Goal: Task Accomplishment & Management: Manage account settings

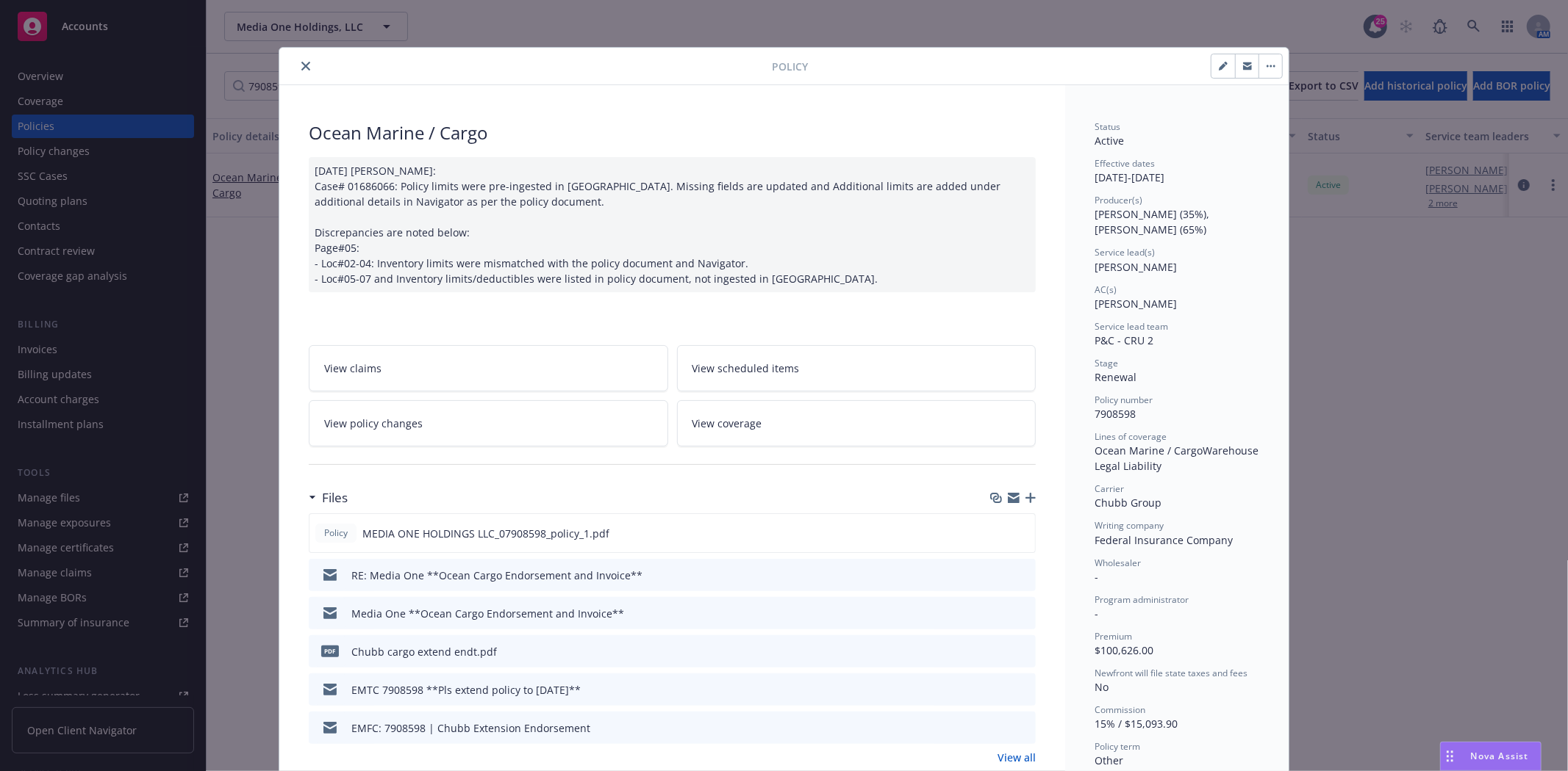
click at [305, 57] on div at bounding box center [528, 66] width 486 height 18
click at [301, 62] on icon "close" at bounding box center [305, 66] width 8 height 8
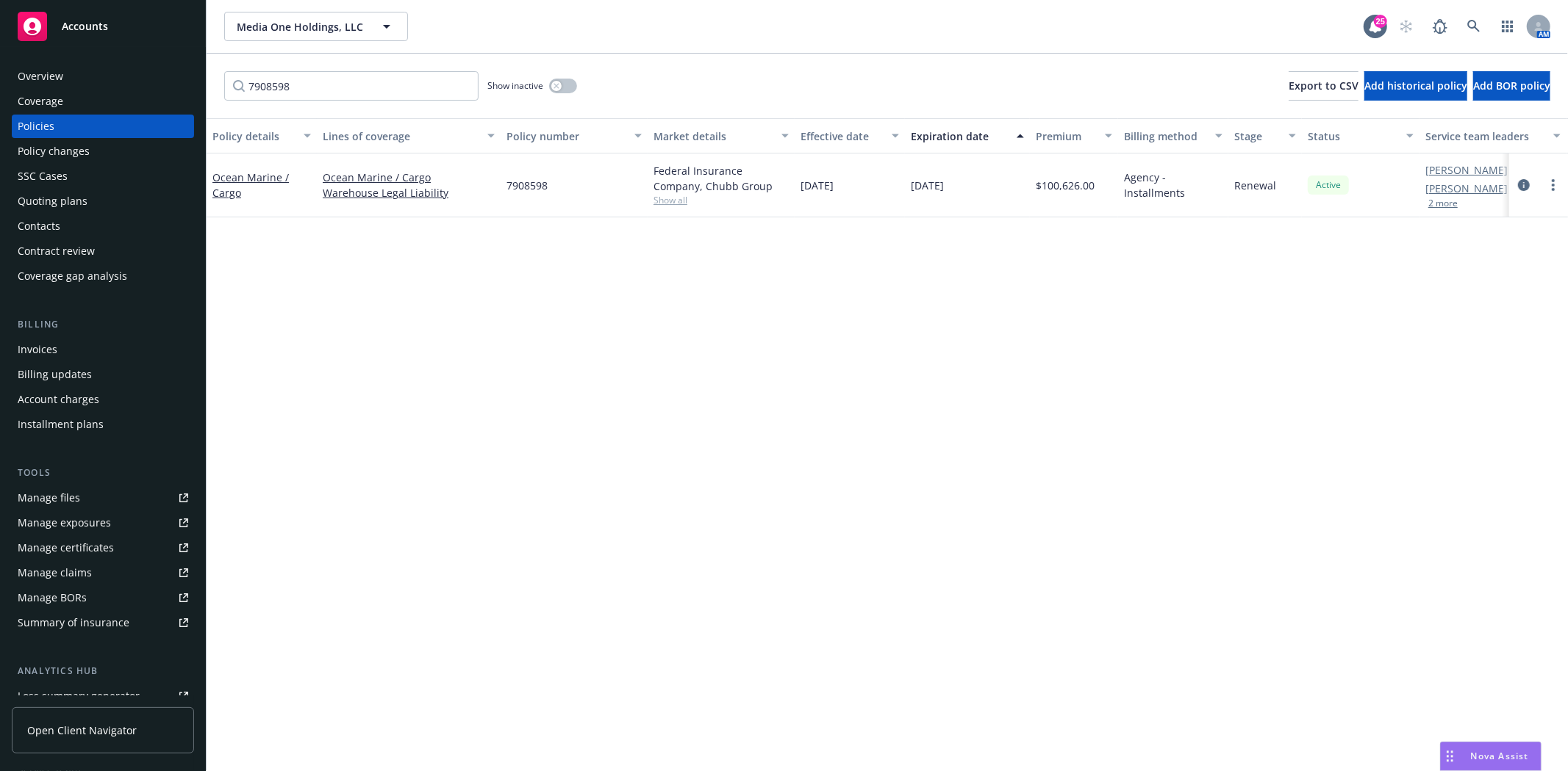
click at [130, 19] on div "Accounts" at bounding box center [103, 26] width 170 height 29
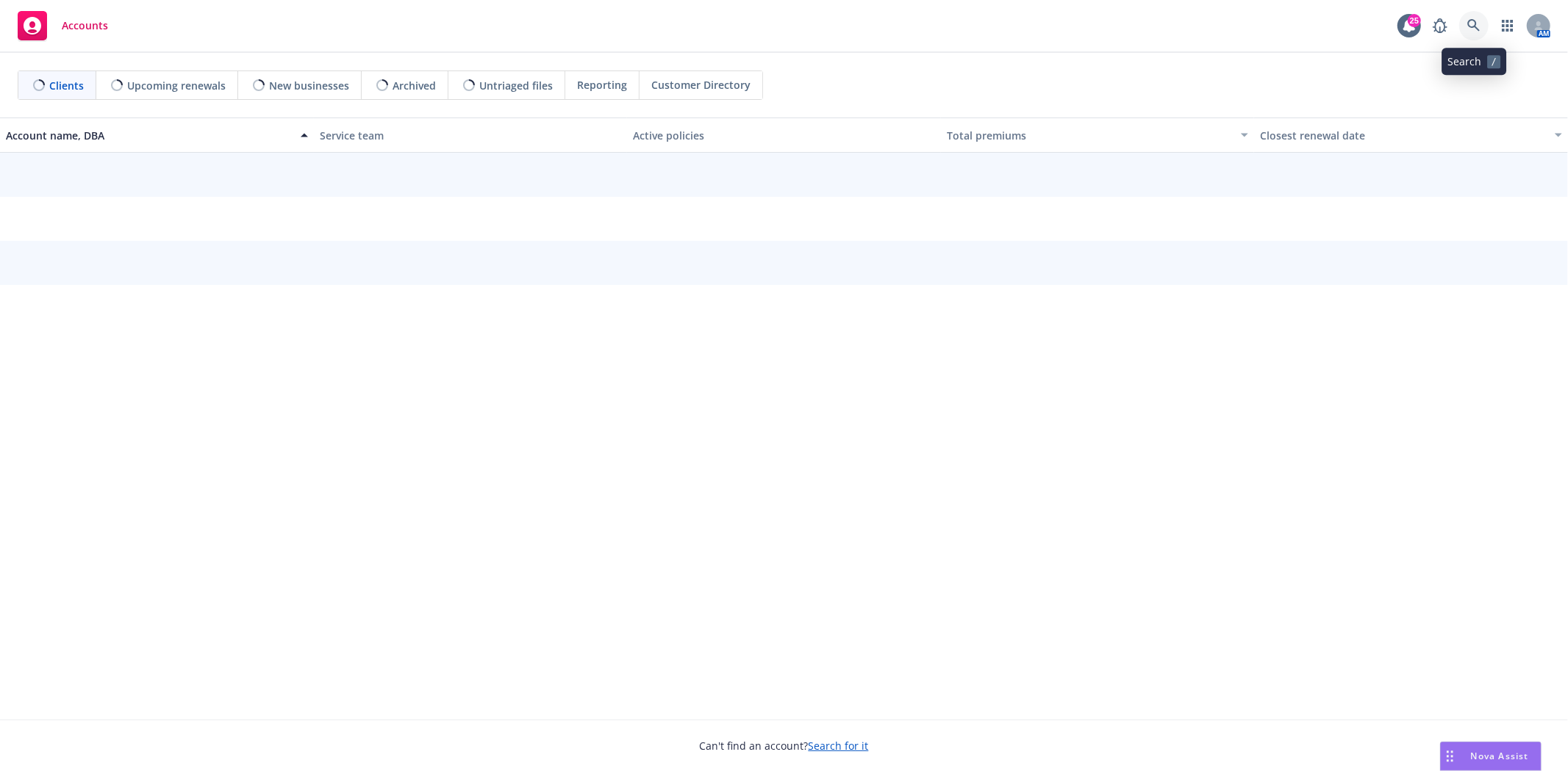
click at [1471, 33] on link at bounding box center [1474, 25] width 30 height 29
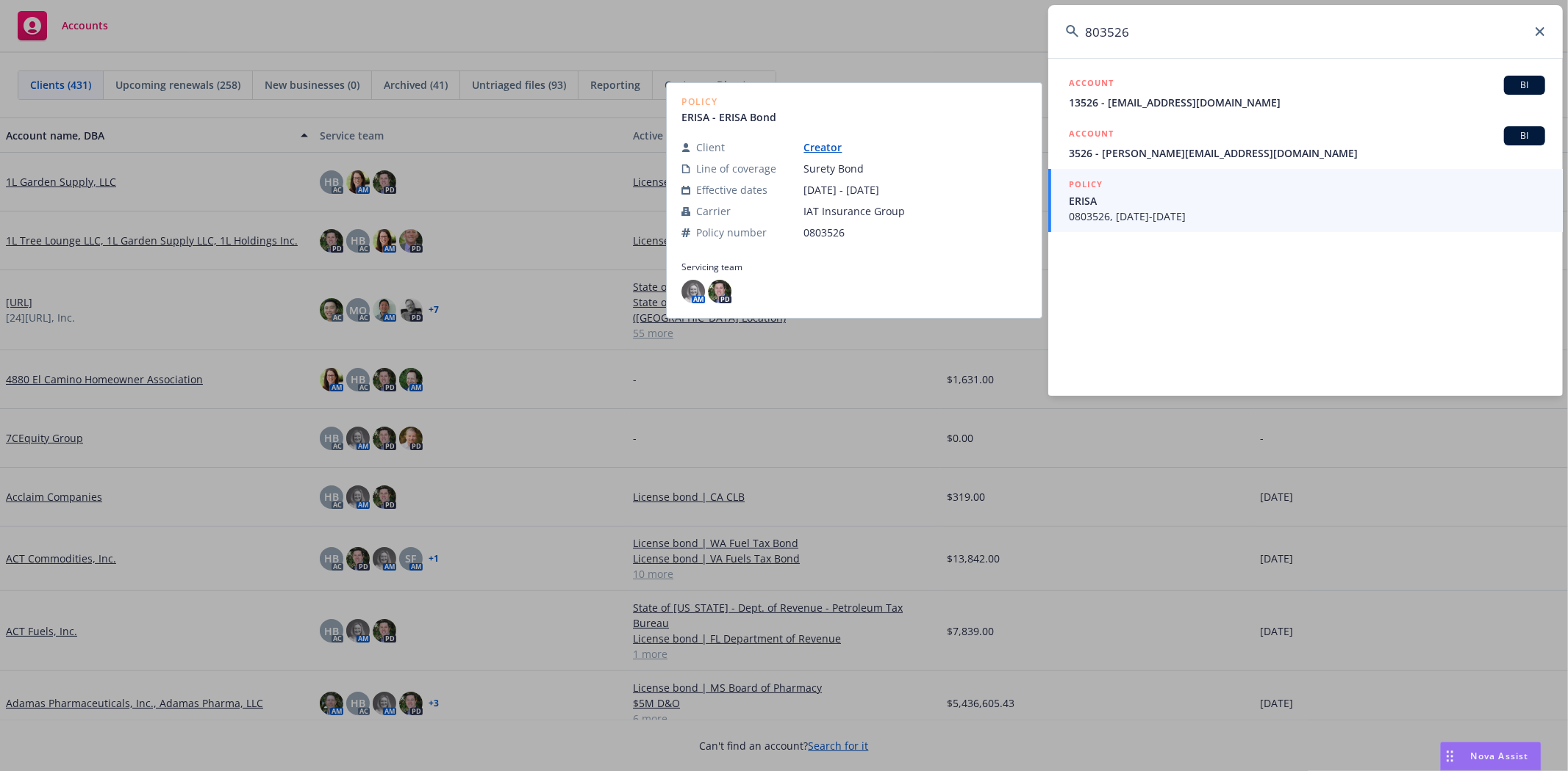
type input "803526"
click at [1211, 200] on span "ERISA" at bounding box center [1307, 201] width 476 height 15
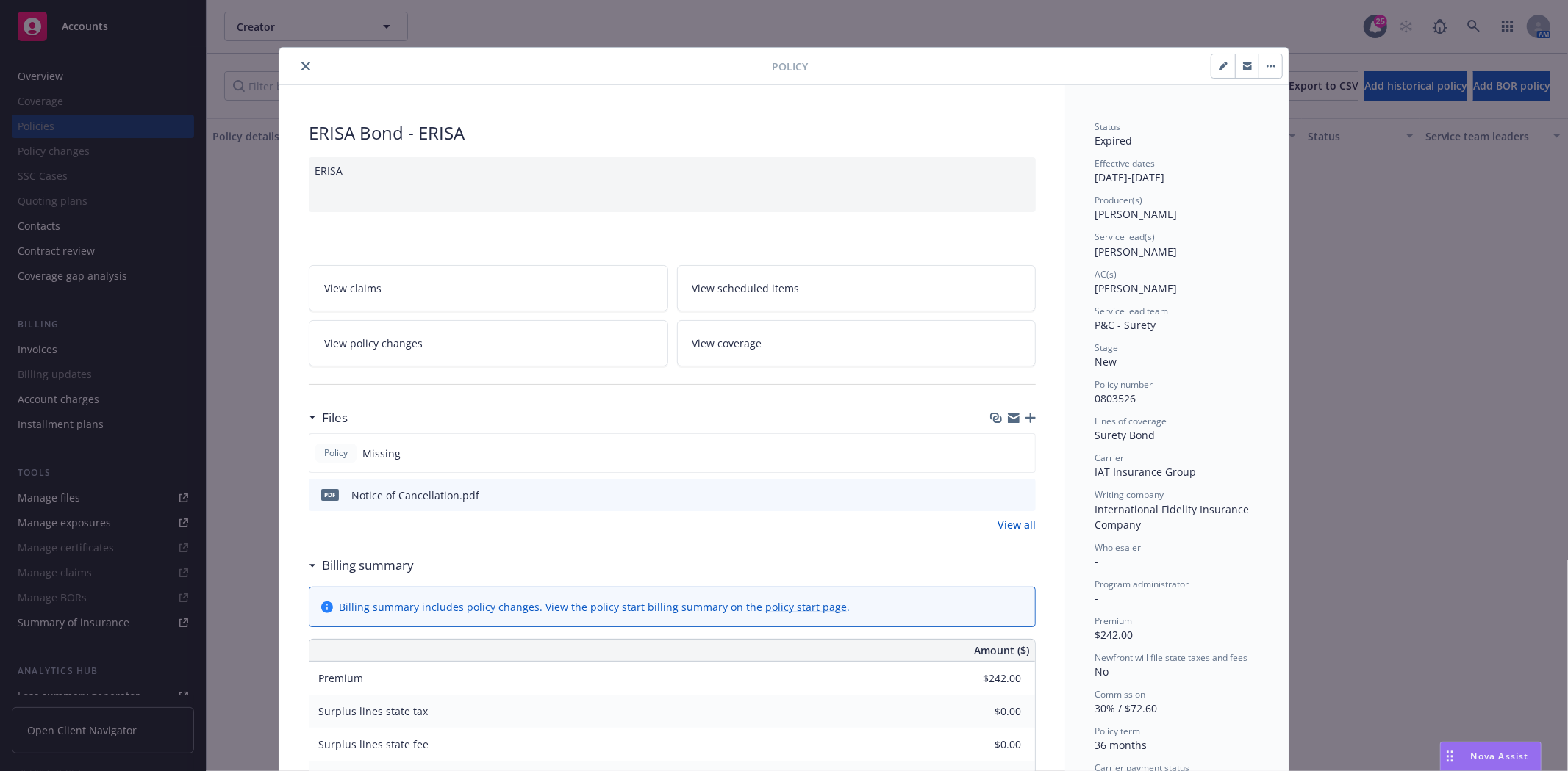
click at [301, 66] on icon "close" at bounding box center [305, 66] width 8 height 8
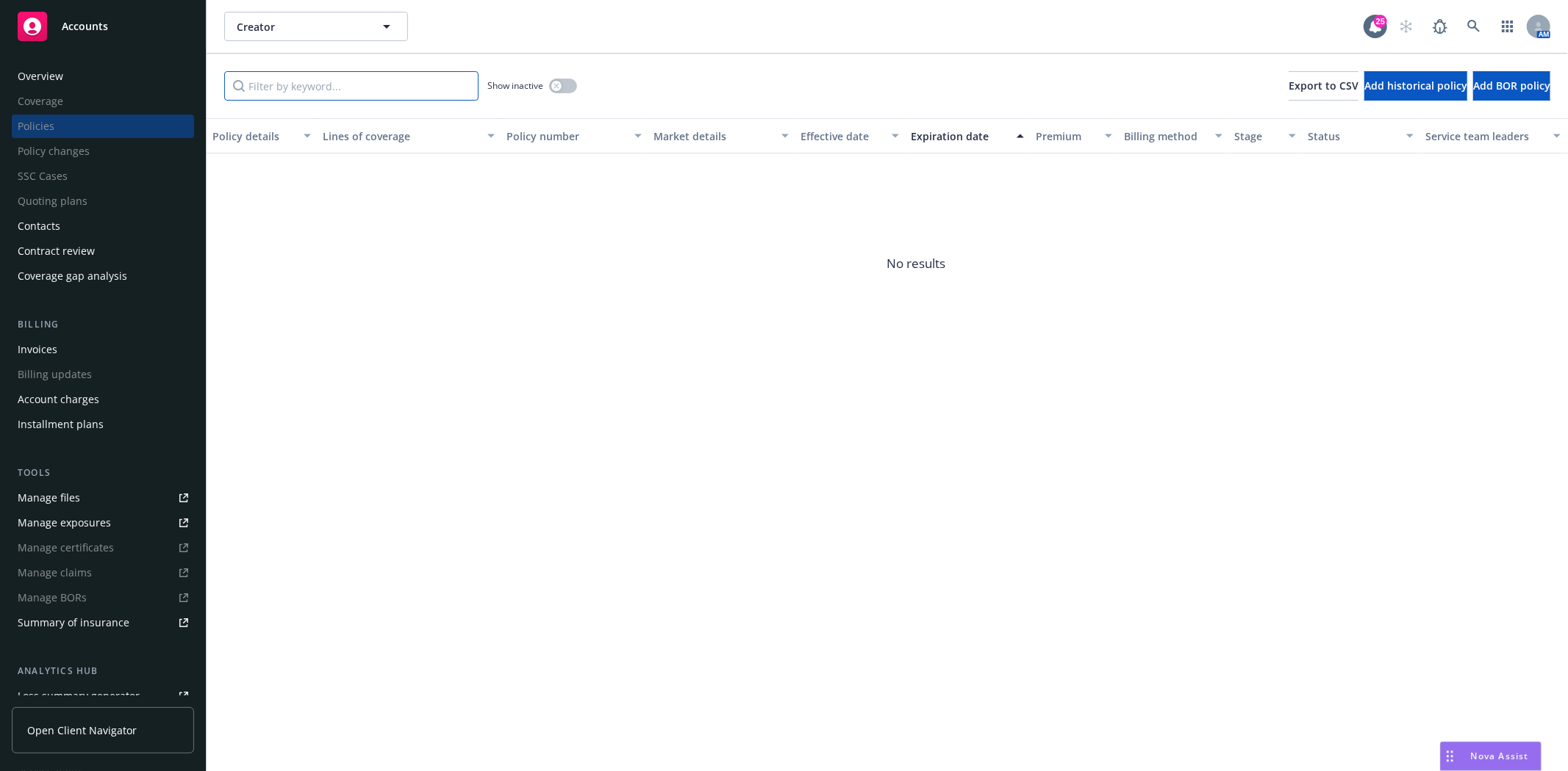
drag, startPoint x: 266, startPoint y: 99, endPoint x: 424, endPoint y: 75, distance: 159.8
click at [266, 99] on input "Filter by keyword..." at bounding box center [352, 86] width 255 height 29
click at [561, 88] on button "button" at bounding box center [562, 85] width 28 height 14
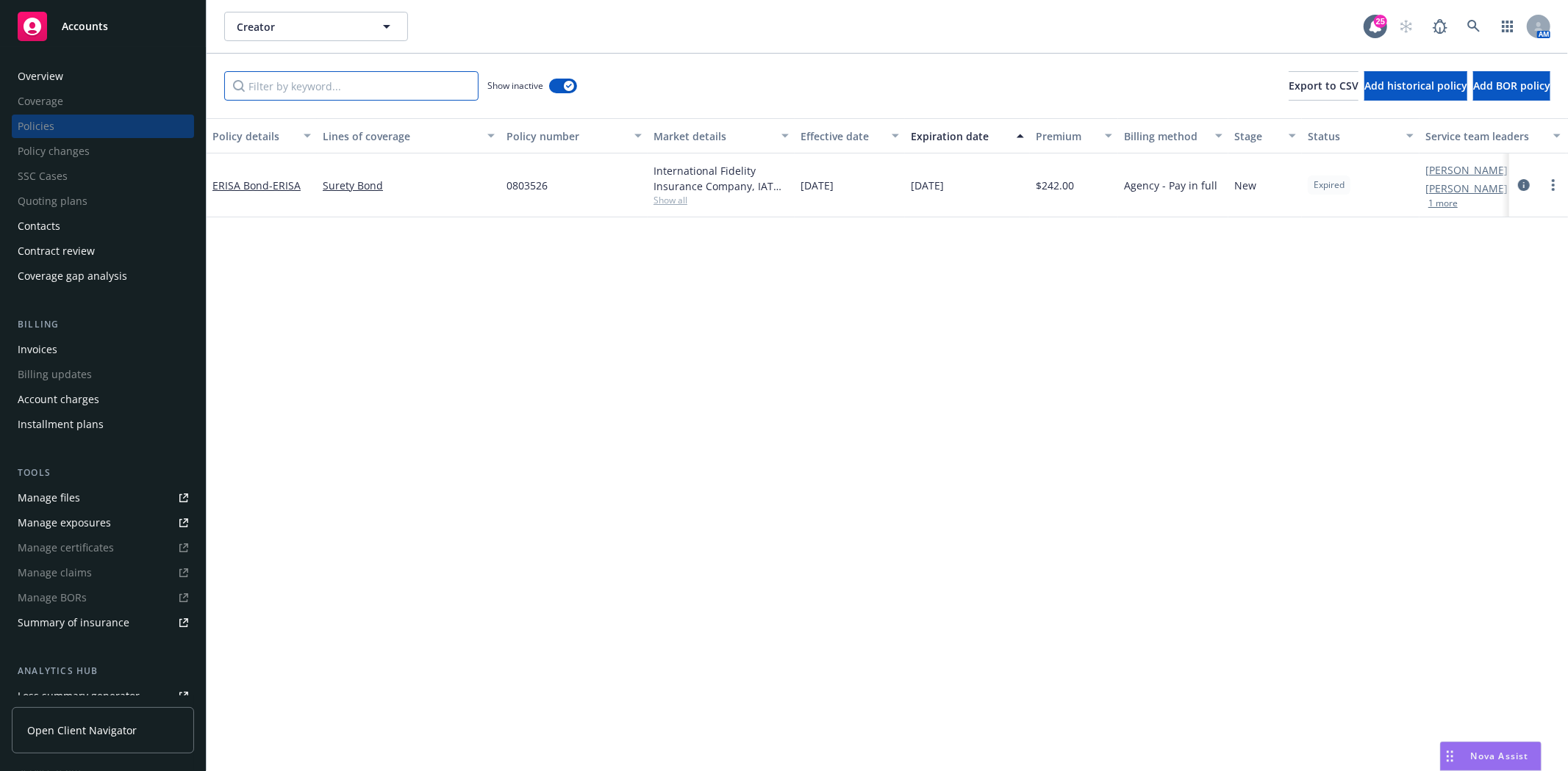
click at [395, 81] on input "Filter by keyword..." at bounding box center [352, 86] width 255 height 29
click at [289, 188] on span "- ERISA" at bounding box center [284, 185] width 31 height 14
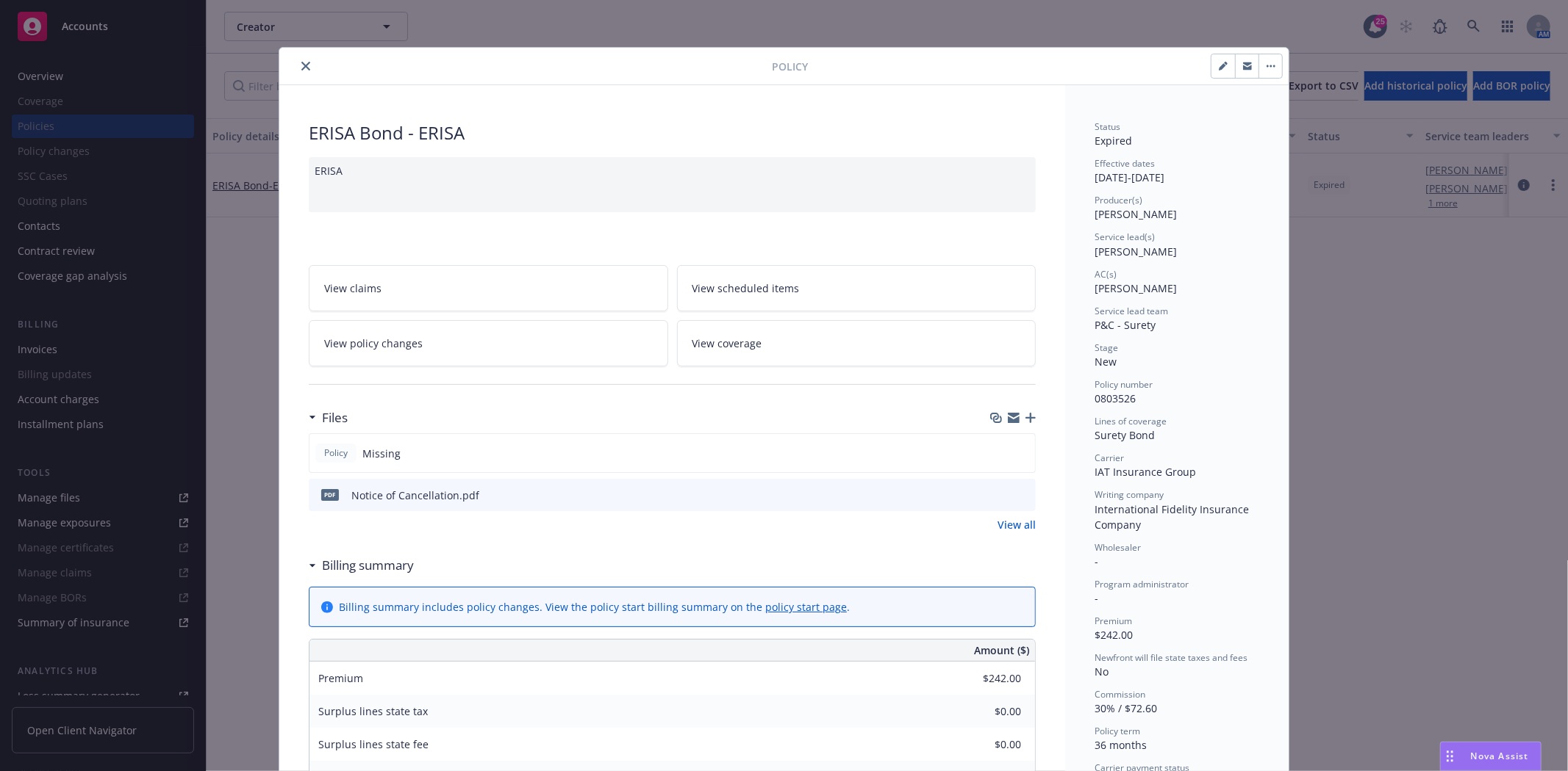
scroll to position [44, 0]
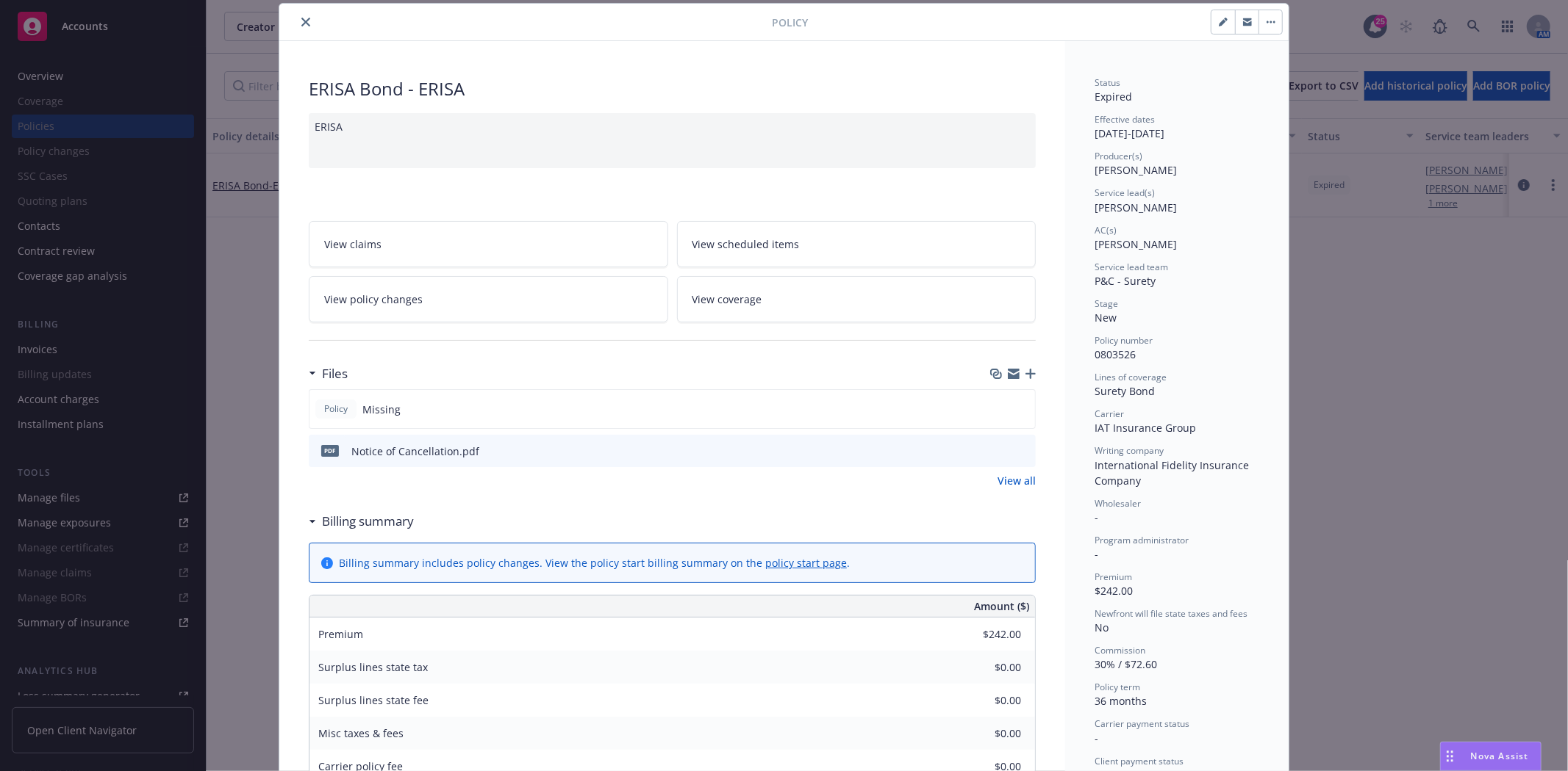
click at [1218, 19] on icon "button" at bounding box center [1222, 22] width 8 height 8
select select "NEW"
select select "36"
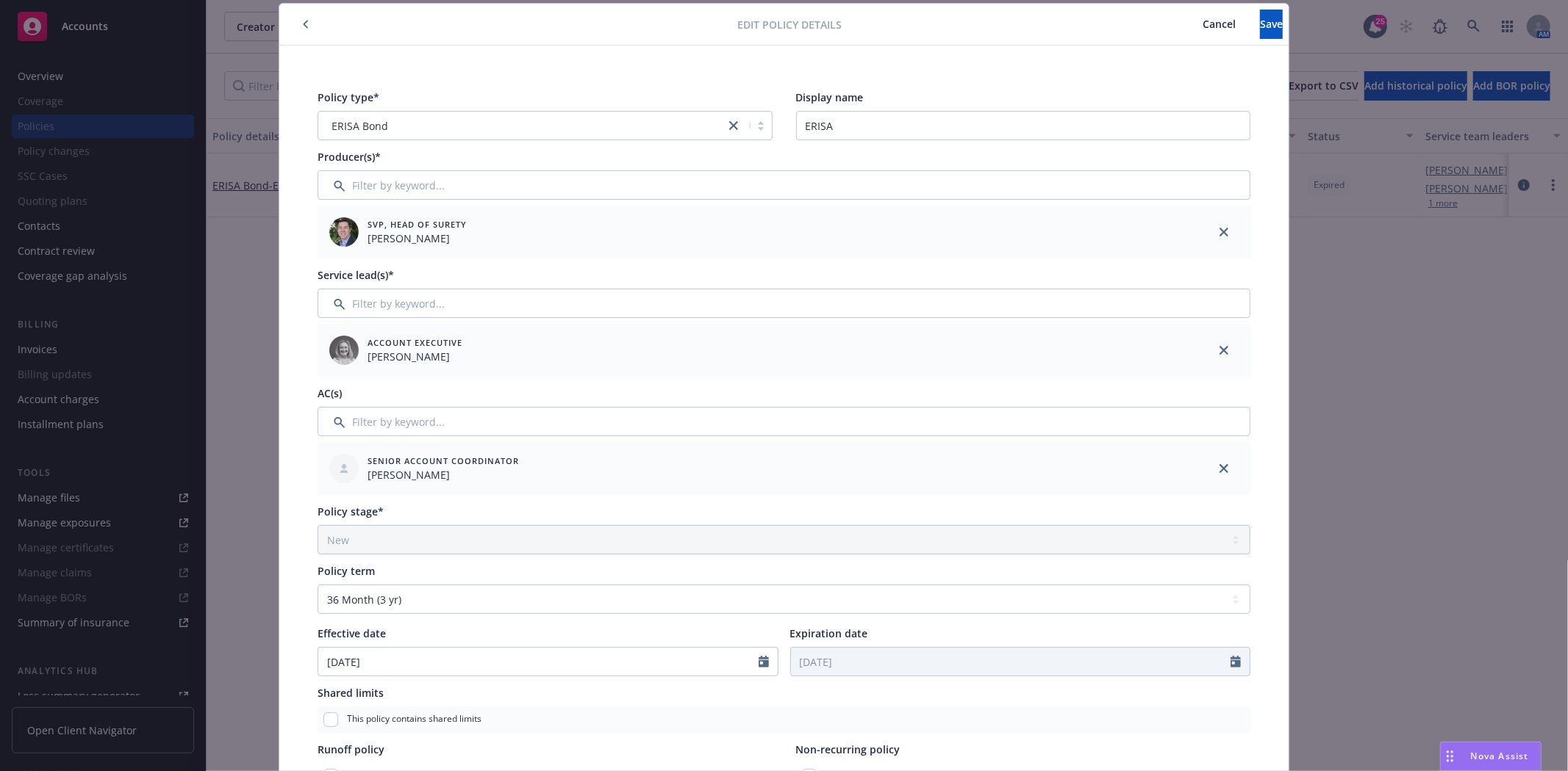
click at [807, 561] on div "Policy type* ERISA Bond Display name ERISA Producer(s)* SVP, Head of Surety Bry…" at bounding box center [783, 608] width 950 height 1054
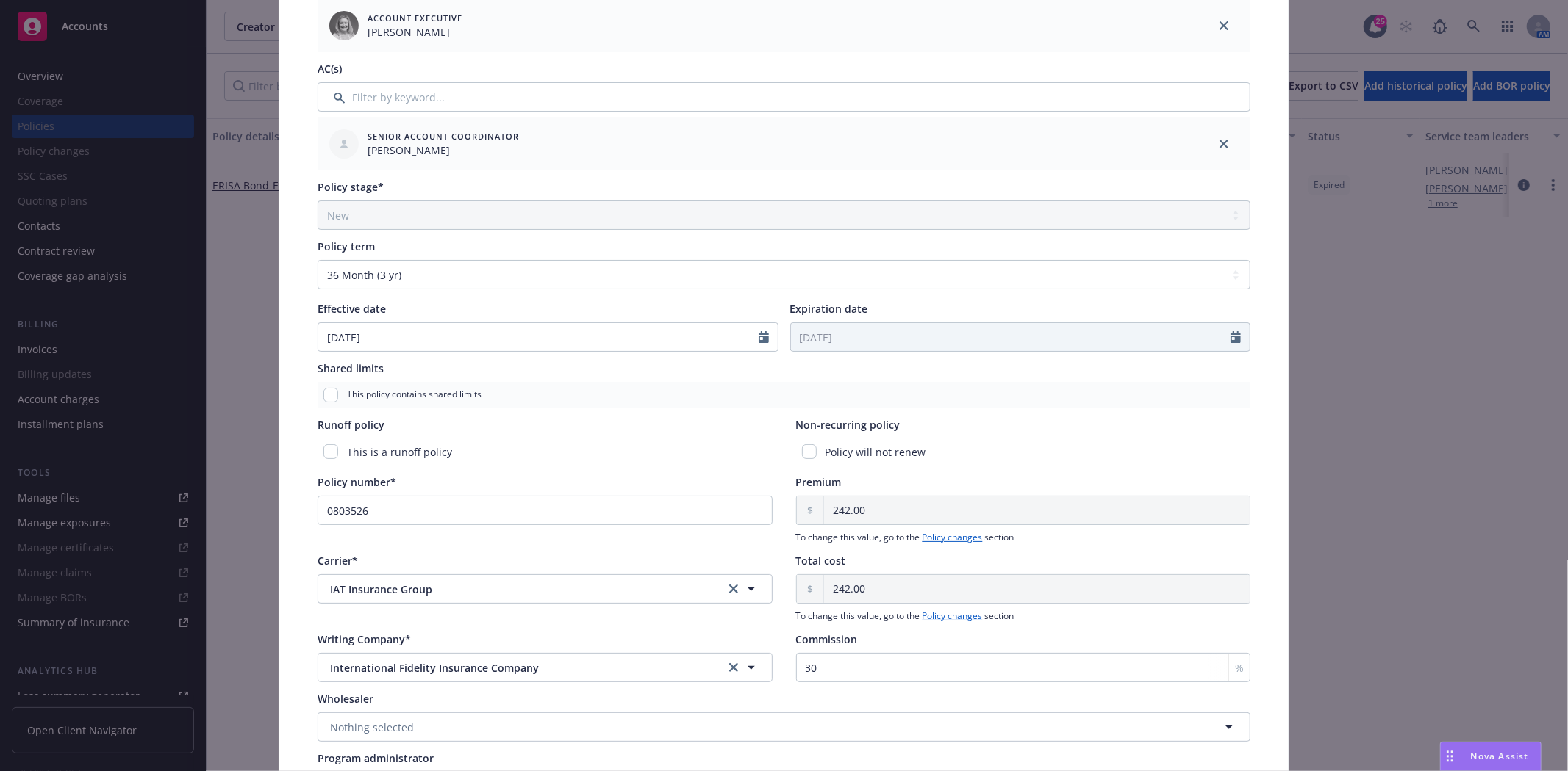
scroll to position [370, 0]
click at [810, 448] on div "Policy will not renew" at bounding box center [1023, 451] width 455 height 27
click at [802, 450] on input "checkbox" at bounding box center [808, 450] width 14 height 14
checkbox input "true"
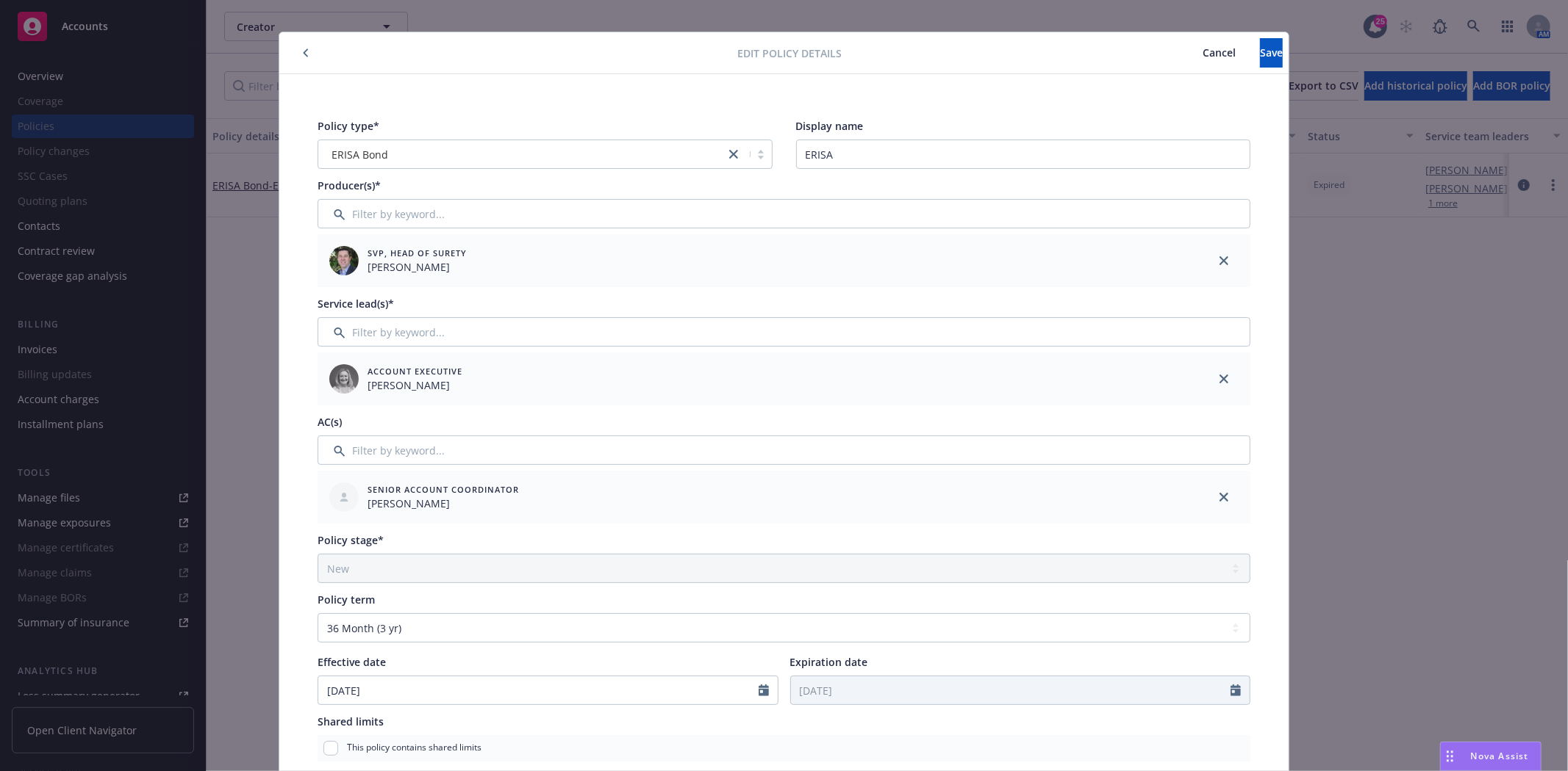
scroll to position [0, 0]
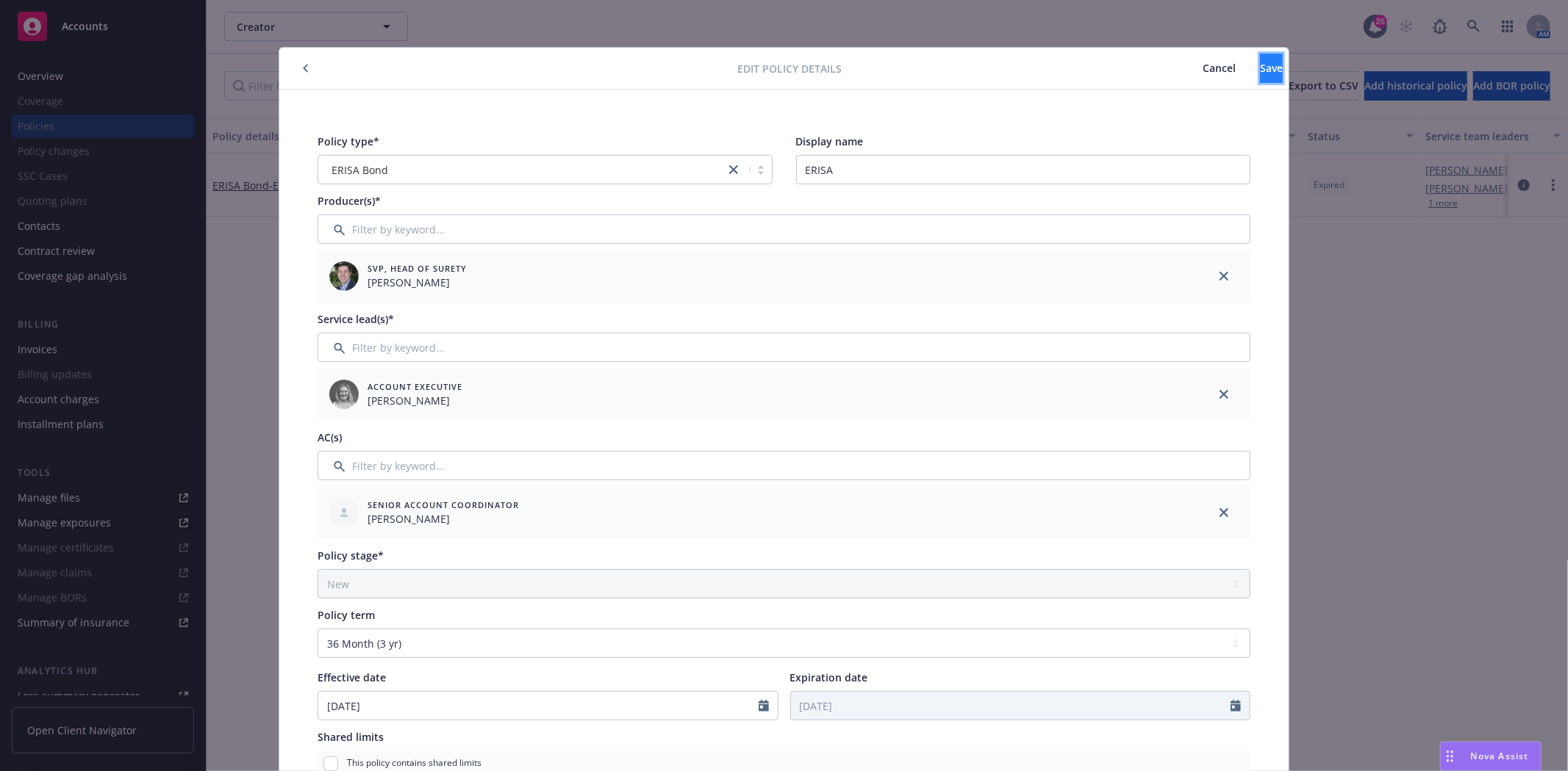
click at [1259, 67] on span "Save" at bounding box center [1270, 67] width 23 height 14
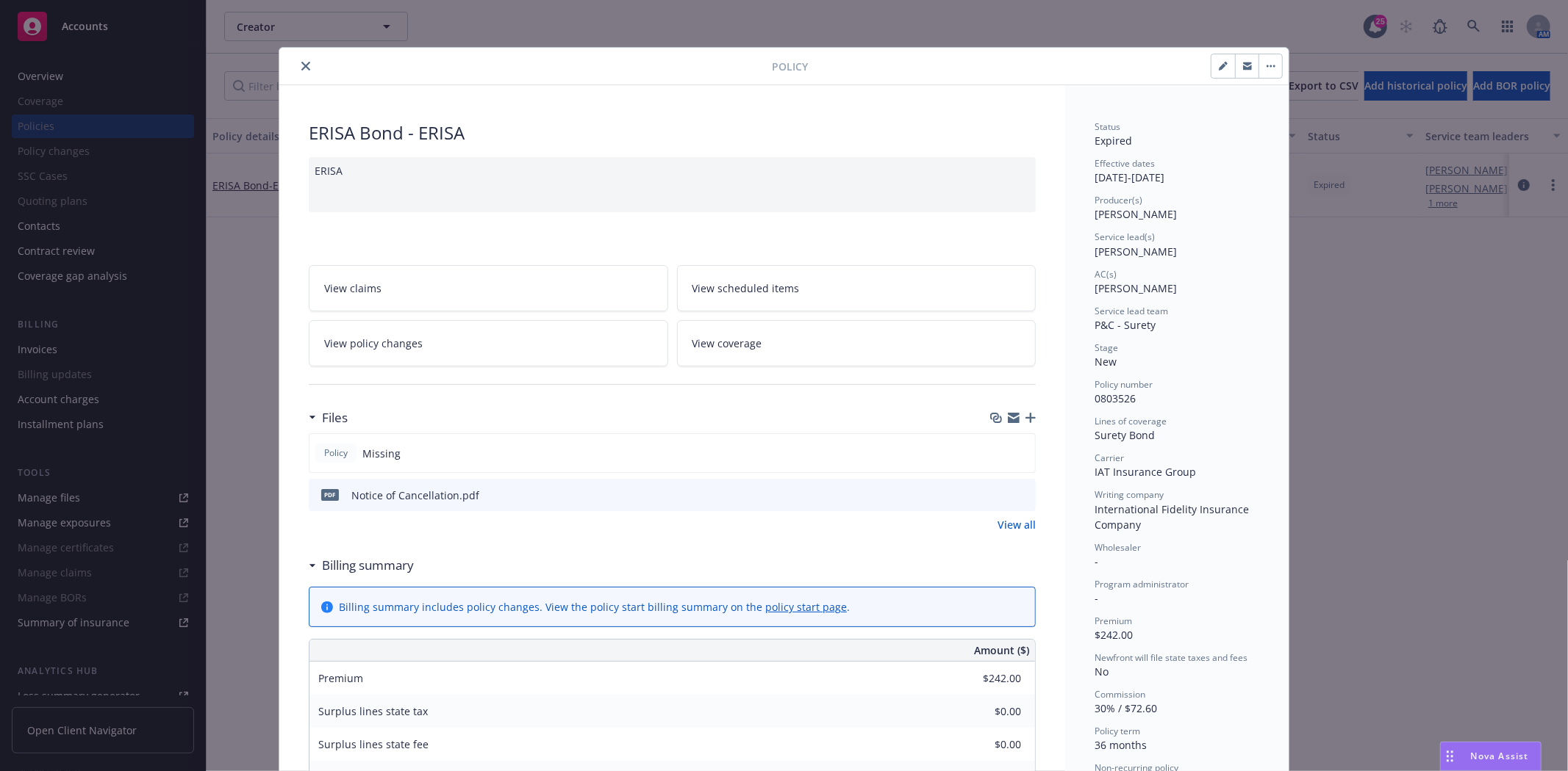
click at [301, 64] on icon "close" at bounding box center [305, 66] width 8 height 8
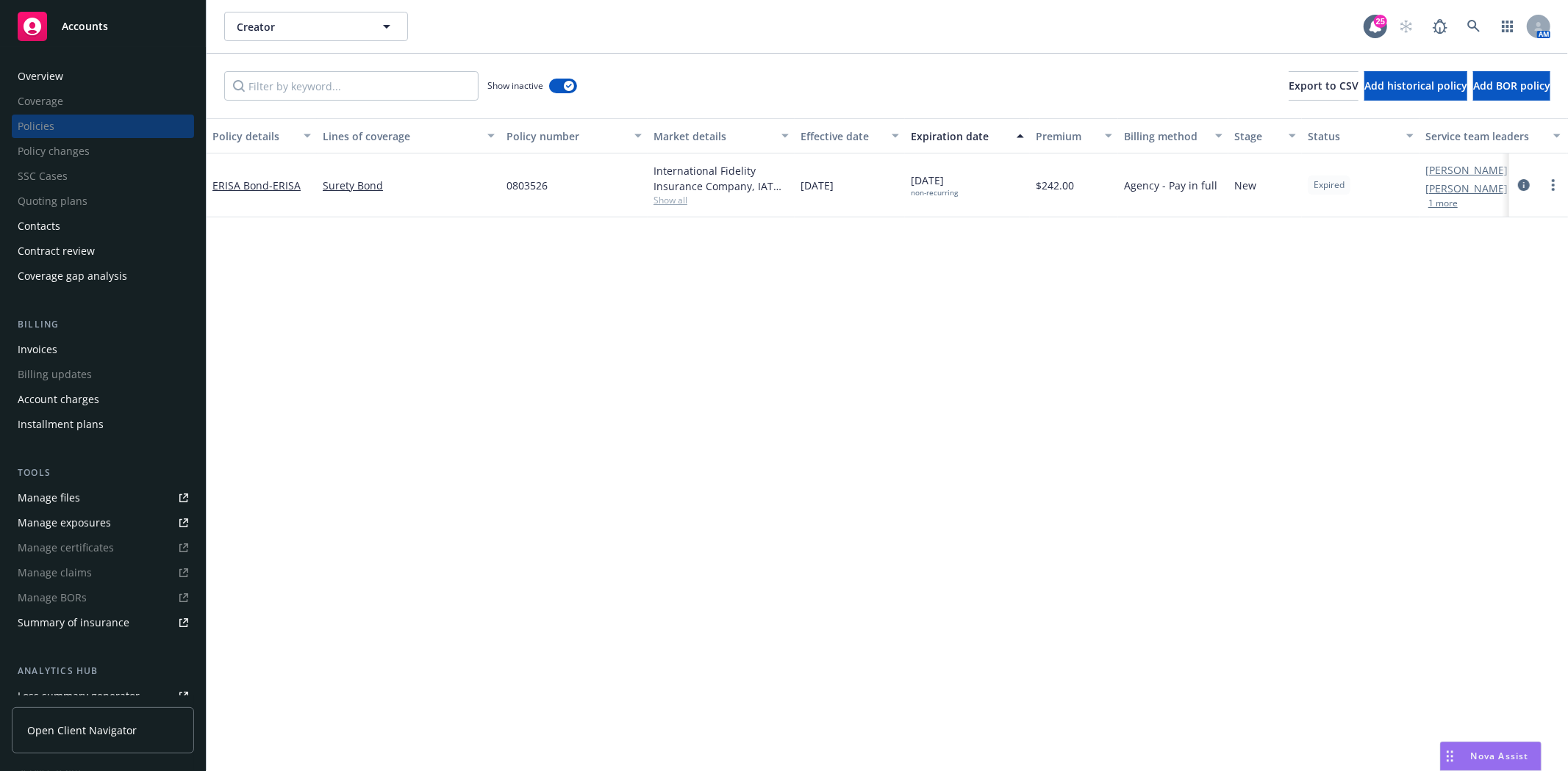
click at [106, 34] on div "Accounts" at bounding box center [103, 26] width 170 height 29
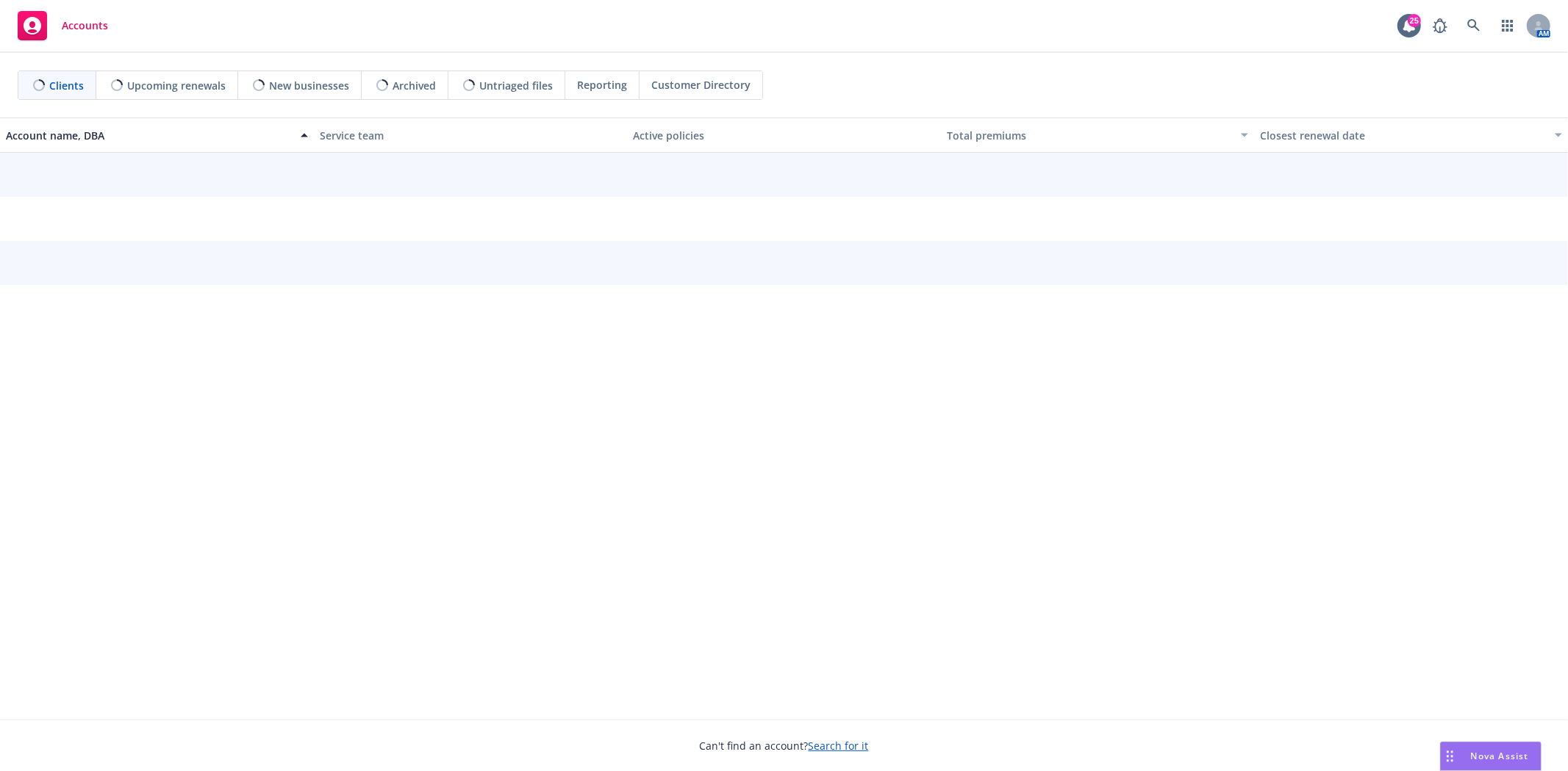
click at [1456, 20] on div "AM" at bounding box center [1487, 25] width 125 height 29
click at [1468, 20] on icon at bounding box center [1474, 26] width 13 height 13
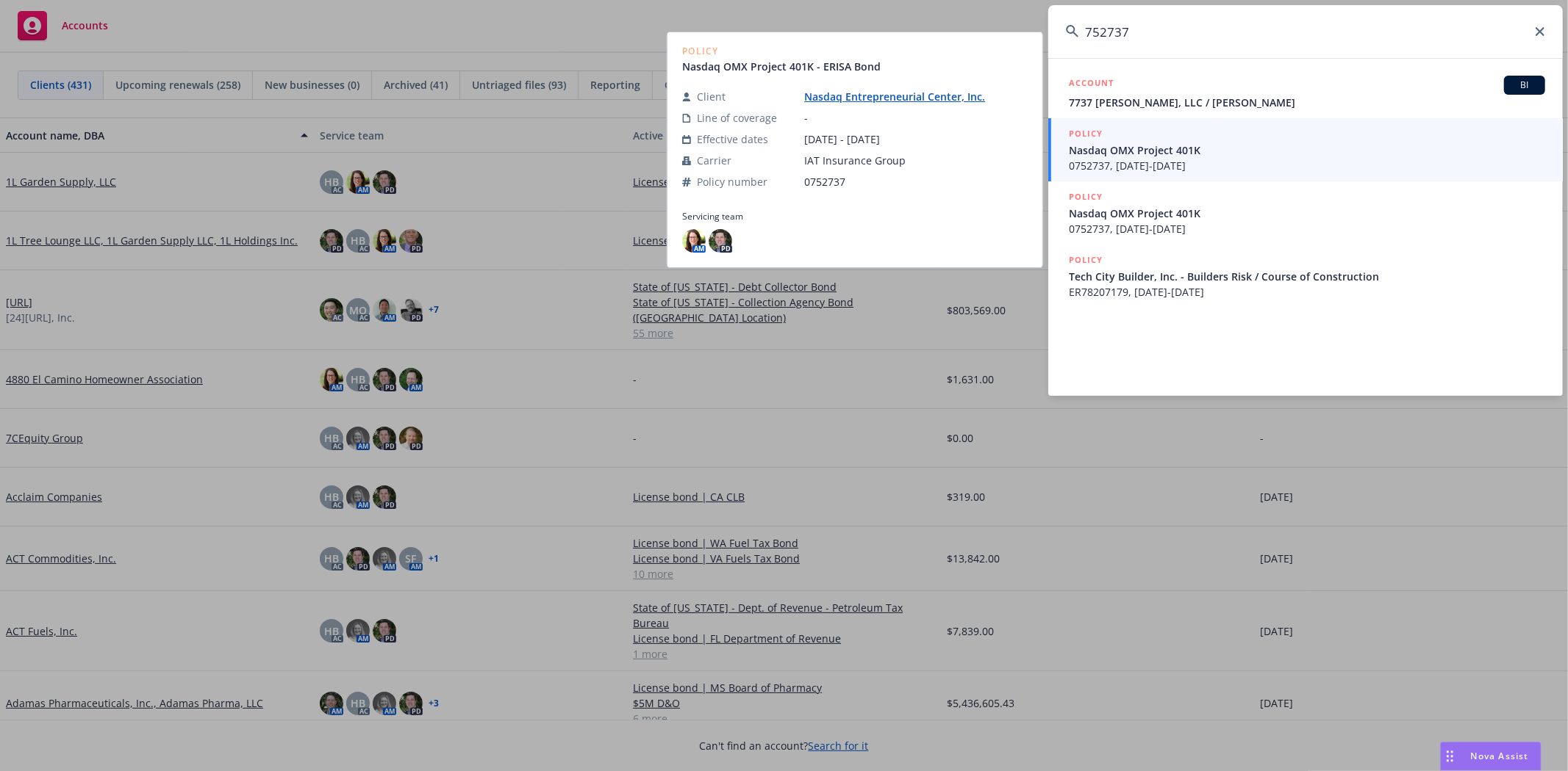
type input "752737"
click at [1149, 163] on span "0752737, 10/01/2021-10/01/2024" at bounding box center [1307, 165] width 476 height 15
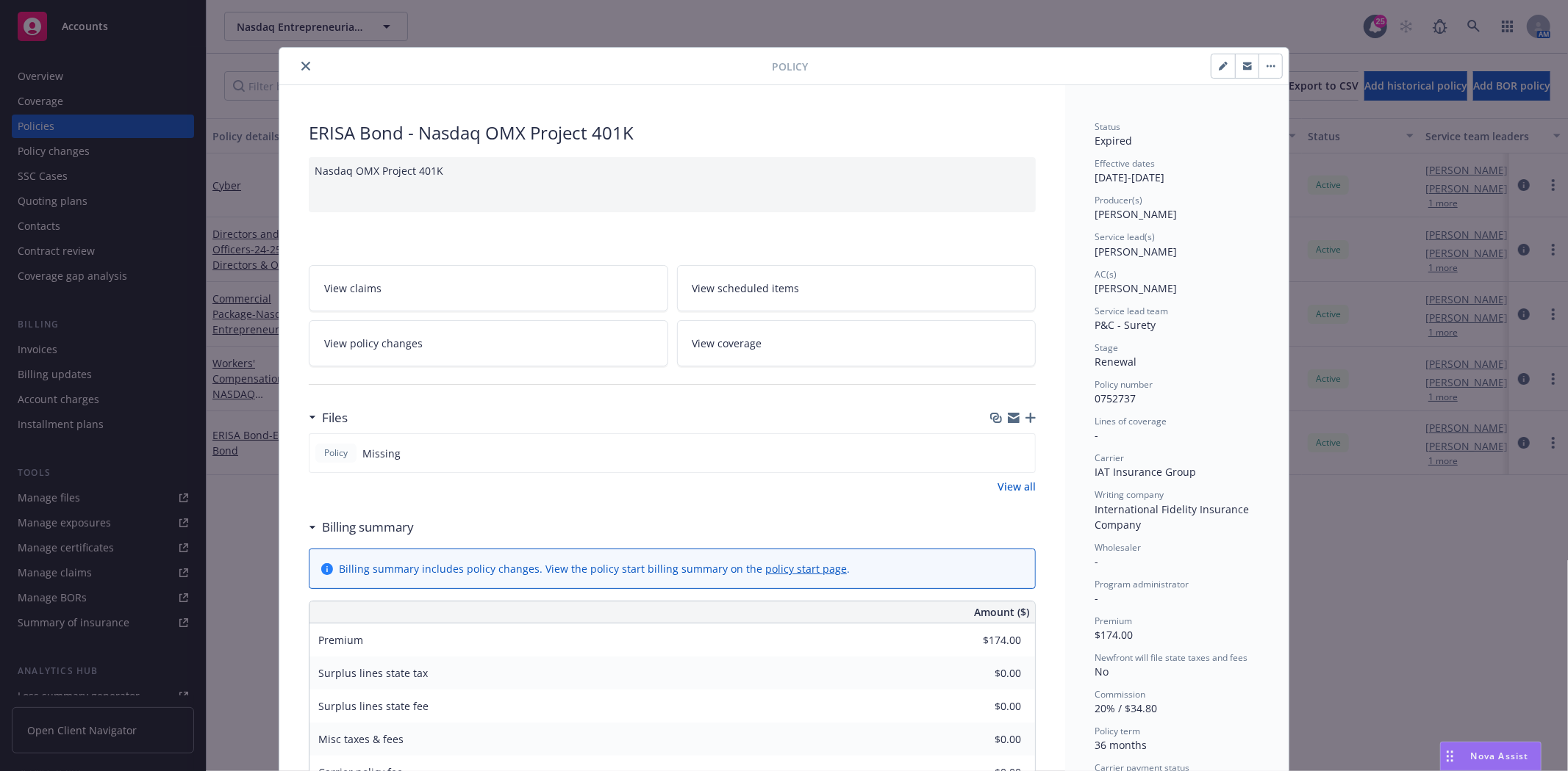
click at [1218, 68] on icon "button" at bounding box center [1222, 66] width 8 height 8
select select "RENEWAL"
select select "36"
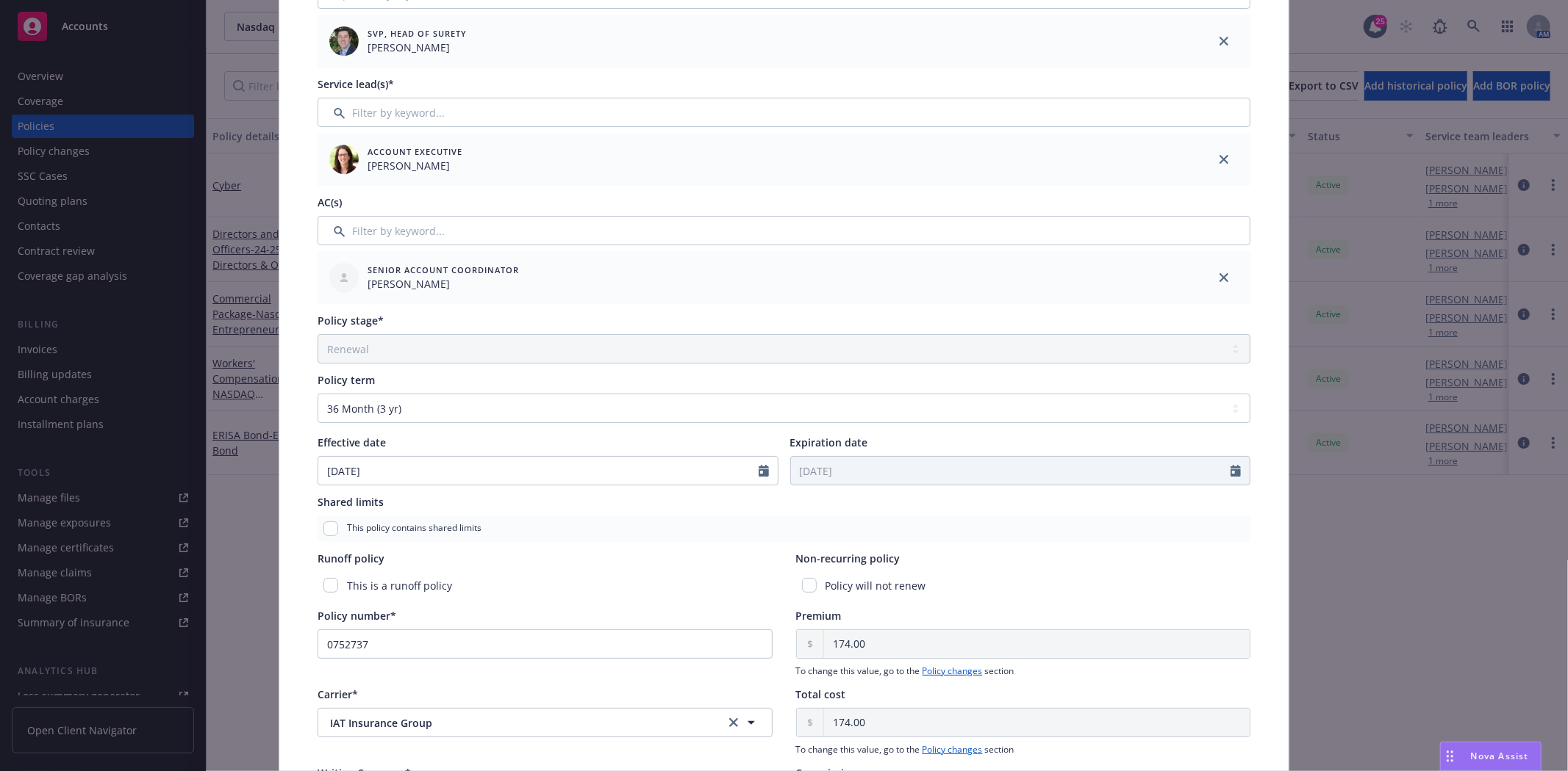
scroll to position [244, 0]
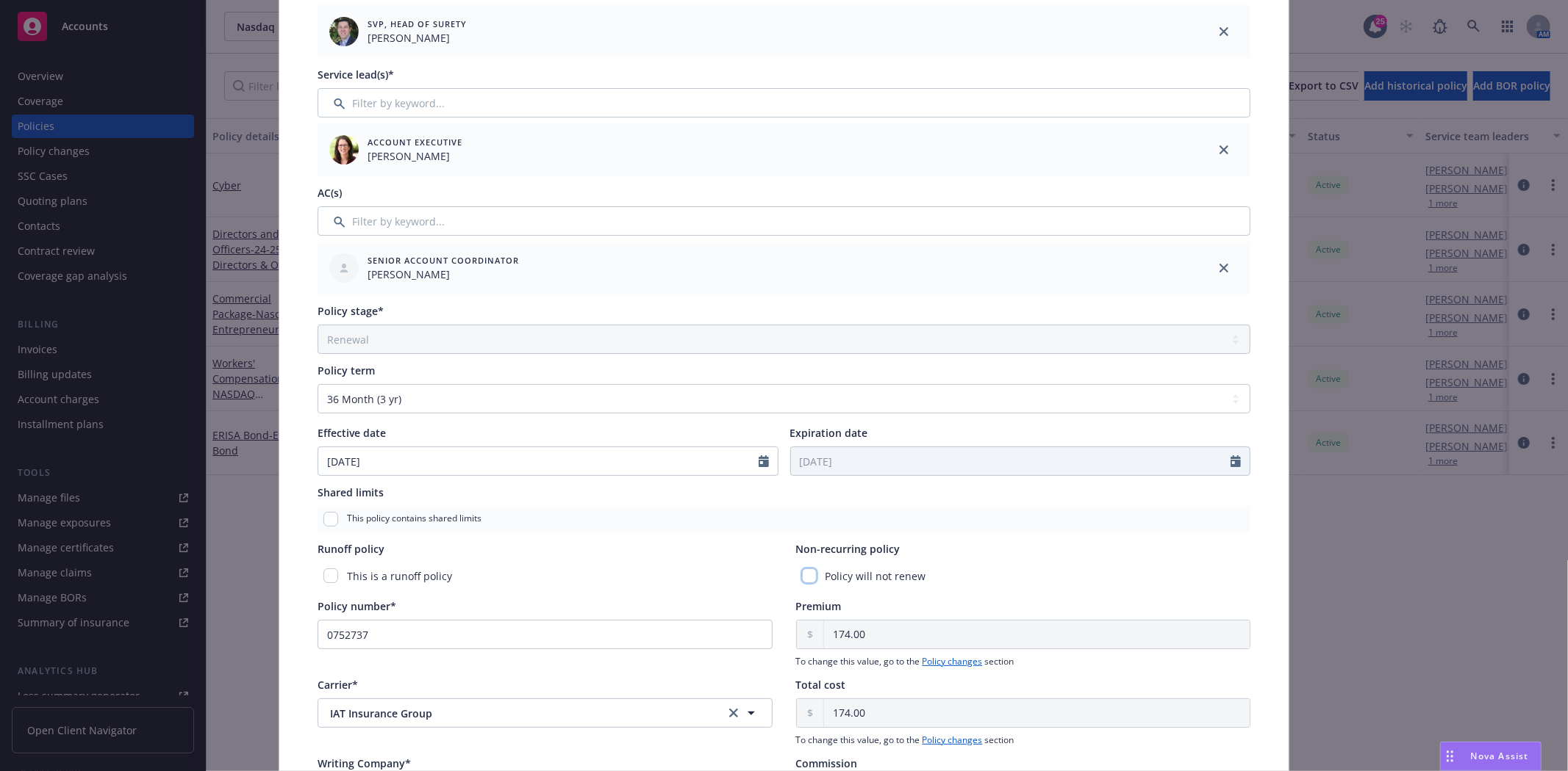
click at [810, 574] on input "checkbox" at bounding box center [808, 576] width 14 height 14
checkbox input "true"
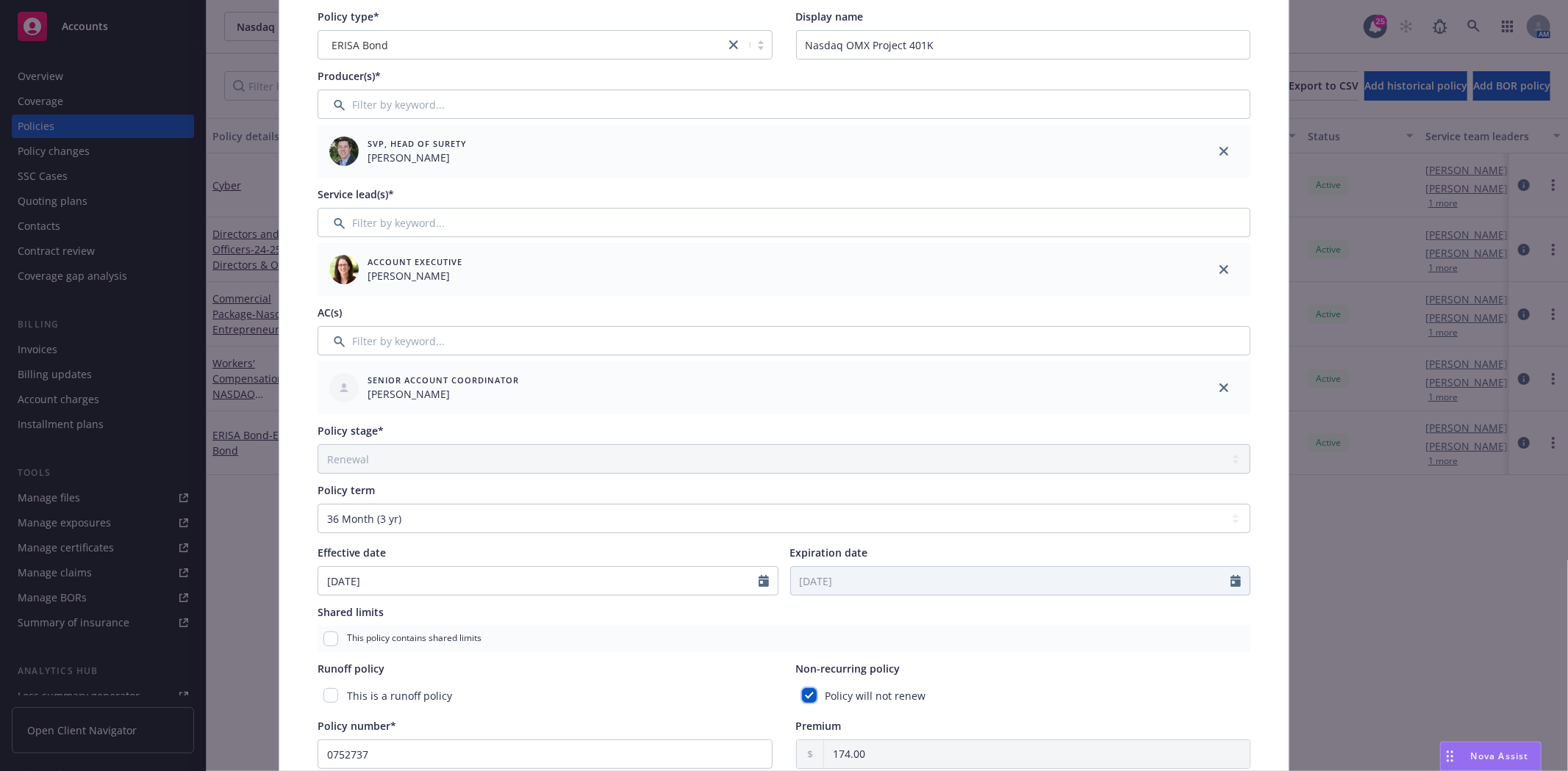
scroll to position [0, 0]
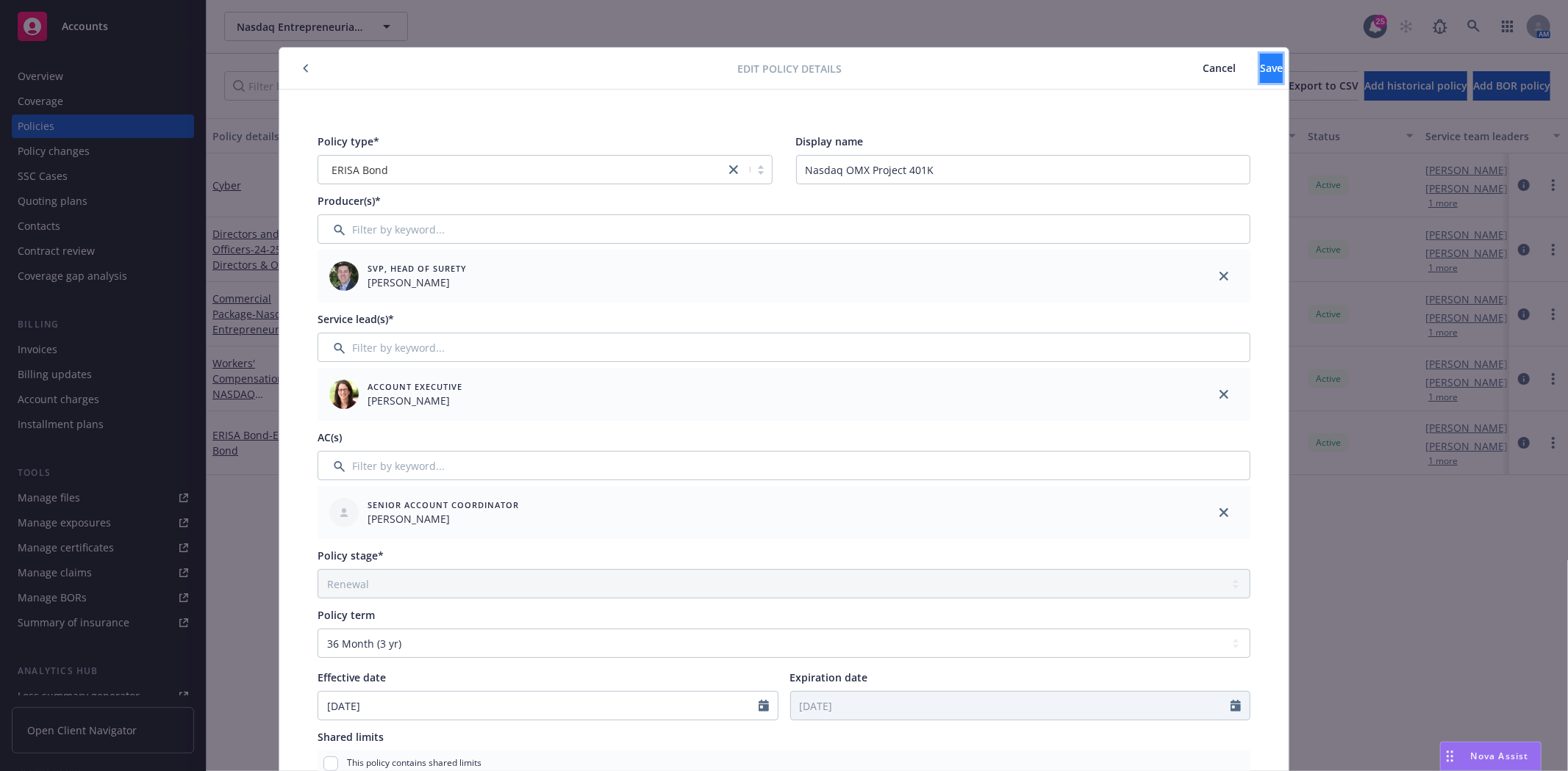
click at [1259, 74] on button "Save" at bounding box center [1270, 68] width 23 height 29
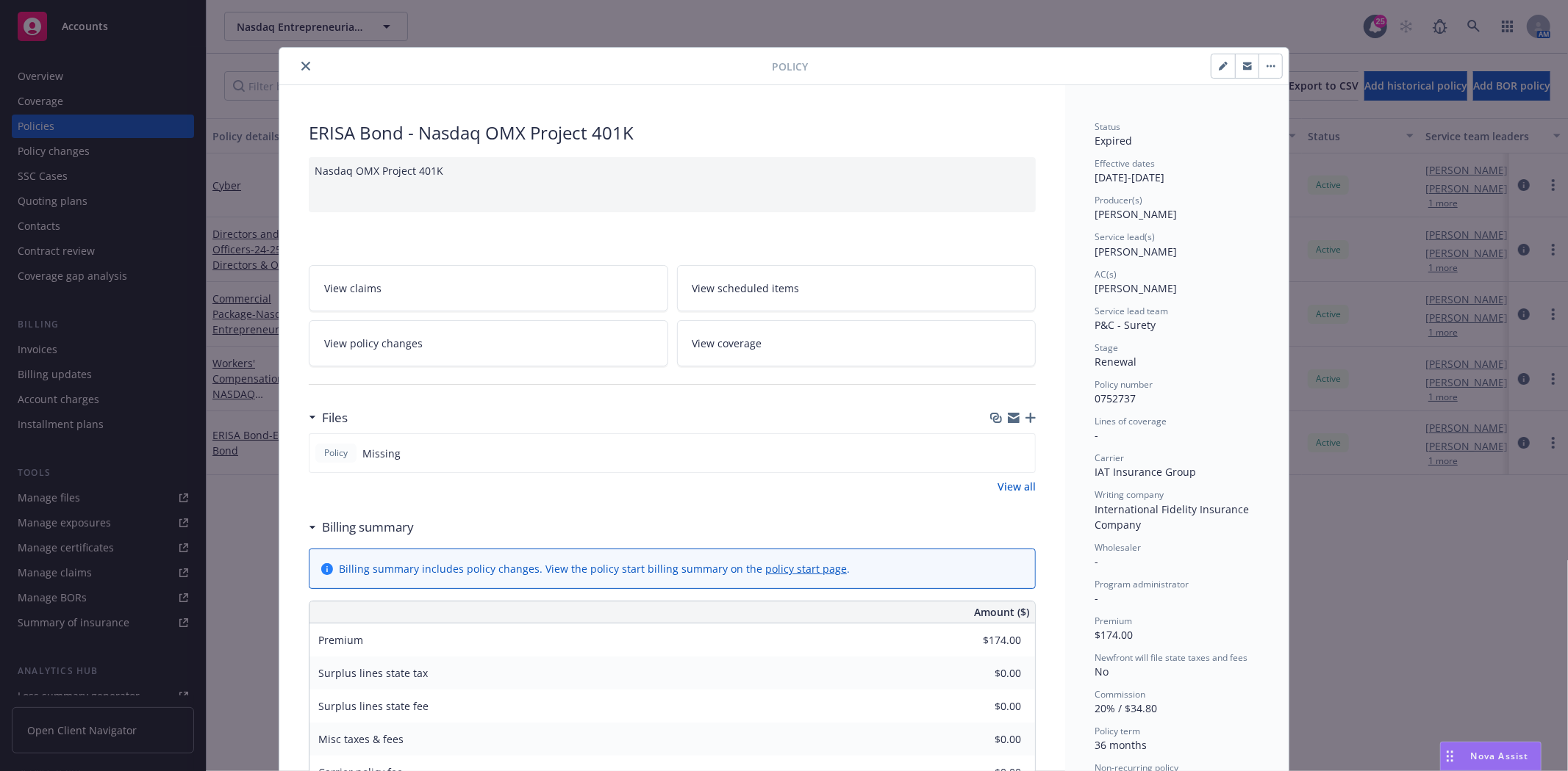
click at [301, 66] on icon "close" at bounding box center [305, 66] width 8 height 8
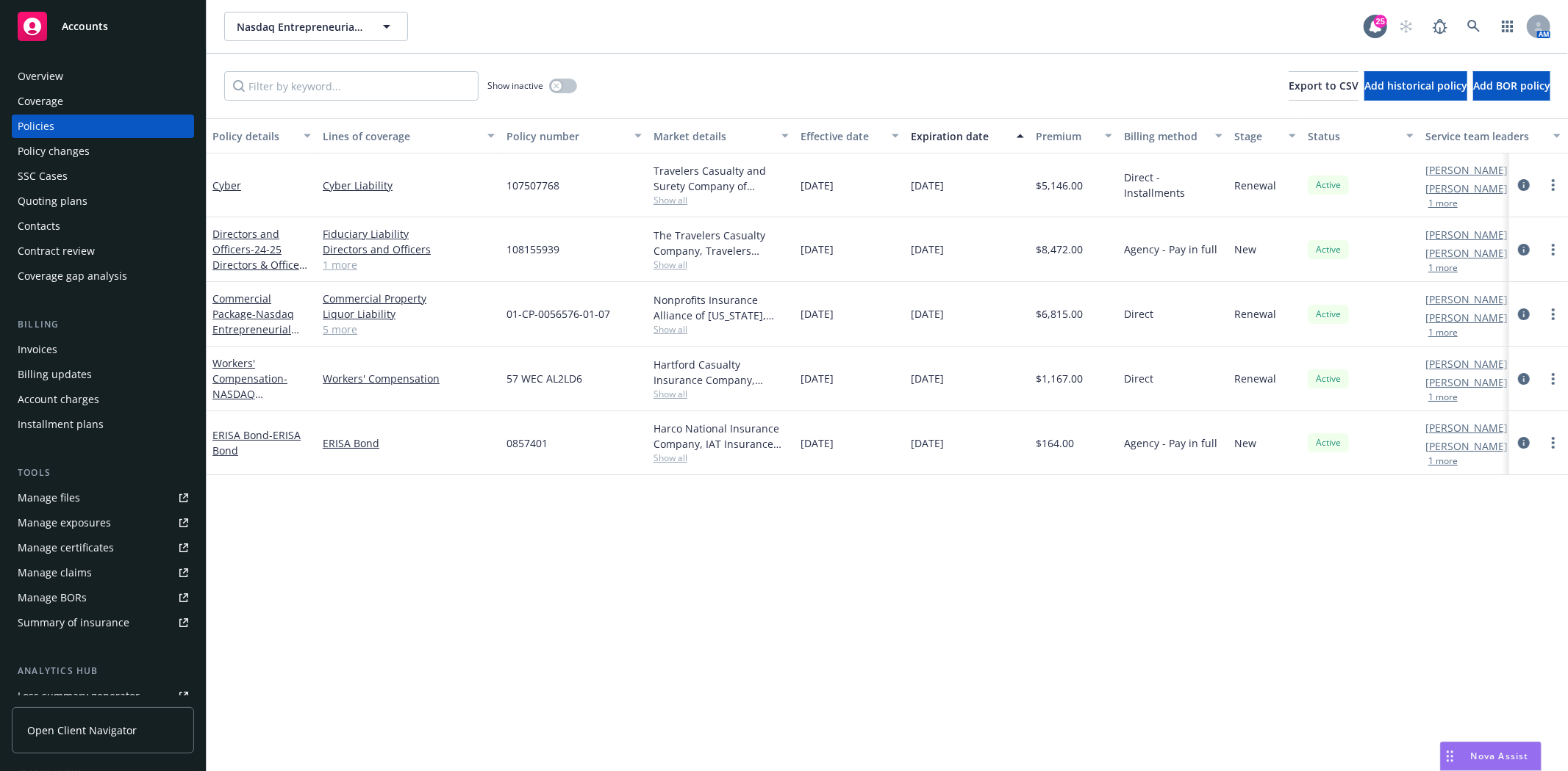
drag, startPoint x: 157, startPoint y: 37, endPoint x: 262, endPoint y: 35, distance: 105.0
click at [158, 35] on div "Accounts" at bounding box center [103, 26] width 170 height 29
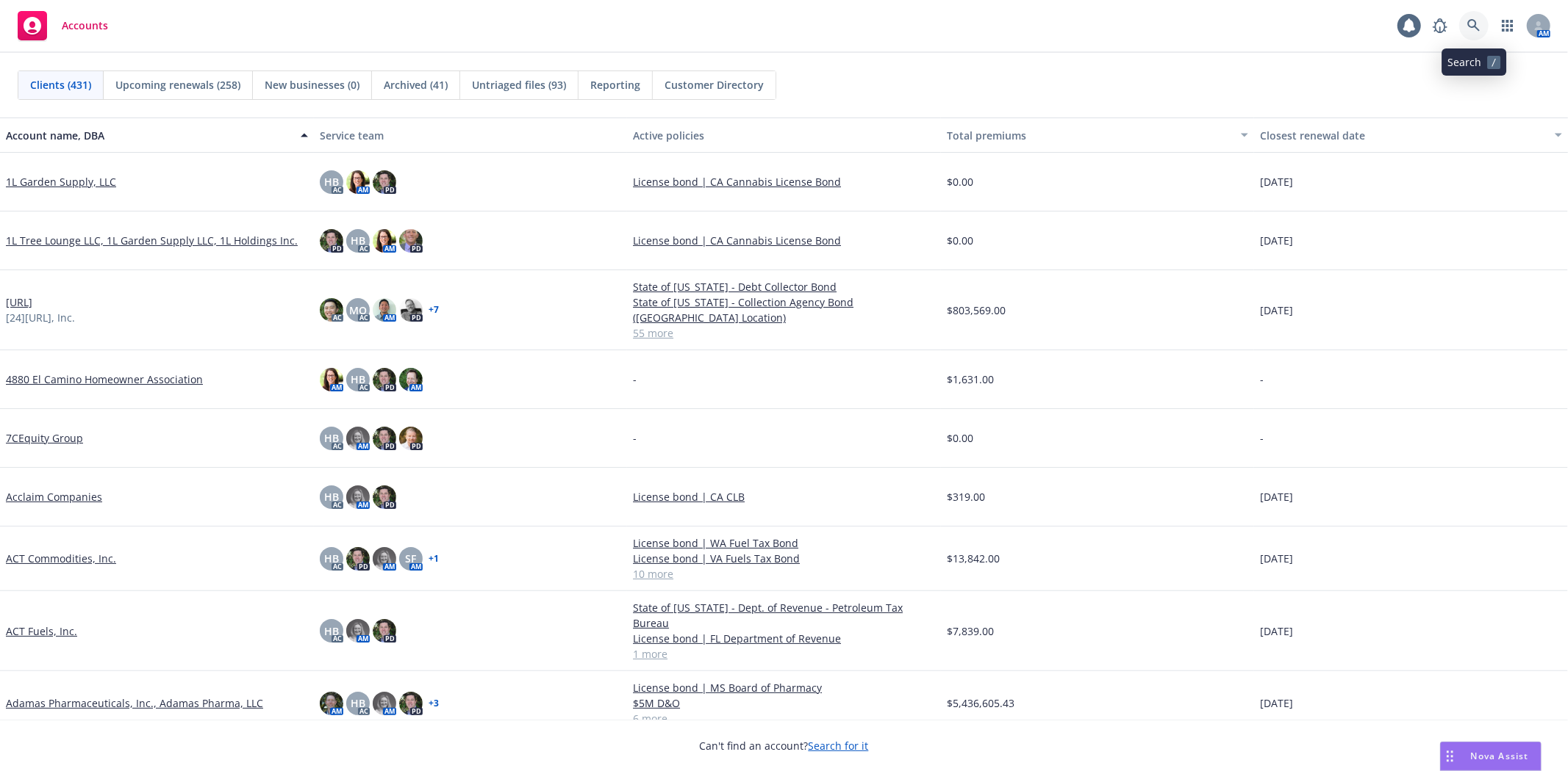
click at [1476, 23] on icon at bounding box center [1474, 26] width 13 height 13
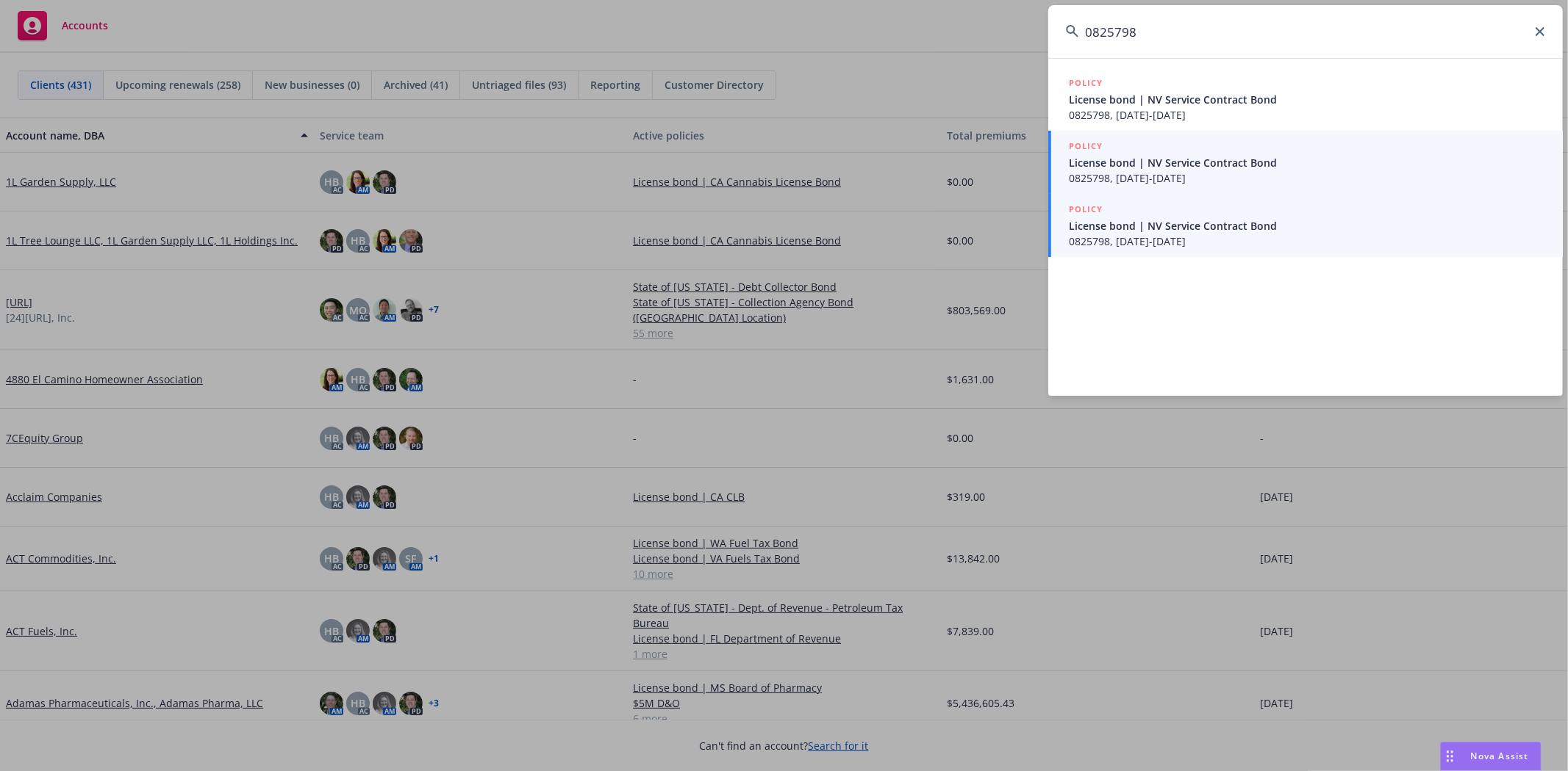
type input "0825798"
click at [1204, 165] on span "License bond | NV Service Contract Bond" at bounding box center [1307, 163] width 476 height 15
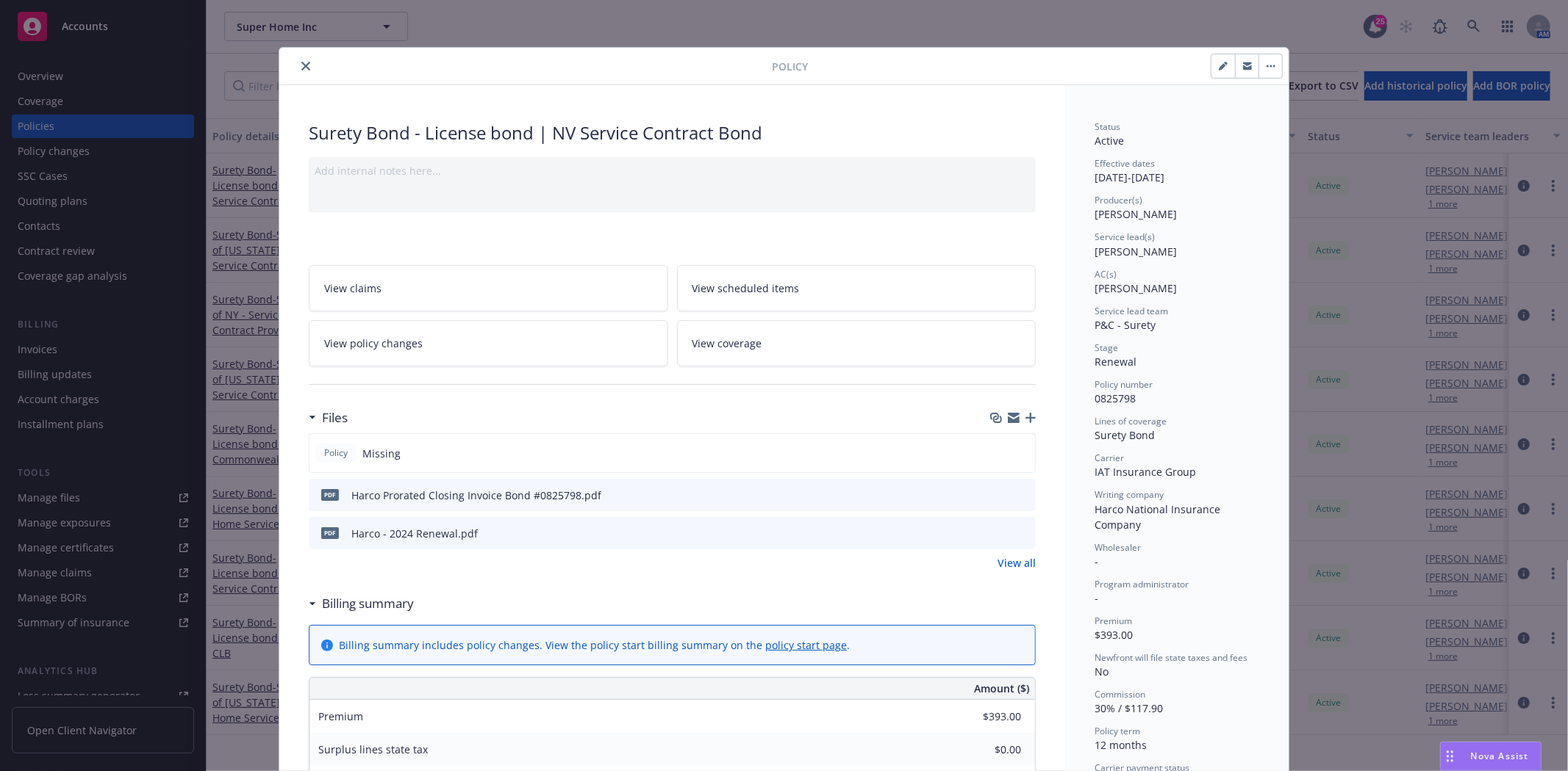
click at [303, 66] on icon "close" at bounding box center [305, 66] width 8 height 8
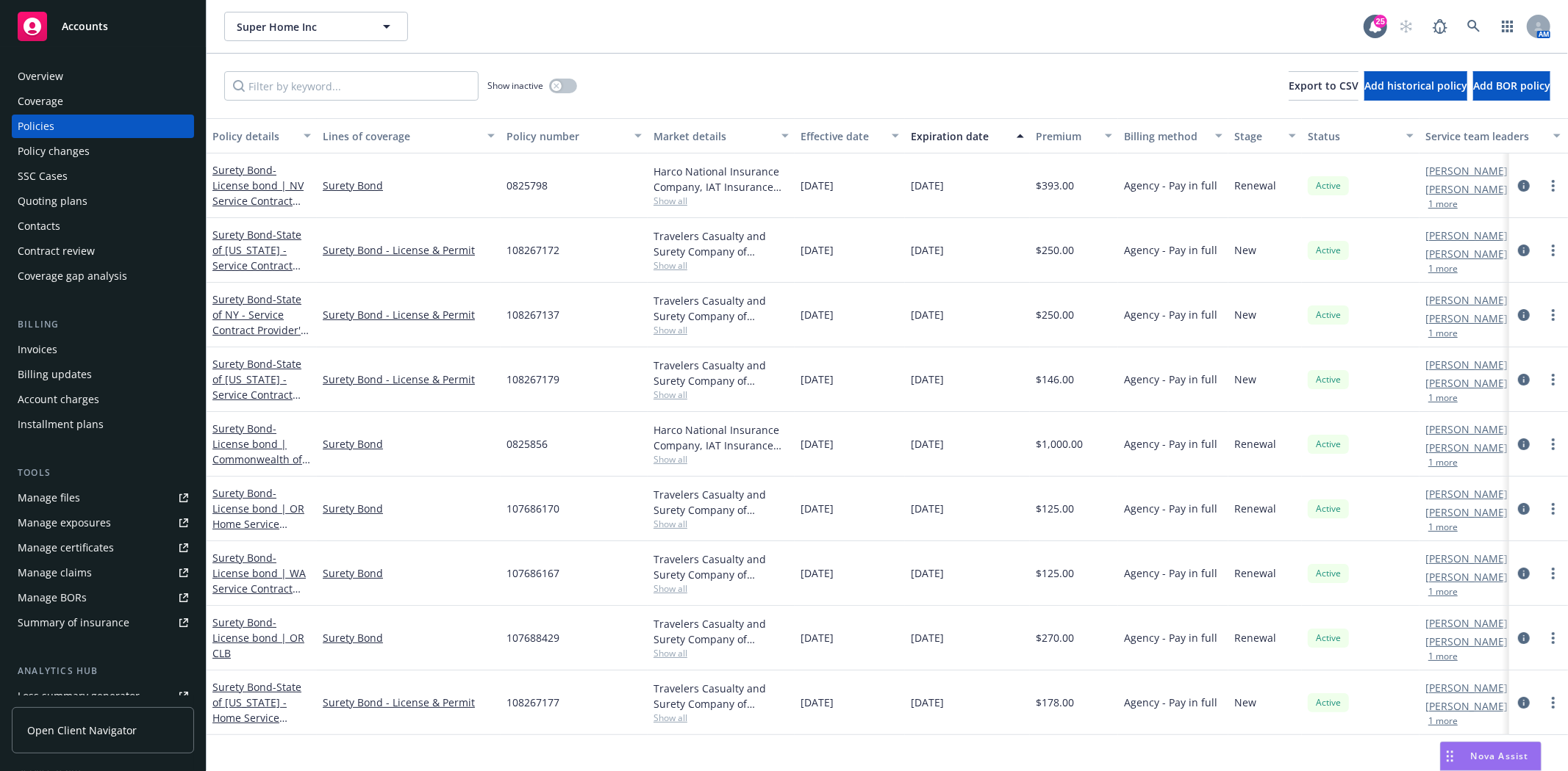
click at [24, 344] on div "Invoices" at bounding box center [37, 350] width 40 height 24
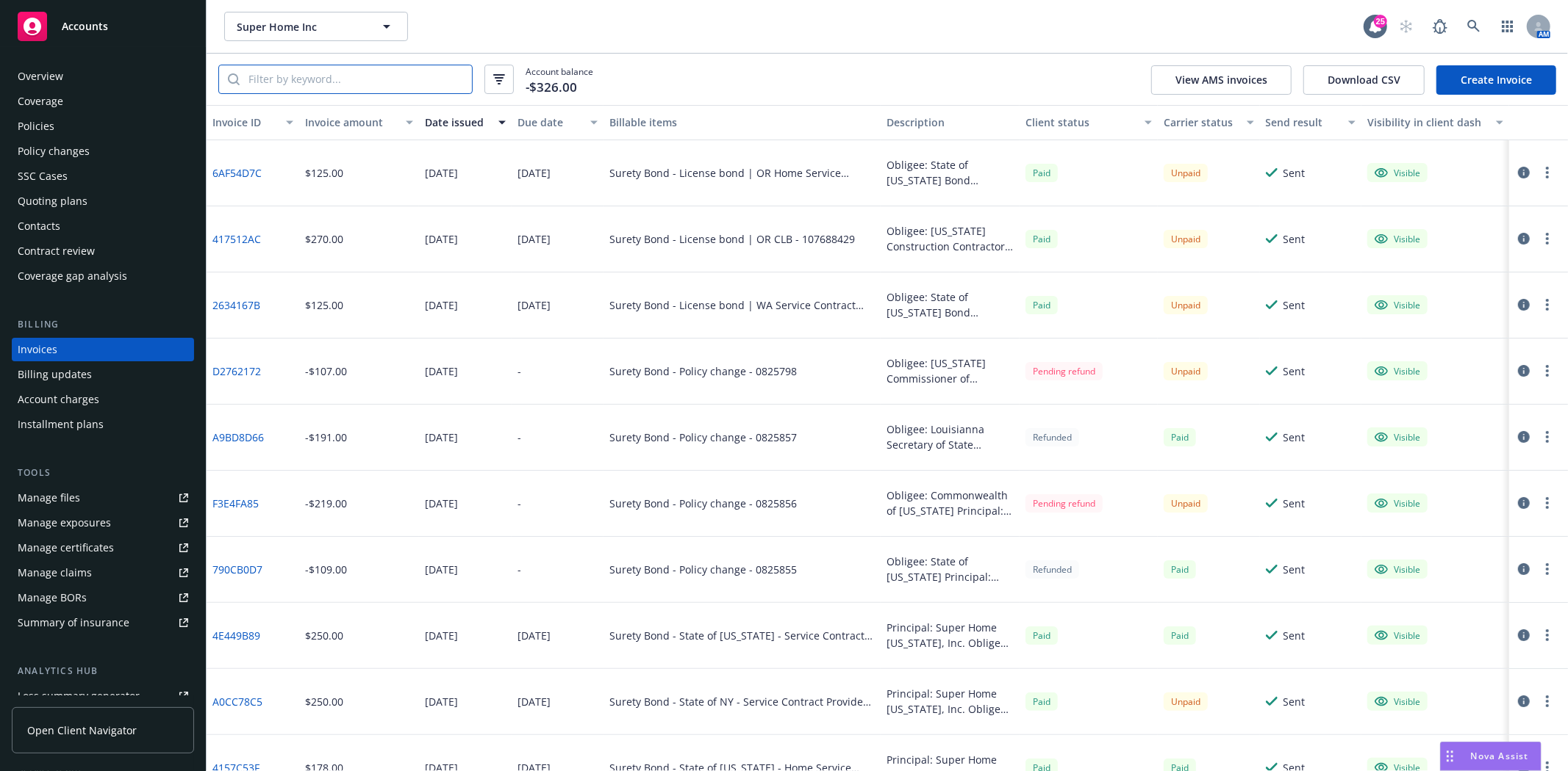
click at [261, 75] on input "search" at bounding box center [355, 79] width 232 height 28
paste input "0825798"
type input "0825798"
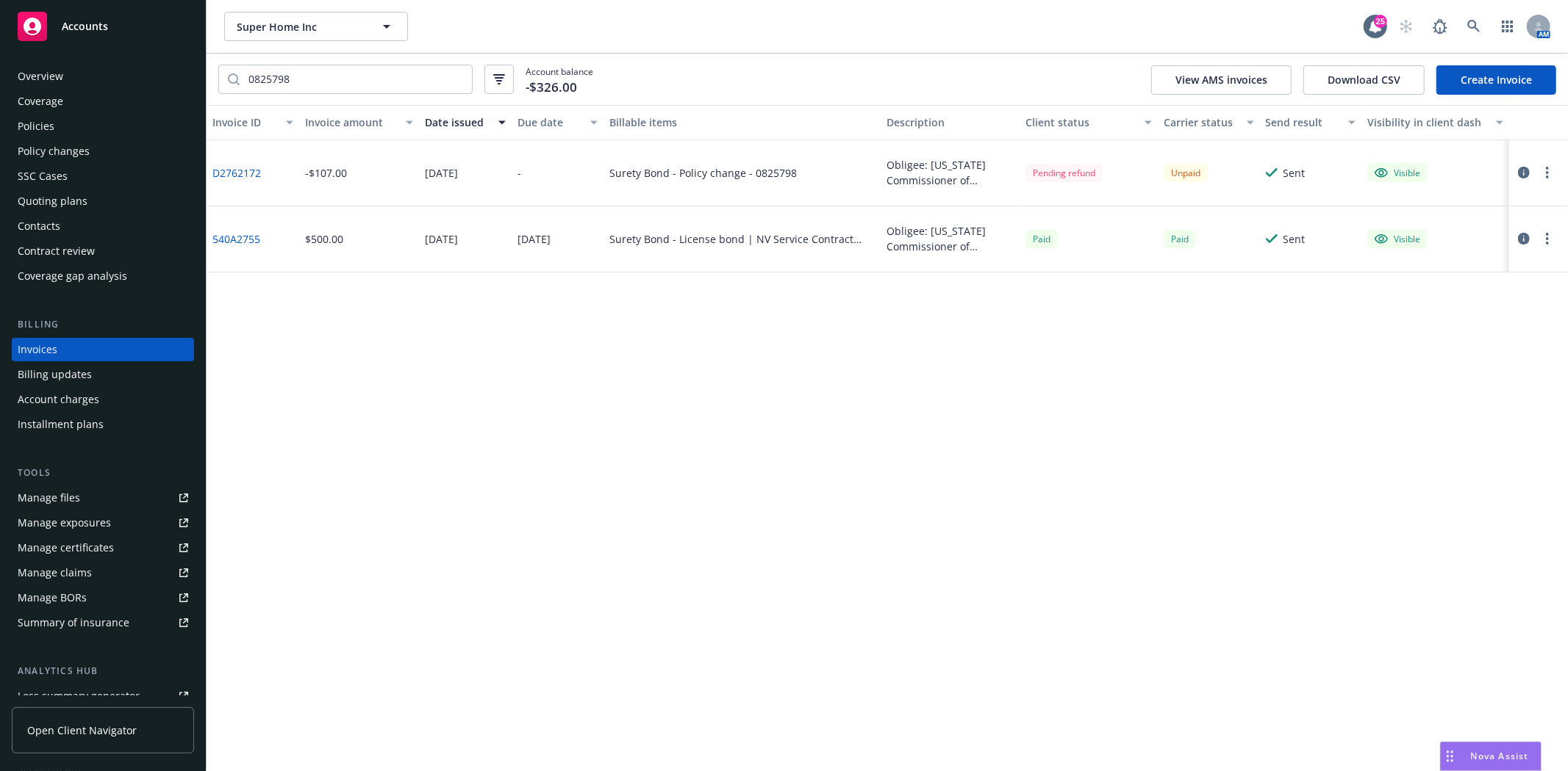
click at [112, 37] on div "Accounts" at bounding box center [103, 26] width 170 height 29
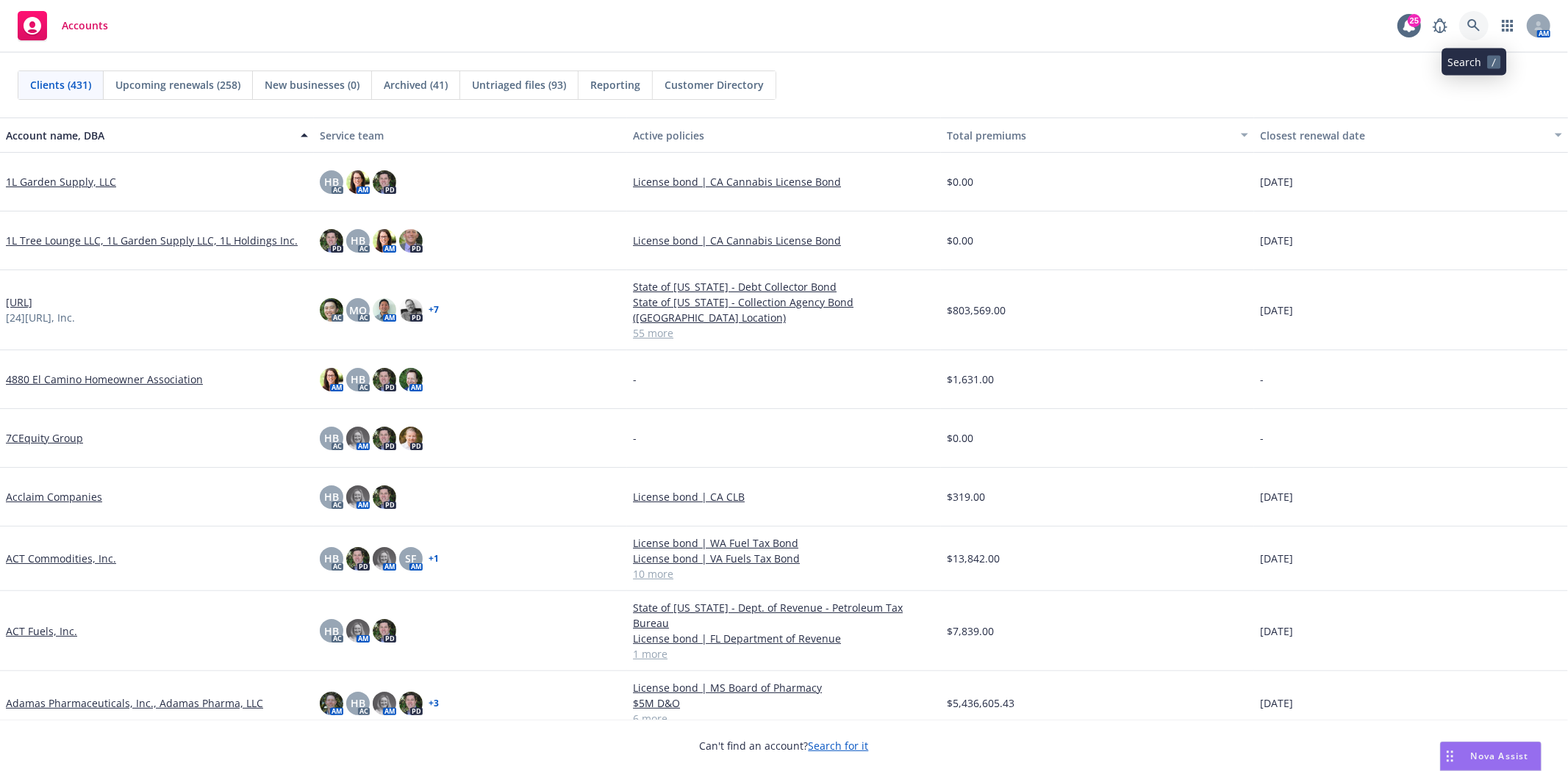
click at [1464, 22] on link at bounding box center [1474, 25] width 30 height 29
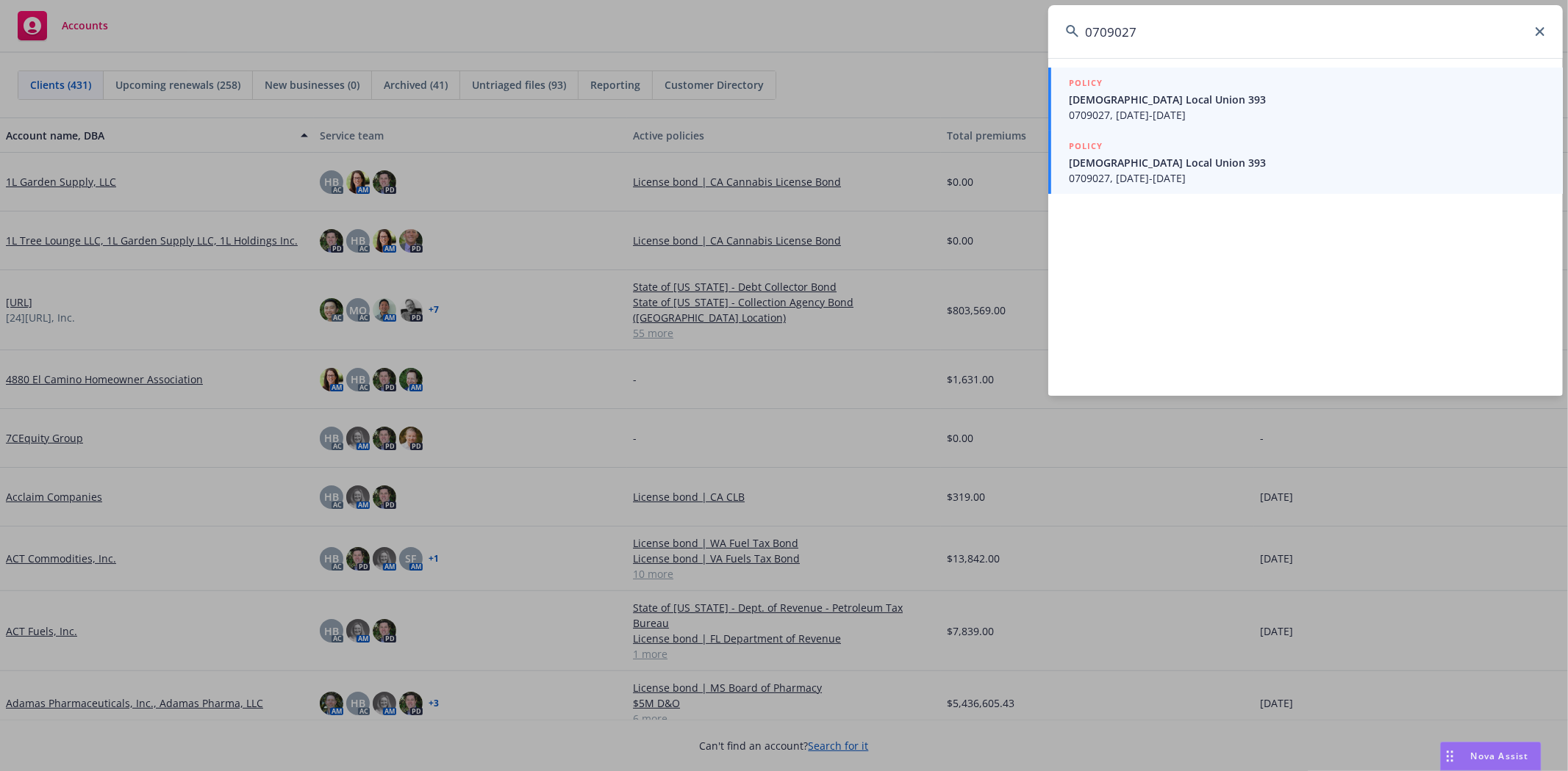
type input "0709027"
click at [1211, 163] on span "UA Local Union 393" at bounding box center [1307, 163] width 476 height 15
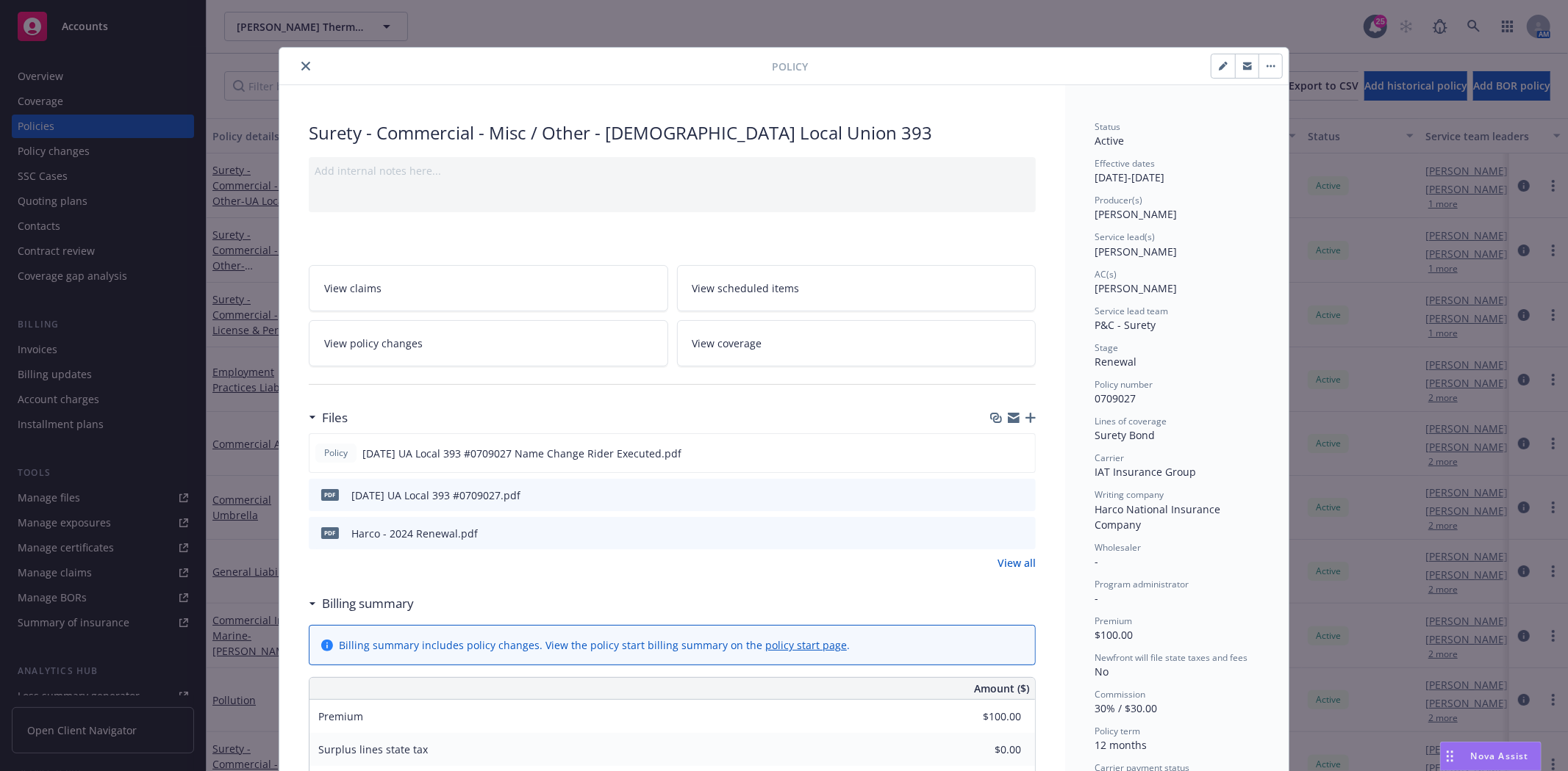
click at [301, 65] on icon "close" at bounding box center [305, 66] width 8 height 8
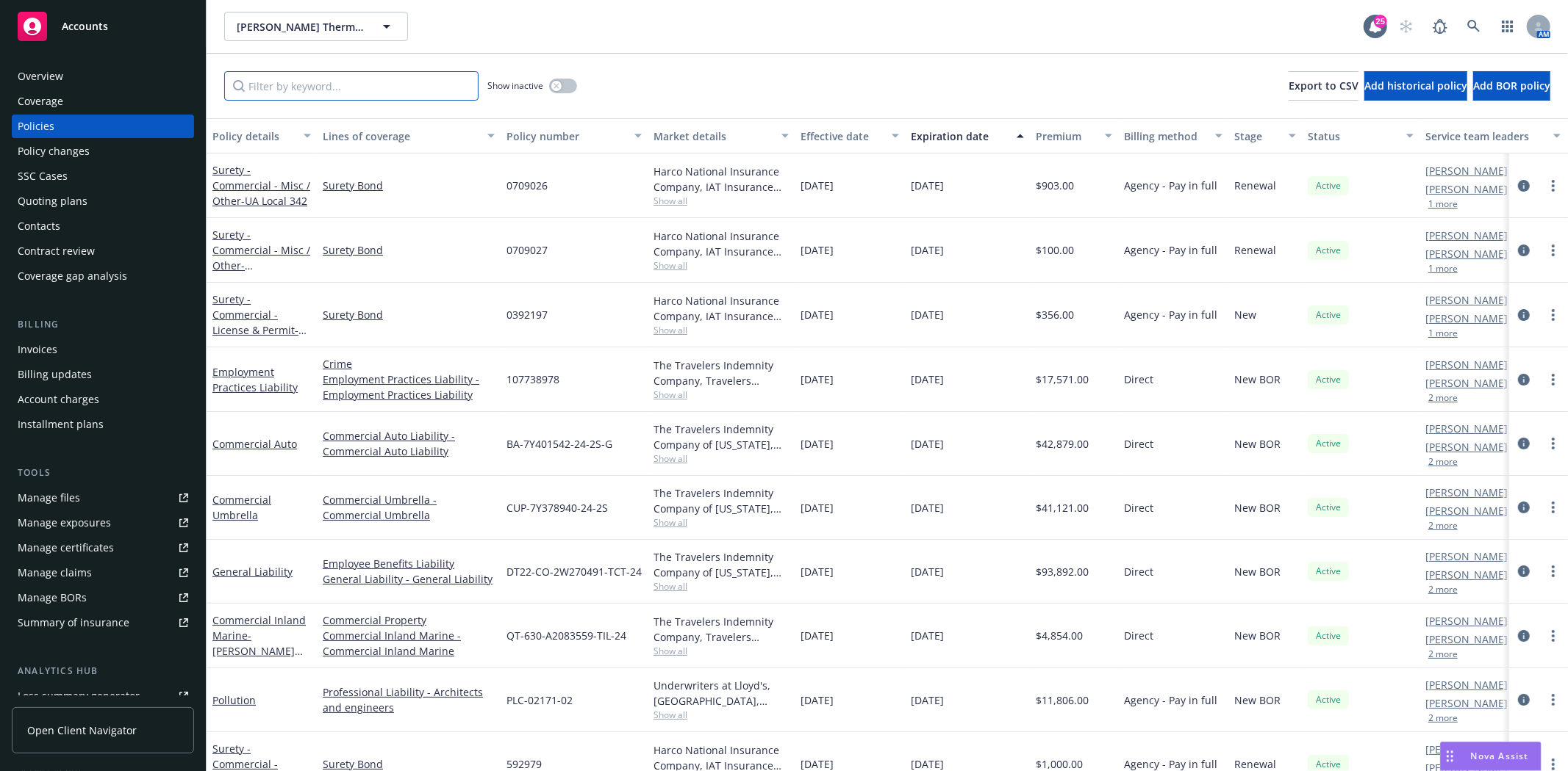
click at [297, 84] on input "Filter by keyword..." at bounding box center [352, 86] width 255 height 29
paste input "0709027"
type input "0709027"
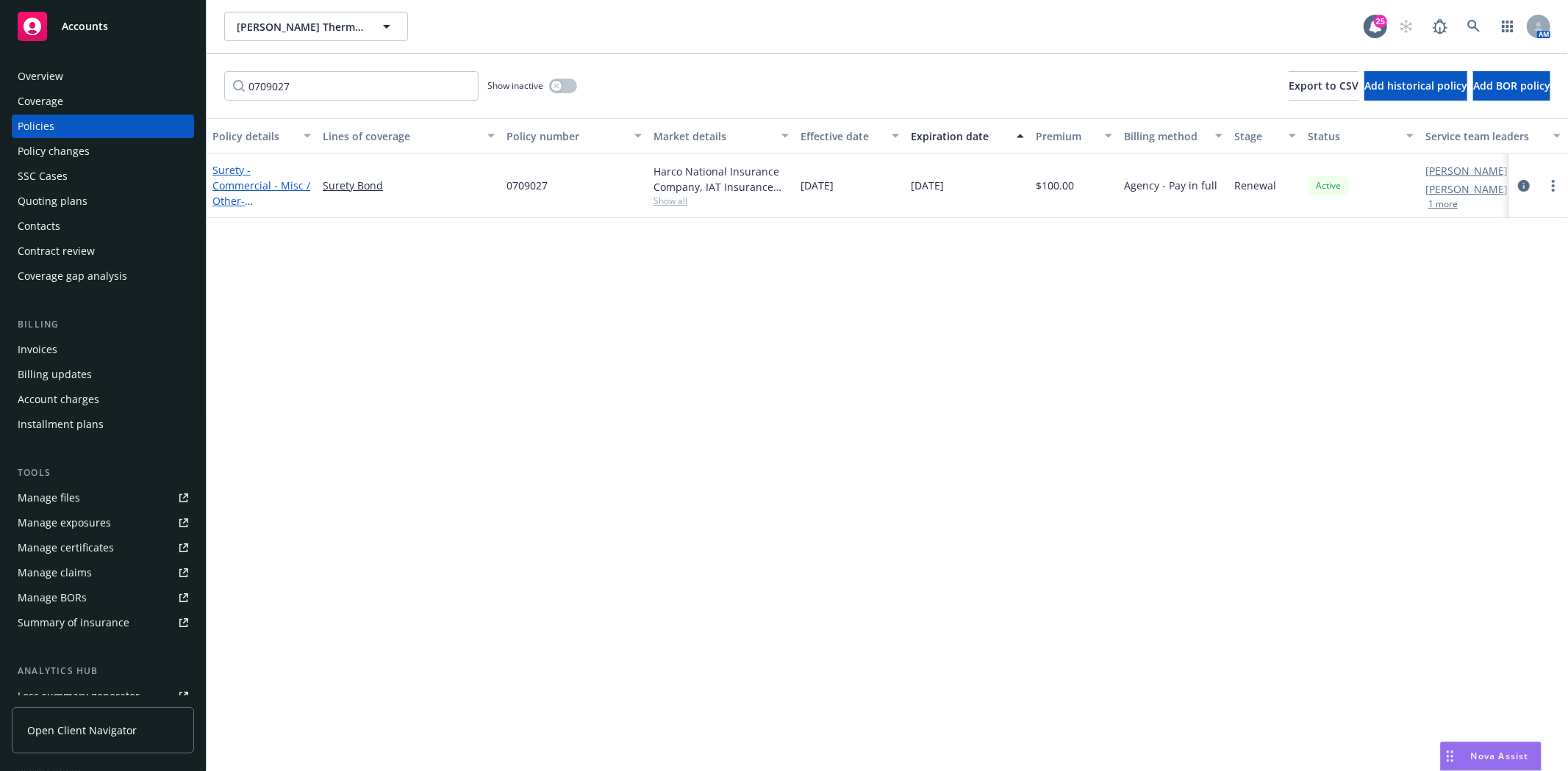
click at [263, 194] on span "- UA Local Union 393" at bounding box center [260, 216] width 97 height 45
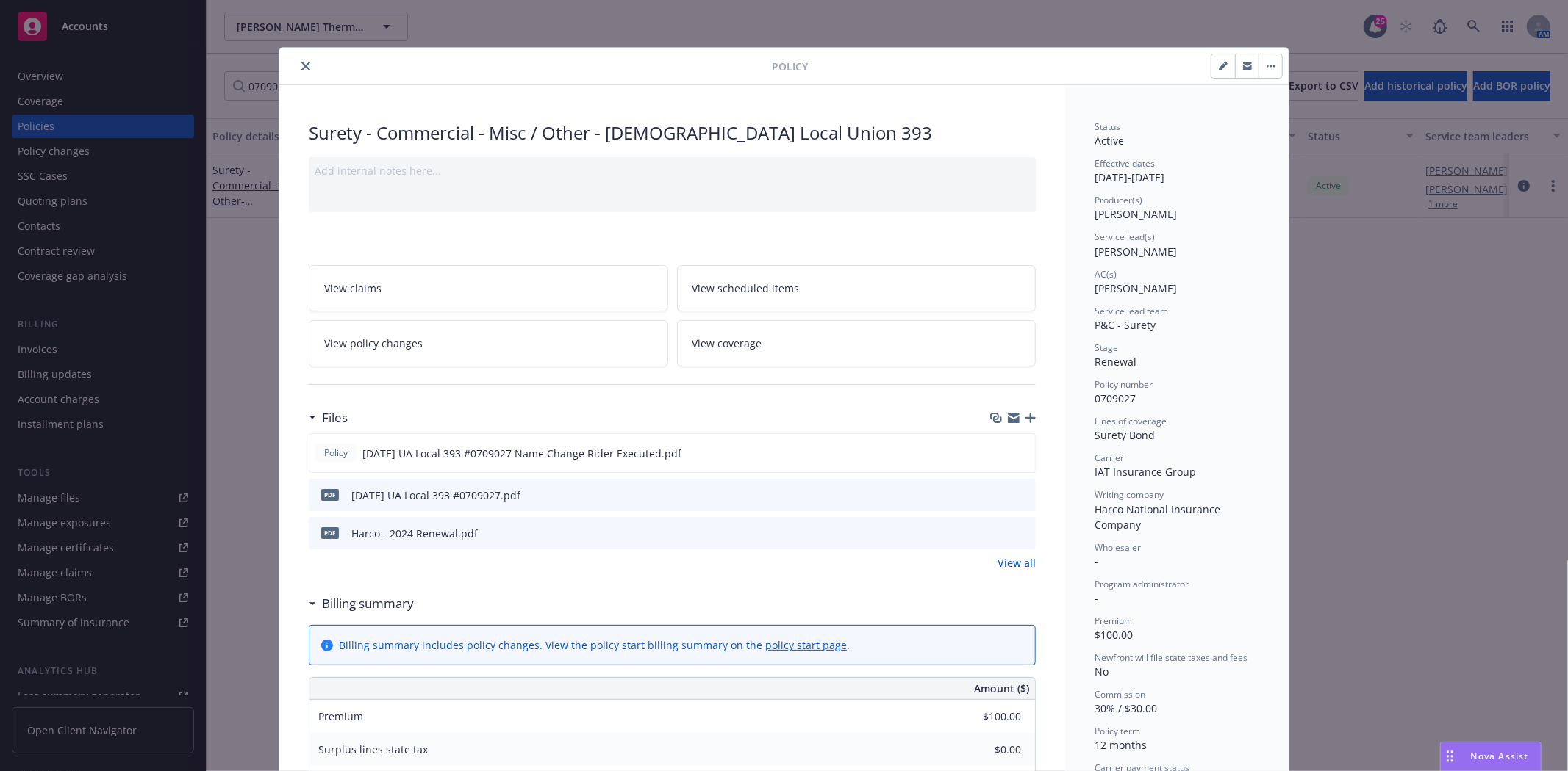
click at [292, 72] on div at bounding box center [528, 66] width 486 height 18
click at [301, 68] on icon "close" at bounding box center [305, 66] width 8 height 8
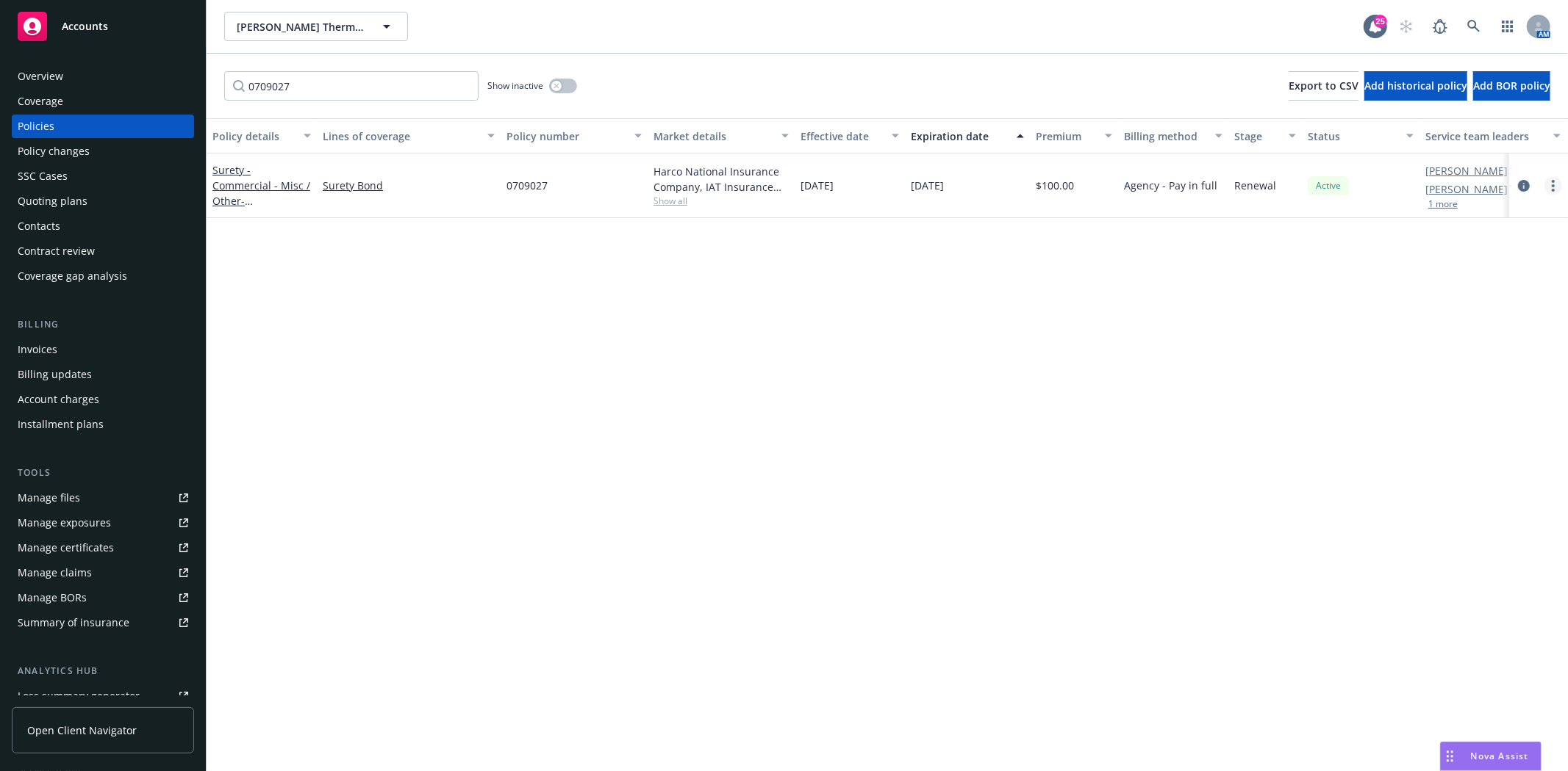
click at [1544, 185] on link "more" at bounding box center [1553, 185] width 18 height 18
click at [1515, 232] on link "Renew with incumbent" at bounding box center [1474, 244] width 173 height 29
select select "12"
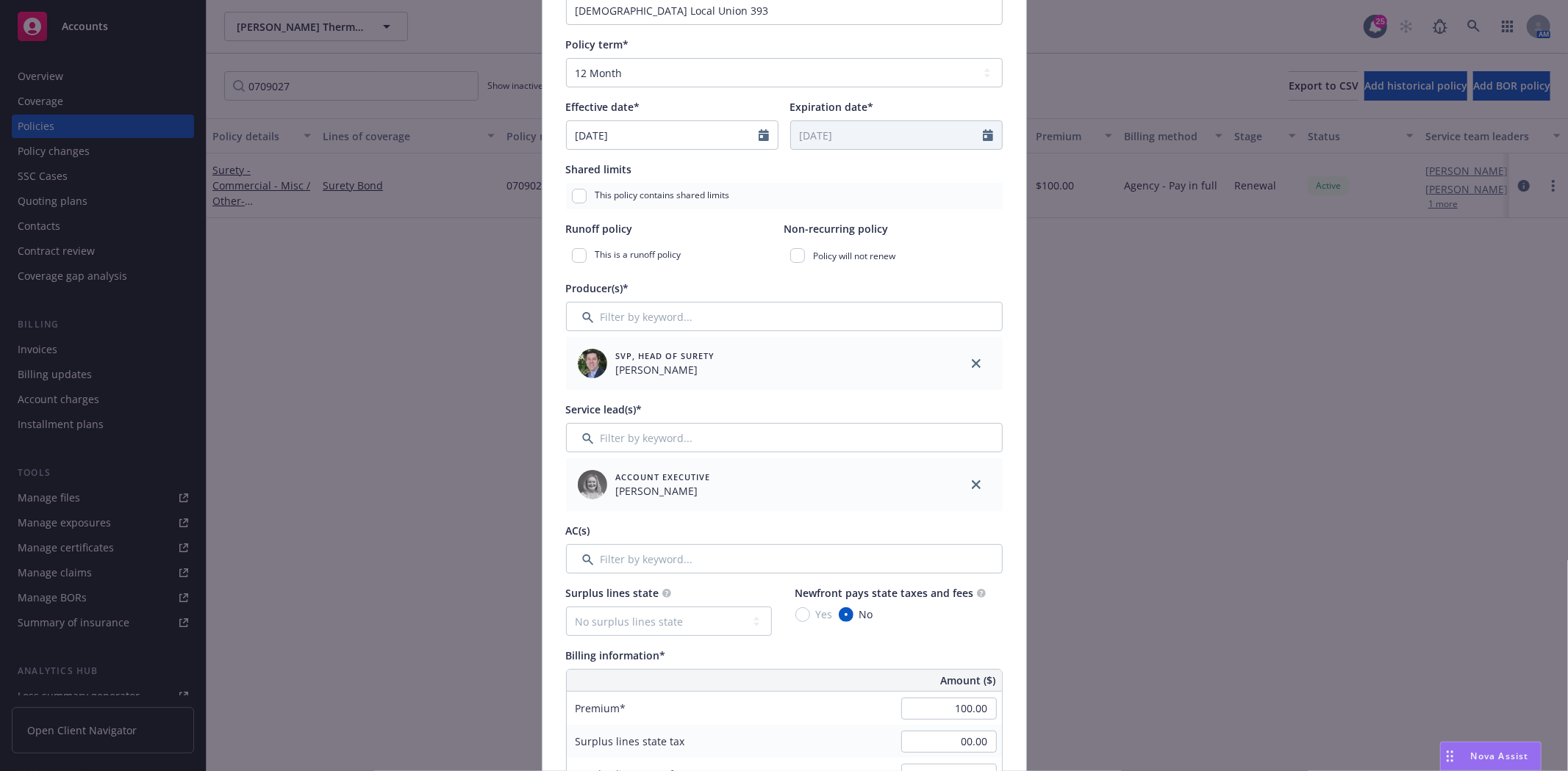
scroll to position [244, 0]
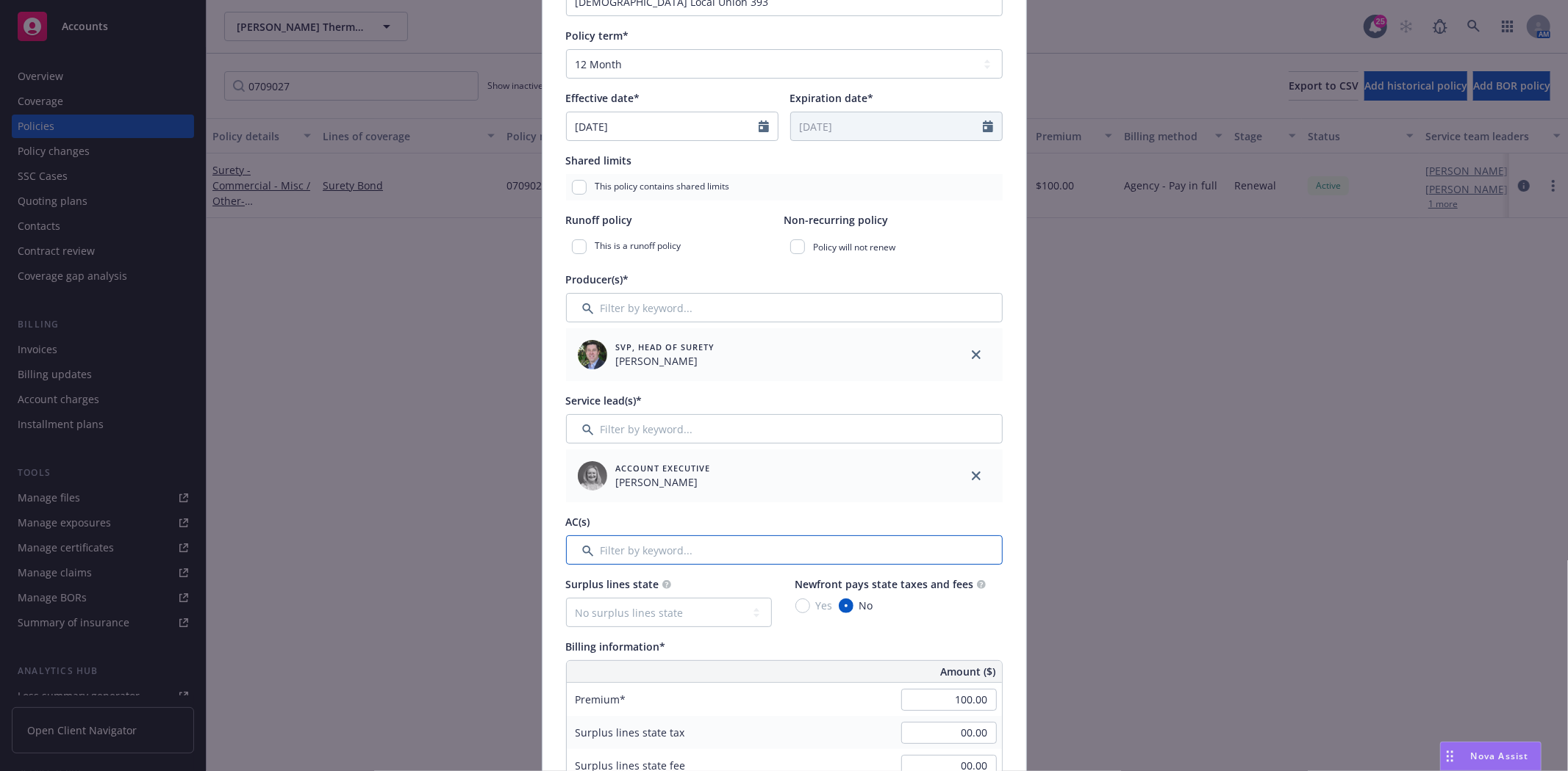
click at [714, 542] on input "Filter by keyword..." at bounding box center [784, 550] width 437 height 29
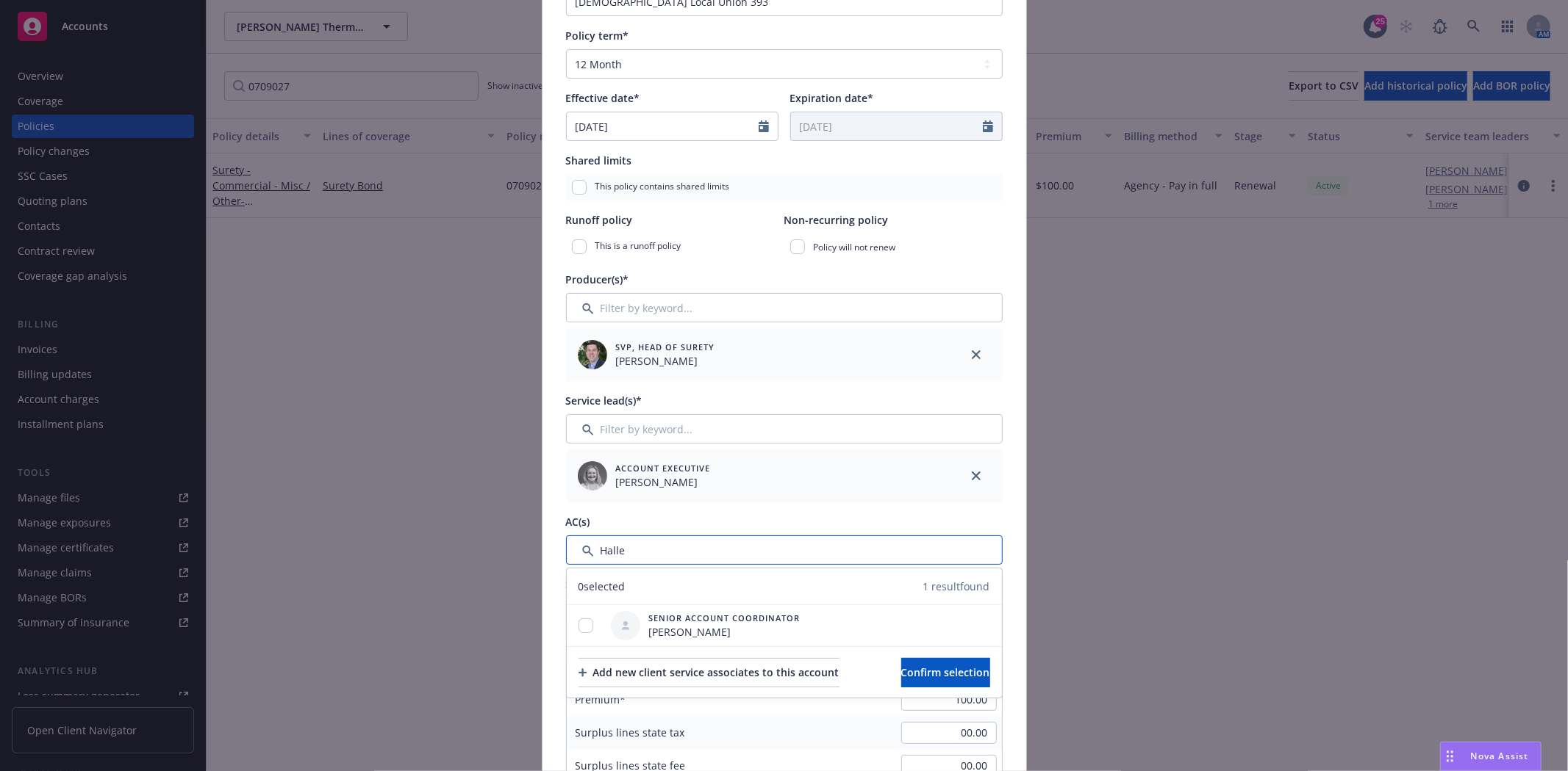
type input "Halle"
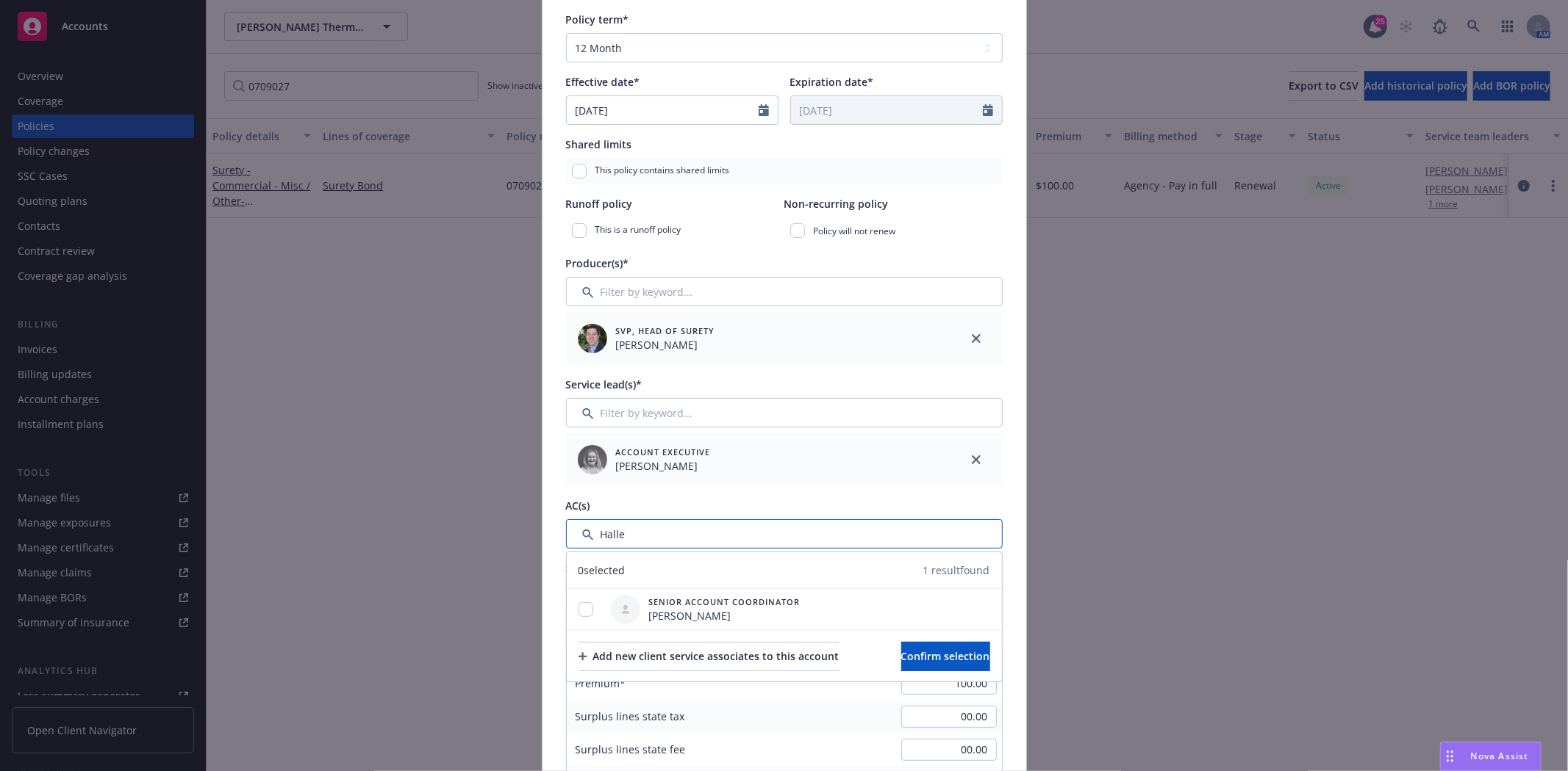
scroll to position [326, 0]
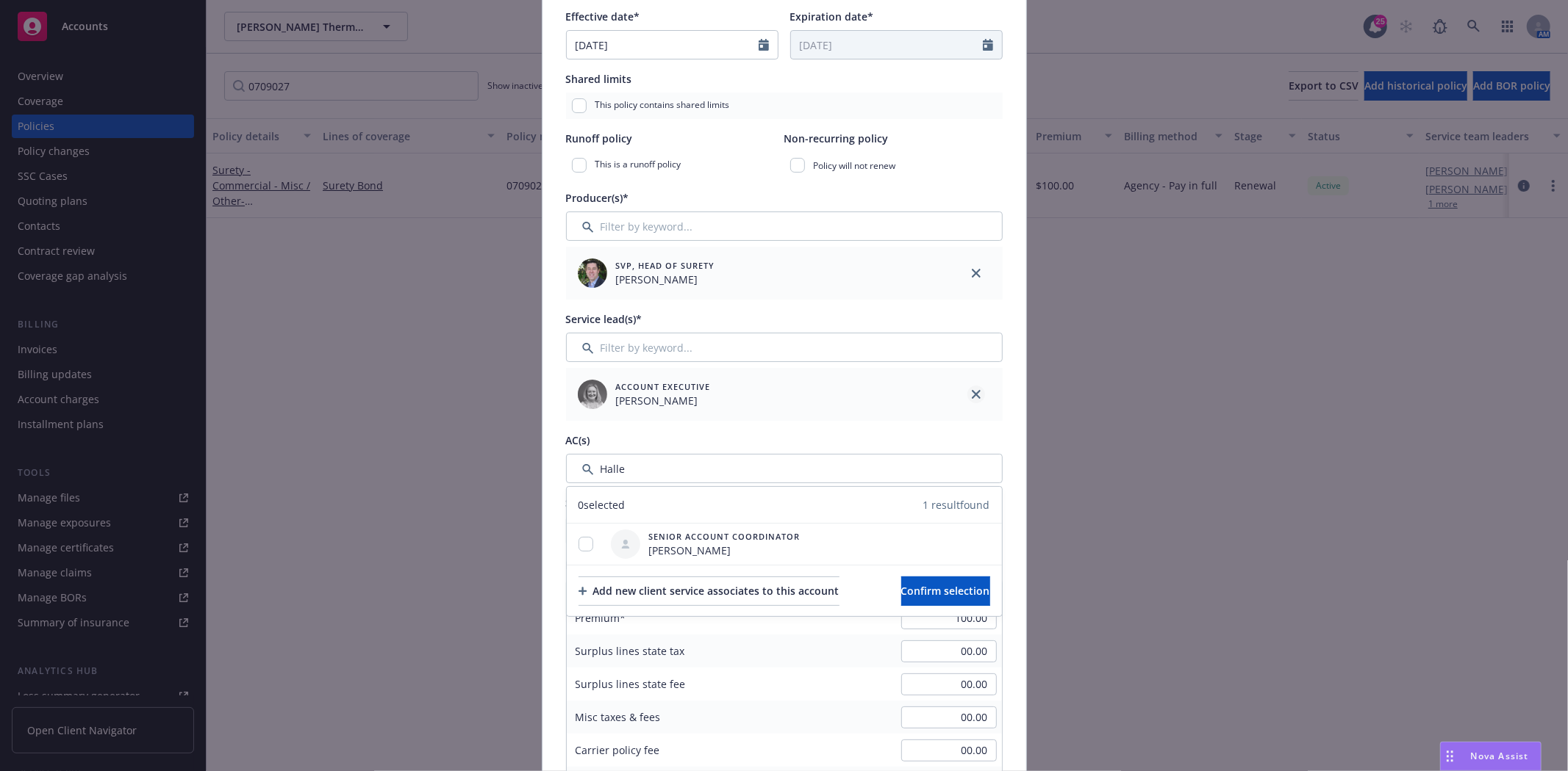
click at [969, 387] on link "close" at bounding box center [975, 394] width 18 height 18
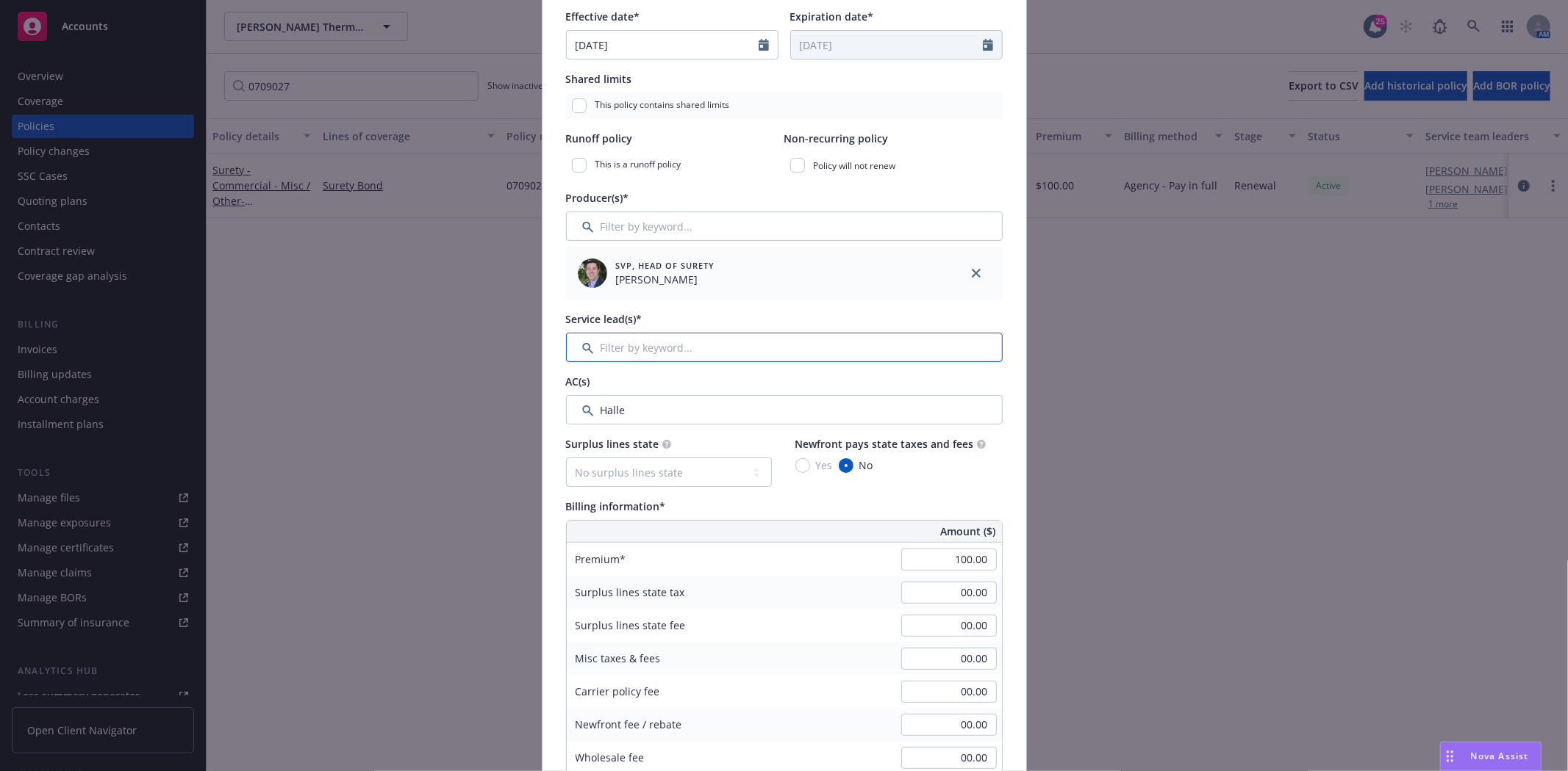
click at [702, 356] on input "Filter by keyword..." at bounding box center [784, 347] width 437 height 29
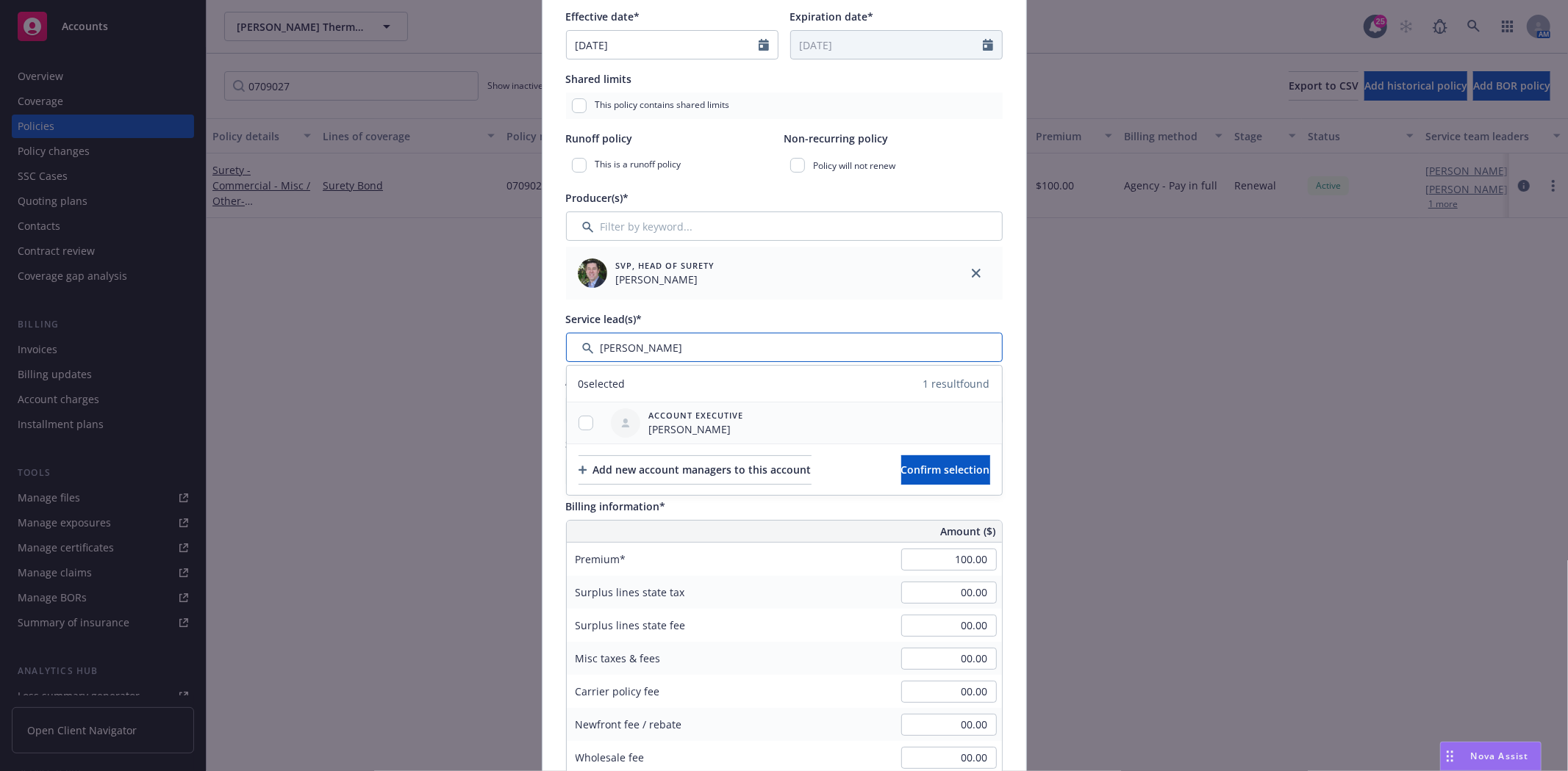
type input "SUsan"
click at [570, 421] on div at bounding box center [585, 423] width 38 height 15
drag, startPoint x: 578, startPoint y: 420, endPoint x: 707, endPoint y: 444, distance: 131.2
click at [578, 421] on input "checkbox" at bounding box center [585, 422] width 14 height 14
checkbox input "true"
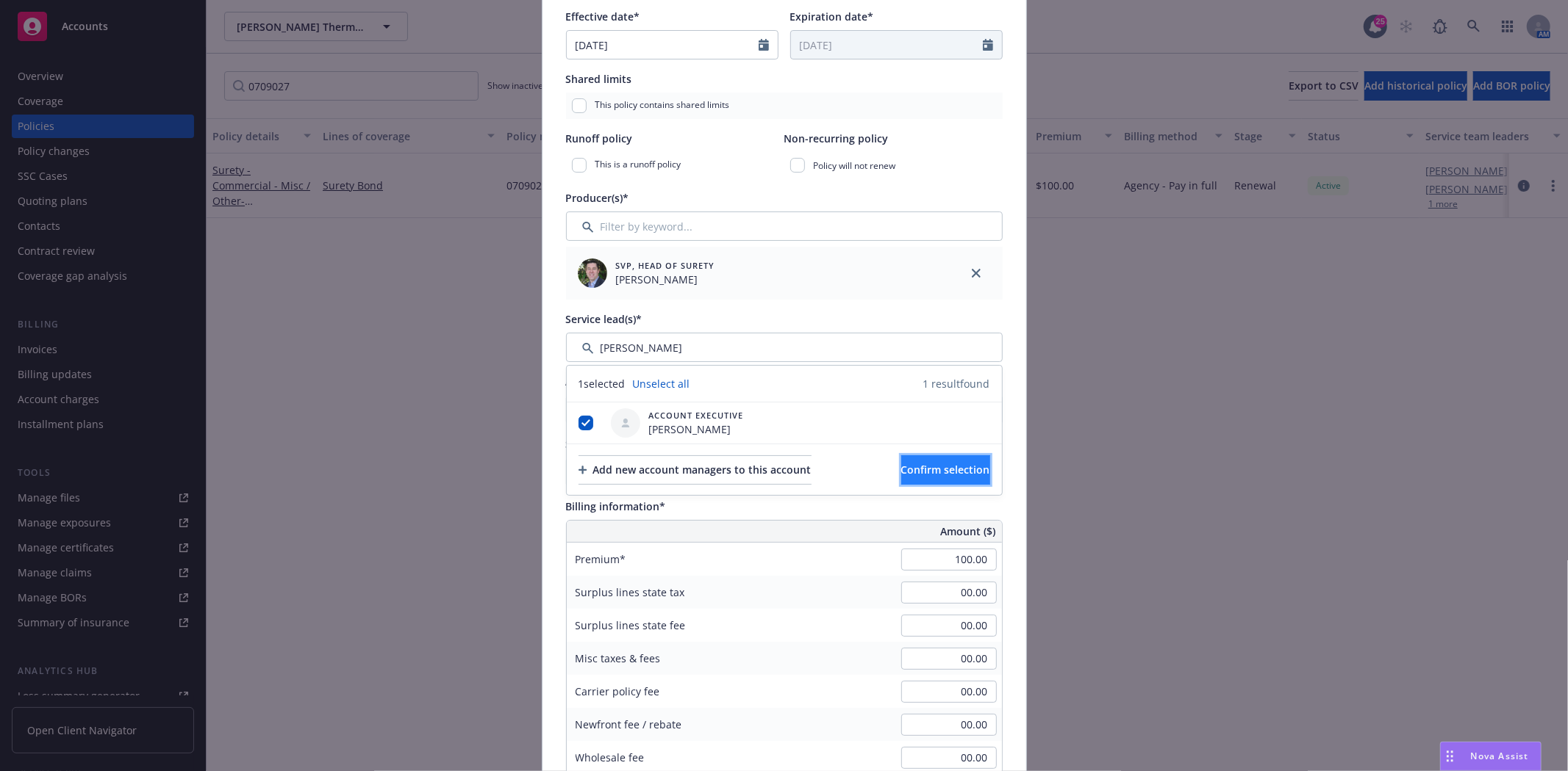
click at [901, 474] on span "Confirm selection" at bounding box center [945, 469] width 89 height 14
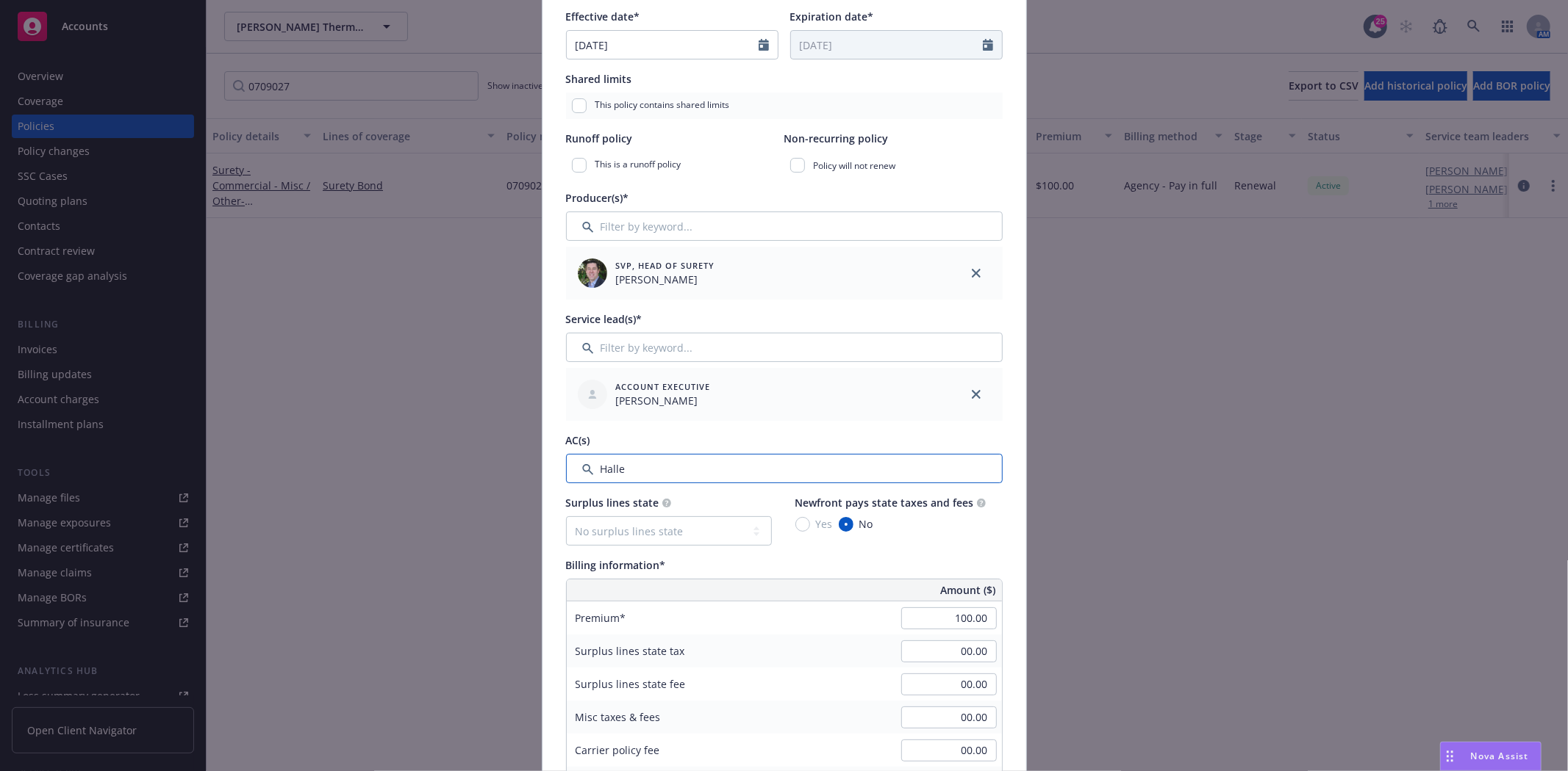
click at [728, 467] on input "Filter by keyword..." at bounding box center [784, 468] width 437 height 29
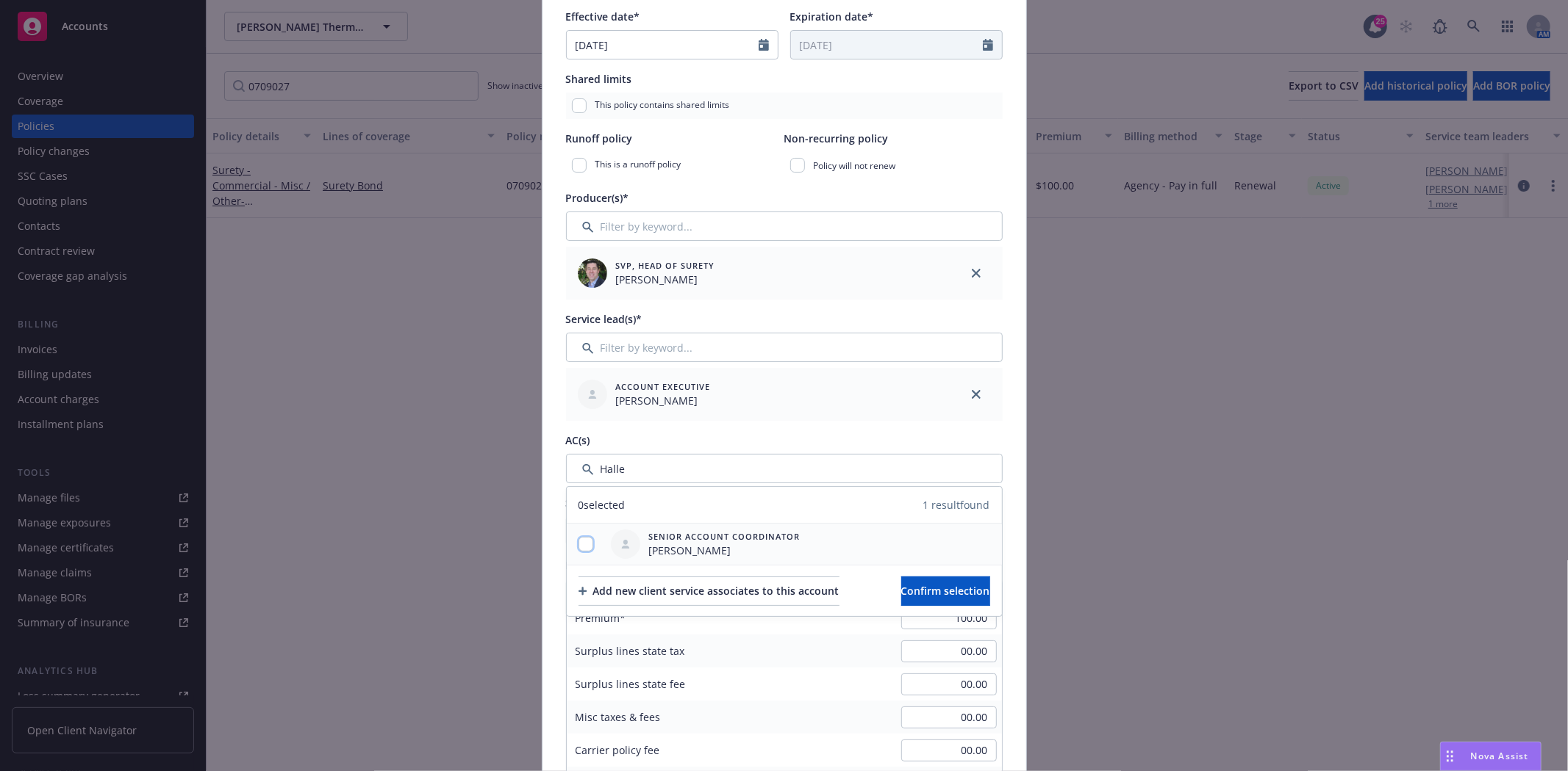
click at [578, 545] on input "checkbox" at bounding box center [585, 543] width 14 height 14
checkbox input "true"
click at [922, 584] on span "Confirm selection" at bounding box center [945, 591] width 89 height 14
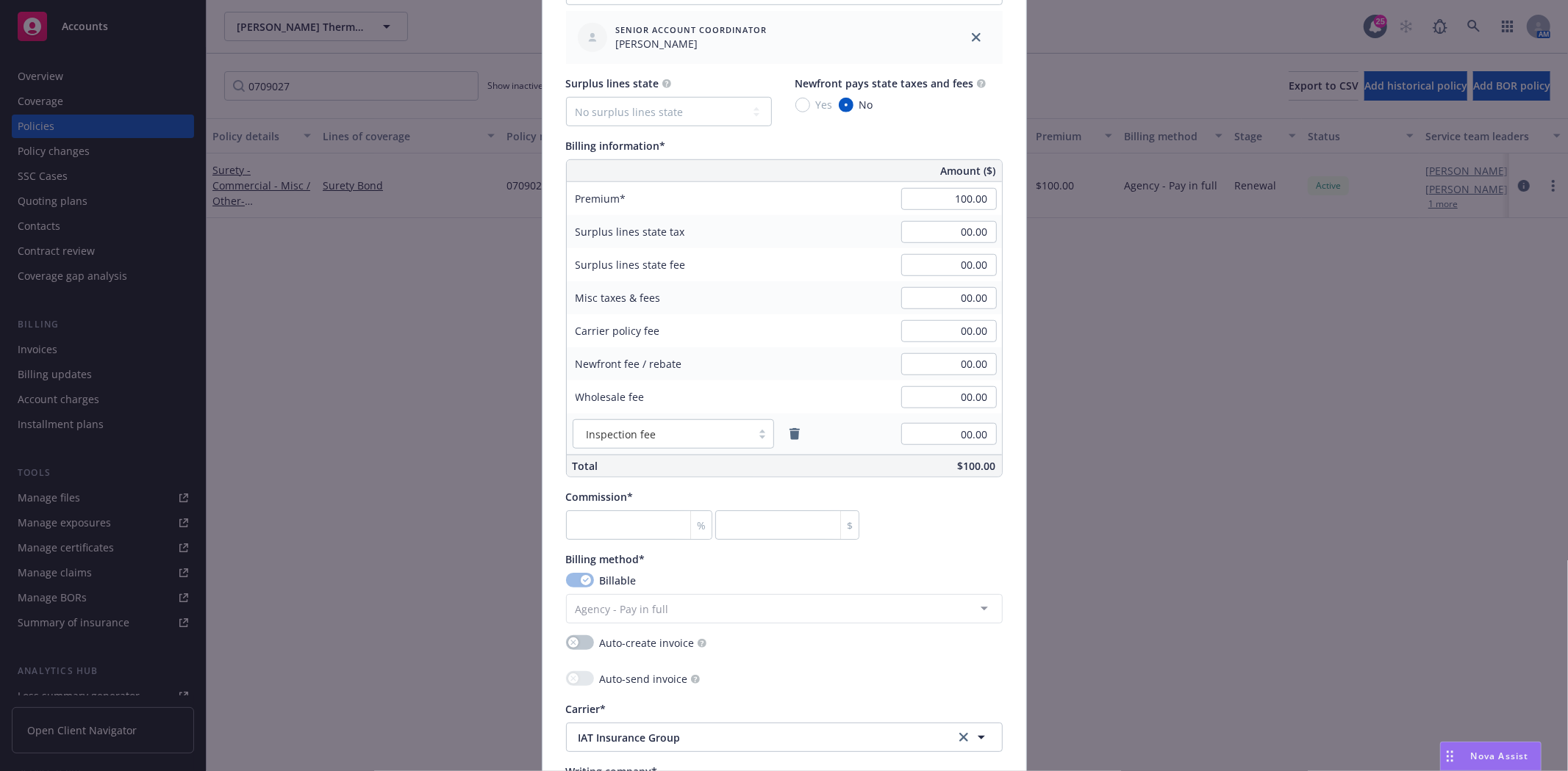
scroll to position [979, 0]
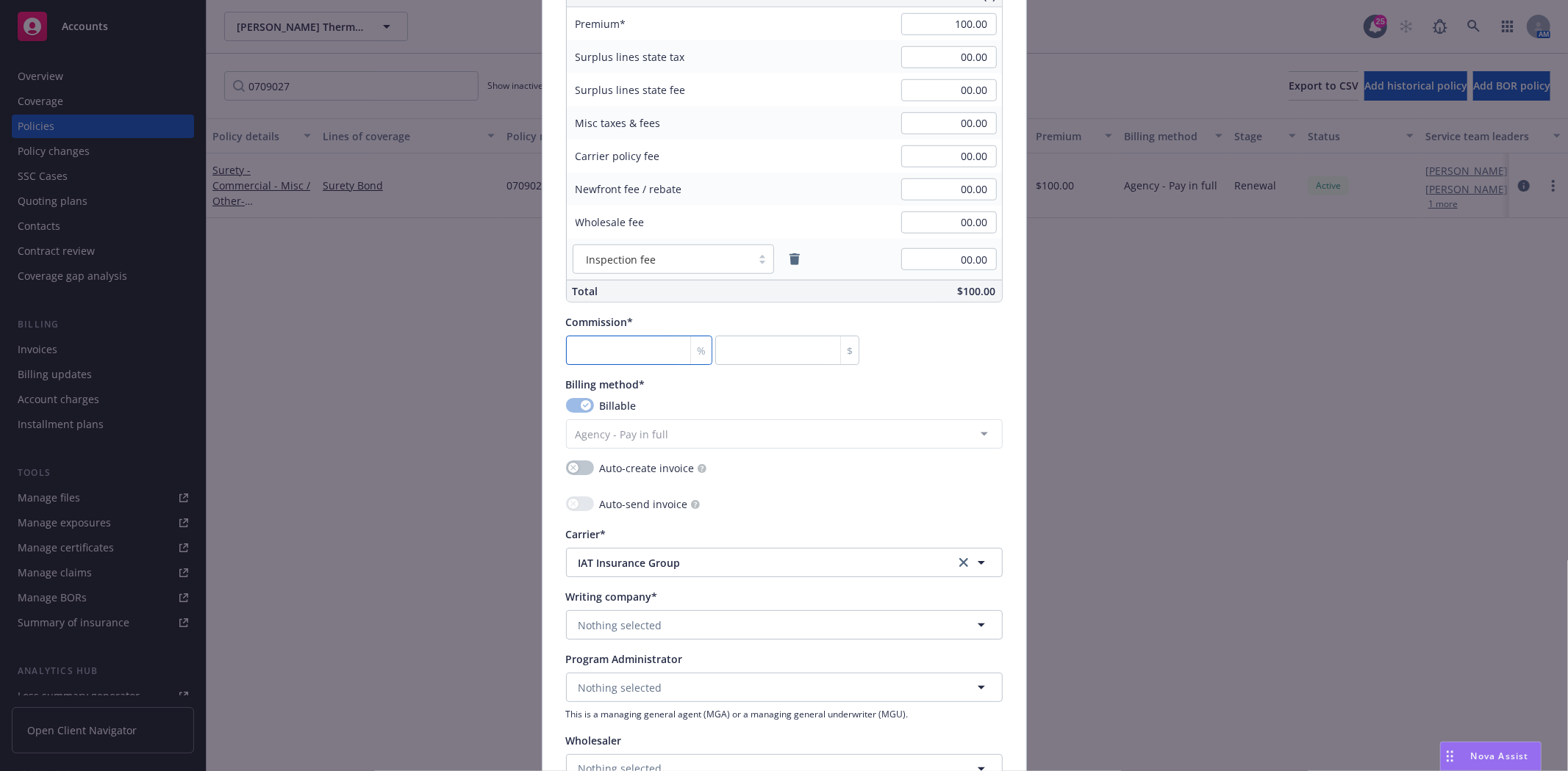
click at [660, 343] on input "number" at bounding box center [639, 350] width 147 height 29
type input "3"
type input "30"
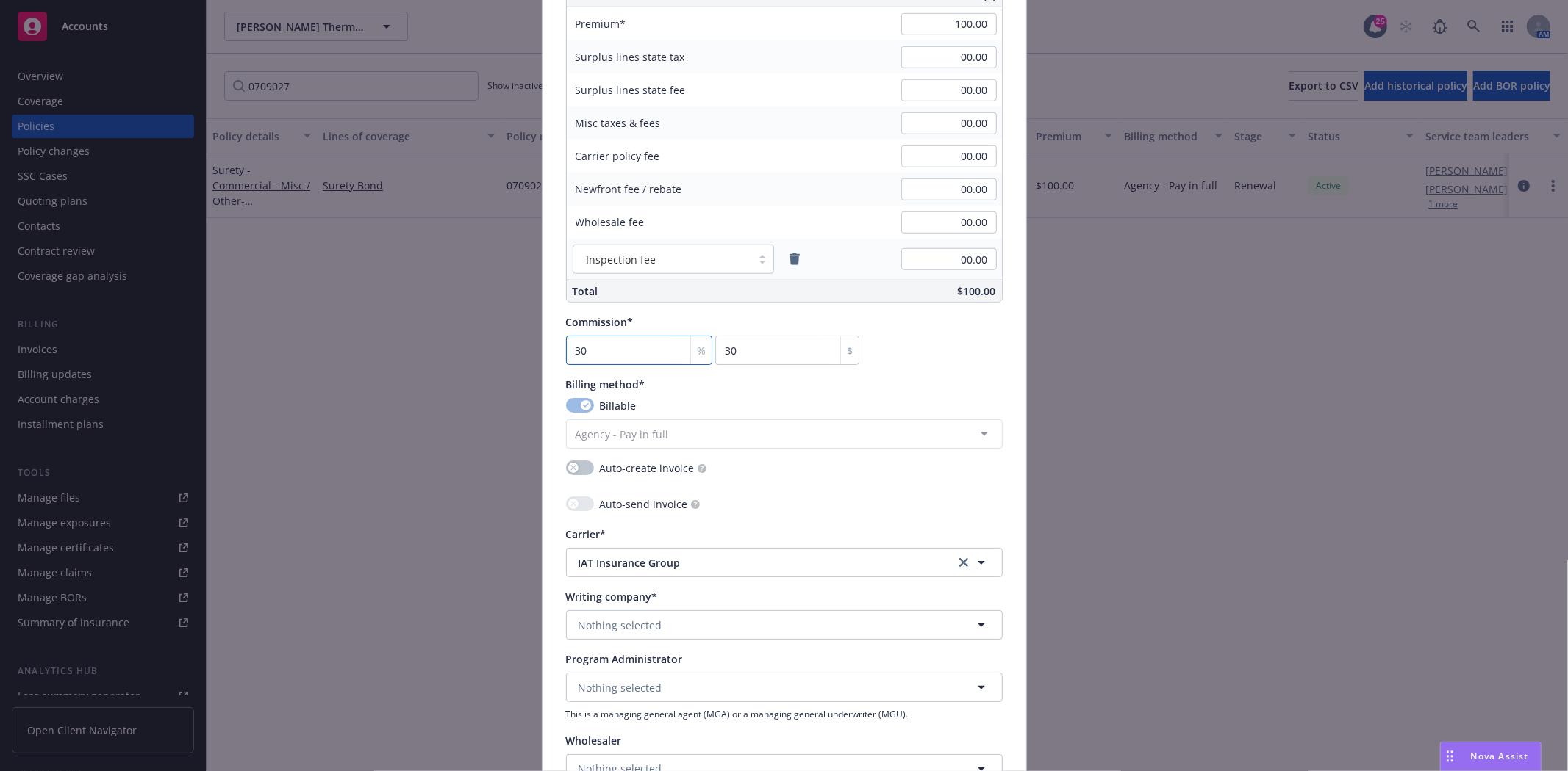
type input "30"
click at [636, 624] on span "Nothing selected" at bounding box center [620, 625] width 83 height 15
type input "Harc"
click at [615, 579] on span "Domestic - 26433" at bounding box center [671, 584] width 180 height 15
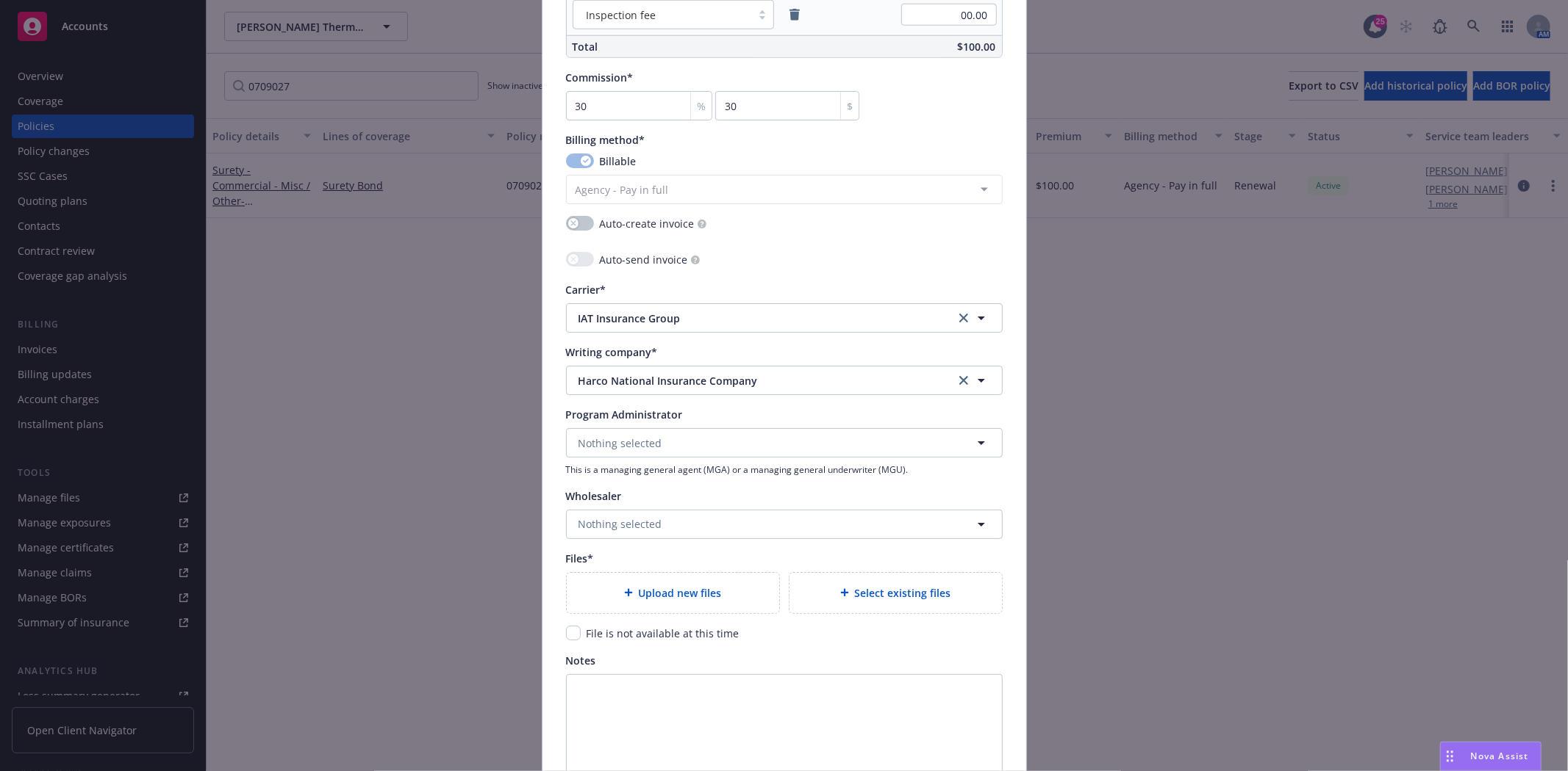
type textarea "x"
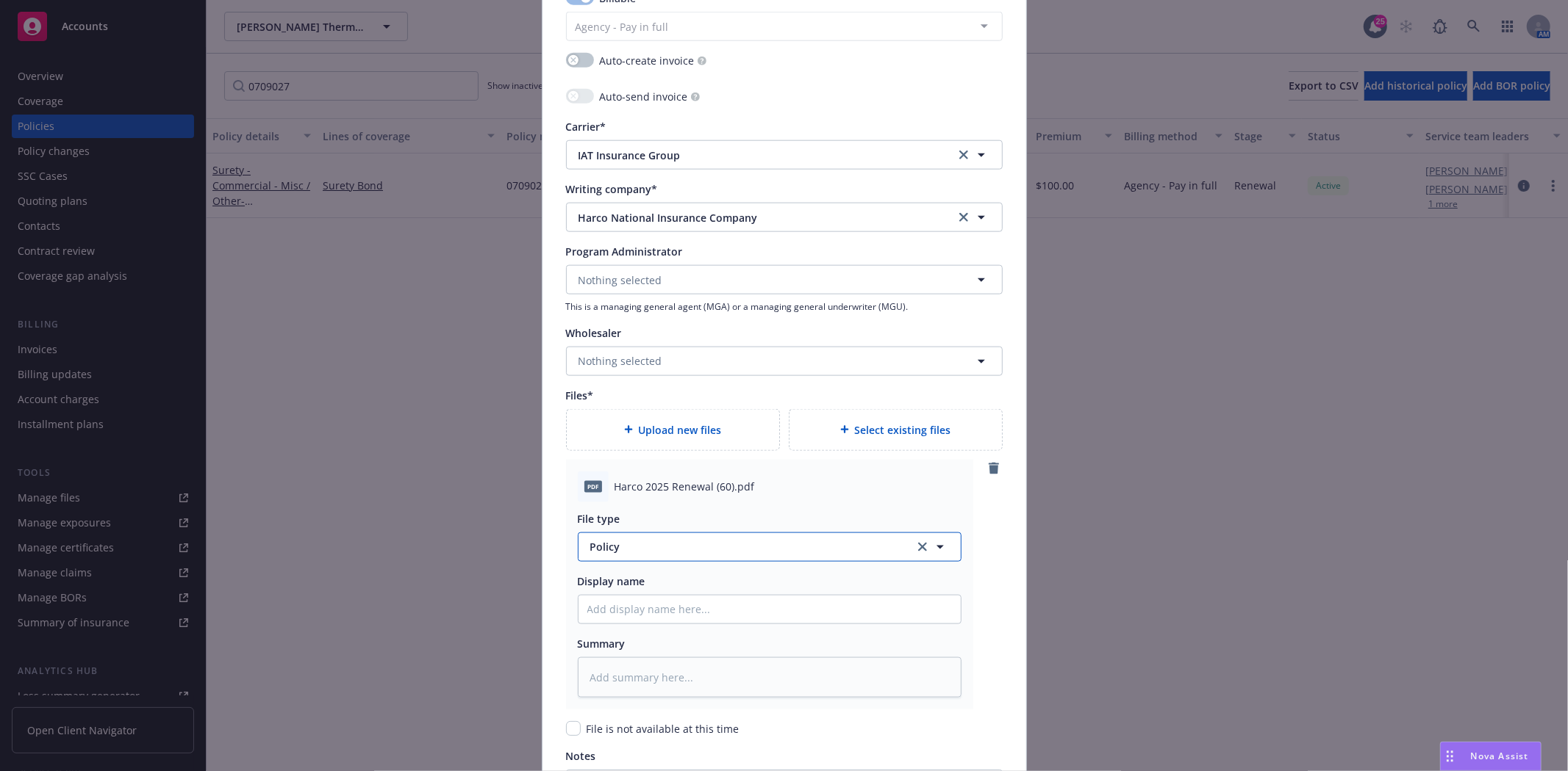
click at [633, 552] on span "Policy" at bounding box center [744, 547] width 307 height 15
type input "Invoic"
click at [628, 519] on div "Invoice - Third Party" at bounding box center [769, 506] width 382 height 39
click at [641, 489] on span "Harco 2025 Renewal (60).pdf" at bounding box center [685, 486] width 141 height 15
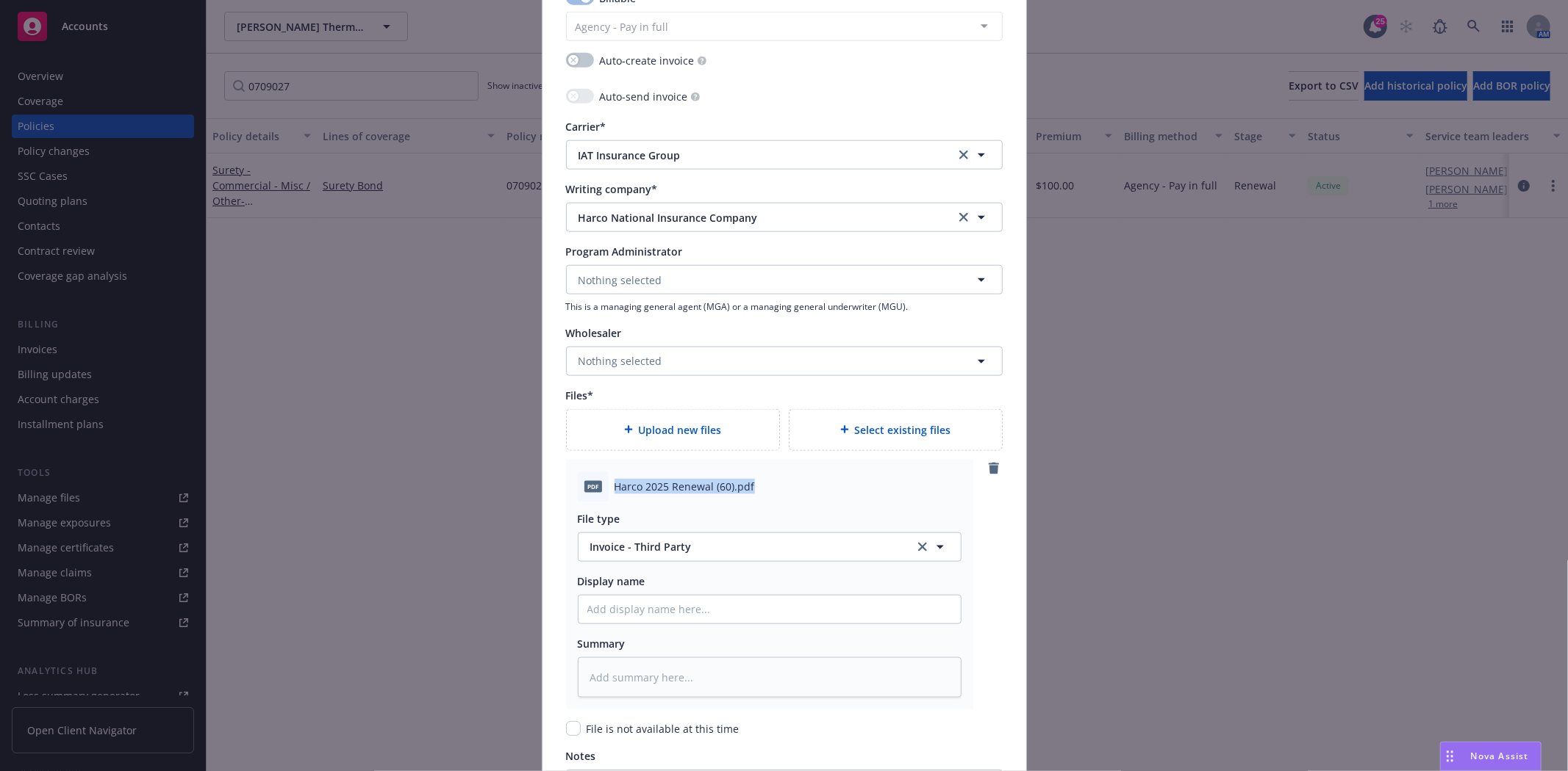
click at [641, 489] on span "Harco 2025 Renewal (60).pdf" at bounding box center [685, 486] width 141 height 15
copy span "Harco 2025 Renewal (60).pdf"
click at [704, 599] on input "Policy display name" at bounding box center [769, 609] width 382 height 28
paste input "Harco 2025 Renewal (60).pdf"
type textarea "x"
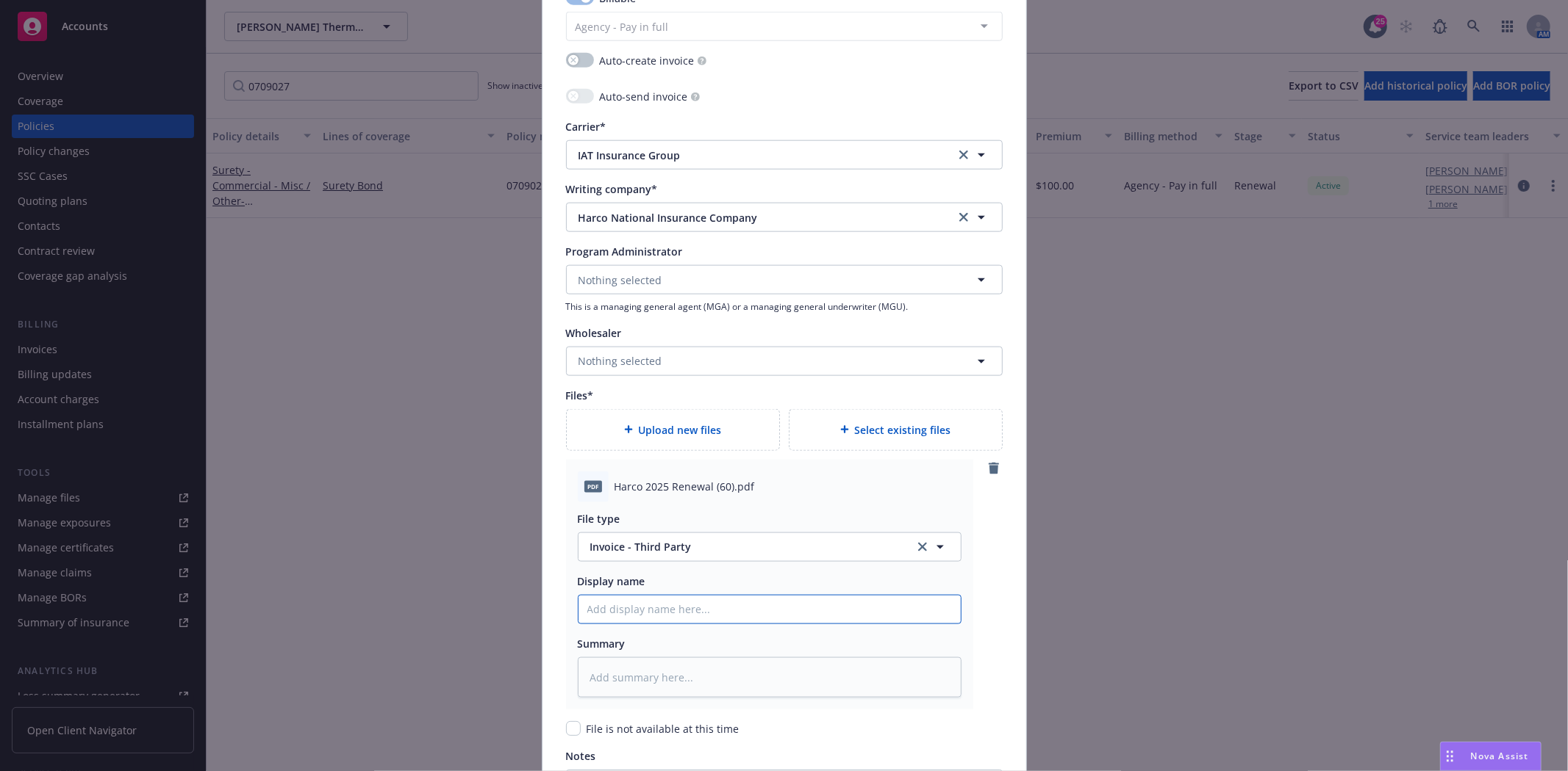
type input "Harco 2025 Renewal (60).pdf"
type textarea "x"
type input "Harco 2025 Renewal (60).pd"
type textarea "x"
type input "Harco 2025 Renewal (60).p"
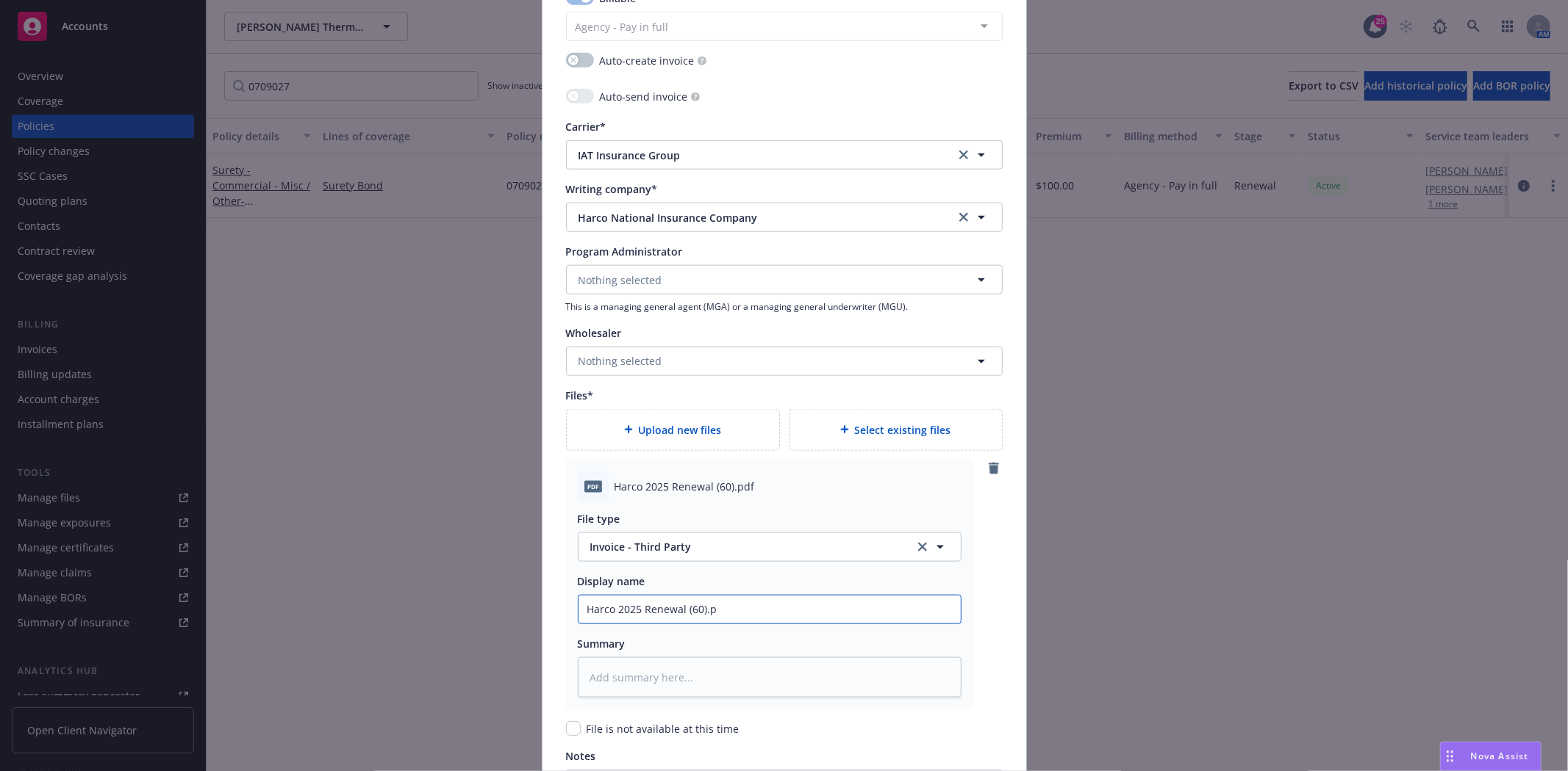
type textarea "x"
type input "Harco 2025 Renewal (60)."
type textarea "x"
type input "Harco 2025 Renewal (60)"
type textarea "x"
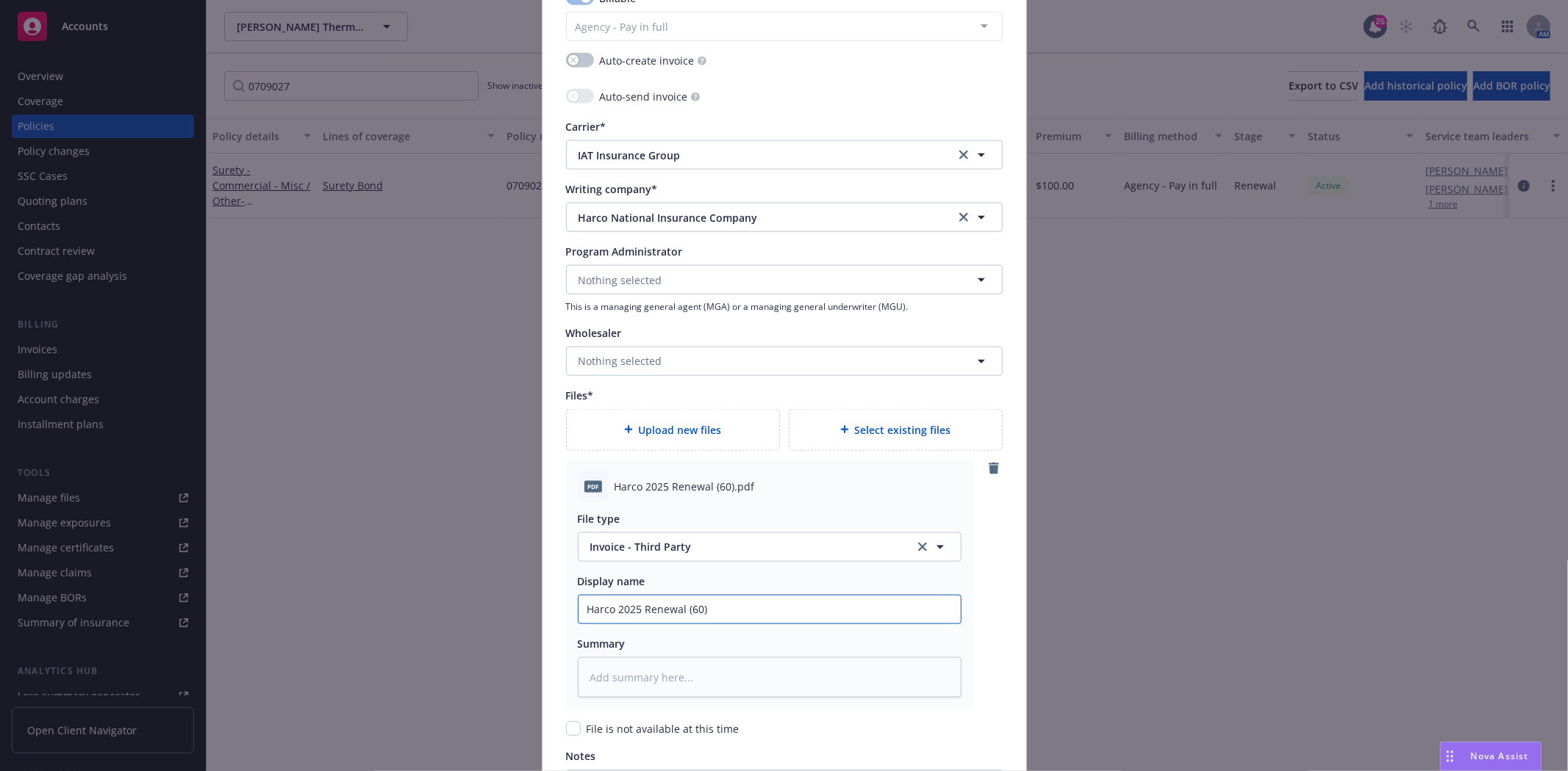
type input "Harco 2025 Renewal (60"
type textarea "x"
type input "Harco 2025 Renewal (6"
type textarea "x"
type input "Harco 2025 Renewal ("
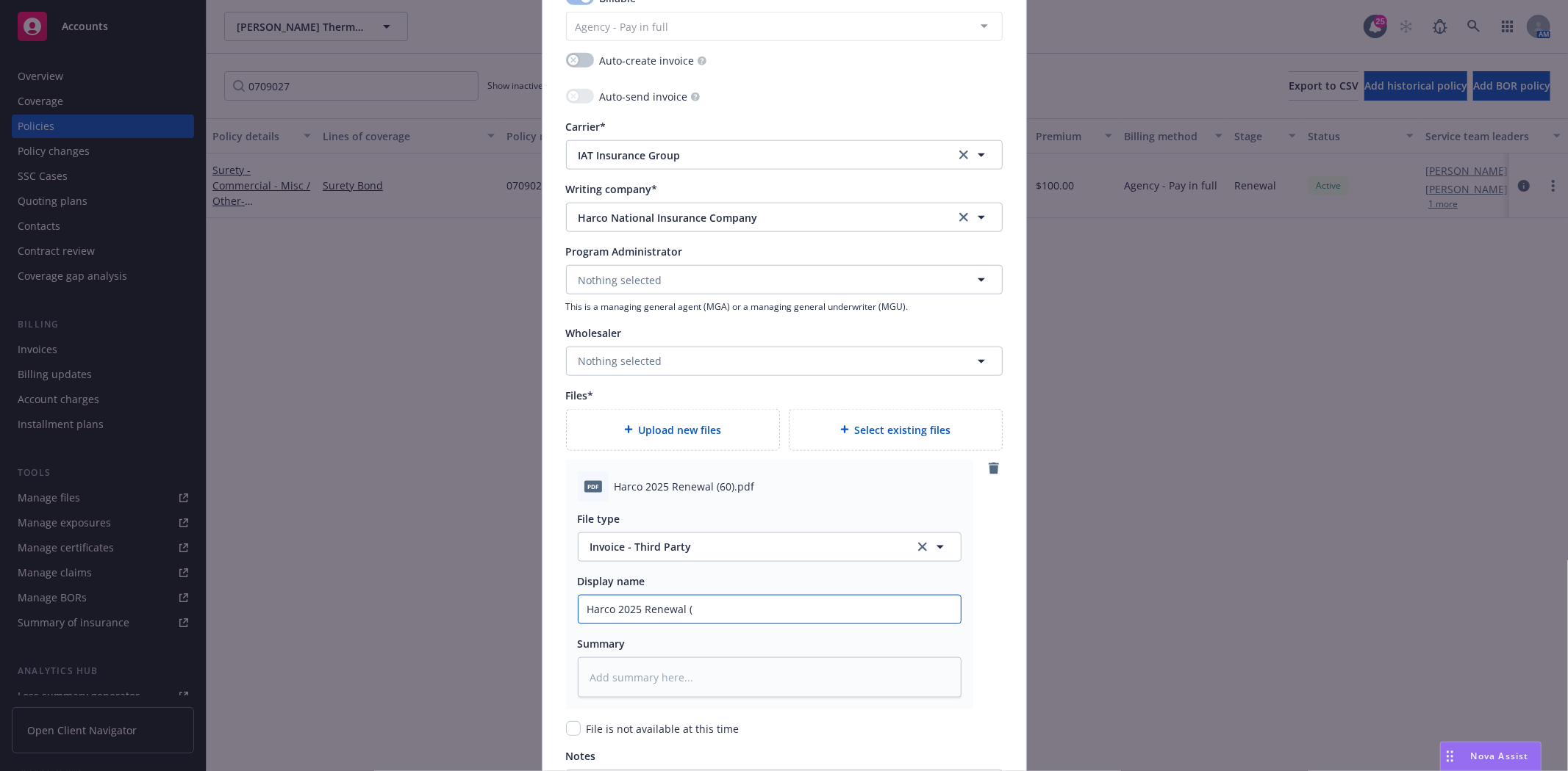
type textarea "x"
type input "Harco 2025 Renewal"
type textarea "x"
type input "Harco 2025 Renewal B"
type textarea "x"
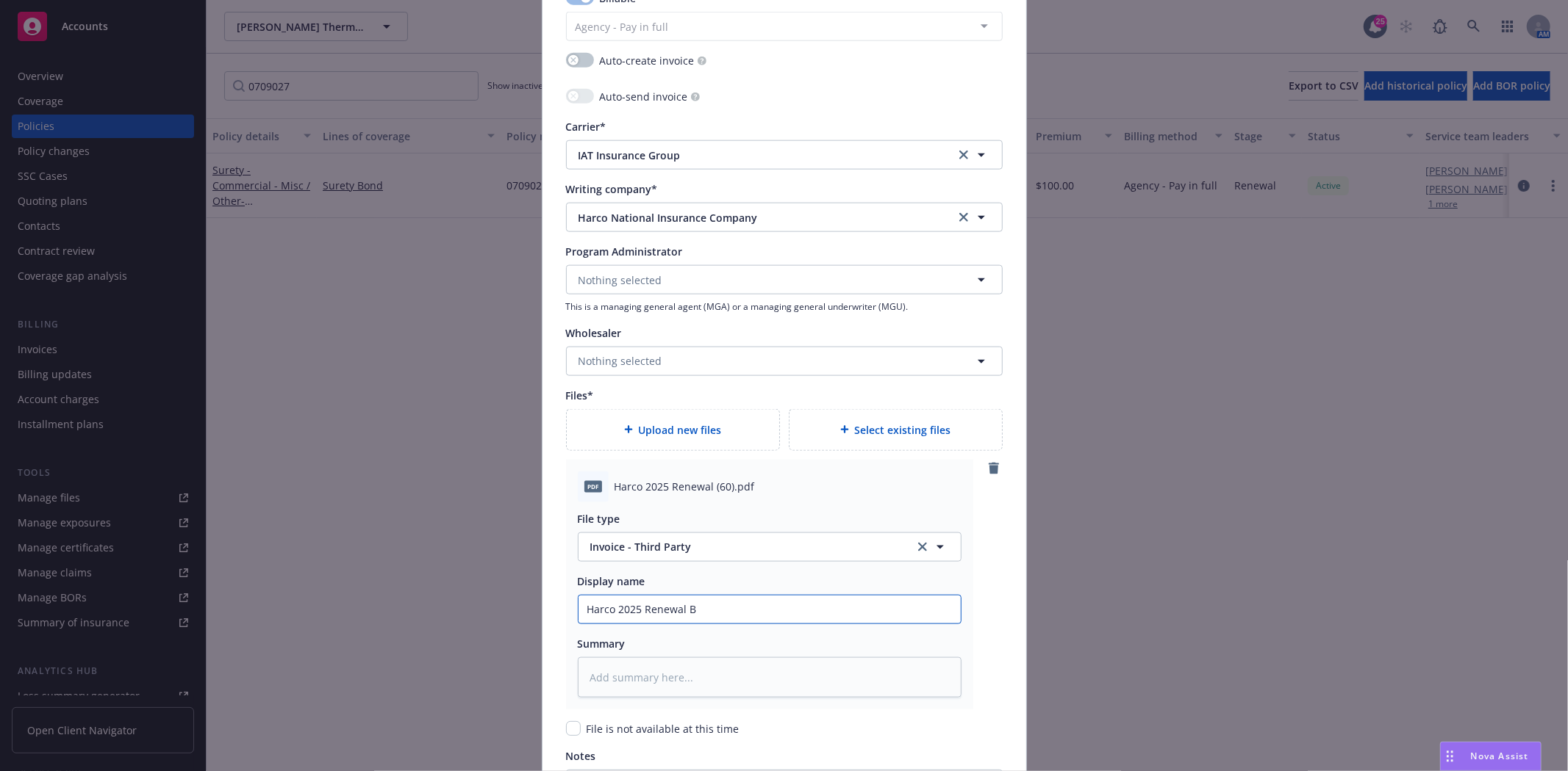
type input "Harco 2025 Renewal Bo"
type textarea "x"
type input "Harco 2025 Renewal Bon"
type textarea "x"
type input "Harco 2025 Renewal Bond"
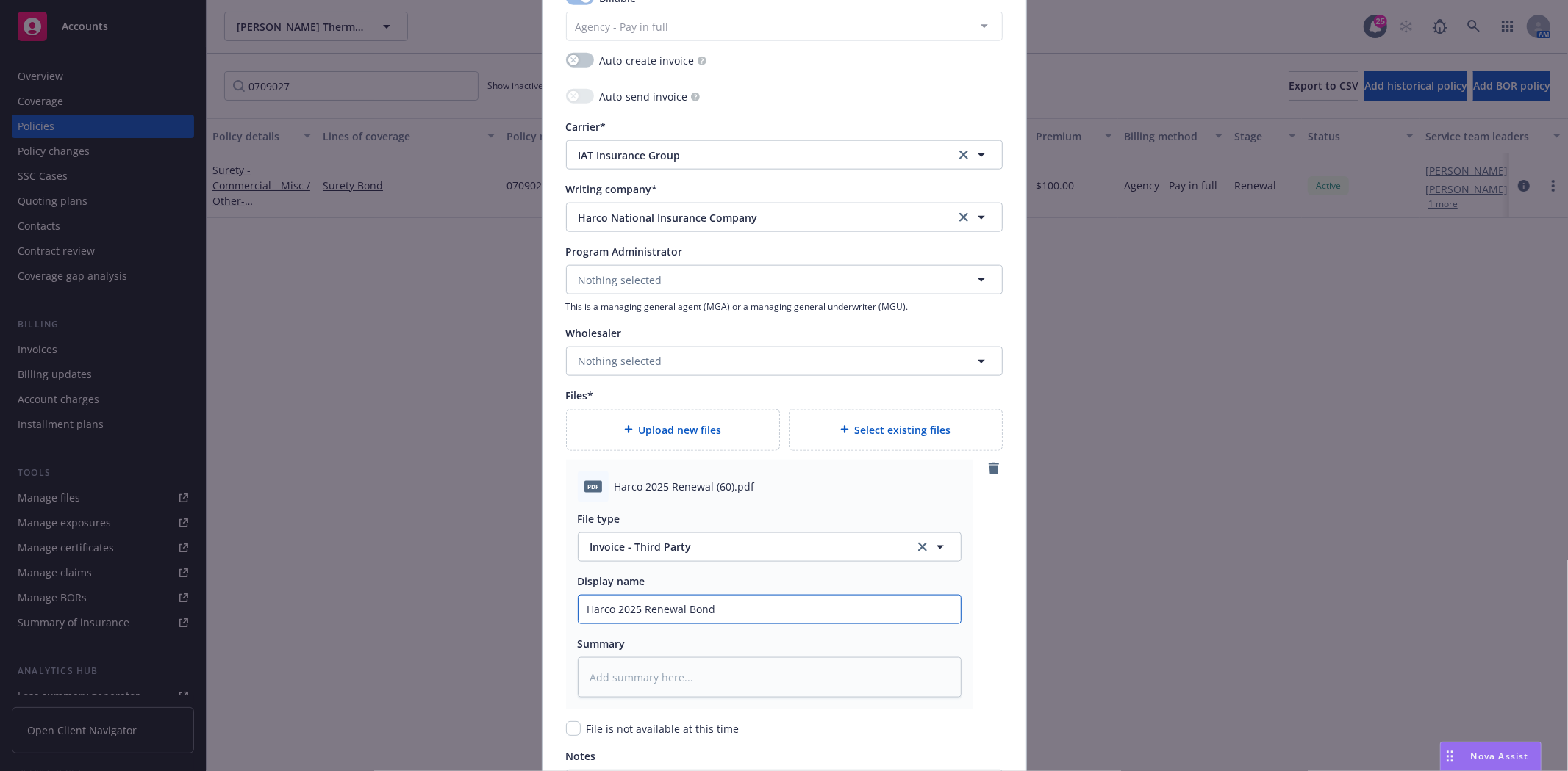
type textarea "x"
type input "Harco 2025 Renewal Bond #"
type textarea "x"
type input "Harco 2025 Renewal Bond #0"
type textarea "x"
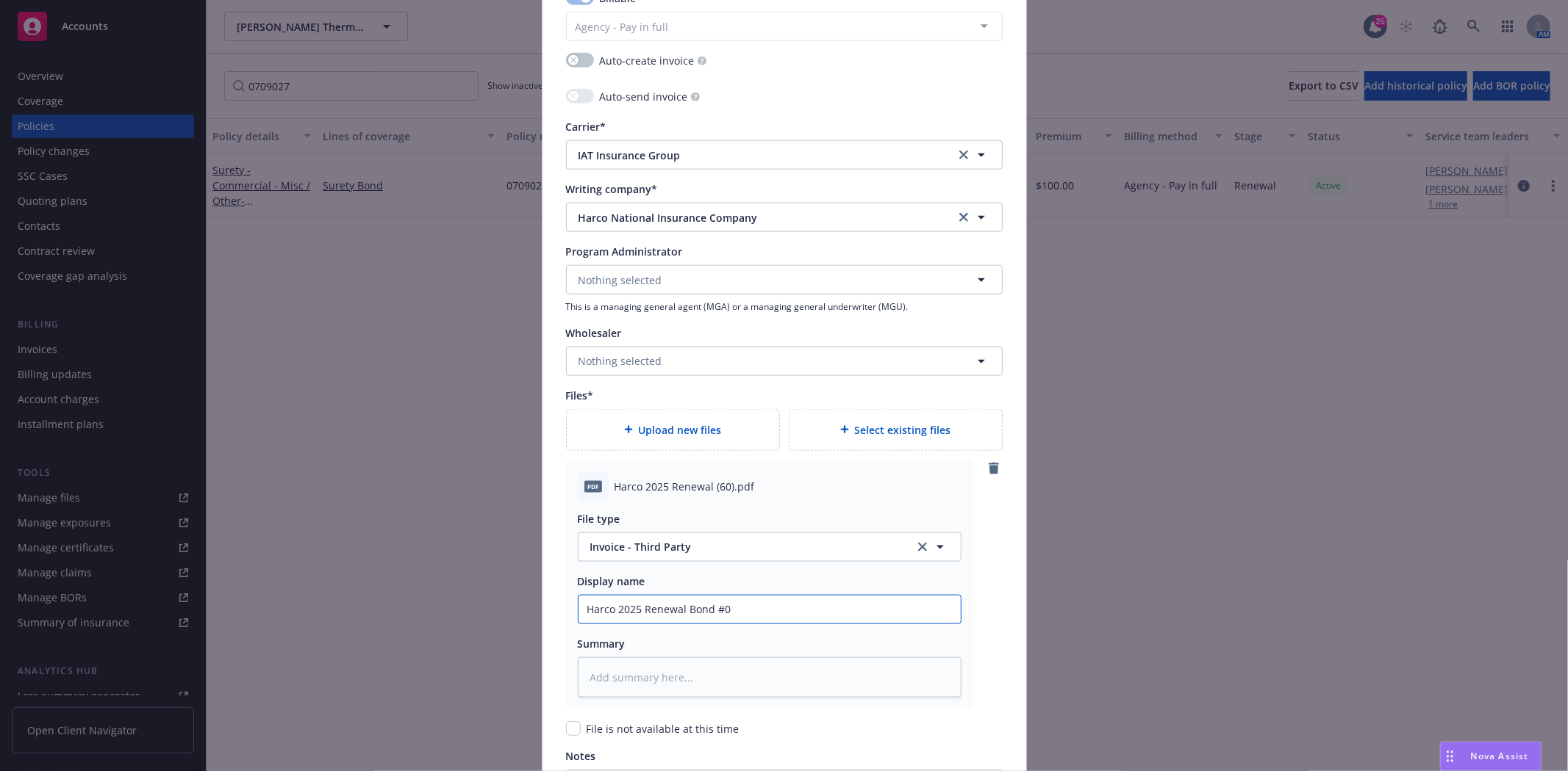
type input "Harco 2025 Renewal Bond #07"
type textarea "x"
type input "Harco 2025 Renewal Bond #070"
type textarea "x"
type input "Harco 2025 Renewal Bond #0709"
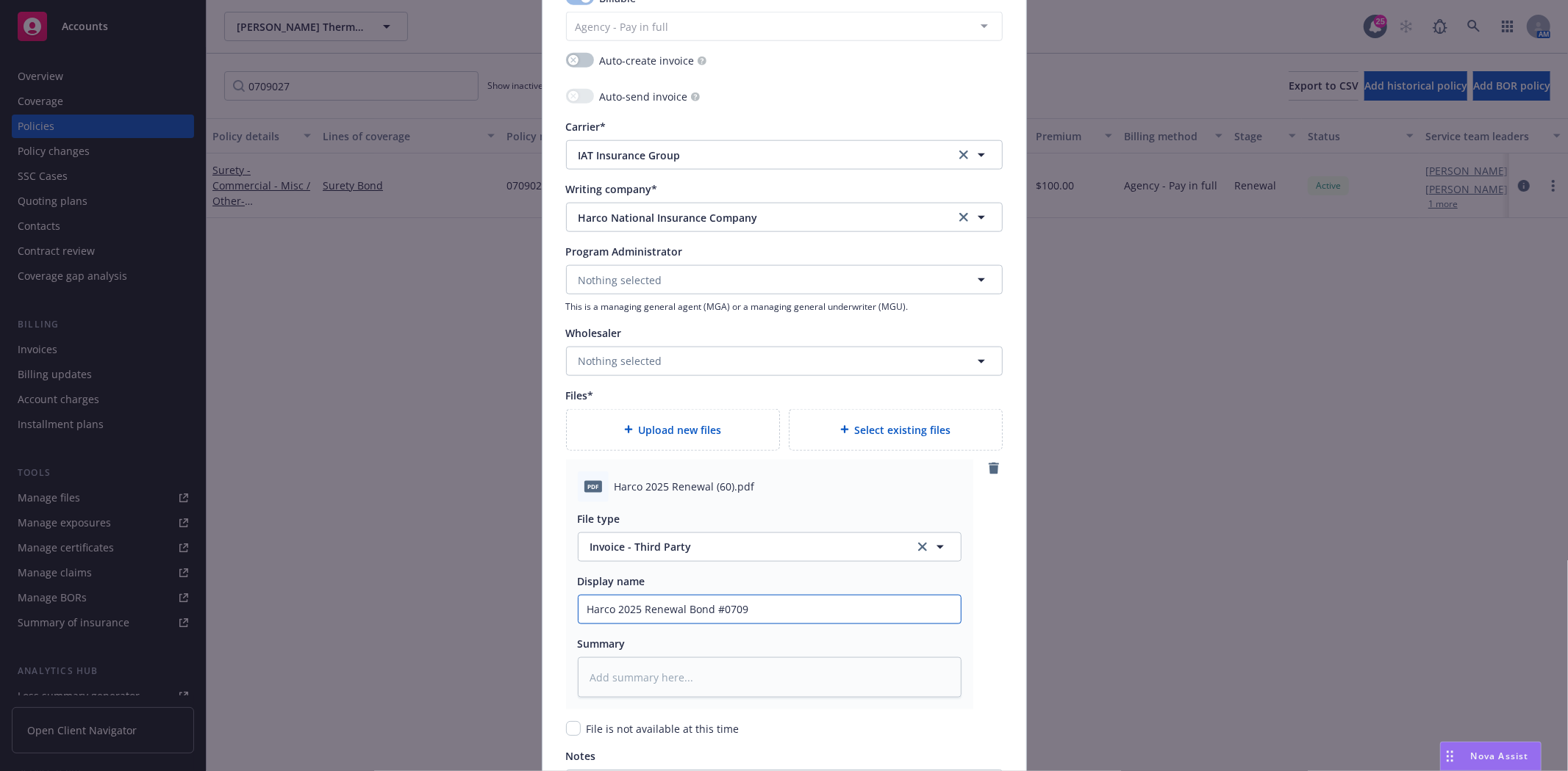
type textarea "x"
type input "Harco 2025 Renewal Bond #07090"
type textarea "x"
type input "Harco 2025 Renewal Bond #070902"
type textarea "x"
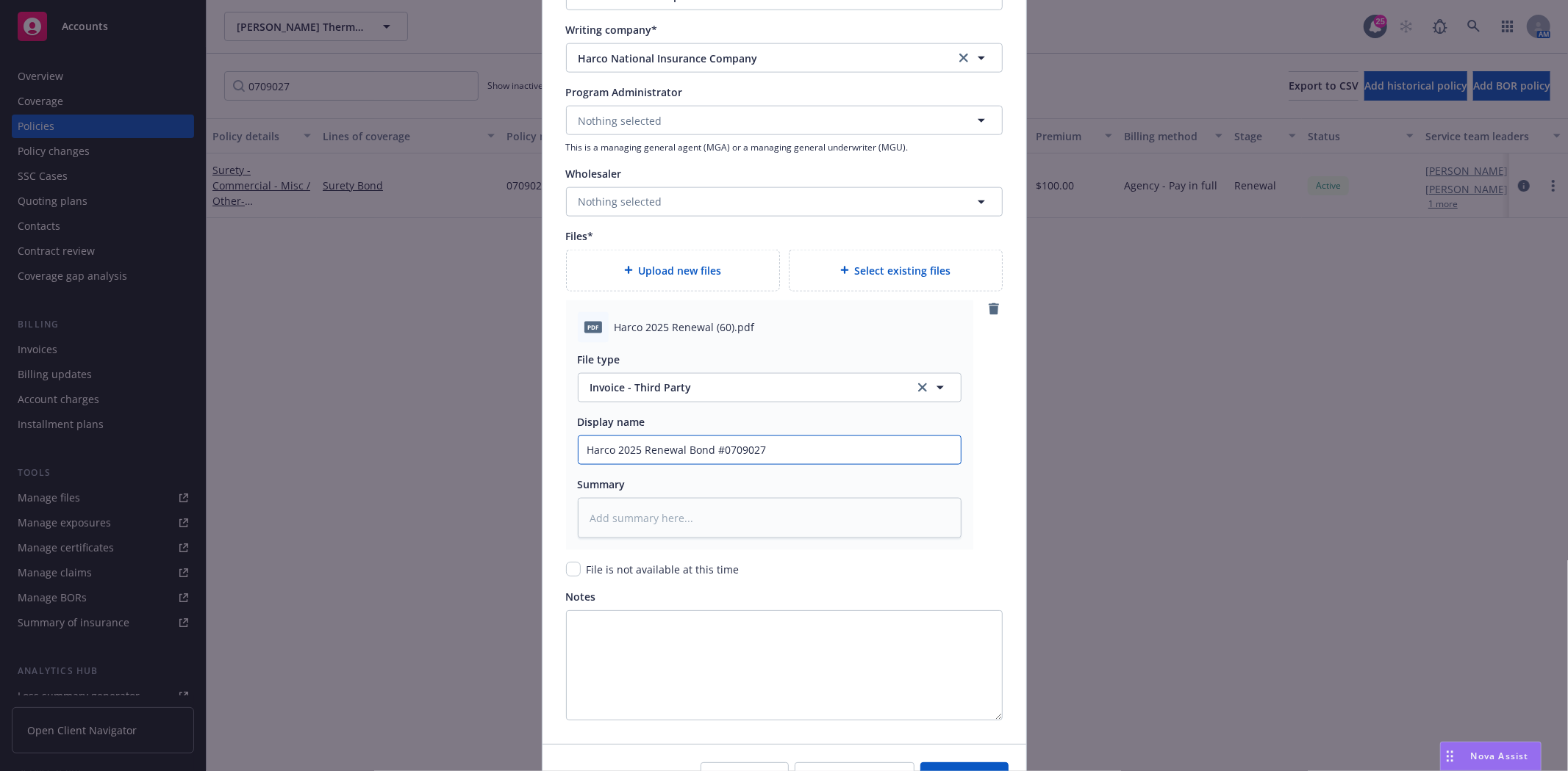
scroll to position [1632, 0]
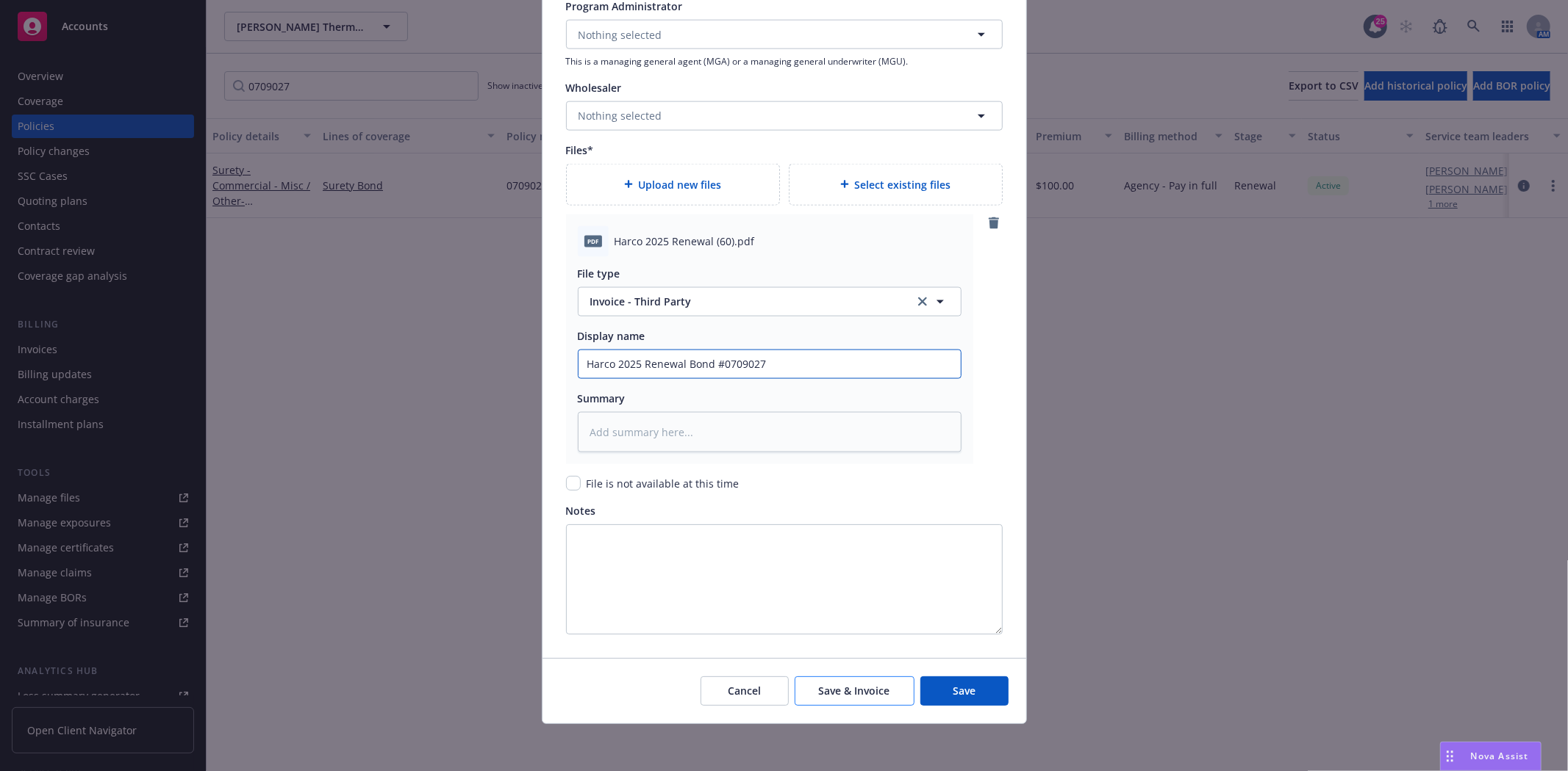
type input "Harco 2025 Renewal Bond #0709027"
click at [851, 693] on span "Save & Invoice" at bounding box center [854, 691] width 72 height 14
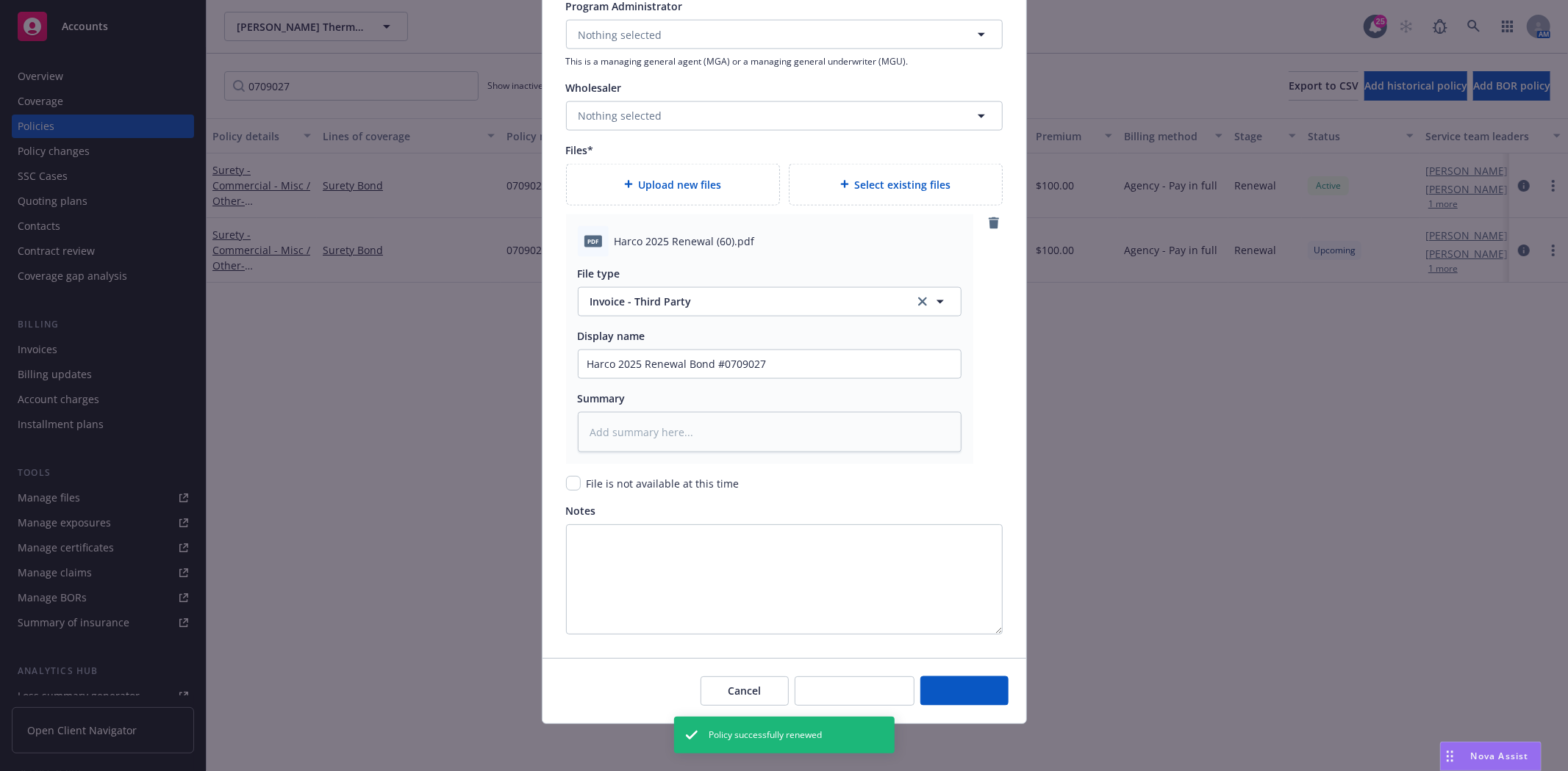
type textarea "x"
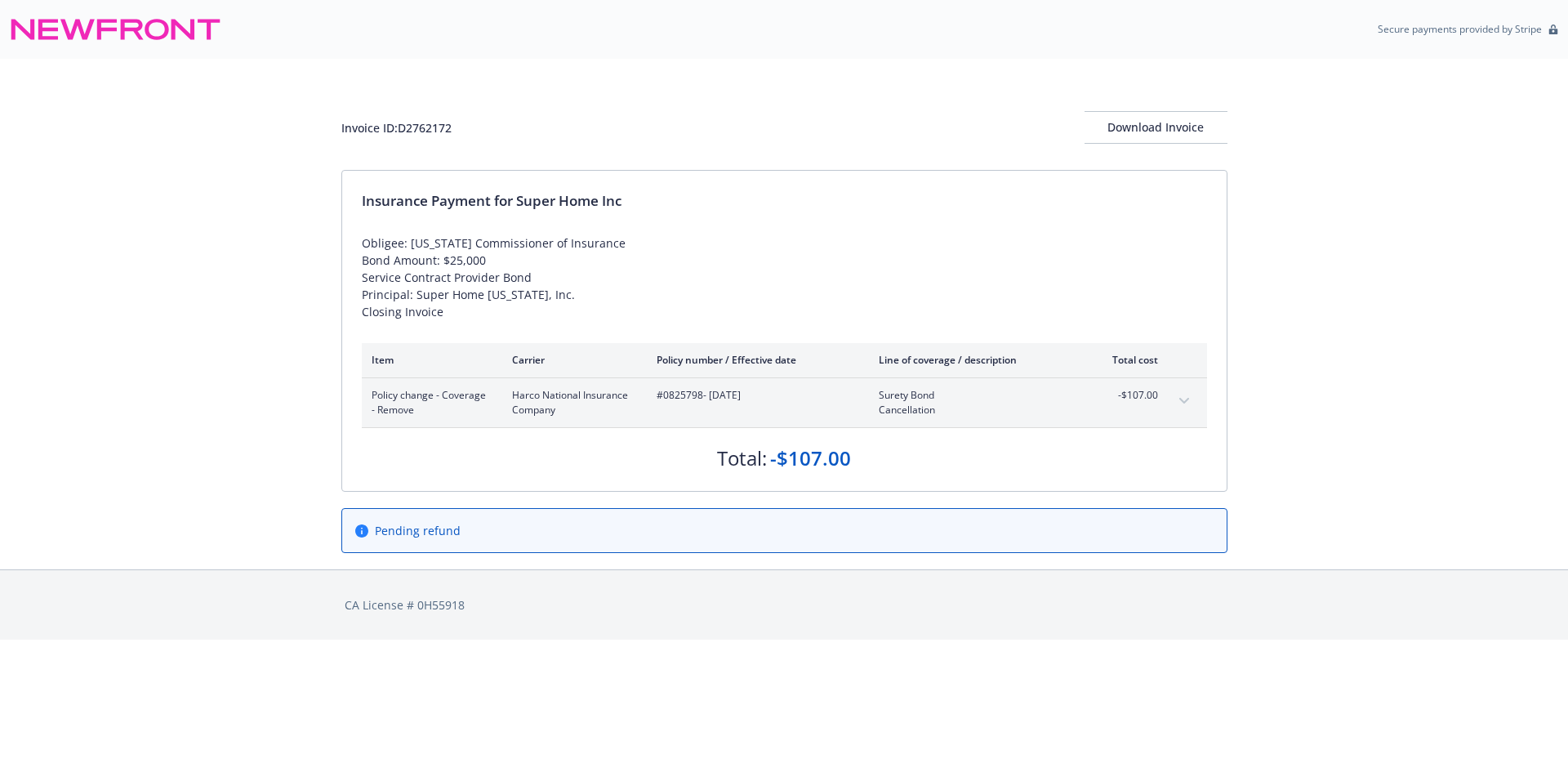
click at [691, 399] on span "#0825798 - 06/07/2025" at bounding box center [754, 395] width 196 height 15
copy span "0825798"
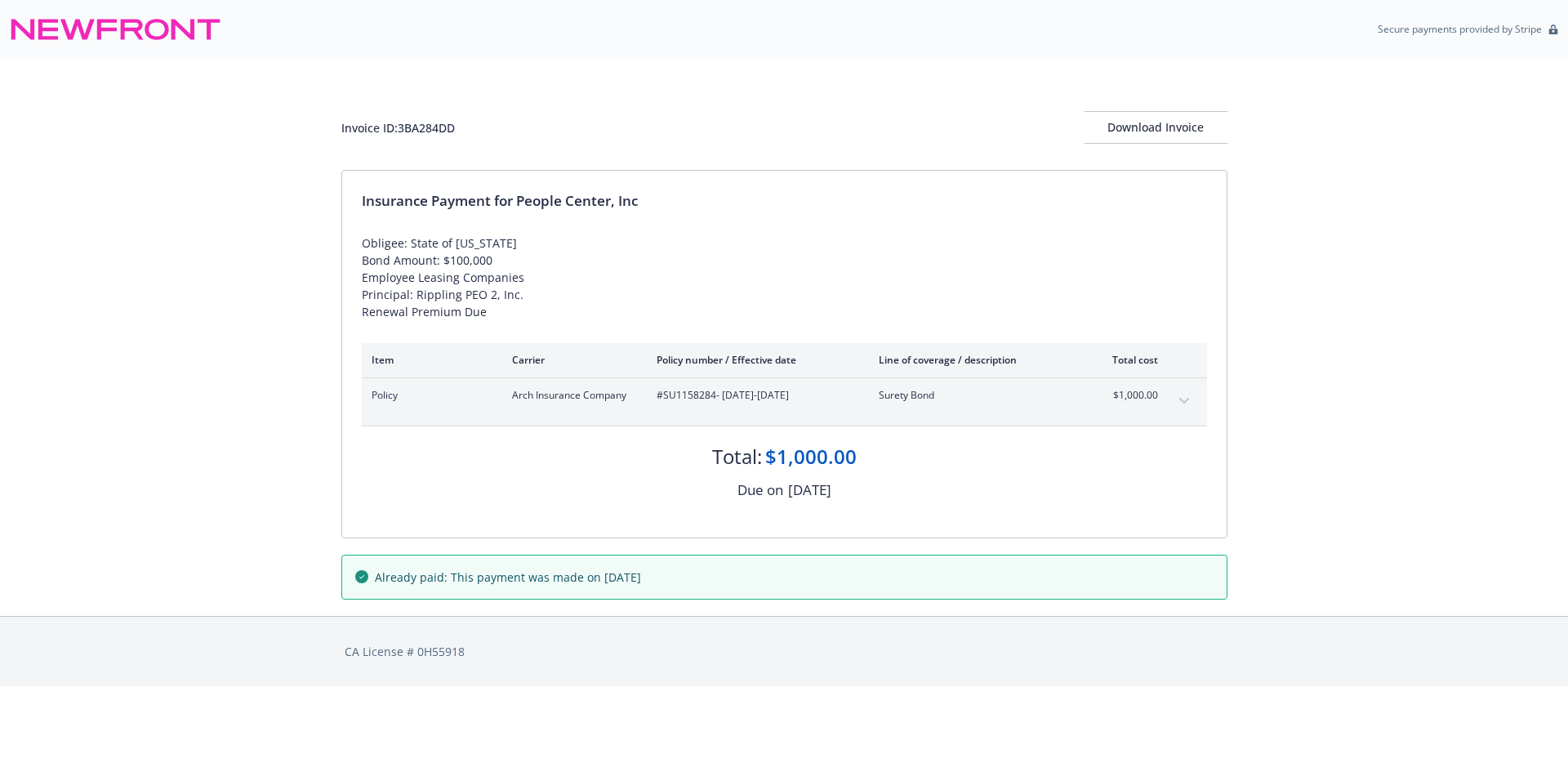
click at [691, 392] on span "#SU1158284 - 08/01/2025-08/01/2026" at bounding box center [754, 395] width 196 height 15
copy span "SU1158284"
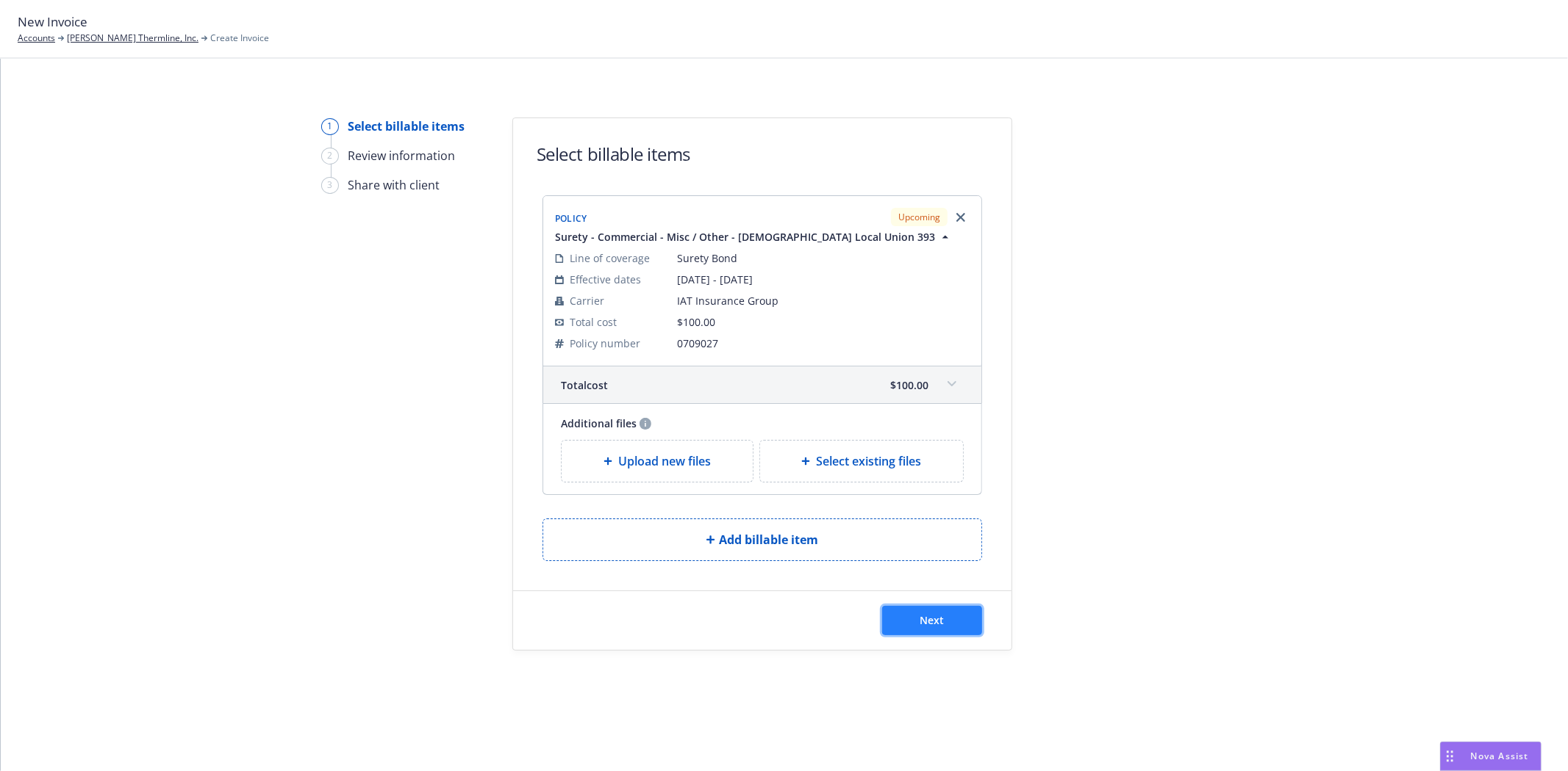
click at [931, 629] on button "Next" at bounding box center [932, 620] width 100 height 29
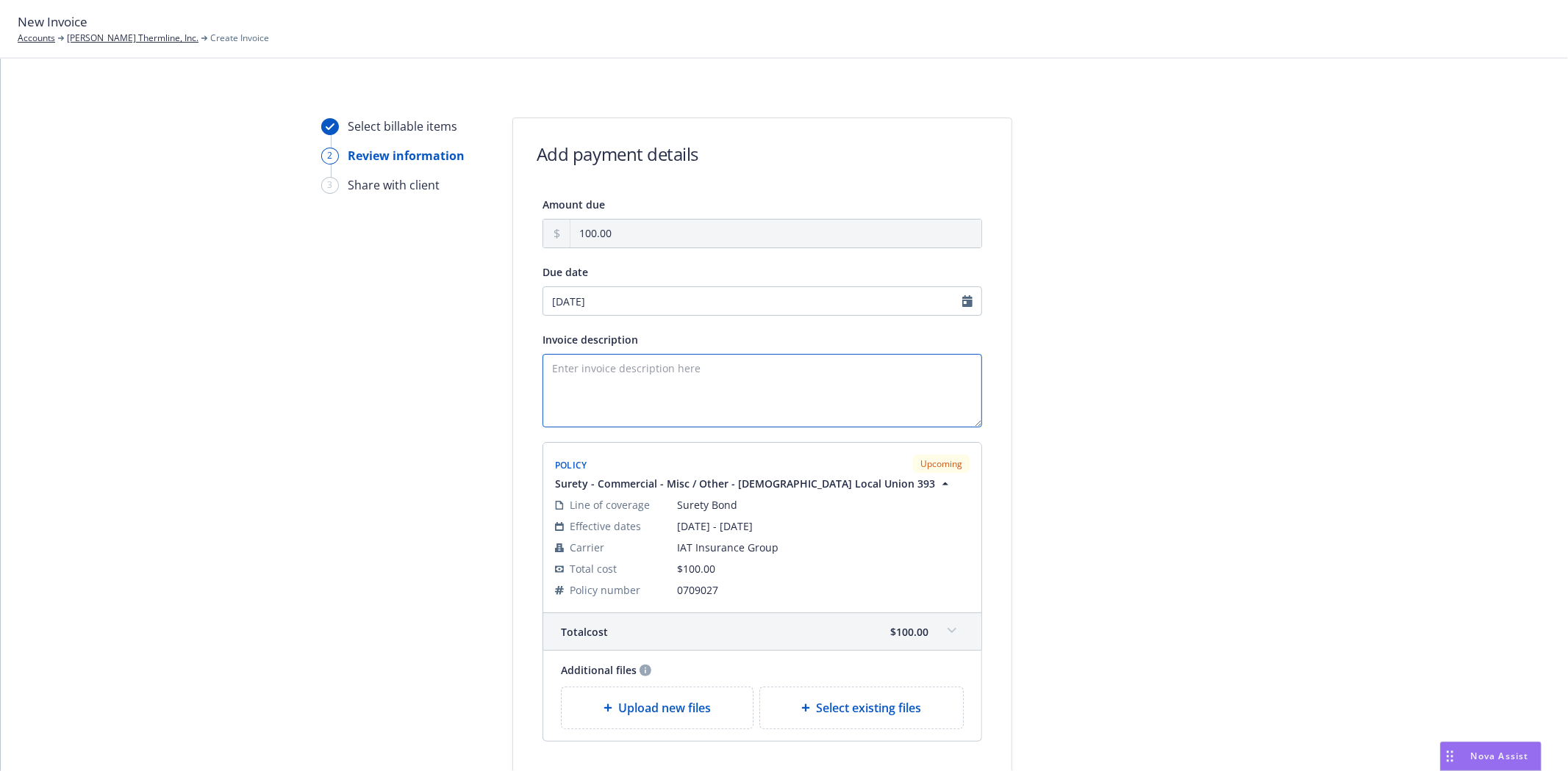
click at [610, 357] on textarea "Invoice description" at bounding box center [761, 390] width 439 height 73
paste textarea "Principal: Cold Air Refrigeration, Inc. Obligee: UA Local 393 Benefits Funds Bo…"
type textarea "Principal: Cold Air Refrigeration, Inc. Obligee: UA Local 393 Benefits Funds Bo…"
click at [631, 415] on textarea "Principal: Cold Air Refrigeration, Inc. Obligee: UA Local 393 Benefits Funds Bo…" at bounding box center [761, 390] width 439 height 73
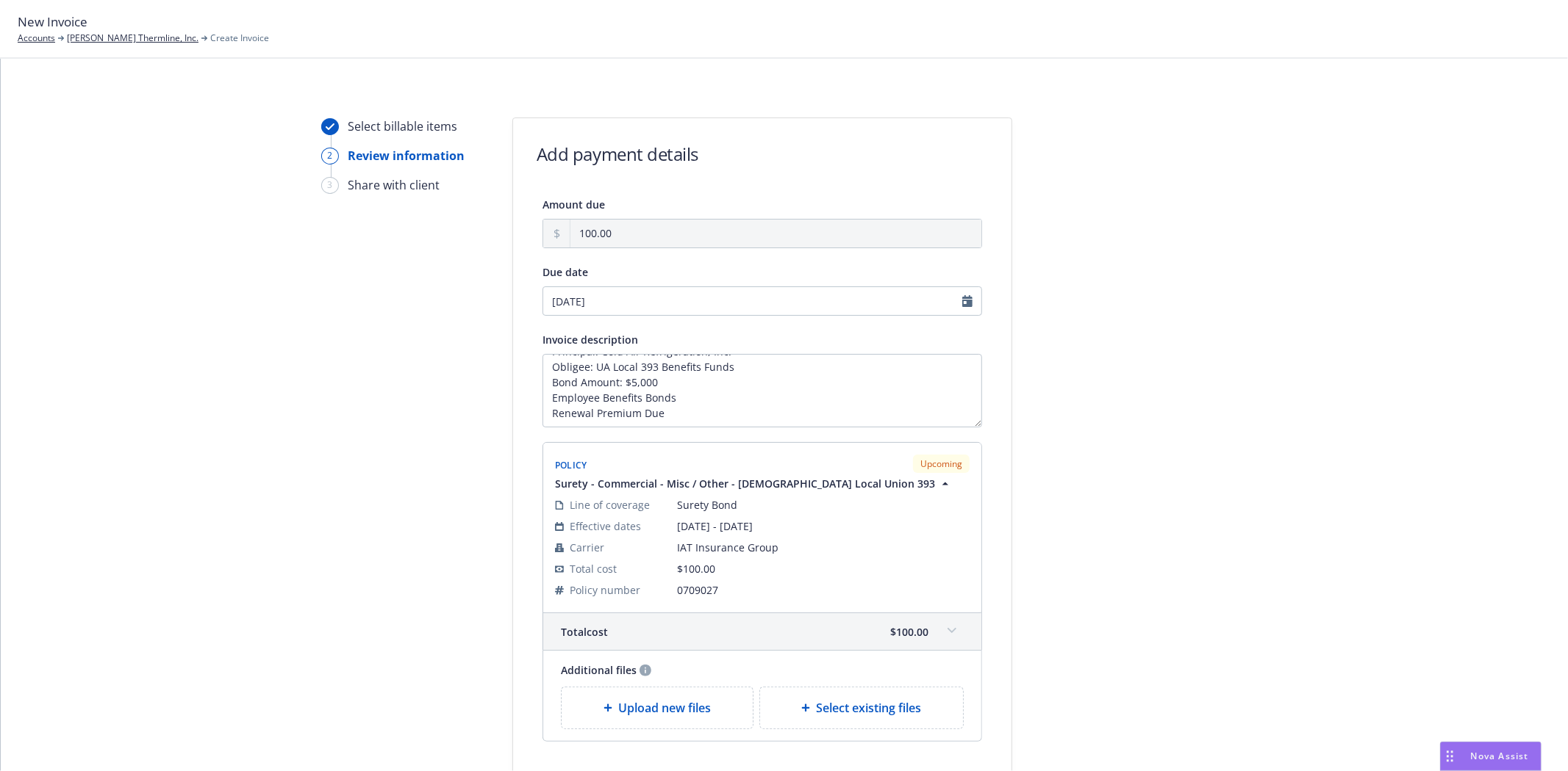
click at [1187, 535] on div at bounding box center [1144, 474] width 206 height 714
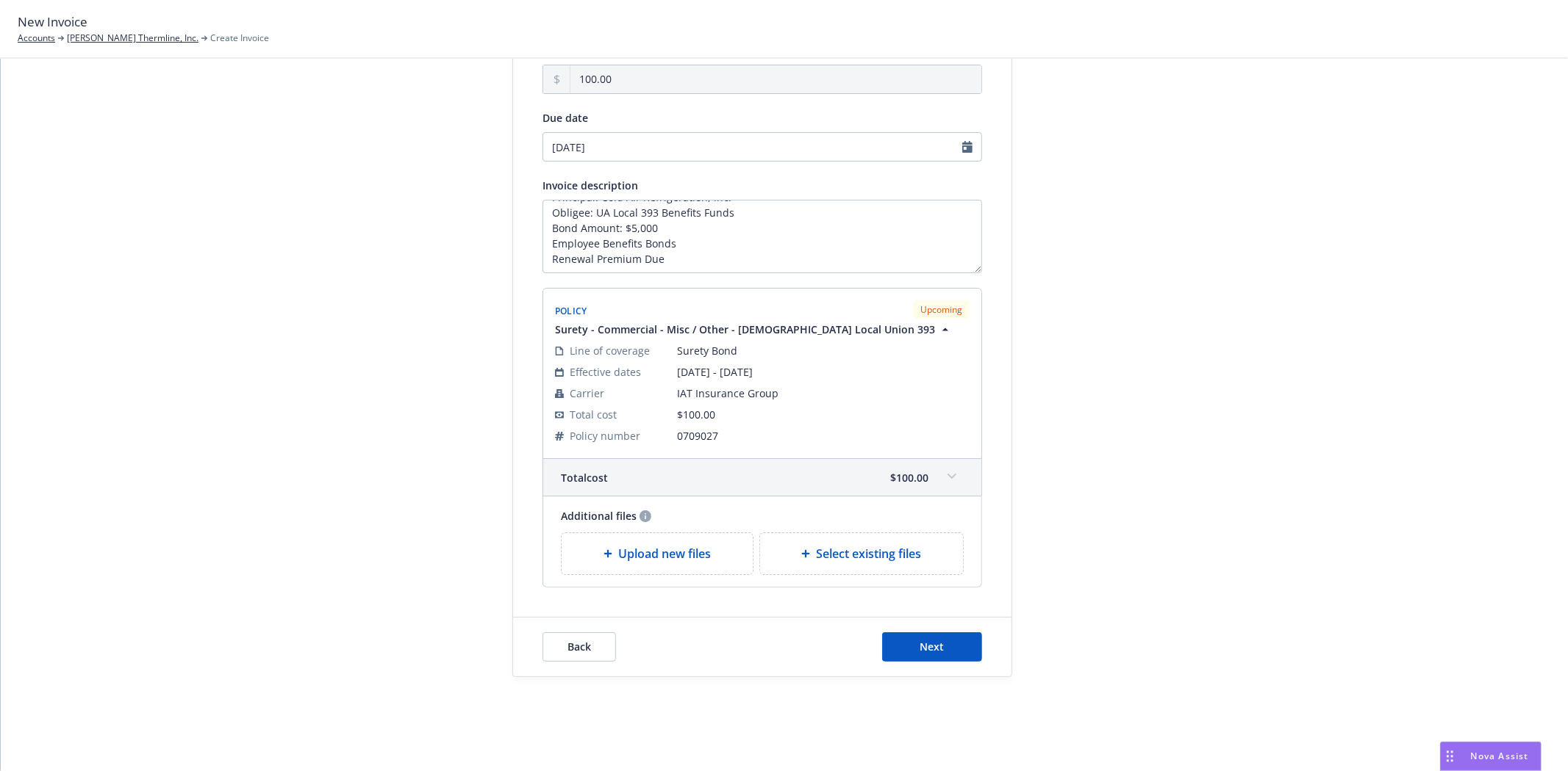
scroll to position [156, 0]
click at [920, 658] on button "Next" at bounding box center [932, 647] width 100 height 29
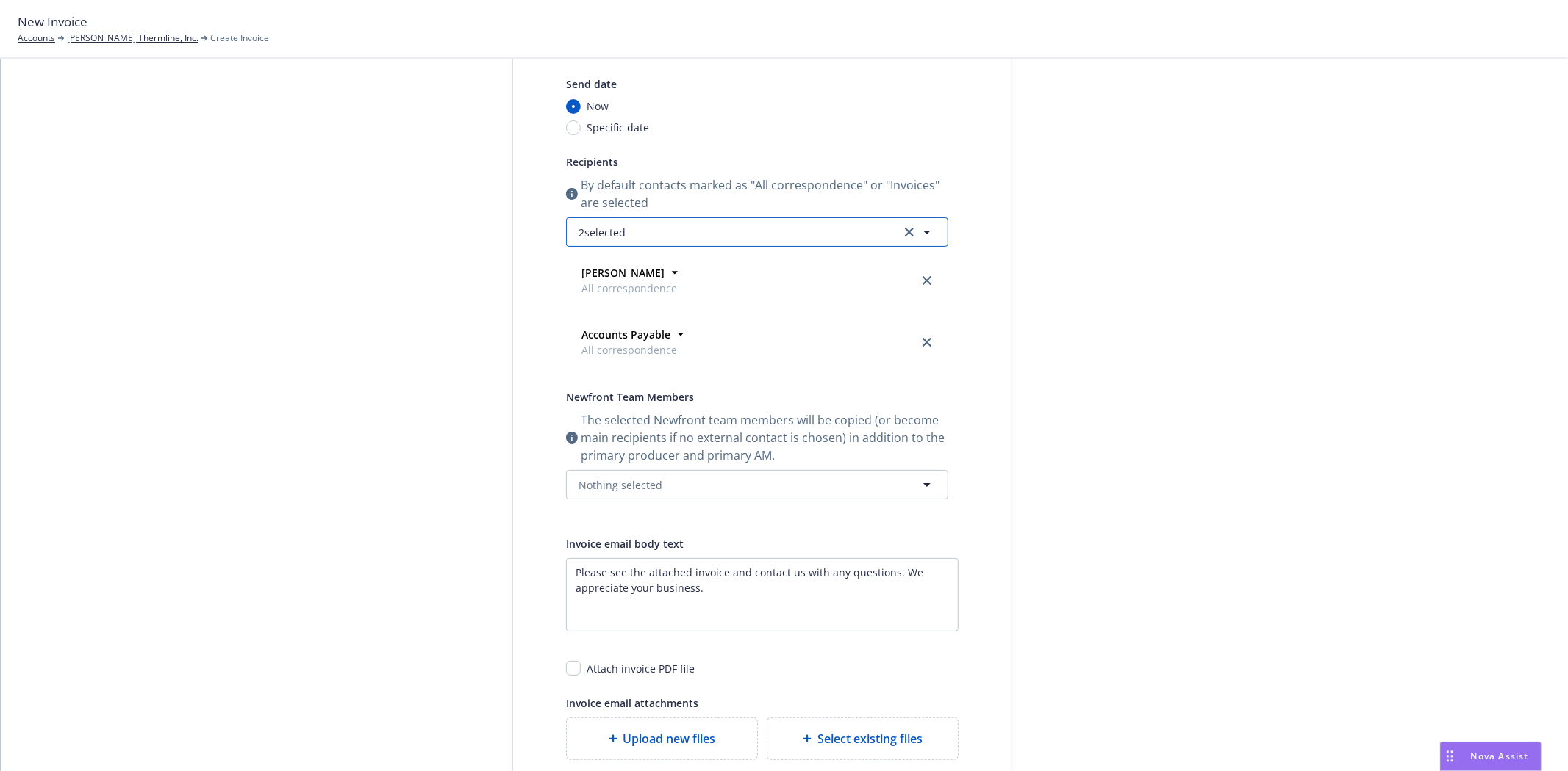
click at [681, 223] on button "2 selected" at bounding box center [756, 232] width 382 height 29
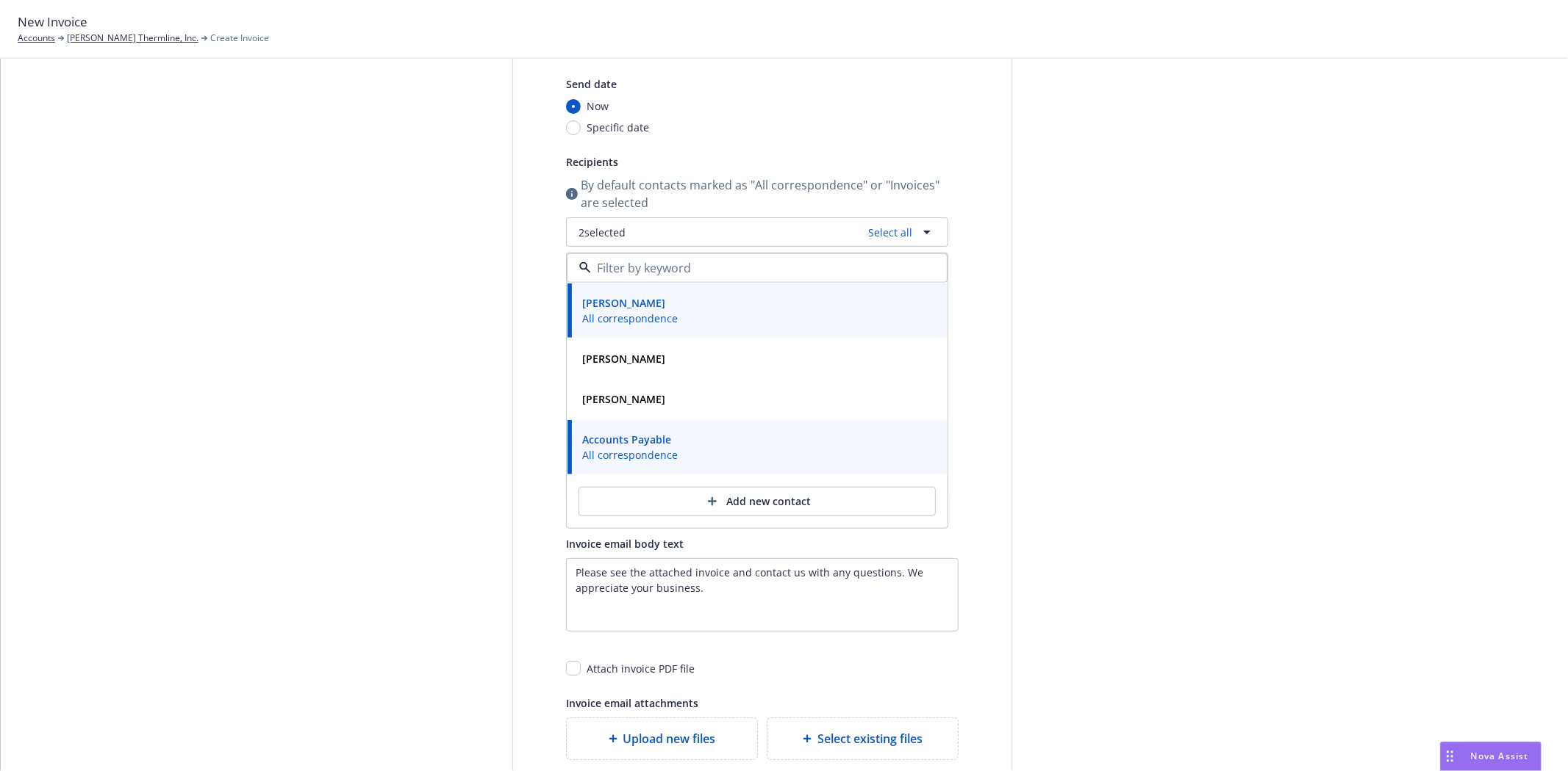
click at [1257, 523] on div "Select billable items Review information 3 Share with client Share with client …" at bounding box center [784, 406] width 1532 height 888
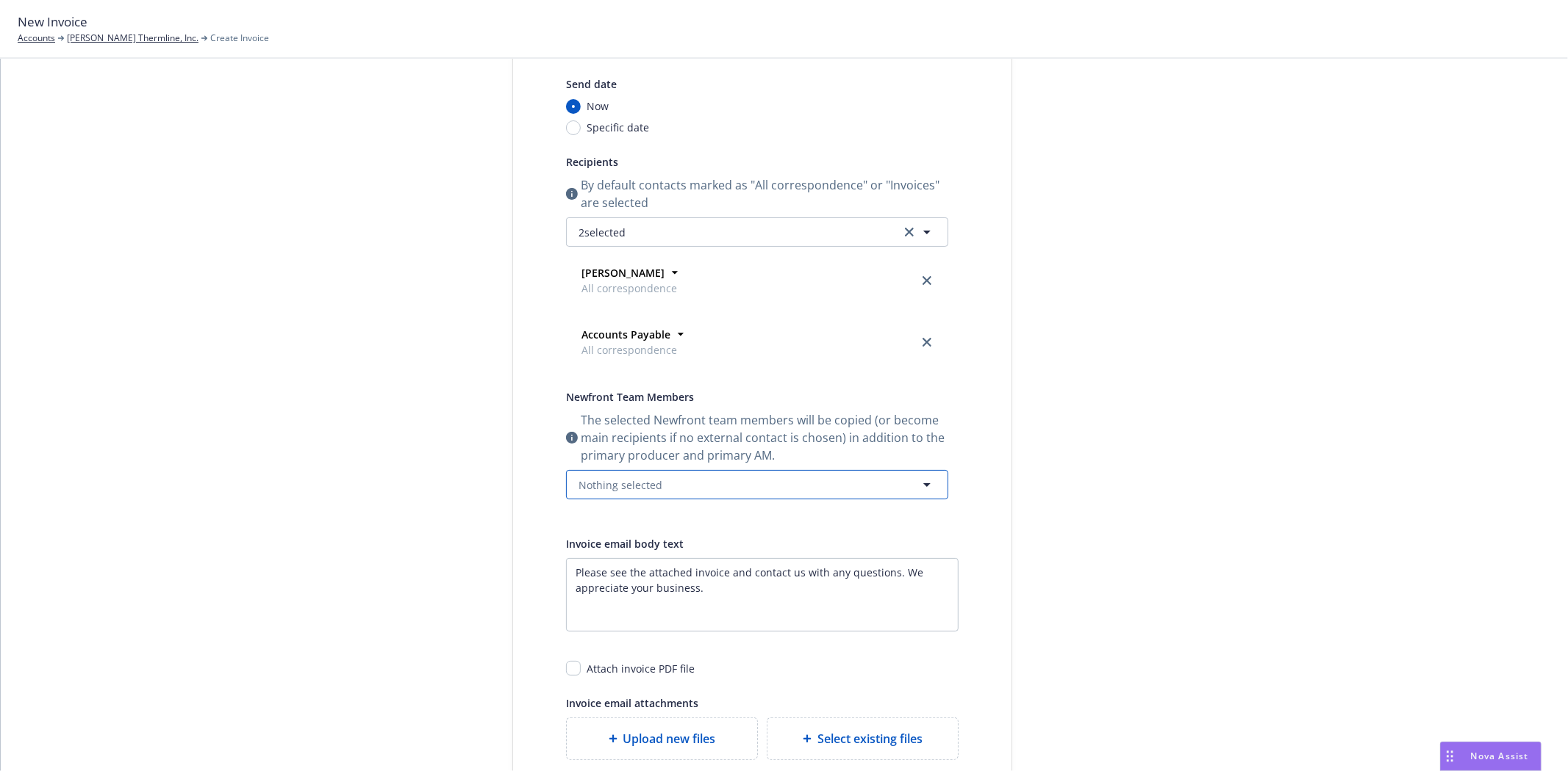
click at [593, 483] on span "Nothing selected" at bounding box center [620, 485] width 83 height 15
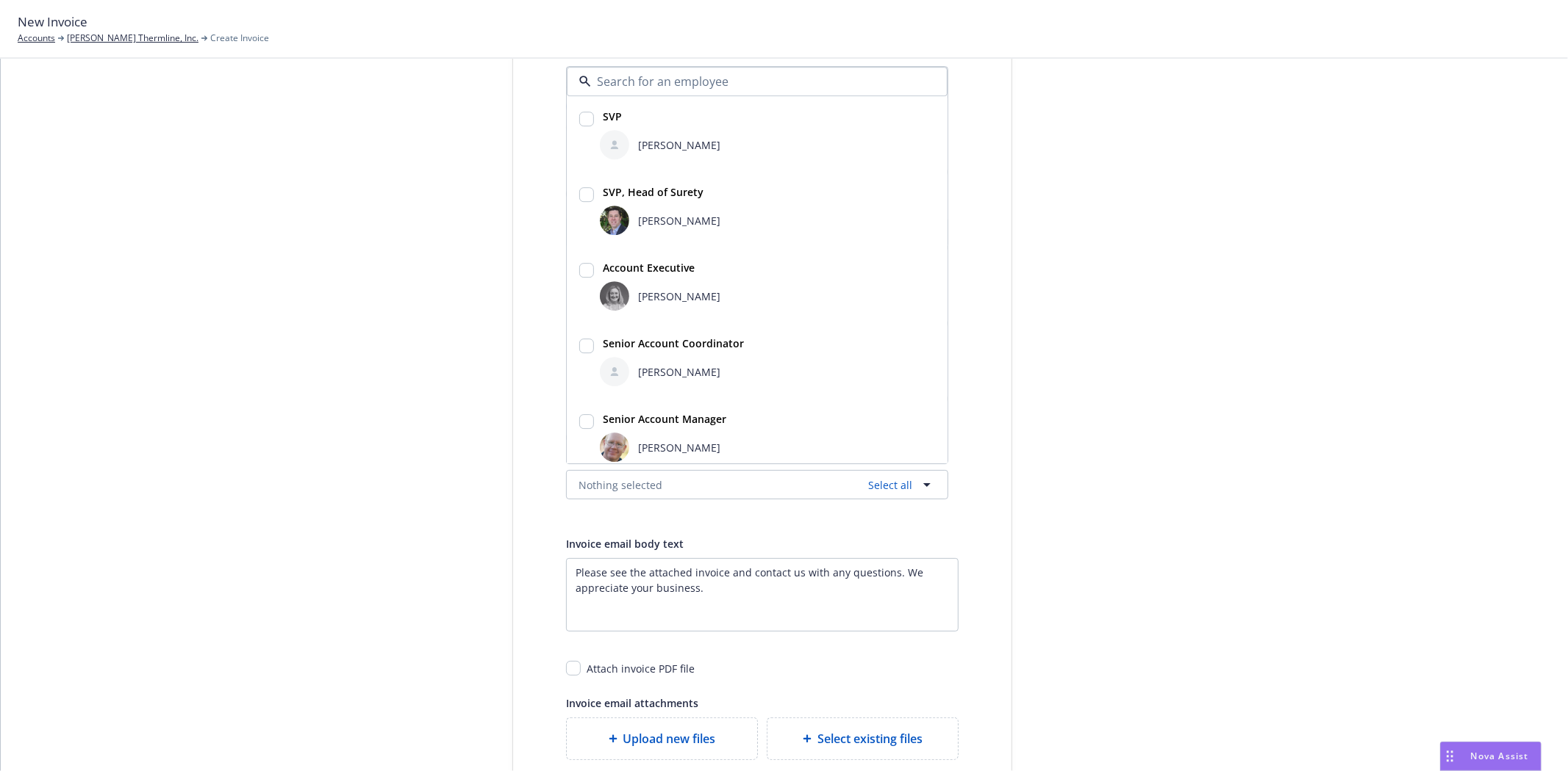
click at [663, 209] on div "Bryan Martin" at bounding box center [767, 220] width 336 height 29
checkbox input "true"
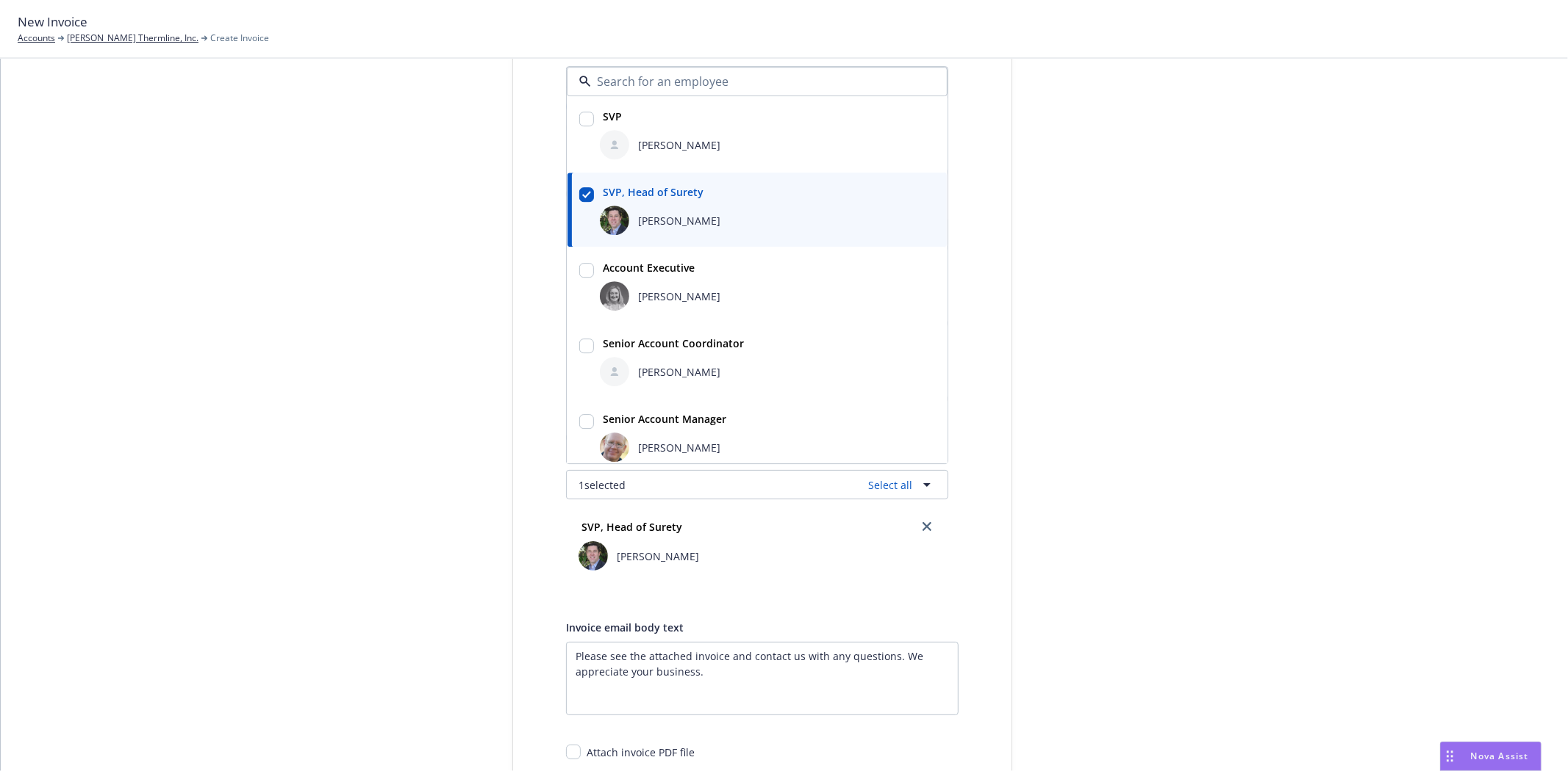
click at [674, 358] on div "Halle Bautista" at bounding box center [767, 372] width 336 height 29
checkbox input "true"
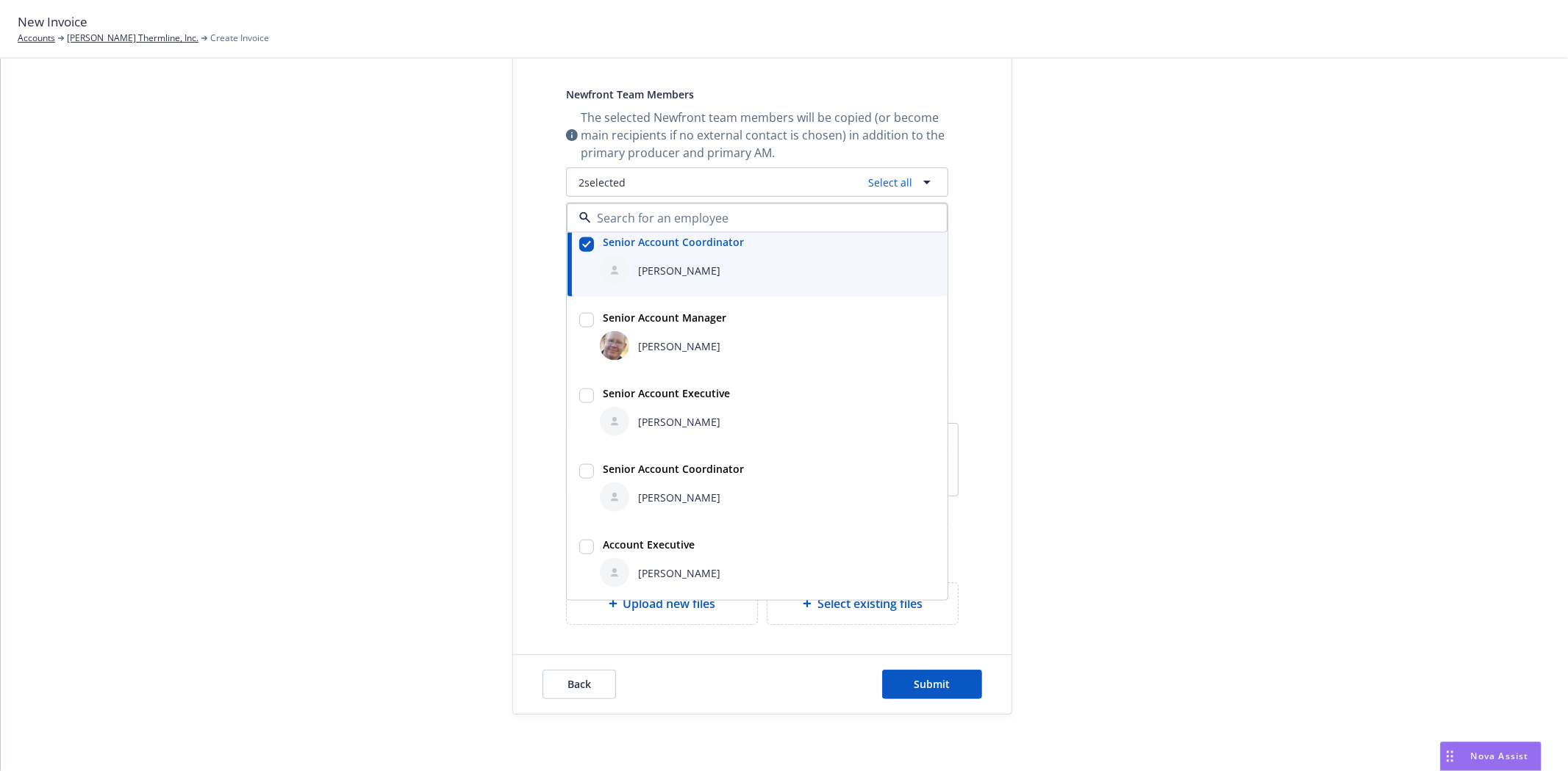
scroll to position [482, 0]
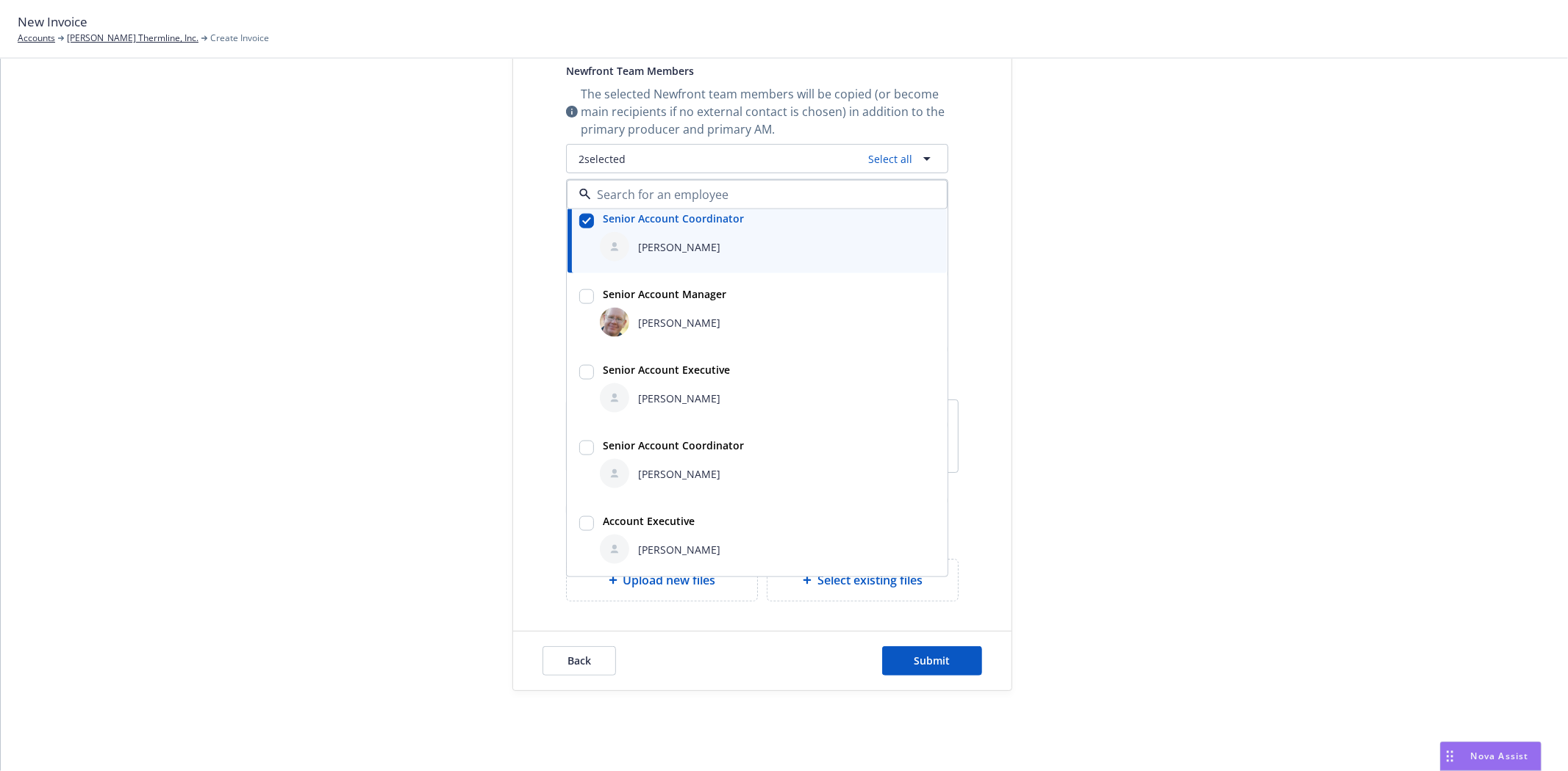
click at [695, 551] on div "[PERSON_NAME]" at bounding box center [767, 549] width 336 height 29
checkbox input "true"
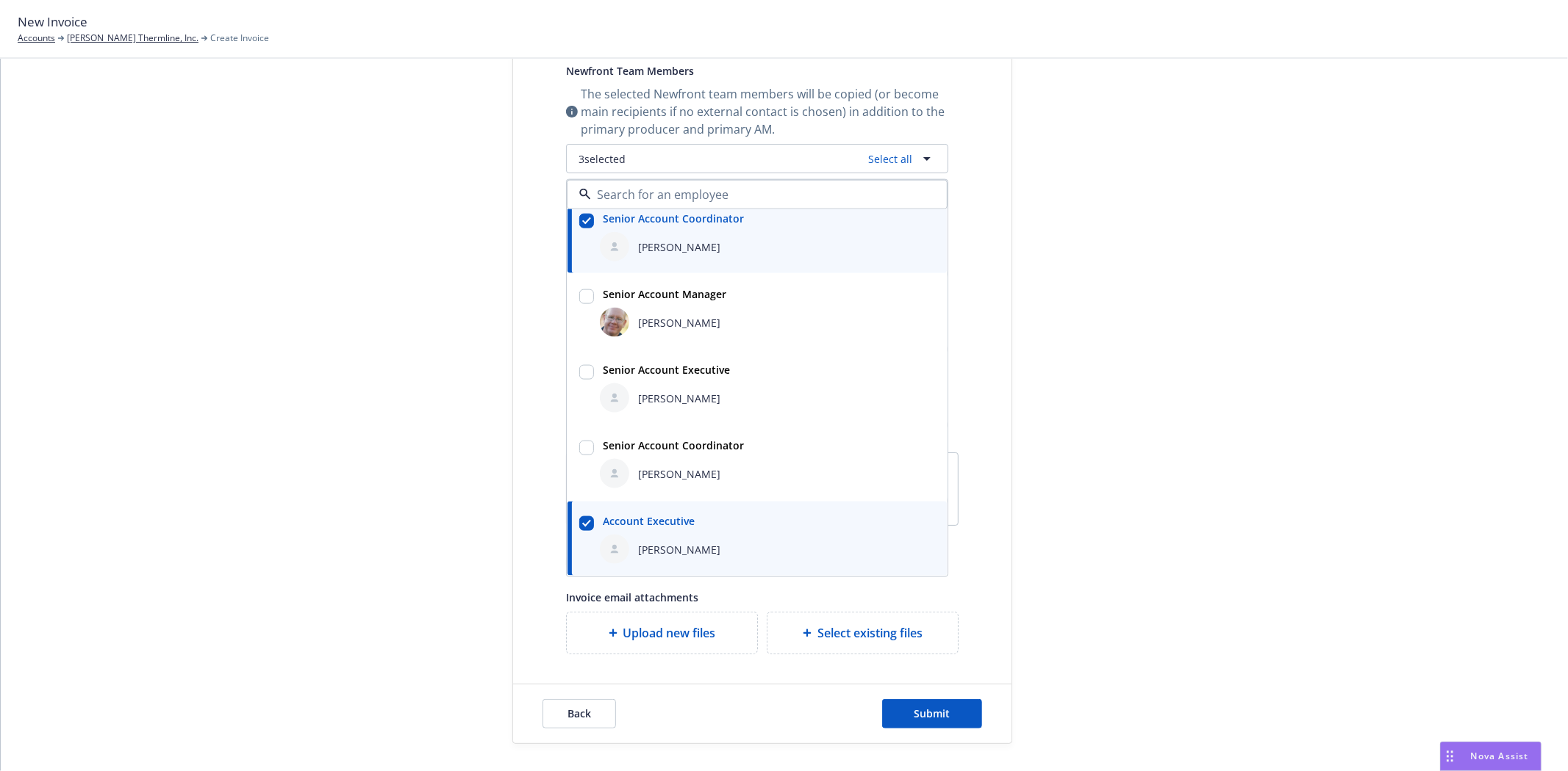
click at [331, 496] on div "Select billable items Review information 3 Share with client" at bounding box center [402, 190] width 162 height 1109
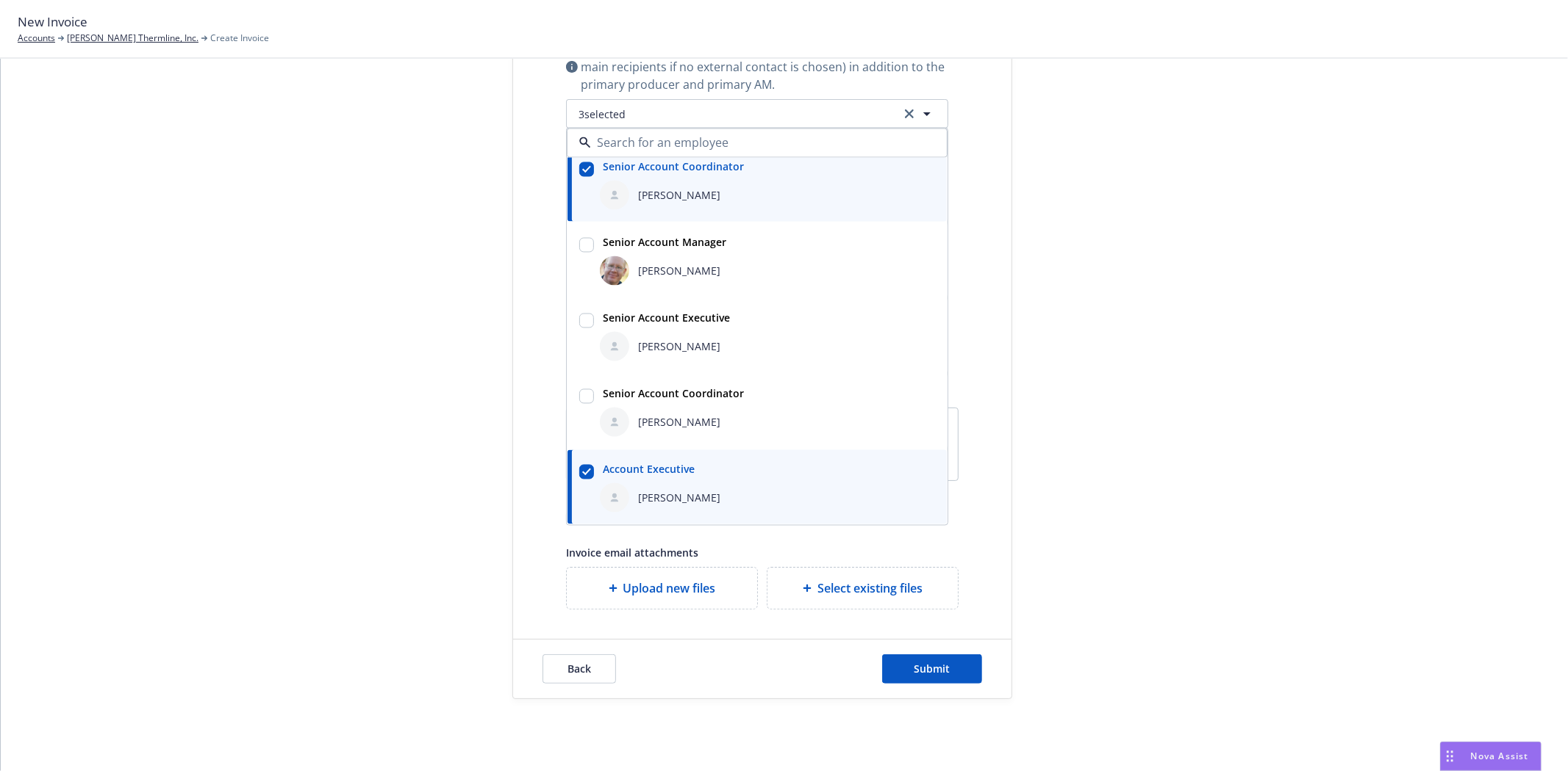
scroll to position [549, 0]
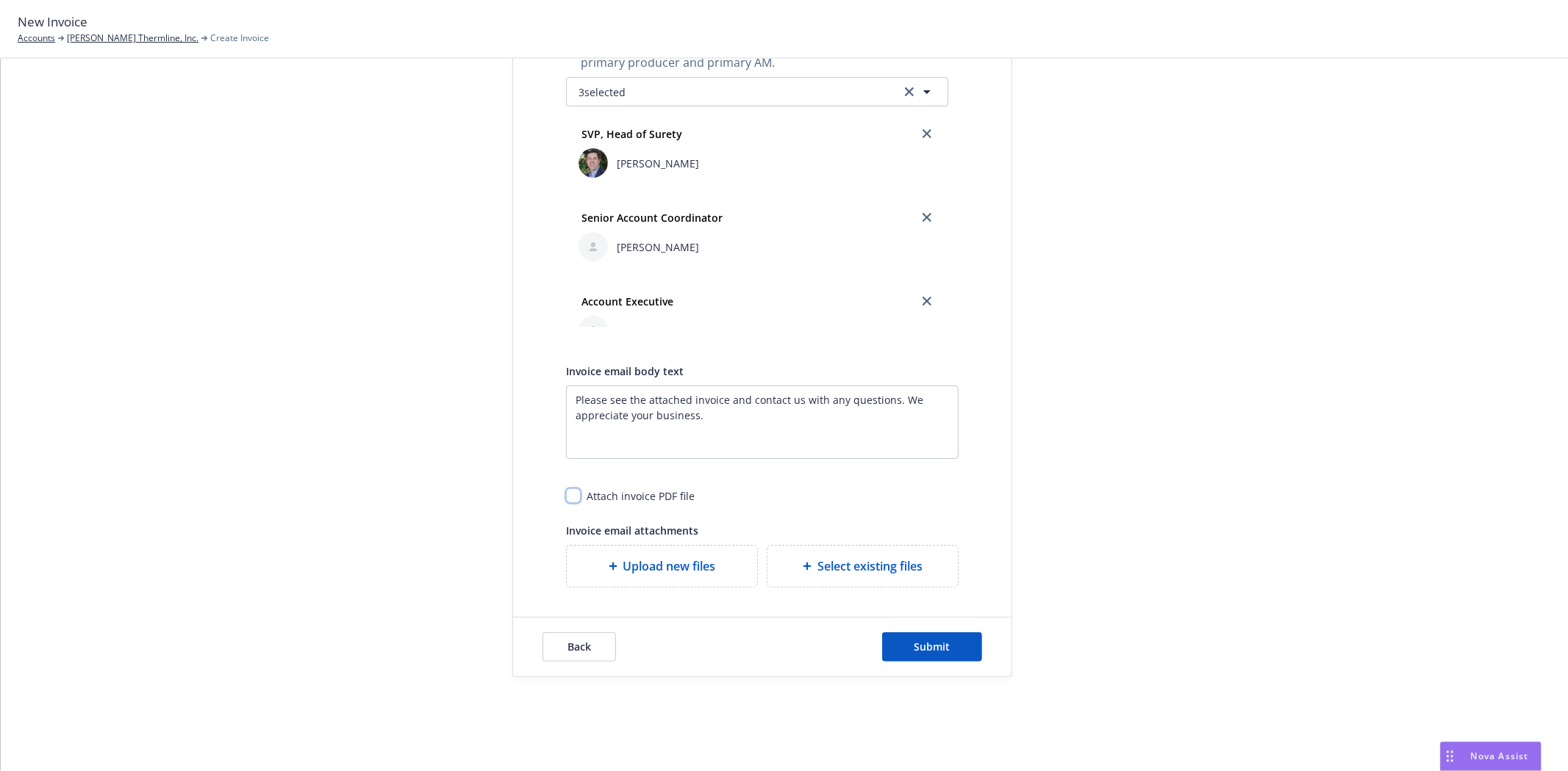
click at [567, 497] on input "checkbox" at bounding box center [572, 495] width 14 height 14
checkbox input "true"
click at [882, 646] on button "Submit" at bounding box center [932, 647] width 100 height 29
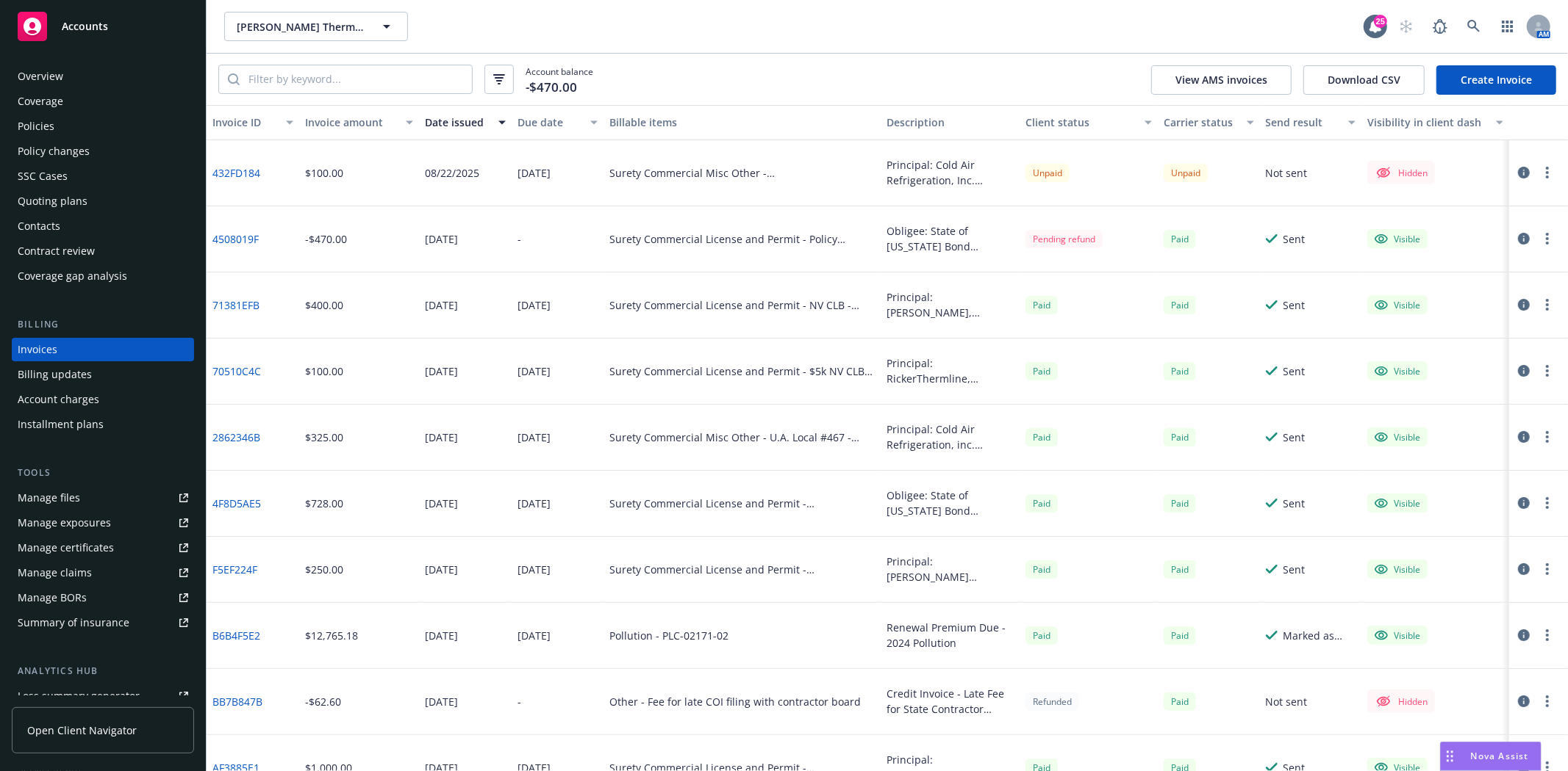
click at [1545, 174] on icon "button" at bounding box center [1546, 173] width 3 height 12
click at [1442, 296] on link "Make it visible in client dash" at bounding box center [1449, 292] width 187 height 29
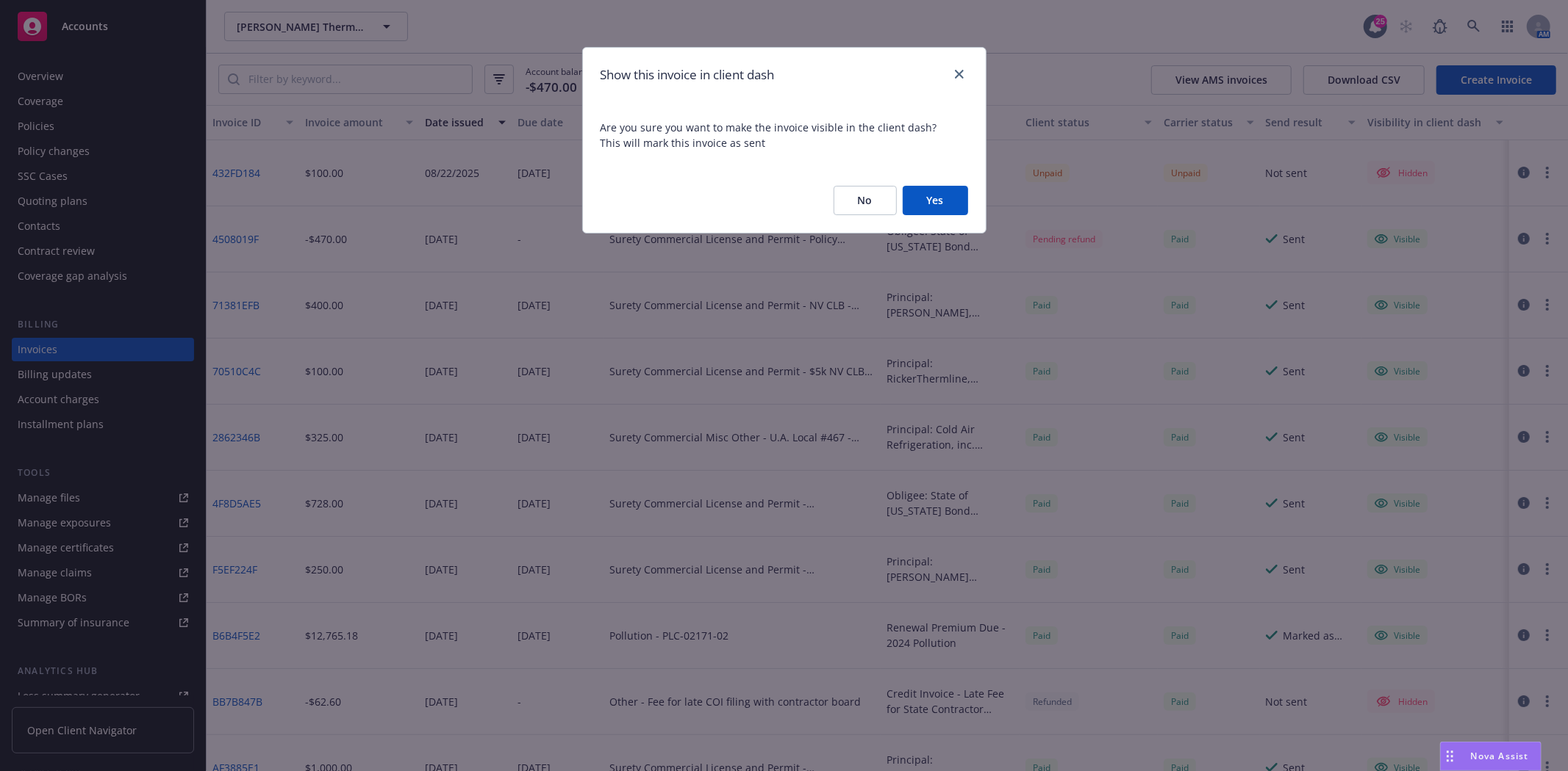
click at [942, 201] on button "Yes" at bounding box center [936, 201] width 66 height 29
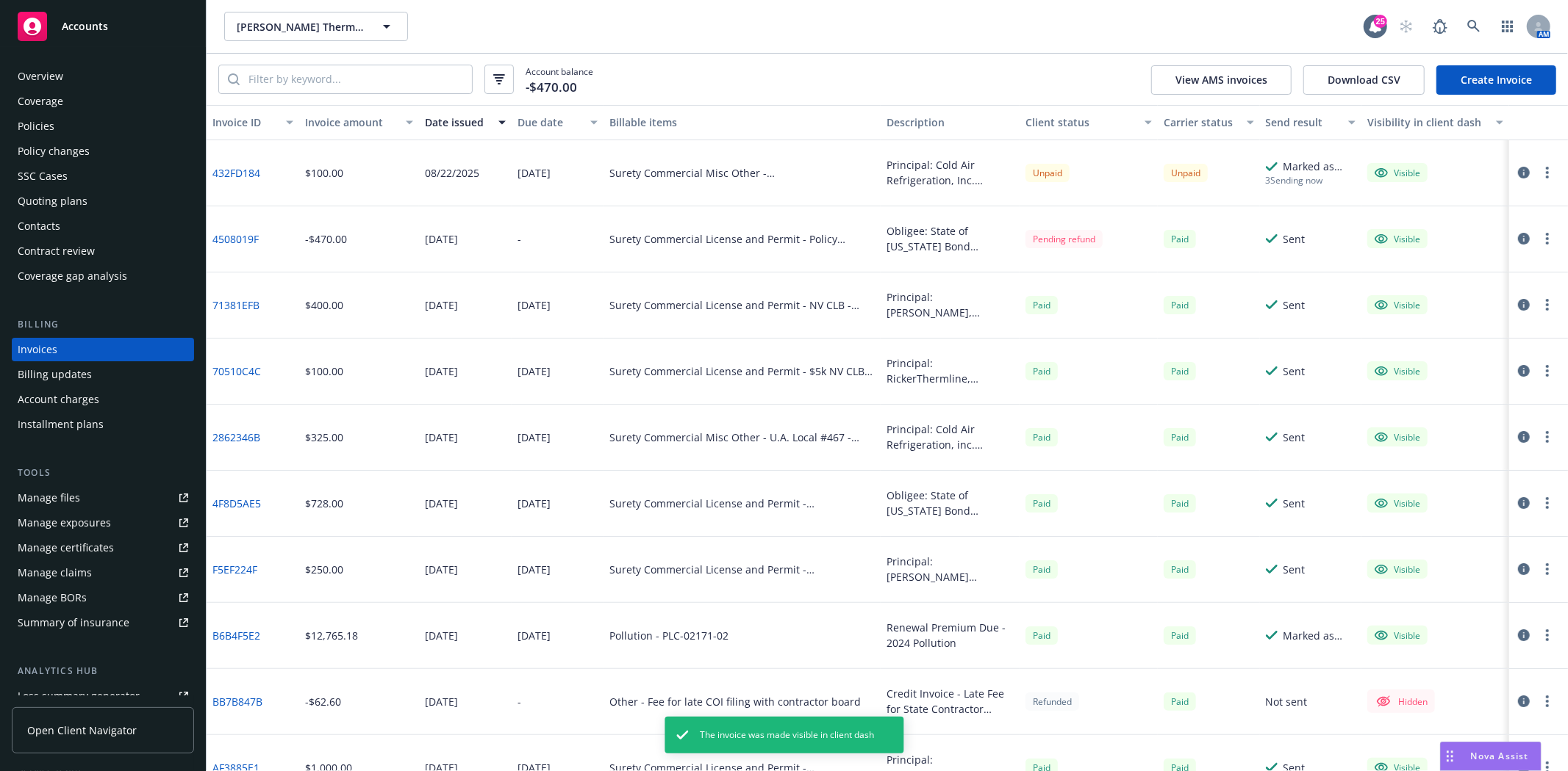
click at [1542, 169] on button "button" at bounding box center [1547, 172] width 18 height 18
click at [1442, 345] on link "Generate invoice PDF" at bounding box center [1449, 350] width 187 height 29
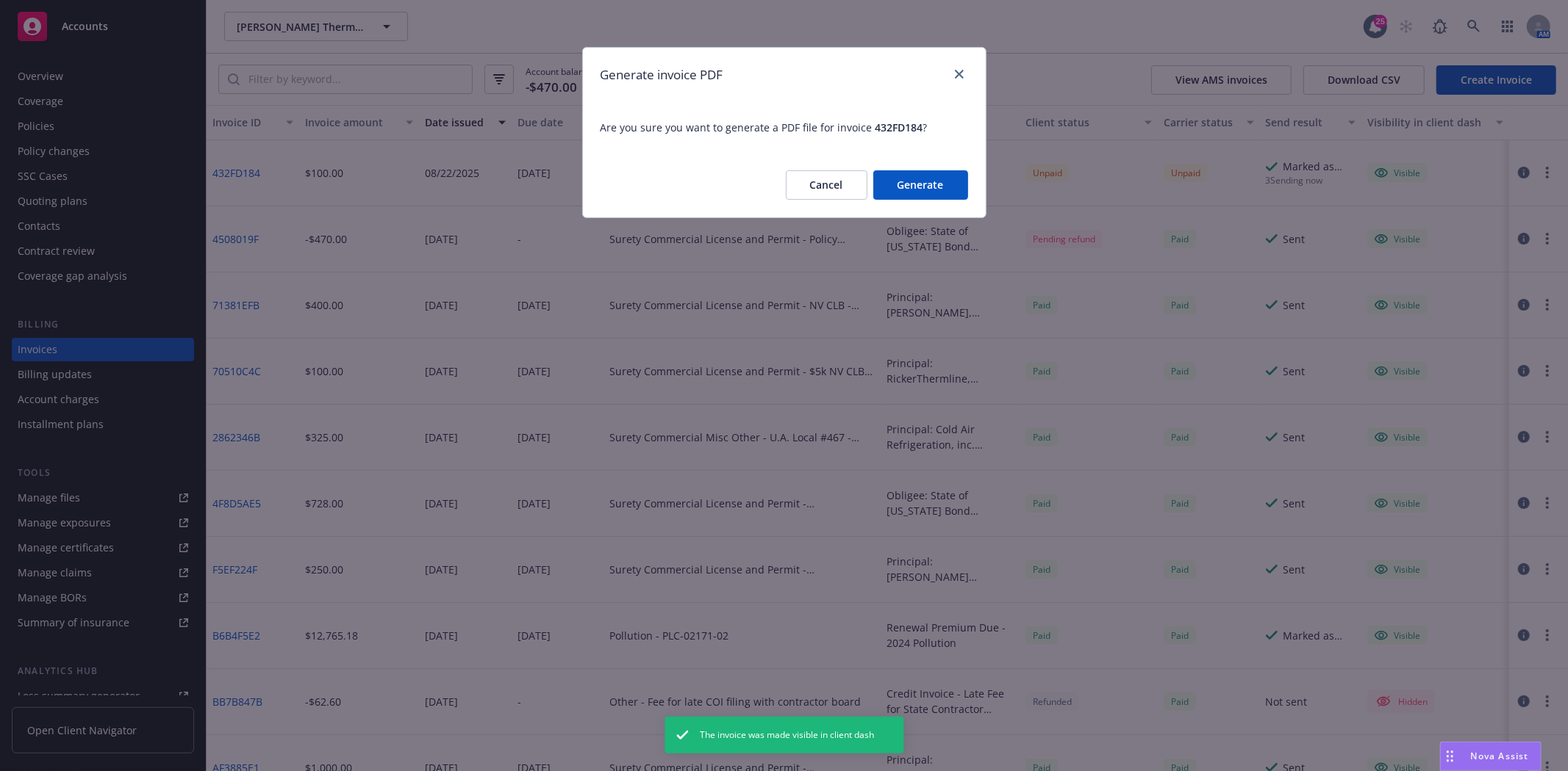
click at [910, 176] on button "Generate" at bounding box center [921, 185] width 94 height 29
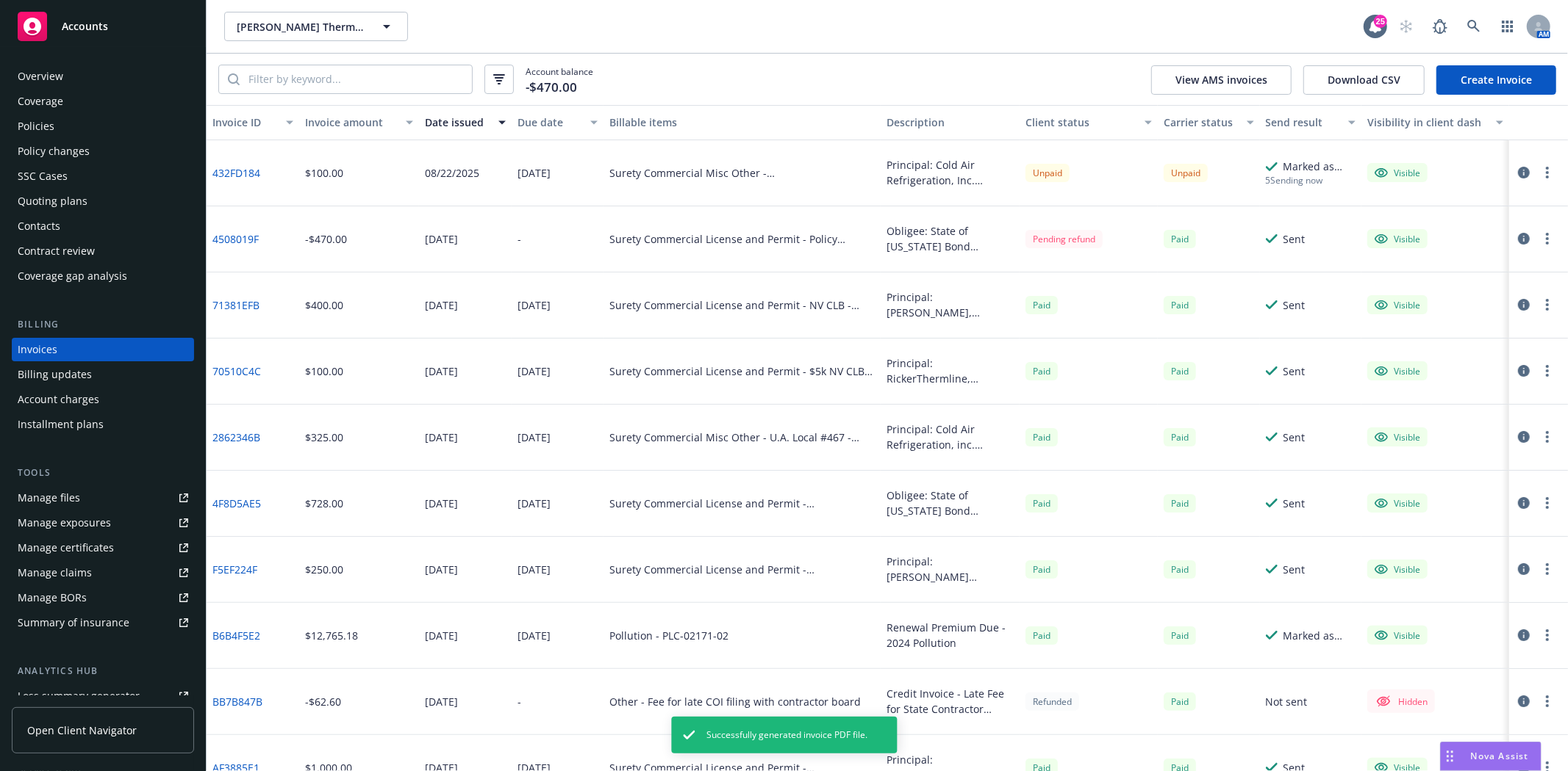
click at [1544, 172] on div at bounding box center [1538, 174] width 59 height 66
click at [1539, 173] on button "button" at bounding box center [1547, 172] width 18 height 18
click at [1457, 351] on link "Download invoice PDF" at bounding box center [1449, 350] width 187 height 29
drag, startPoint x: 134, startPoint y: 22, endPoint x: 181, endPoint y: 33, distance: 48.3
click at [134, 22] on div "Accounts" at bounding box center [103, 26] width 170 height 29
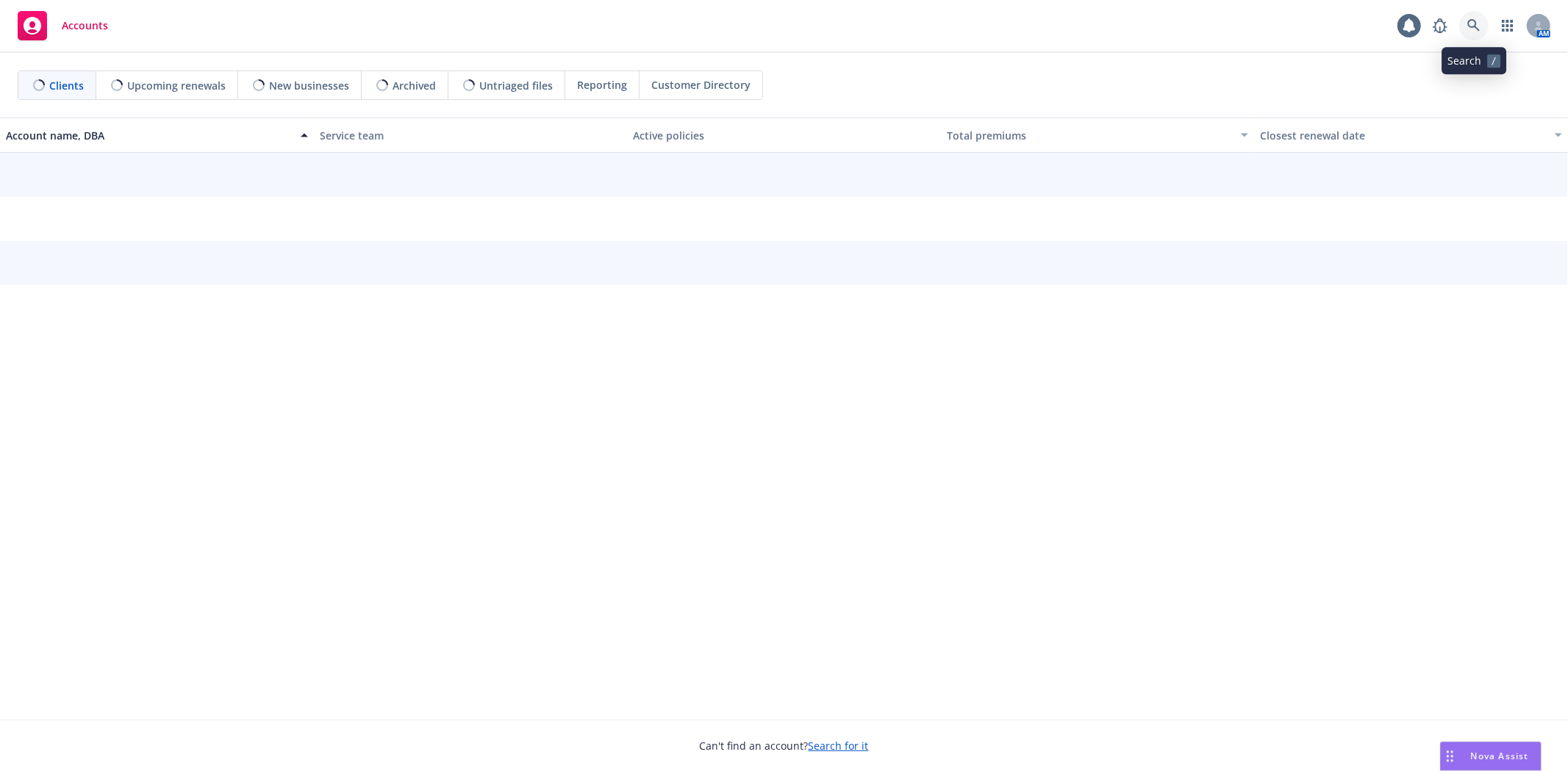
click at [1479, 20] on icon at bounding box center [1474, 26] width 13 height 13
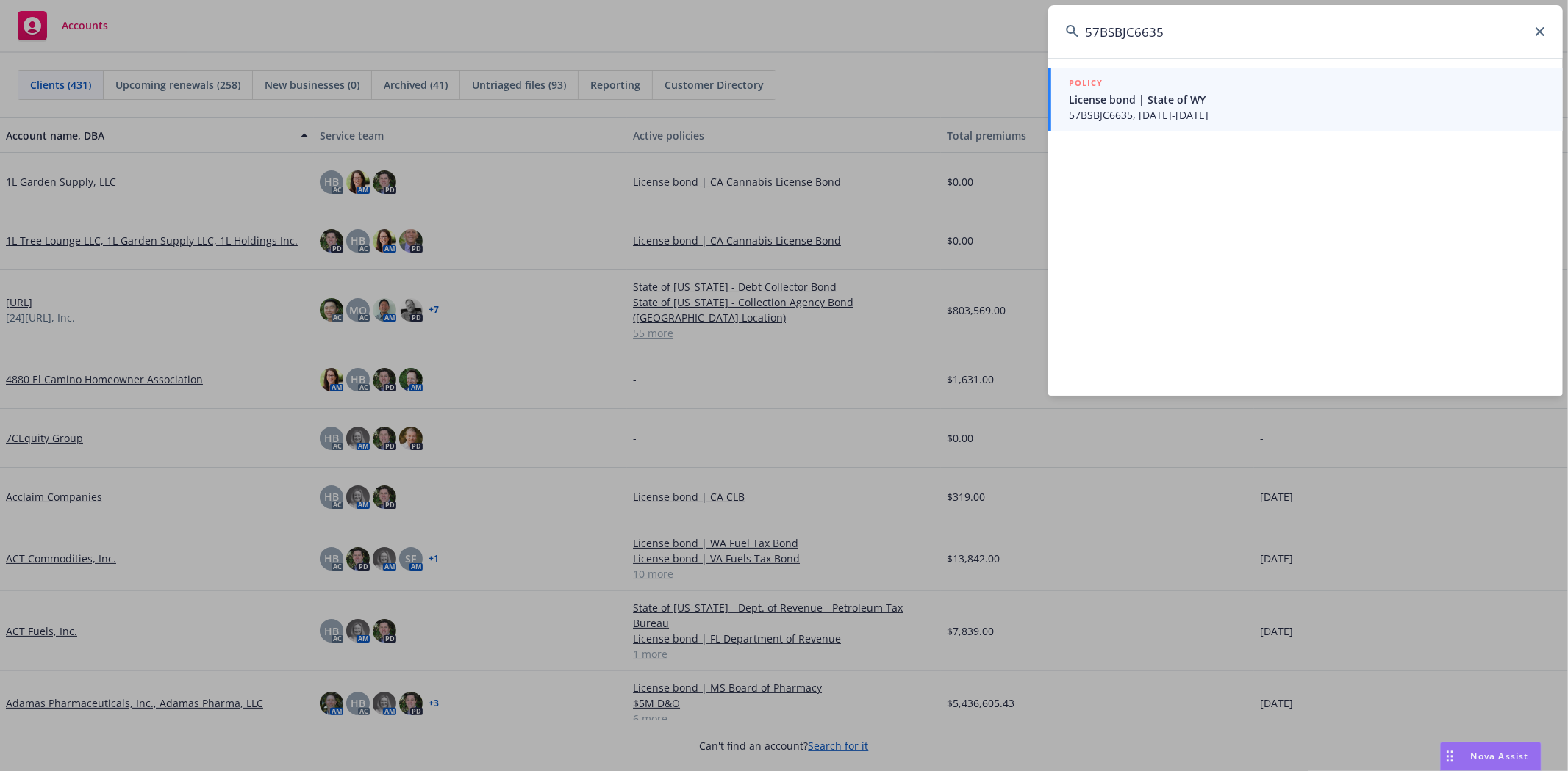
type input "57BSBJC6635"
click at [1345, 115] on span "57BSBJC6635, 10/03/2023-10/03/2024" at bounding box center [1307, 115] width 476 height 15
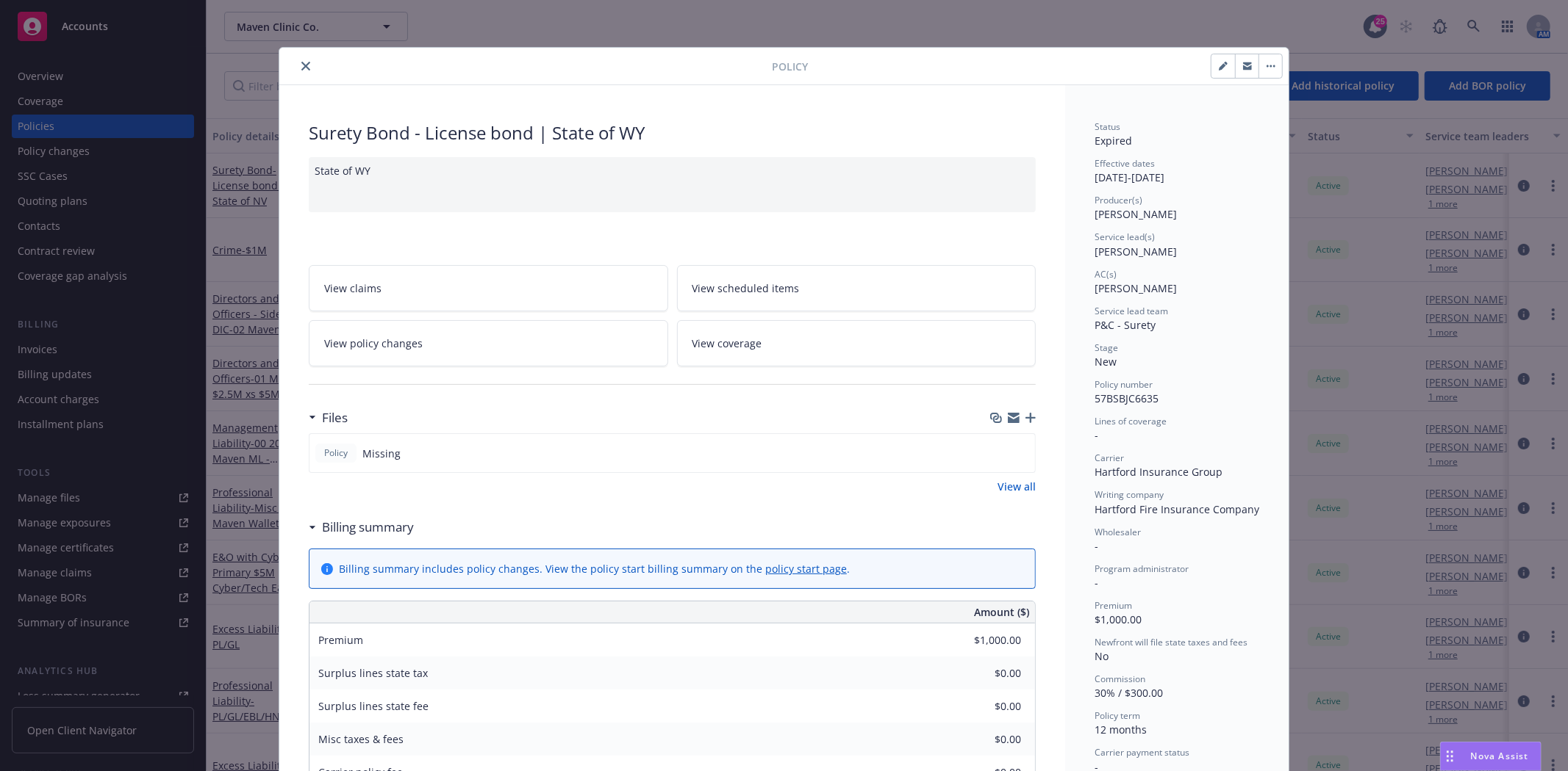
click at [297, 67] on button "close" at bounding box center [305, 66] width 18 height 18
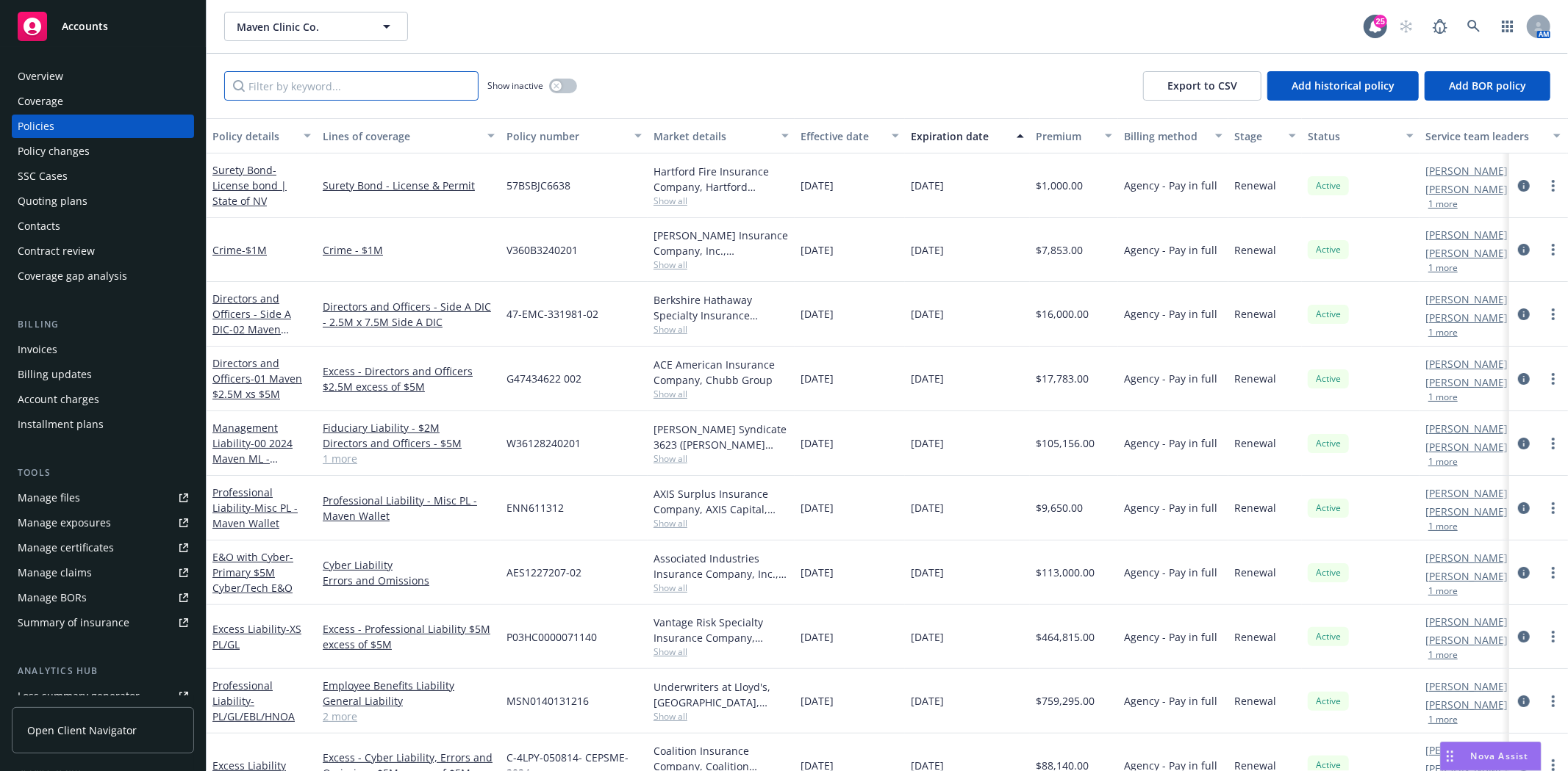
click at [284, 81] on input "Filter by keyword..." at bounding box center [352, 86] width 255 height 29
paste input "57BSBJC6635"
type input "57BSBJC6635"
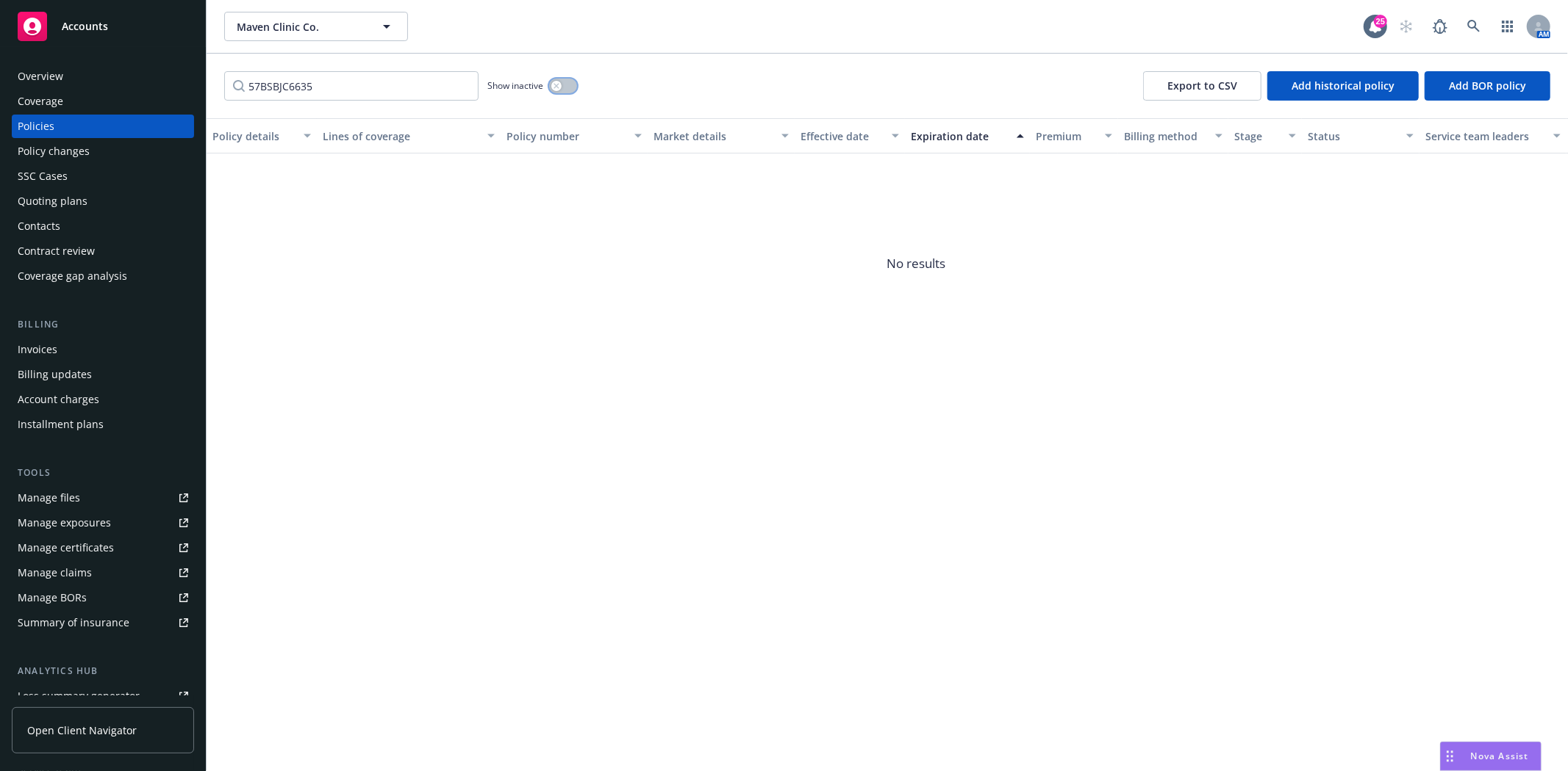
click at [556, 87] on icon "button" at bounding box center [556, 86] width 6 height 6
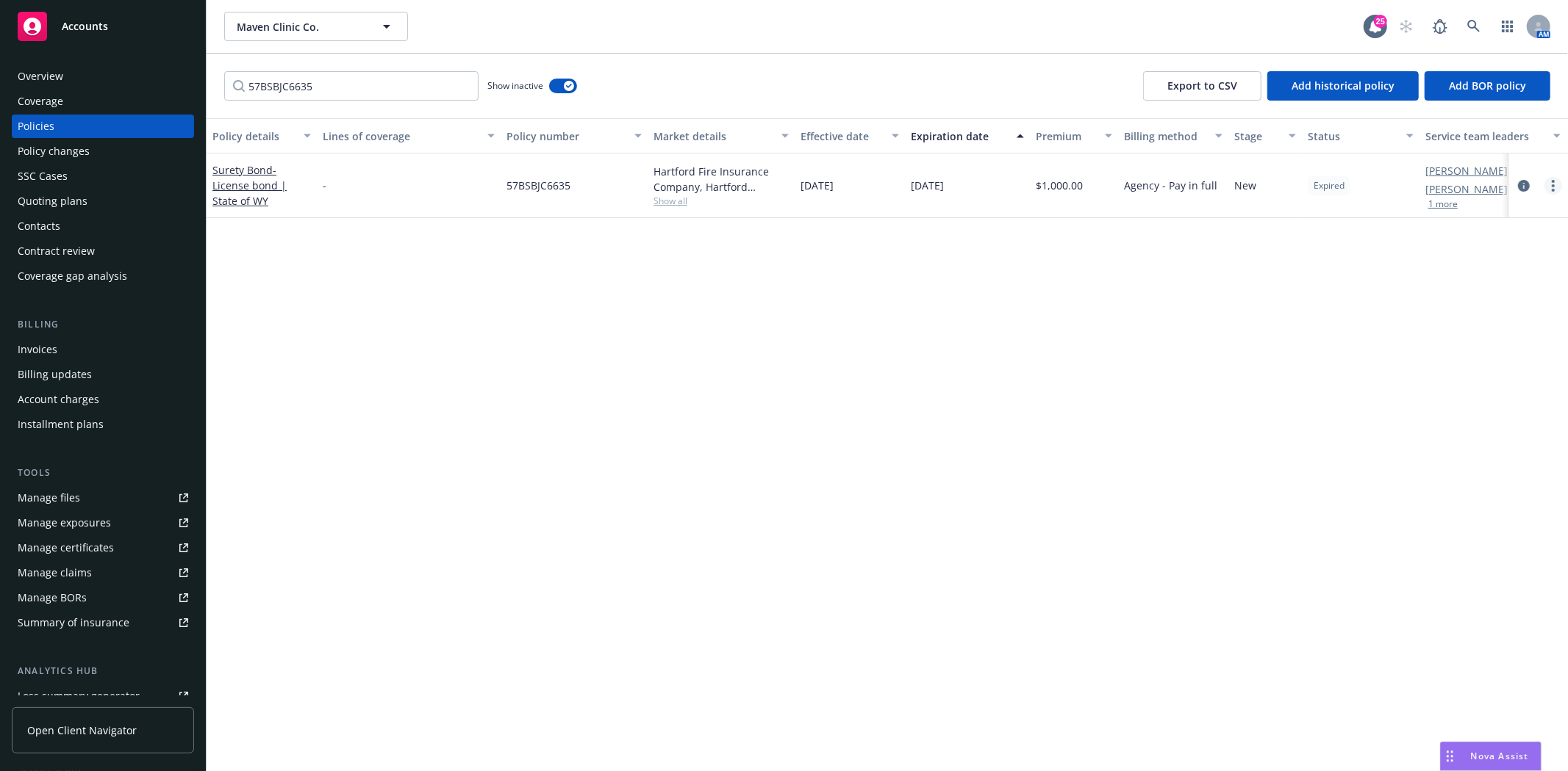
click at [1549, 192] on link "more" at bounding box center [1553, 185] width 18 height 18
click at [1498, 284] on link "End policy" at bounding box center [1474, 274] width 173 height 29
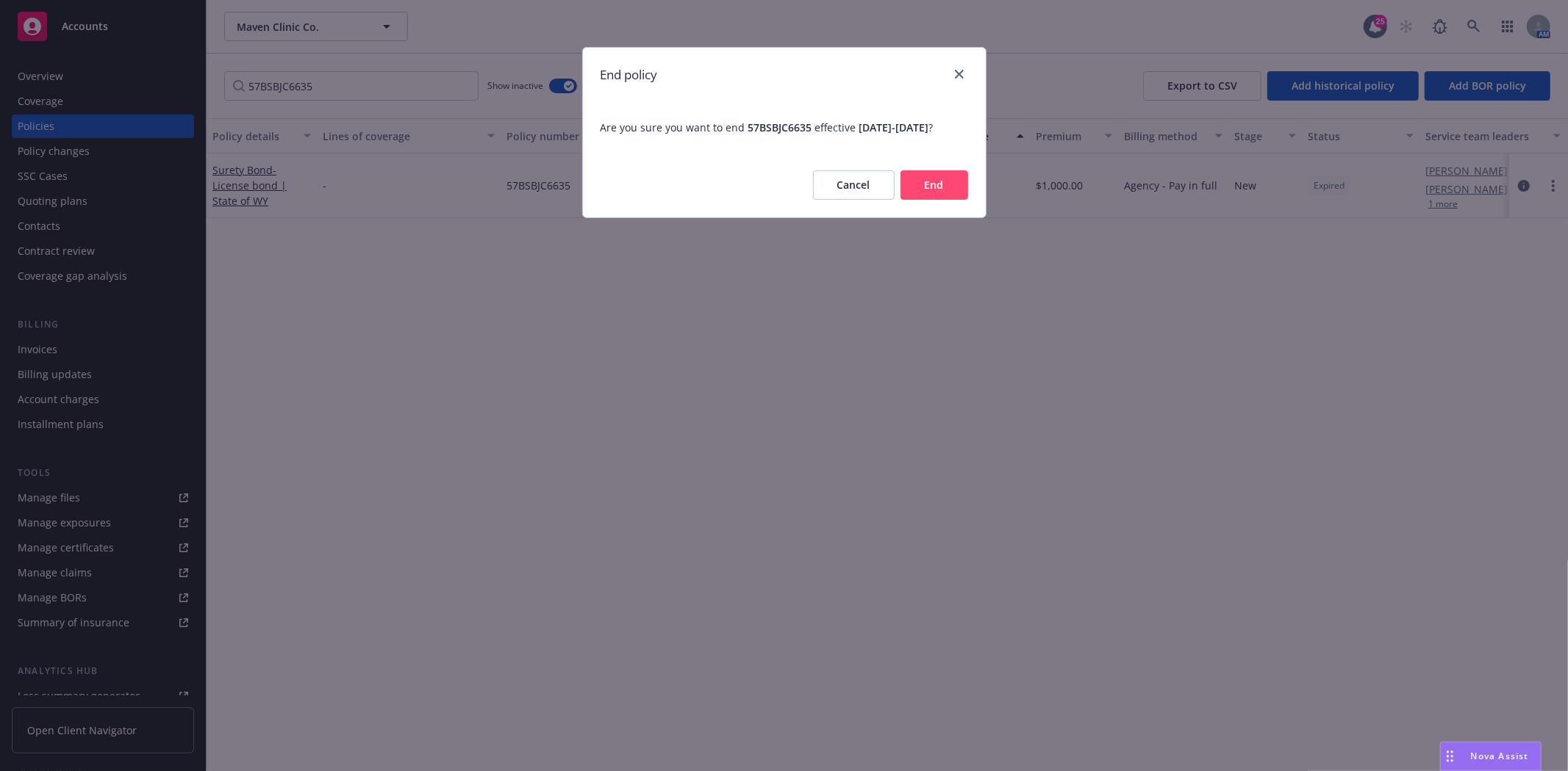
click at [965, 195] on button "End" at bounding box center [934, 185] width 67 height 29
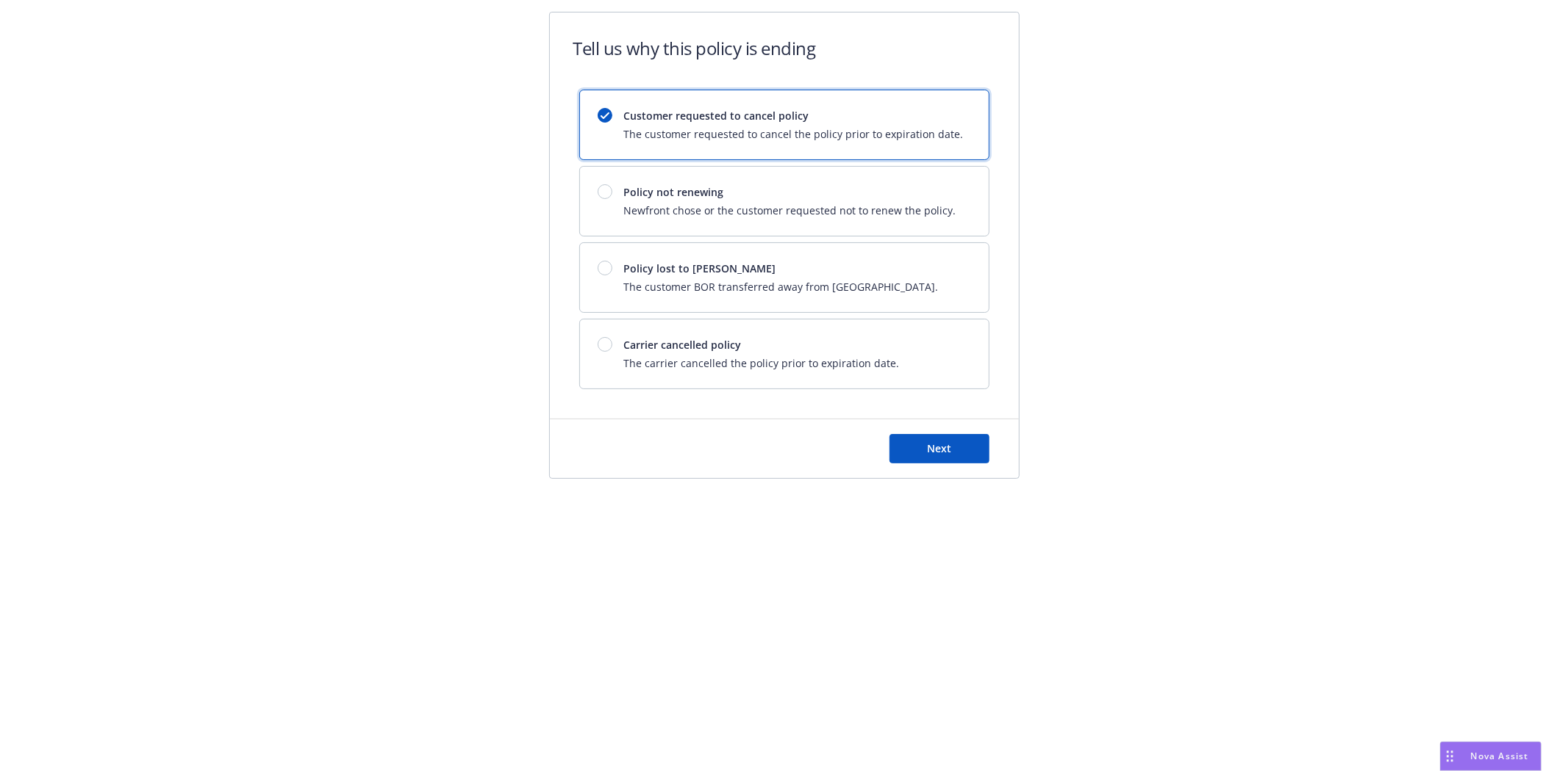
click at [920, 466] on div "Next" at bounding box center [784, 449] width 469 height 59
click at [922, 456] on button "Next" at bounding box center [939, 448] width 100 height 29
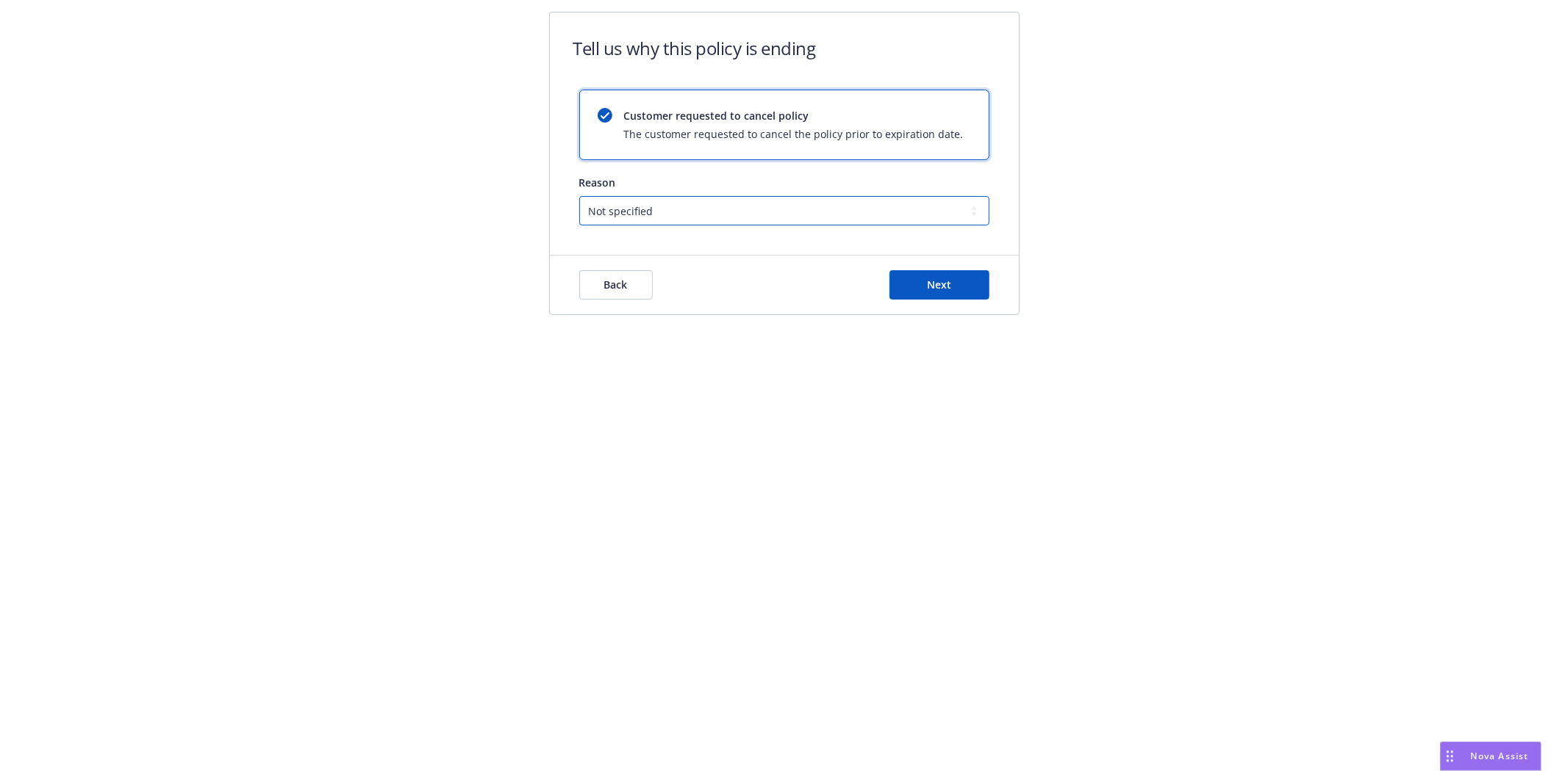
click at [593, 209] on select "Not specified Service Pricing Buyer change M&A, Bankruptcy, or Out of business …" at bounding box center [784, 211] width 410 height 29
drag, startPoint x: 364, startPoint y: 194, endPoint x: 379, endPoint y: 200, distance: 16.2
click at [364, 194] on div "Tell us why this policy is ending Customer requested to cancel policy The custo…" at bounding box center [784, 173] width 1568 height 345
click at [936, 281] on span "Next" at bounding box center [938, 285] width 24 height 14
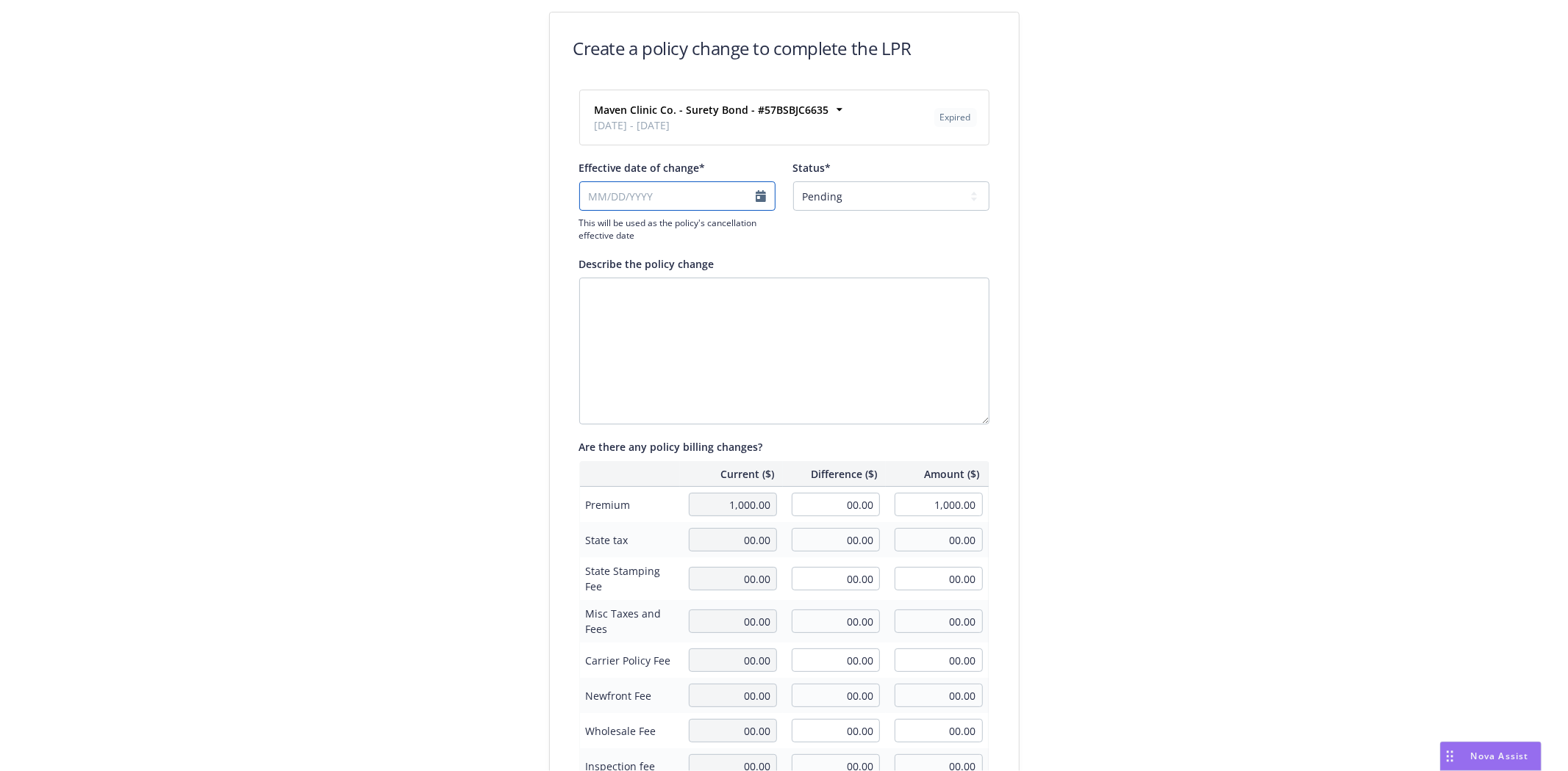
click at [590, 189] on input "Effective date of change*" at bounding box center [677, 195] width 196 height 29
select select "August"
select select "2025"
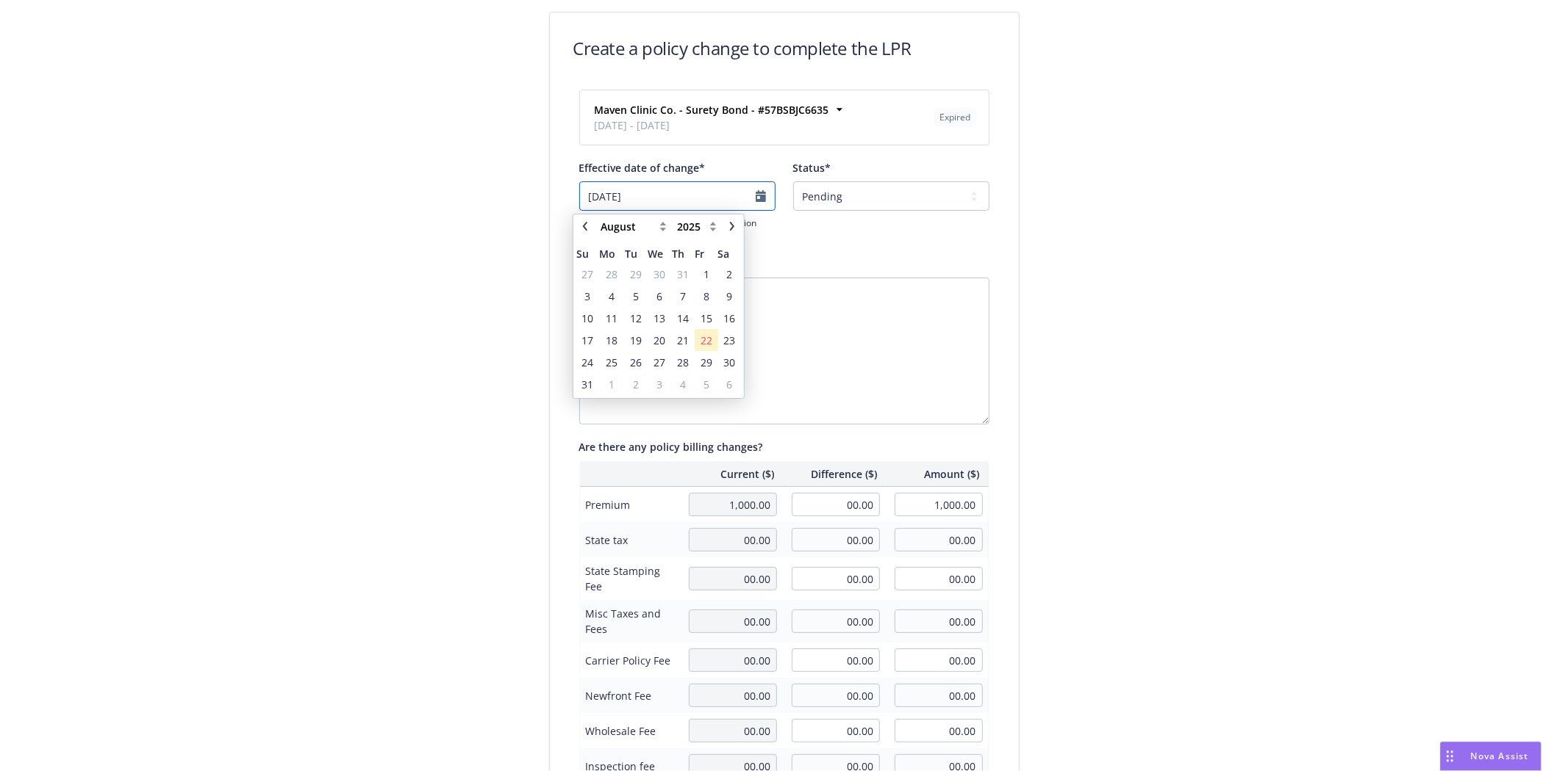
type input "10/03/2024"
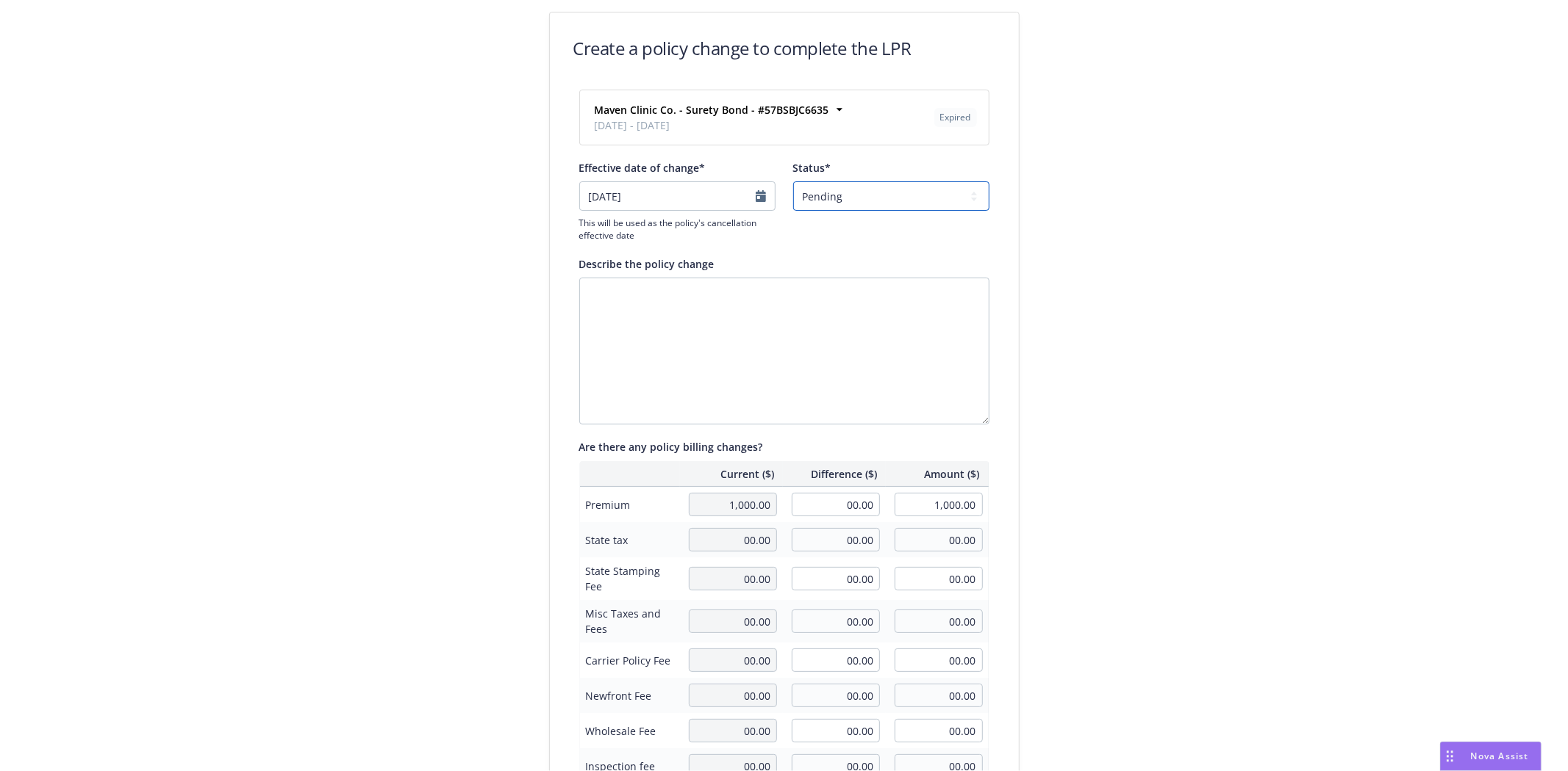
click at [816, 193] on select "Pending Confirmed" at bounding box center [891, 195] width 196 height 29
select select "Confirmed"
click at [793, 181] on select "Pending Confirmed" at bounding box center [891, 195] width 196 height 29
click at [666, 320] on textarea "Describe the policy change" at bounding box center [784, 351] width 410 height 147
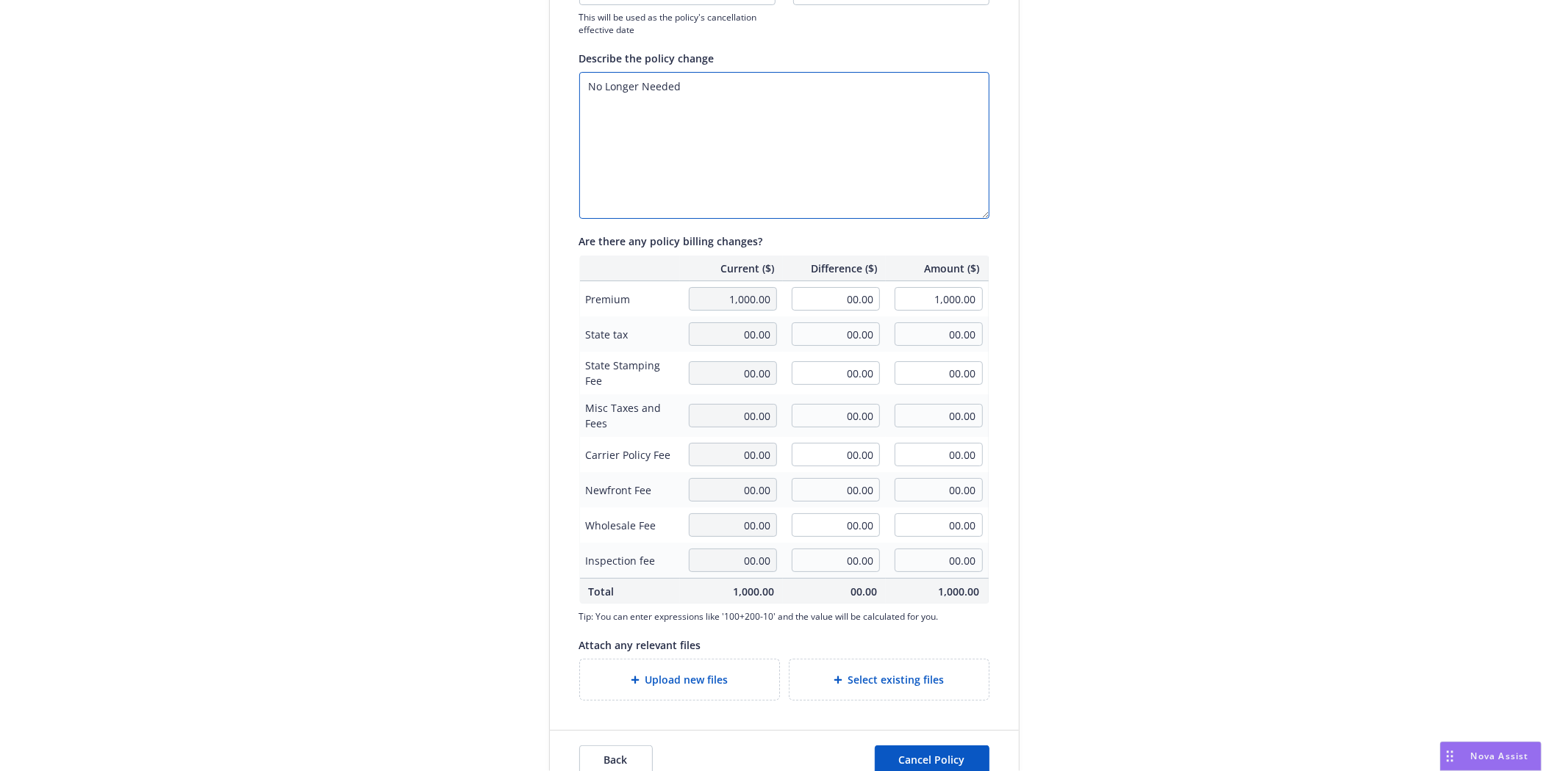
scroll to position [238, 0]
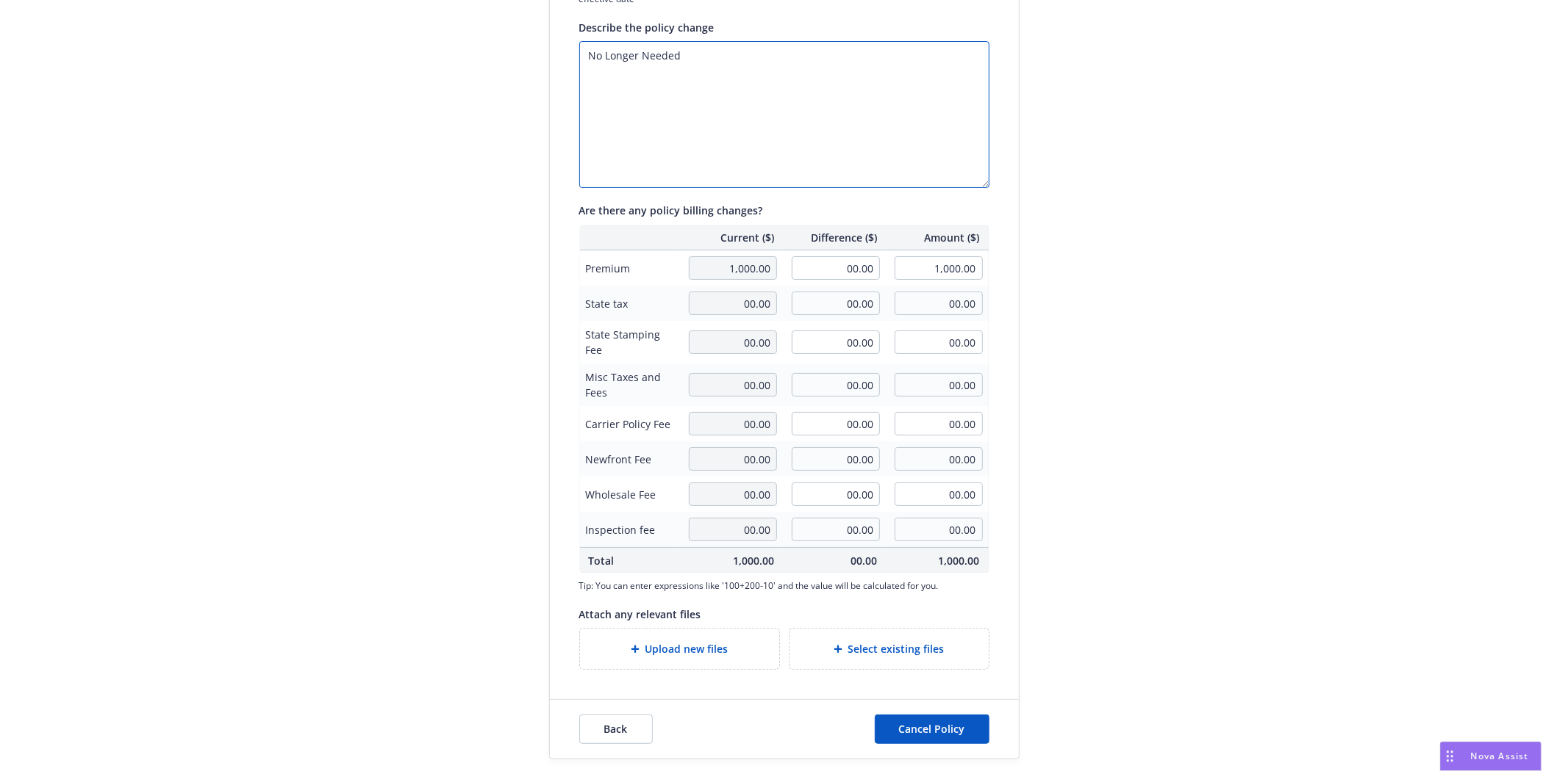
type textarea "No Longer Needed"
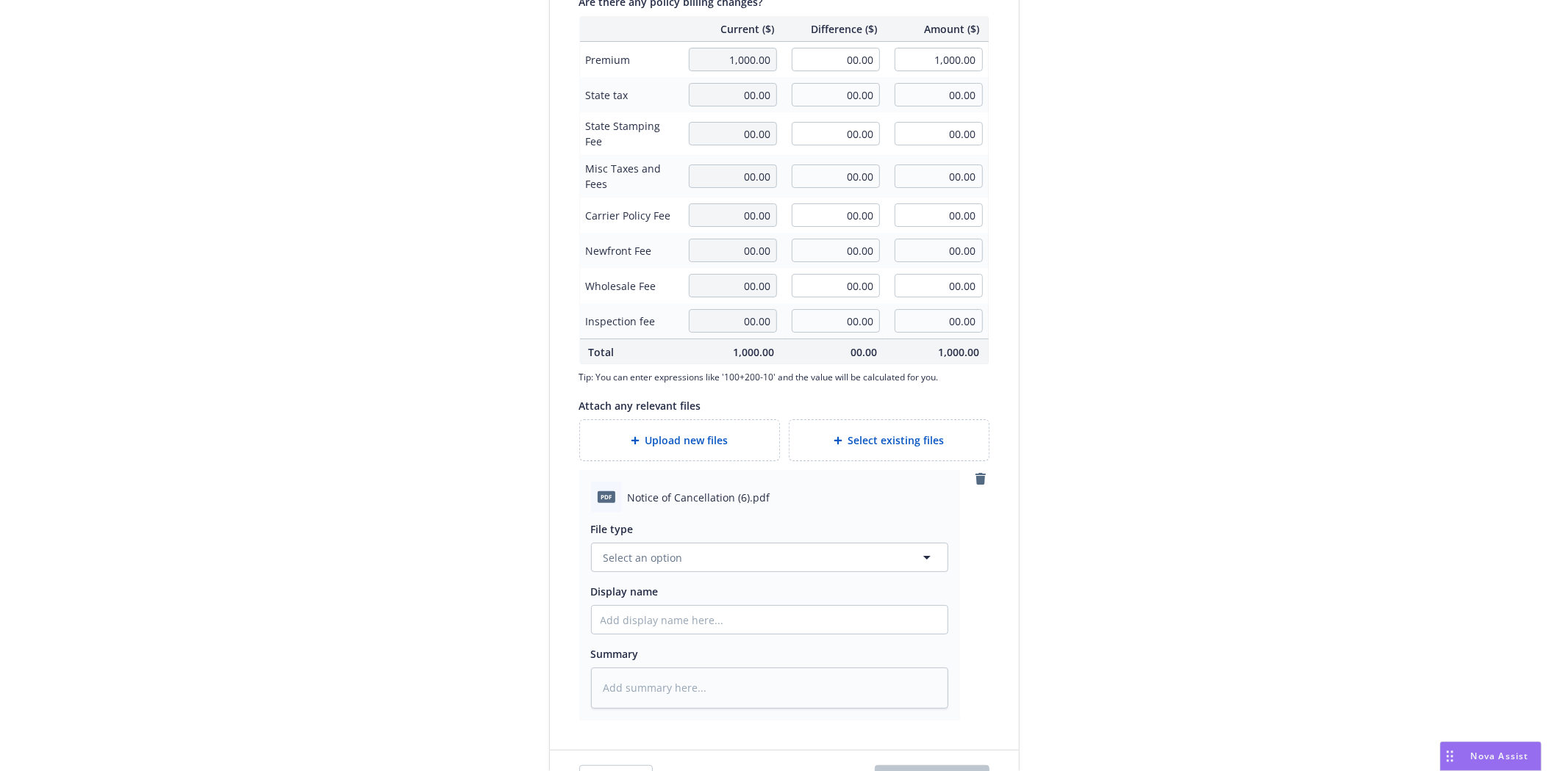
scroll to position [482, 0]
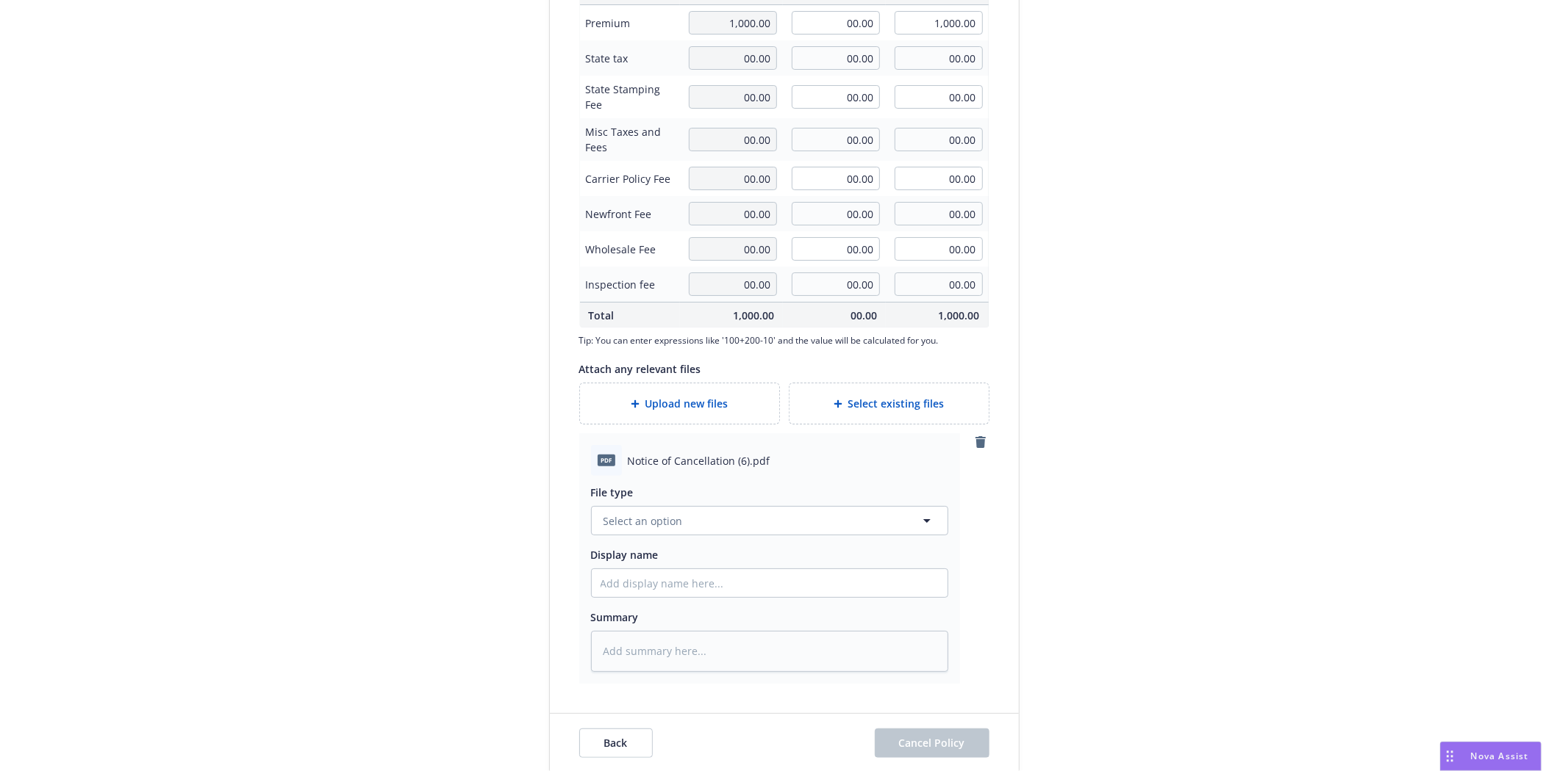
click at [644, 457] on span "Notice of Cancellation (6).pdf" at bounding box center [699, 461] width 142 height 15
copy span "Notice of Cancellation (6).pdf"
click at [647, 523] on span "Select an option" at bounding box center [643, 521] width 79 height 15
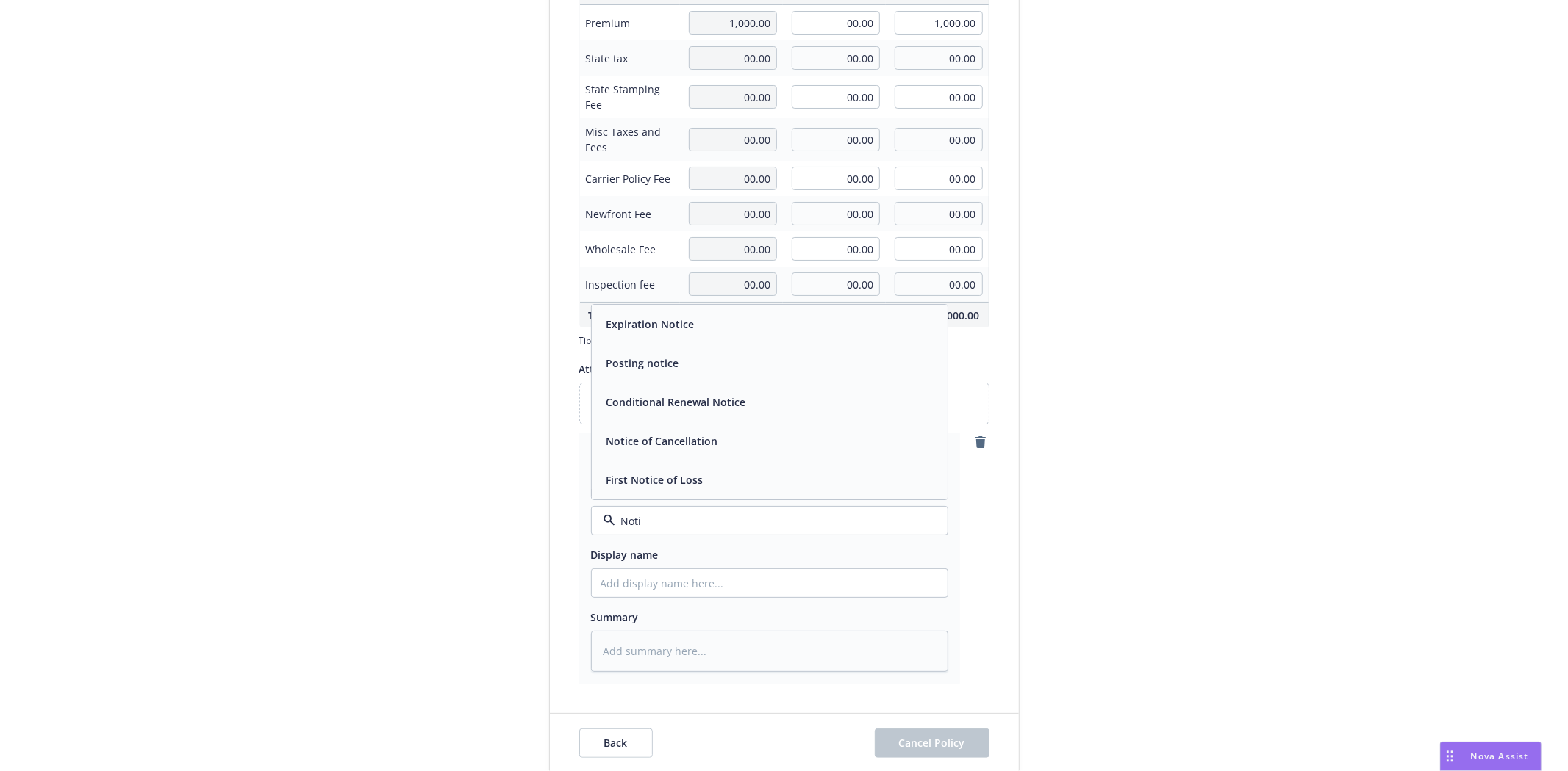
type input "Notic"
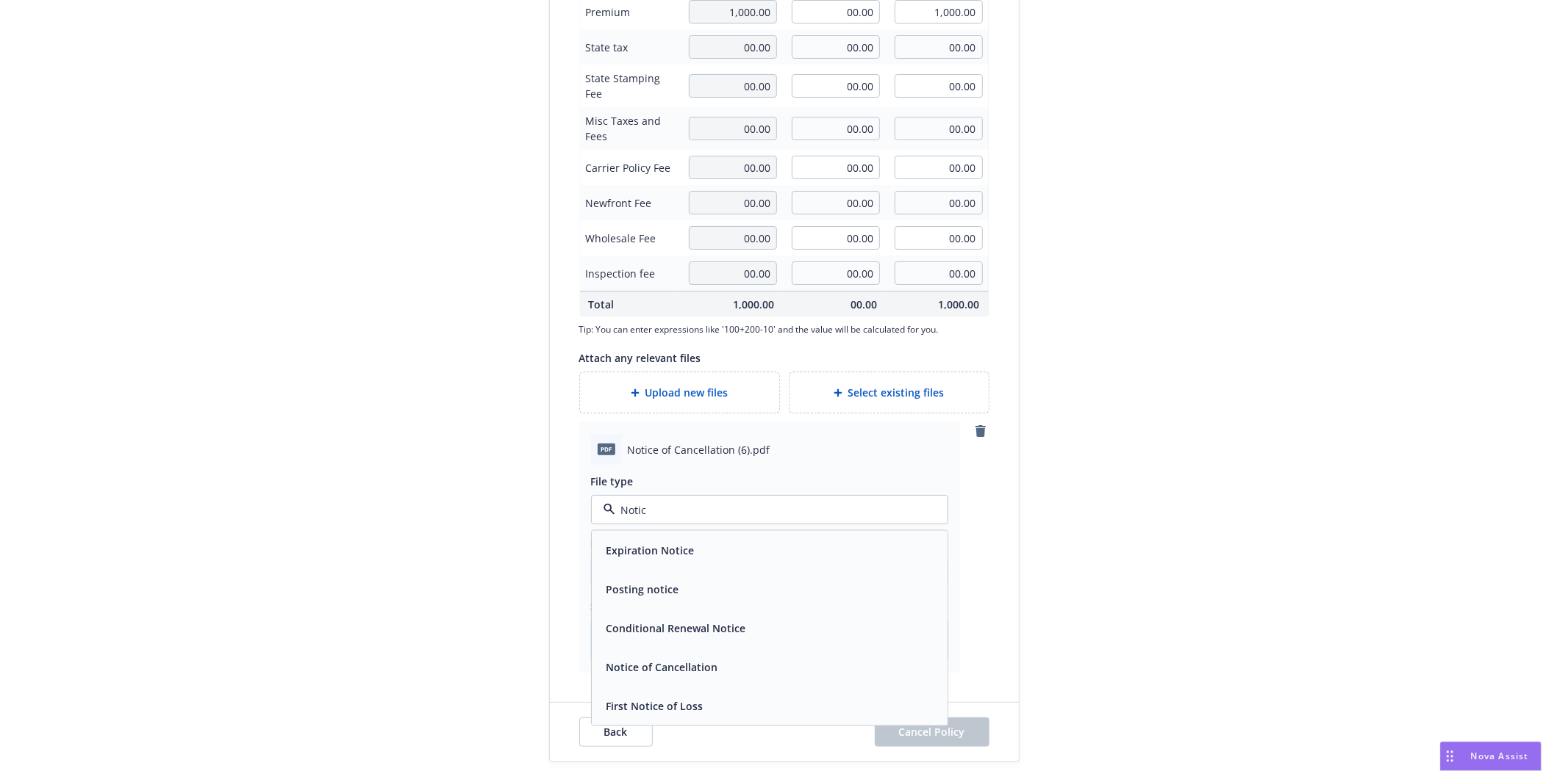
scroll to position [495, 0]
click at [636, 648] on div "Notice of Cancellation" at bounding box center [770, 664] width 356 height 39
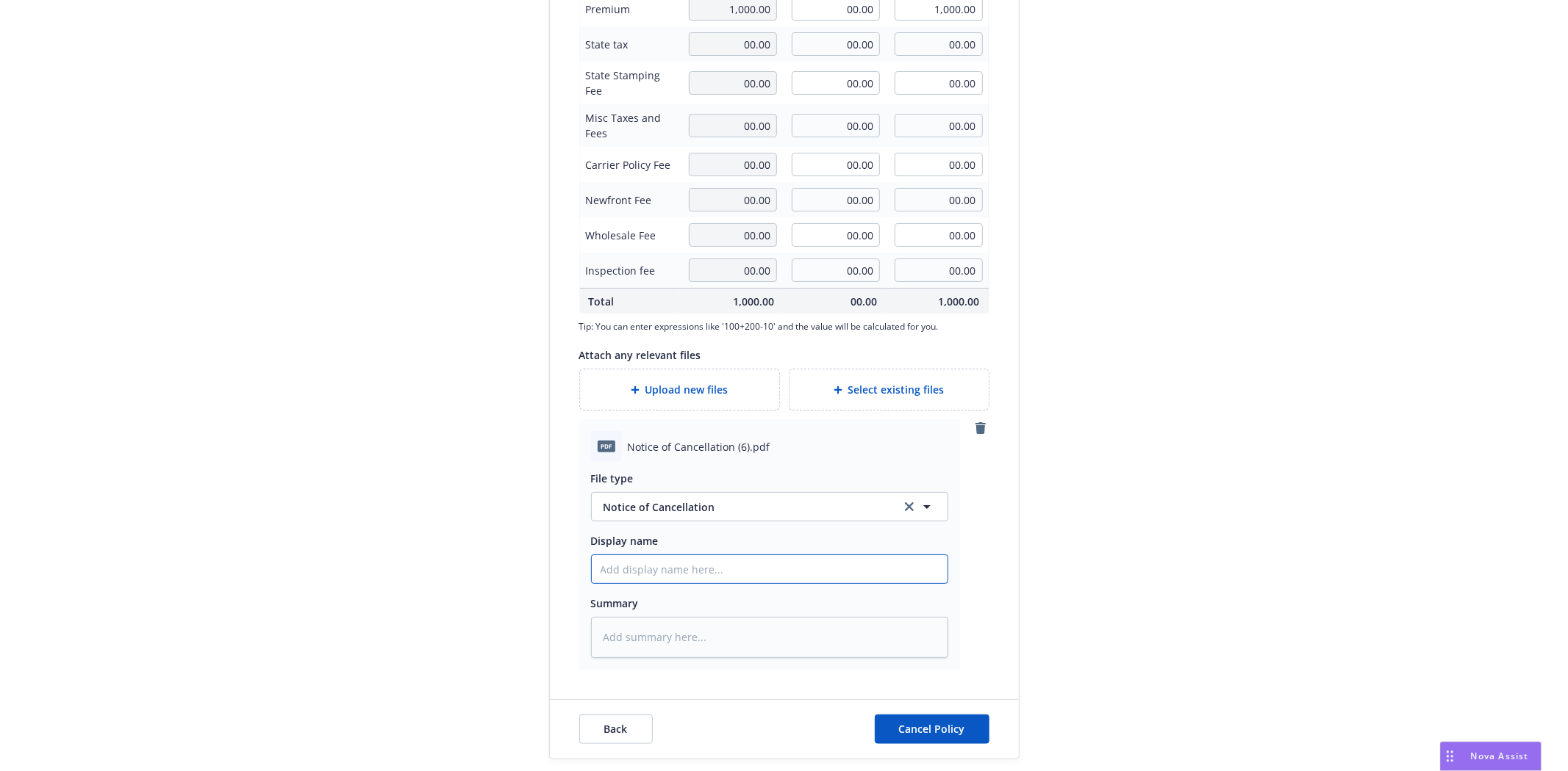
click at [640, 570] on input "Display name" at bounding box center [770, 569] width 356 height 28
paste input "Notice of Cancellation (6).pdf"
type textarea "x"
type input "Notice of Cancellation (6).pdf"
type textarea "x"
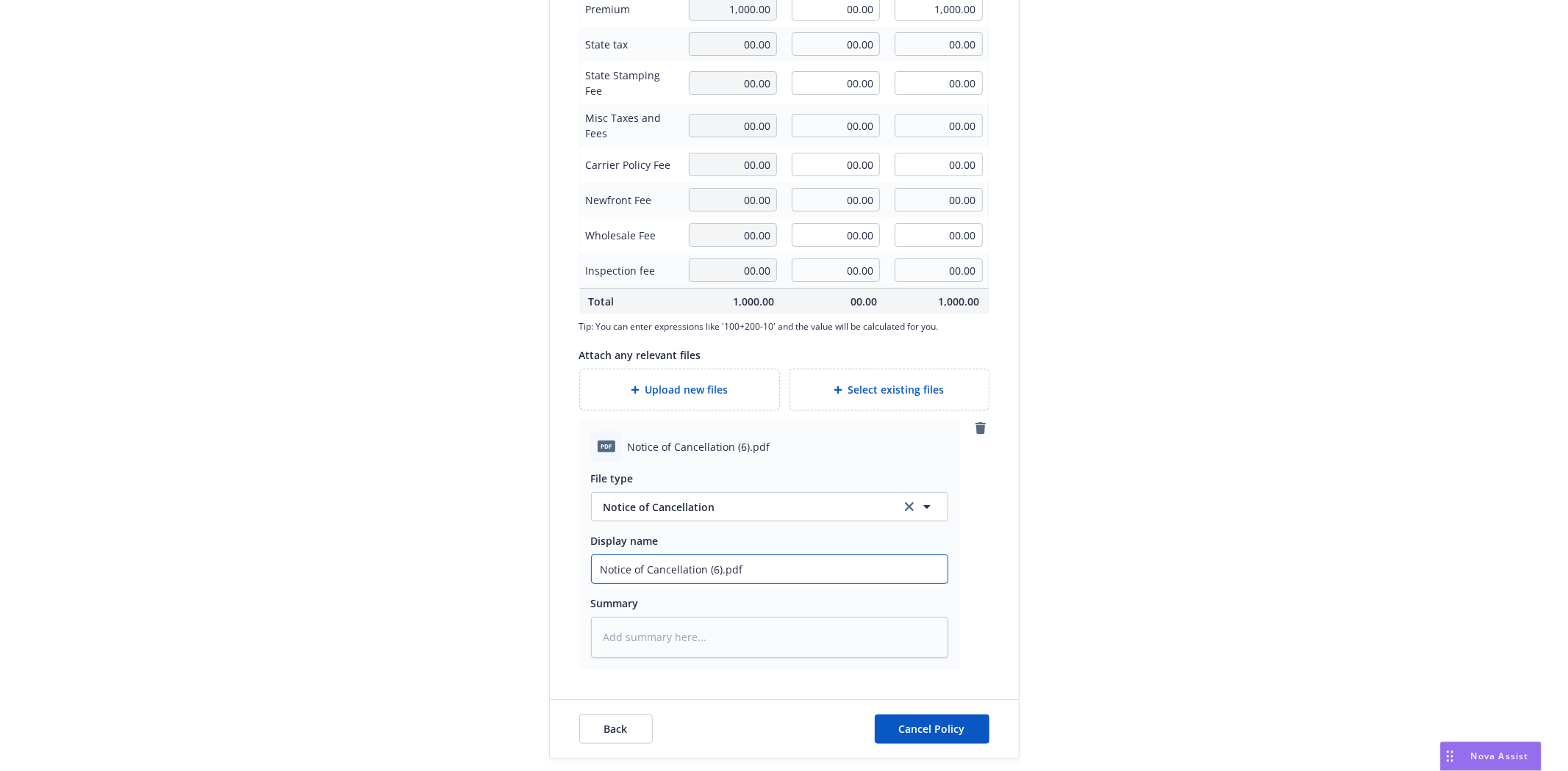
type input "Notice of Cancellation (6).pd"
type textarea "x"
type input "Notice of Cancellation (6).p"
type textarea "x"
type input "Notice of Cancellation (6)."
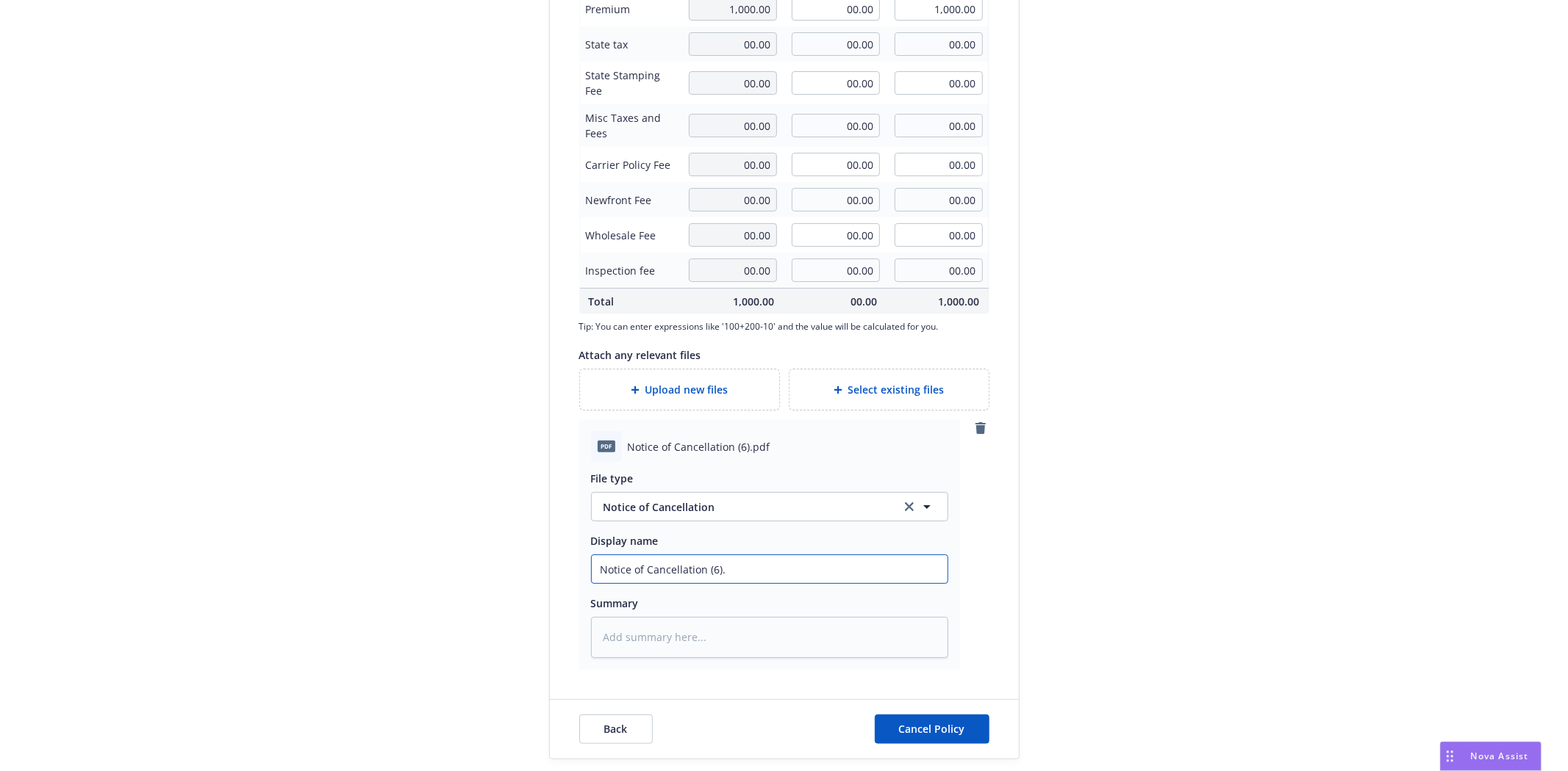
type textarea "x"
type input "Notice of Cancellation (6)"
type textarea "x"
type input "Notice of Cancellation (6"
type textarea "x"
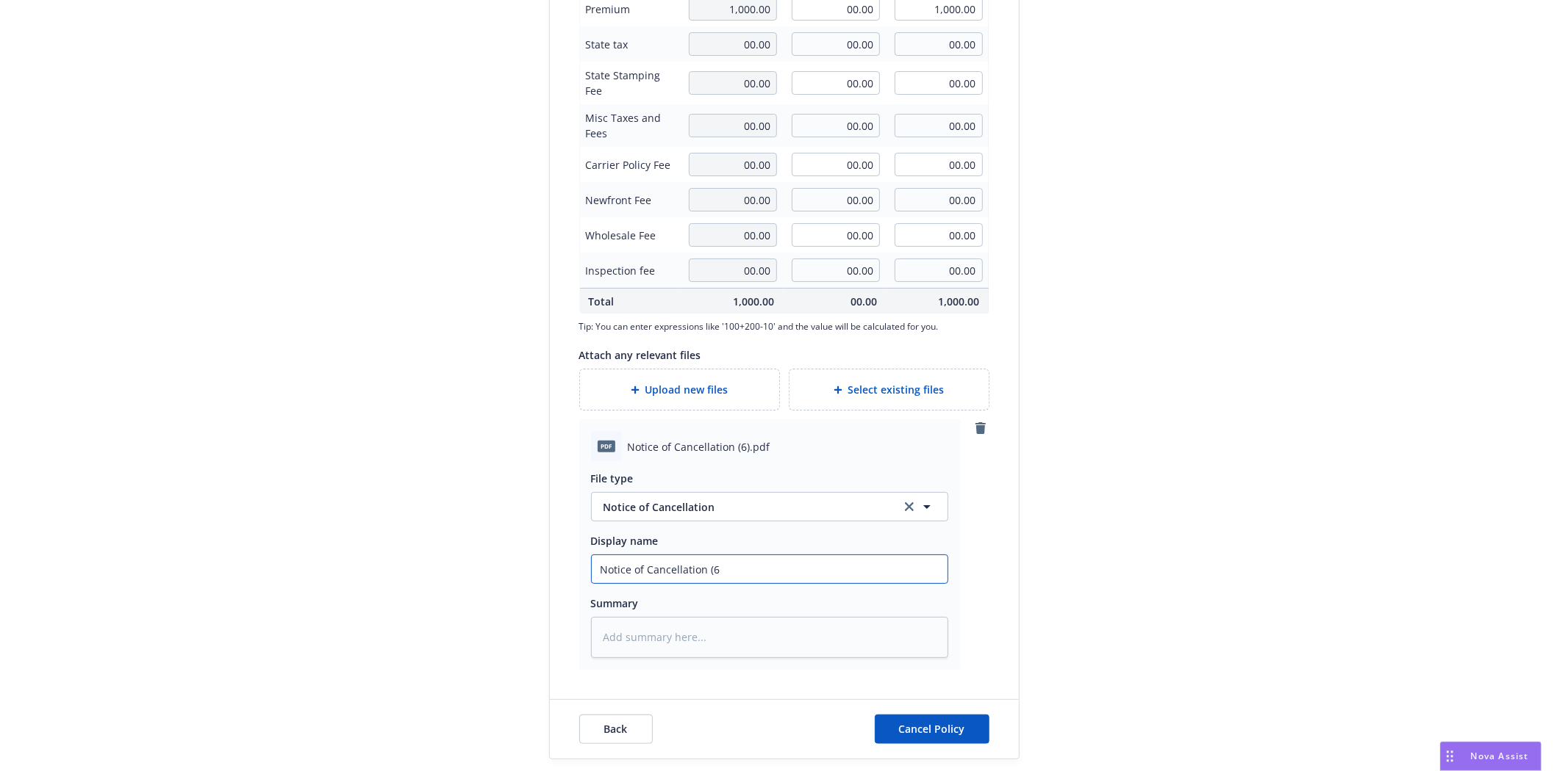
type input "Notice of Cancellation ("
type textarea "x"
type input "Notice of Cancellation"
type textarea "x"
type input "Notice of Cancellation B"
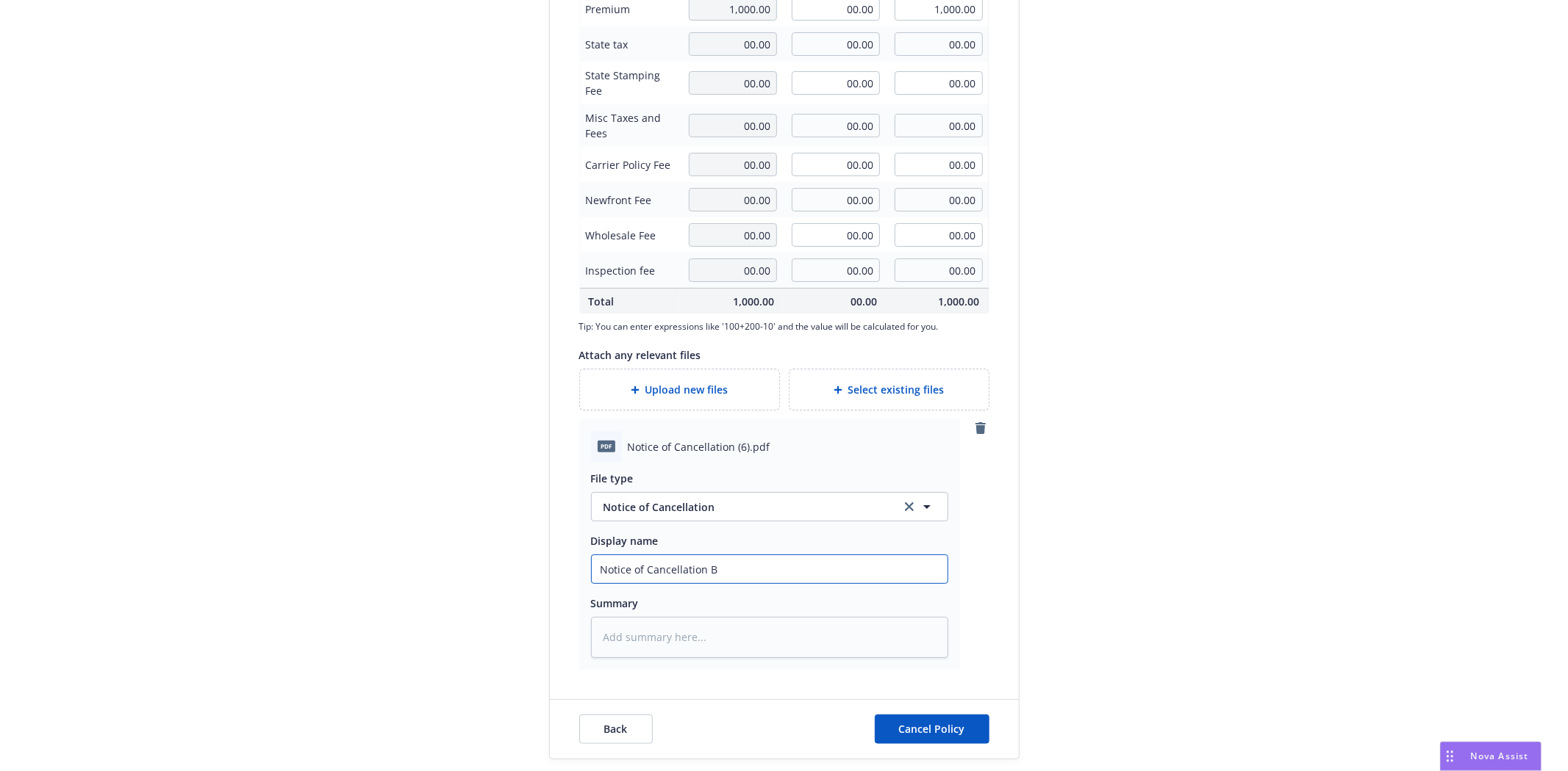
type textarea "x"
type input "Notice of Cancellation Bo"
type textarea "x"
type input "Notice of Cancellation Bon"
type textarea "x"
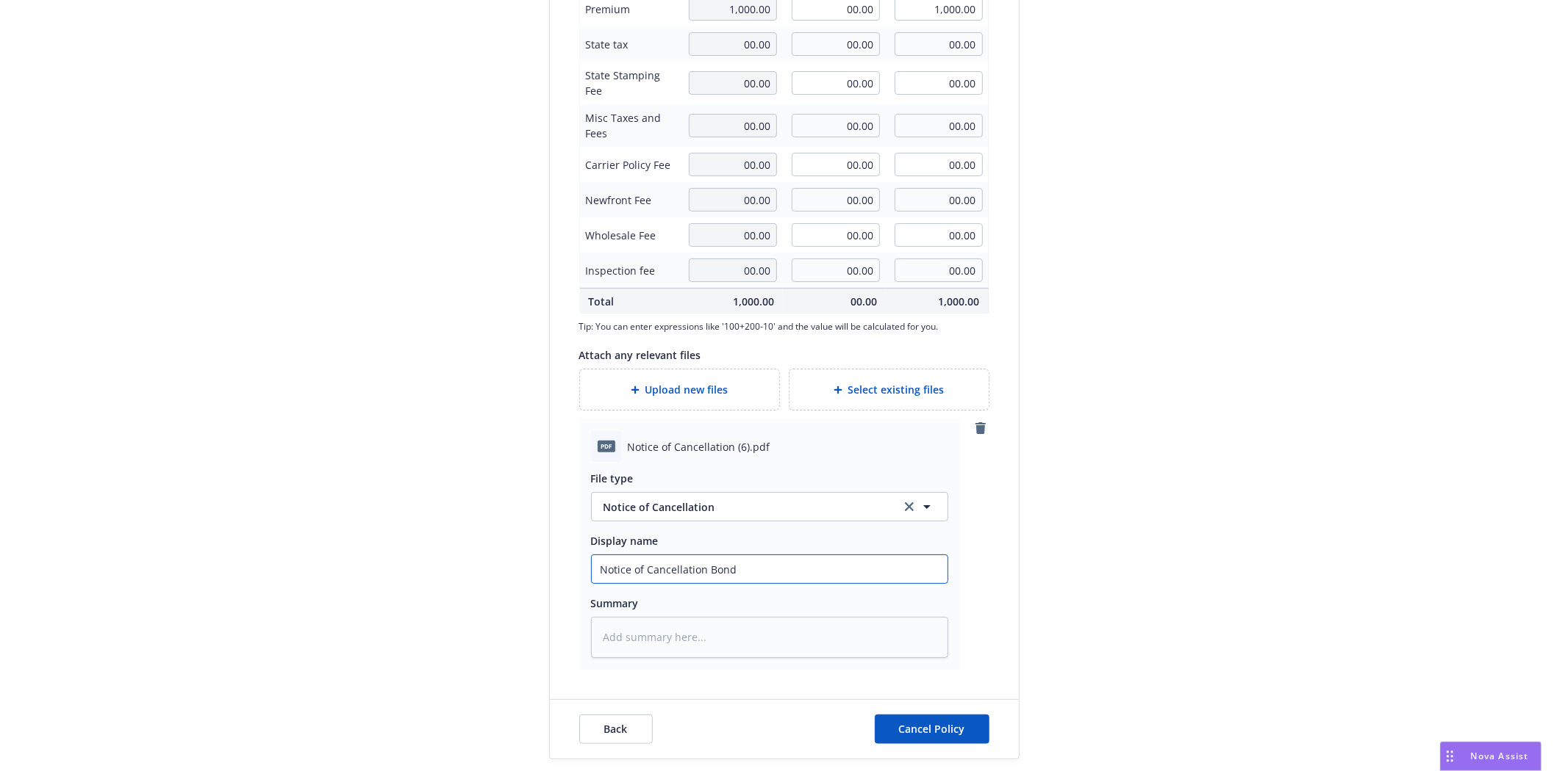
type input "Notice of Cancellation Bond"
type textarea "x"
type input "Notice of Cancellation Bond #"
click at [787, 568] on input "Notice of Cancellation Bond #" at bounding box center [770, 569] width 356 height 28
paste input "57BSBJC6635"
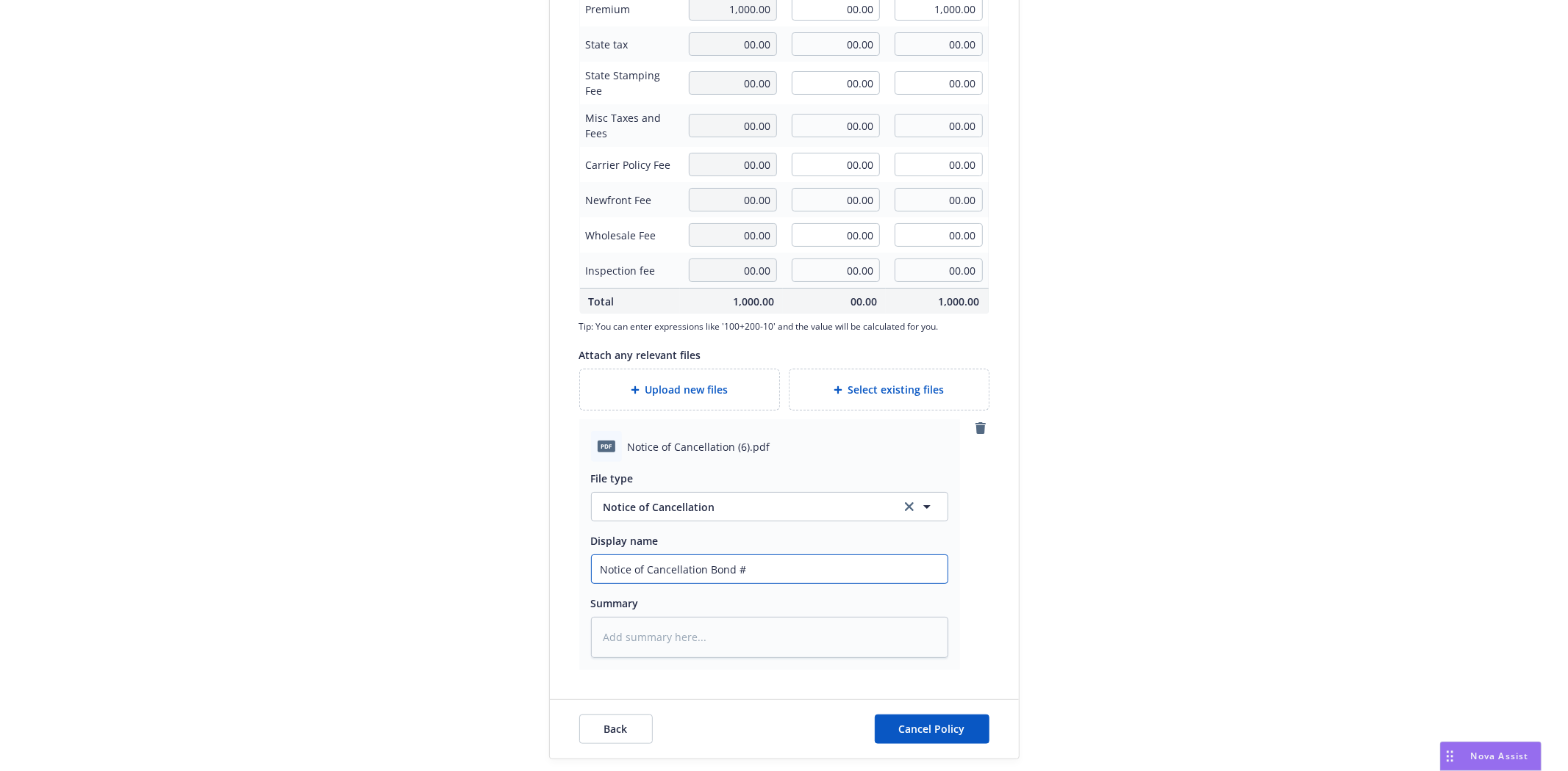
type textarea "x"
type input "Notice of Cancellation Bond #57BSBJC6635"
click at [942, 731] on span "Cancel Policy" at bounding box center [932, 729] width 66 height 14
type textarea "x"
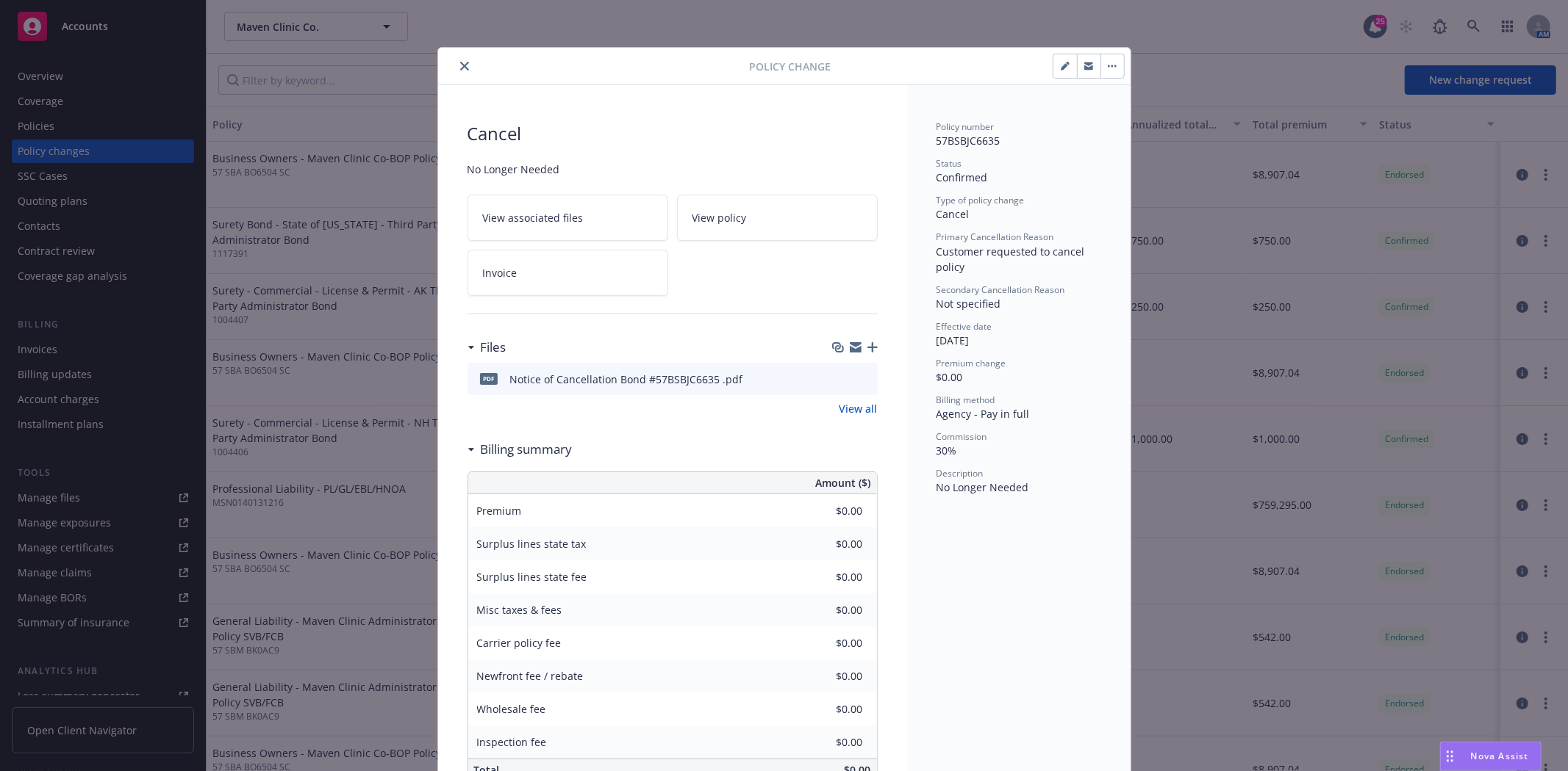
click at [460, 65] on icon "close" at bounding box center [464, 66] width 8 height 8
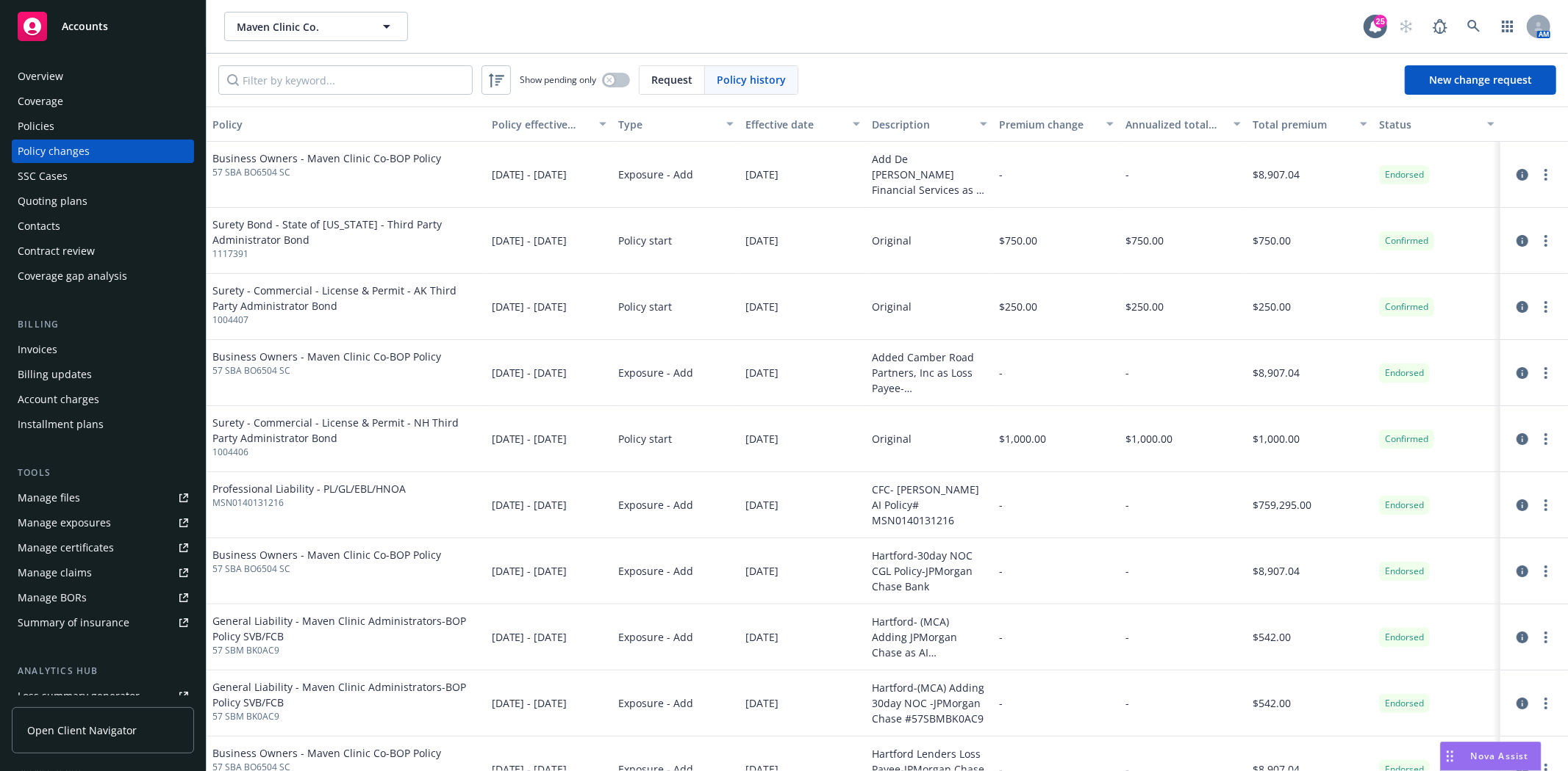
click at [83, 27] on span "Accounts" at bounding box center [84, 26] width 46 height 12
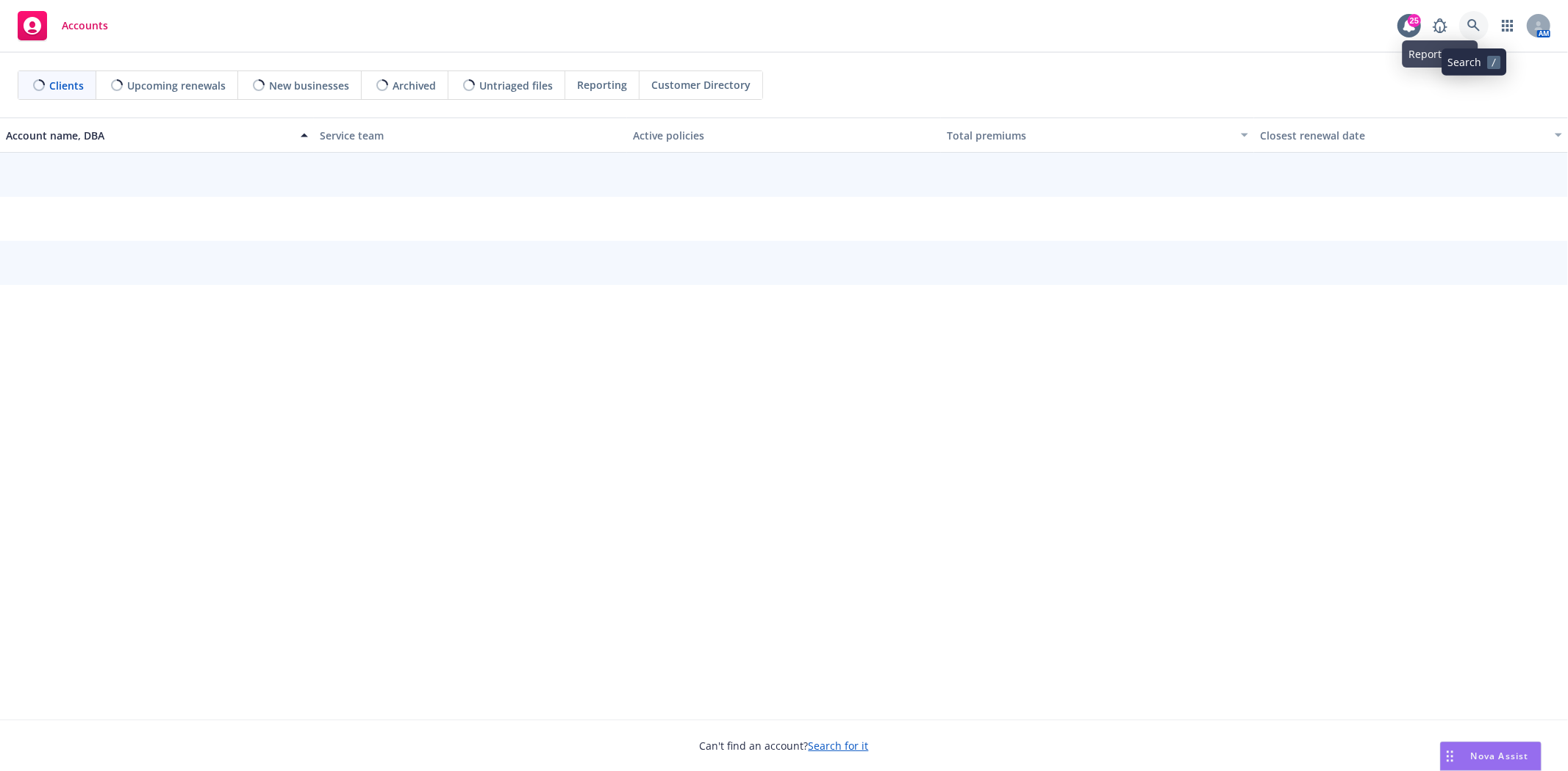
click at [1470, 30] on icon at bounding box center [1474, 26] width 13 height 13
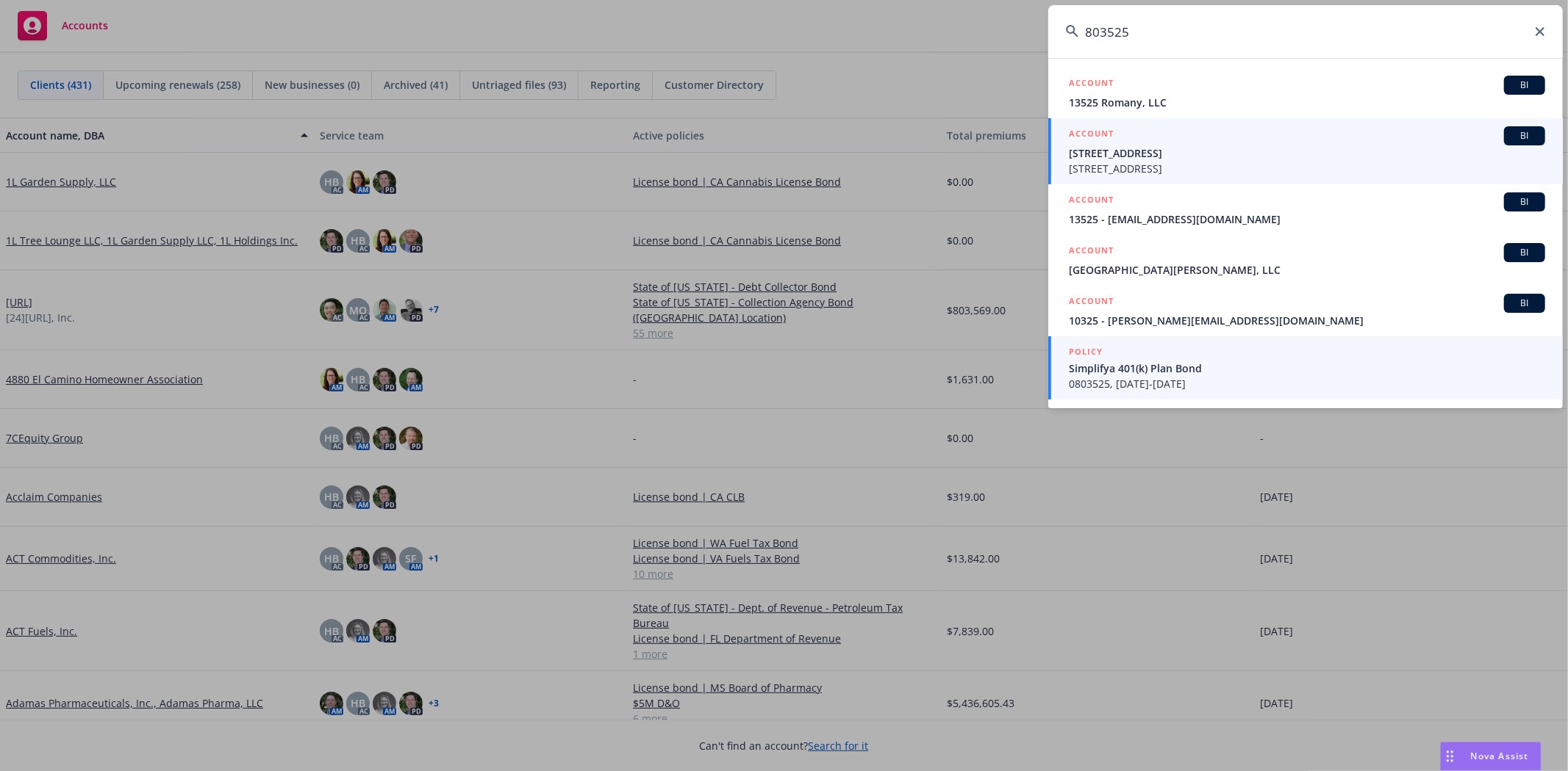
type input "803525"
click at [1114, 371] on span "Simplifya 401(k) Plan Bond" at bounding box center [1307, 368] width 476 height 15
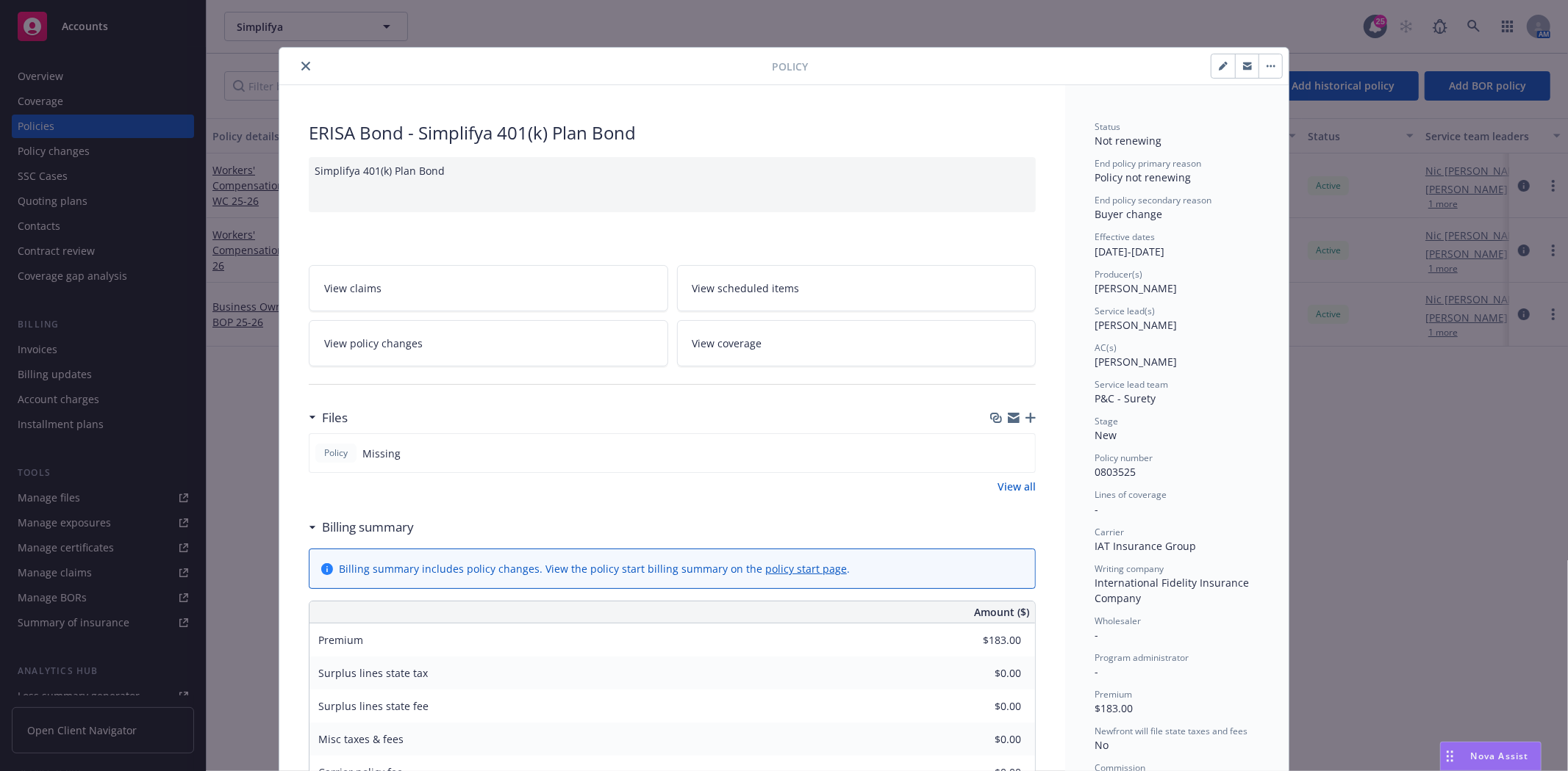
click at [1211, 67] on button "button" at bounding box center [1223, 67] width 24 height 24
select select "NEW"
select select "36"
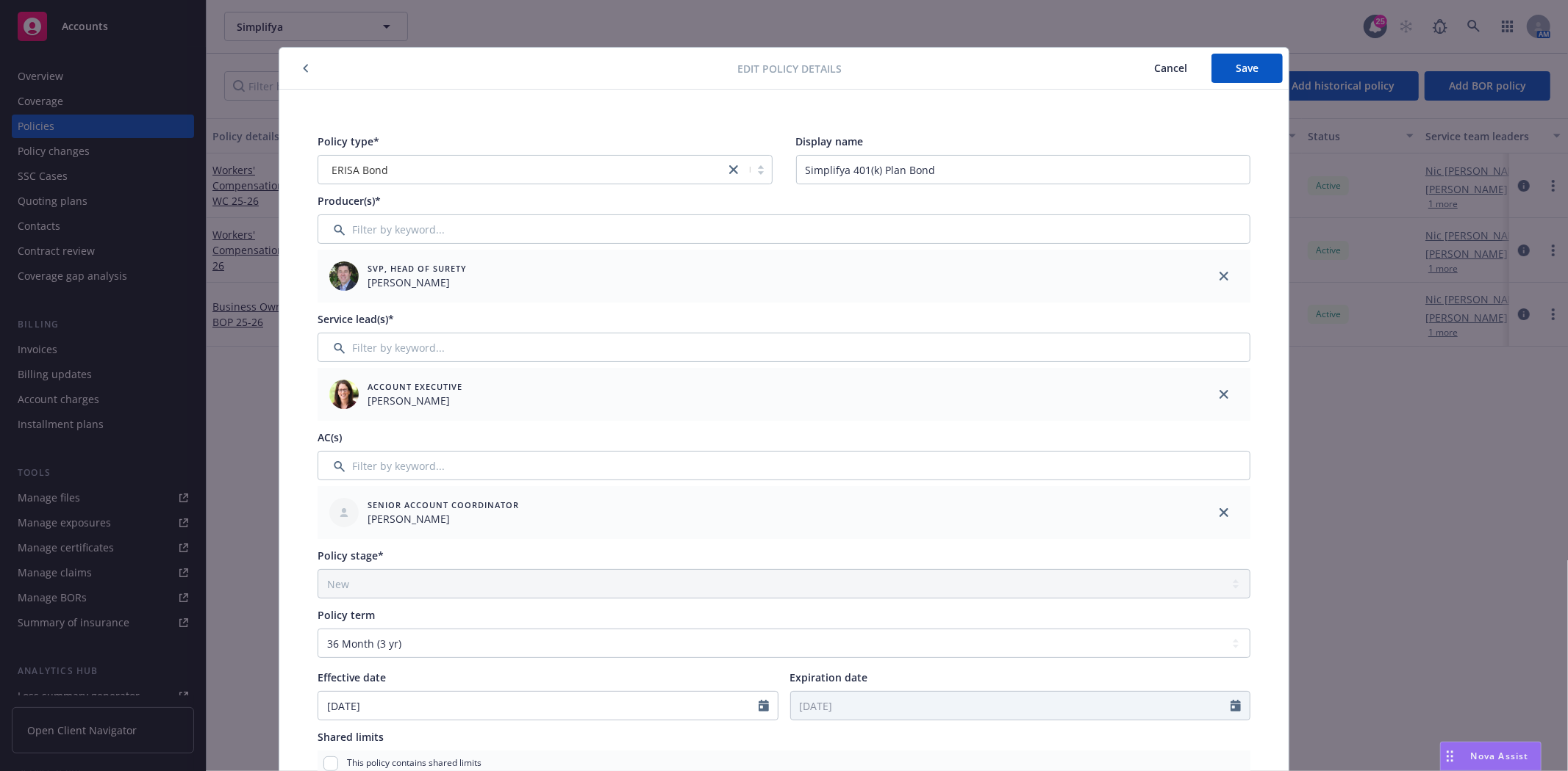
click at [303, 68] on icon "button" at bounding box center [305, 69] width 4 height 8
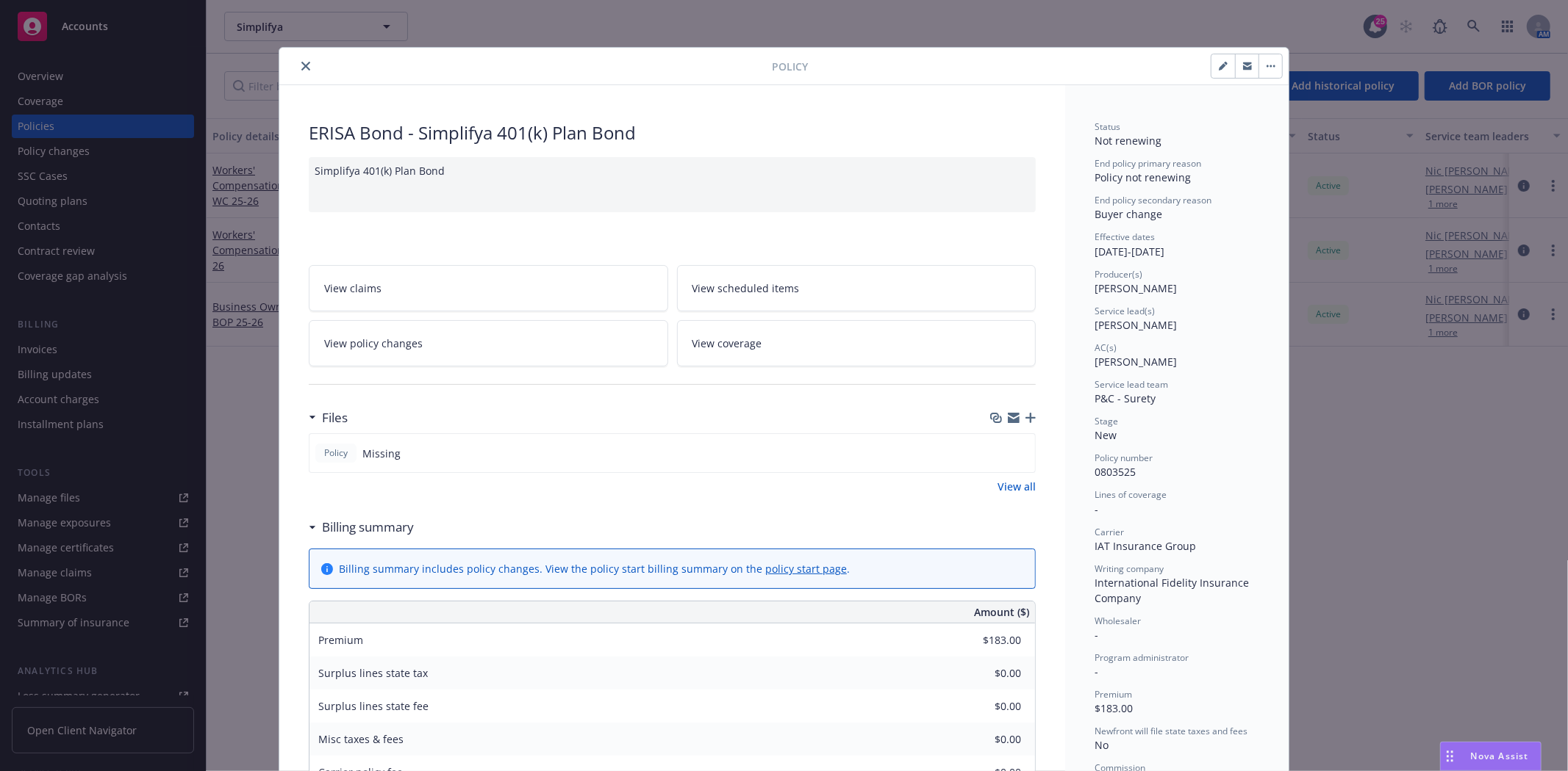
click at [303, 64] on icon "close" at bounding box center [305, 66] width 8 height 8
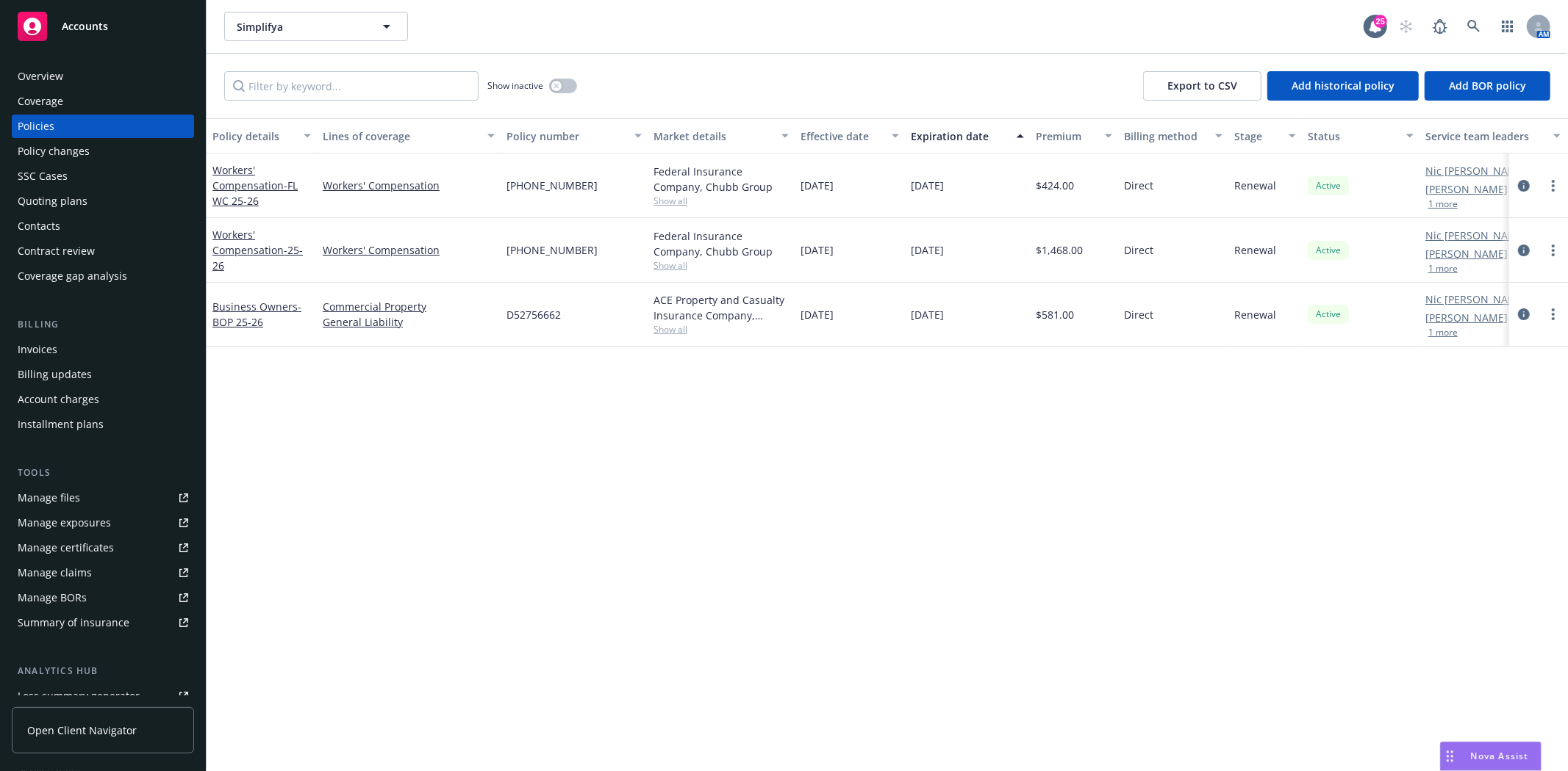
click at [105, 32] on div "Accounts" at bounding box center [103, 26] width 170 height 29
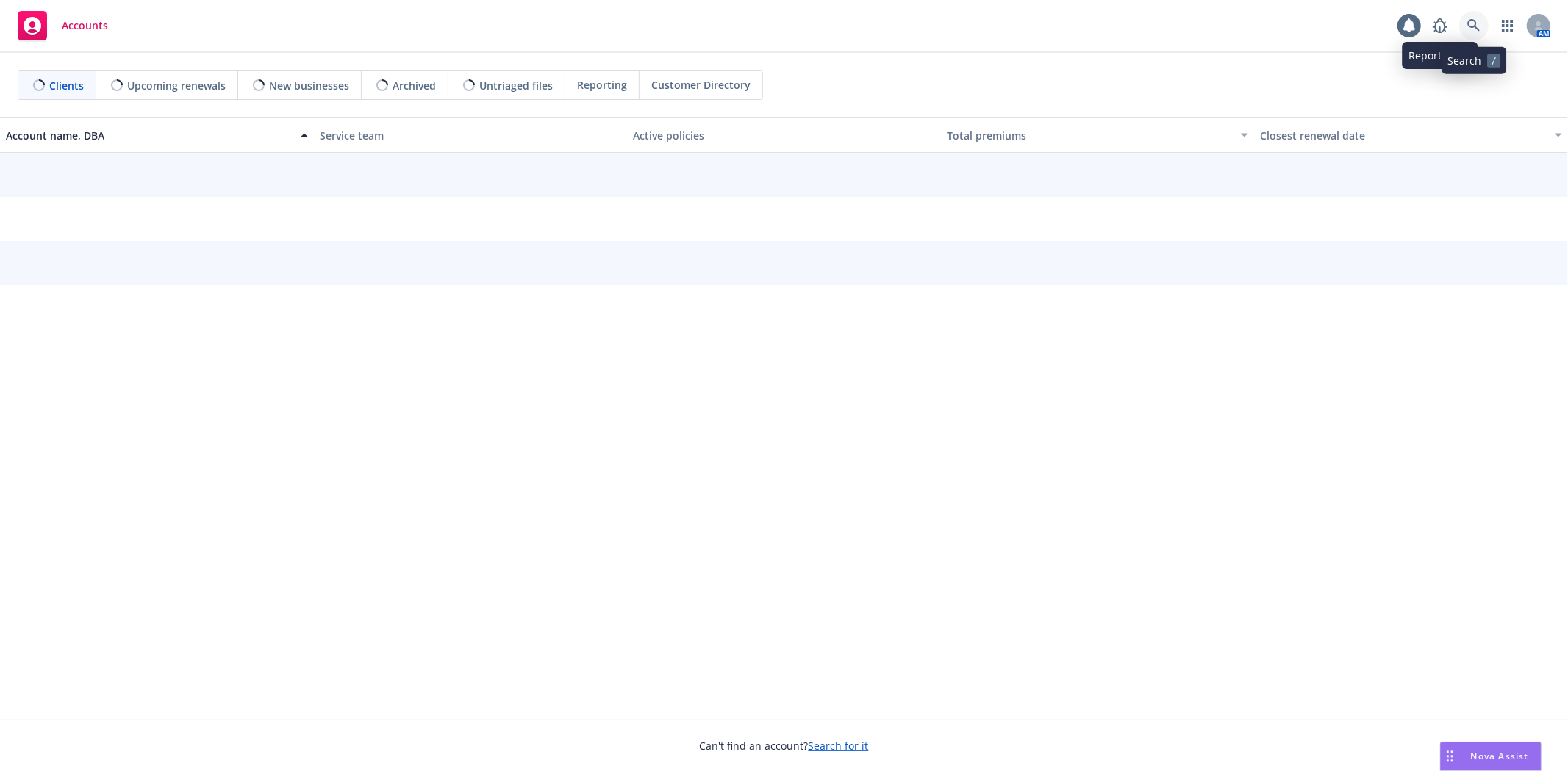
click at [1474, 27] on icon at bounding box center [1474, 26] width 13 height 13
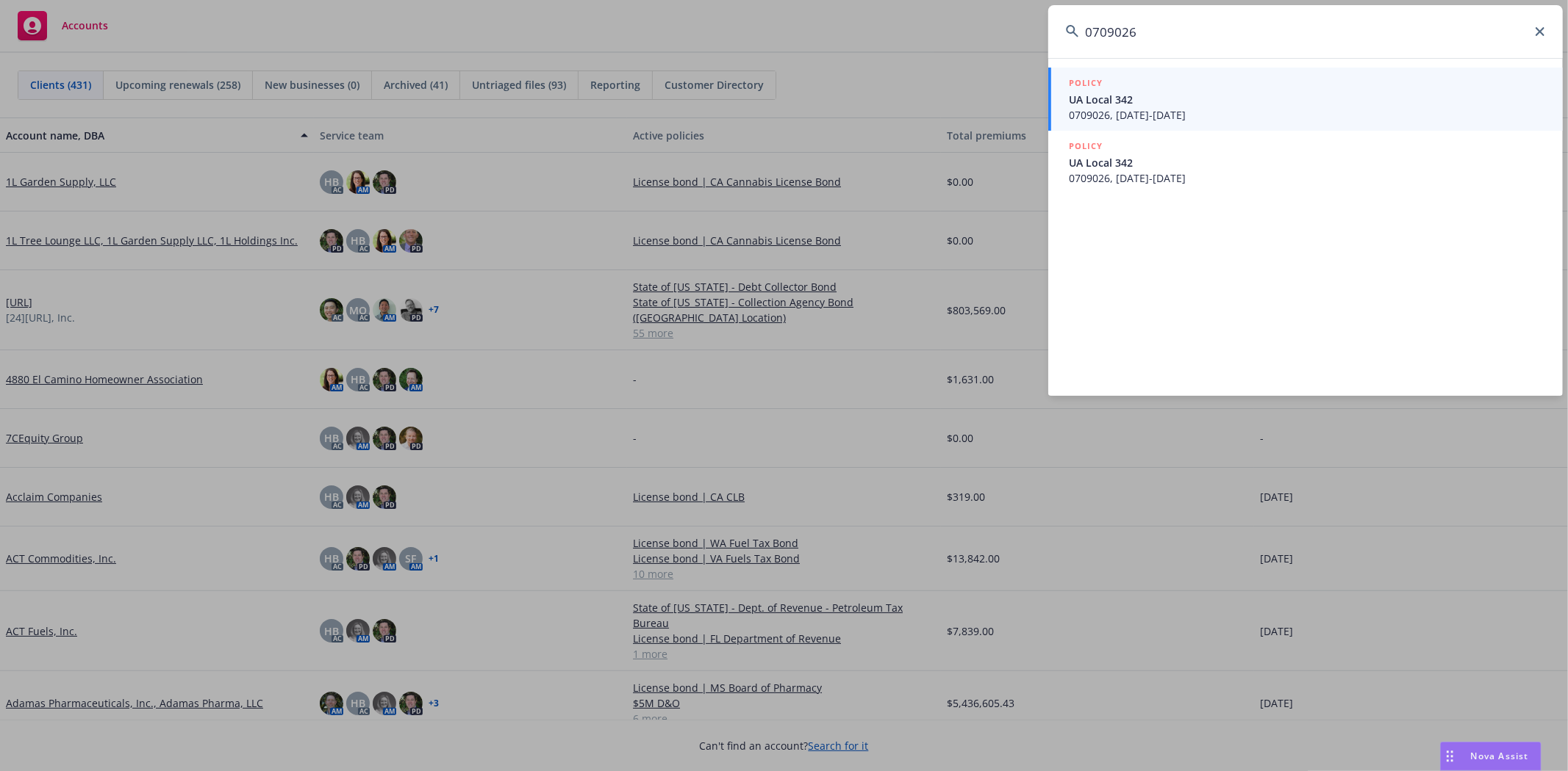
type input "0709026"
click at [1143, 123] on link "POLICY UA Local 342 0709026, 09/20/2024-09/20/2025" at bounding box center [1305, 99] width 514 height 63
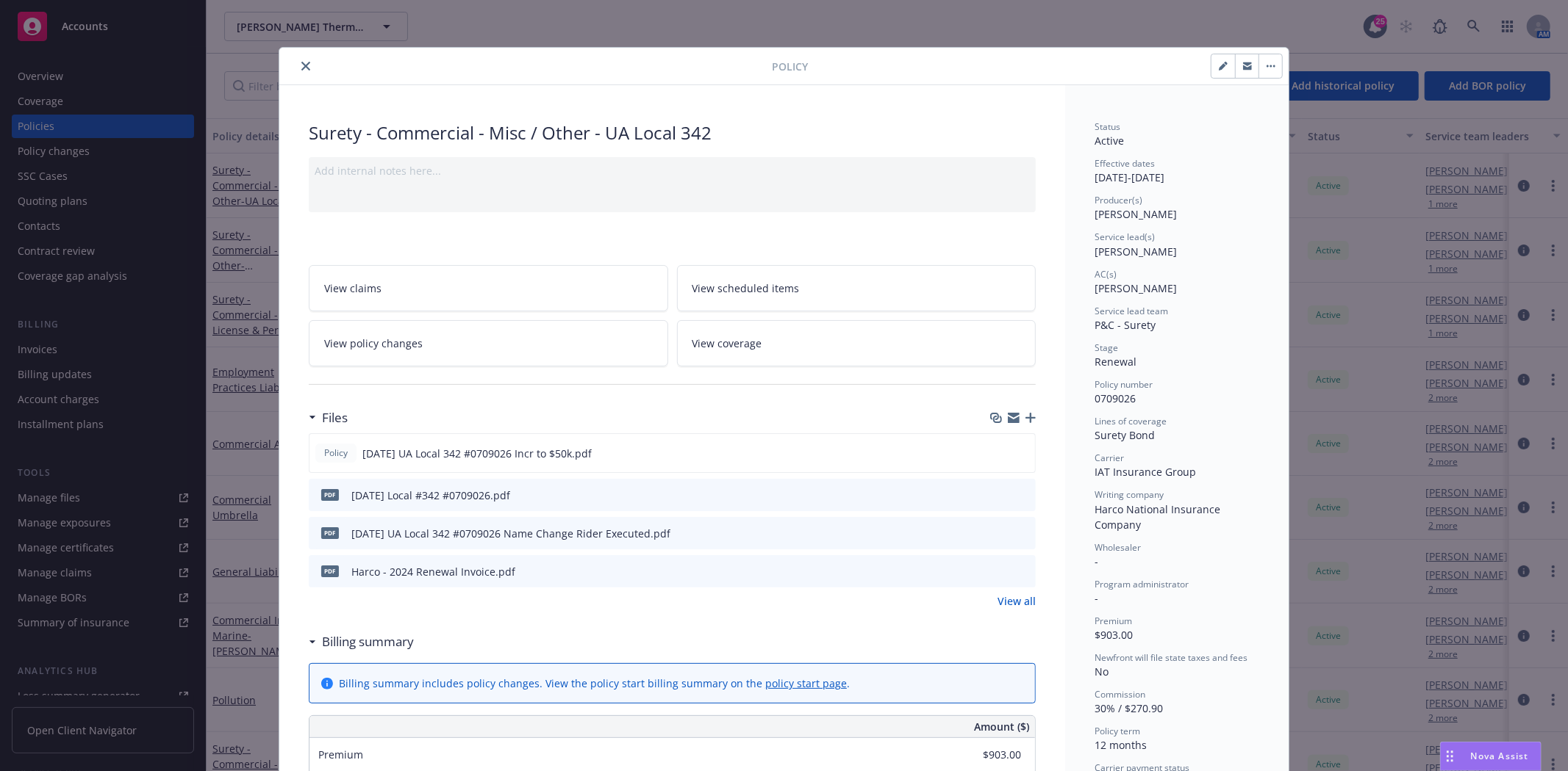
click at [306, 67] on button "close" at bounding box center [305, 66] width 18 height 18
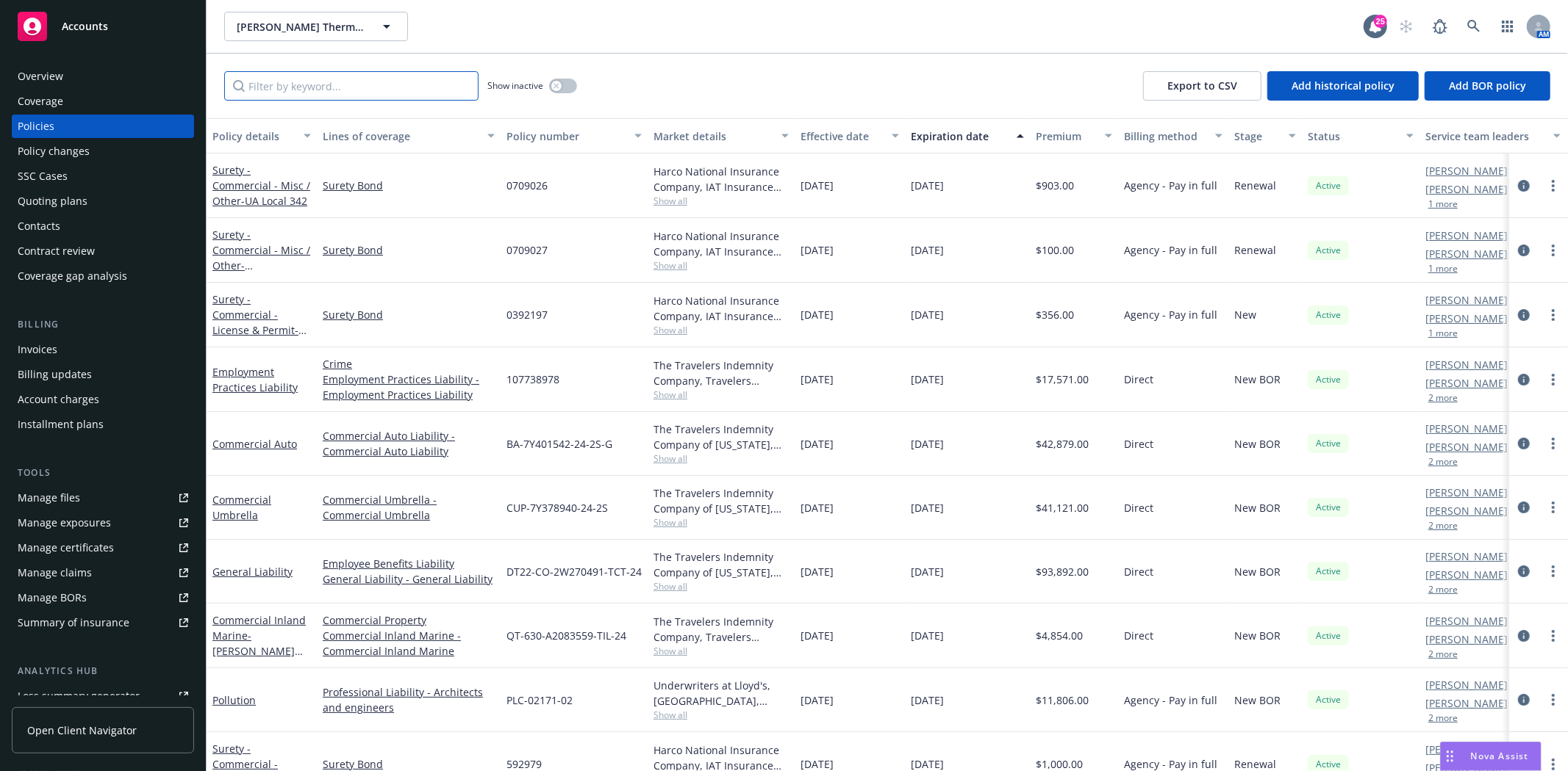
click at [288, 83] on input "Filter by keyword..." at bounding box center [352, 86] width 255 height 29
paste input "0709026"
type input "0709026"
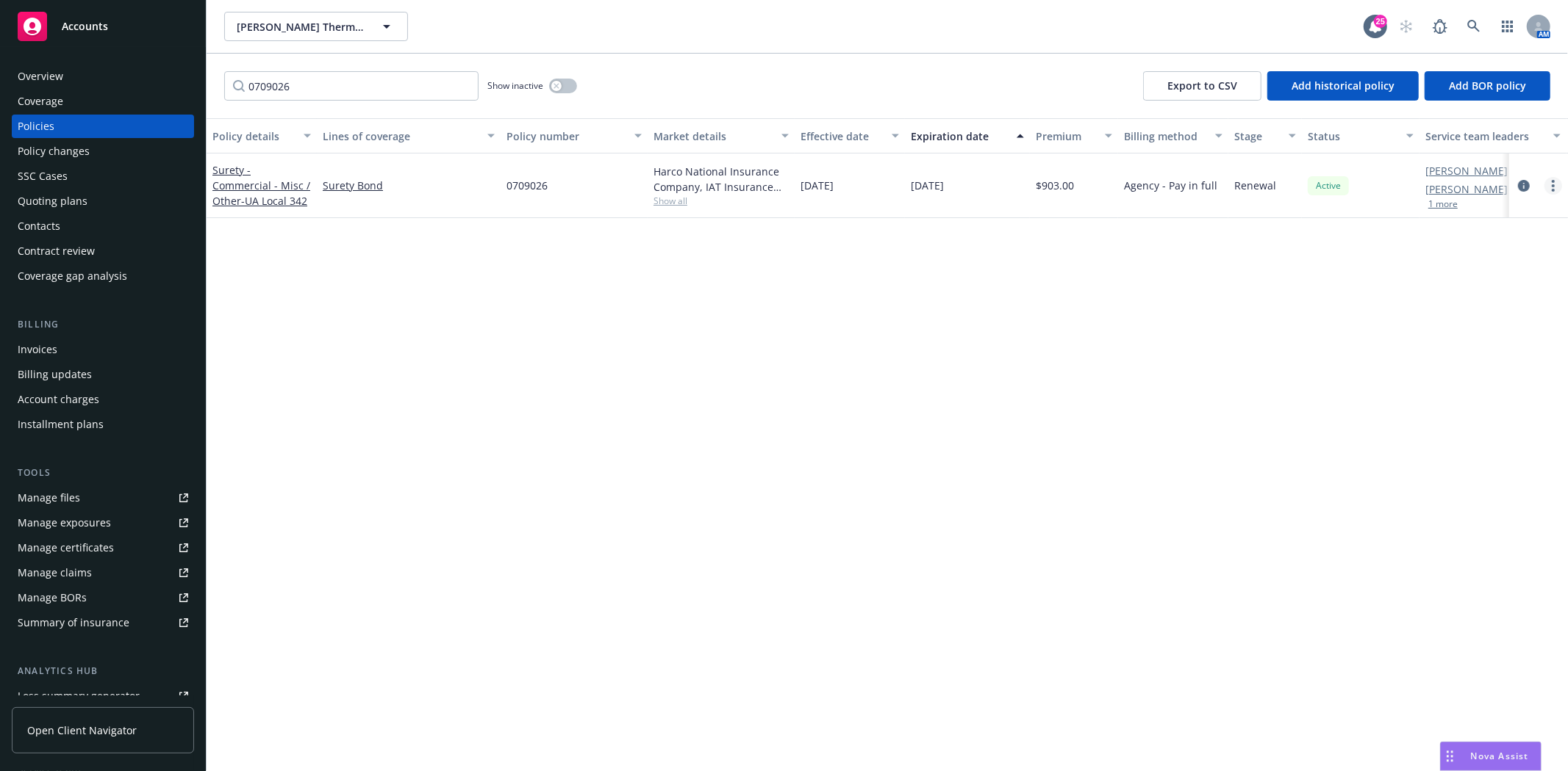
click at [1548, 186] on link "more" at bounding box center [1553, 185] width 18 height 18
click at [1533, 253] on link "Renew with incumbent" at bounding box center [1474, 244] width 173 height 29
select select "12"
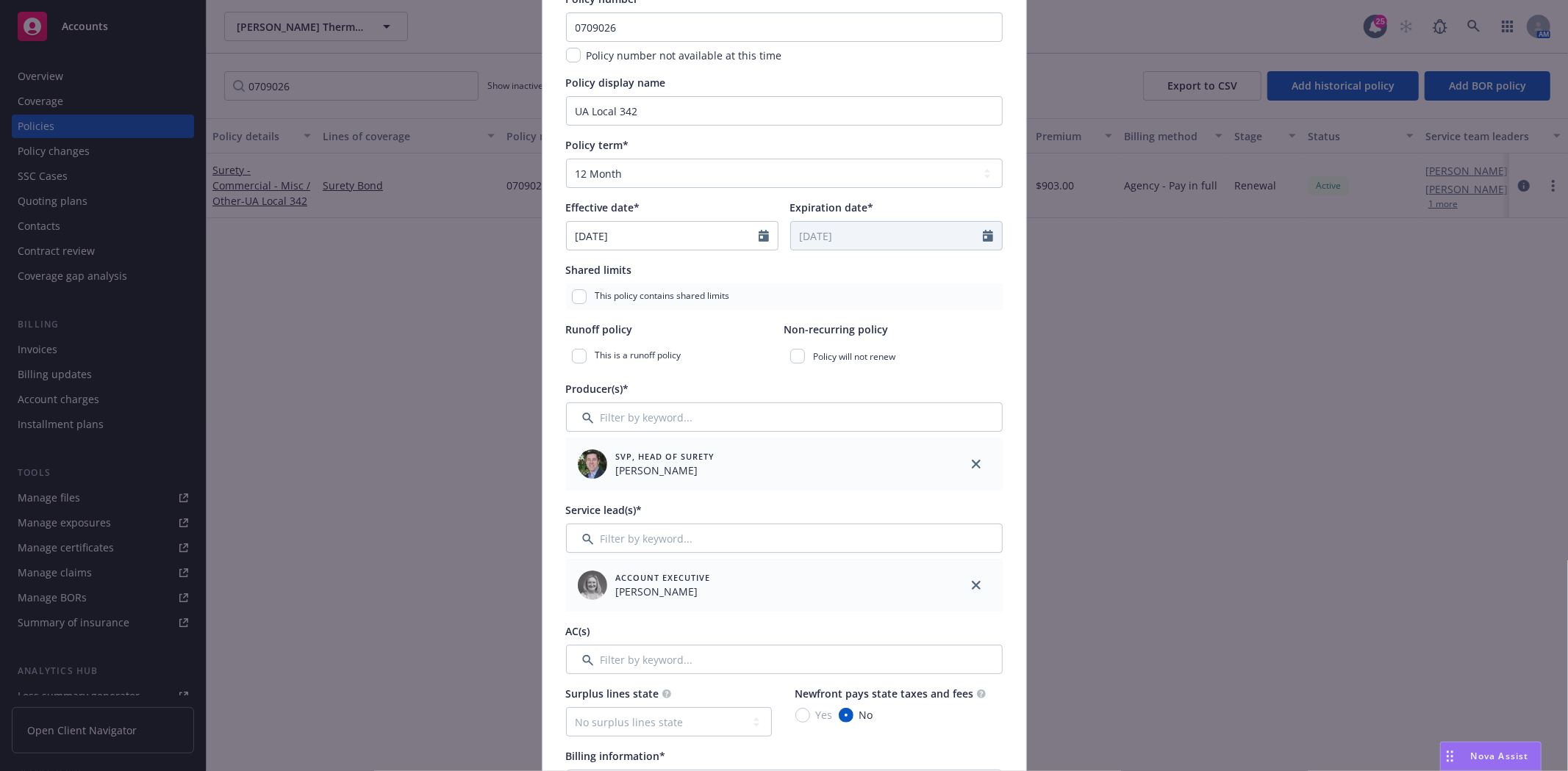
scroll to position [163, 0]
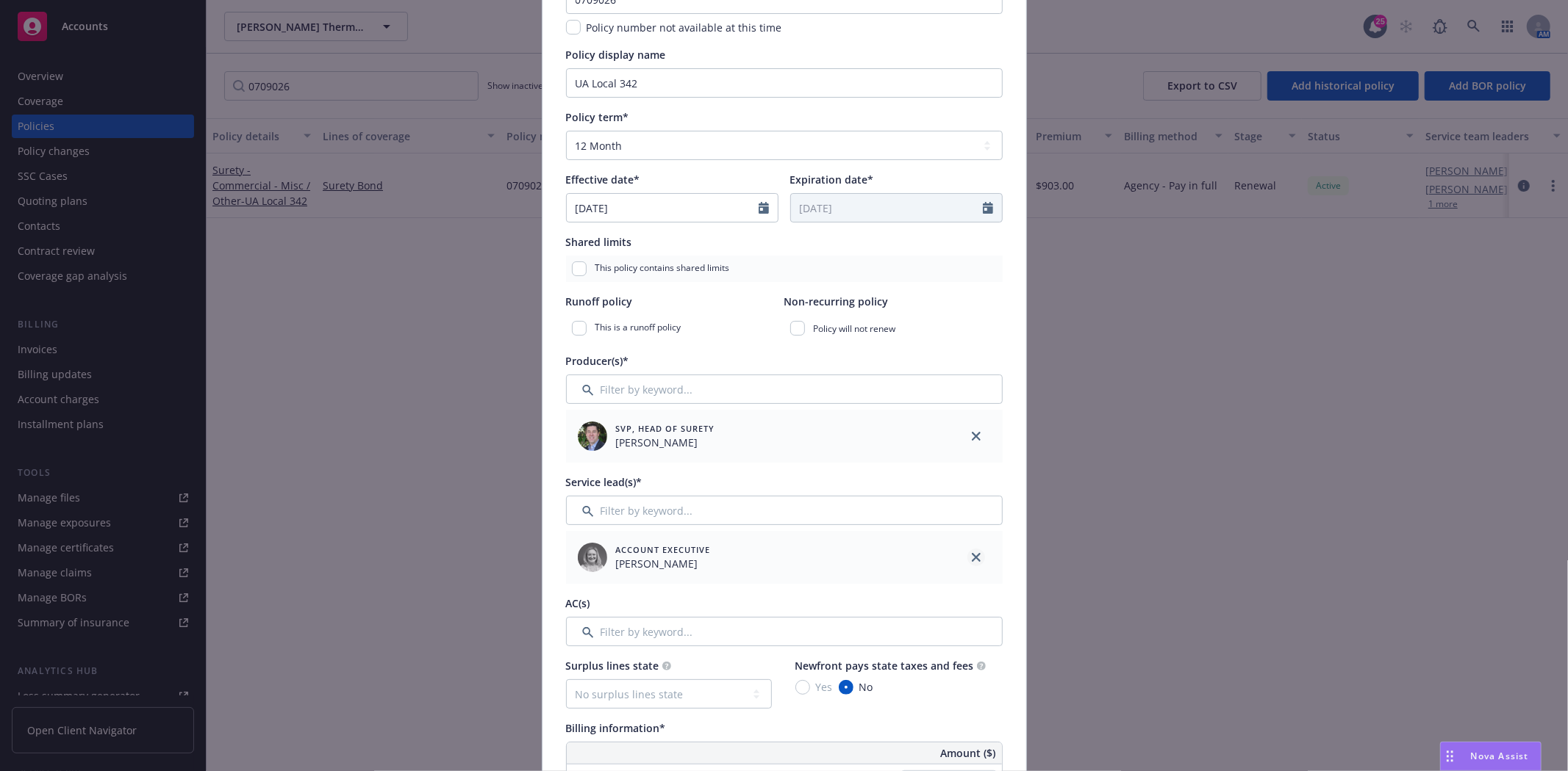
click at [970, 552] on link "close" at bounding box center [975, 557] width 18 height 18
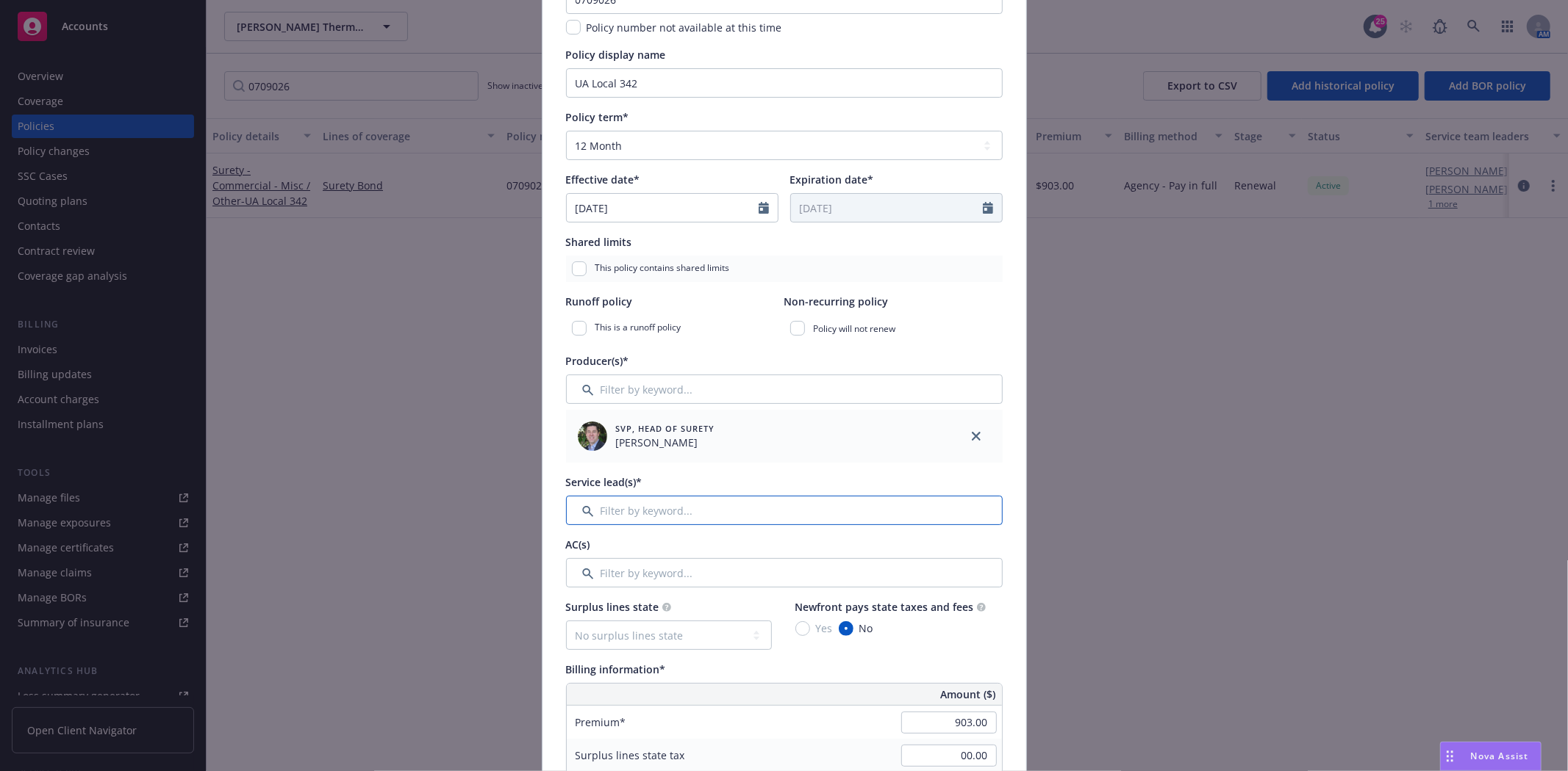
click at [696, 518] on input "Filter by keyword..." at bounding box center [784, 510] width 437 height 29
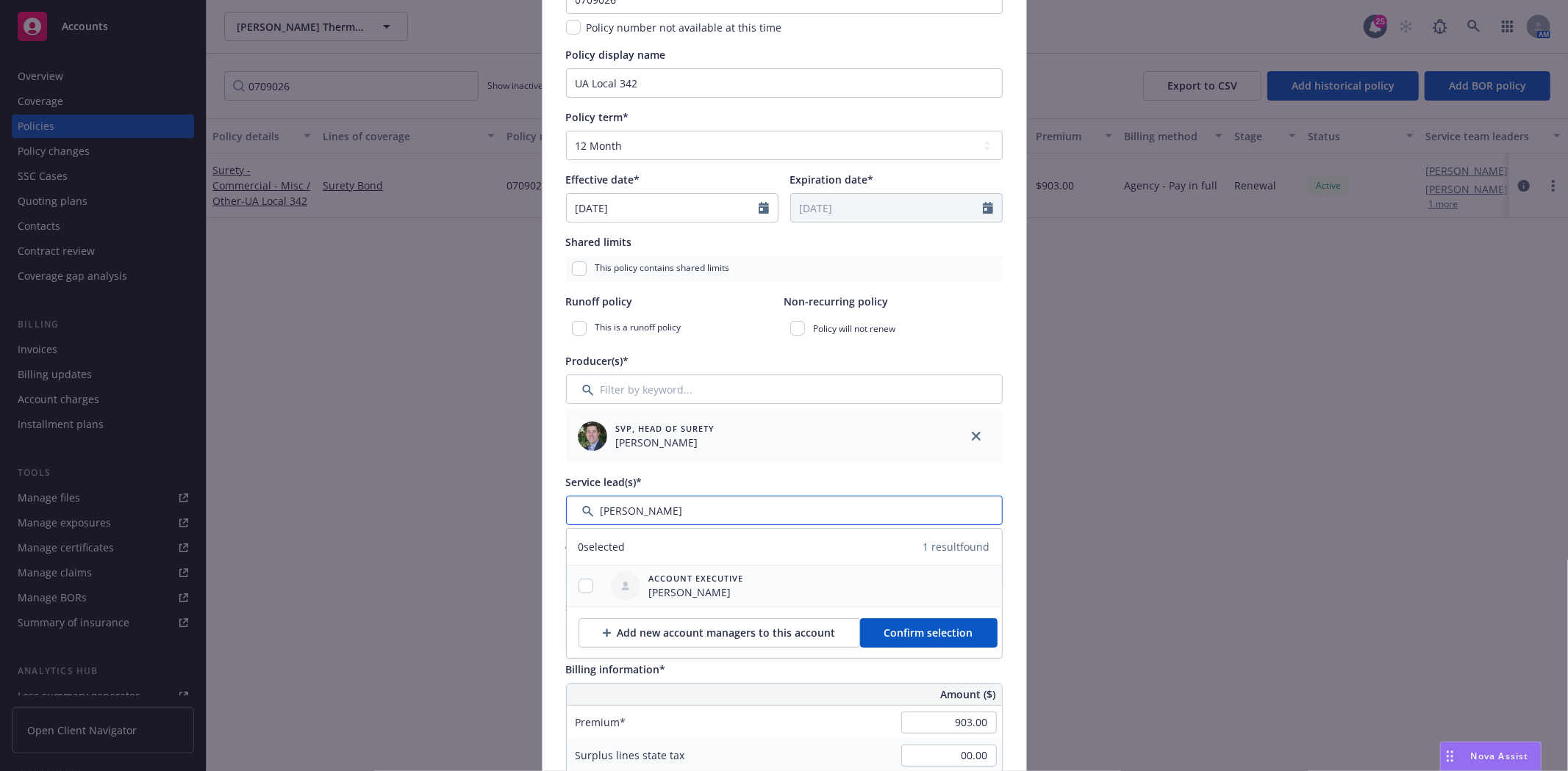
type input "Susan"
click at [578, 589] on input "checkbox" at bounding box center [585, 586] width 14 height 14
checkbox input "true"
click at [887, 641] on button "Confirm selection" at bounding box center [928, 633] width 137 height 29
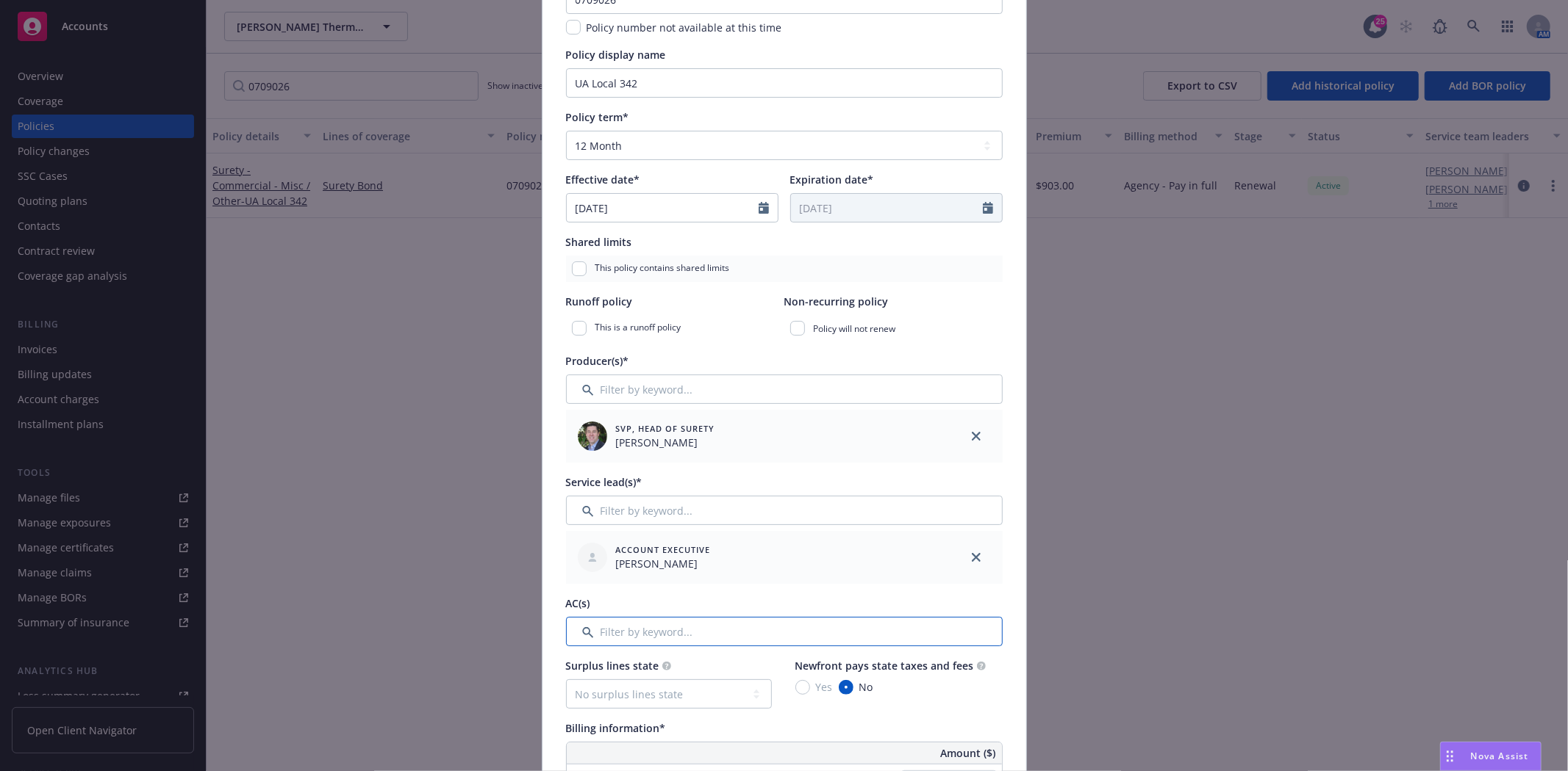
click at [717, 636] on input "Filter by keyword..." at bounding box center [784, 631] width 437 height 29
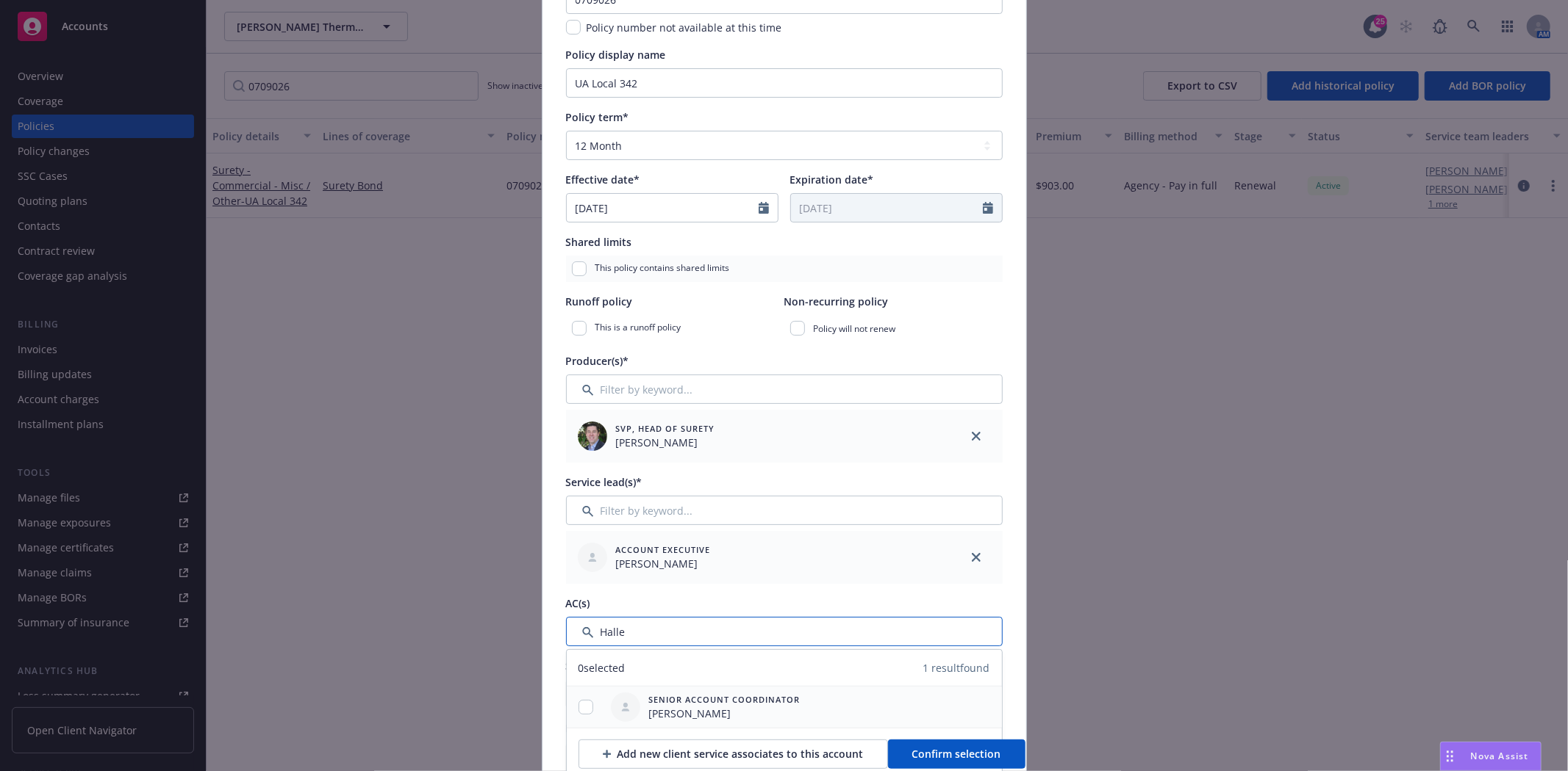
type input "Halle"
click at [682, 708] on span "[PERSON_NAME]" at bounding box center [725, 714] width 152 height 15
click at [578, 705] on input "checkbox" at bounding box center [585, 707] width 14 height 14
checkbox input "true"
click at [934, 747] on span "Confirm selection" at bounding box center [956, 754] width 89 height 14
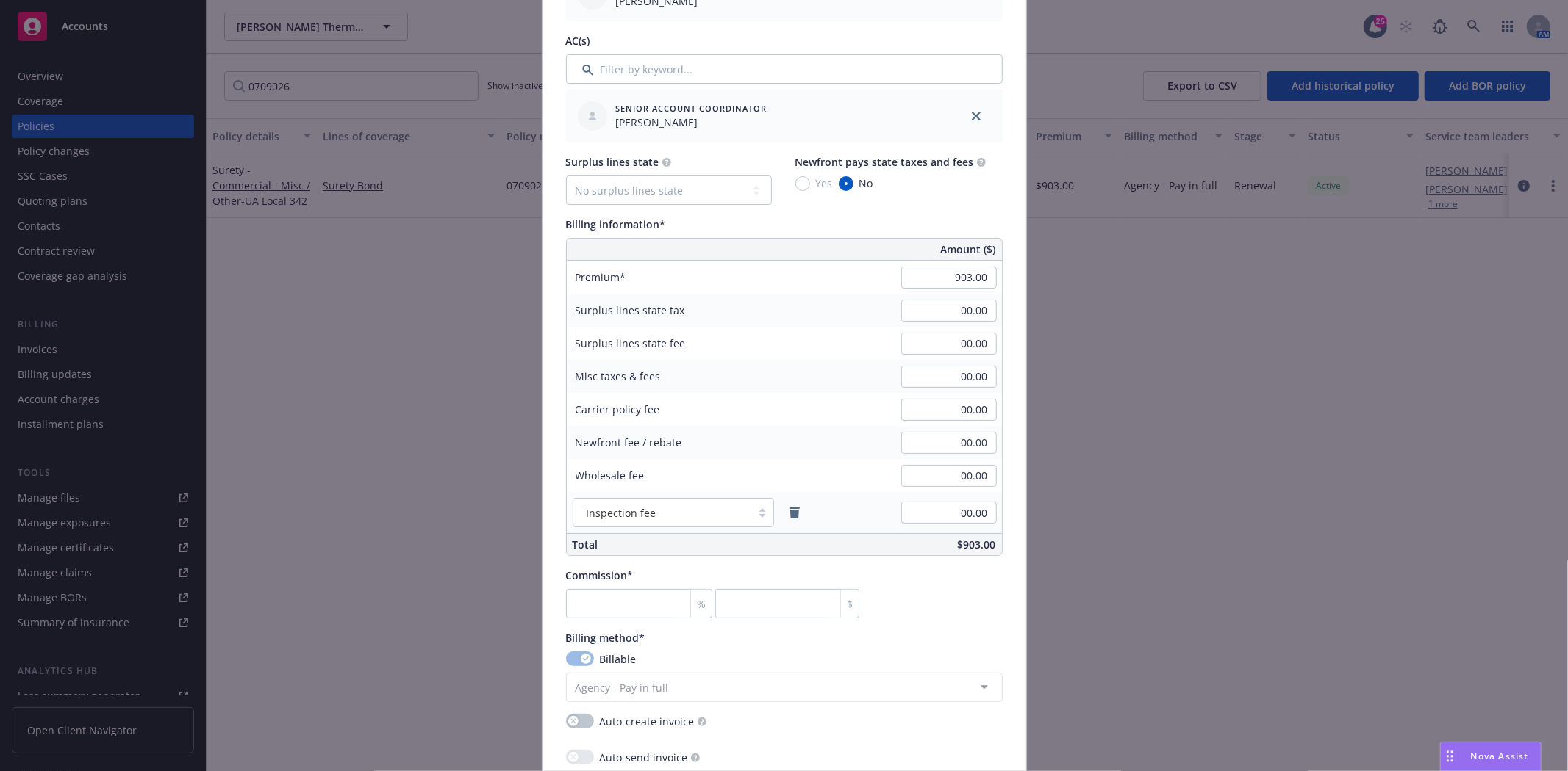
scroll to position [735, 0]
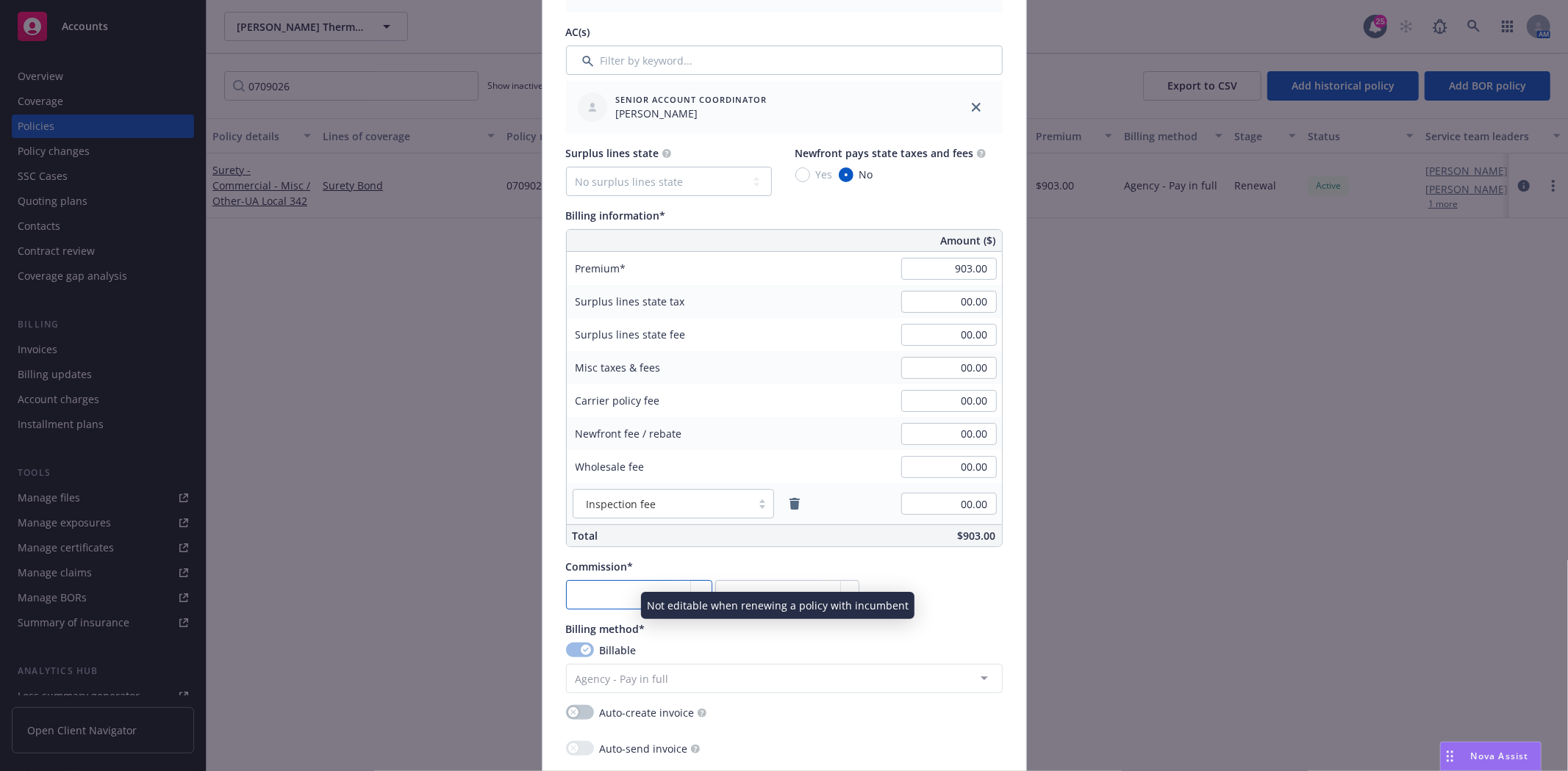
click at [623, 593] on input "number" at bounding box center [639, 595] width 147 height 29
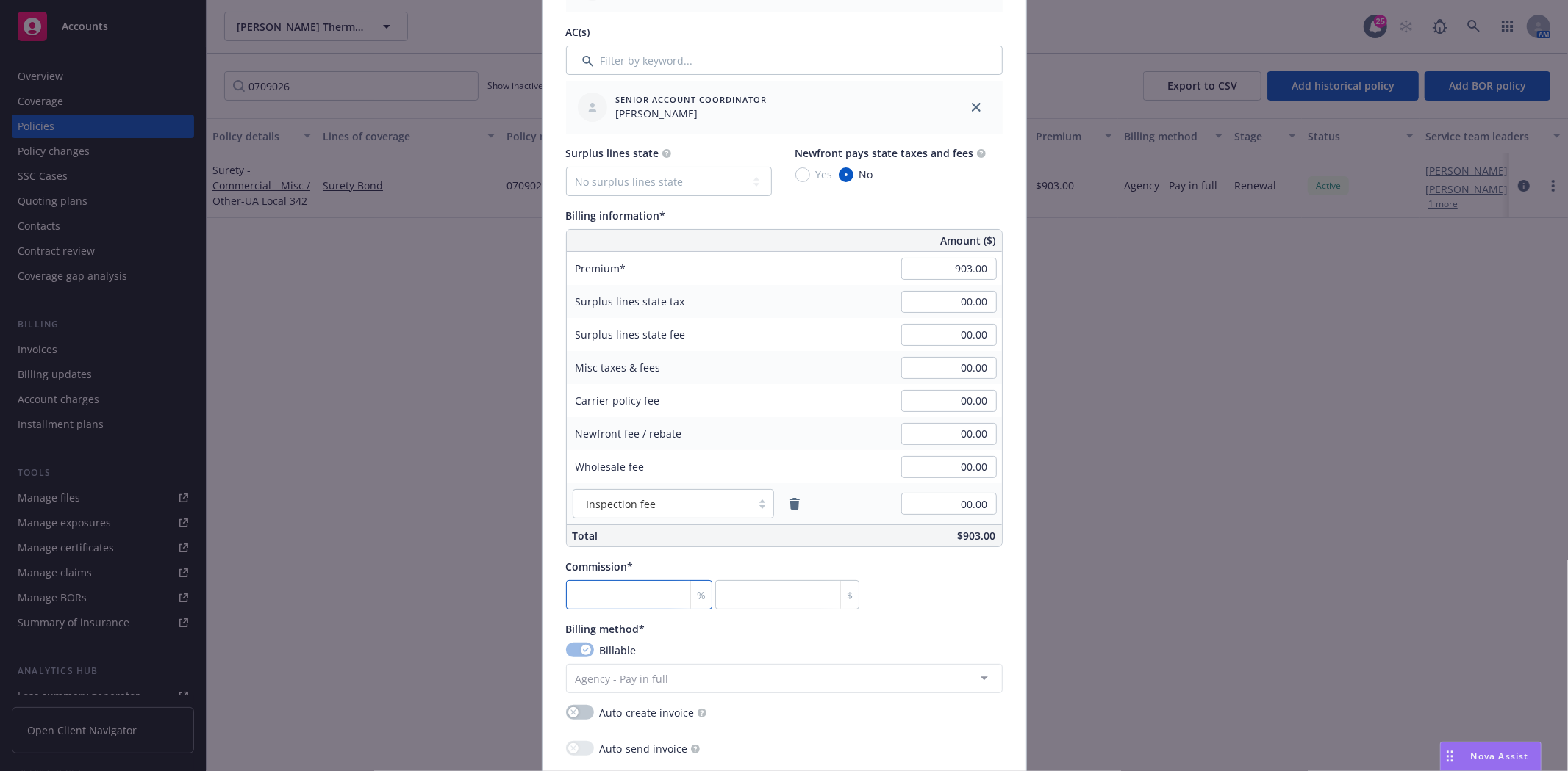
type input "3"
type input "27.09"
type input "30"
type input "270.9"
type input "30"
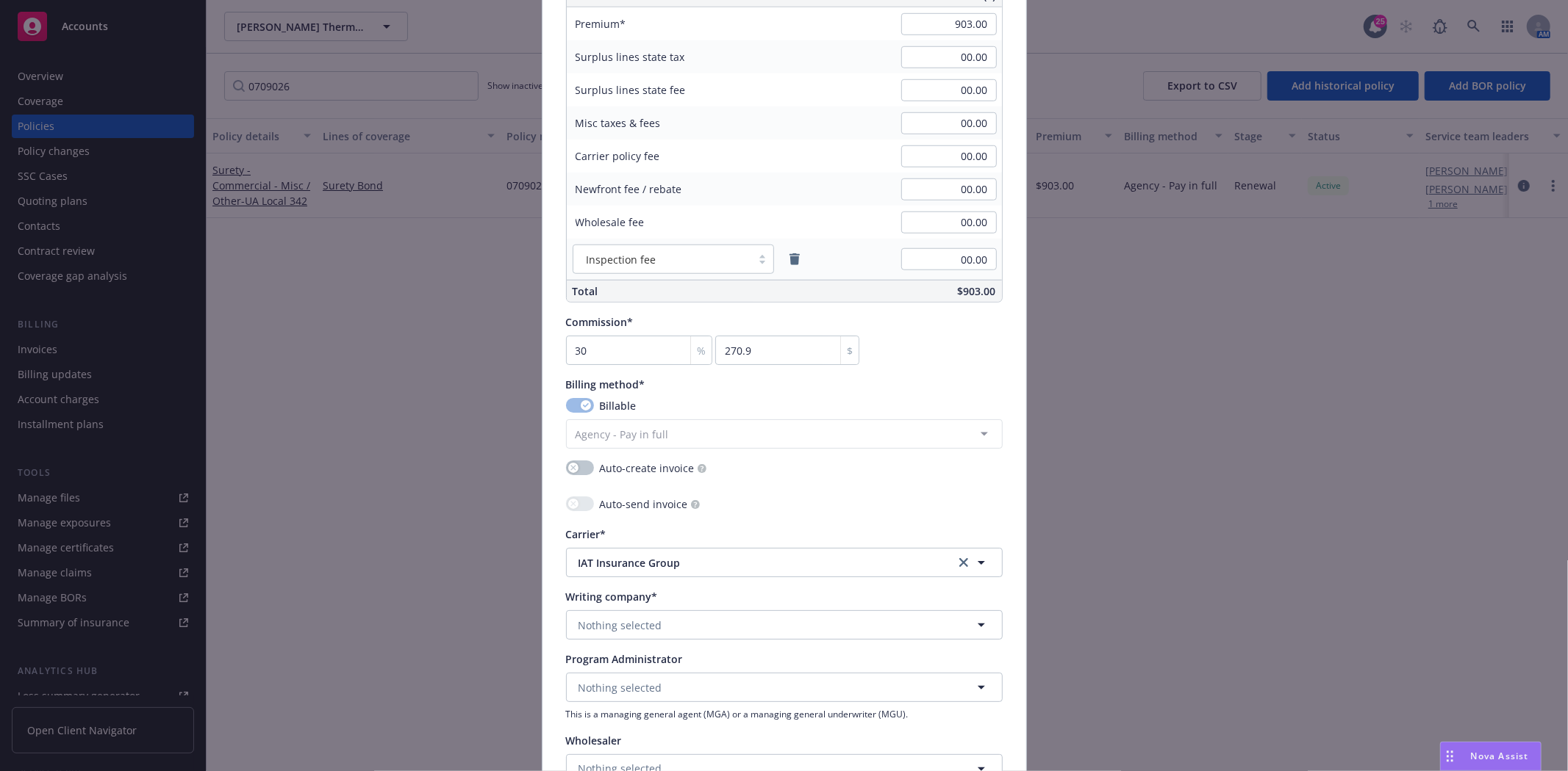
scroll to position [1061, 0]
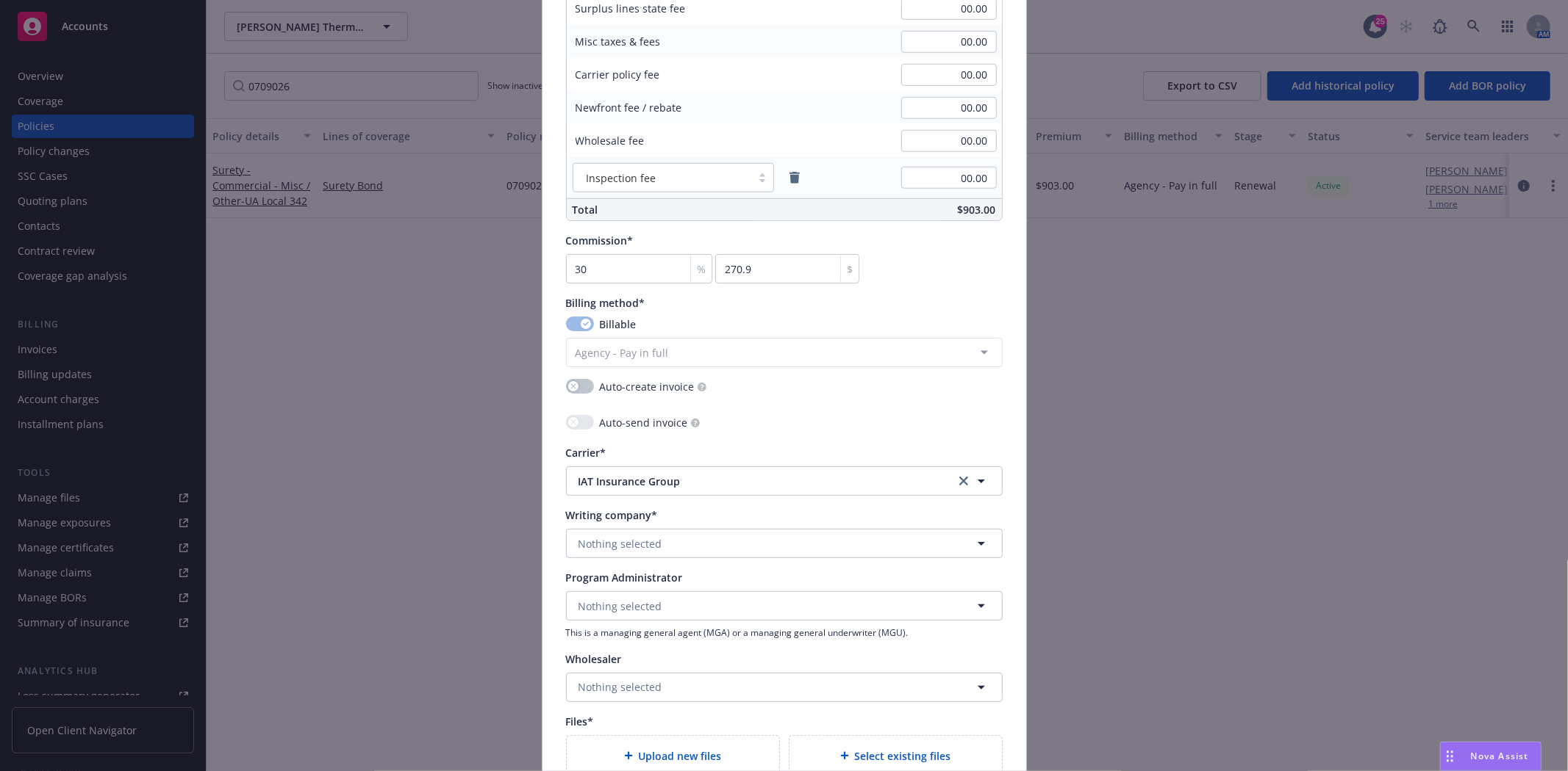
click at [633, 530] on div "Writing company* Nothing selected" at bounding box center [784, 533] width 437 height 51
click at [633, 539] on span "Nothing selected" at bounding box center [620, 543] width 83 height 15
type input "Harco"
click at [614, 597] on span "Domestic - 26433" at bounding box center [671, 601] width 180 height 15
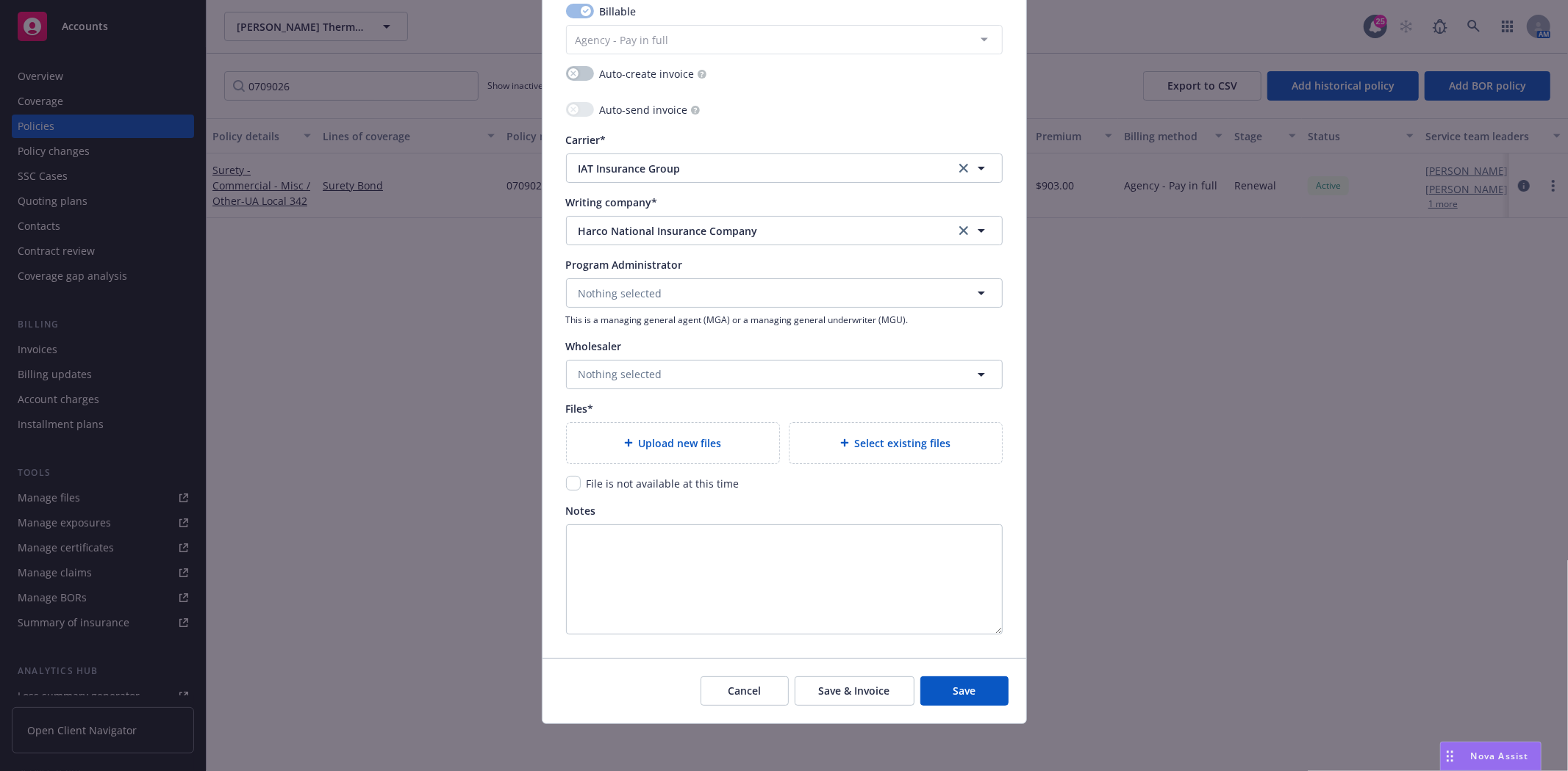
scroll to position [1375, 0]
type textarea "x"
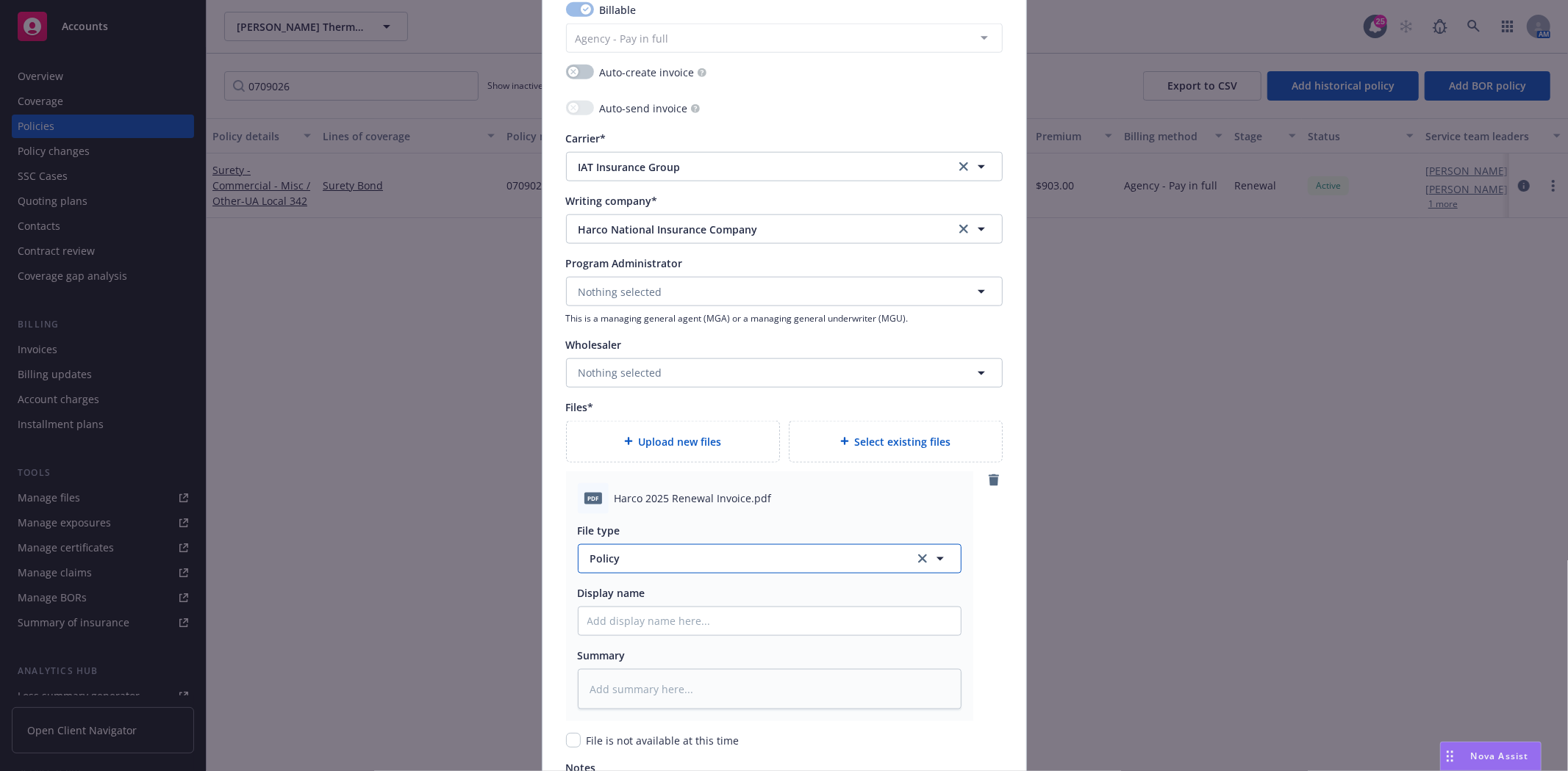
click at [621, 559] on span "Policy" at bounding box center [744, 559] width 307 height 15
type input "Invoic"
click at [637, 473] on span "Invoice - Newfront" at bounding box center [640, 479] width 93 height 15
click at [651, 504] on span "Harco 2025 Renewal Invoice.pdf" at bounding box center [693, 498] width 158 height 15
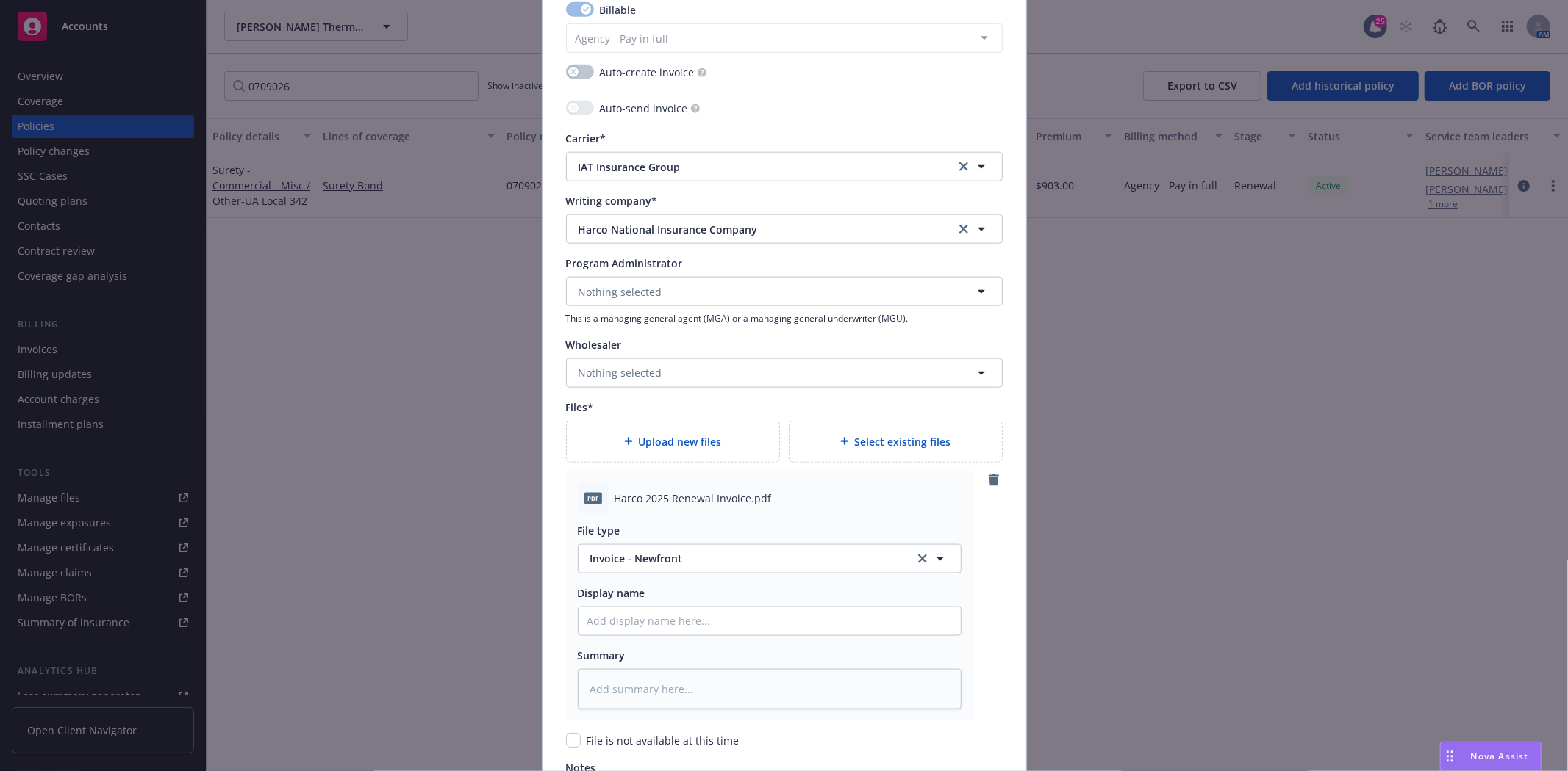
drag, startPoint x: 651, startPoint y: 504, endPoint x: 635, endPoint y: 504, distance: 16.0
click at [635, 504] on span "Harco 2025 Renewal Invoice.pdf" at bounding box center [693, 498] width 158 height 15
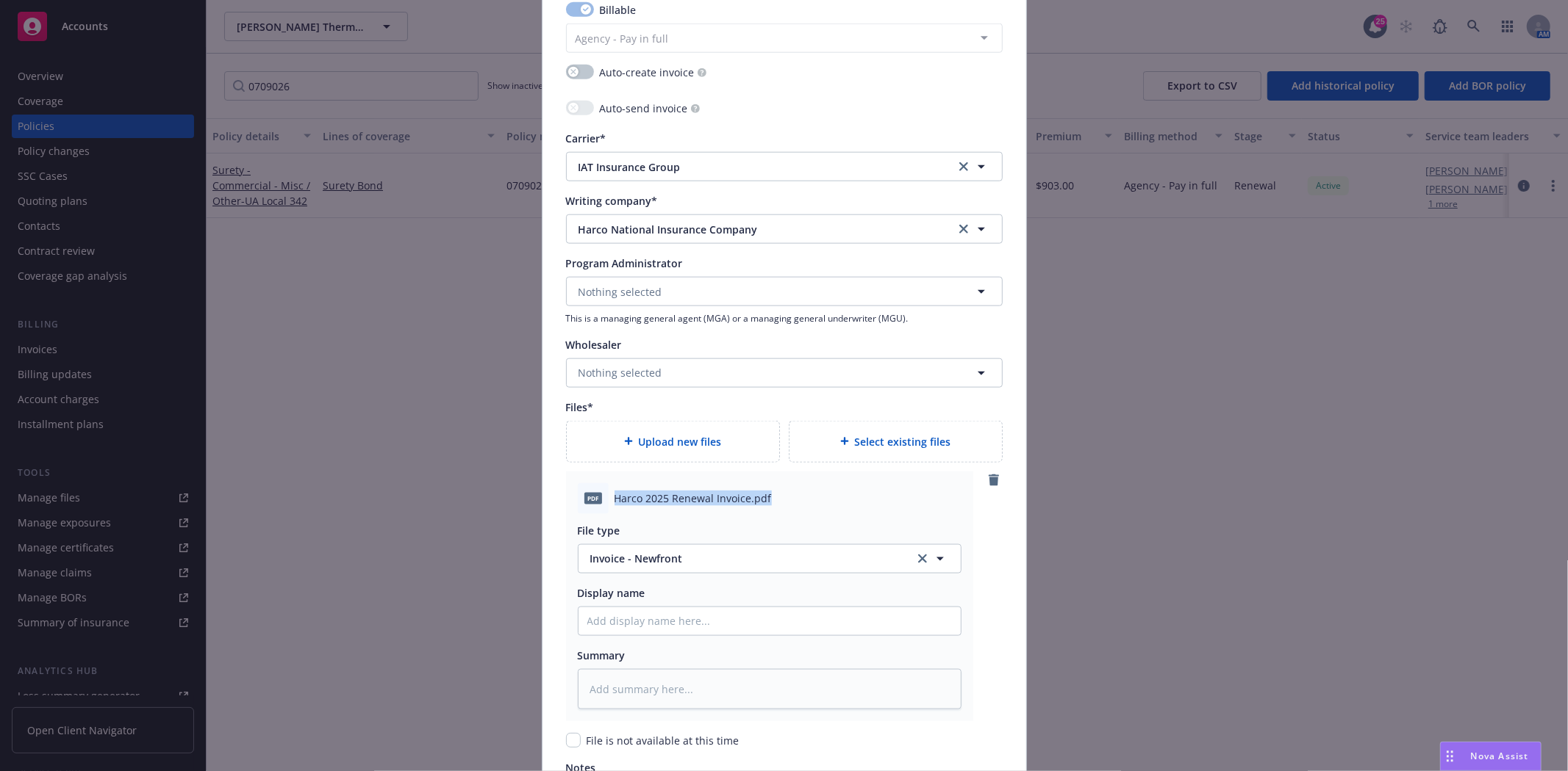
copy span "Harco 2025 Renewal Invoice.pdf"
click at [623, 635] on input "Policy display name" at bounding box center [769, 621] width 382 height 28
paste input "Harco 2025 Renewal Invoice.pdf"
type textarea "x"
type input "Harco 2025 Renewal Invoice.pdf"
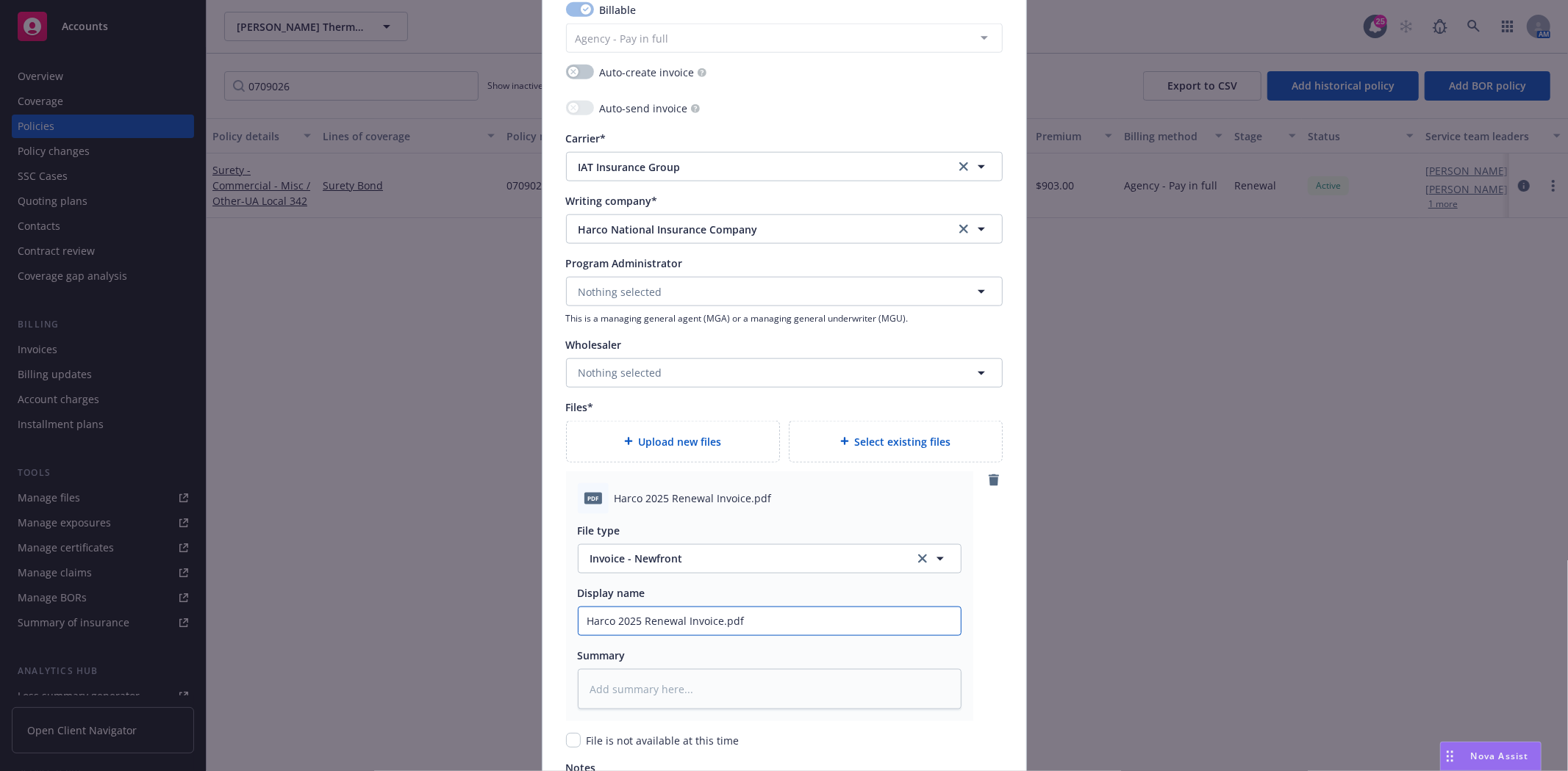
type textarea "x"
type input "Harco 2025 Renewal Invoice.pd"
type textarea "x"
type input "Harco 2025 Renewal Invoice.p"
type textarea "x"
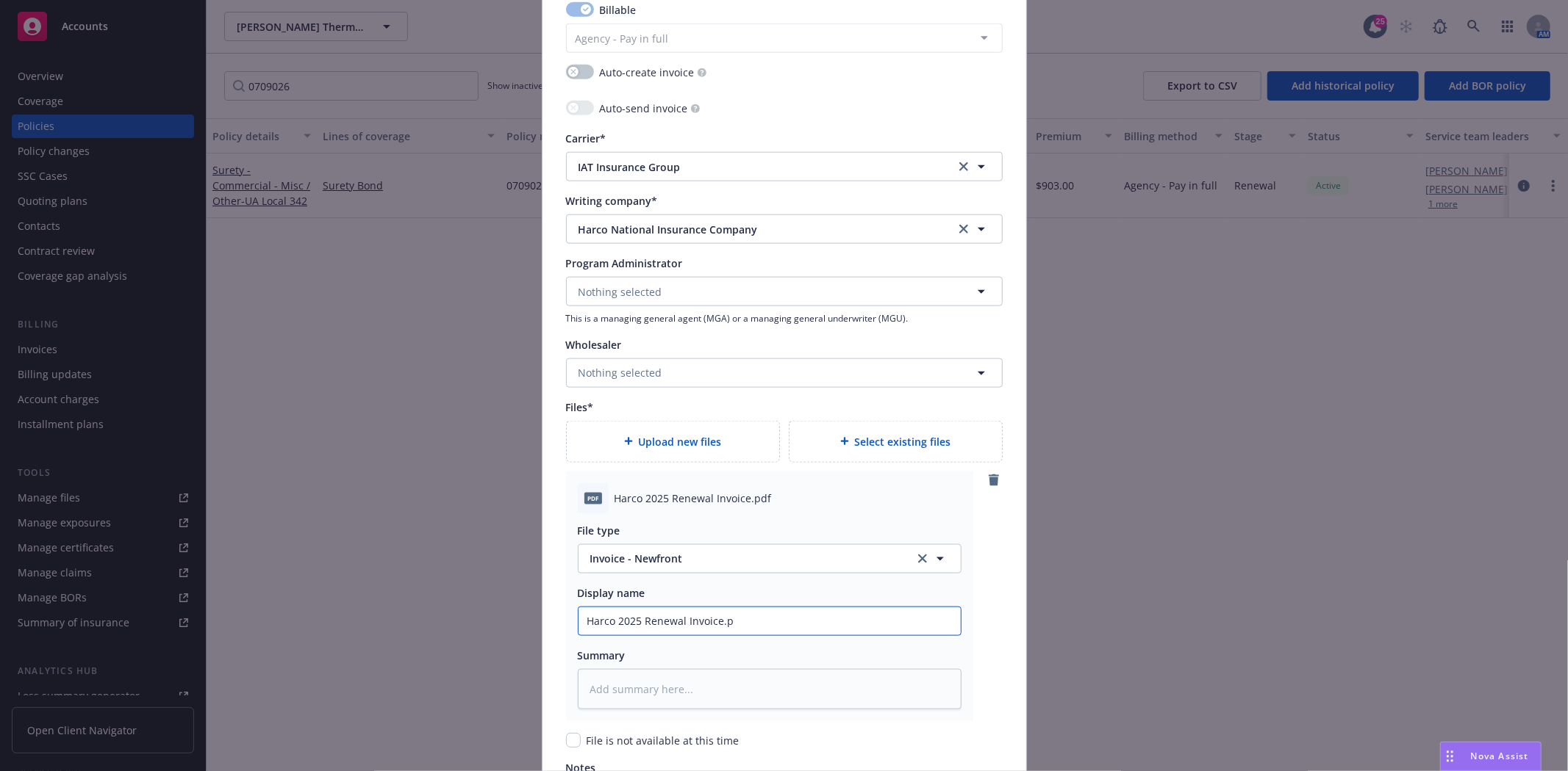
type input "Harco 2025 Renewal Invoice."
type textarea "x"
type input "Harco 2025 Renewal Invoice"
type textarea "x"
type input "Harco 2025 Renewal Invoice"
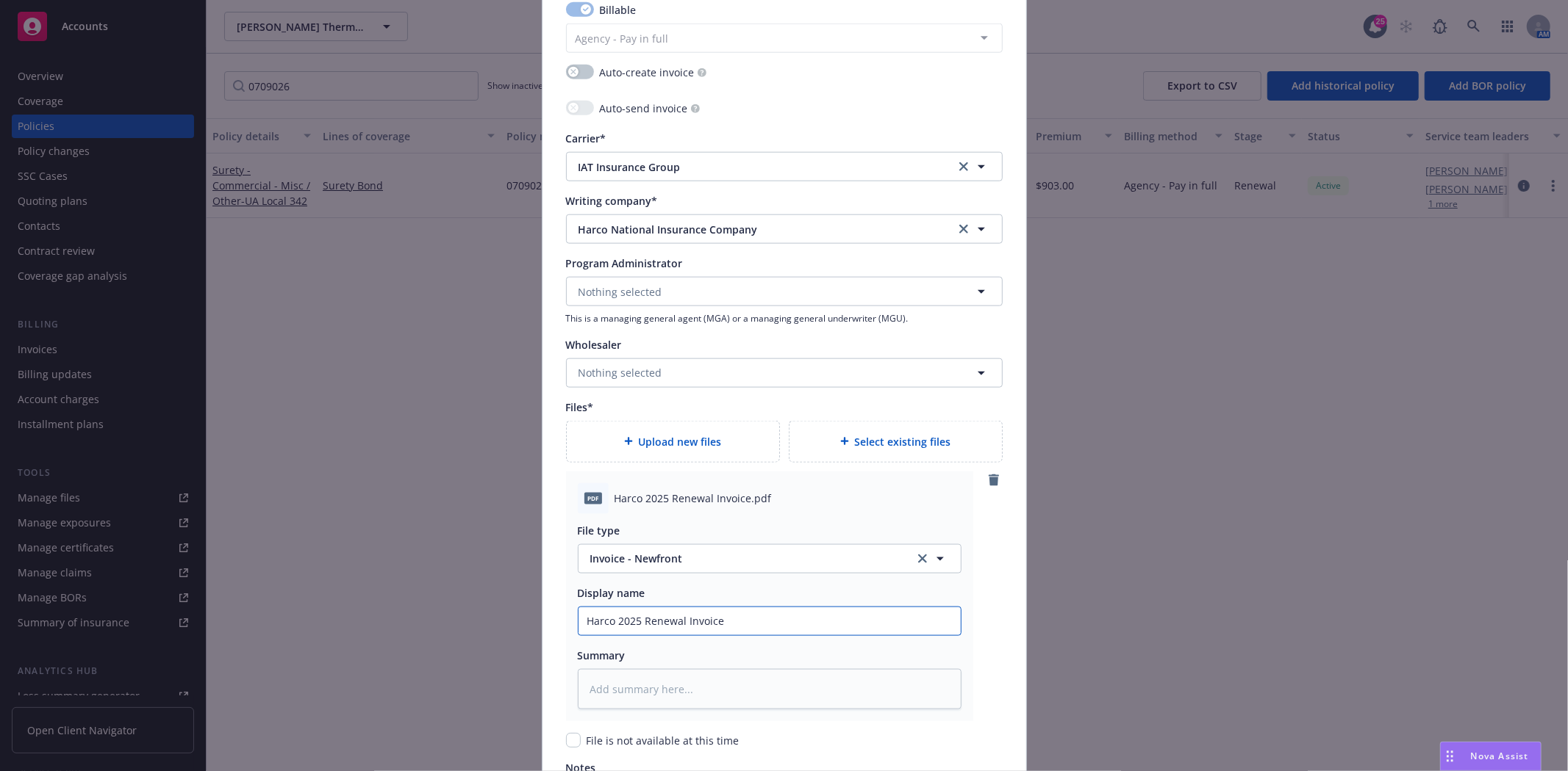
type textarea "x"
type input "Harco 2025 Renewal Invoice B"
type textarea "x"
type input "Harco 2025 Renewal Invoice Bo"
type textarea "x"
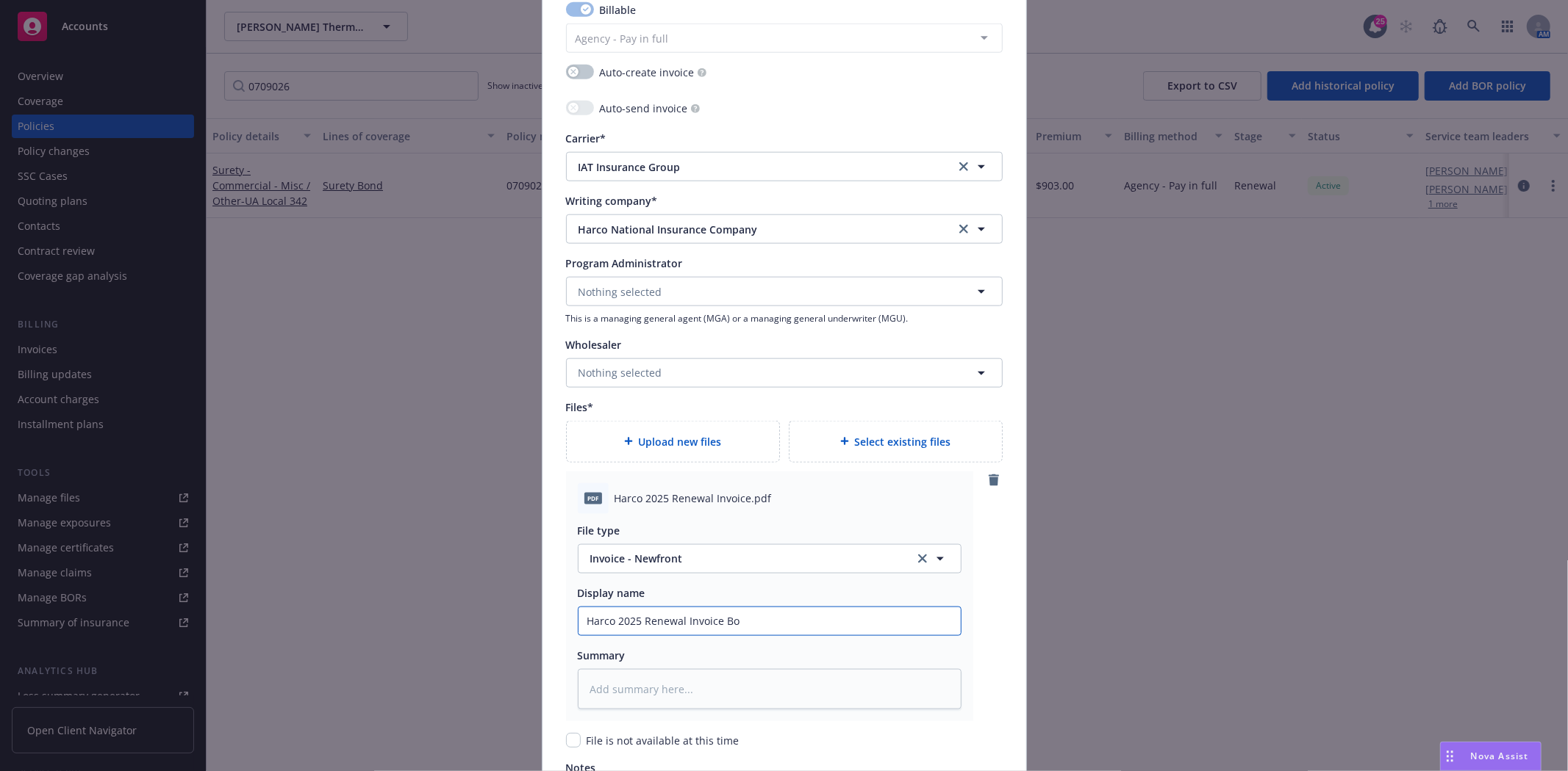
type input "Harco 2025 Renewal Invoice Bon"
type textarea "x"
type input "Harco 2025 Renewal Invoice Bond"
type textarea "x"
type input "Harco 2025 Renewal Invoice Bond #"
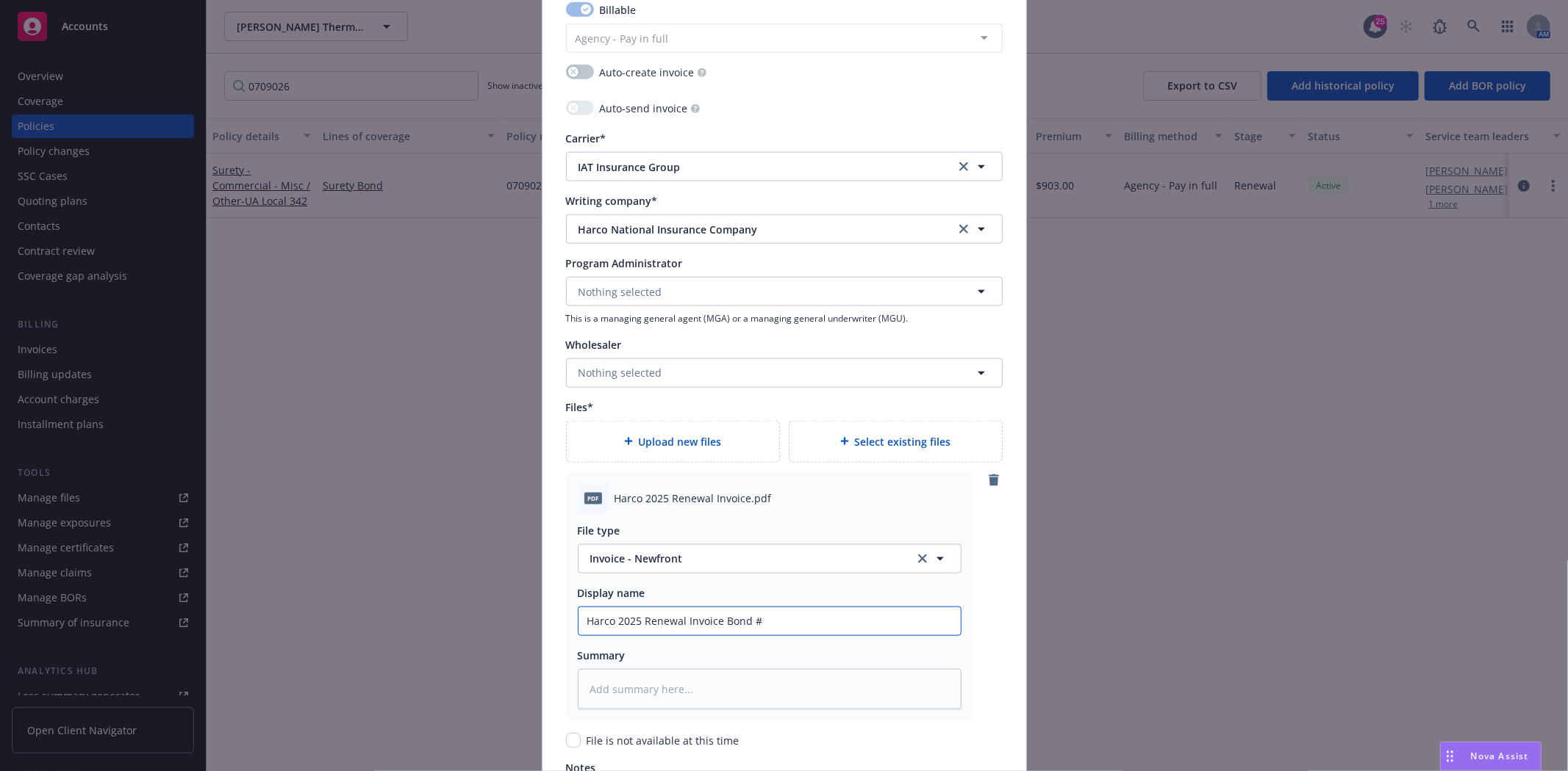
type textarea "x"
type input "Harco 2025 Renewal Invoice Bond #0"
type textarea "x"
type input "Harco 2025 Renewal Invoice Bond #07"
type textarea "x"
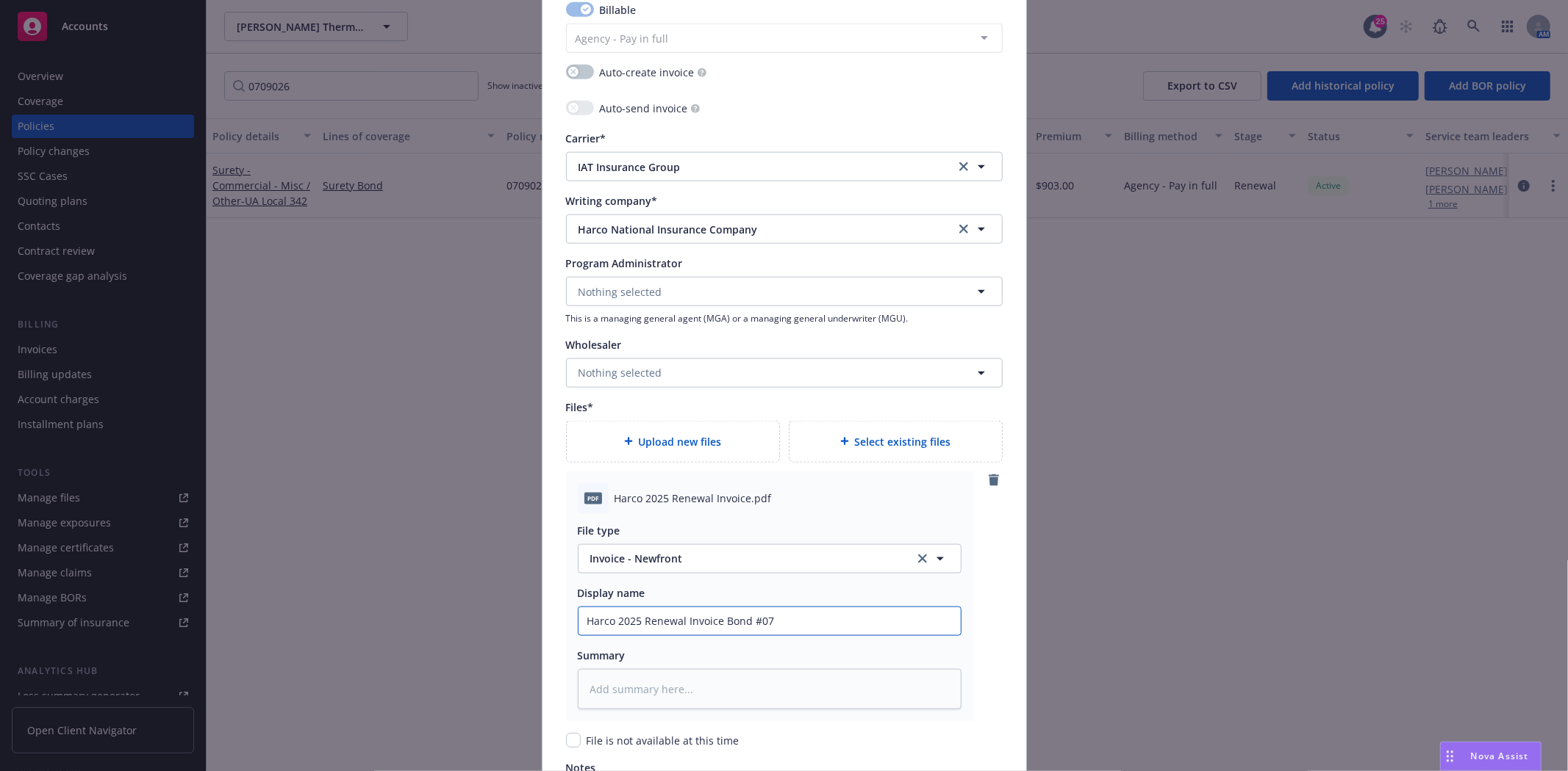
type input "Harco 2025 Renewal Invoice Bond #070"
type textarea "x"
type input "Harco 2025 Renewal Invoice Bond #0709"
type textarea "x"
type input "Harco 2025 Renewal Invoice Bond #07090"
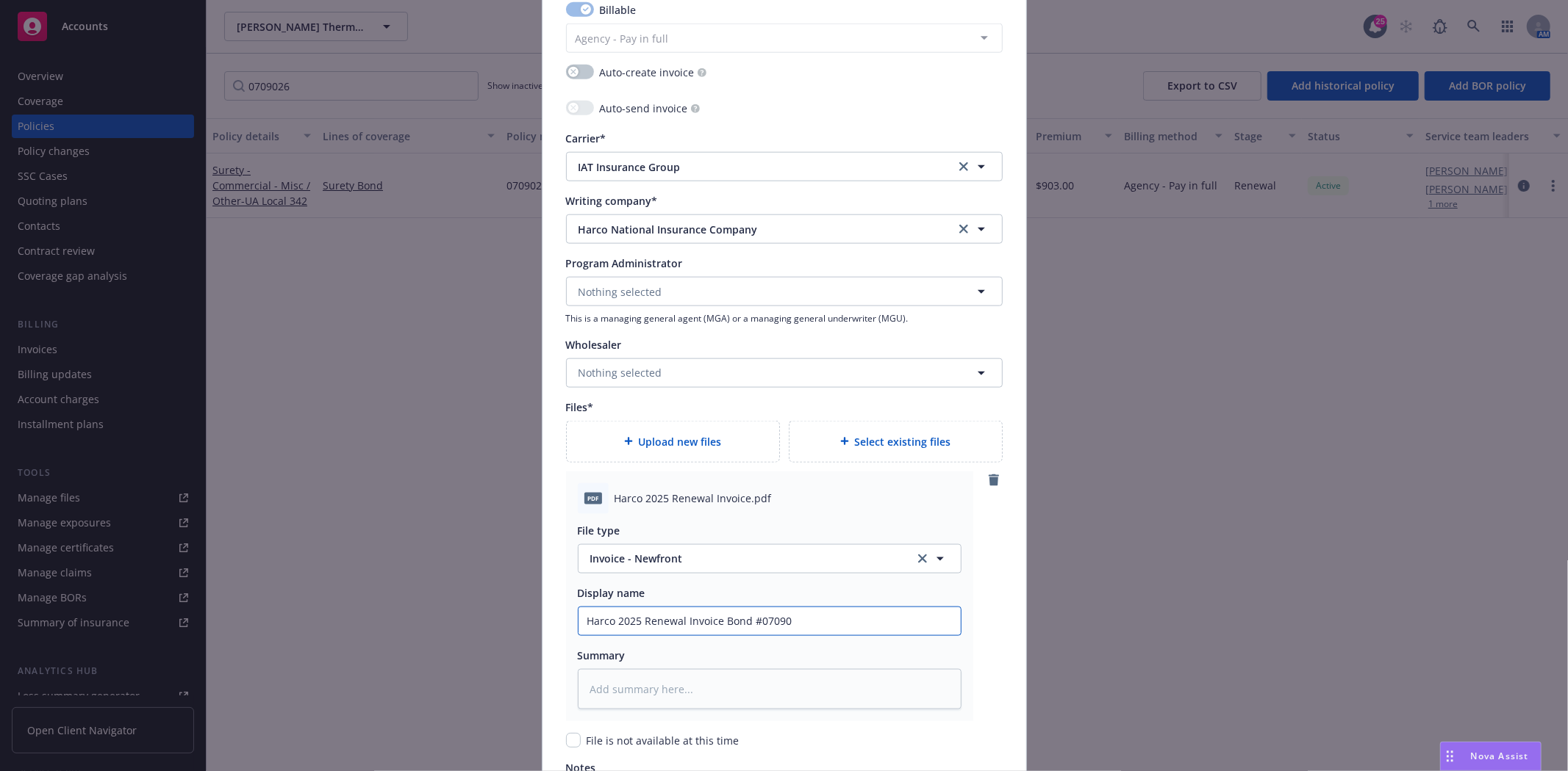
type textarea "x"
type input "Harco 2025 Renewal Invoice Bond #070902"
type textarea "x"
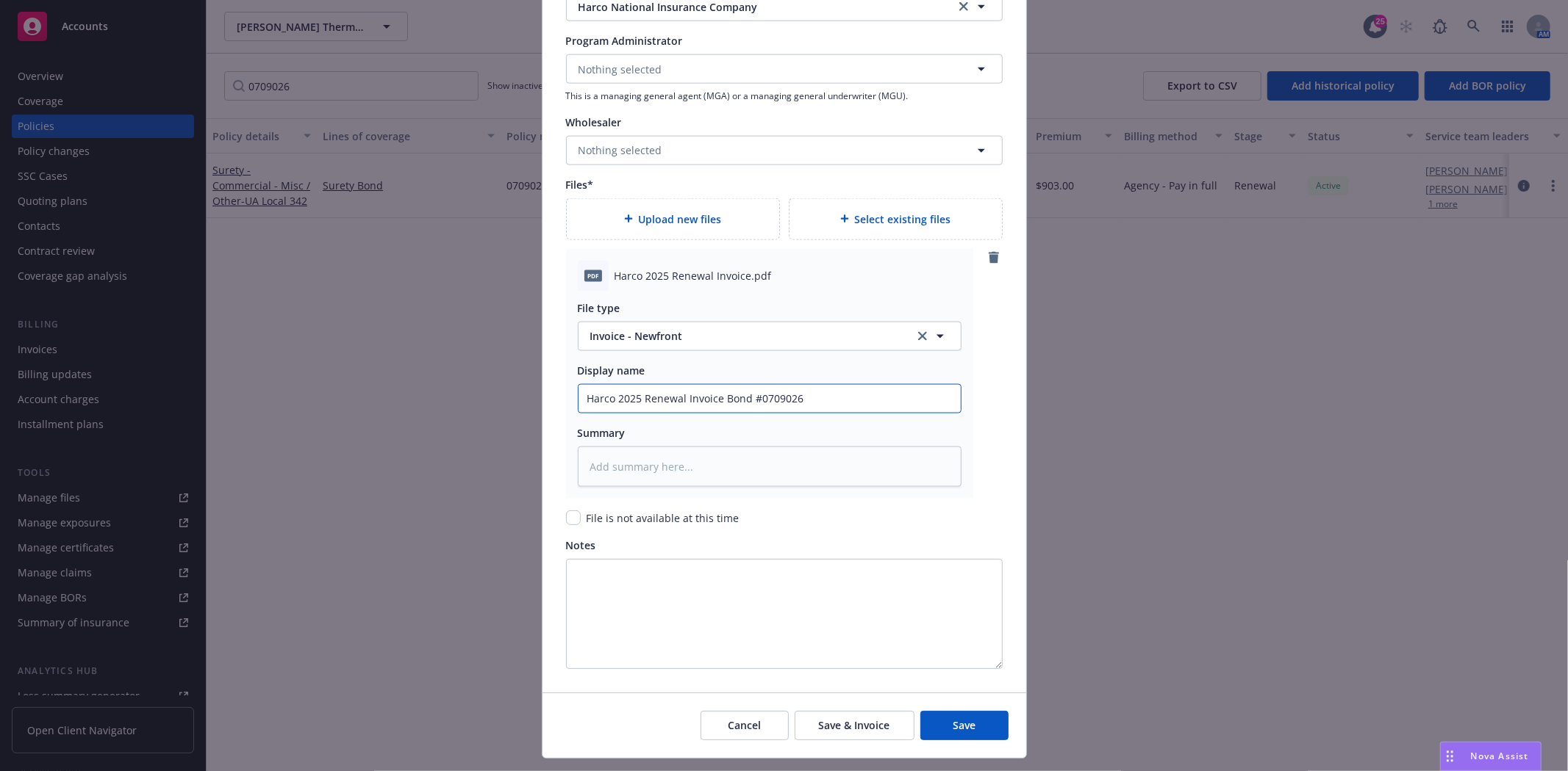
scroll to position [1634, 0]
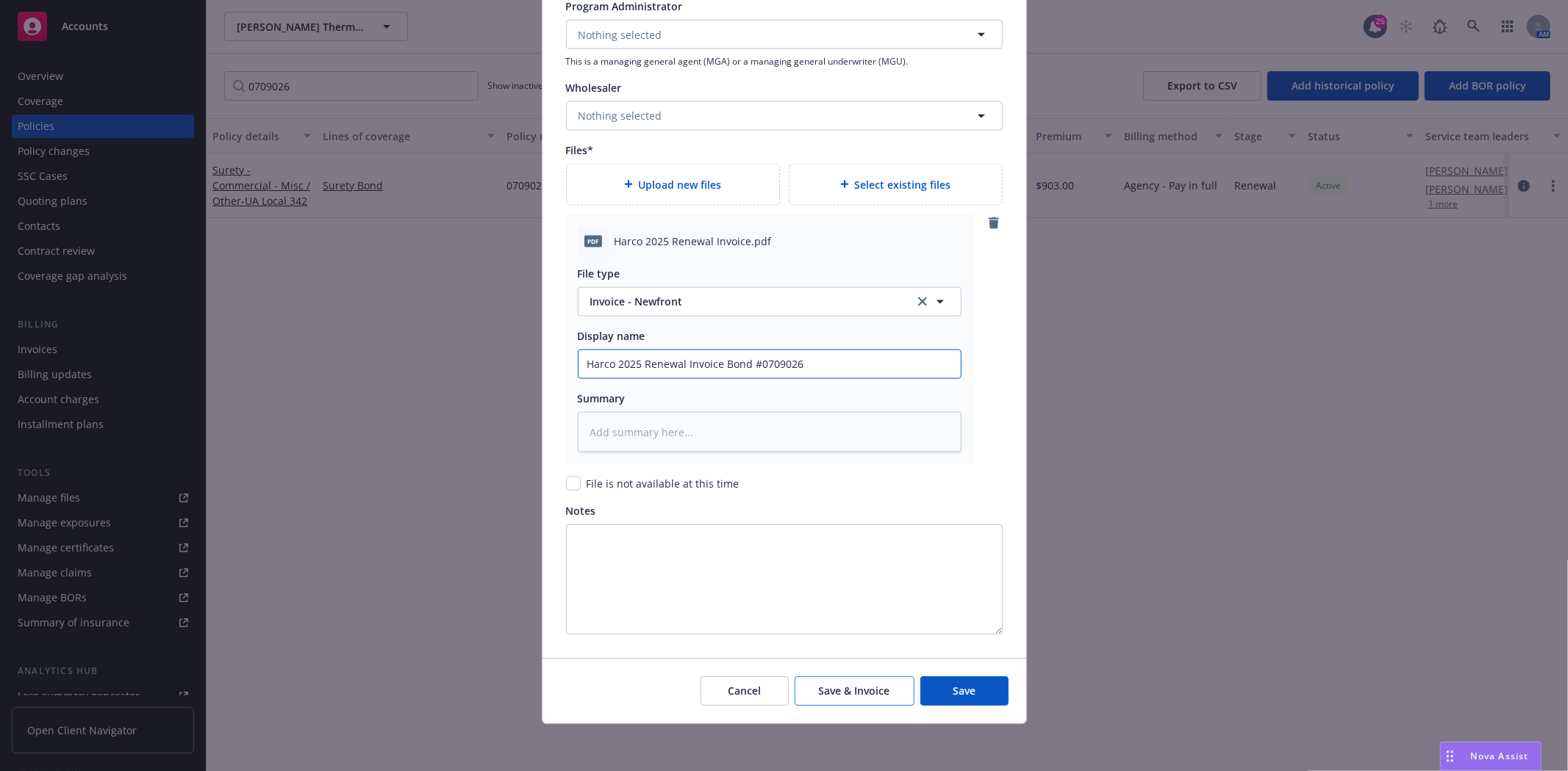
type input "Harco 2025 Renewal Invoice Bond #0709026"
click at [856, 685] on span "Save & Invoice" at bounding box center [854, 691] width 72 height 14
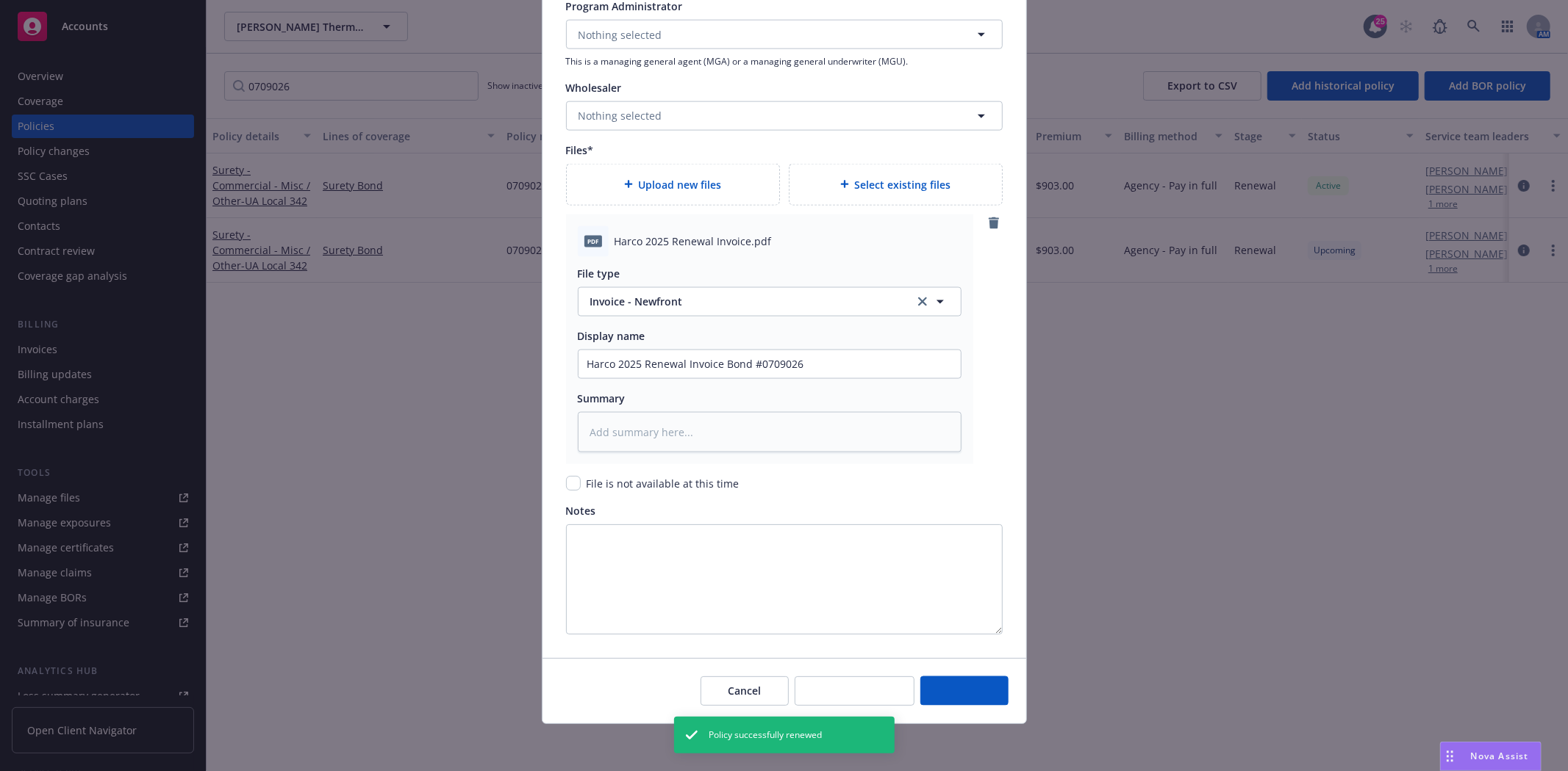
type textarea "x"
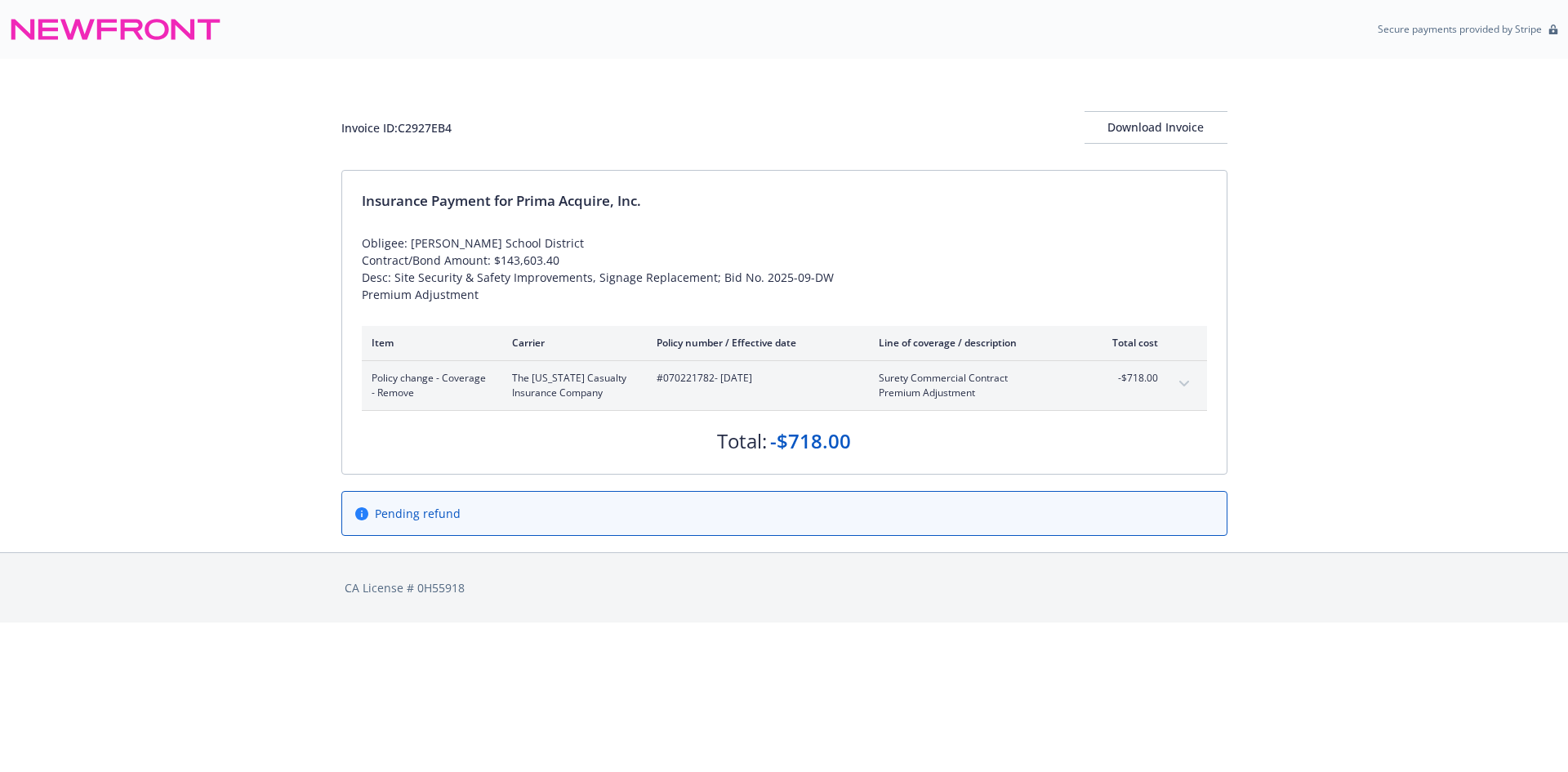
click at [681, 371] on span "#070221782 - [DATE]" at bounding box center [754, 379] width 196 height 15
copy span "070221782"
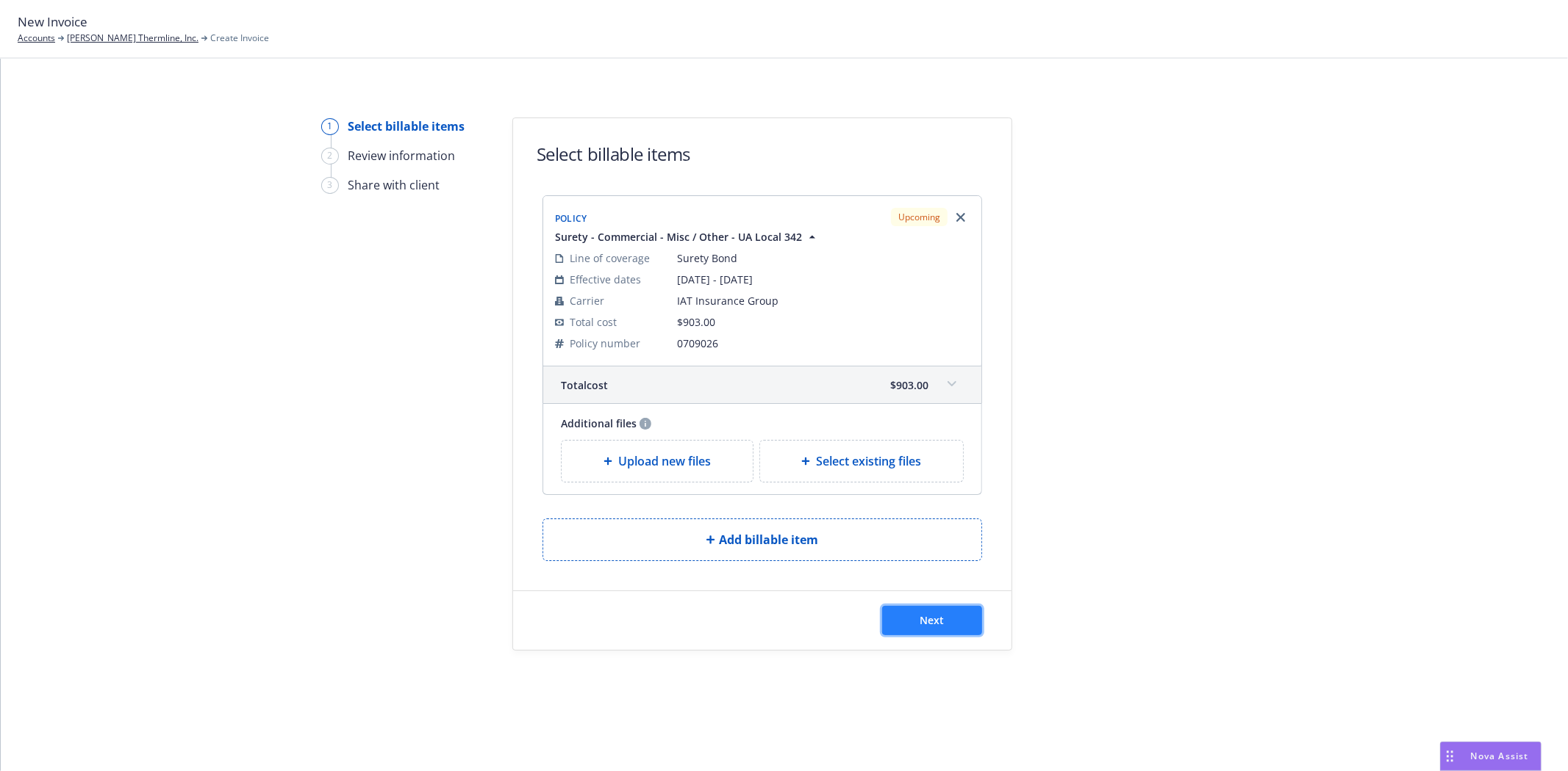
click at [932, 613] on span "Next" at bounding box center [932, 620] width 24 height 14
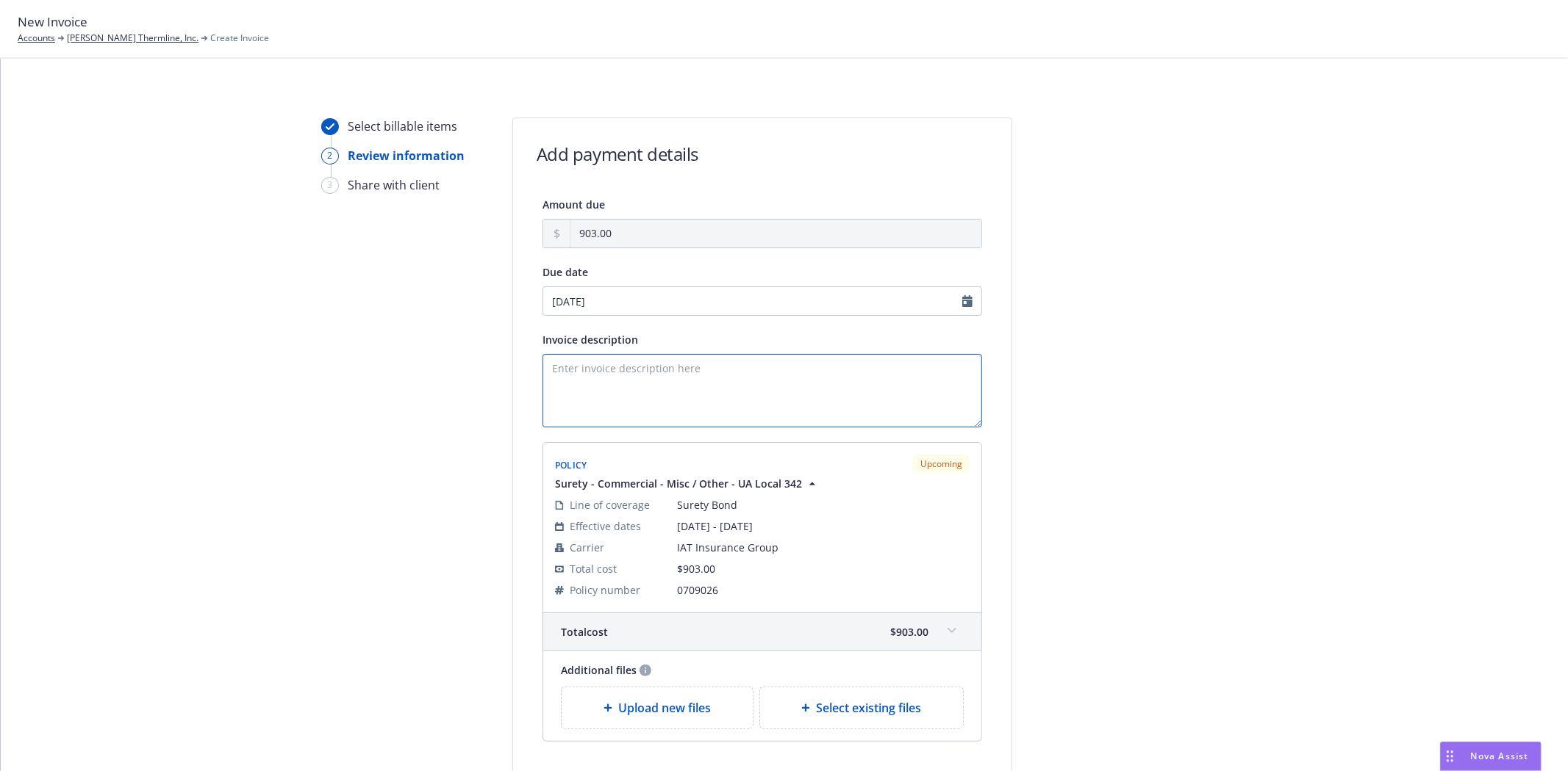
click at [614, 375] on textarea "Invoice description" at bounding box center [761, 390] width 439 height 73
paste textarea "Principal: Cold Air Refrigeration, Inc. Obligee: Northern CA Pipe Trade Bond Am…"
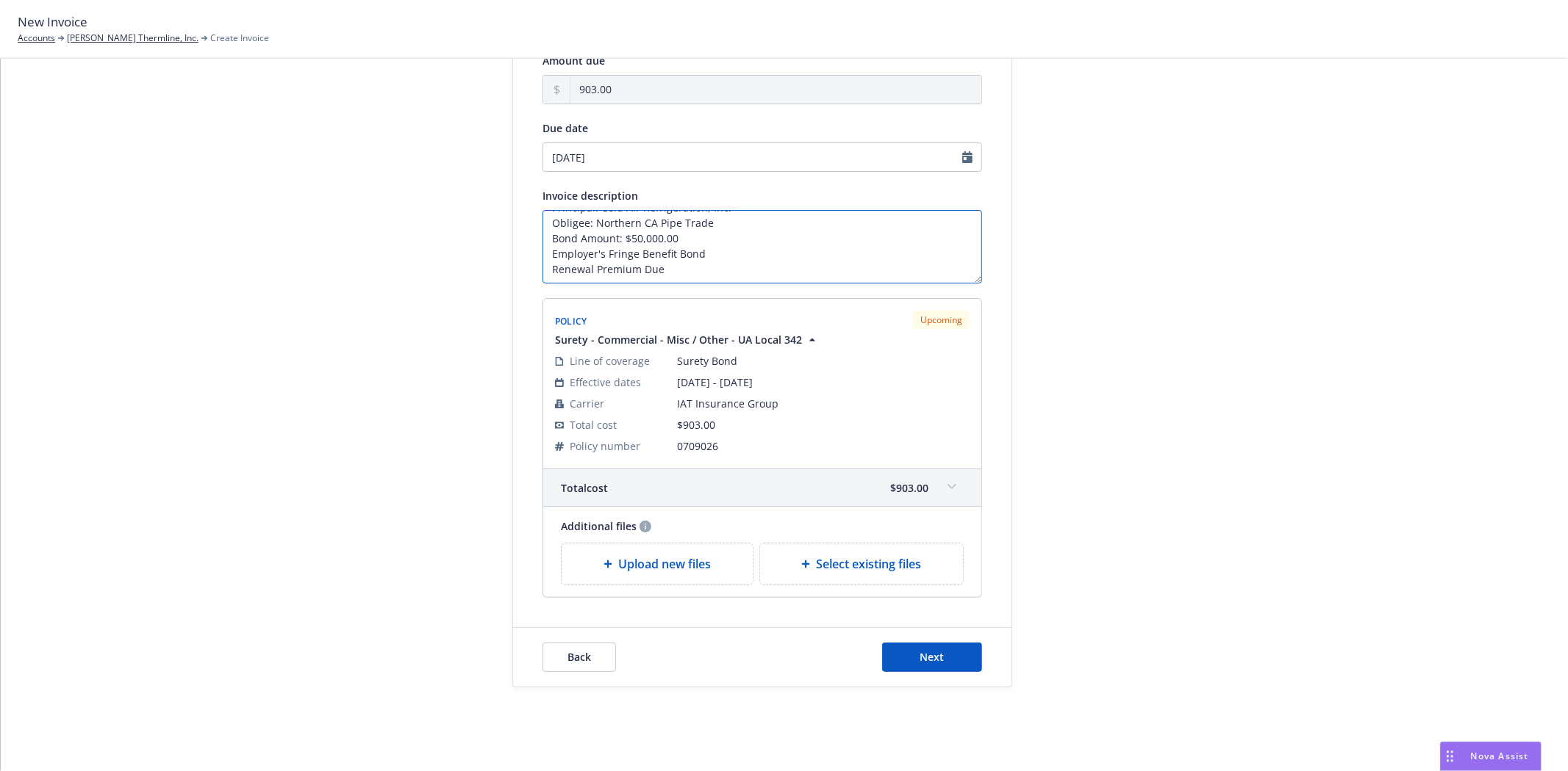
scroll to position [156, 0]
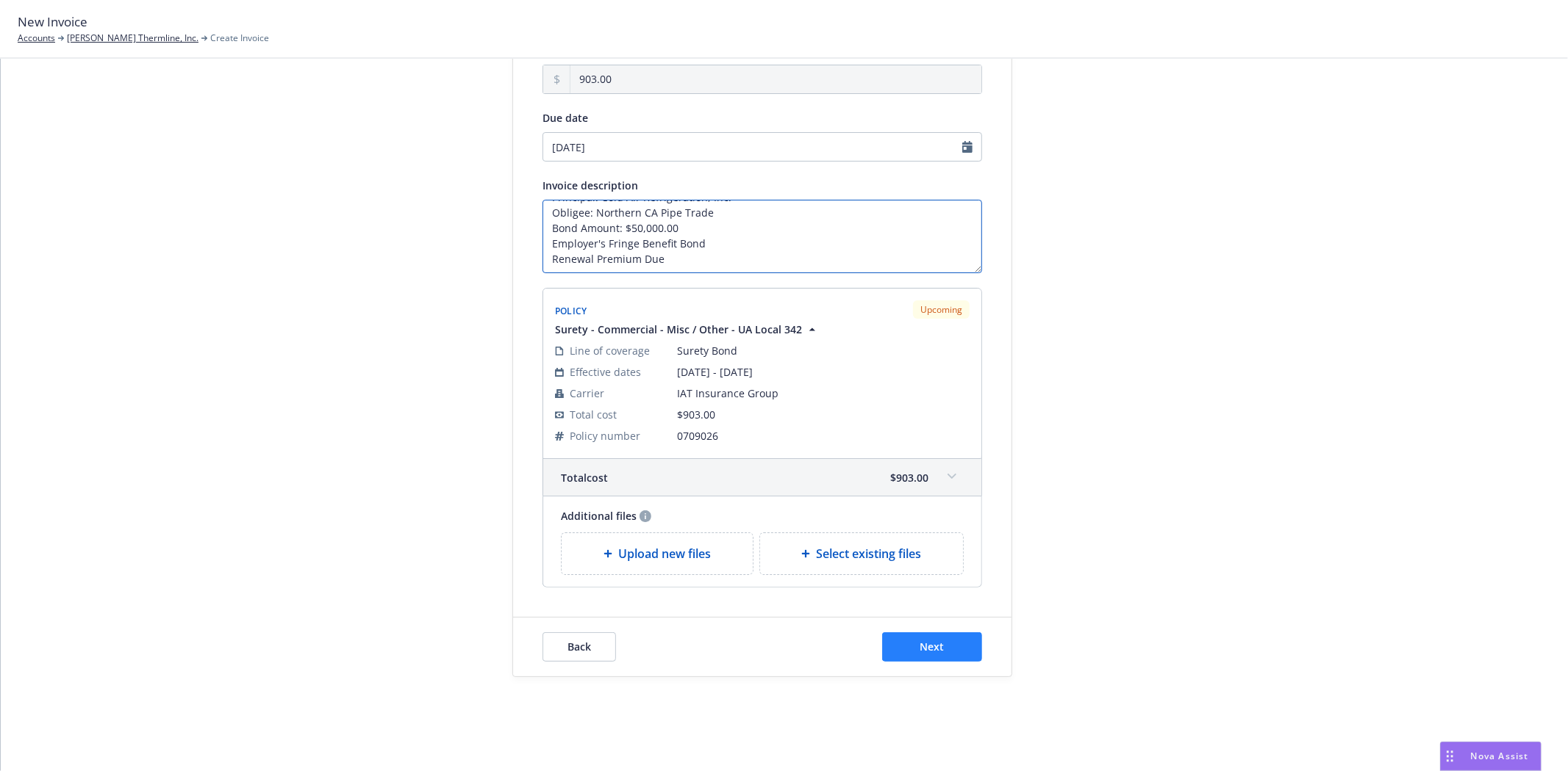
type textarea "Principal: Cold Air Refrigeration, Inc. Obligee: Northern CA Pipe Trade Bond Am…"
click at [899, 645] on button "Next" at bounding box center [932, 647] width 100 height 29
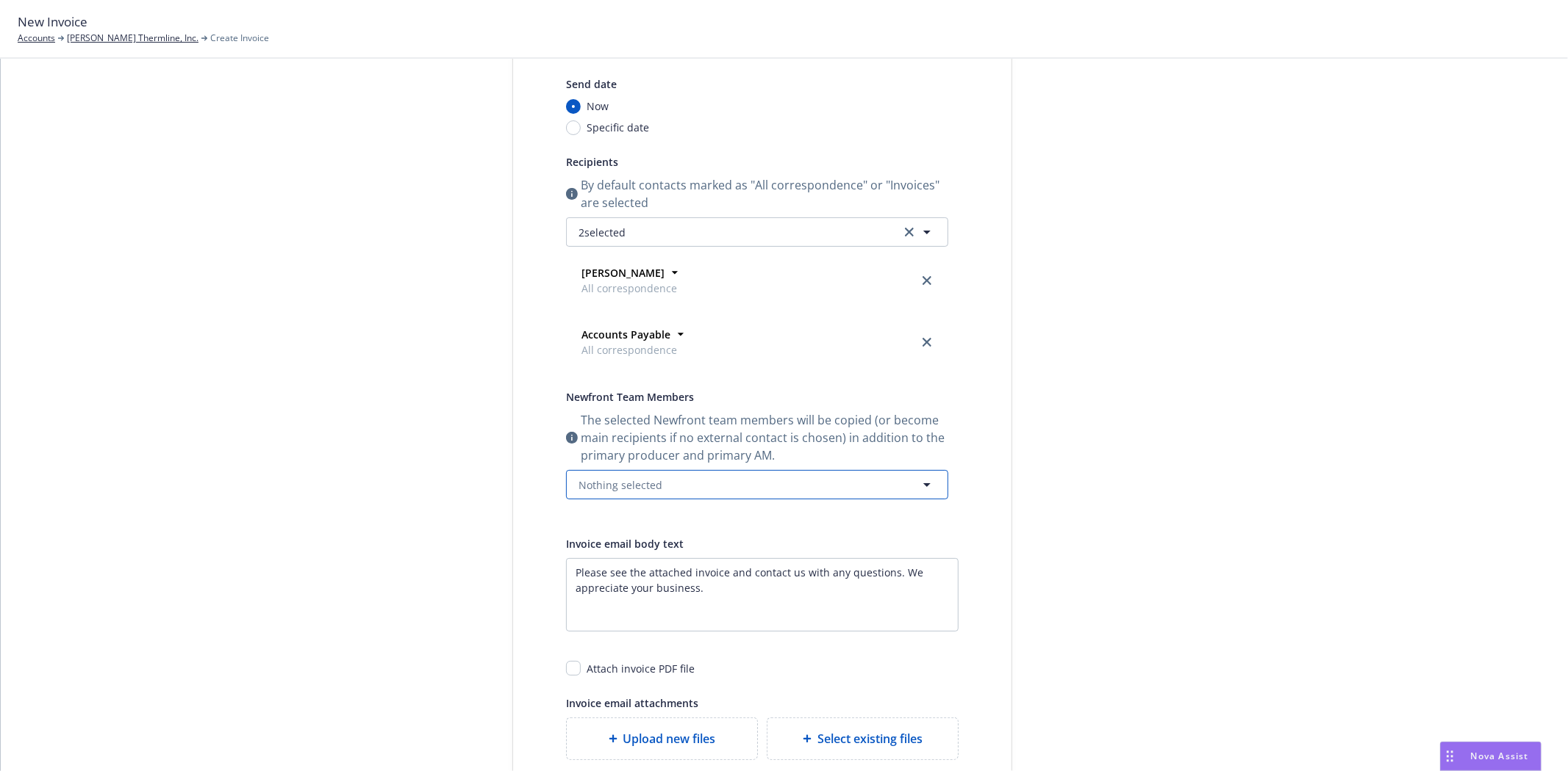
click at [590, 490] on span "Nothing selected" at bounding box center [620, 485] width 83 height 15
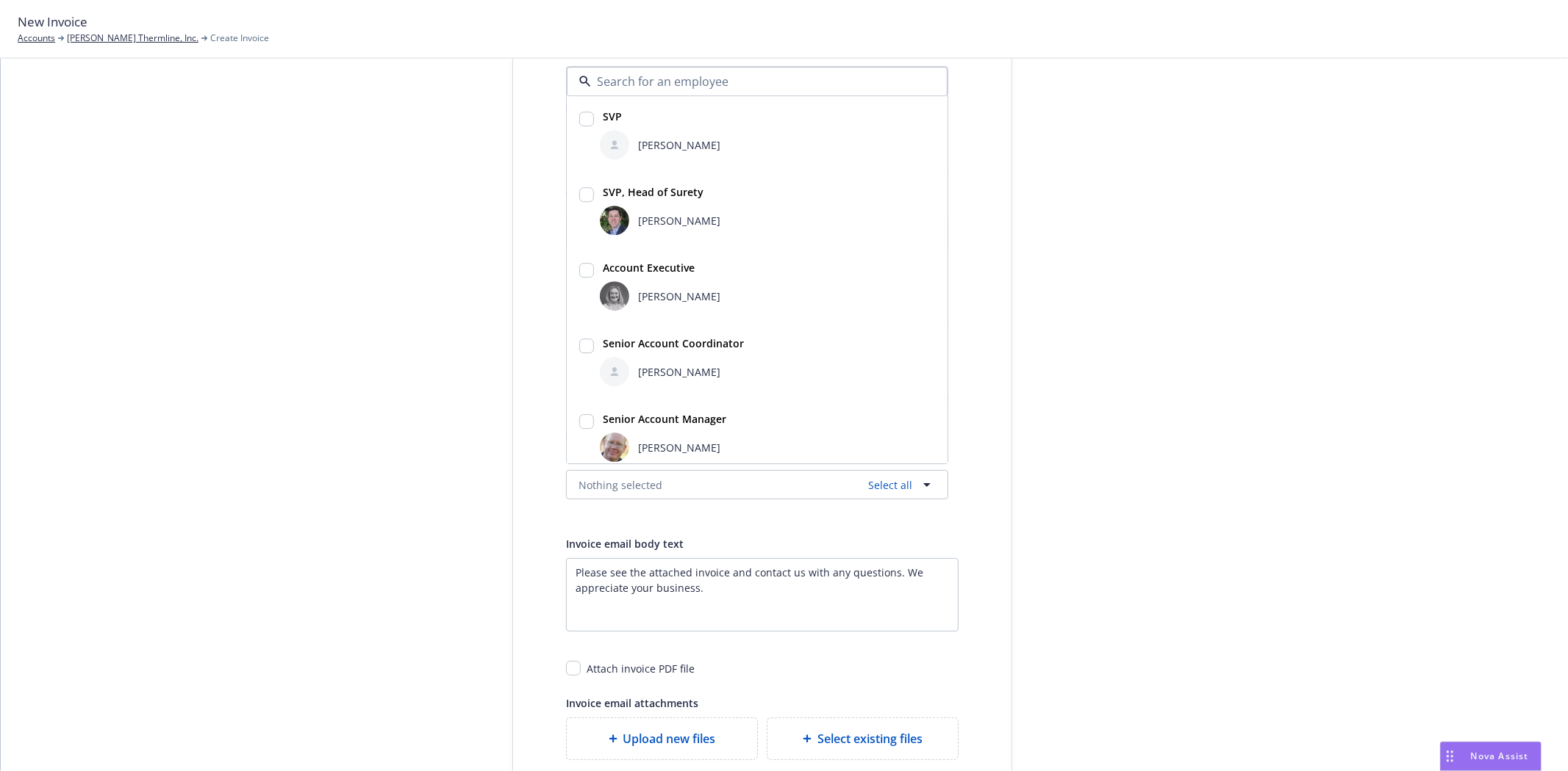
click at [642, 229] on div "[PERSON_NAME]" at bounding box center [767, 220] width 336 height 29
checkbox input "true"
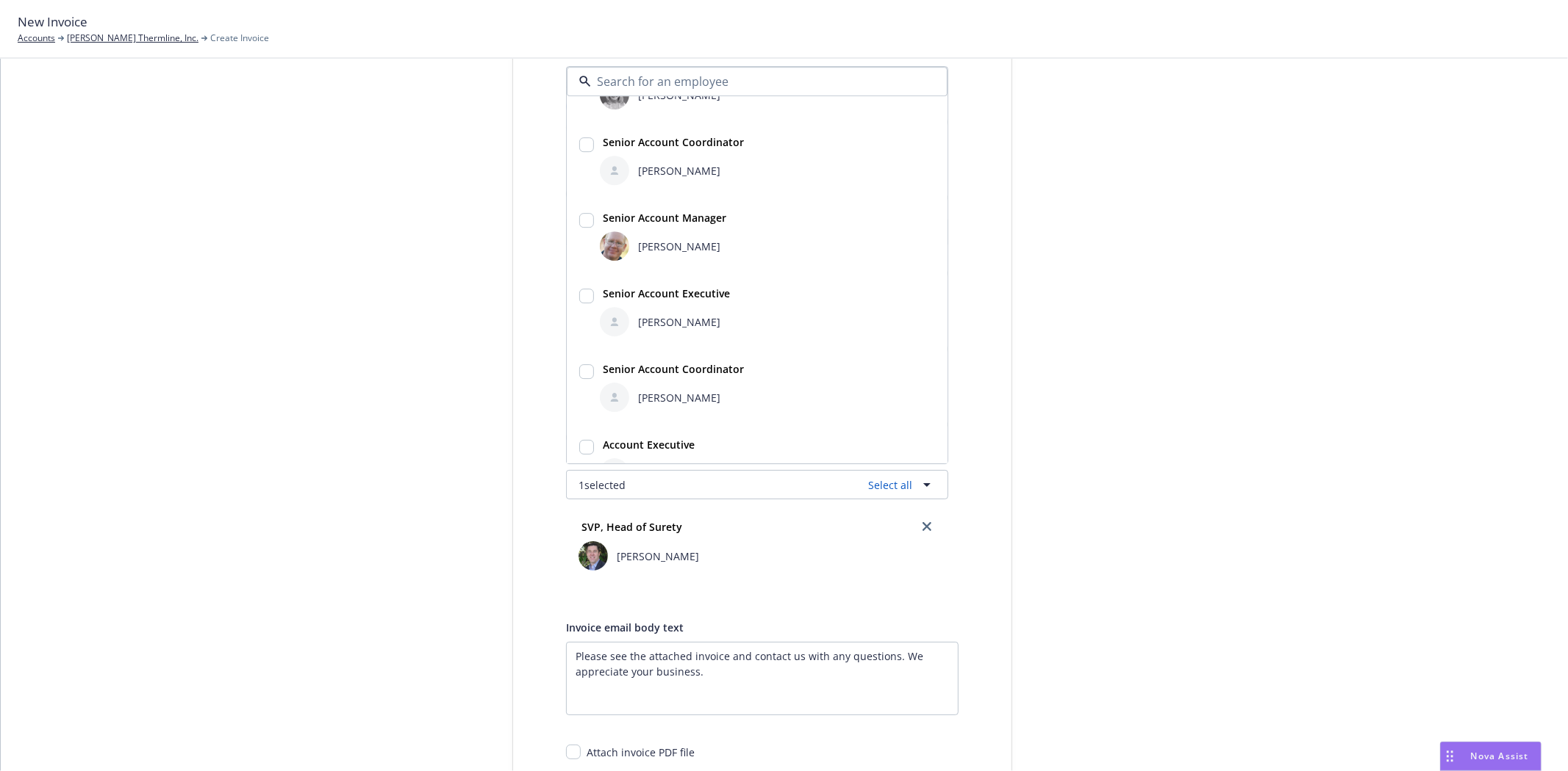
scroll to position [238, 0]
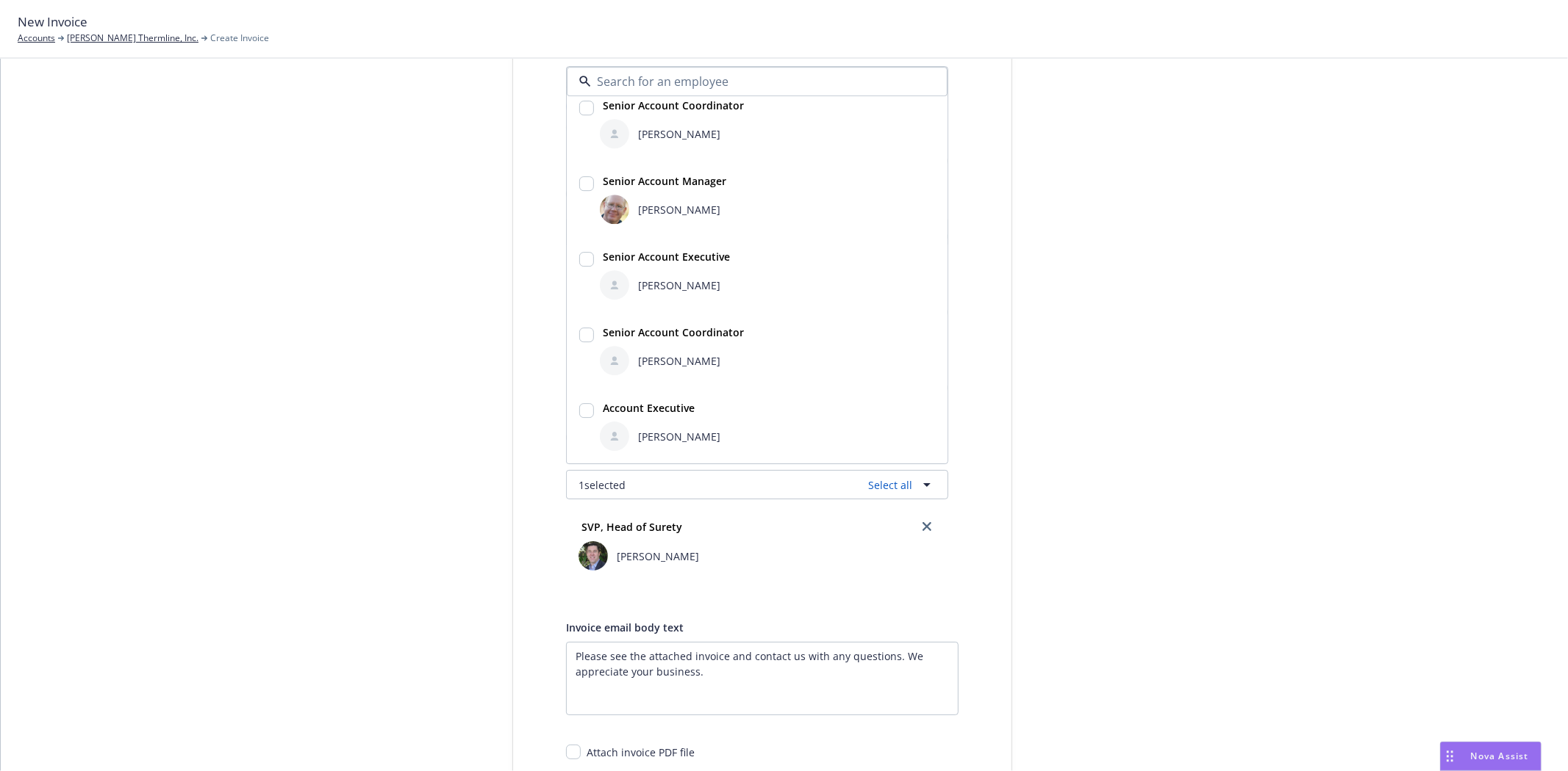
click at [642, 426] on div "Susan Exline" at bounding box center [767, 436] width 336 height 29
checkbox input "true"
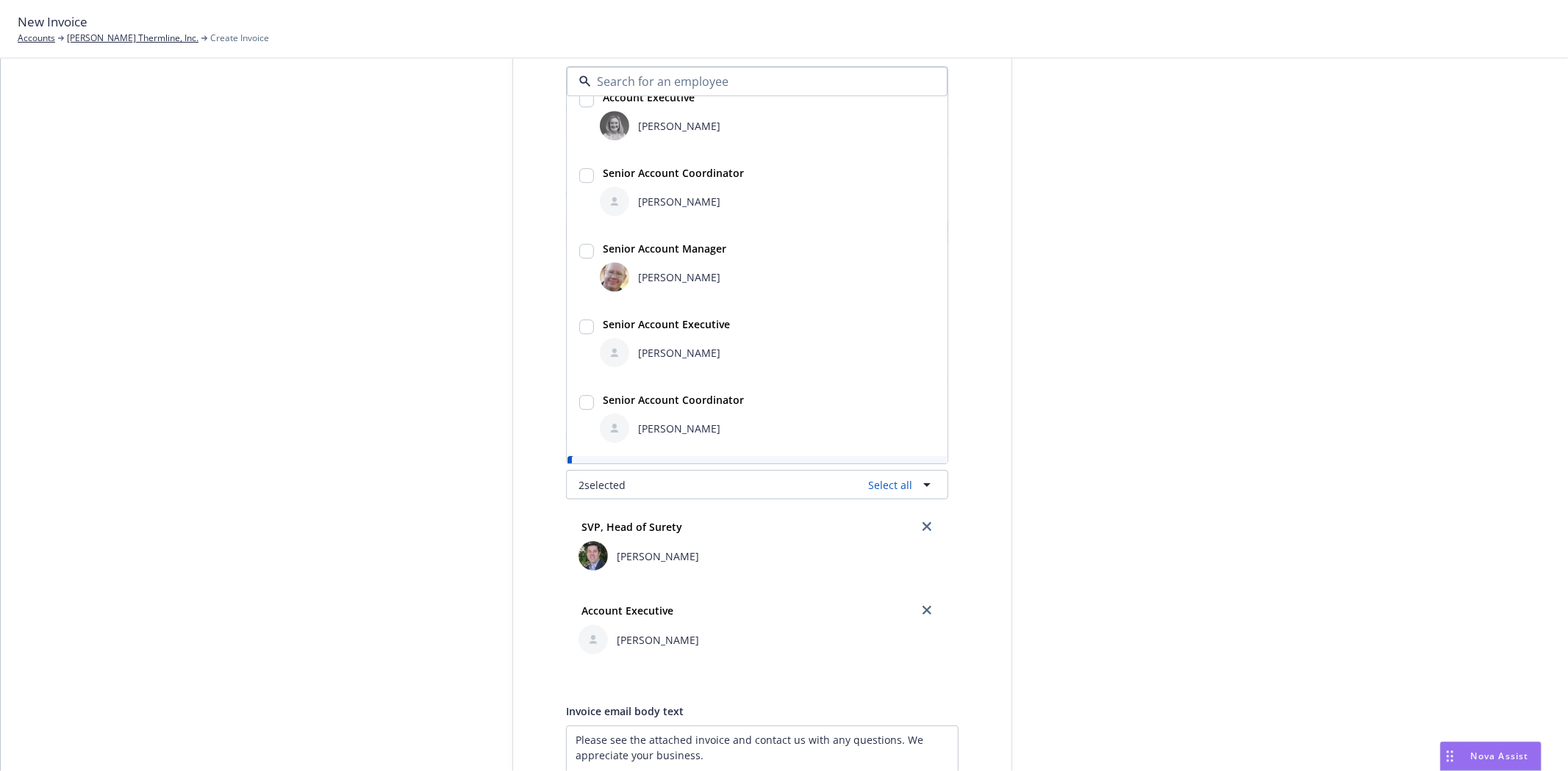
scroll to position [0, 0]
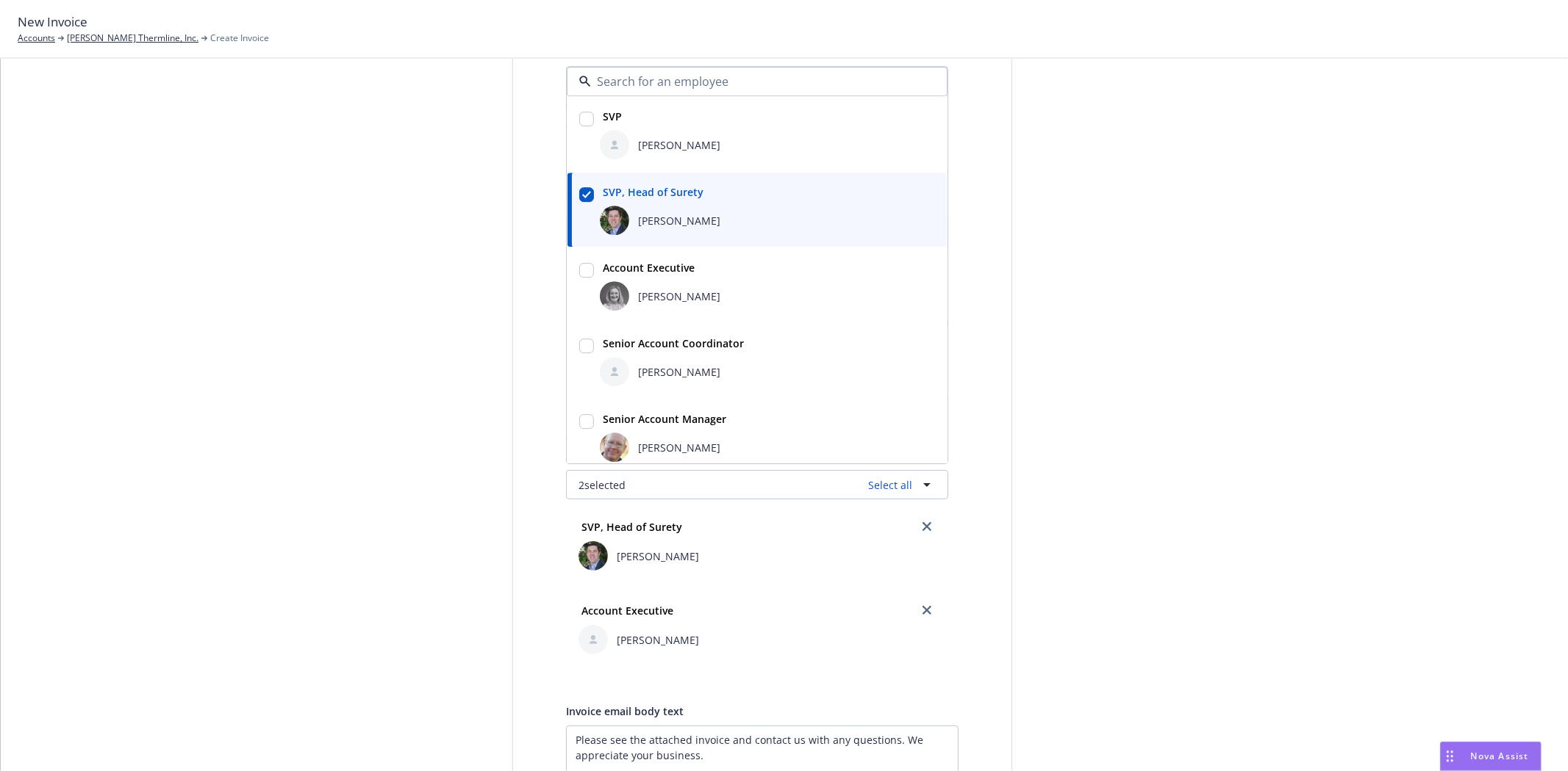
click at [629, 377] on div "Halle Bautista" at bounding box center [674, 372] width 91 height 15
checkbox input "true"
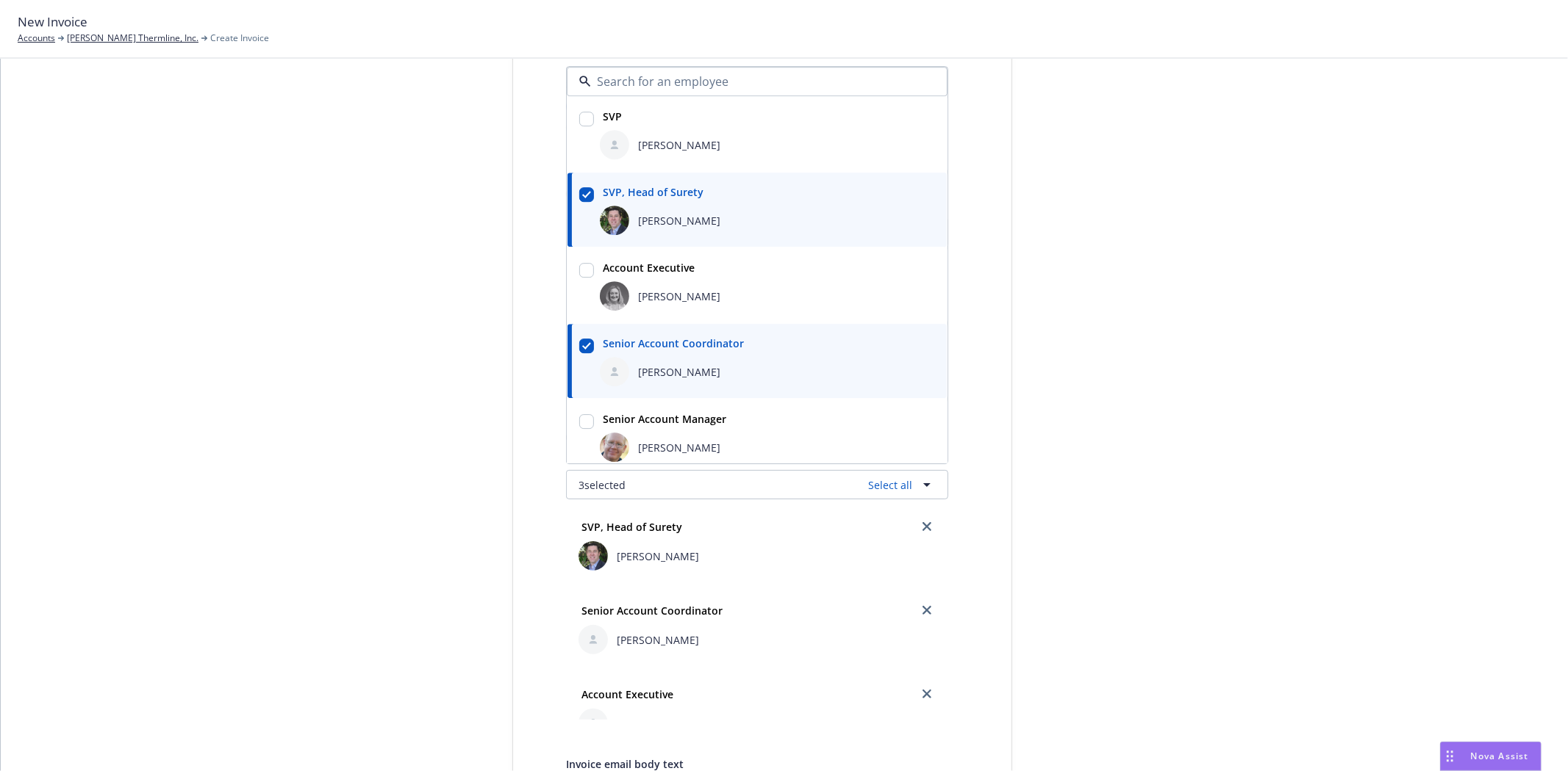
click at [281, 401] on div "Select billable items Review information 3 Share with client Share with client …" at bounding box center [784, 517] width 1532 height 1109
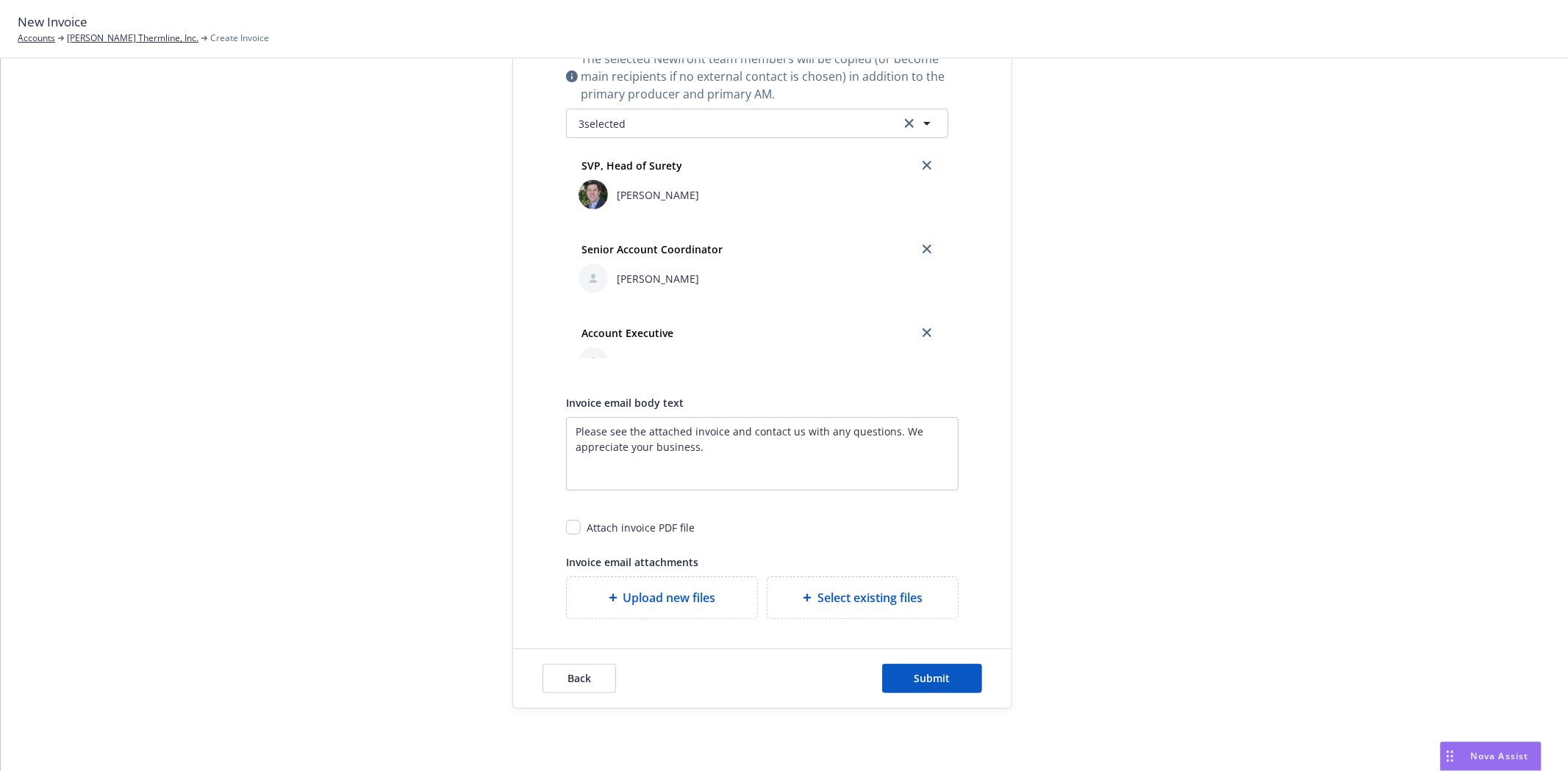
scroll to position [549, 0]
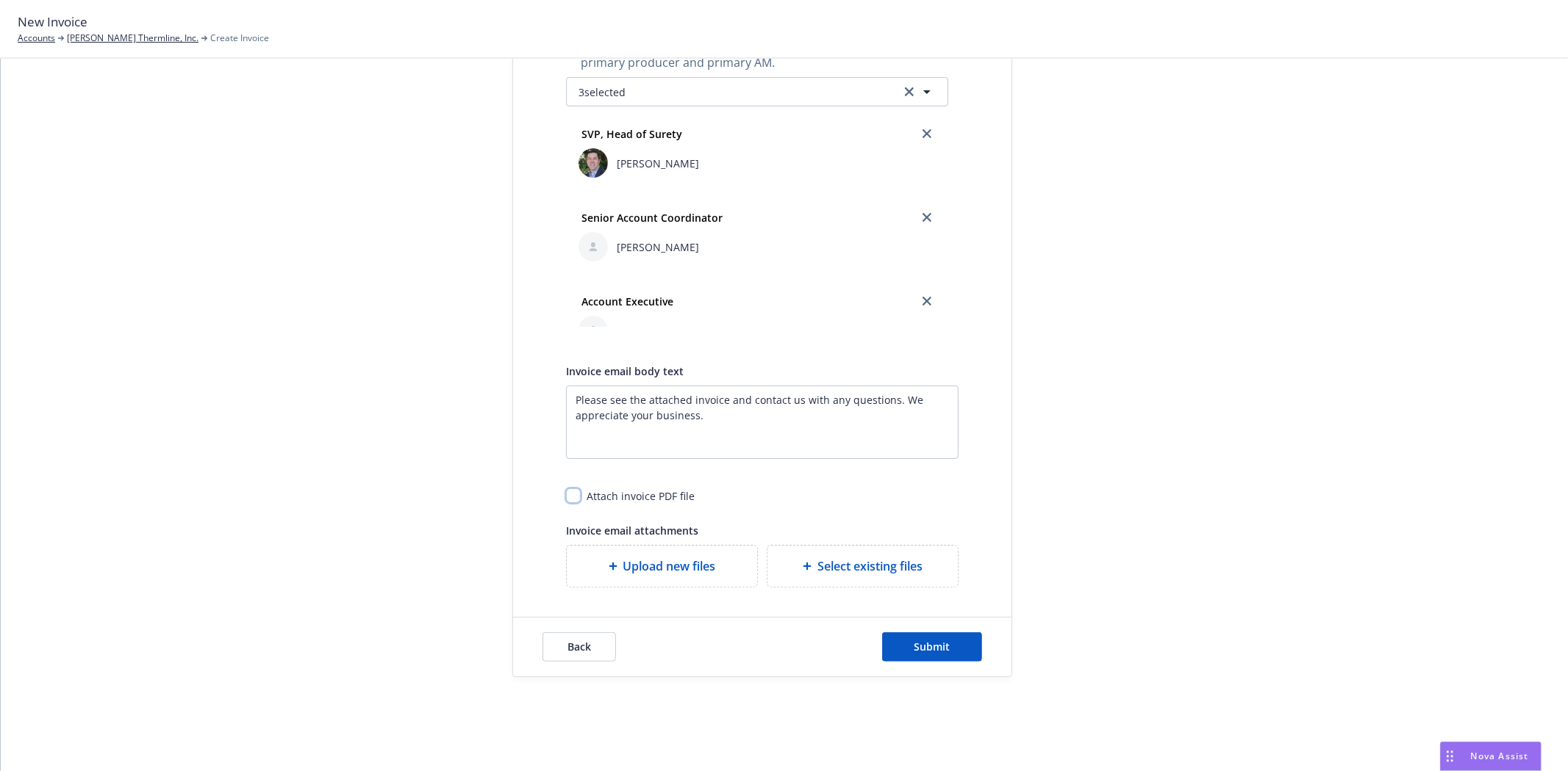
click at [566, 493] on input "checkbox" at bounding box center [572, 495] width 14 height 14
checkbox input "true"
click at [921, 638] on button "Submit" at bounding box center [932, 647] width 100 height 29
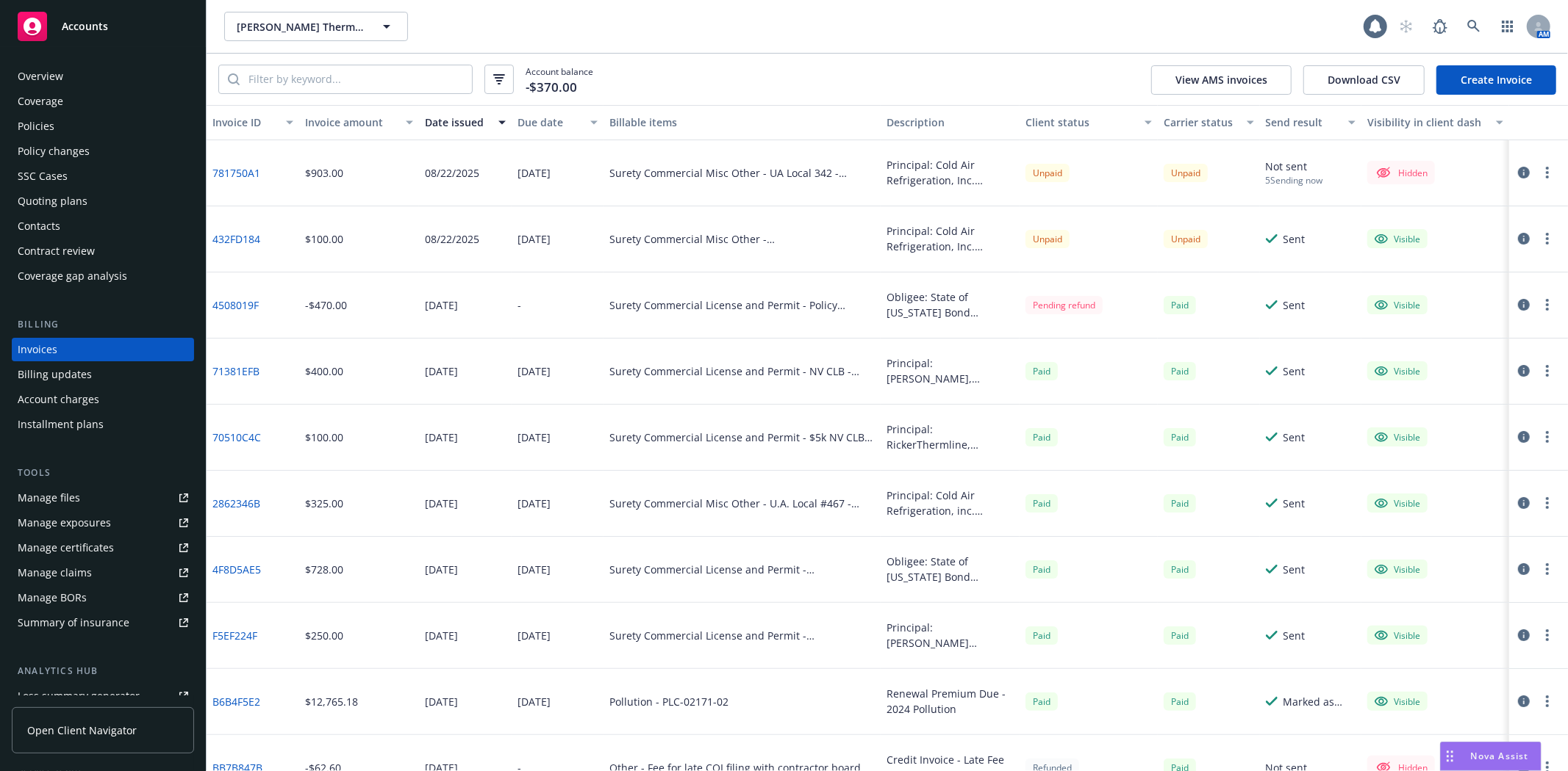
click at [1545, 170] on icon "button" at bounding box center [1546, 173] width 3 height 12
drag, startPoint x: 1436, startPoint y: 284, endPoint x: 1395, endPoint y: 280, distance: 41.2
click at [1436, 284] on link "Make it visible in client dash" at bounding box center [1449, 292] width 187 height 29
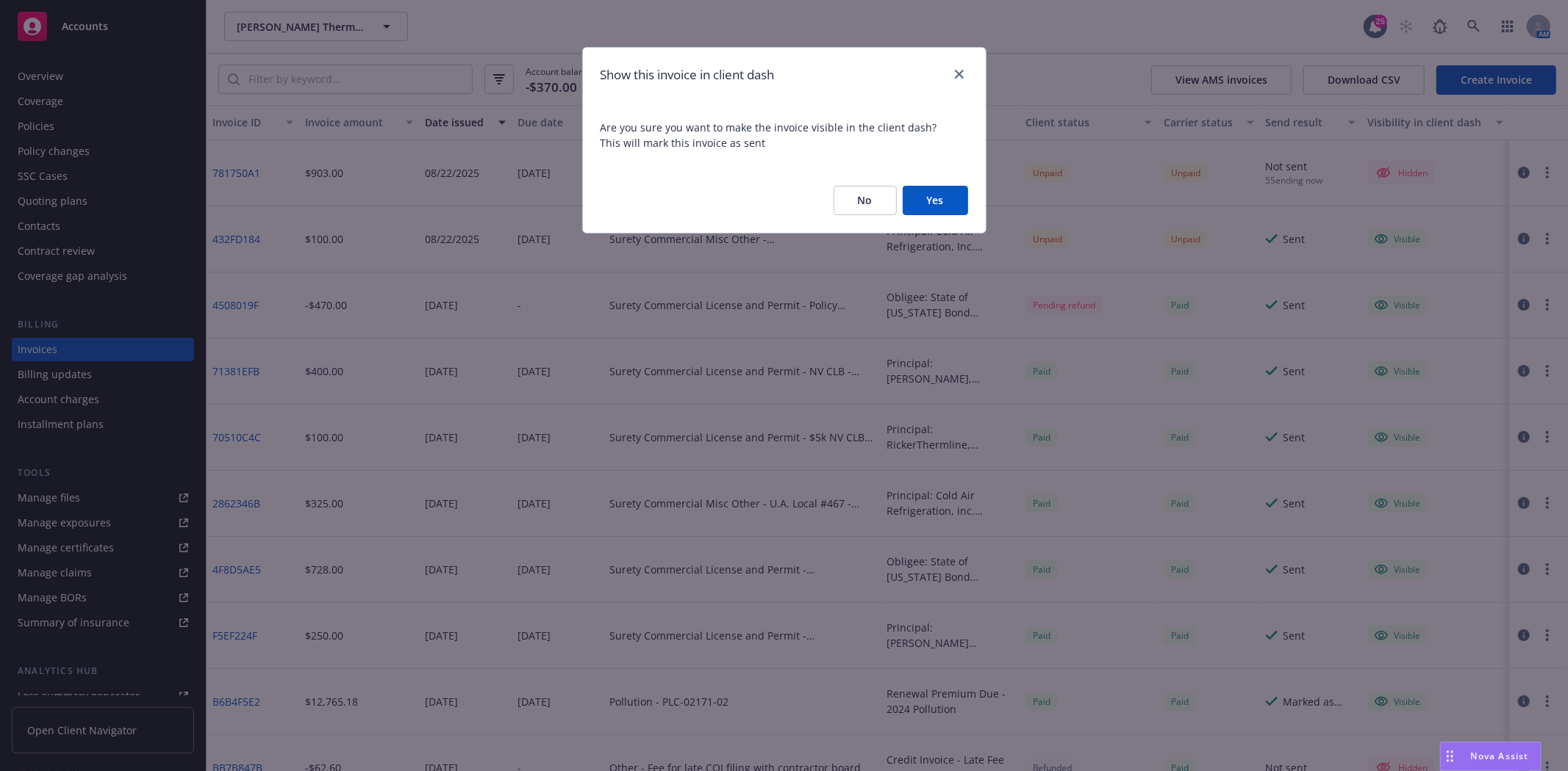
click at [920, 203] on button "Yes" at bounding box center [936, 201] width 66 height 29
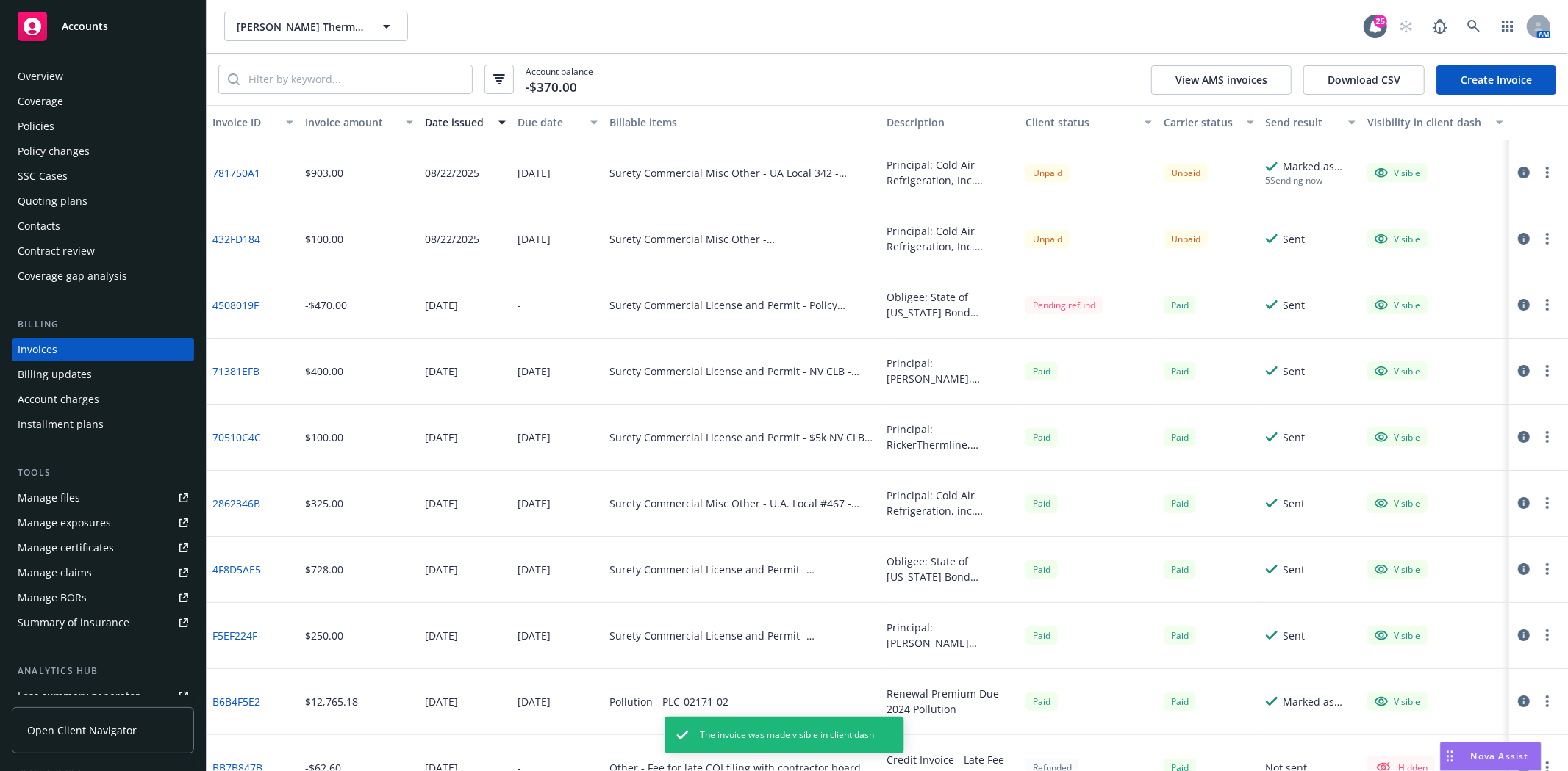
click at [1538, 172] on button "button" at bounding box center [1547, 172] width 18 height 18
click at [1401, 346] on link "Generate invoice PDF" at bounding box center [1449, 350] width 187 height 29
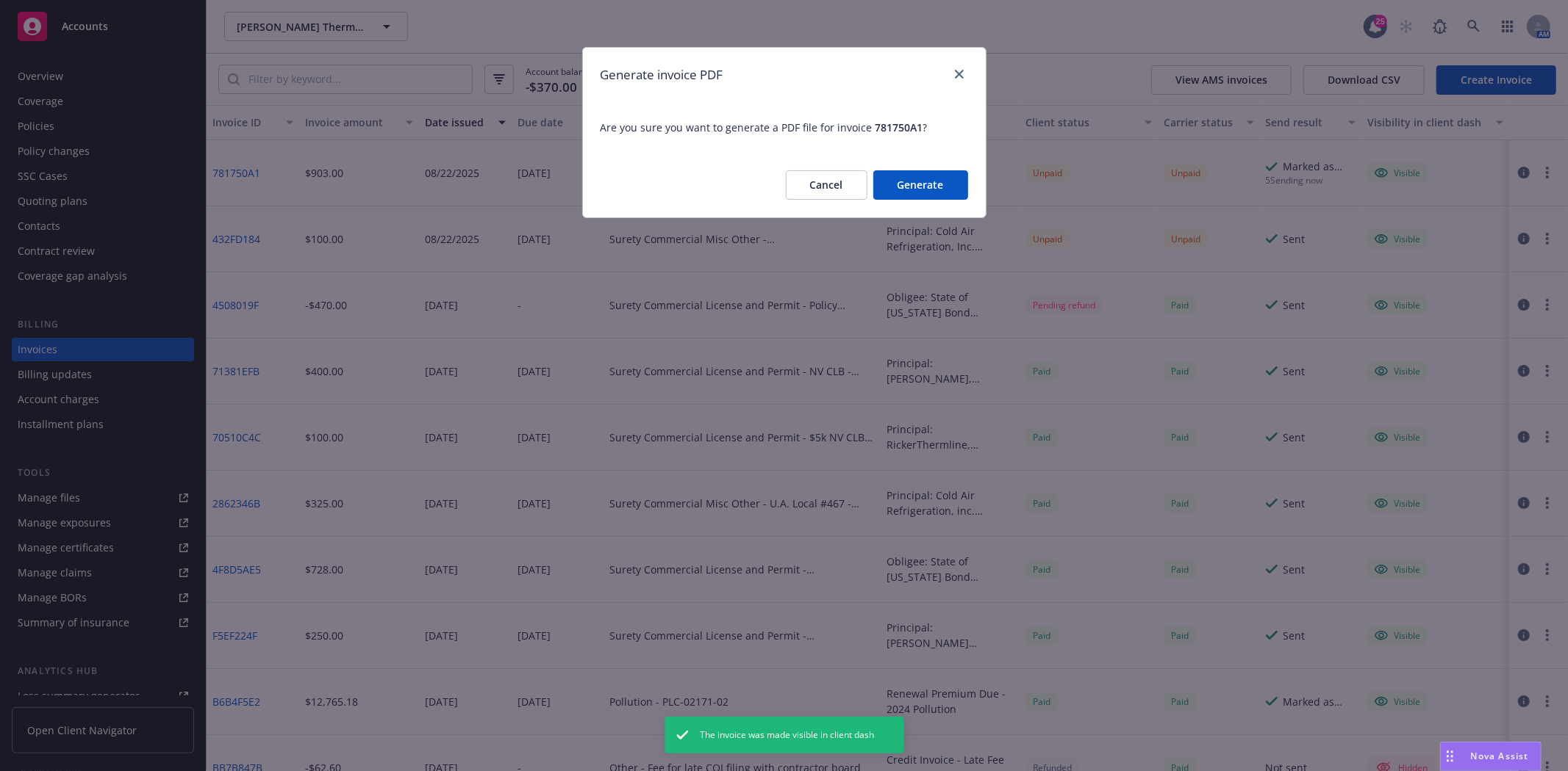
click at [906, 188] on button "Generate" at bounding box center [921, 185] width 94 height 29
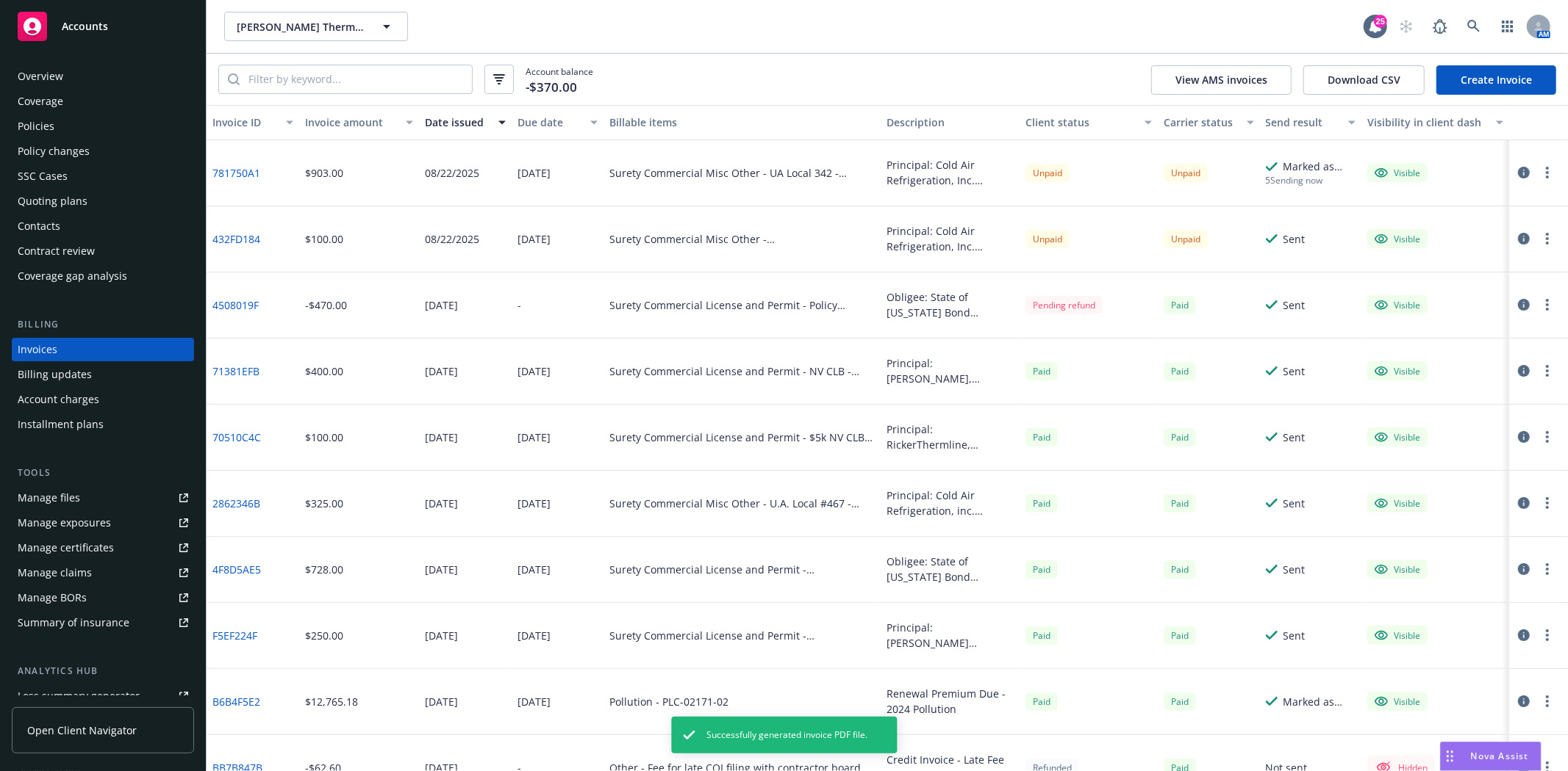
click at [1538, 170] on button "button" at bounding box center [1547, 172] width 18 height 18
click at [1423, 347] on link "Download invoice PDF" at bounding box center [1449, 350] width 187 height 29
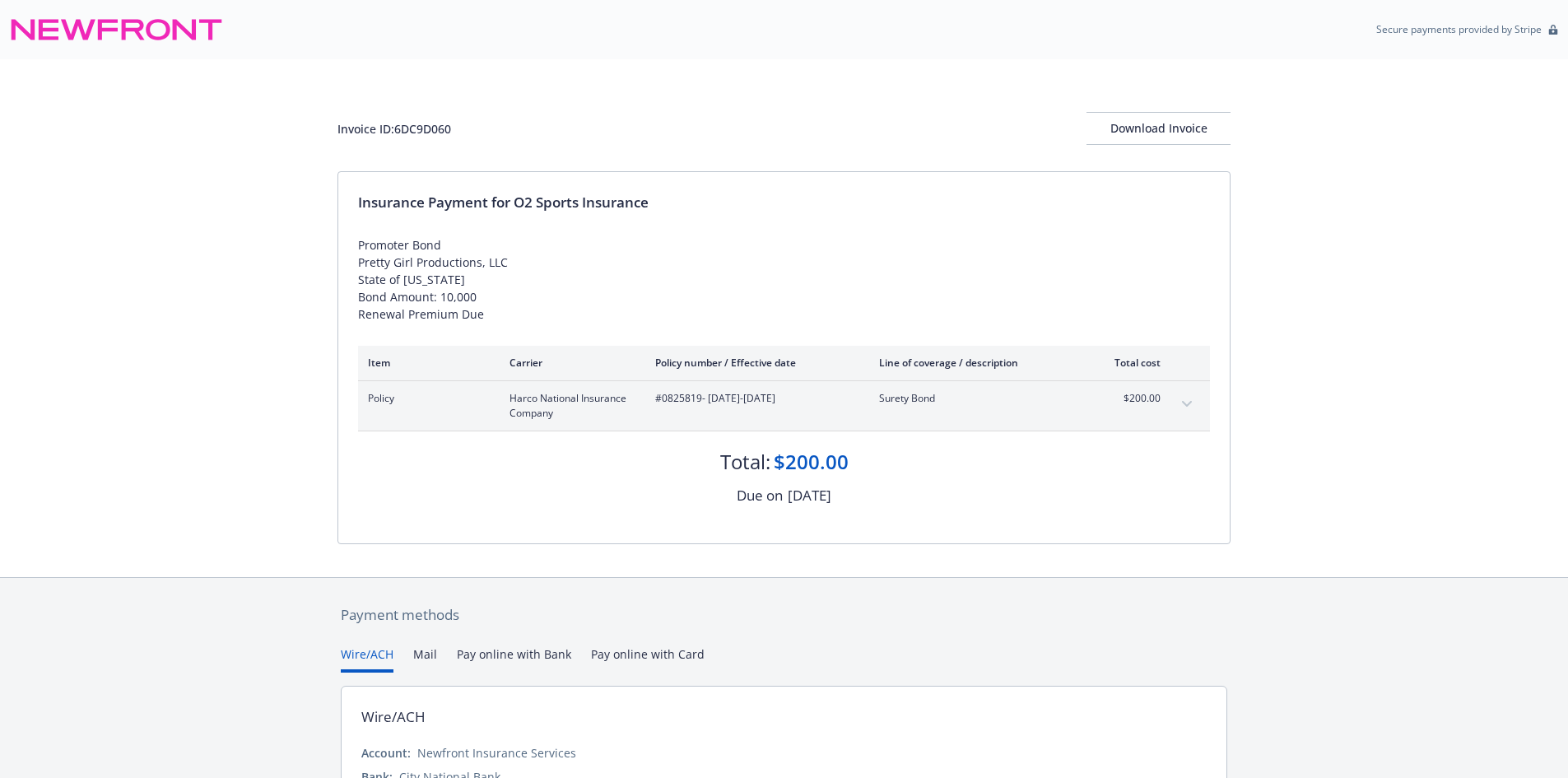
click at [441, 118] on div "Invoice ID: 6DC9D060 Download Invoice" at bounding box center [784, 128] width 893 height 33
click at [441, 124] on div "Invoice ID: 6DC9D060" at bounding box center [394, 128] width 113 height 17
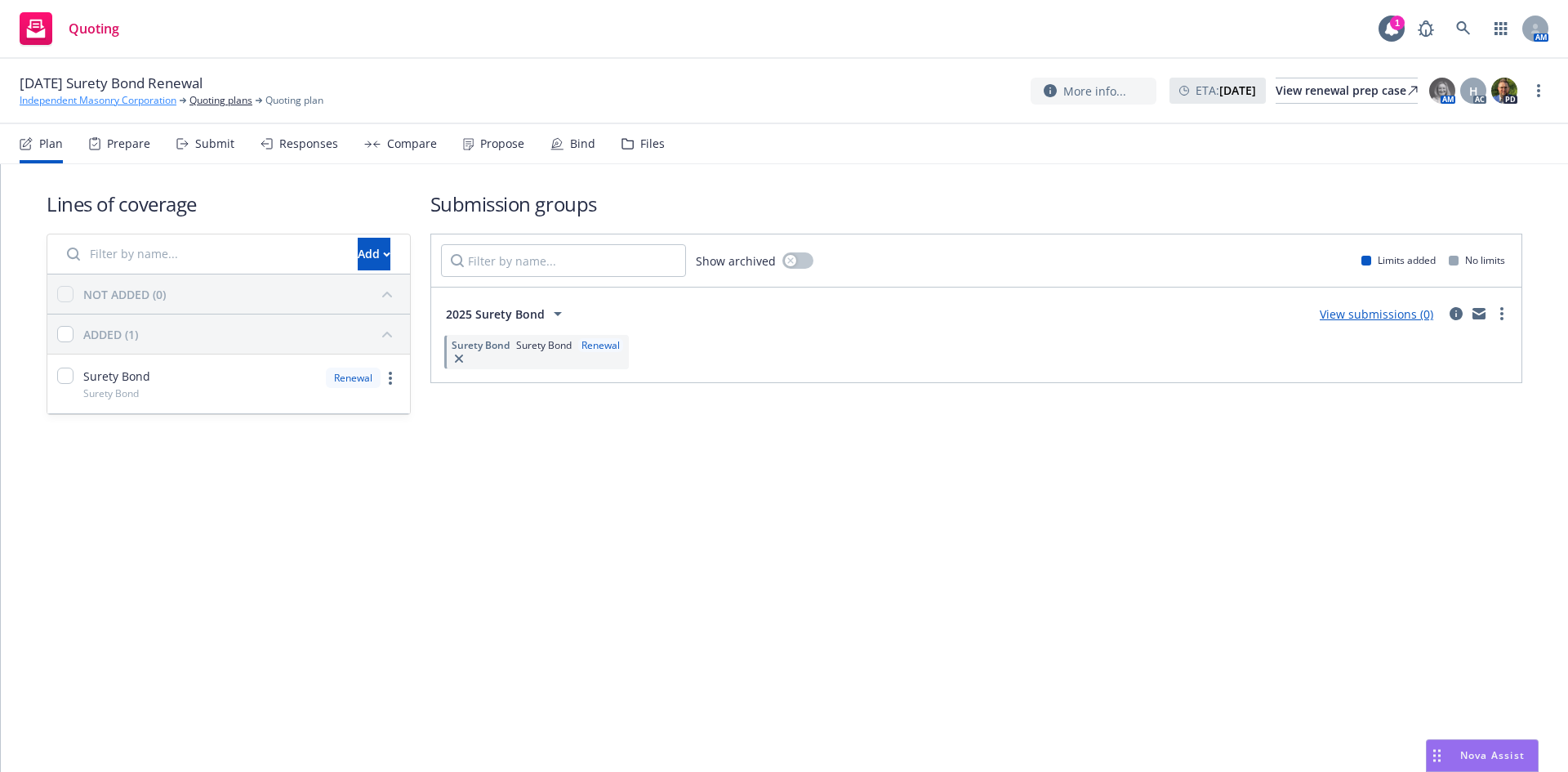
click at [156, 99] on link "Independent Masonry Corporation" at bounding box center [97, 100] width 156 height 15
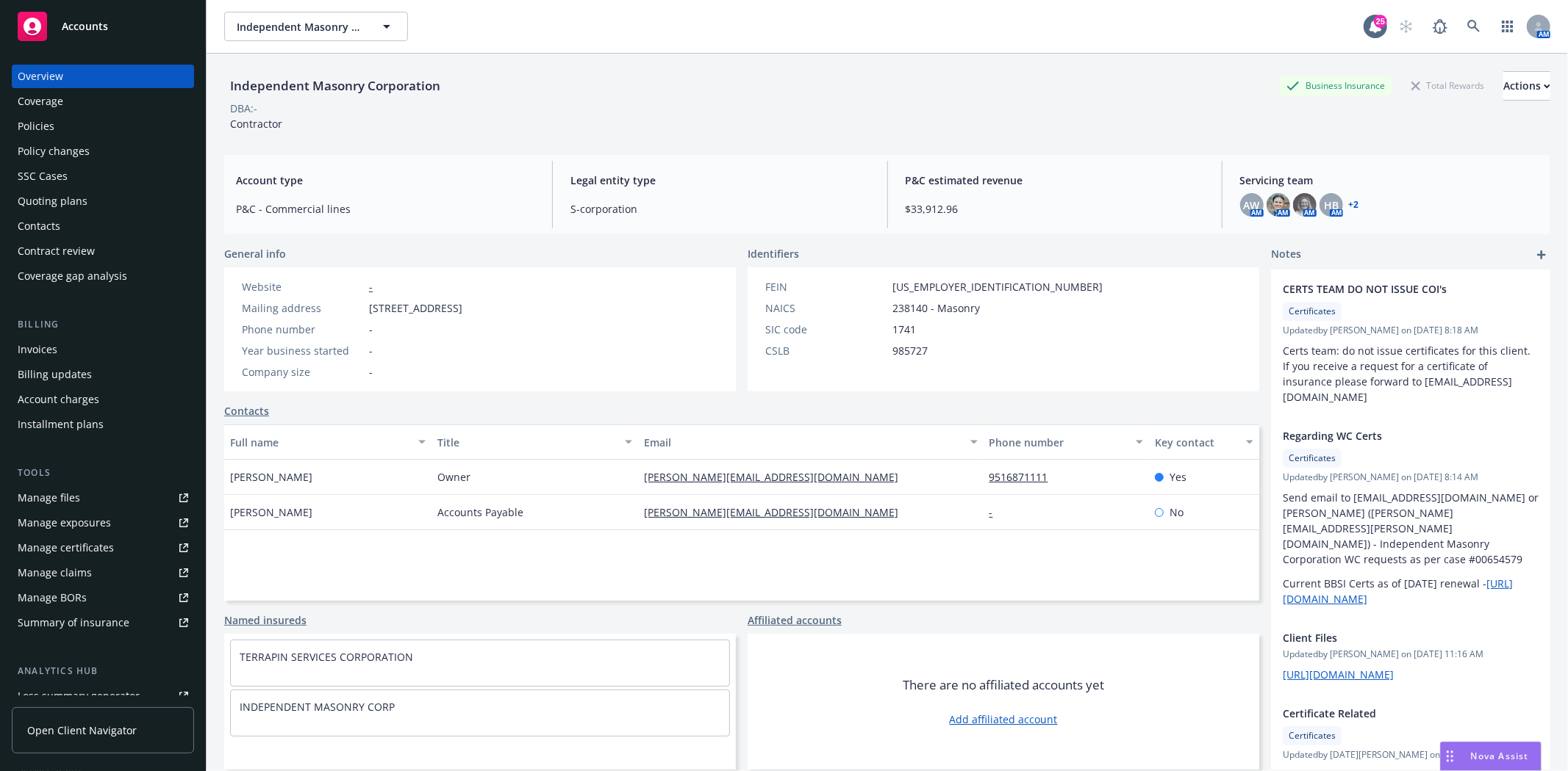
click at [39, 128] on div "Policies" at bounding box center [36, 126] width 37 height 24
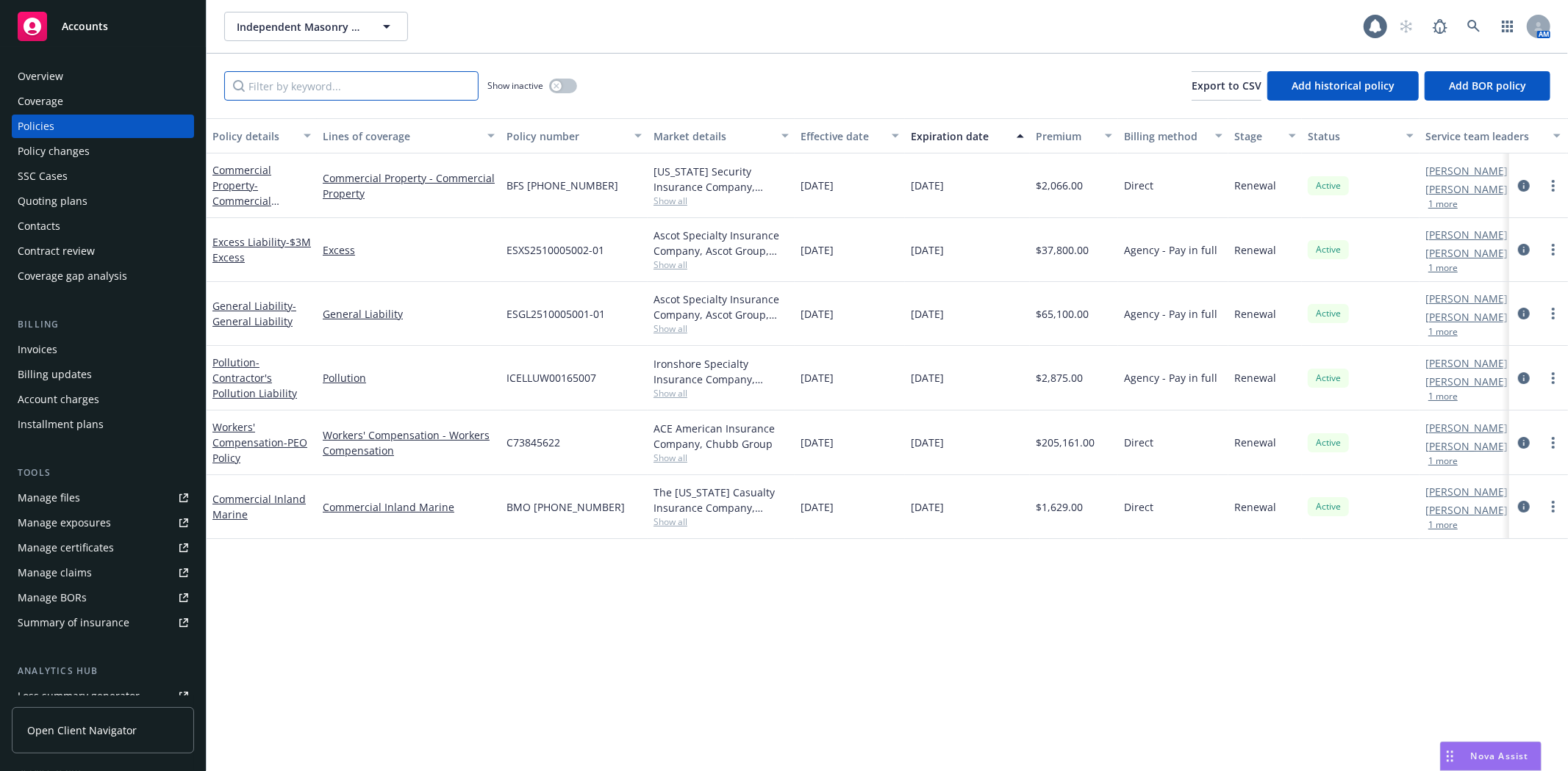
click at [262, 96] on input "Filter by keyword..." at bounding box center [352, 86] width 255 height 29
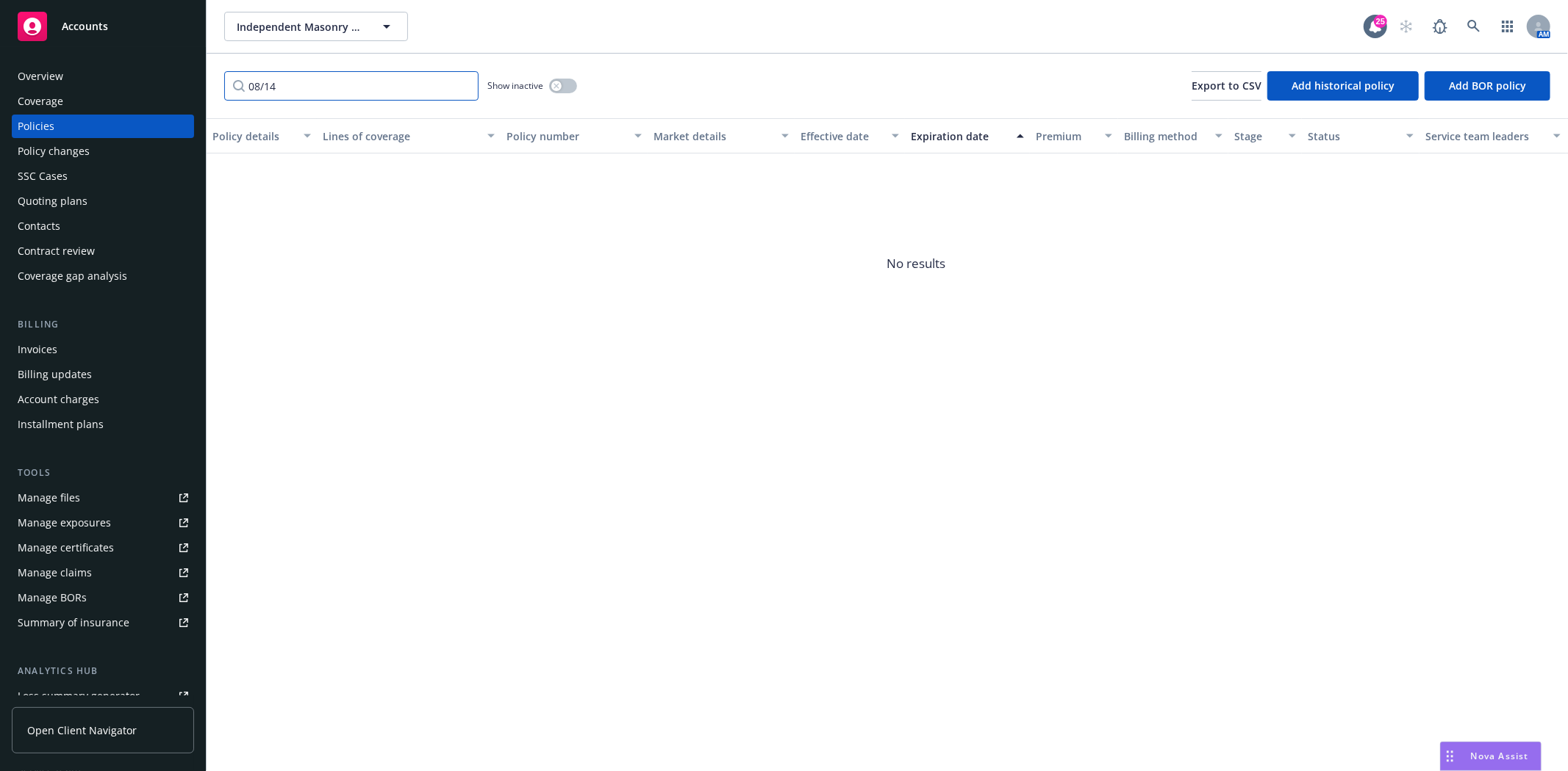
type input "08/14"
click at [555, 88] on div "button" at bounding box center [556, 86] width 10 height 10
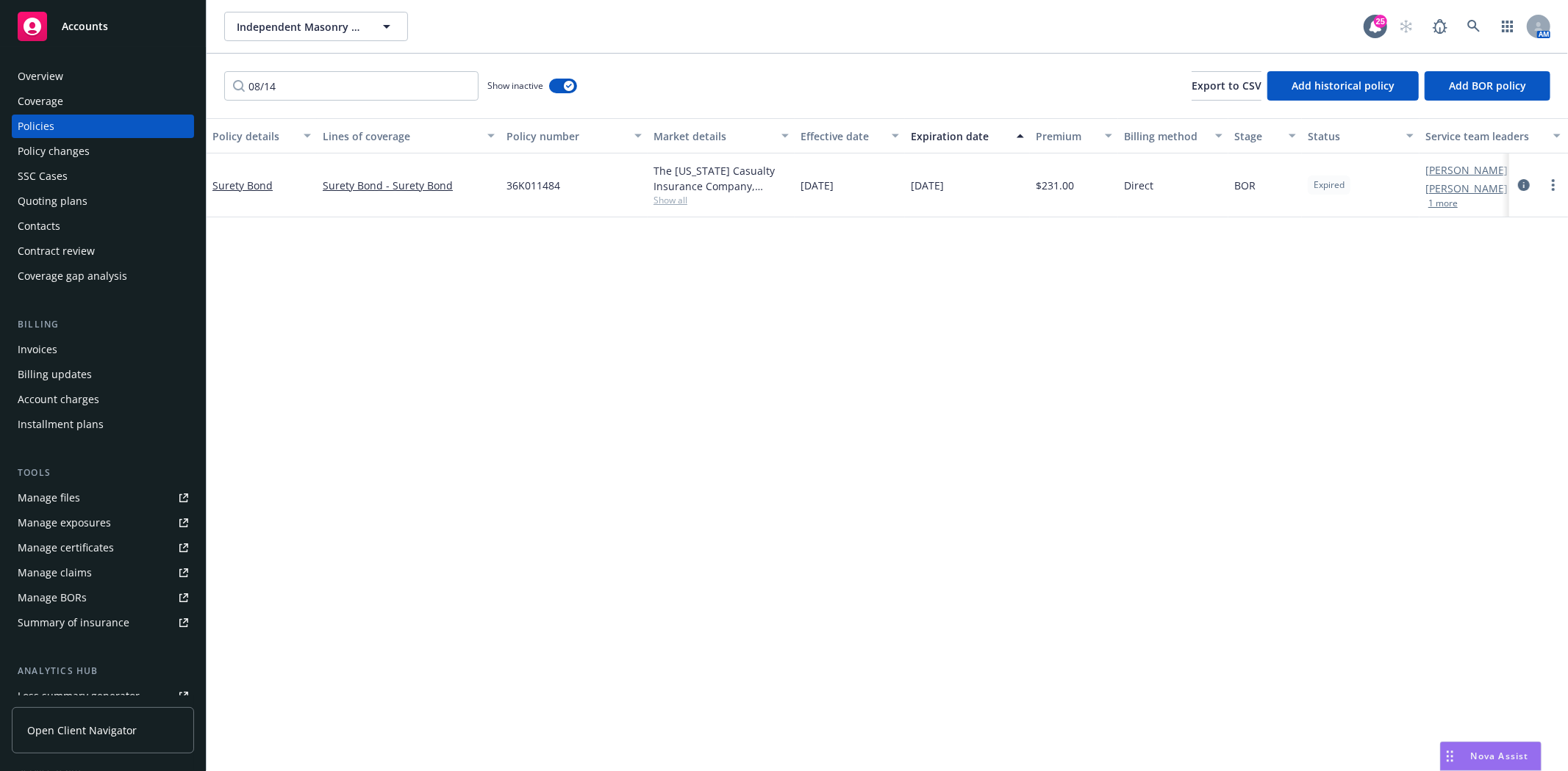
click at [524, 189] on span "36K011484" at bounding box center [534, 185] width 54 height 15
copy span "36K011484"
click at [9, 73] on div "Overview Coverage Policies Policy changes SSC Cases Quoting plans Contacts Cont…" at bounding box center [103, 410] width 206 height 725
click at [73, 73] on div "Overview" at bounding box center [103, 77] width 170 height 24
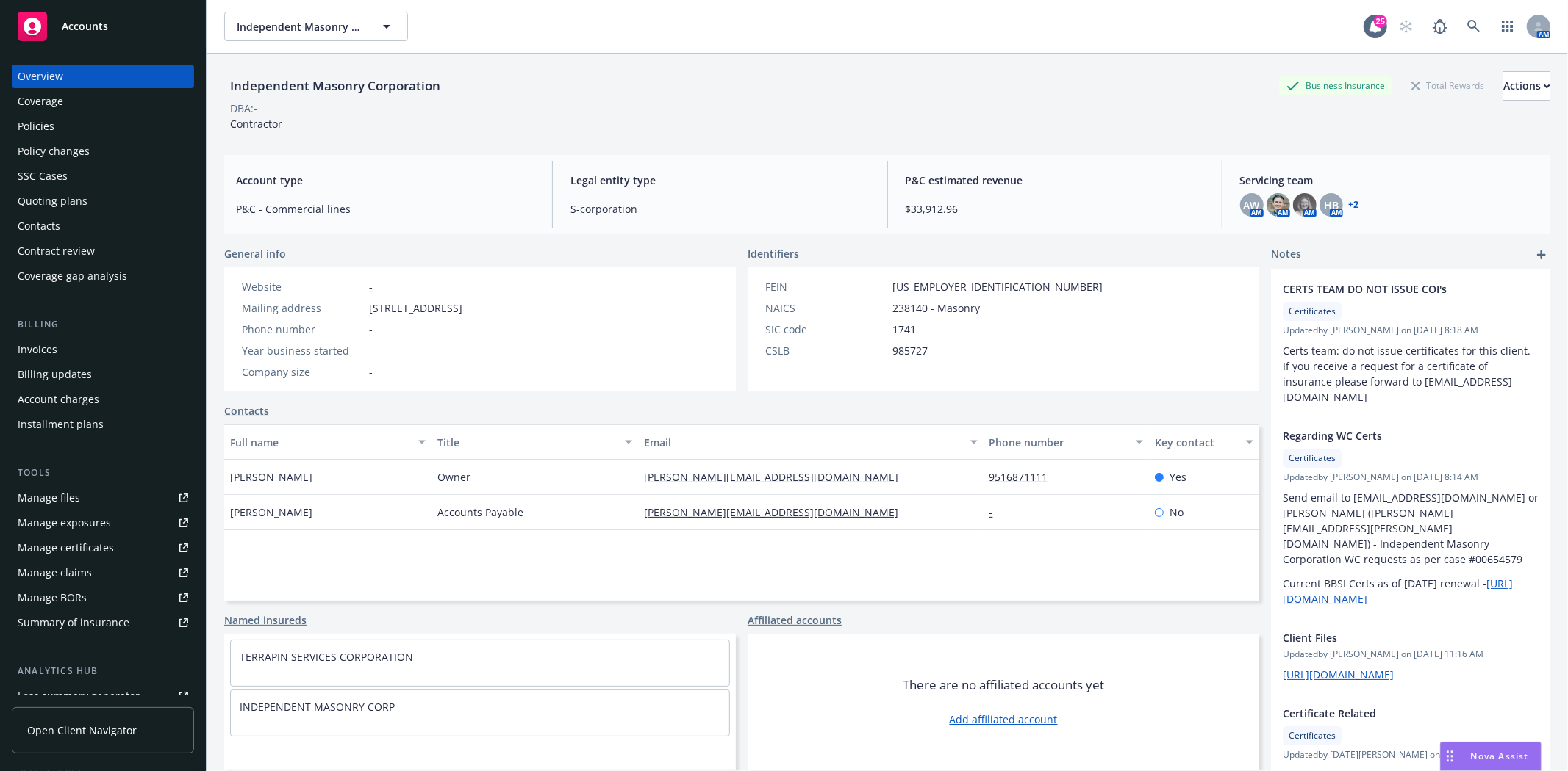
click at [400, 90] on div "Independent Masonry Corporation" at bounding box center [335, 86] width 222 height 19
copy div "Independent Masonry Corporation"
click at [911, 290] on span "45-5349402" at bounding box center [996, 286] width 210 height 15
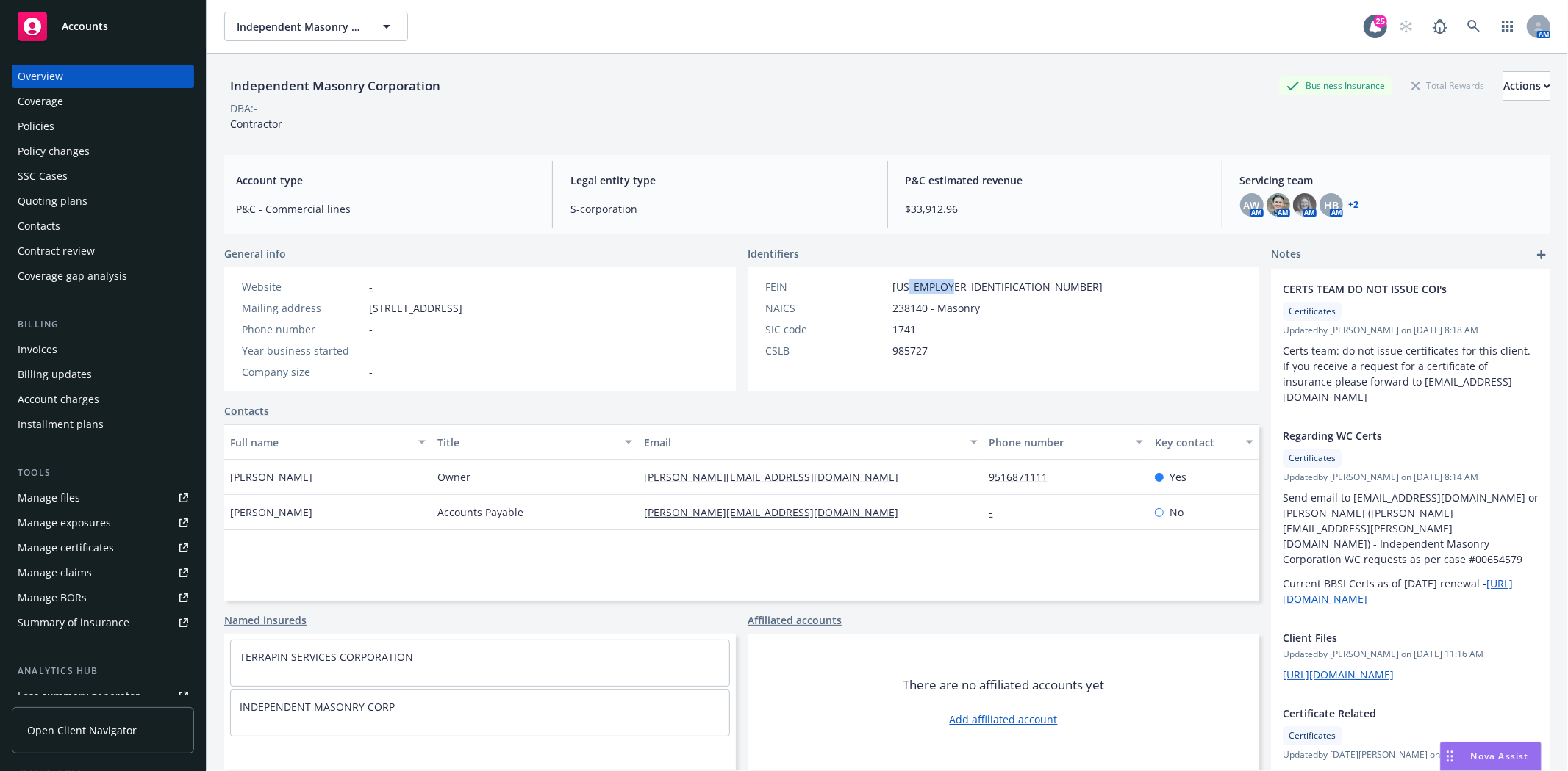
click at [911, 290] on span "45-5349402" at bounding box center [996, 286] width 210 height 15
copy span "45-5349402"
click at [462, 306] on span "17851 Iris Ave, Riverside, CA, 92508" at bounding box center [416, 308] width 94 height 15
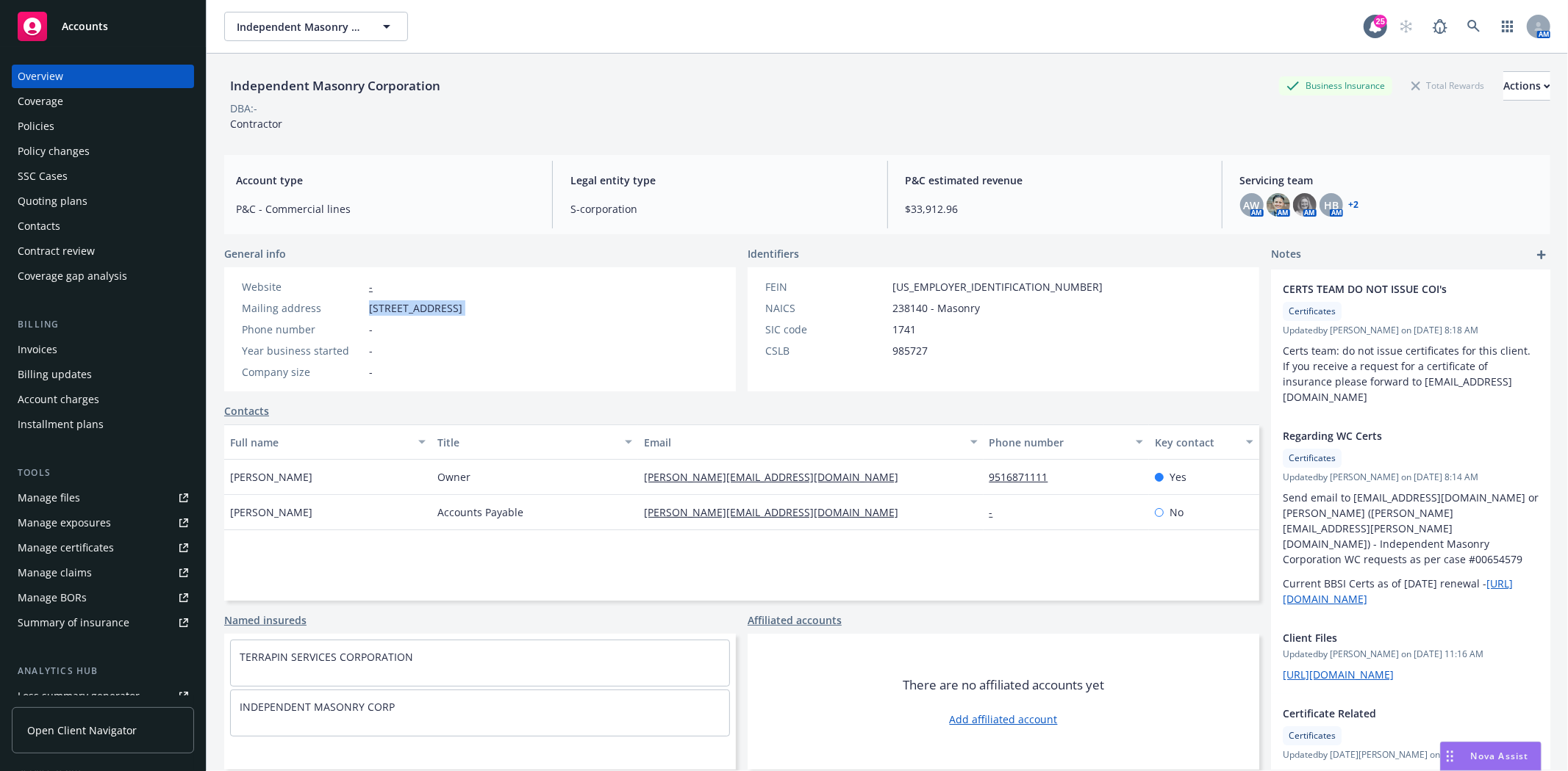
click at [462, 306] on span "17851 Iris Ave, Riverside, CA, 92508" at bounding box center [416, 308] width 94 height 15
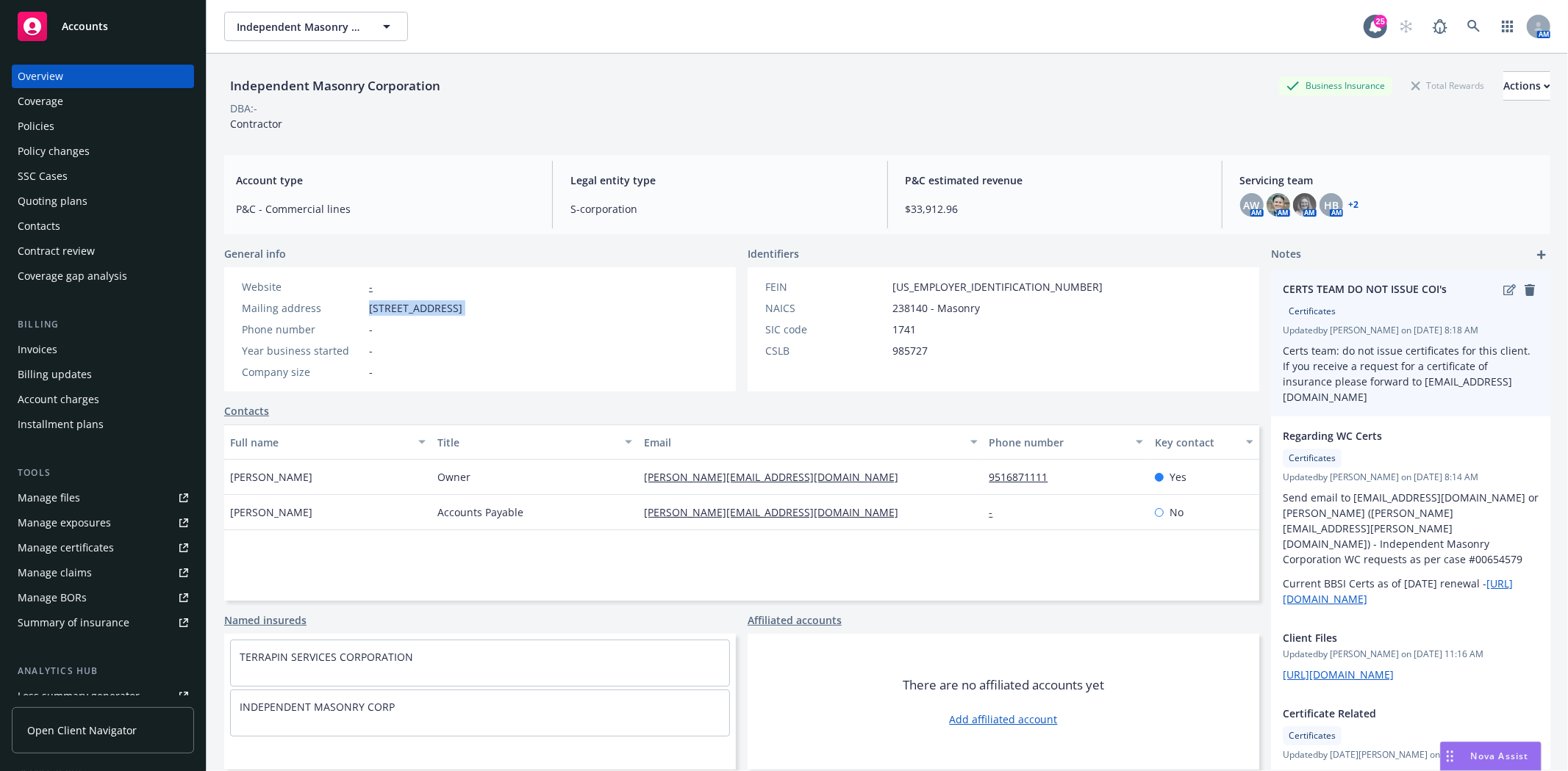
copy span "17851 Iris Ave, Riverside, CA, 92508"
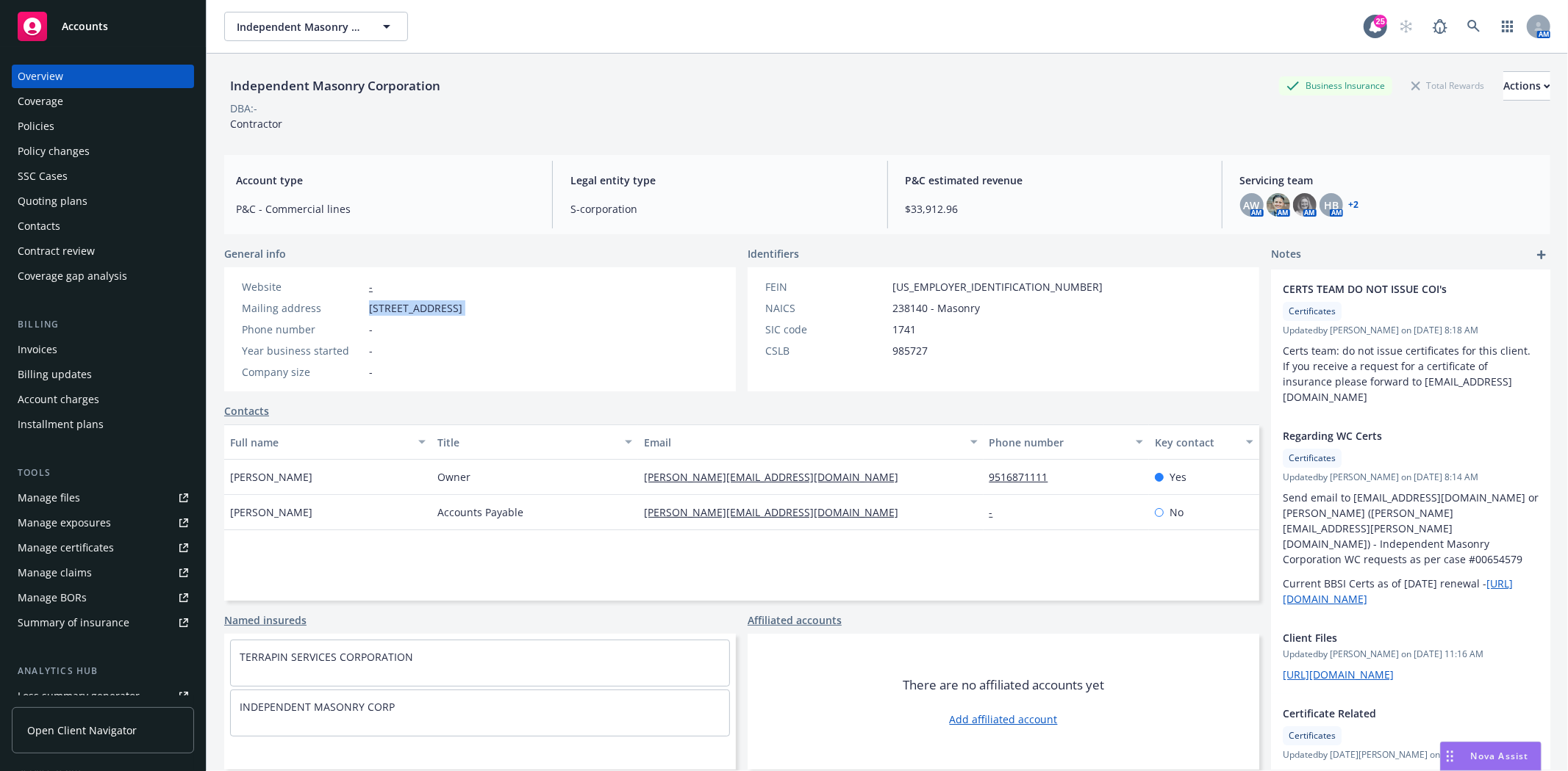
click at [112, 129] on div "Policies" at bounding box center [103, 126] width 170 height 24
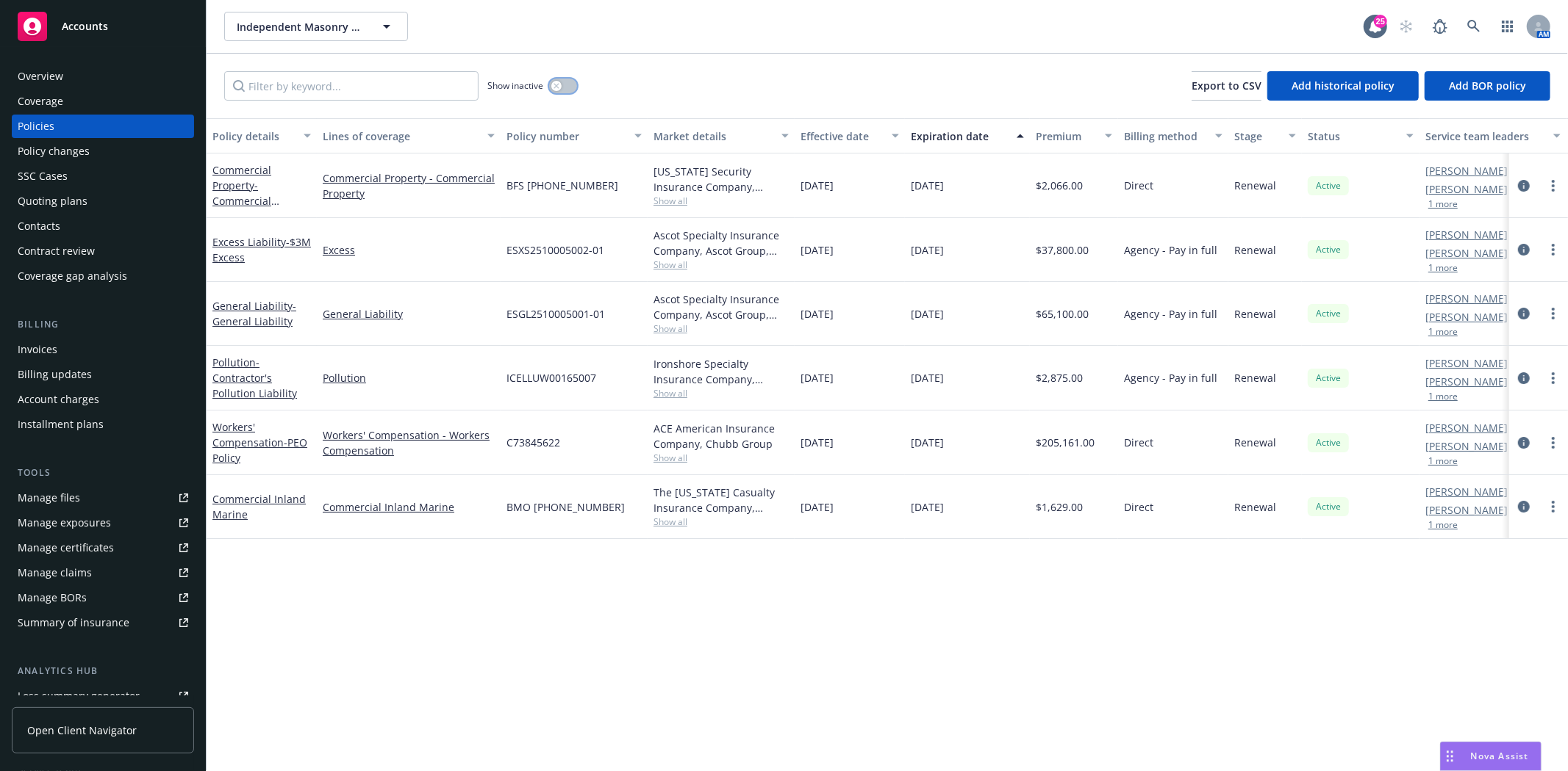
click at [570, 83] on button "button" at bounding box center [562, 85] width 28 height 14
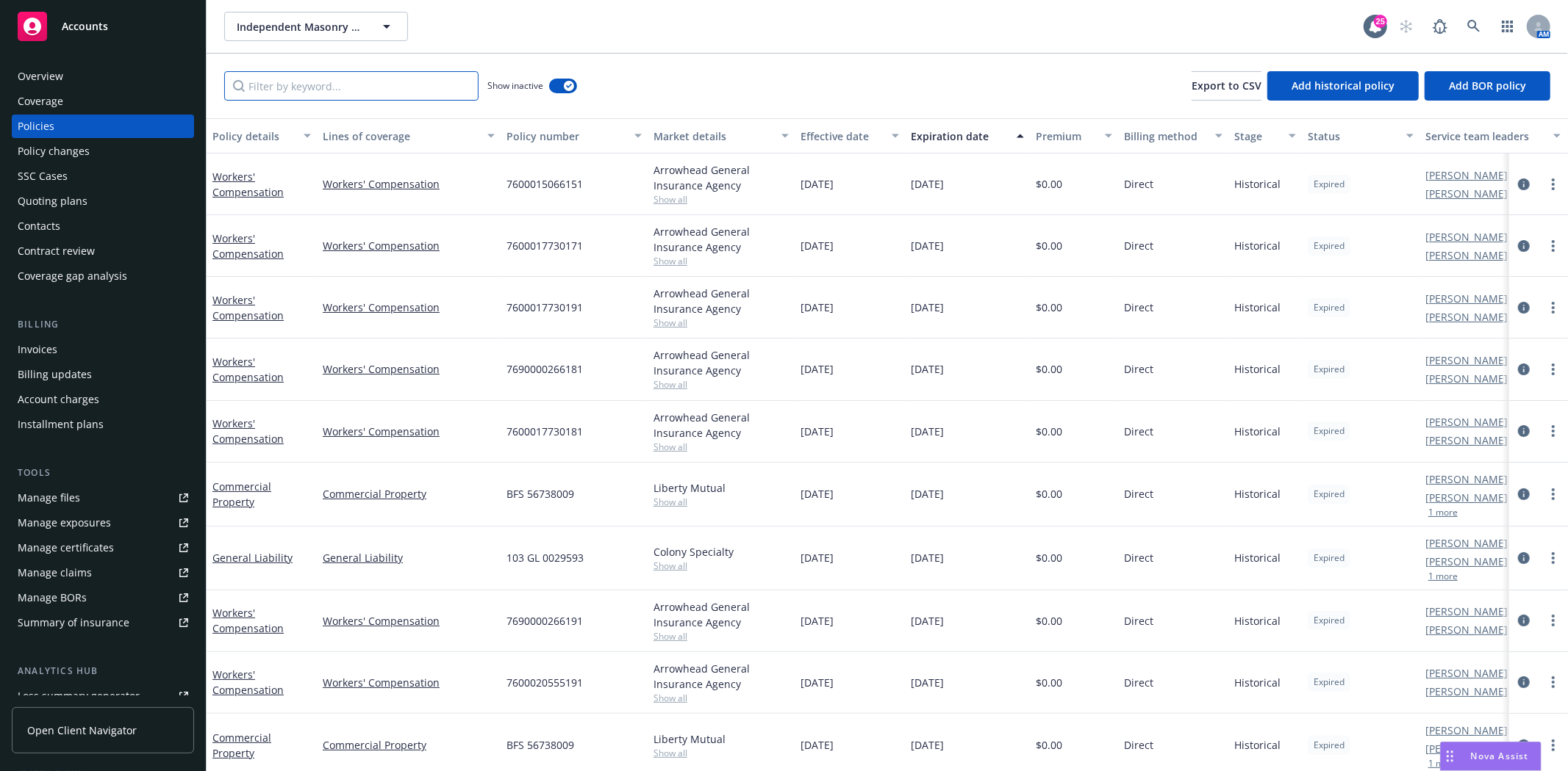
click at [447, 83] on input "Filter by keyword..." at bounding box center [352, 86] width 255 height 29
paste input "17851 Iris Ave, Riverside, CA, 92508"
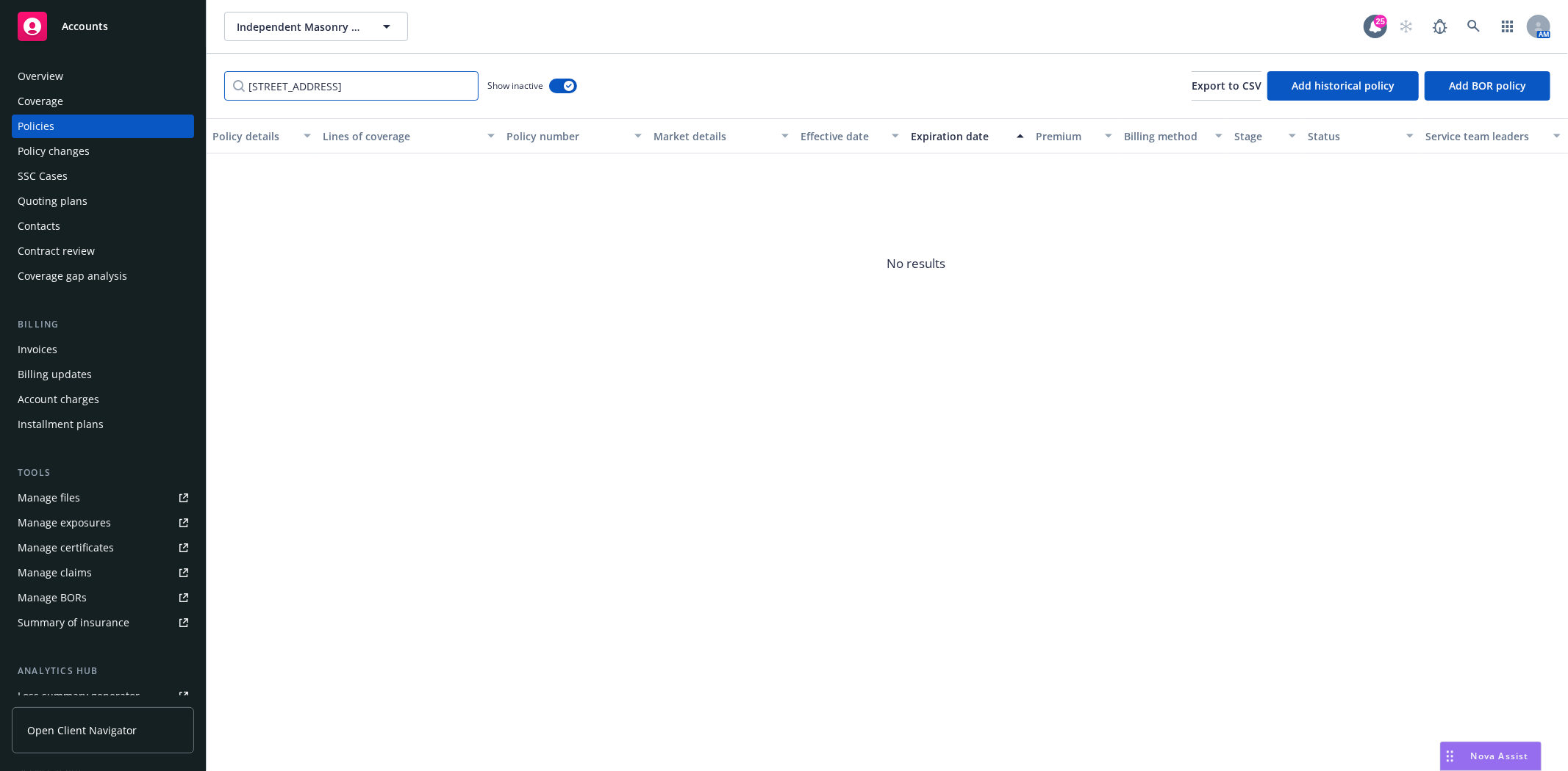
click at [422, 91] on input "17851 Iris Ave, Riverside, CA, 92508" at bounding box center [352, 86] width 255 height 29
type input "Surety"
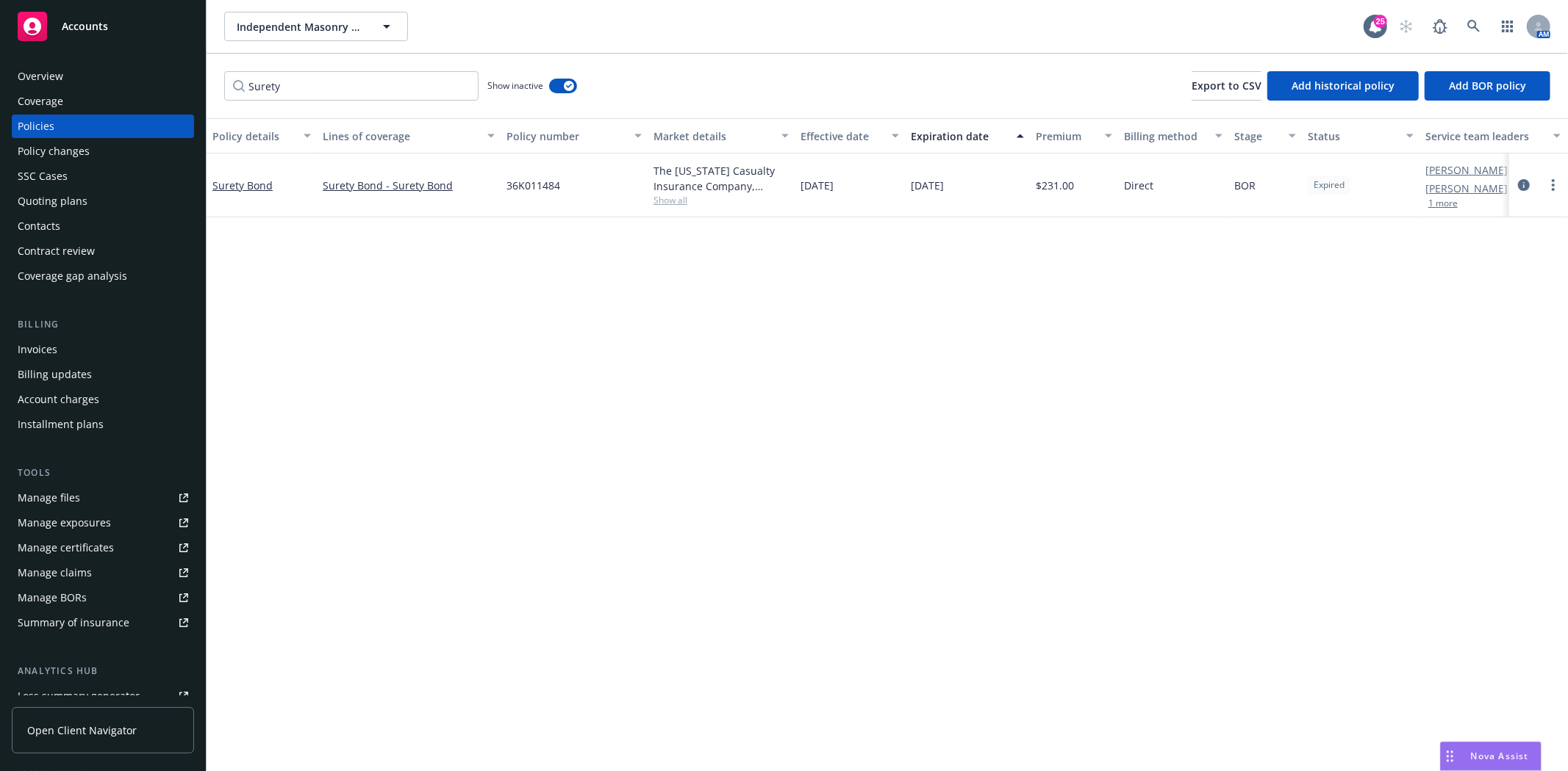
click at [561, 179] on div "36K011484" at bounding box center [574, 185] width 147 height 64
click at [548, 184] on span "36K011484" at bounding box center [534, 185] width 54 height 15
copy span "36K011484"
click at [238, 179] on link "Surety Bond" at bounding box center [242, 185] width 60 height 14
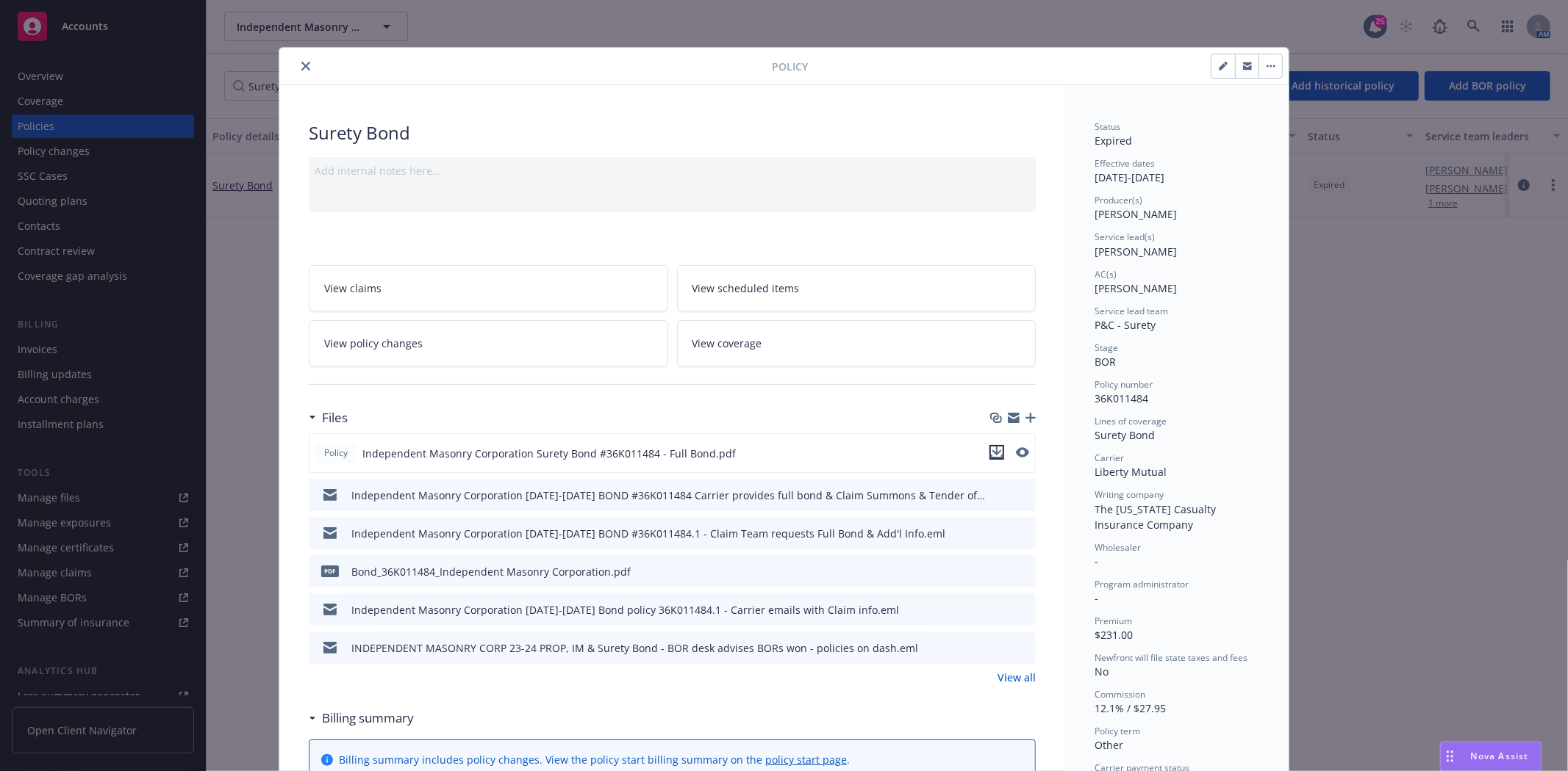
click at [996, 449] on button "download file" at bounding box center [996, 452] width 14 height 14
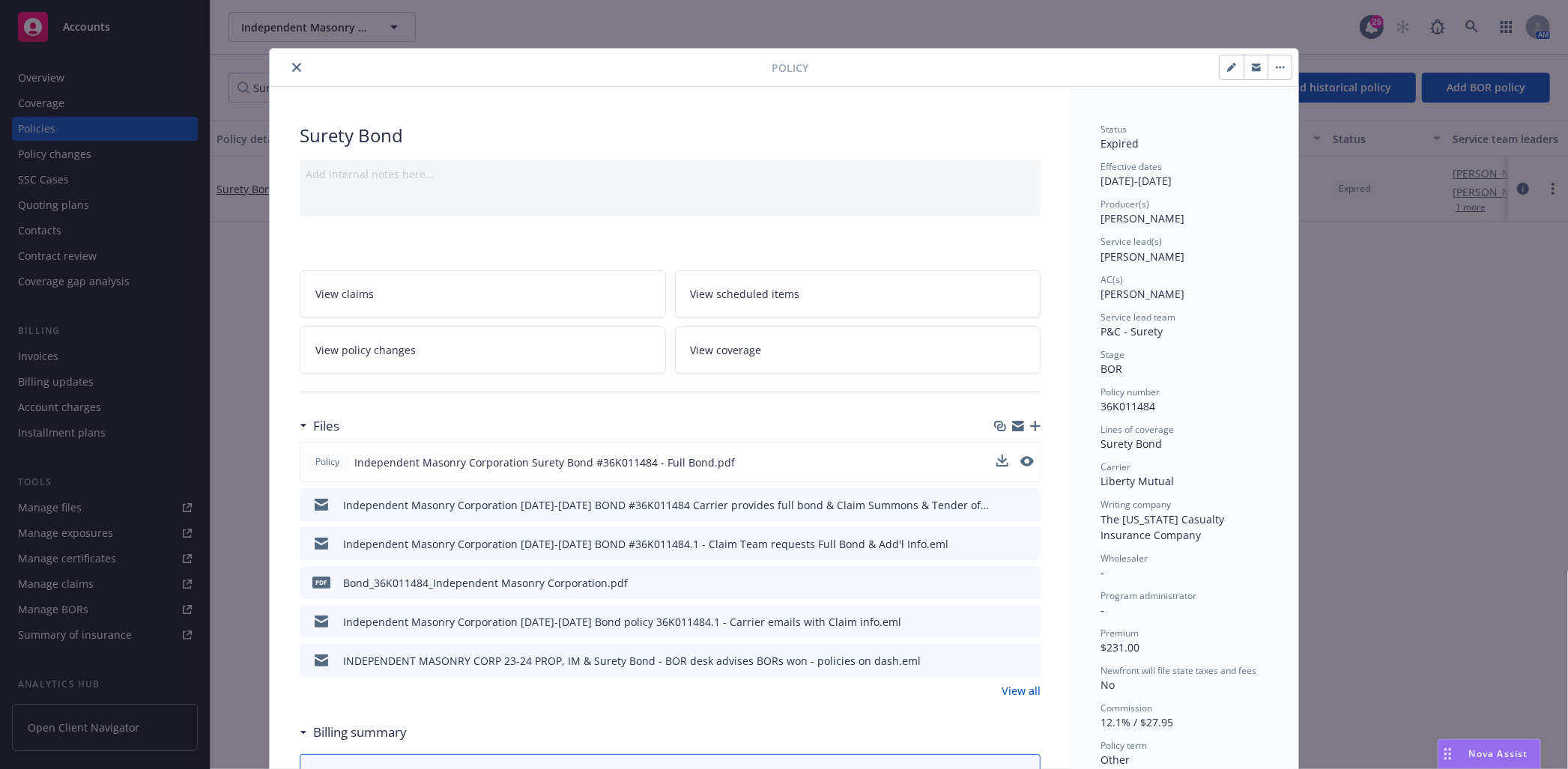
click at [997, 76] on div at bounding box center [1050, 68] width 484 height 26
click at [293, 64] on icon "close" at bounding box center [296, 67] width 9 height 9
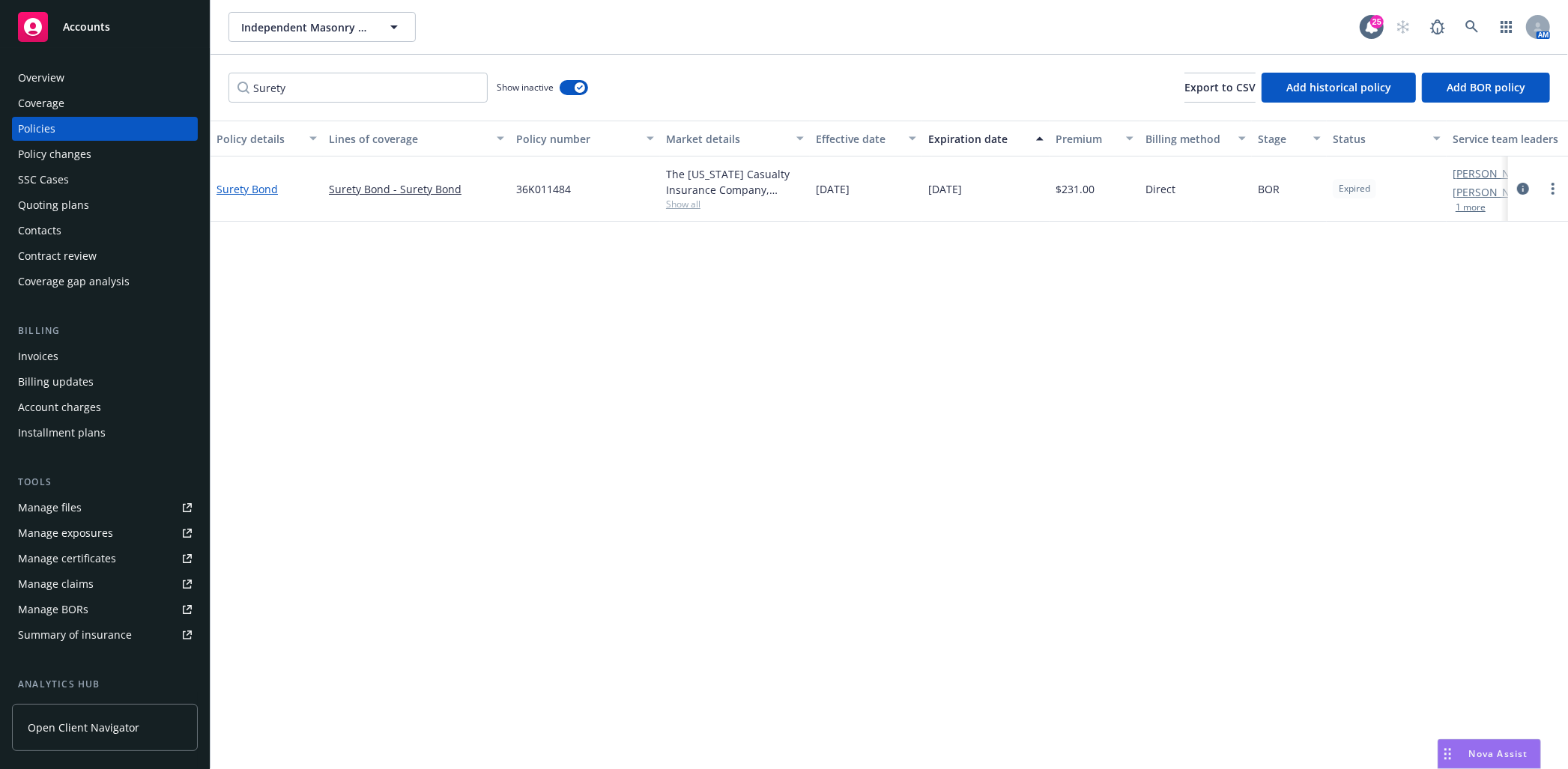
click at [250, 184] on link "Surety Bond" at bounding box center [247, 189] width 61 height 15
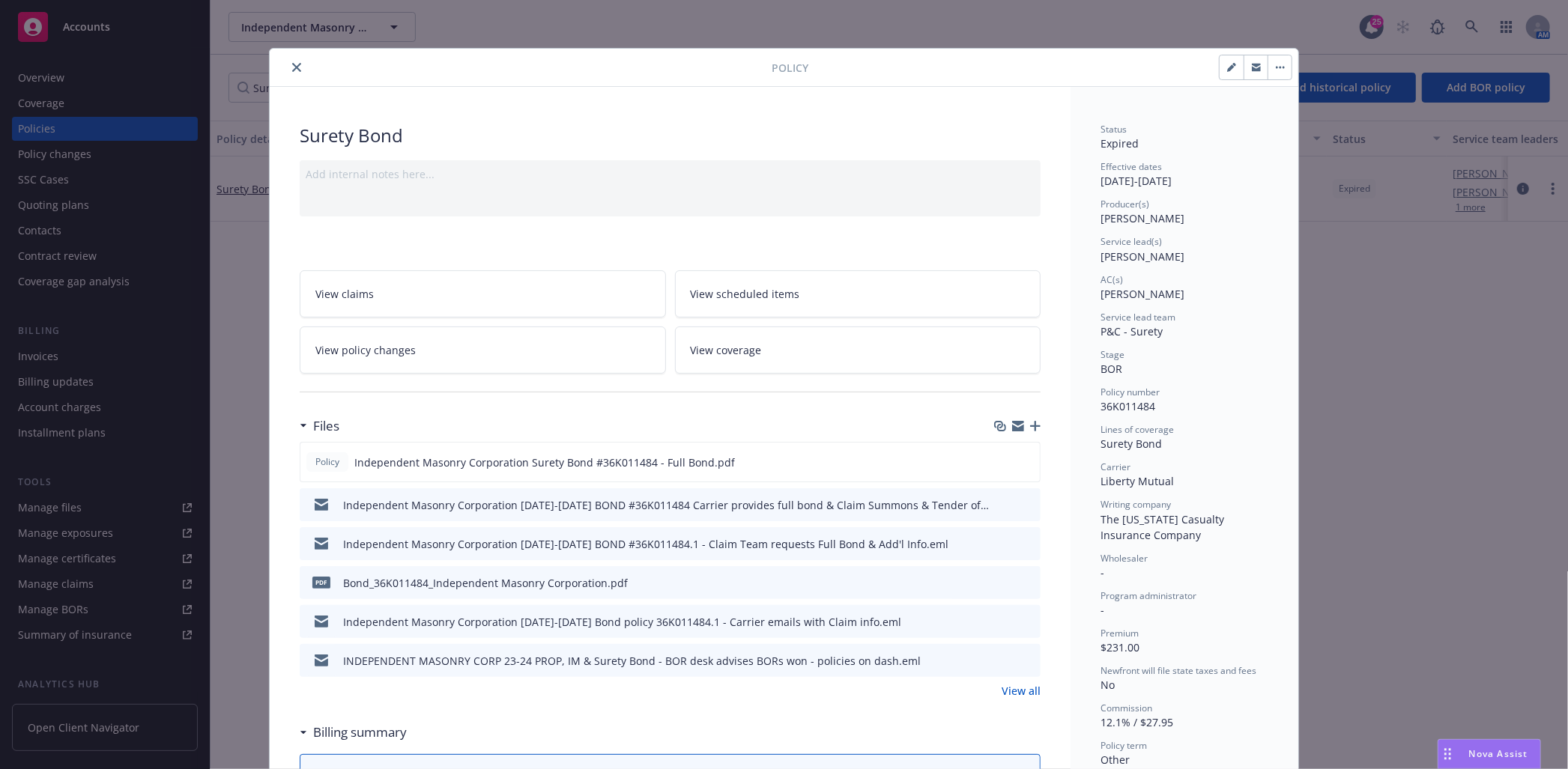
scroll to position [45, 0]
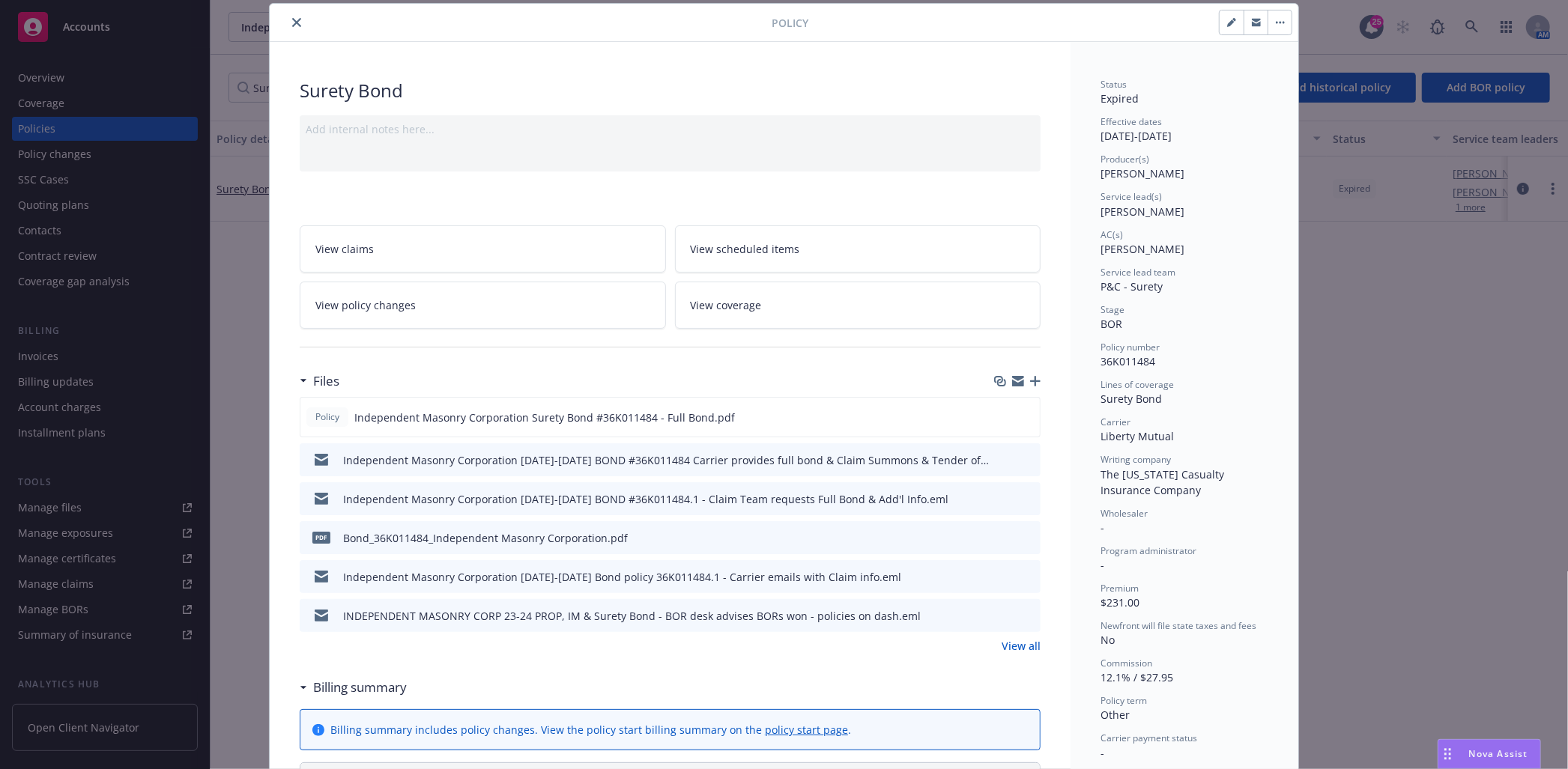
click at [1229, 24] on icon "button" at bounding box center [1231, 22] width 9 height 9
select select "BOR"
select select "other"
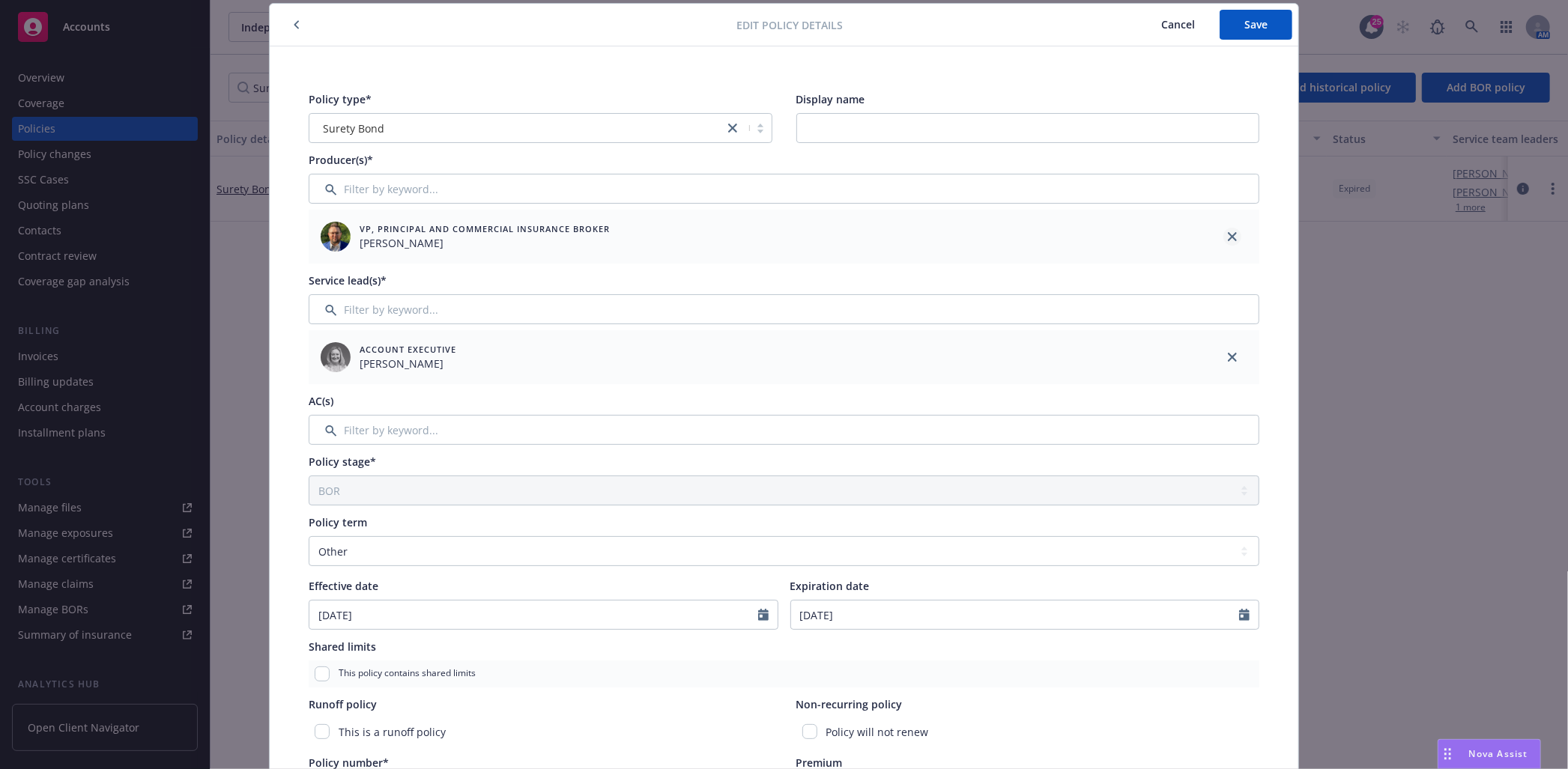
click at [1223, 236] on link "close" at bounding box center [1232, 236] width 18 height 18
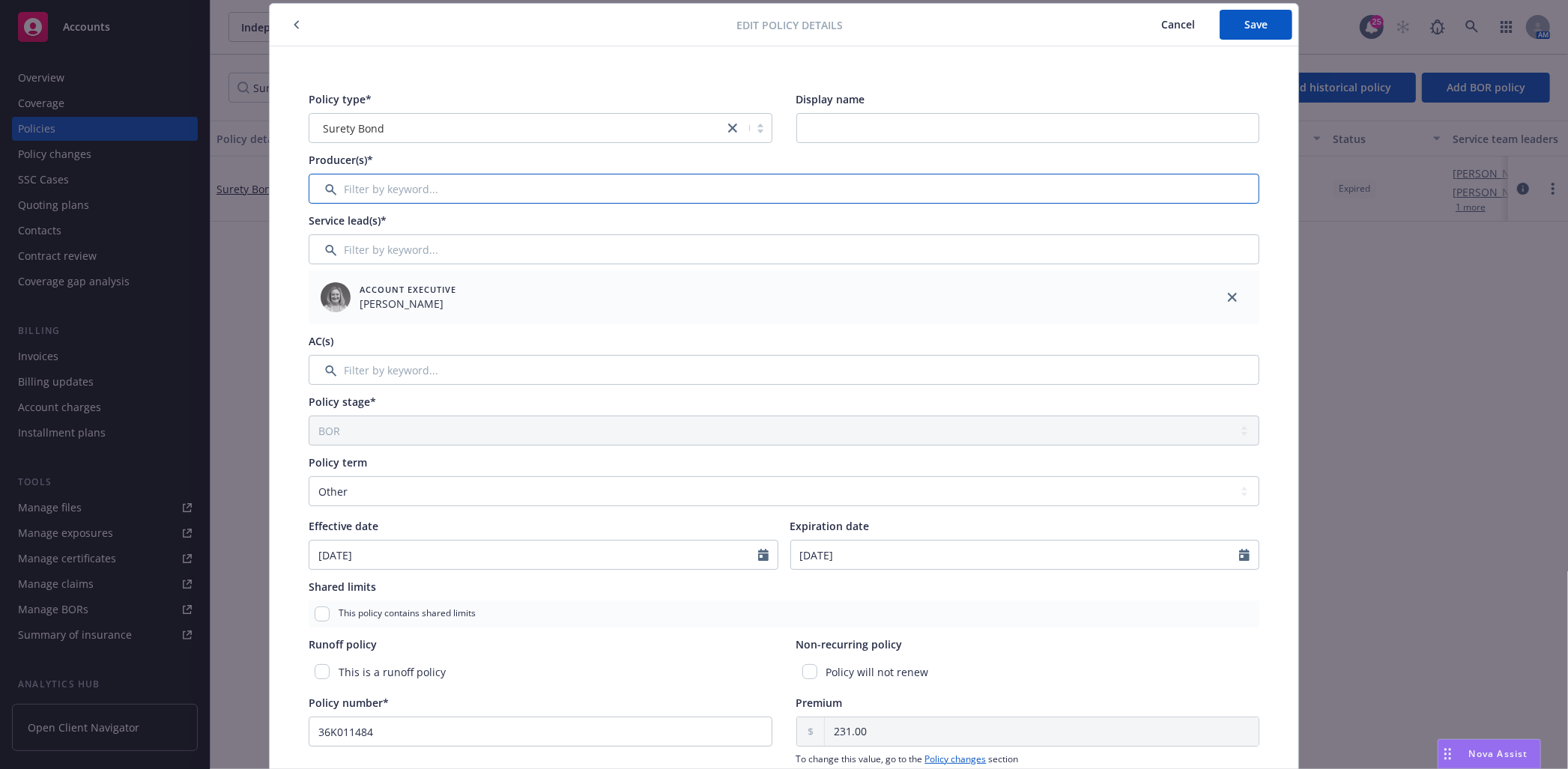
click at [388, 193] on input "Filter by keyword..." at bounding box center [784, 188] width 950 height 30
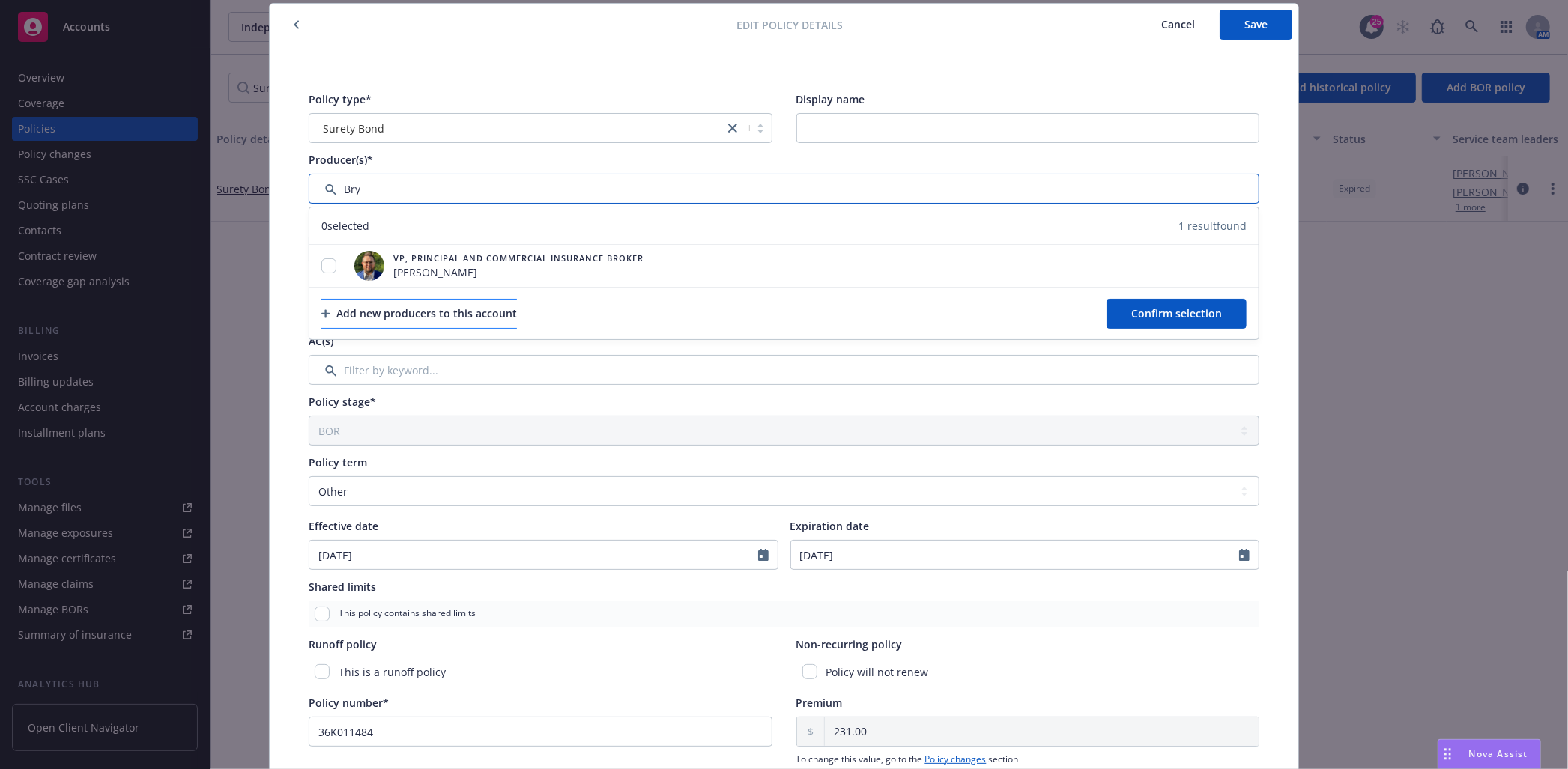
type input "Bry"
click at [378, 302] on div "Add new producers to this account" at bounding box center [419, 314] width 196 height 28
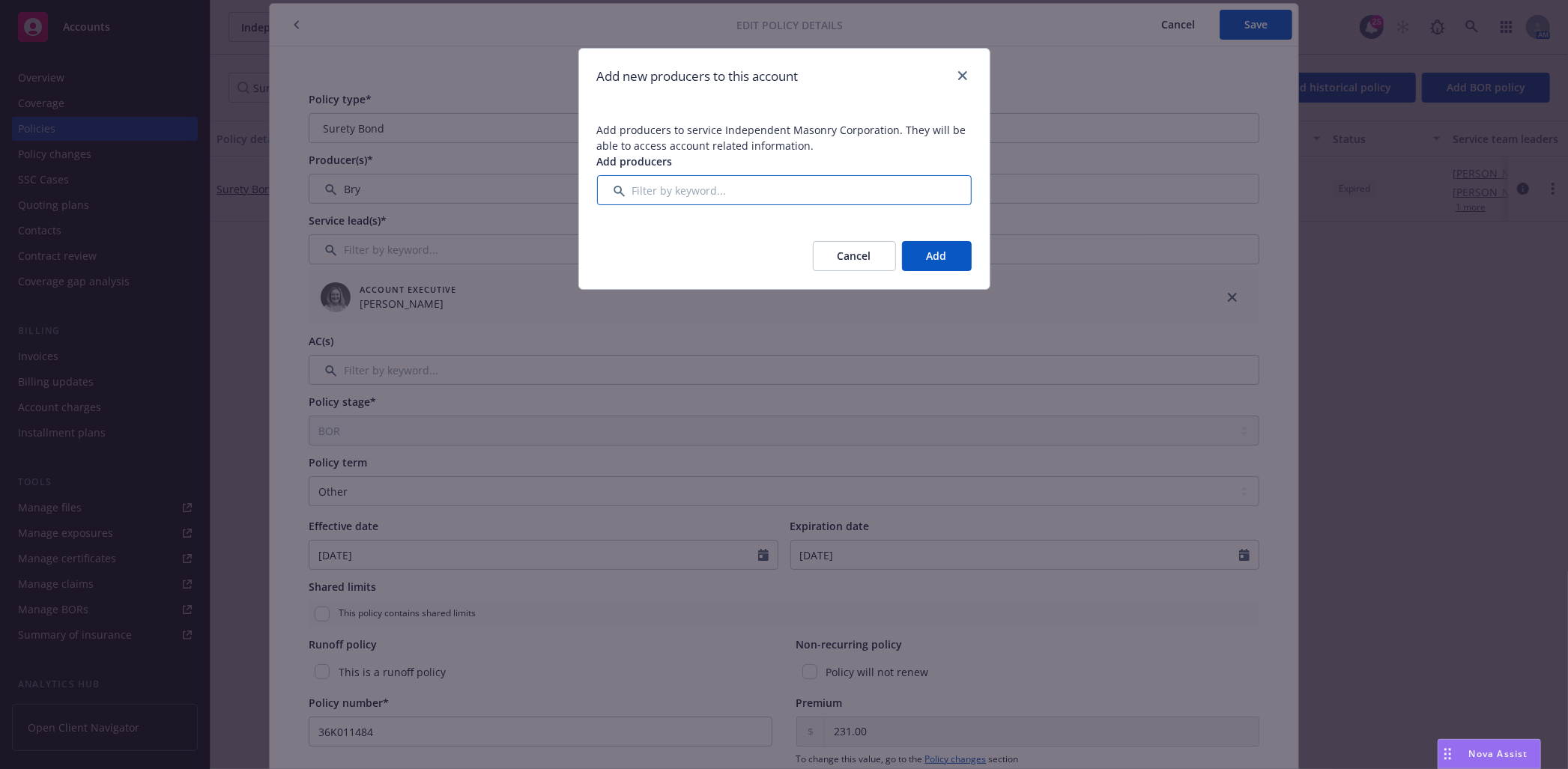
click at [699, 185] on input "Filter by keyword..." at bounding box center [784, 190] width 375 height 30
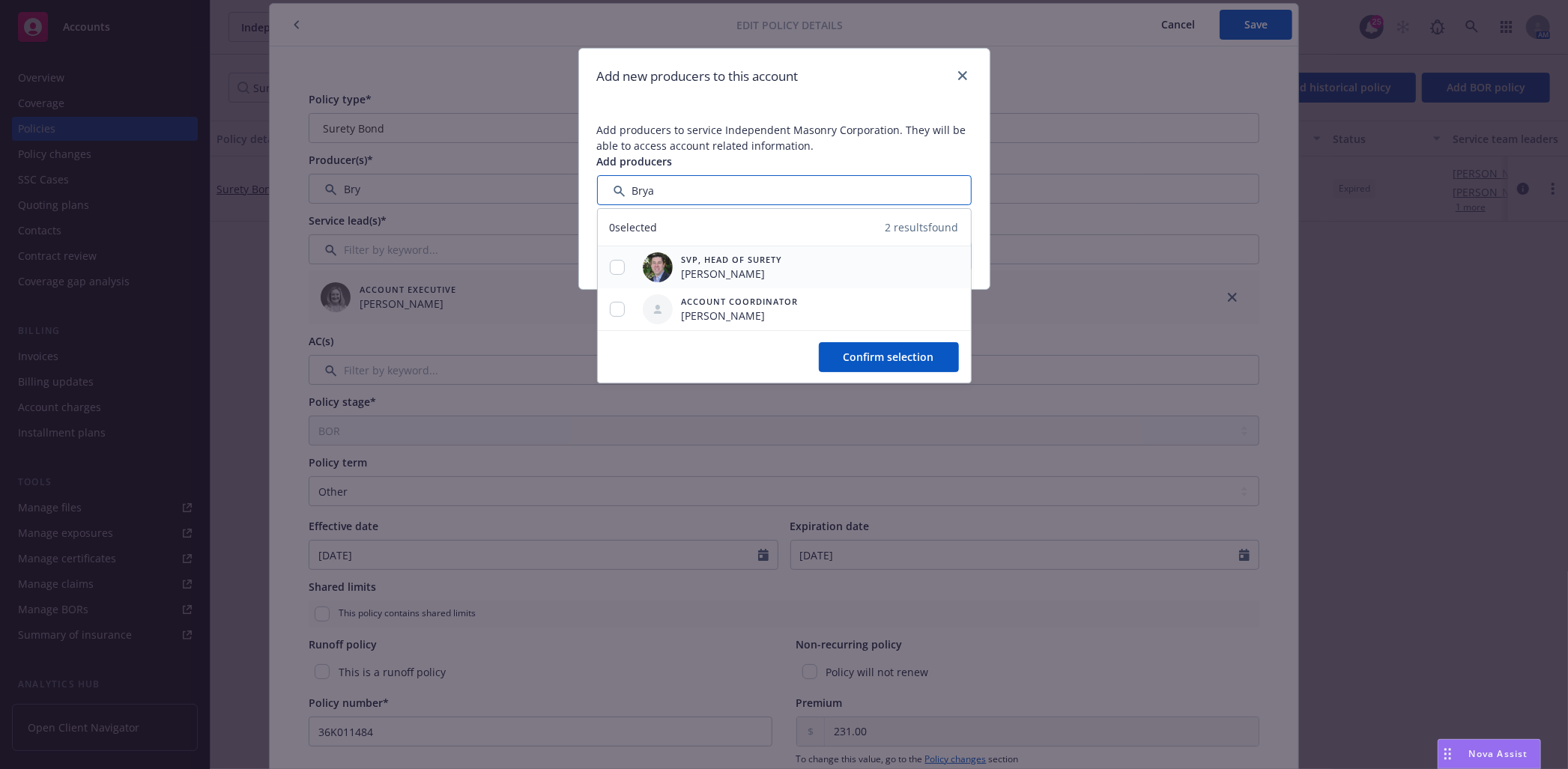
type input "Brya"
click at [611, 275] on div at bounding box center [617, 268] width 39 height 15
click at [622, 273] on div at bounding box center [617, 268] width 39 height 15
click at [618, 267] on input "checkbox" at bounding box center [617, 267] width 15 height 15
checkbox input "true"
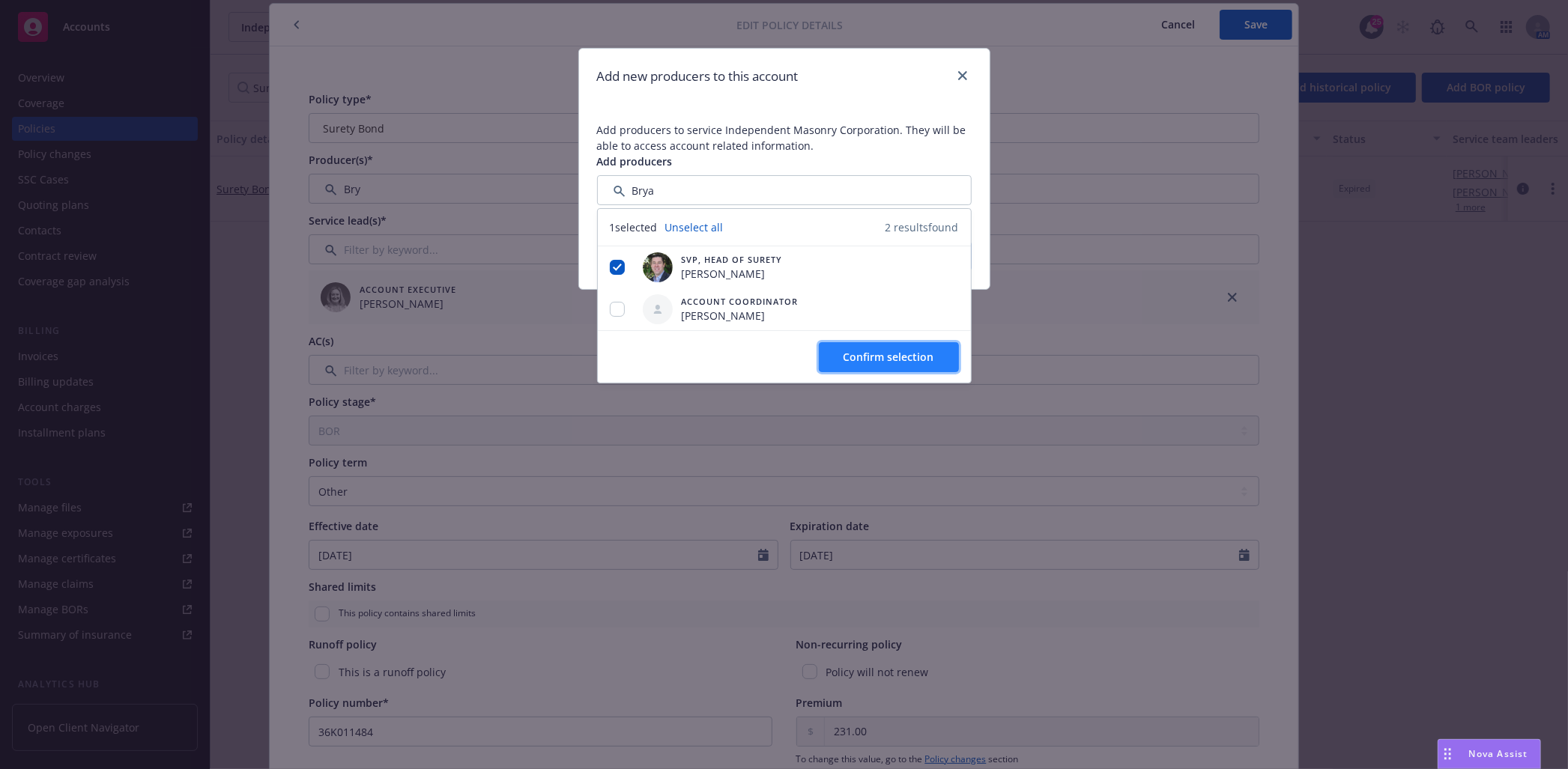
click at [865, 355] on span "Confirm selection" at bounding box center [888, 357] width 90 height 15
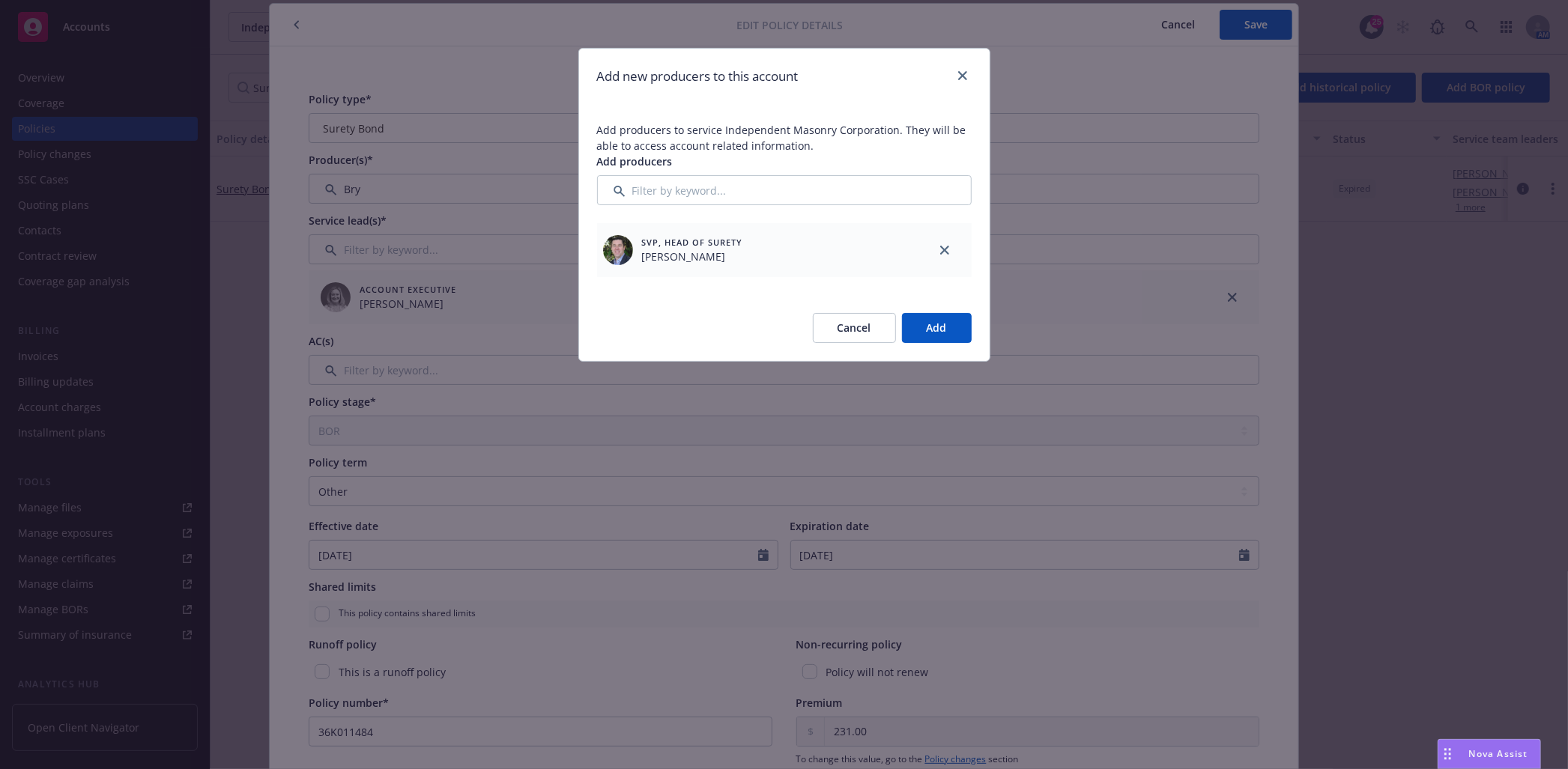
click at [905, 333] on button "Add" at bounding box center [937, 327] width 70 height 30
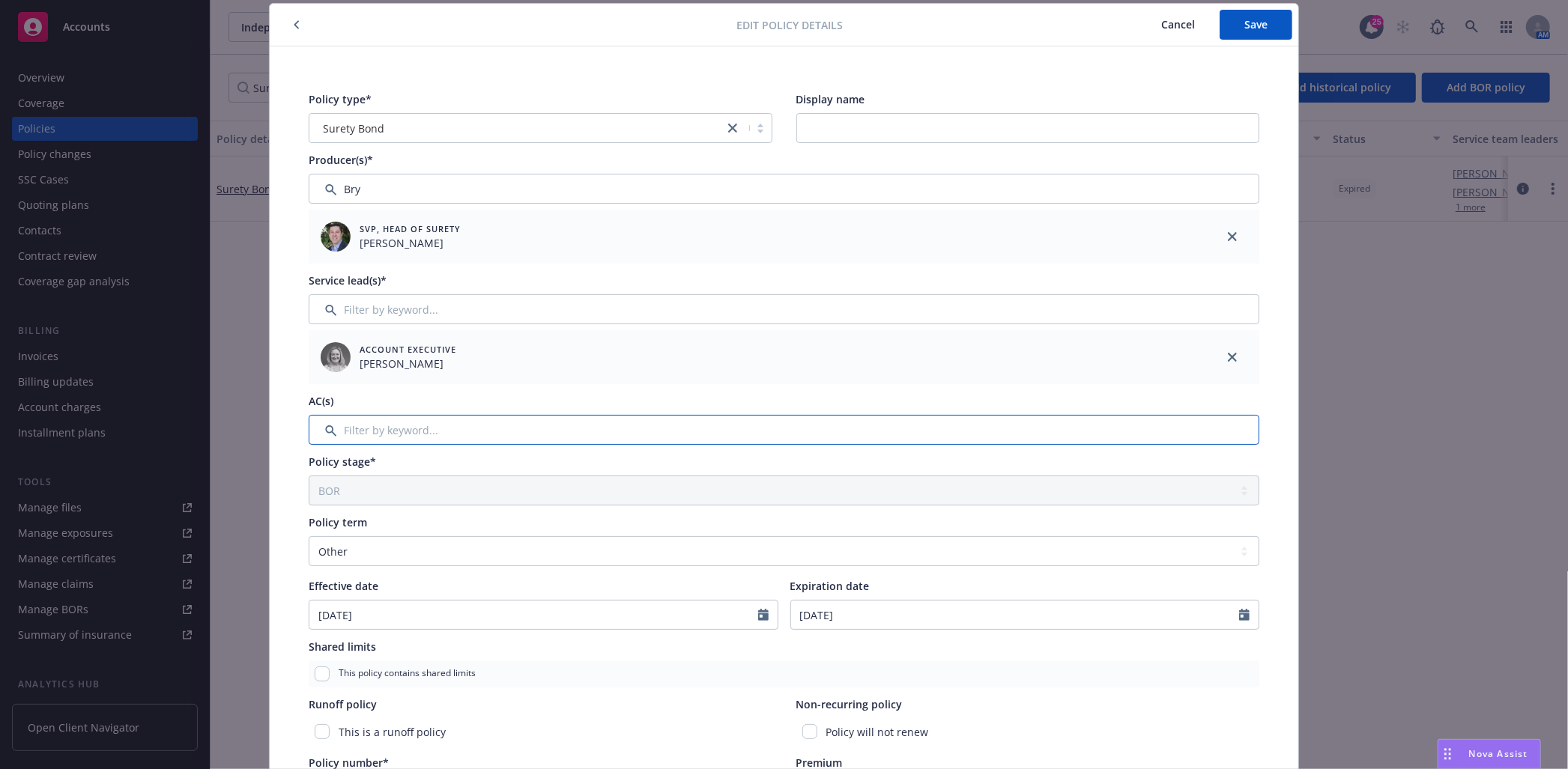
click at [485, 439] on input "Filter by keyword..." at bounding box center [784, 430] width 950 height 30
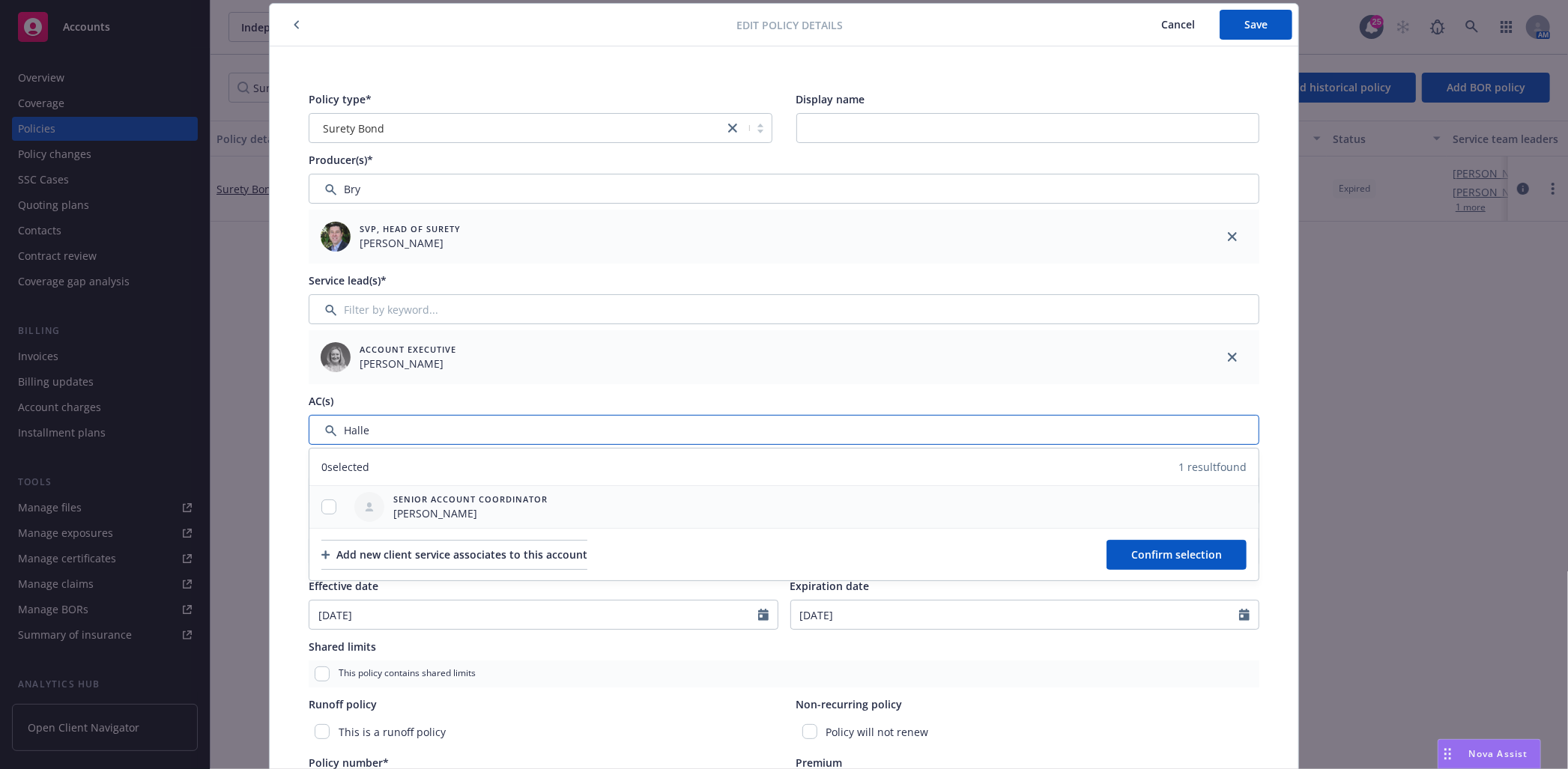
type input "Halle"
click at [326, 511] on input "checkbox" at bounding box center [328, 506] width 15 height 15
checkbox input "true"
click at [1217, 555] on button "Confirm selection" at bounding box center [1176, 555] width 140 height 30
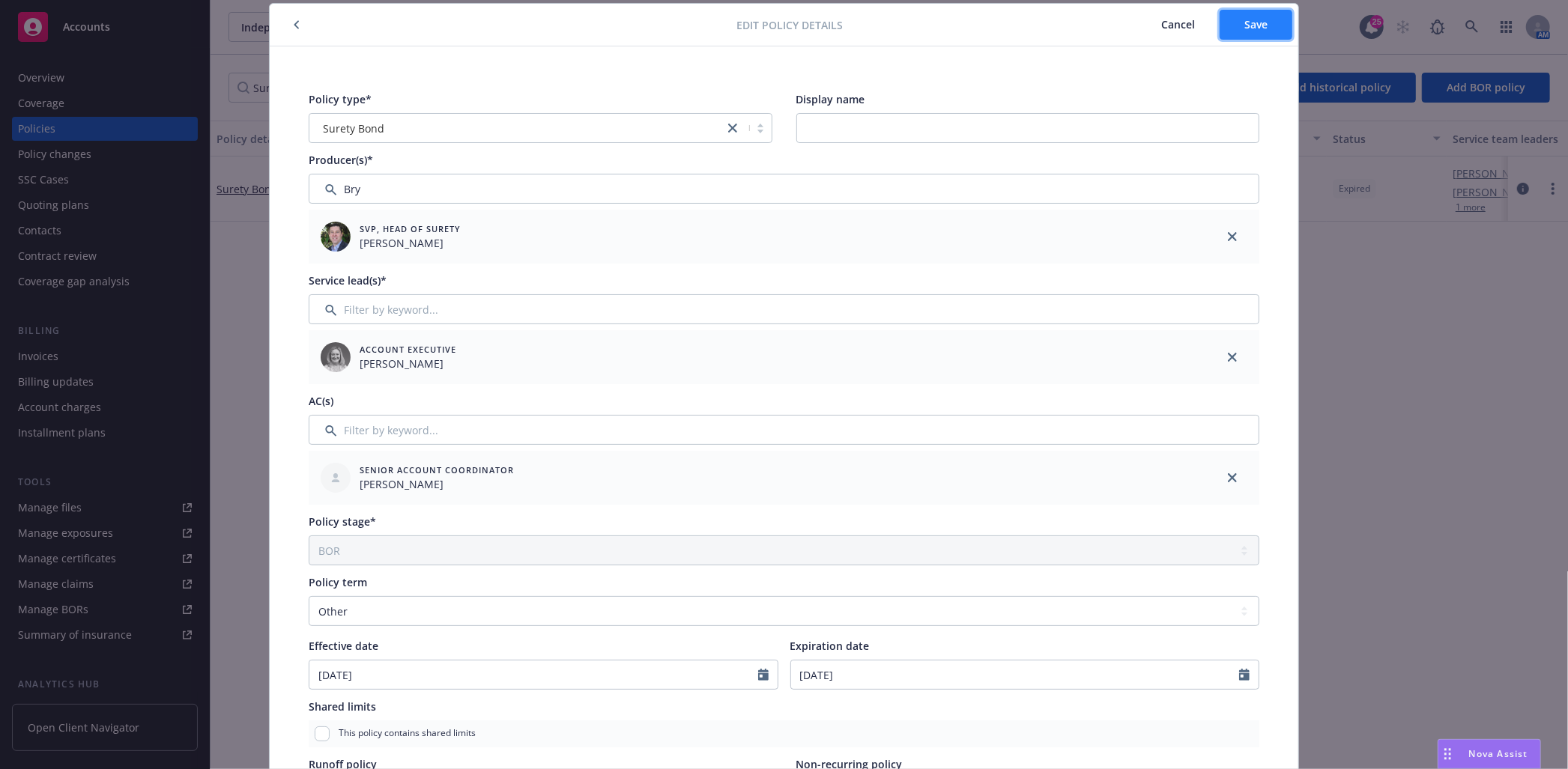
click at [1245, 20] on span "Save" at bounding box center [1255, 24] width 23 height 15
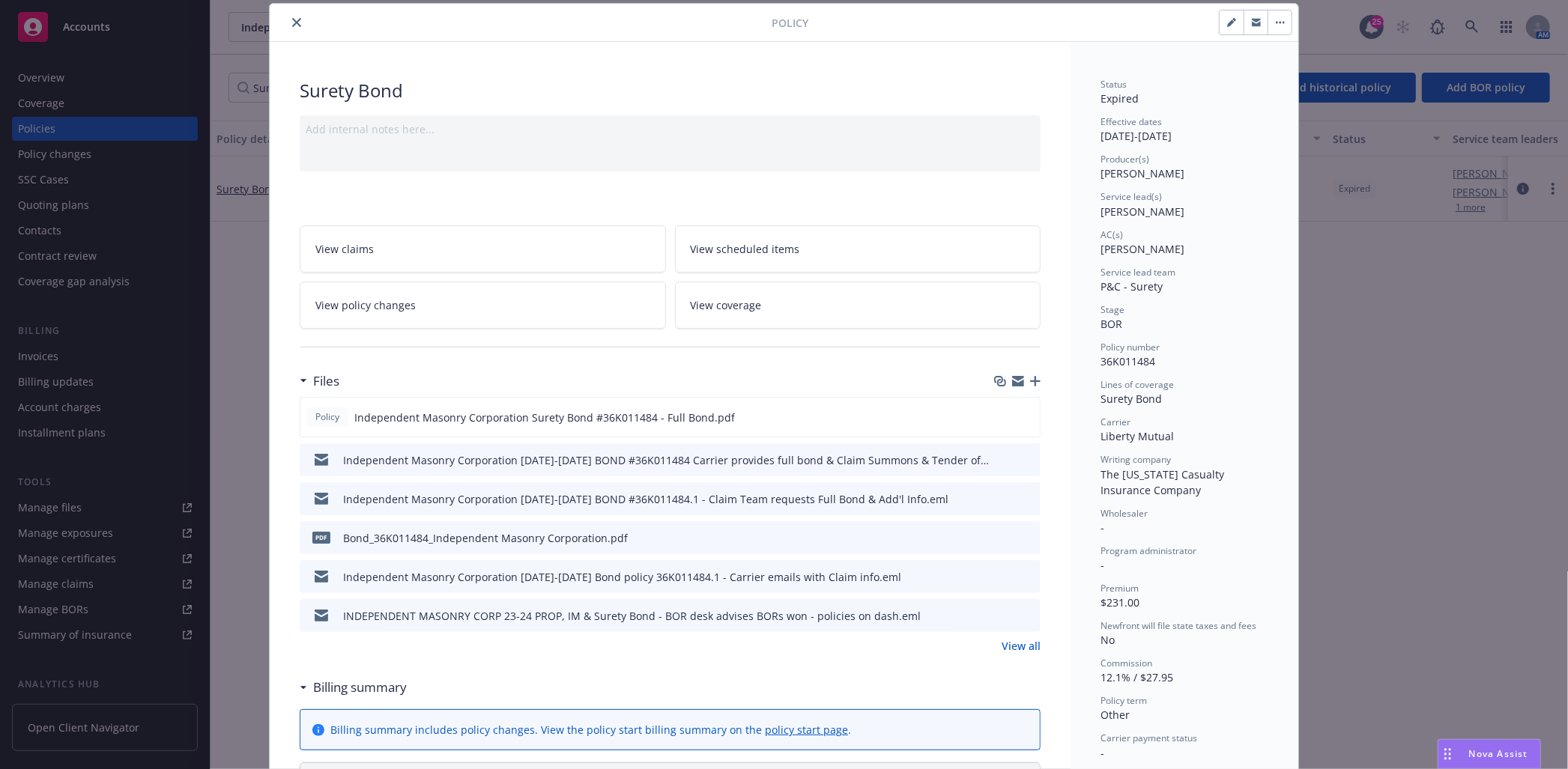
click at [997, 537] on icon "download file" at bounding box center [1001, 535] width 9 height 9
click at [1020, 459] on icon "preview file" at bounding box center [1027, 459] width 14 height 10
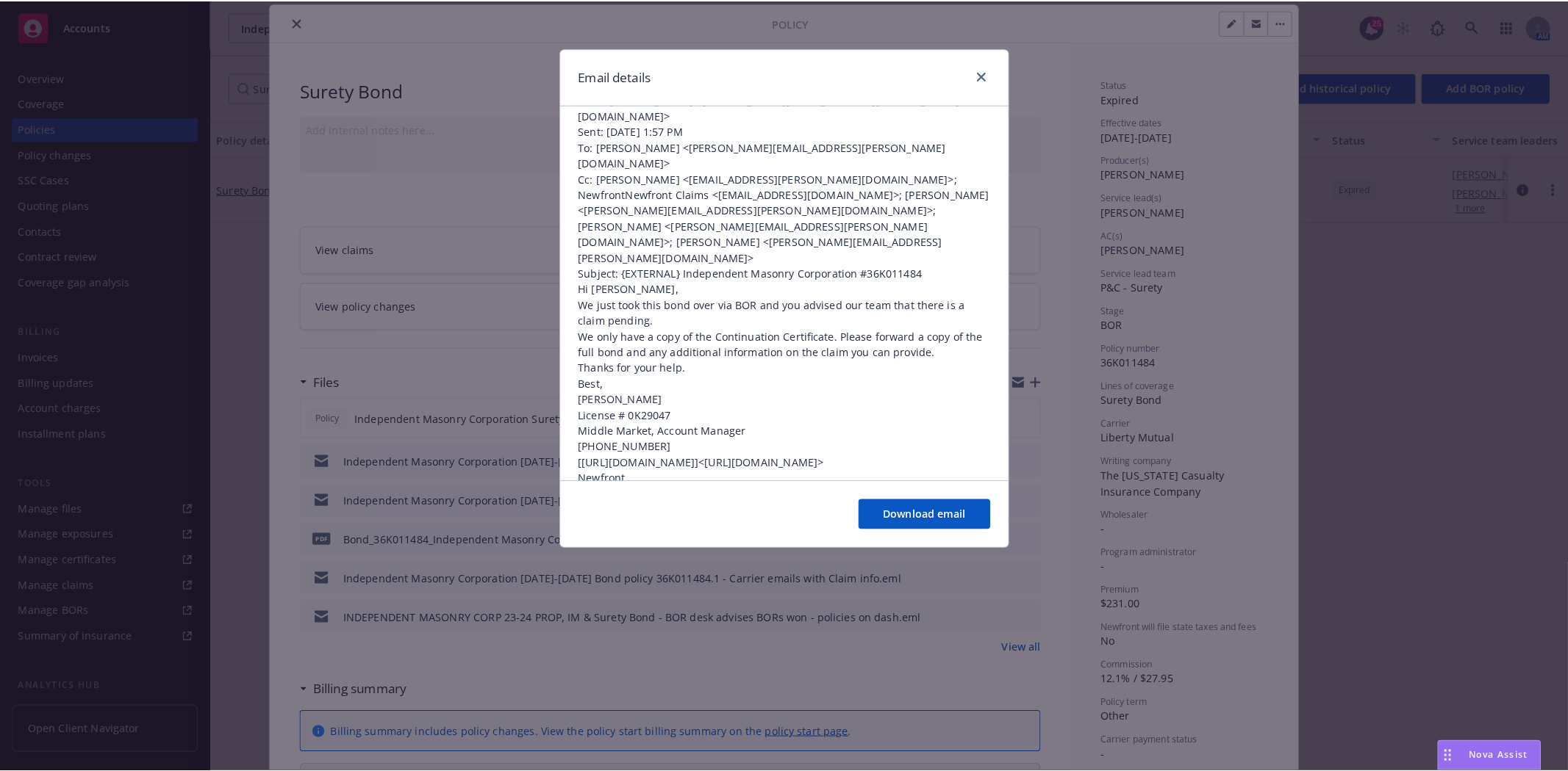
scroll to position [318, 0]
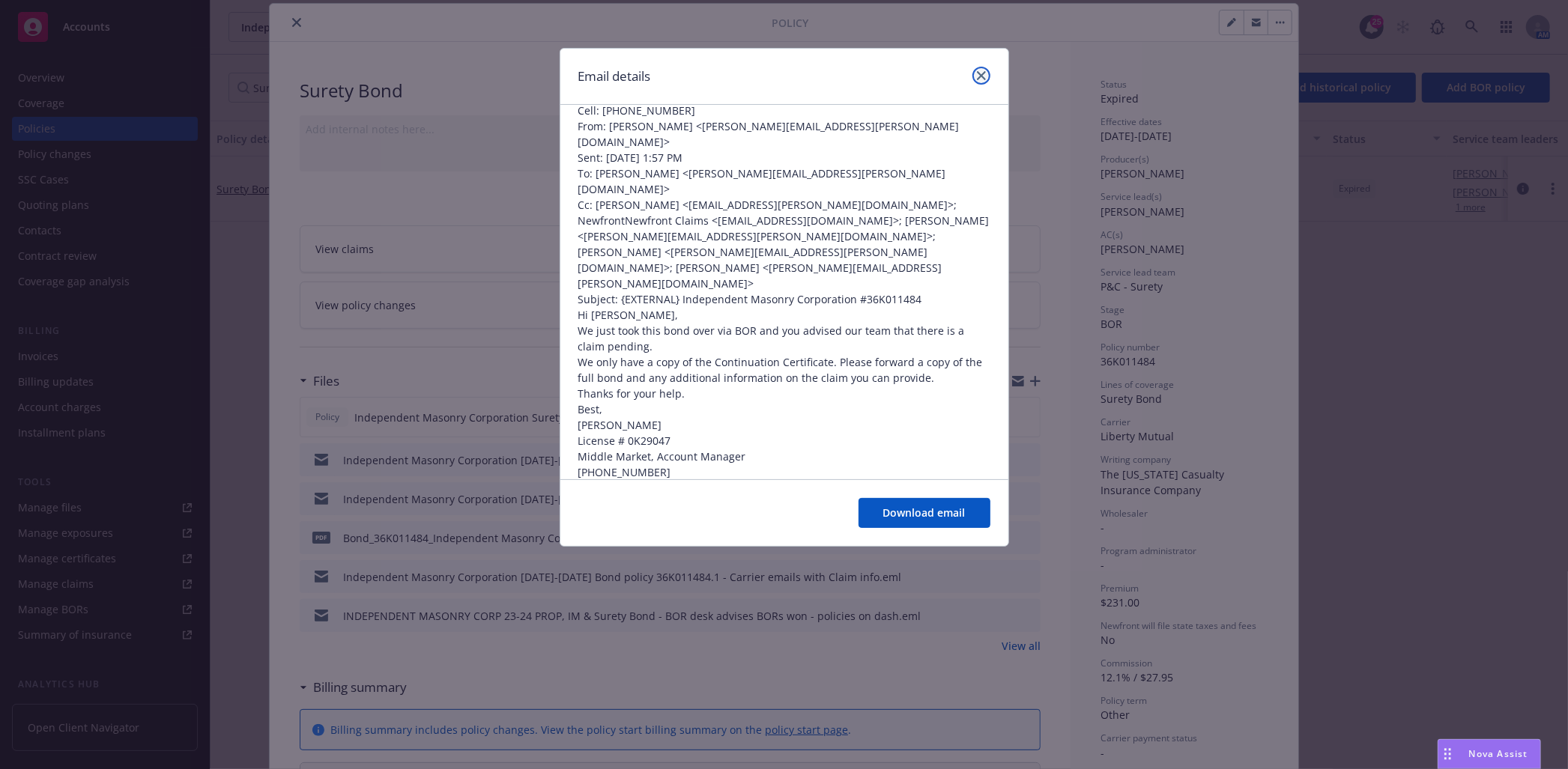
click at [984, 73] on icon "close" at bounding box center [981, 76] width 9 height 9
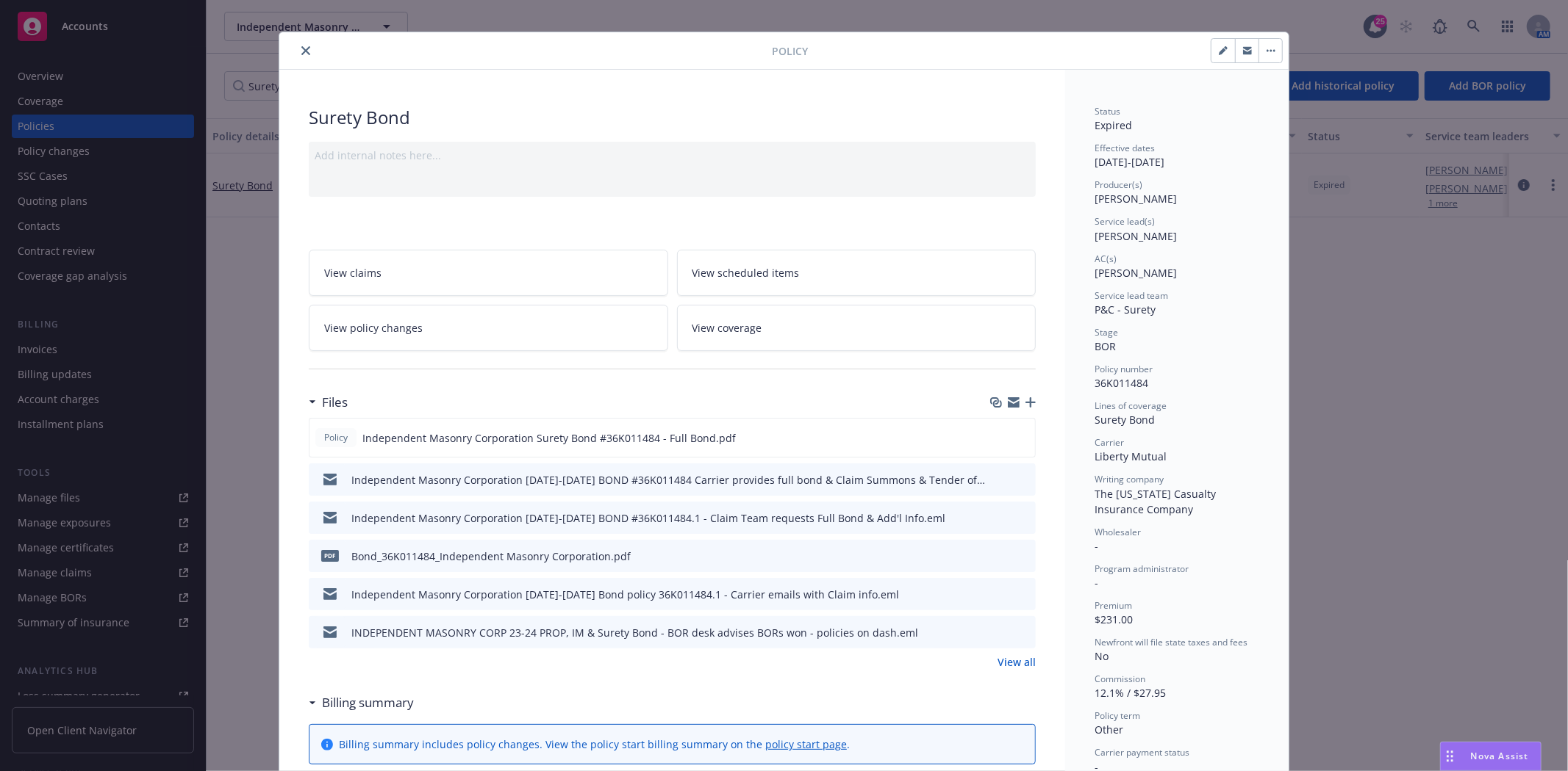
scroll to position [0, 0]
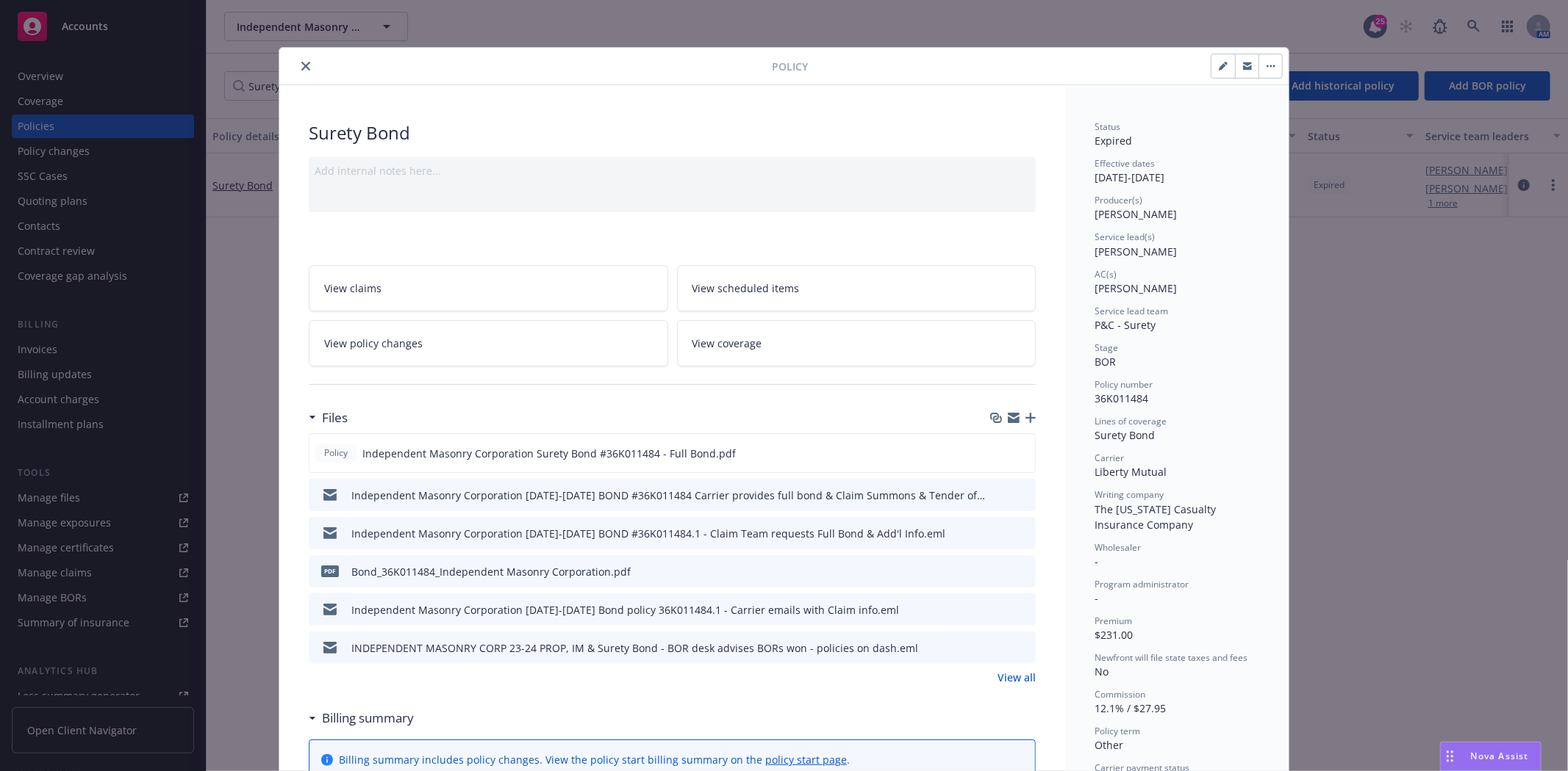
click at [301, 68] on icon "close" at bounding box center [305, 66] width 8 height 8
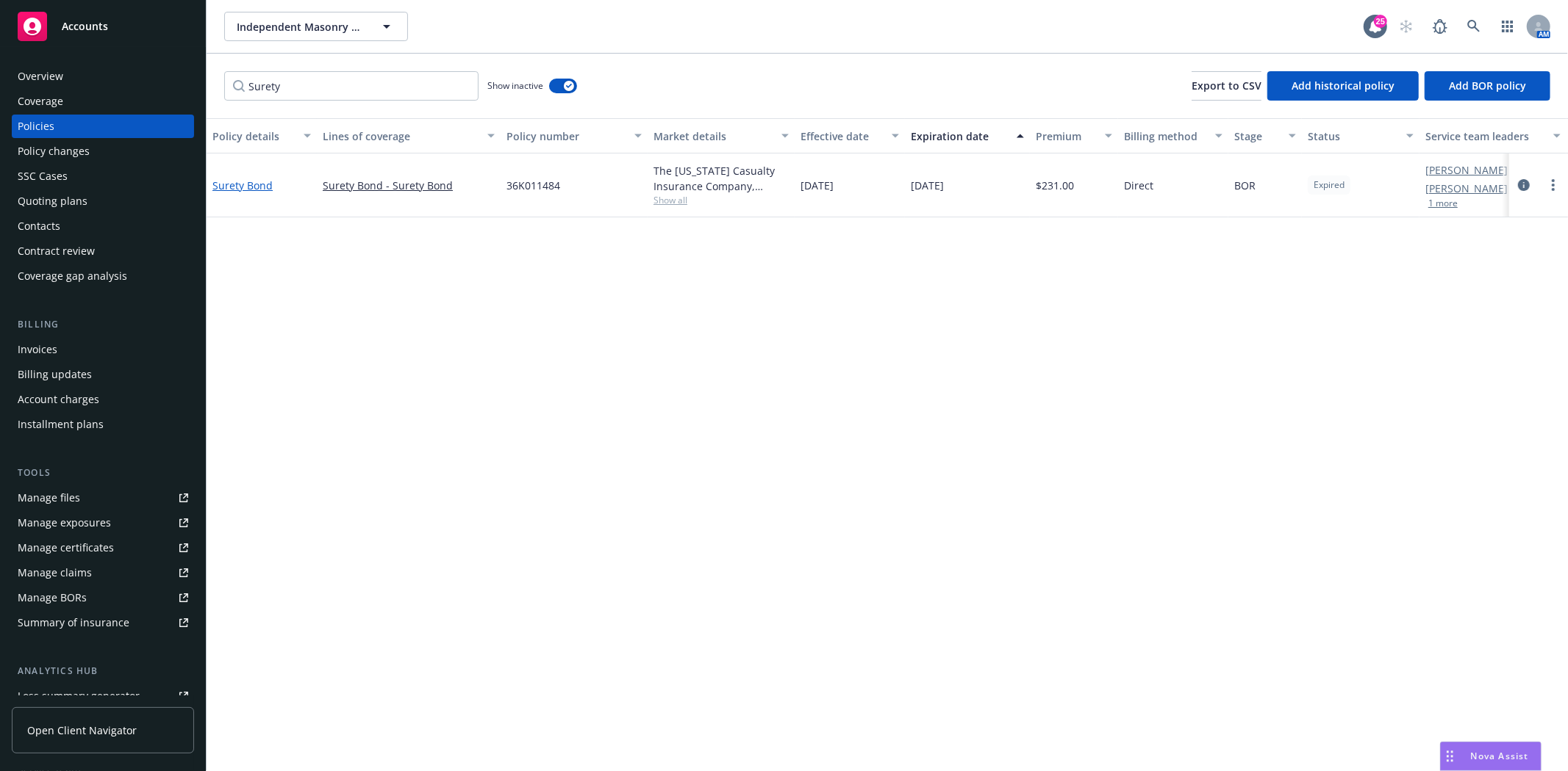
click at [223, 179] on link "Surety Bond" at bounding box center [242, 185] width 60 height 14
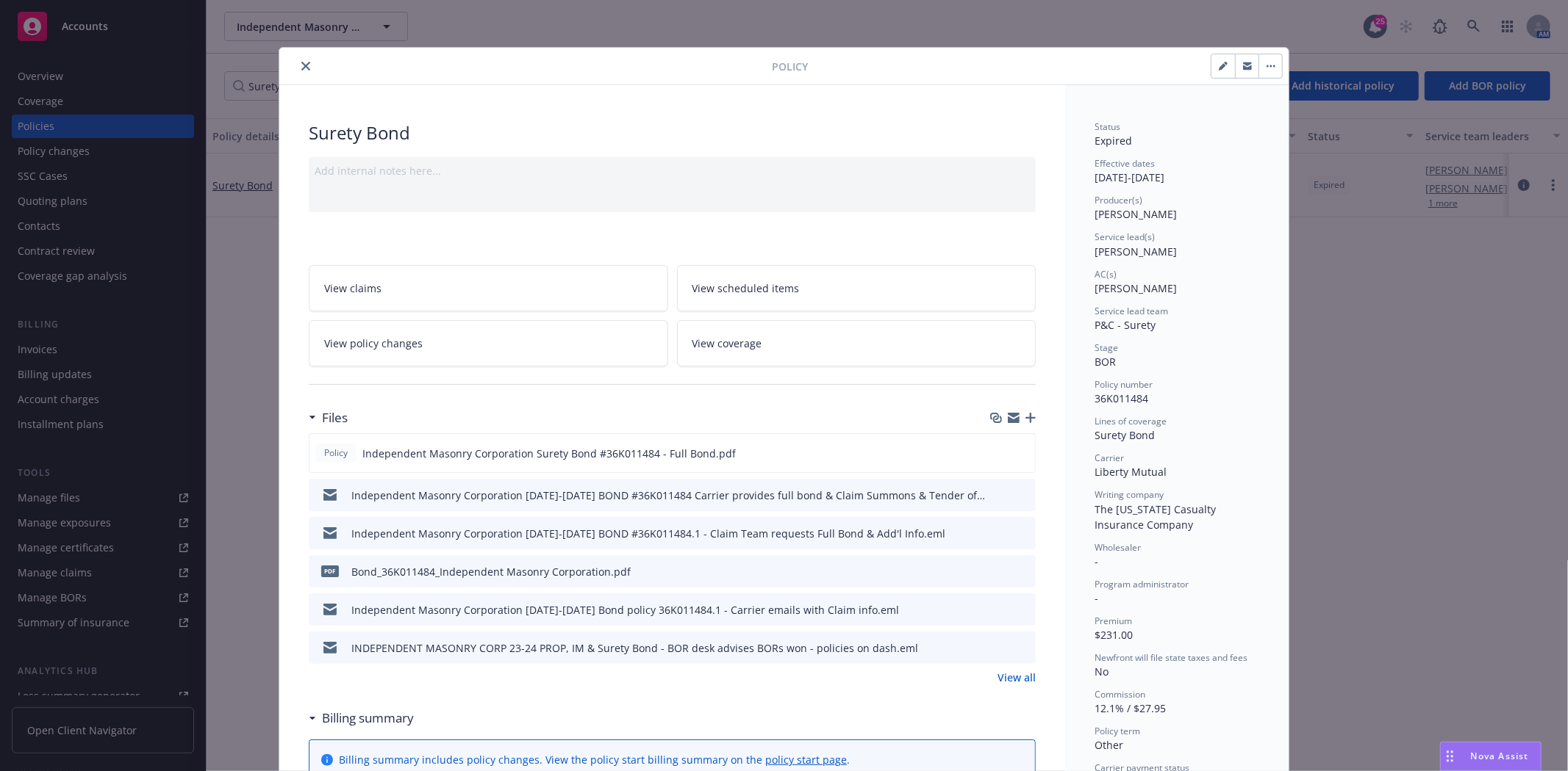
scroll to position [44, 0]
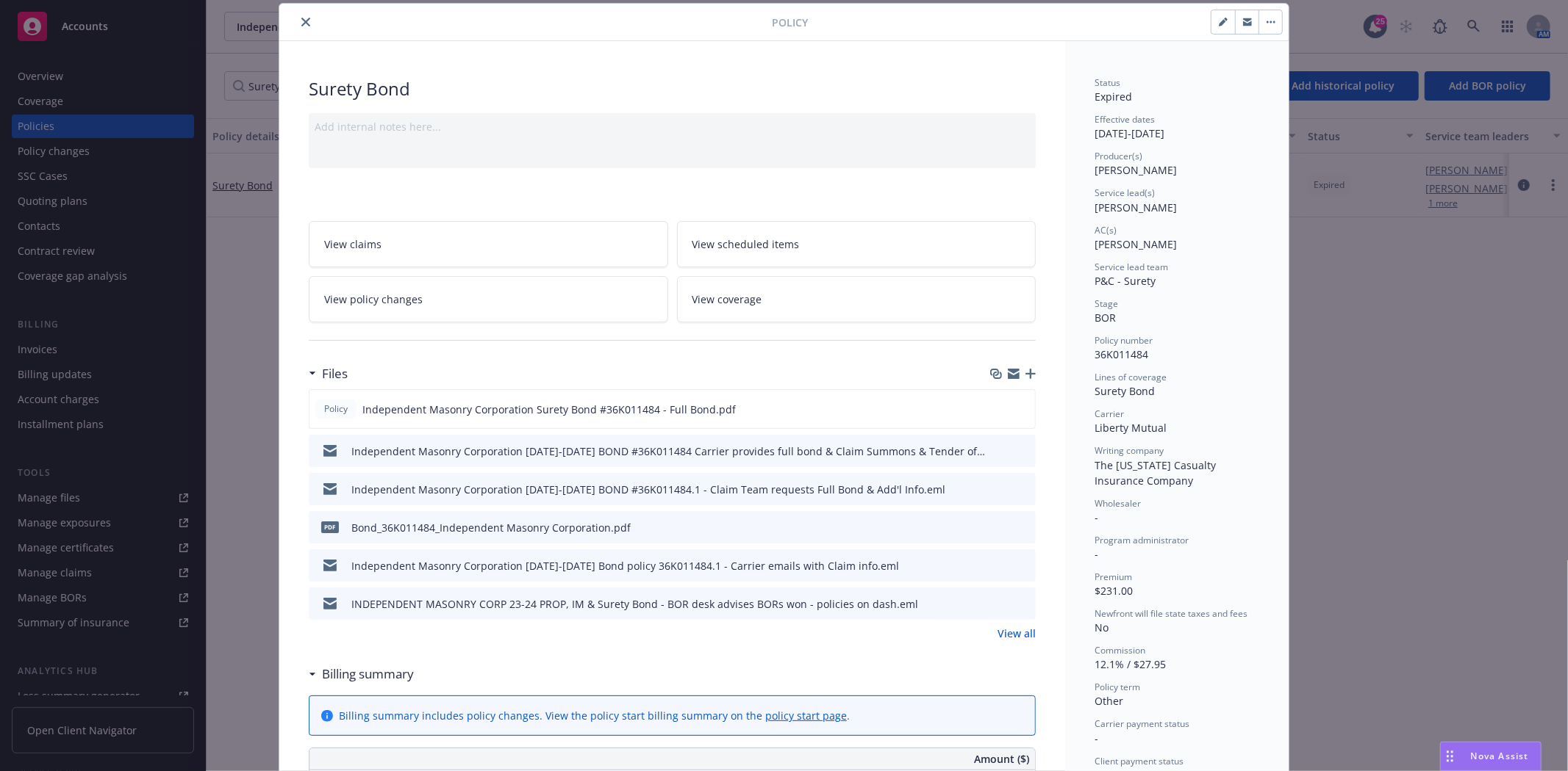
click at [1006, 600] on div at bounding box center [1012, 604] width 37 height 15
click at [1017, 599] on icon "preview file" at bounding box center [1022, 603] width 13 height 10
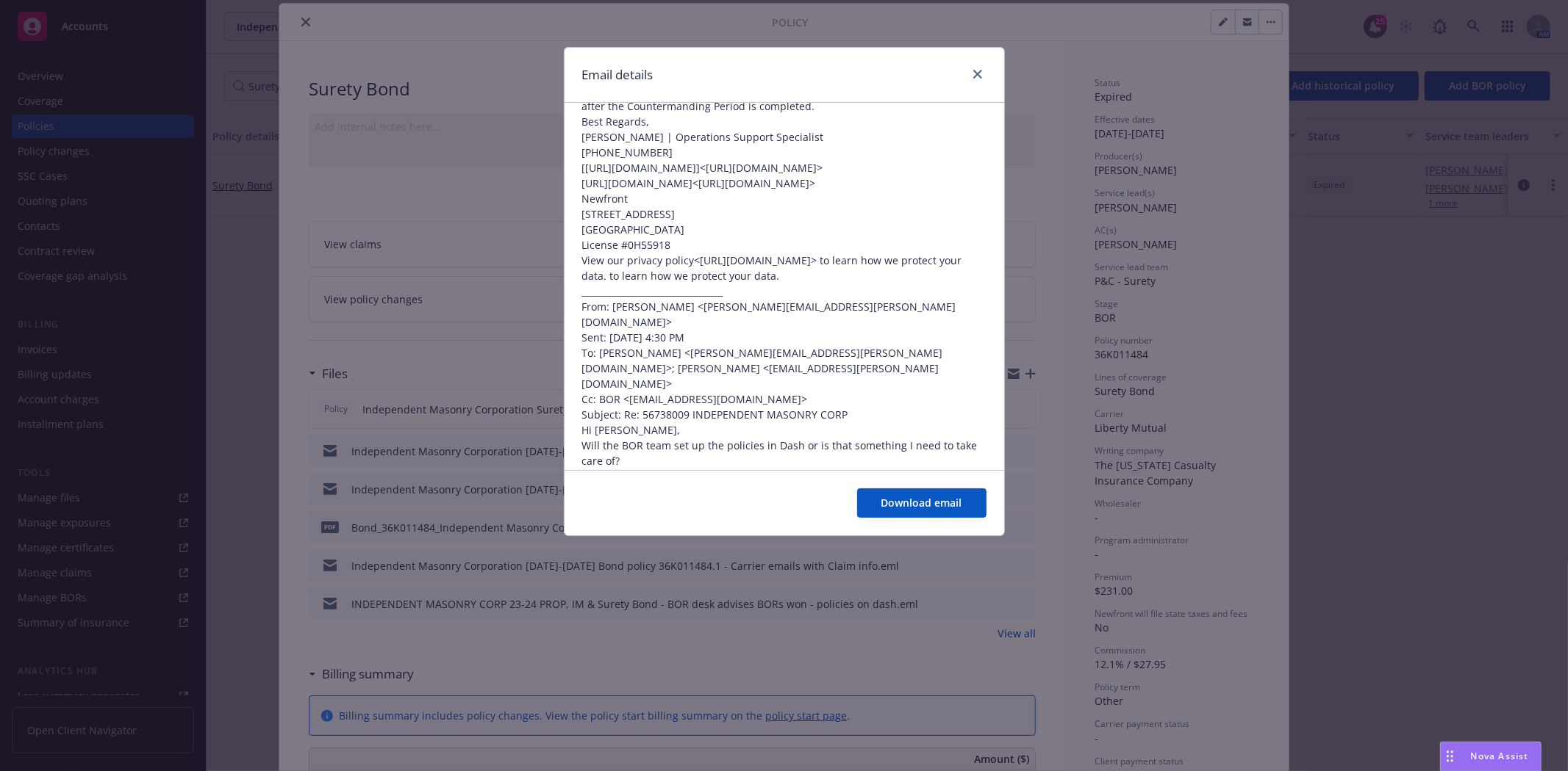
scroll to position [408, 0]
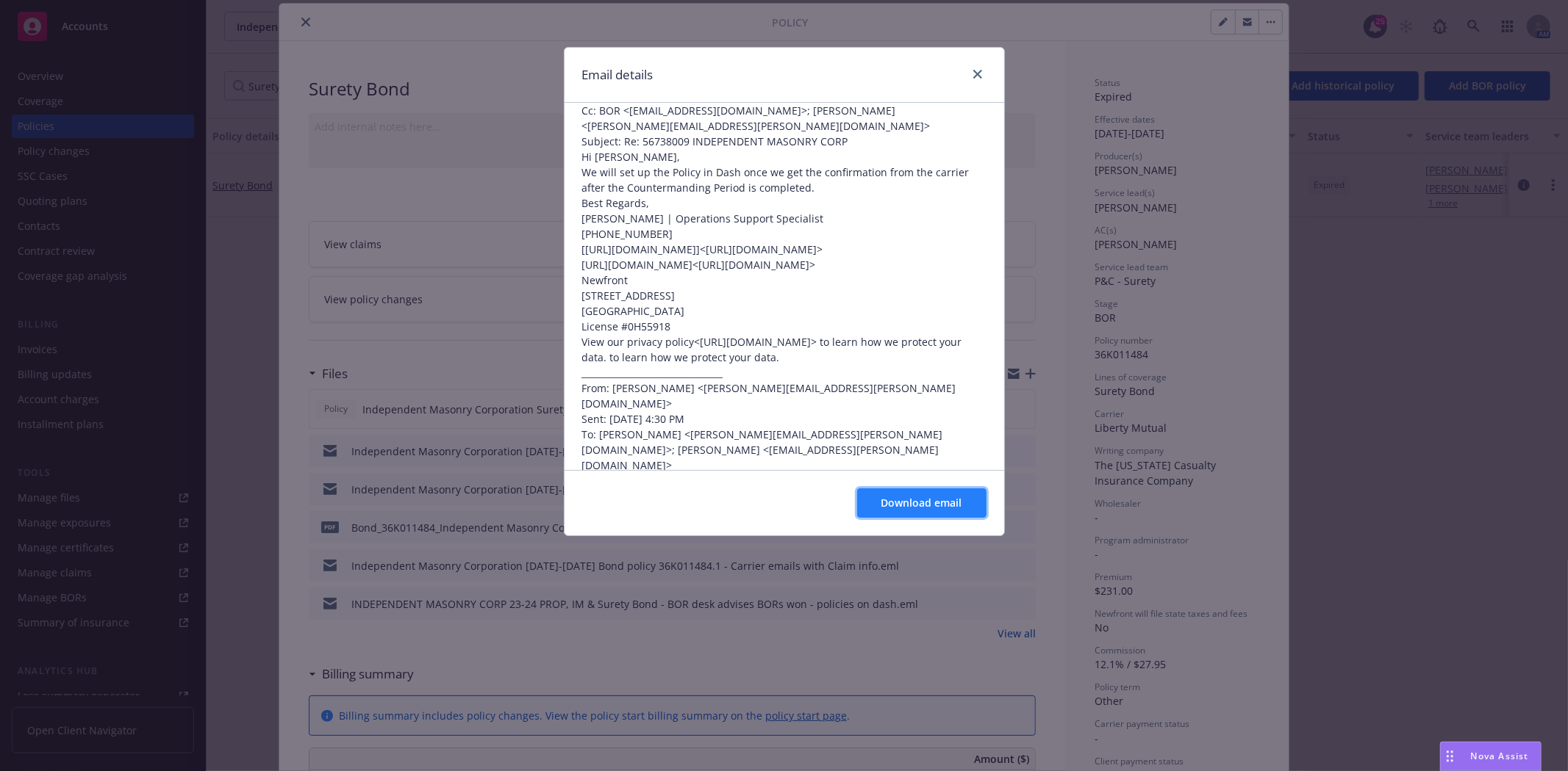
click at [917, 504] on span "Download email" at bounding box center [921, 502] width 81 height 14
click at [982, 71] on link "close" at bounding box center [977, 74] width 18 height 18
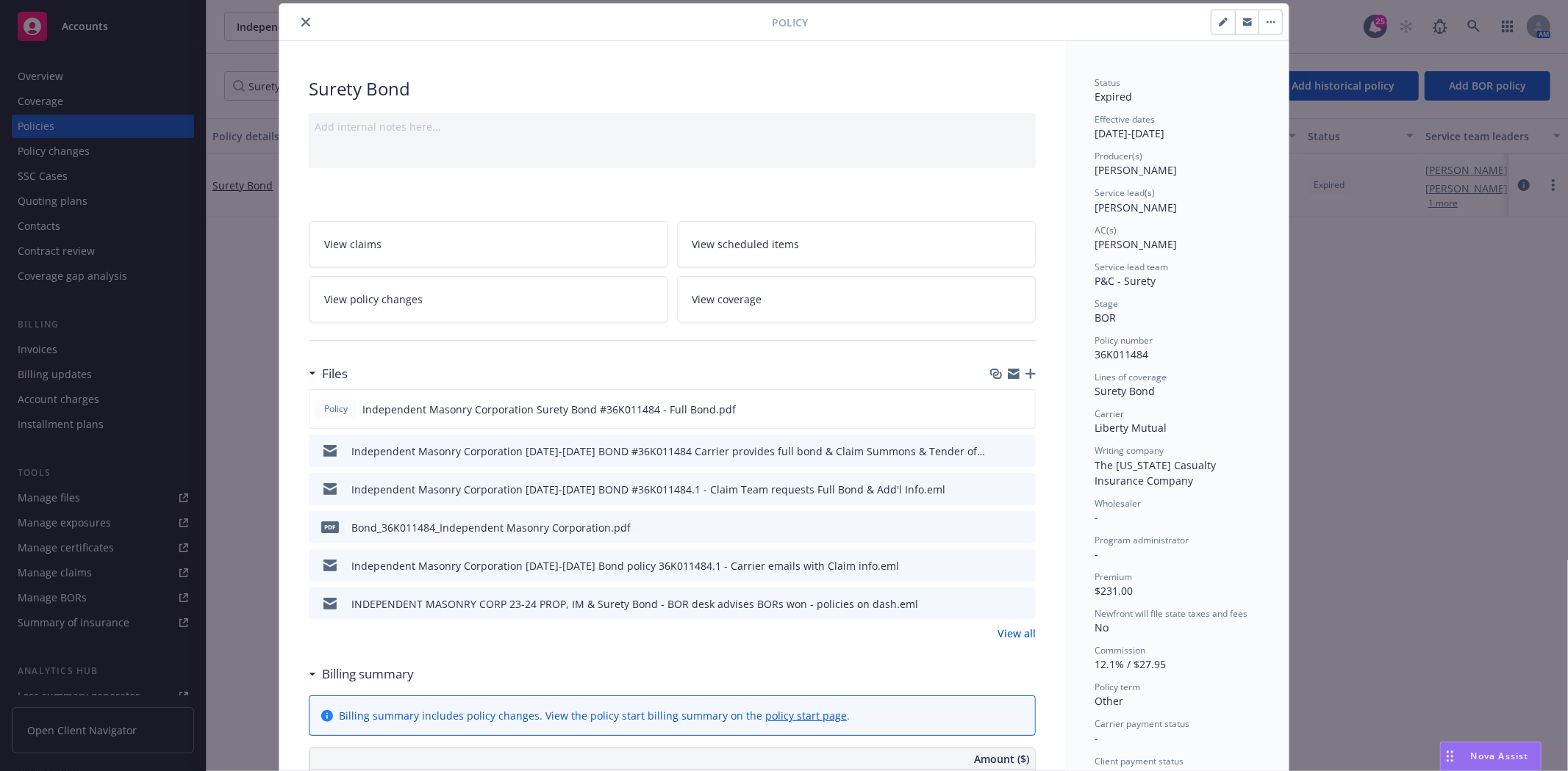
click at [991, 605] on icon "download file" at bounding box center [997, 603] width 12 height 12
click at [297, 28] on button "close" at bounding box center [305, 22] width 18 height 18
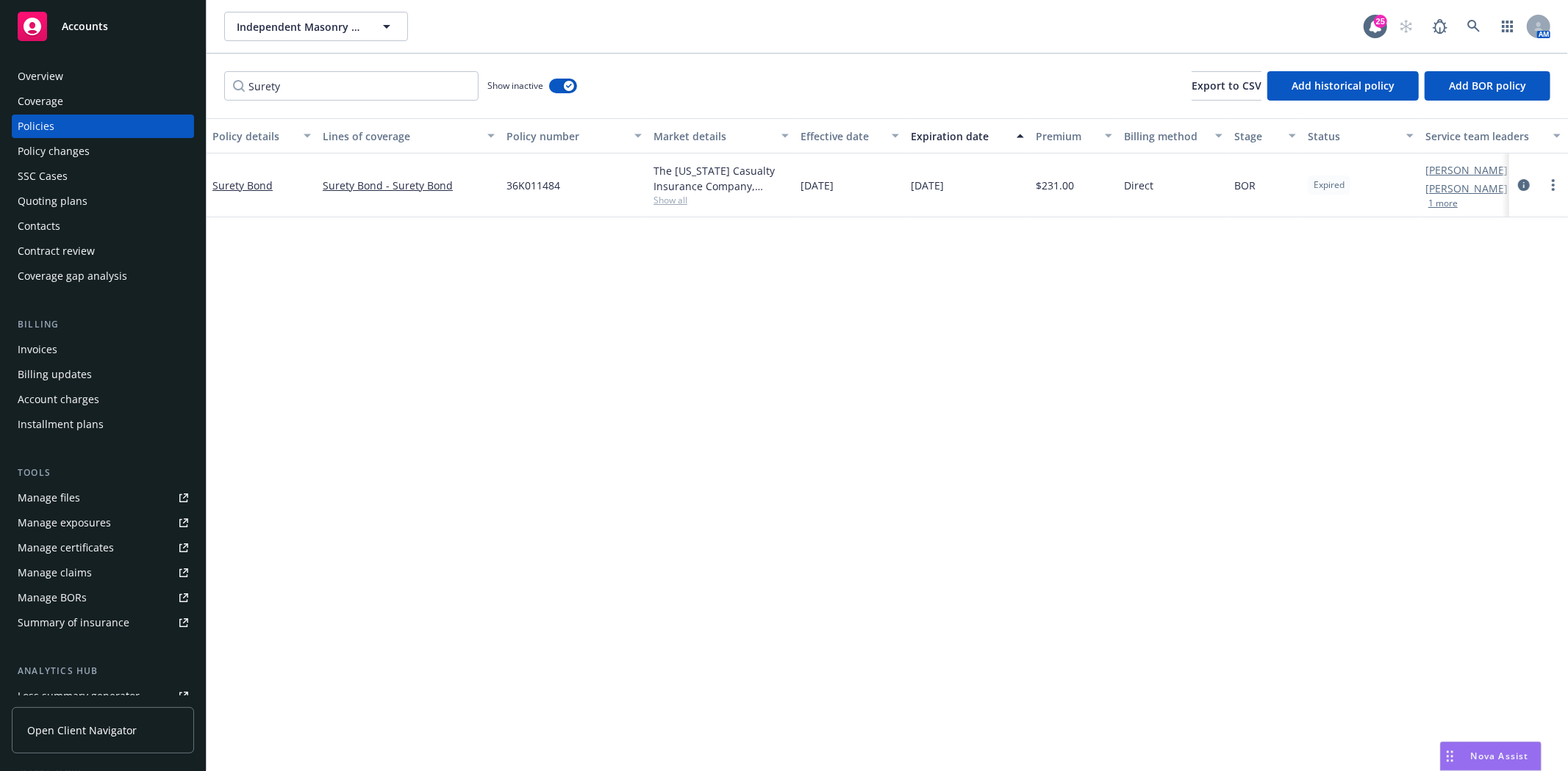
click at [131, 39] on div "Accounts" at bounding box center [103, 26] width 170 height 29
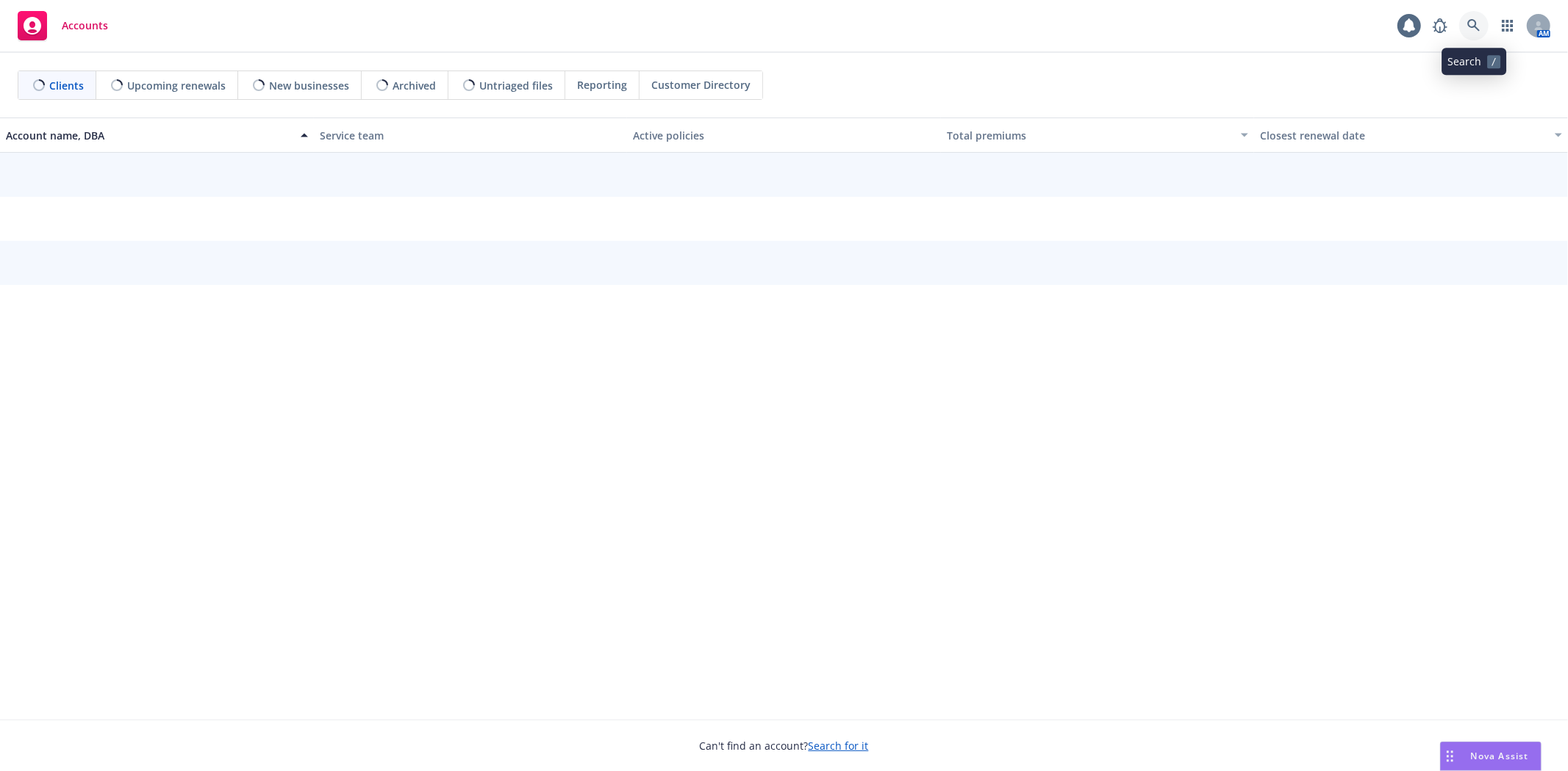
click at [1475, 24] on icon at bounding box center [1473, 25] width 13 height 13
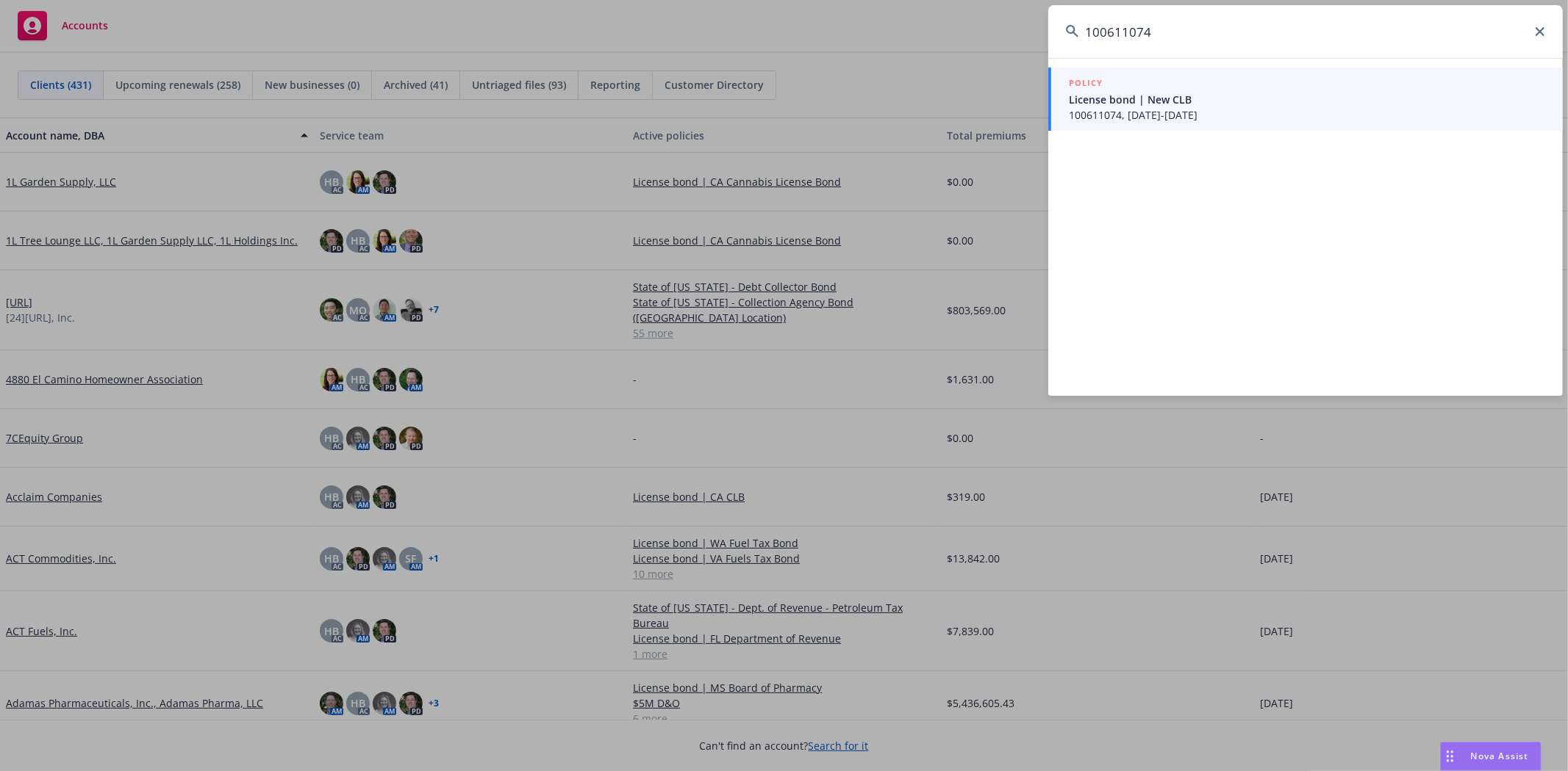
type input "100611074"
click at [1229, 99] on span "License bond | New CLB" at bounding box center [1307, 99] width 476 height 15
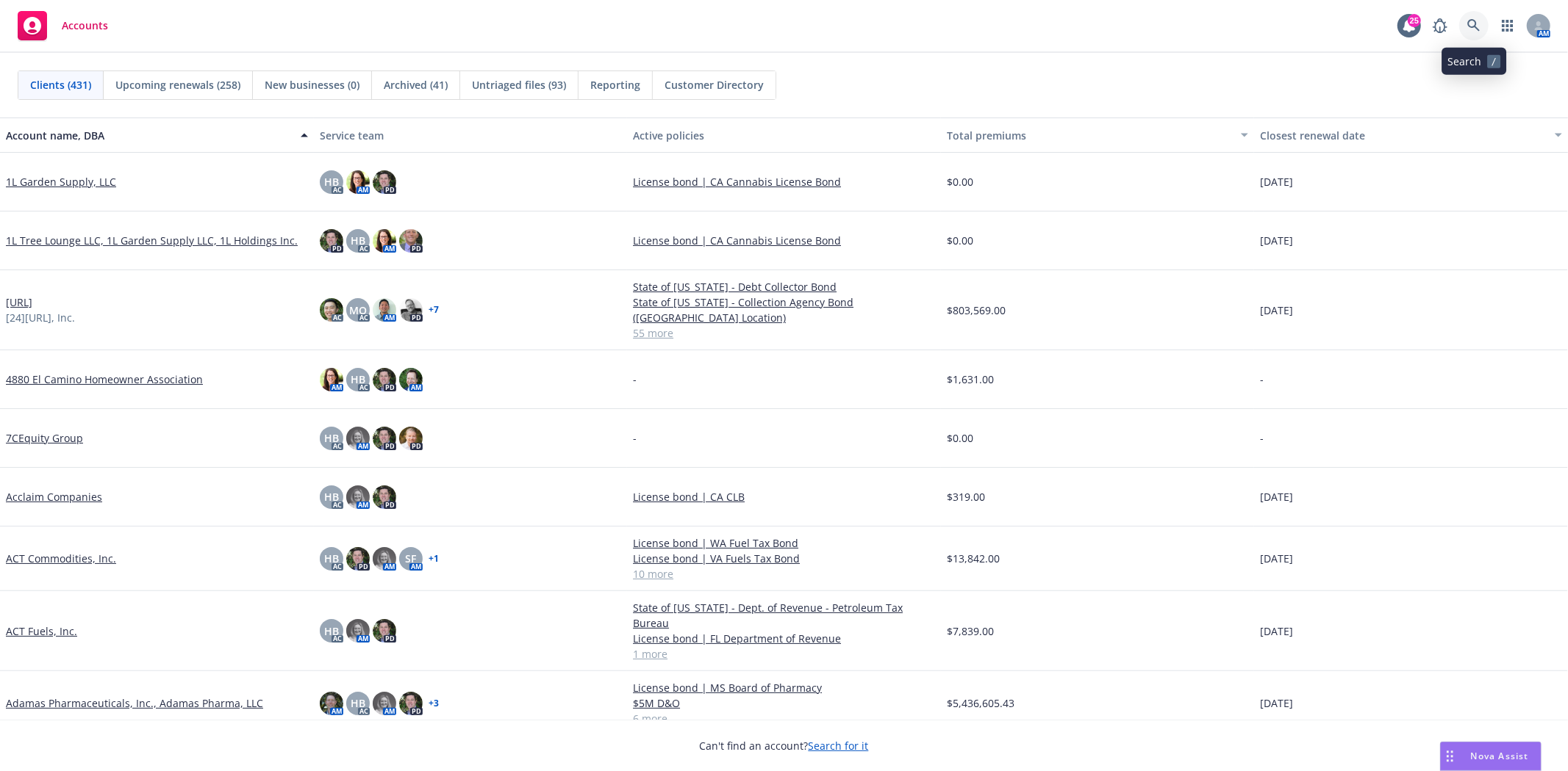
click at [1474, 24] on icon at bounding box center [1474, 26] width 13 height 13
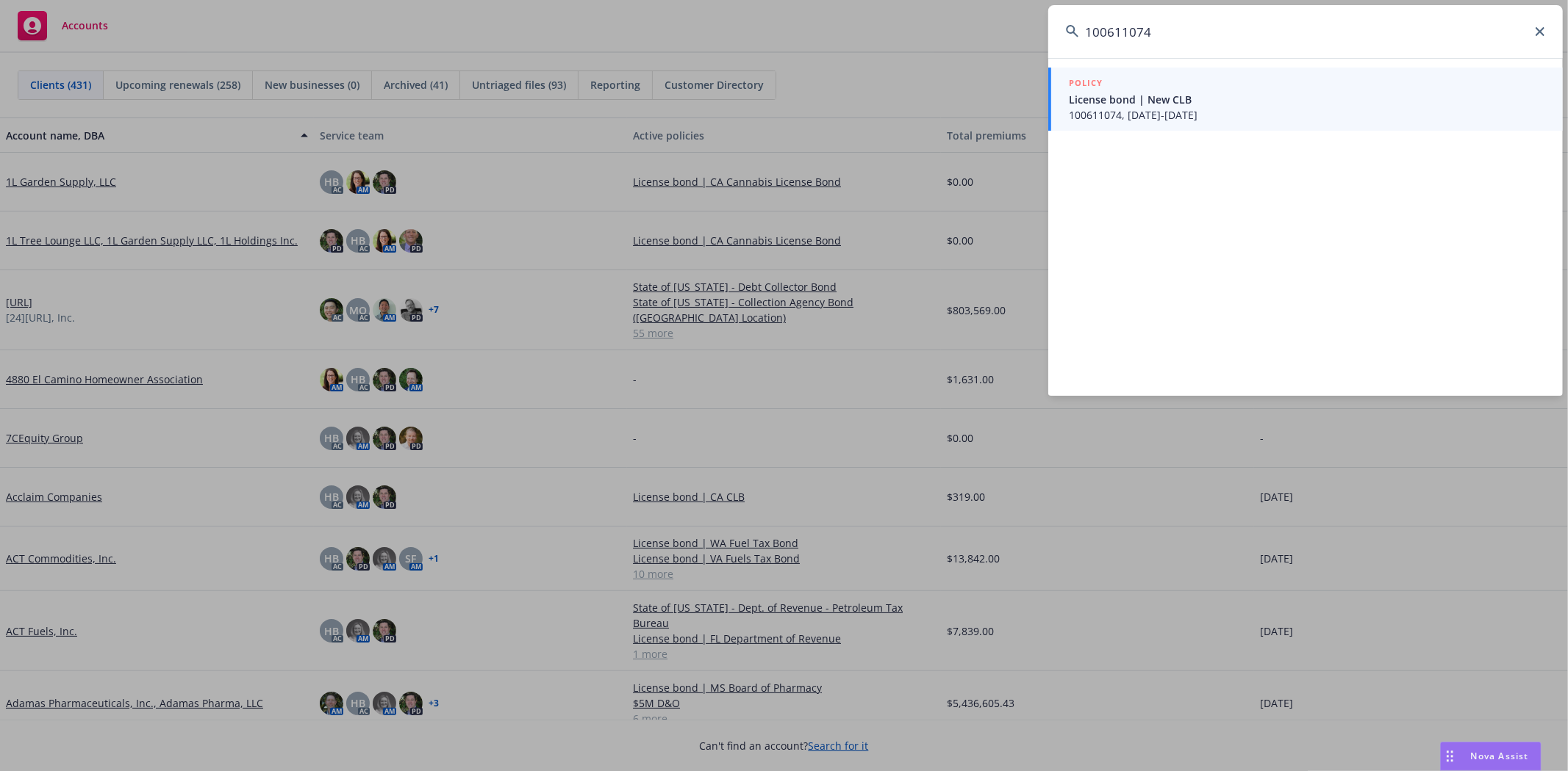
type input "100611074"
click at [1150, 107] on span "100611074, 10/11/2021-10/11/2024" at bounding box center [1307, 115] width 476 height 15
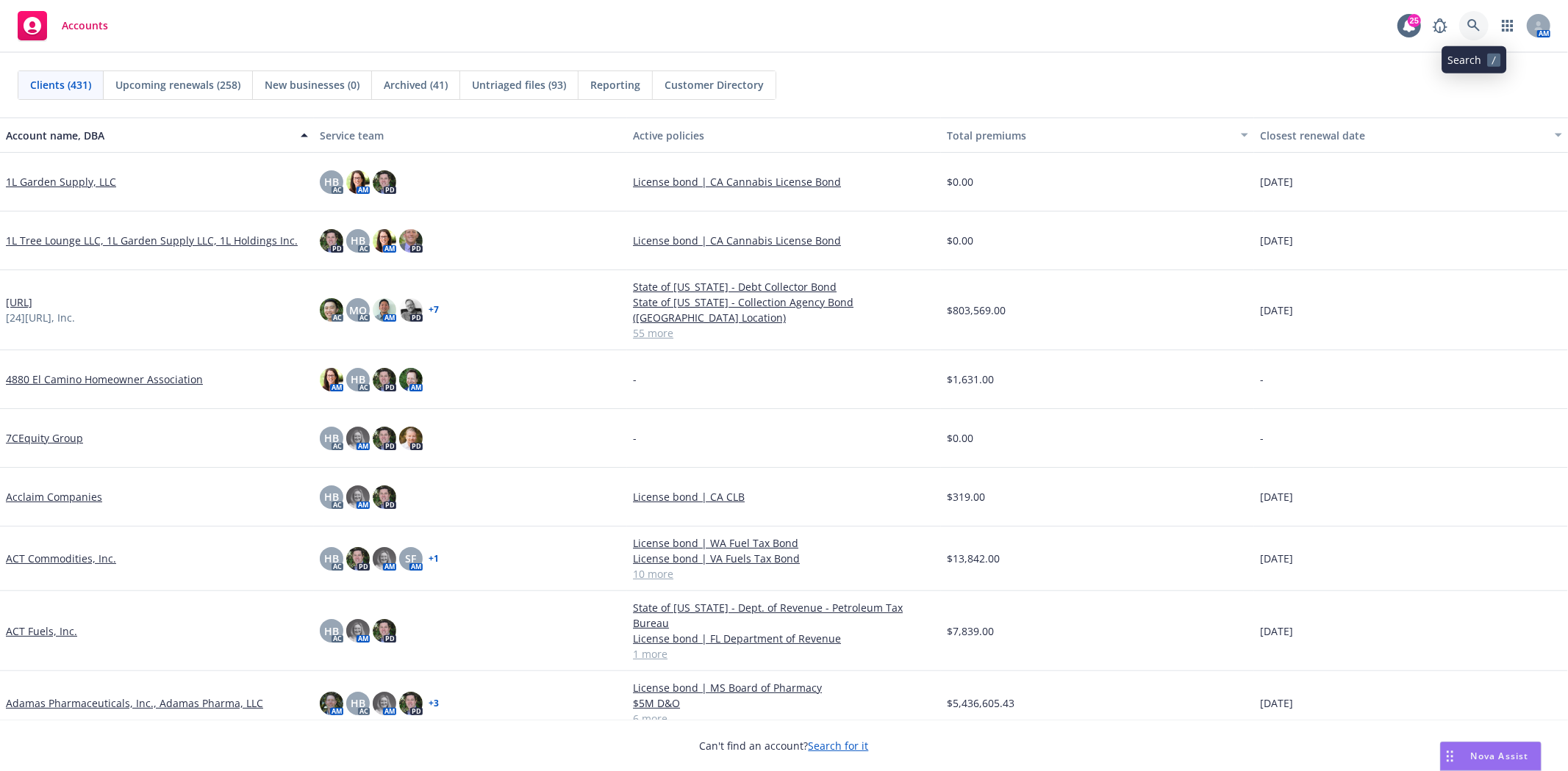
click at [1482, 20] on link at bounding box center [1474, 25] width 30 height 29
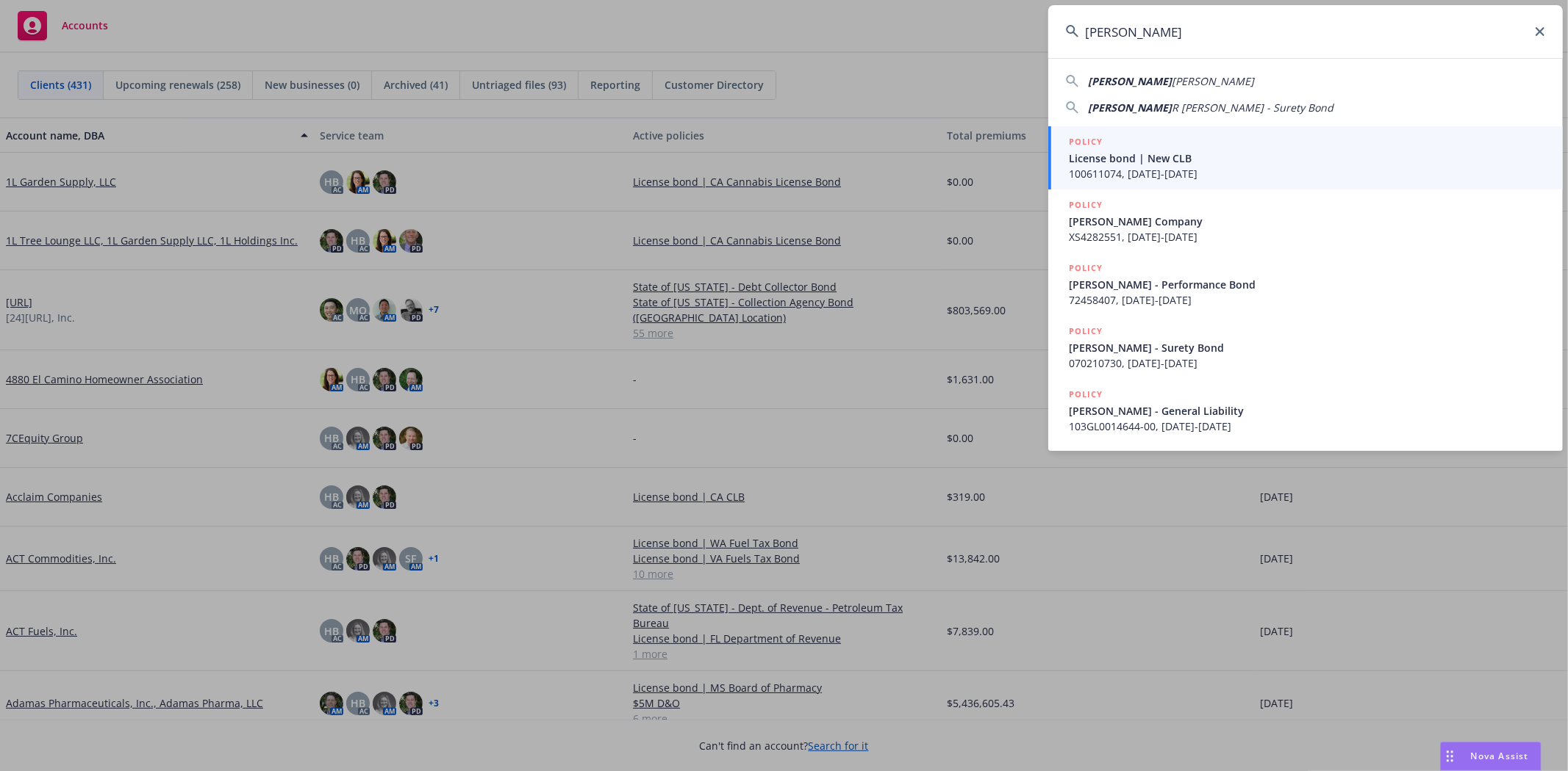
type input "Michael r mc"
click at [1152, 164] on span "License bond | New CLB" at bounding box center [1307, 158] width 476 height 15
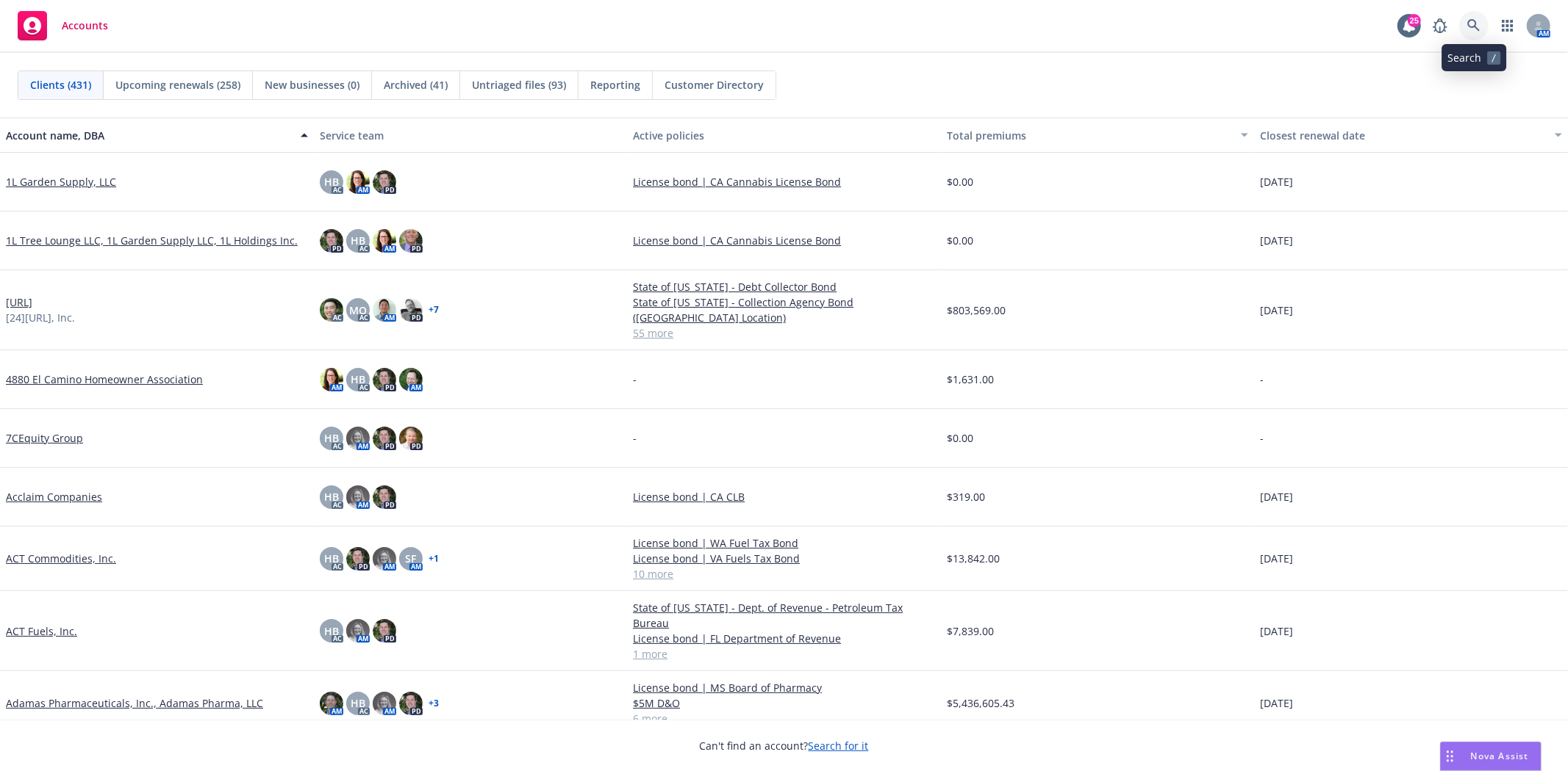
click at [1460, 24] on link at bounding box center [1474, 25] width 30 height 29
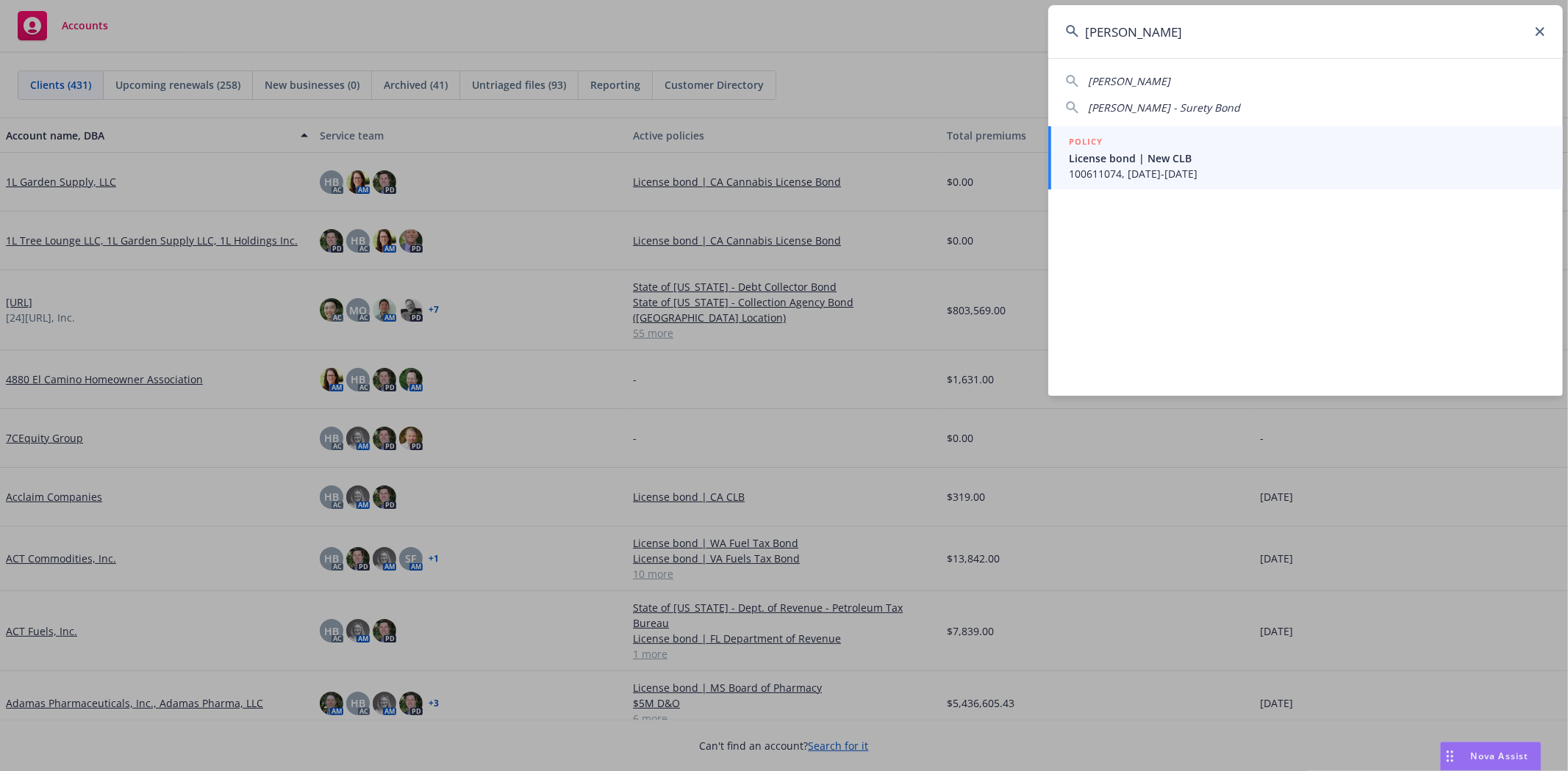
type input "michael r mcw"
click at [1115, 163] on span "License bond | New CLB" at bounding box center [1307, 158] width 476 height 15
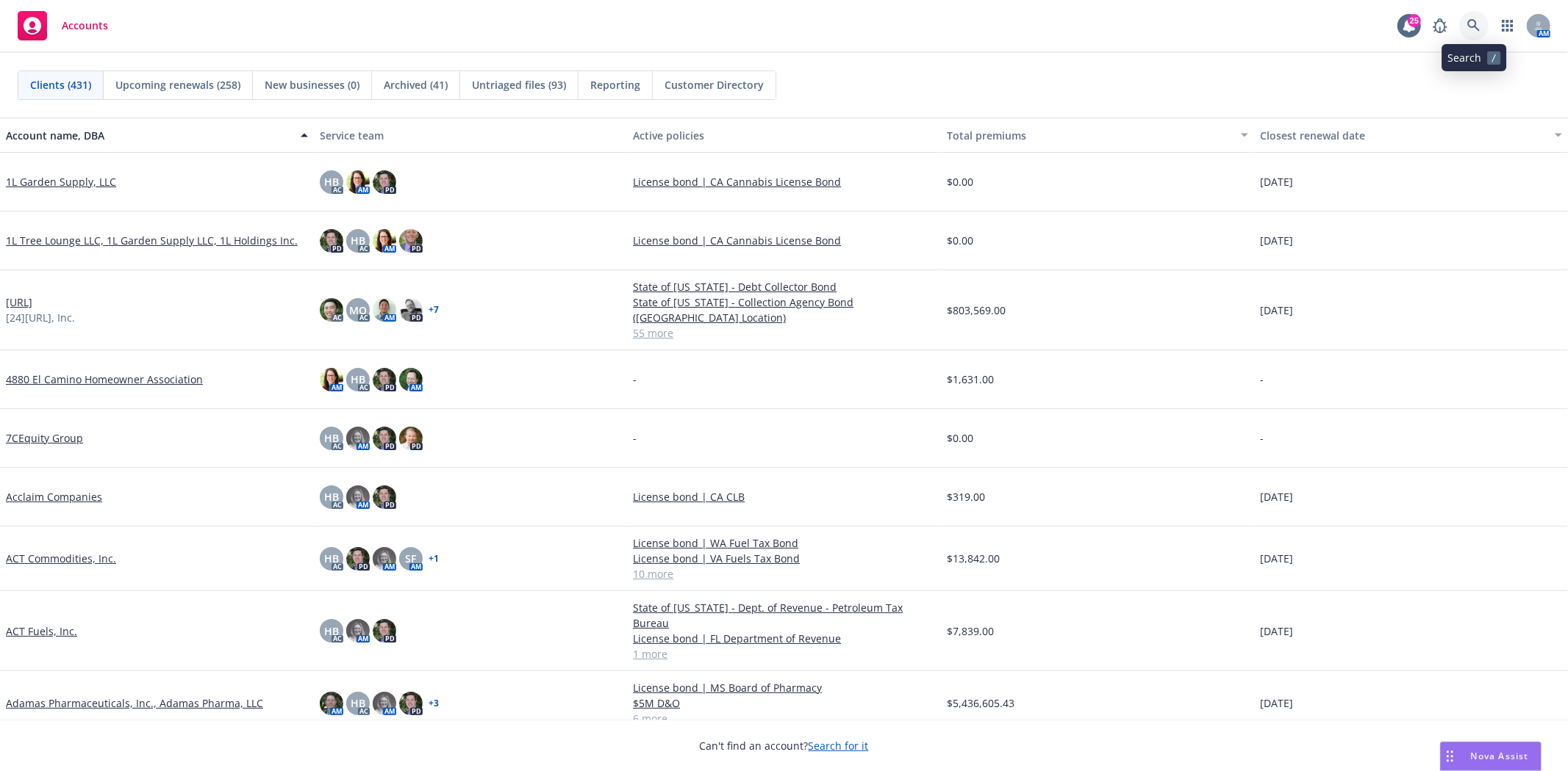
click at [1485, 22] on link at bounding box center [1474, 25] width 30 height 29
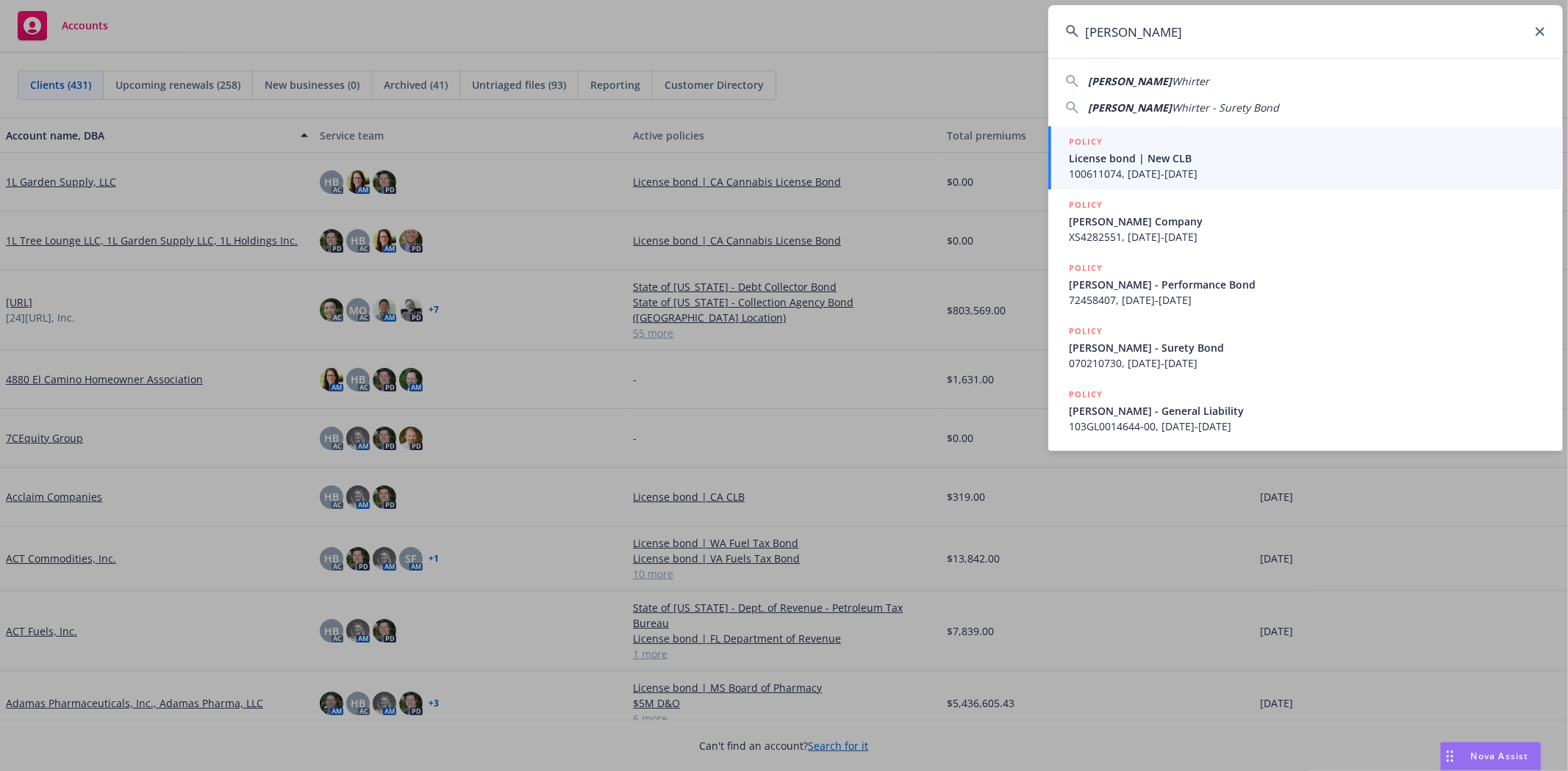
click at [1172, 105] on span "Whirter - Surety Bond" at bounding box center [1225, 107] width 107 height 14
type input "[PERSON_NAME] - Surety Bond"
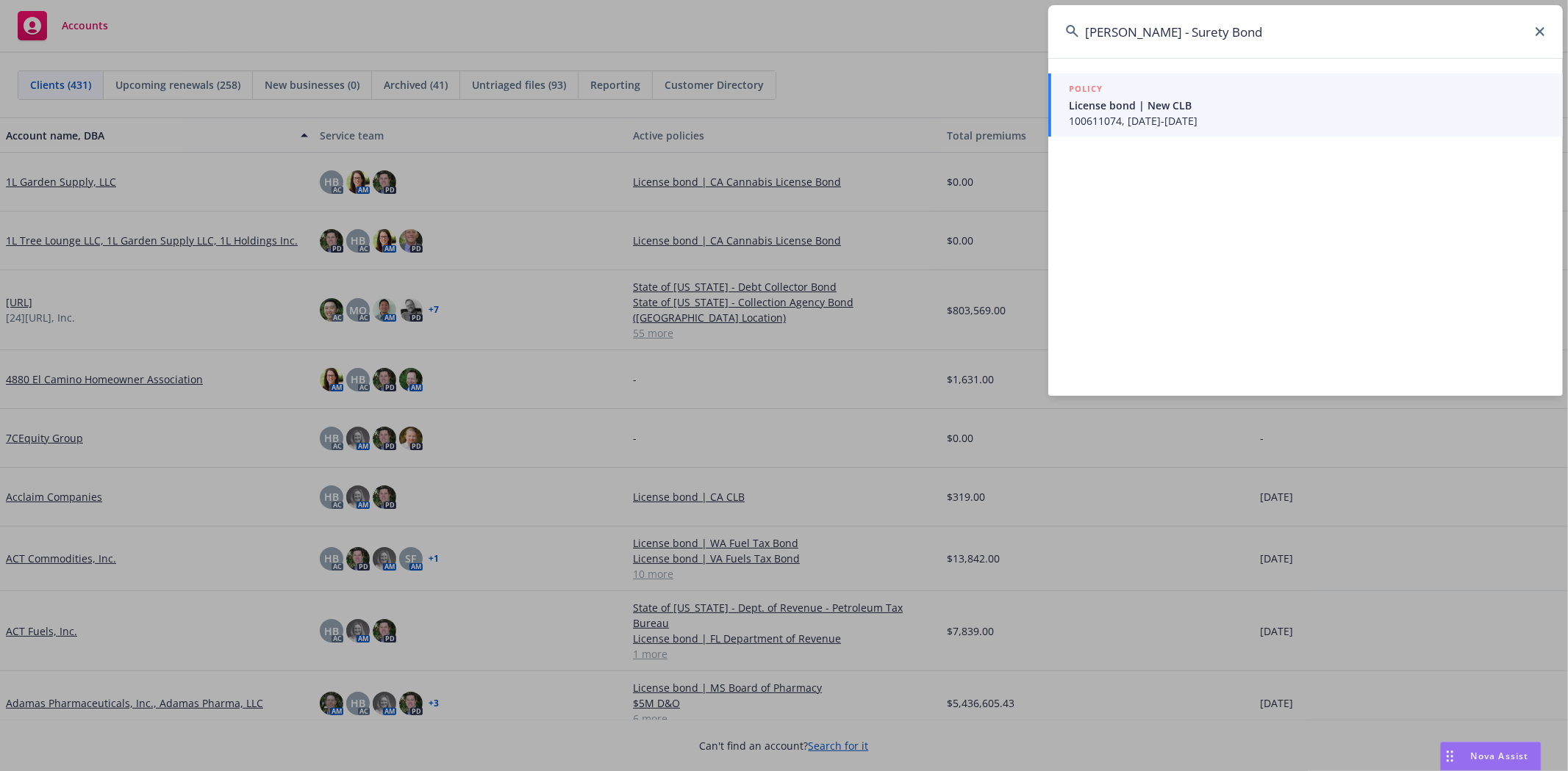
click at [1159, 105] on span "License bond | New CLB" at bounding box center [1307, 105] width 476 height 15
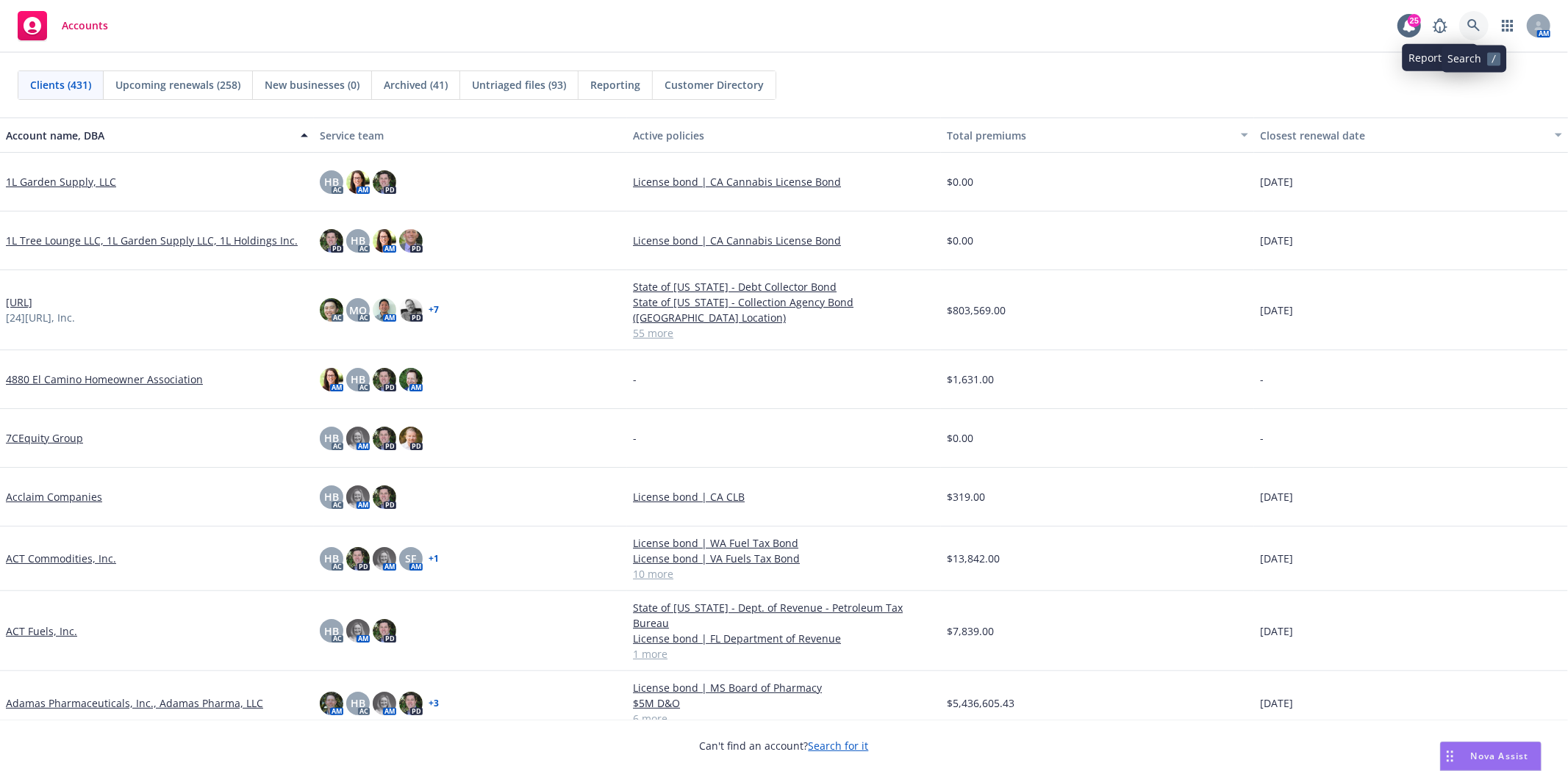
click at [1468, 28] on icon at bounding box center [1474, 26] width 13 height 13
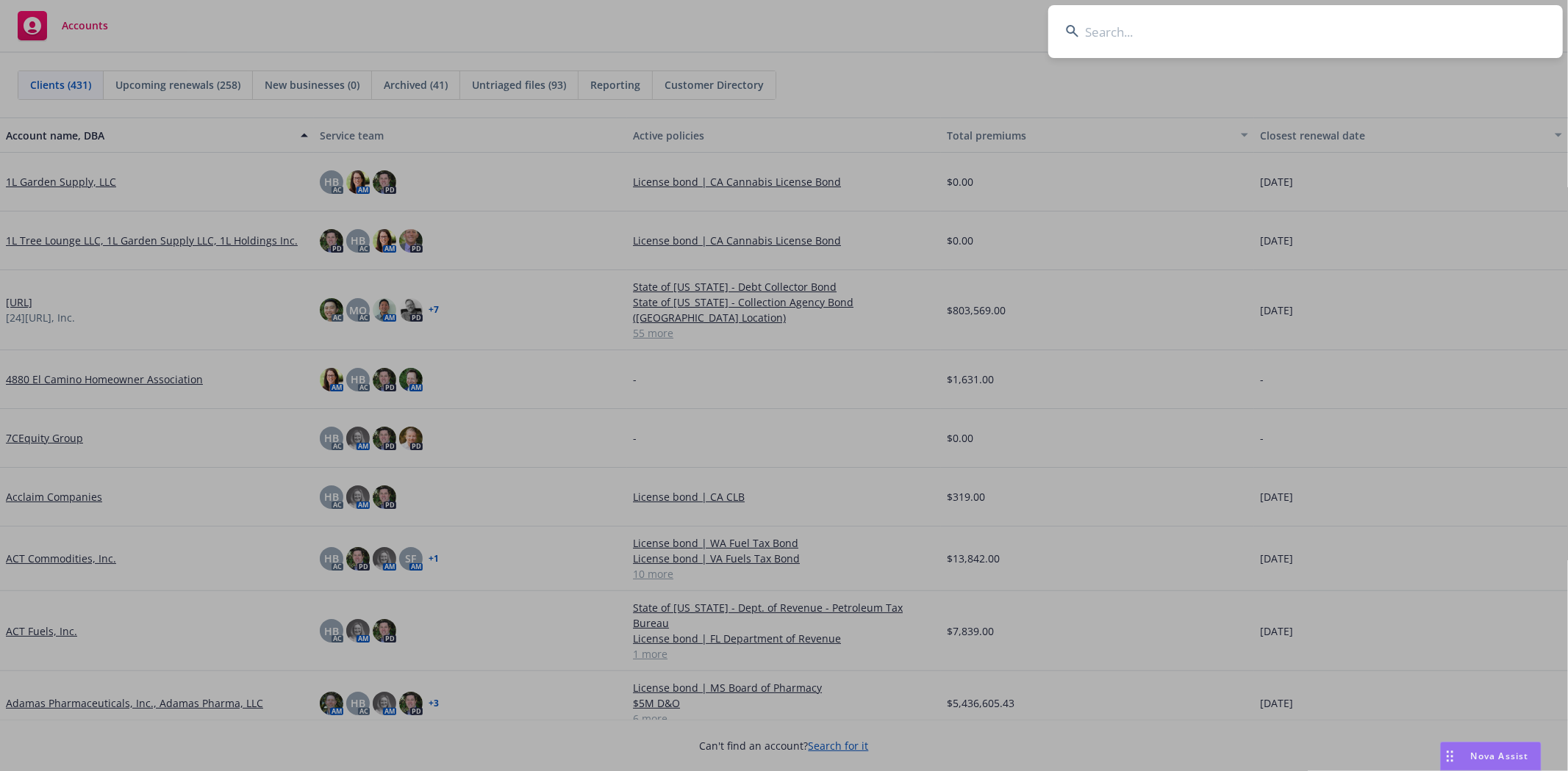
click at [1192, 38] on input at bounding box center [1305, 31] width 514 height 53
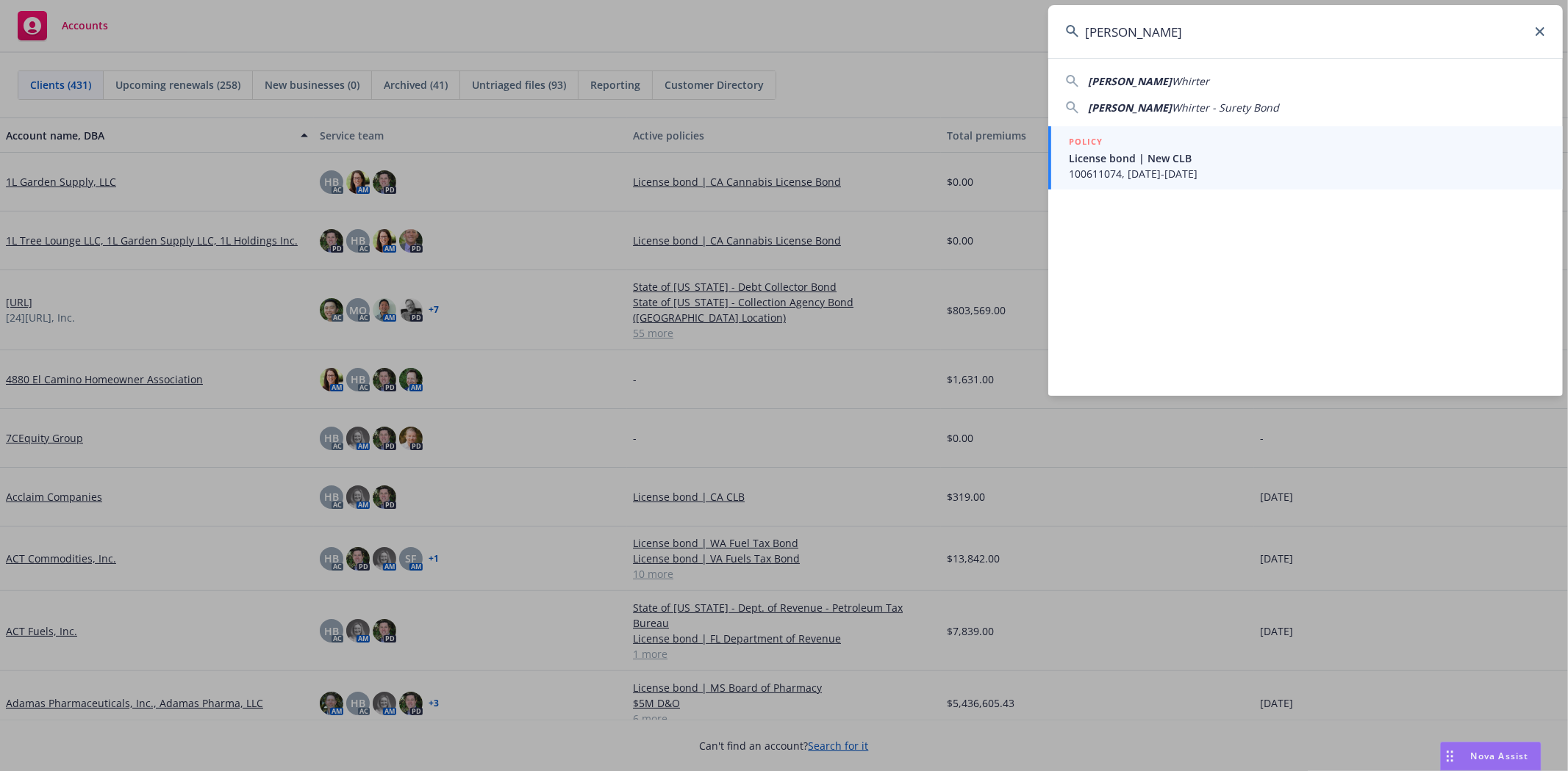
type input "[PERSON_NAME]"
click at [1145, 180] on span "100611074, [DATE]-[DATE]" at bounding box center [1307, 174] width 476 height 15
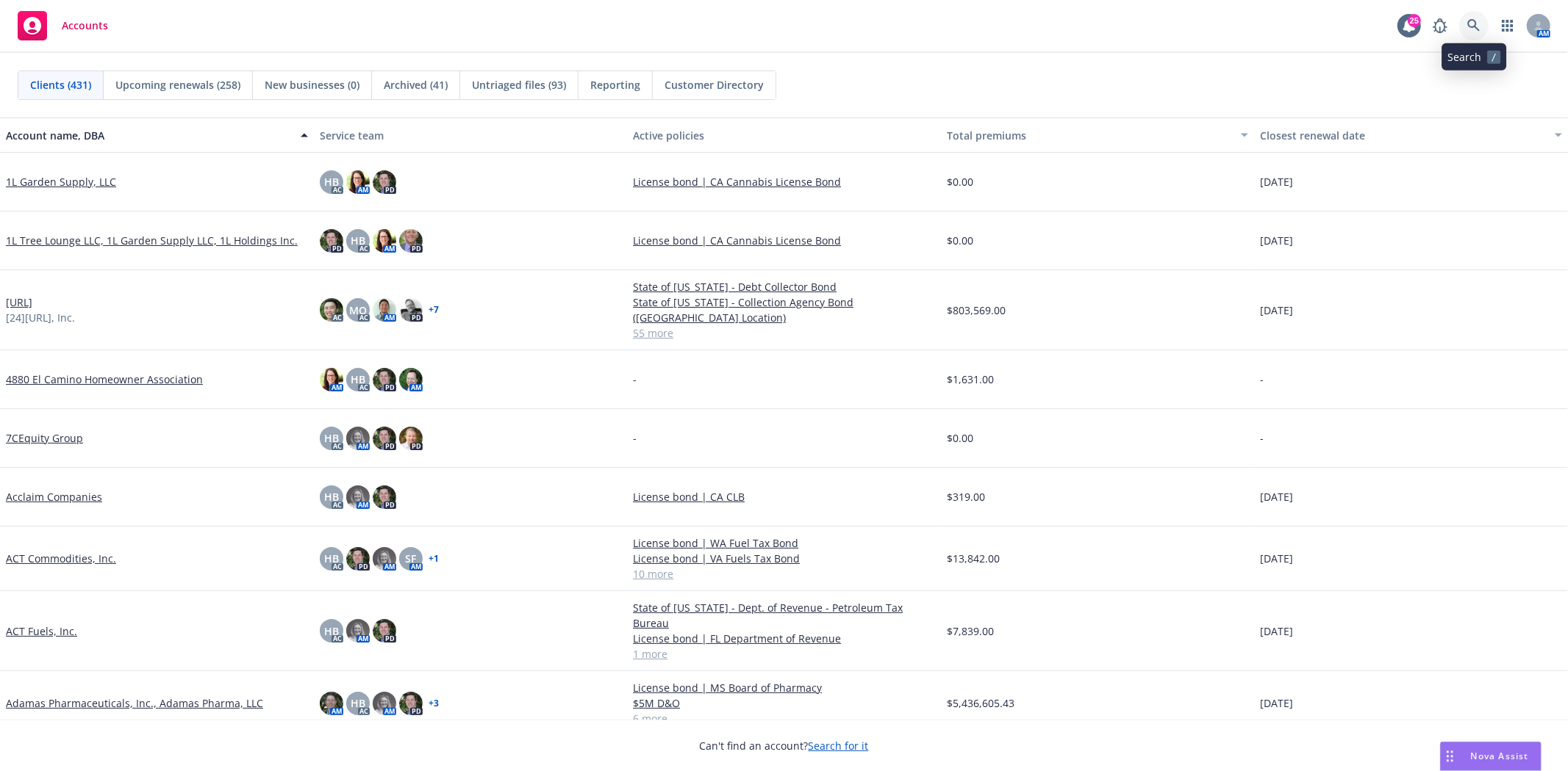
click at [1480, 28] on link at bounding box center [1474, 25] width 30 height 29
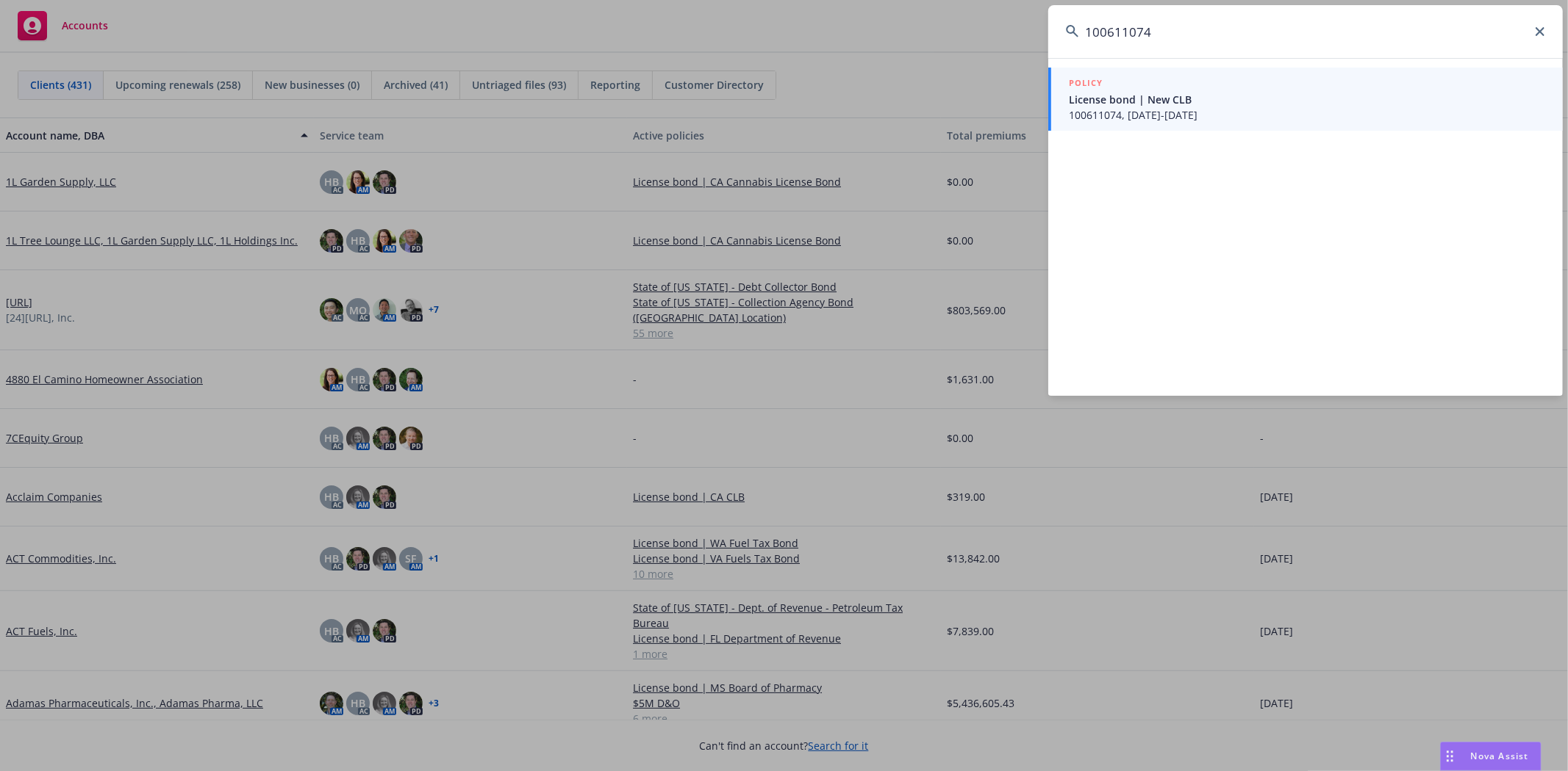
type input "100611074"
click at [1313, 88] on div "POLICY" at bounding box center [1307, 83] width 476 height 16
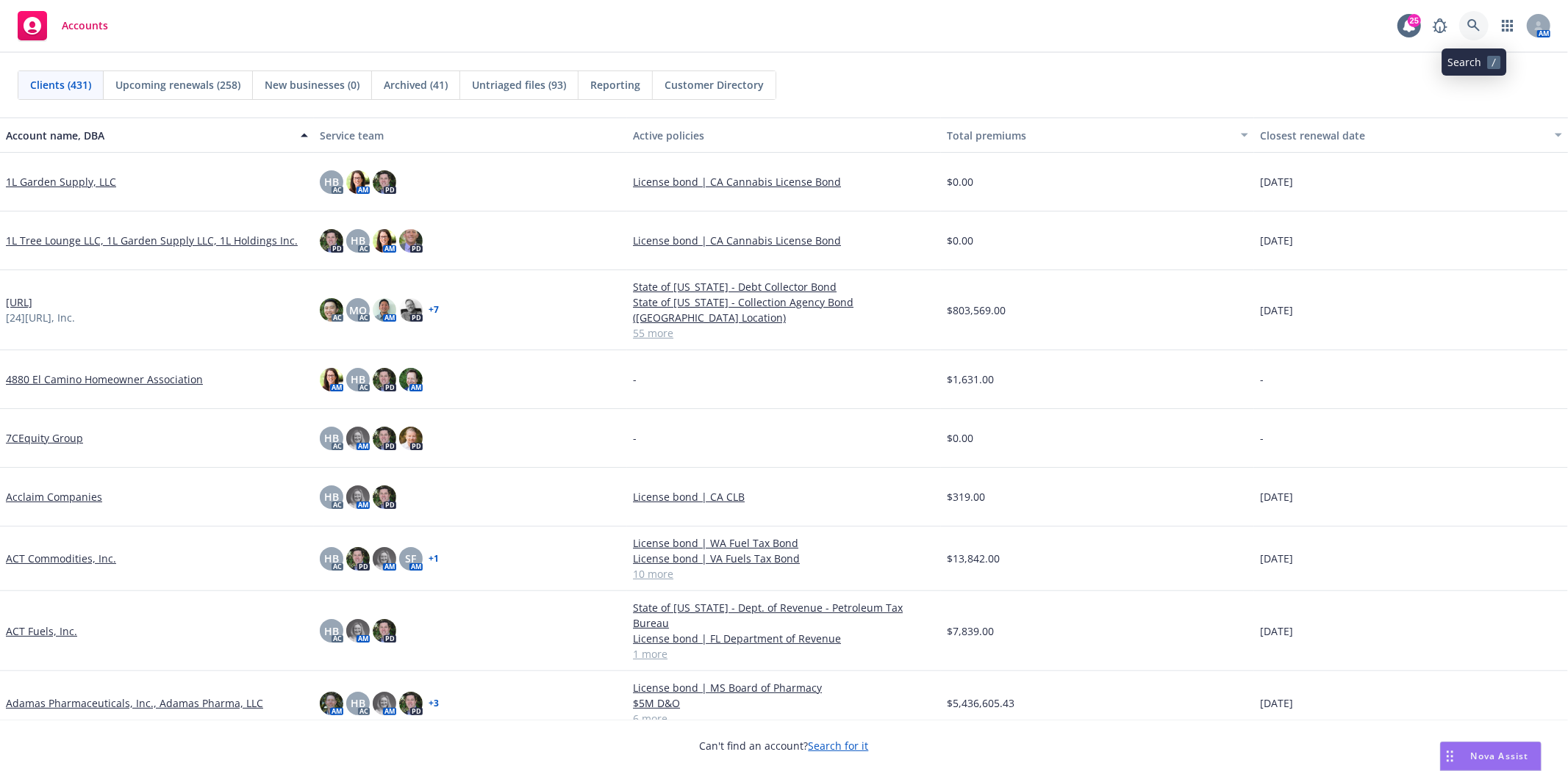
click at [1479, 26] on icon at bounding box center [1474, 26] width 13 height 13
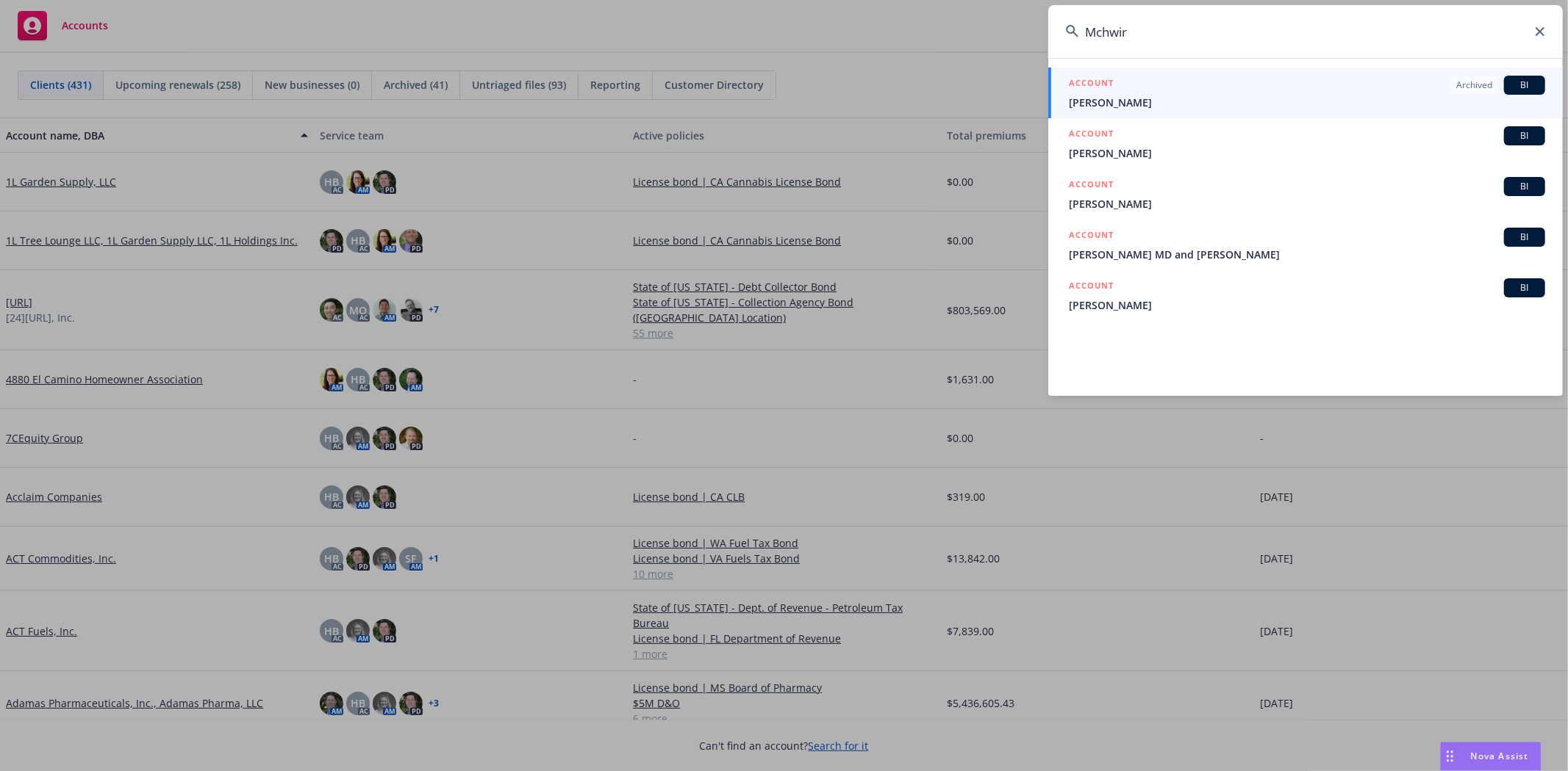
type input "Mchwir"
click at [1097, 104] on span "[PERSON_NAME]" at bounding box center [1307, 102] width 476 height 15
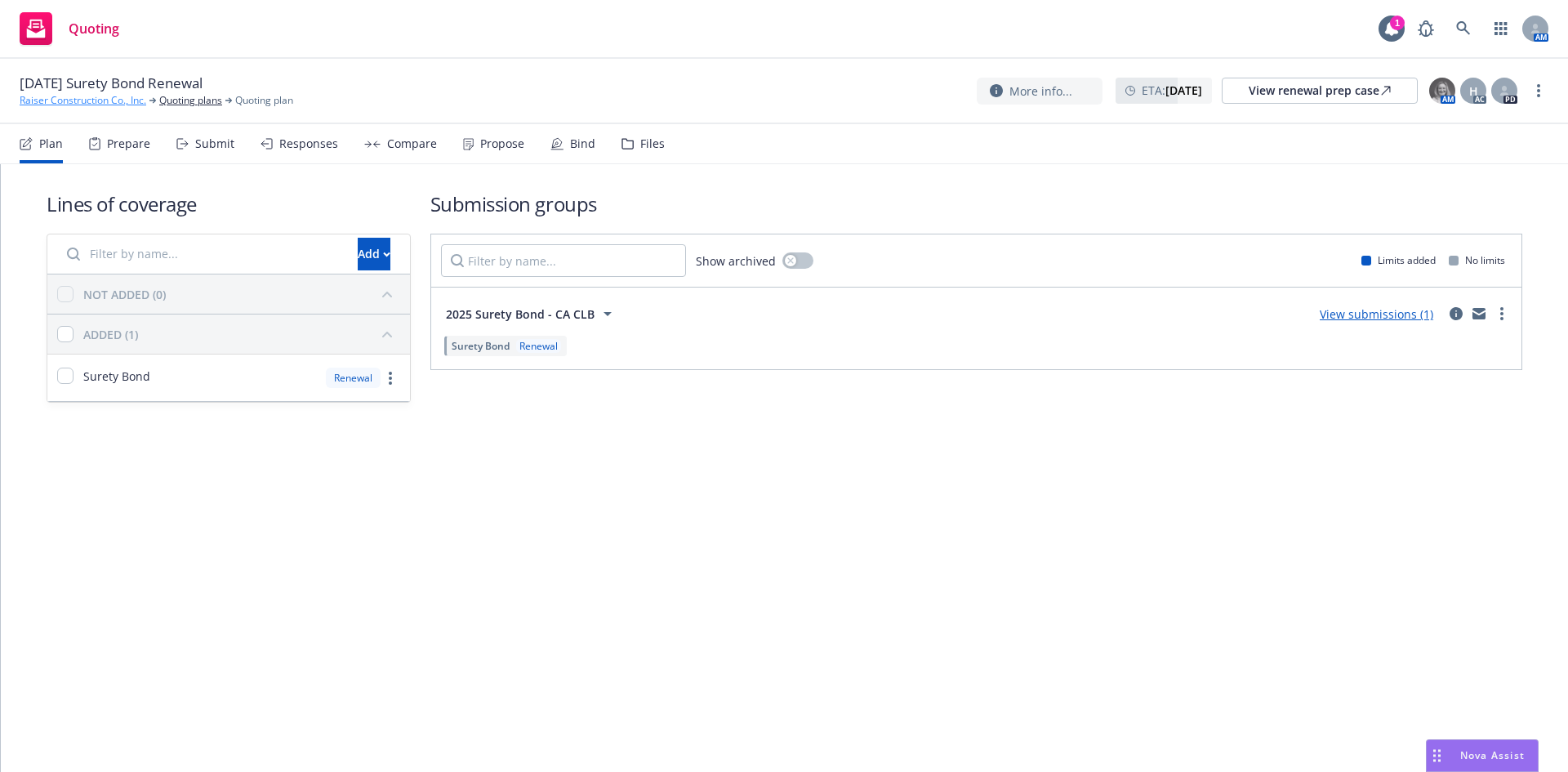
click at [73, 100] on link "Raiser Construction Co., Inc." at bounding box center [82, 100] width 126 height 15
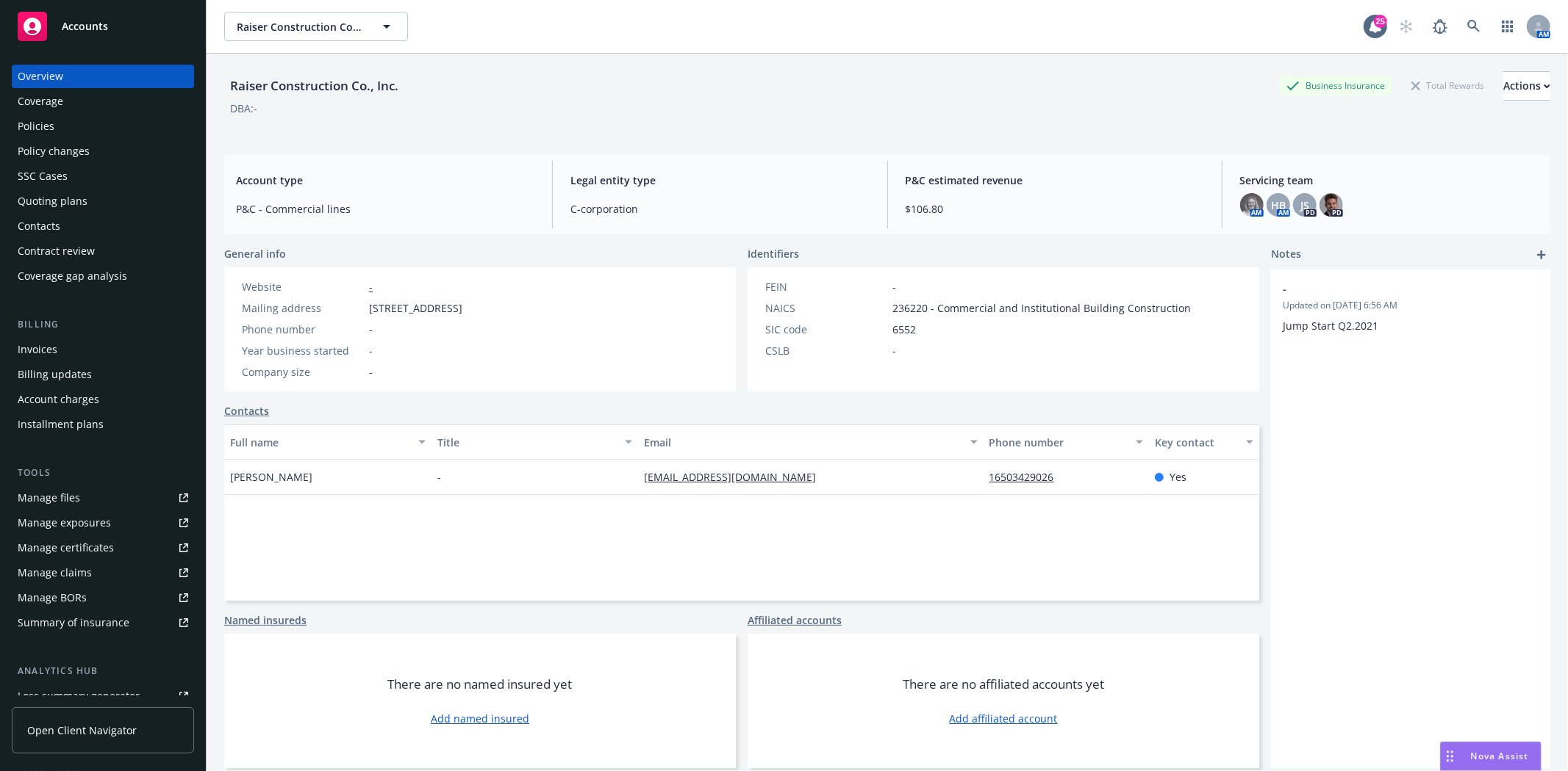
click at [53, 120] on div "Policies" at bounding box center [36, 126] width 37 height 24
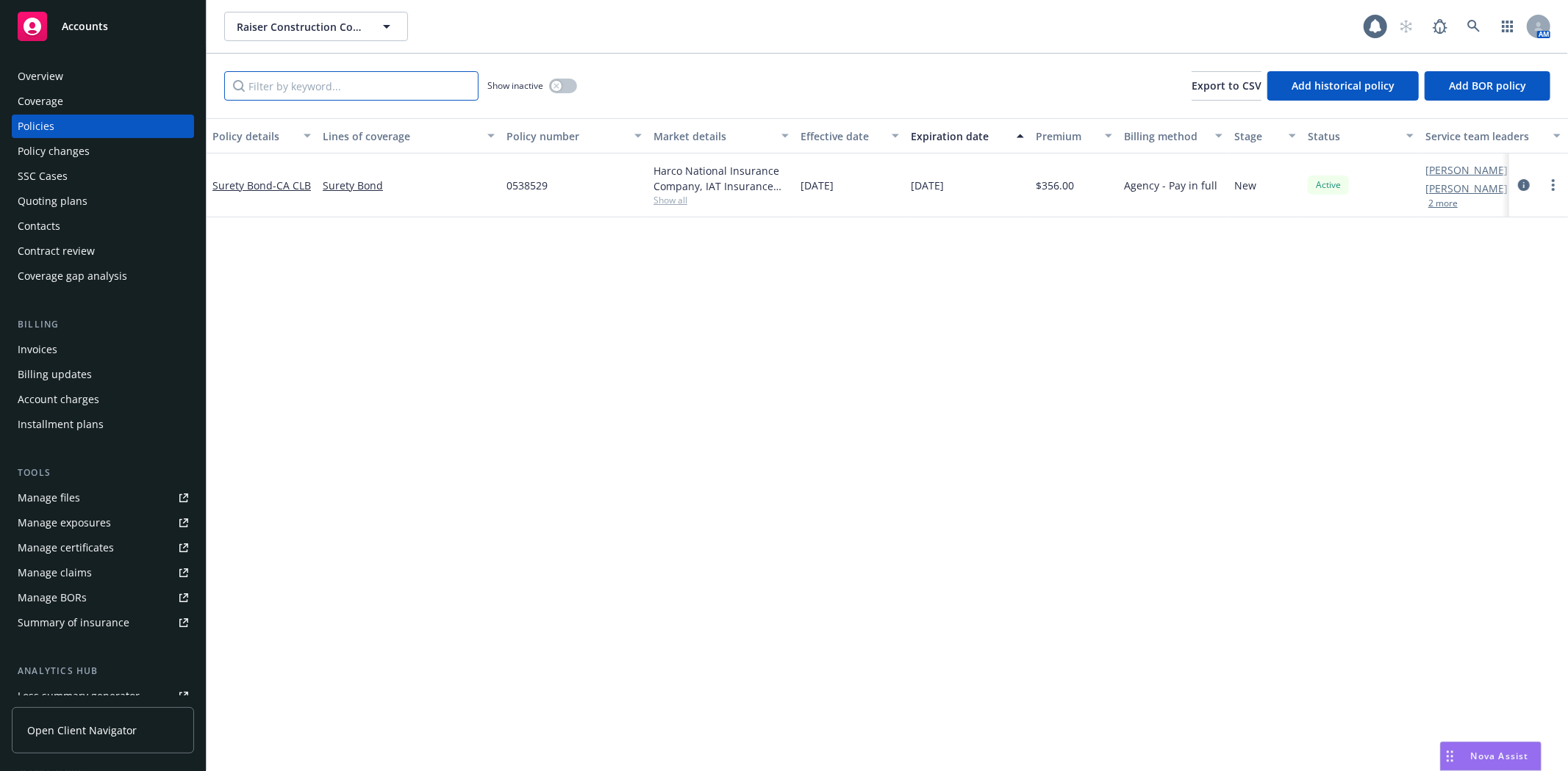
click at [445, 83] on input "Filter by keyword..." at bounding box center [352, 86] width 255 height 29
click at [547, 178] on span "0538529" at bounding box center [527, 185] width 41 height 15
drag, startPoint x: 547, startPoint y: 178, endPoint x: 527, endPoint y: 185, distance: 21.2
click at [529, 185] on span "0538529" at bounding box center [527, 185] width 41 height 15
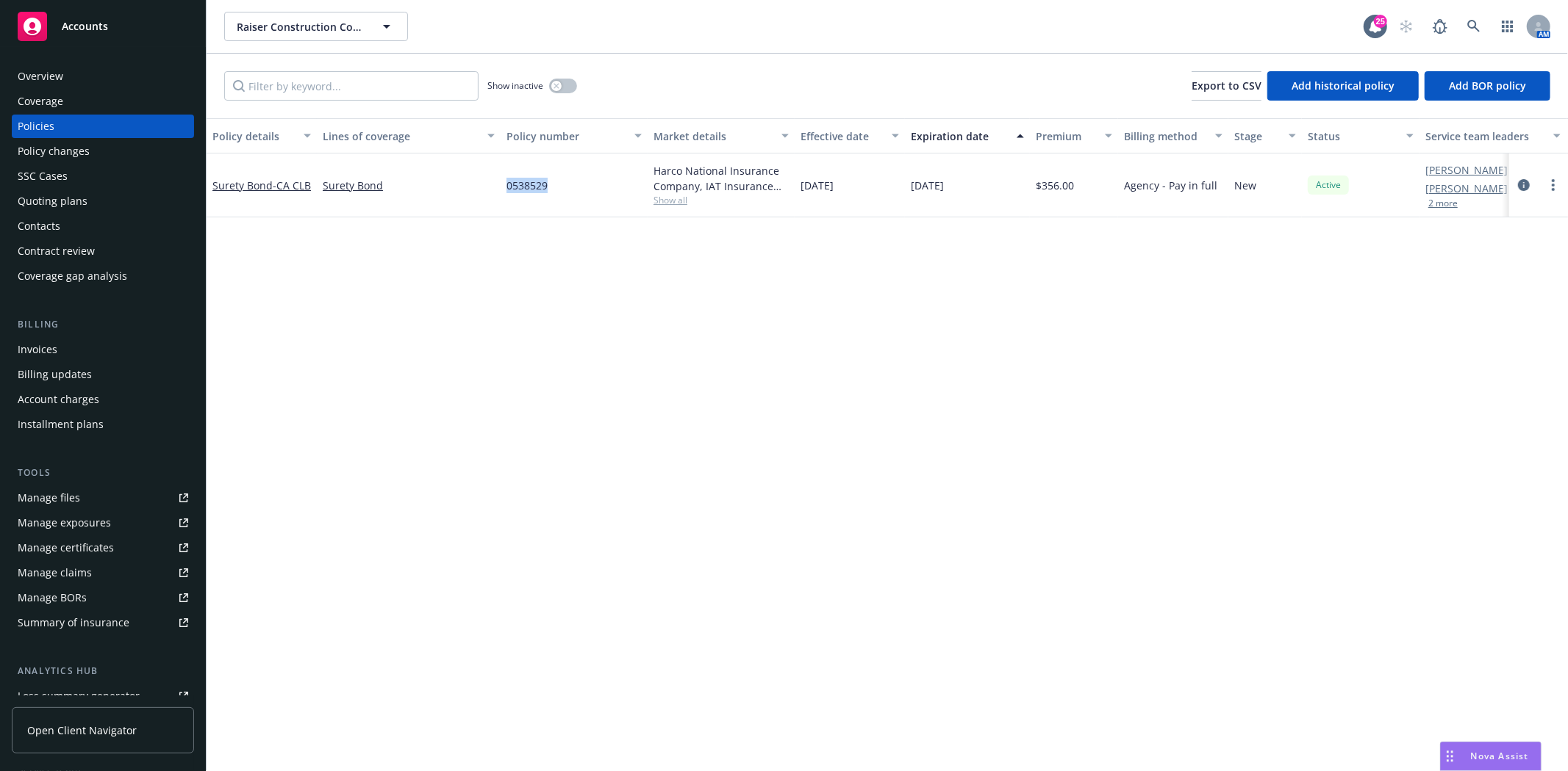
click at [527, 185] on span "0538529" at bounding box center [527, 185] width 41 height 15
copy span "0538529"
click at [233, 180] on link "Surety Bond - CA CLB" at bounding box center [261, 185] width 99 height 14
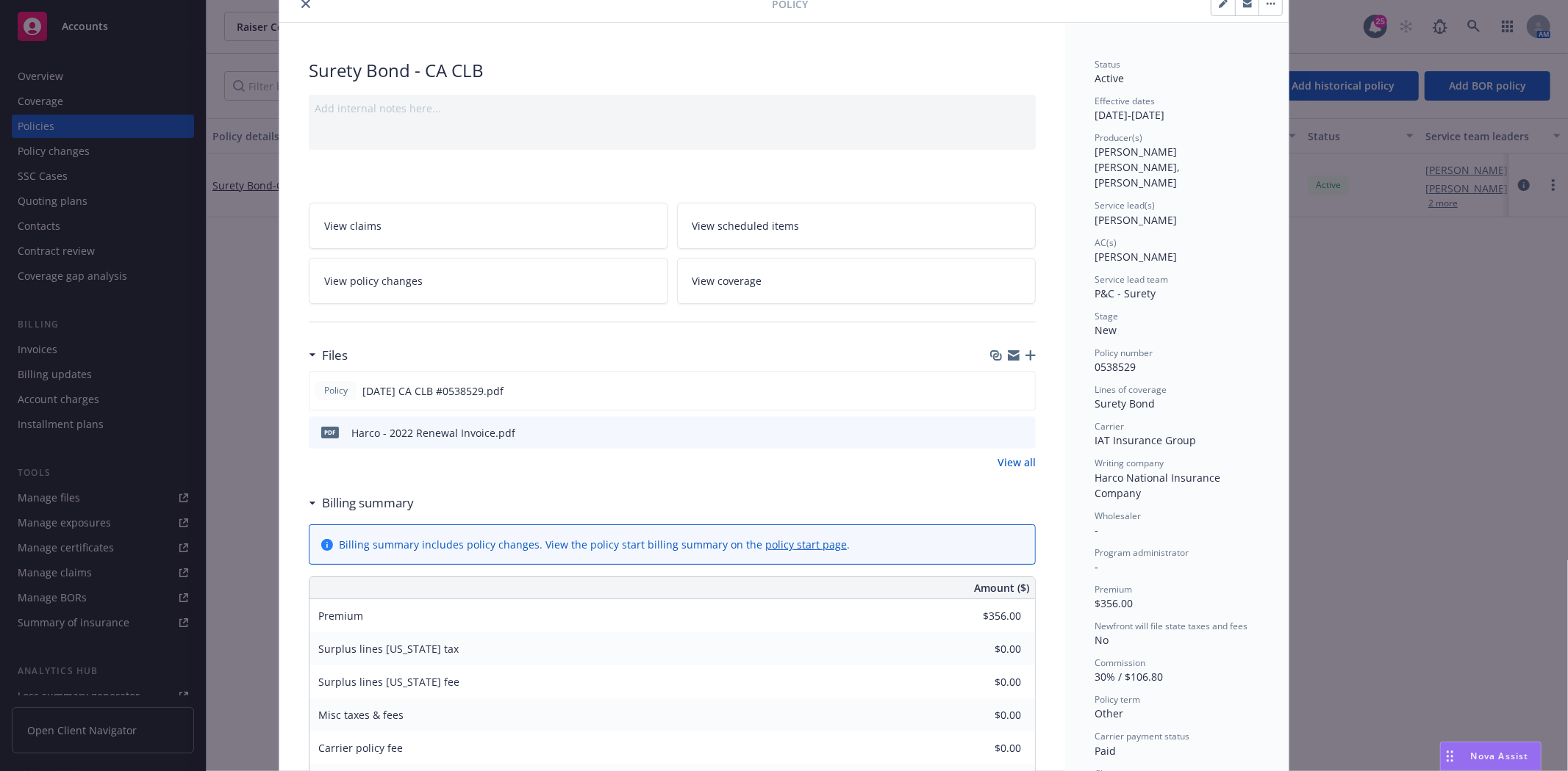
scroll to position [82, 0]
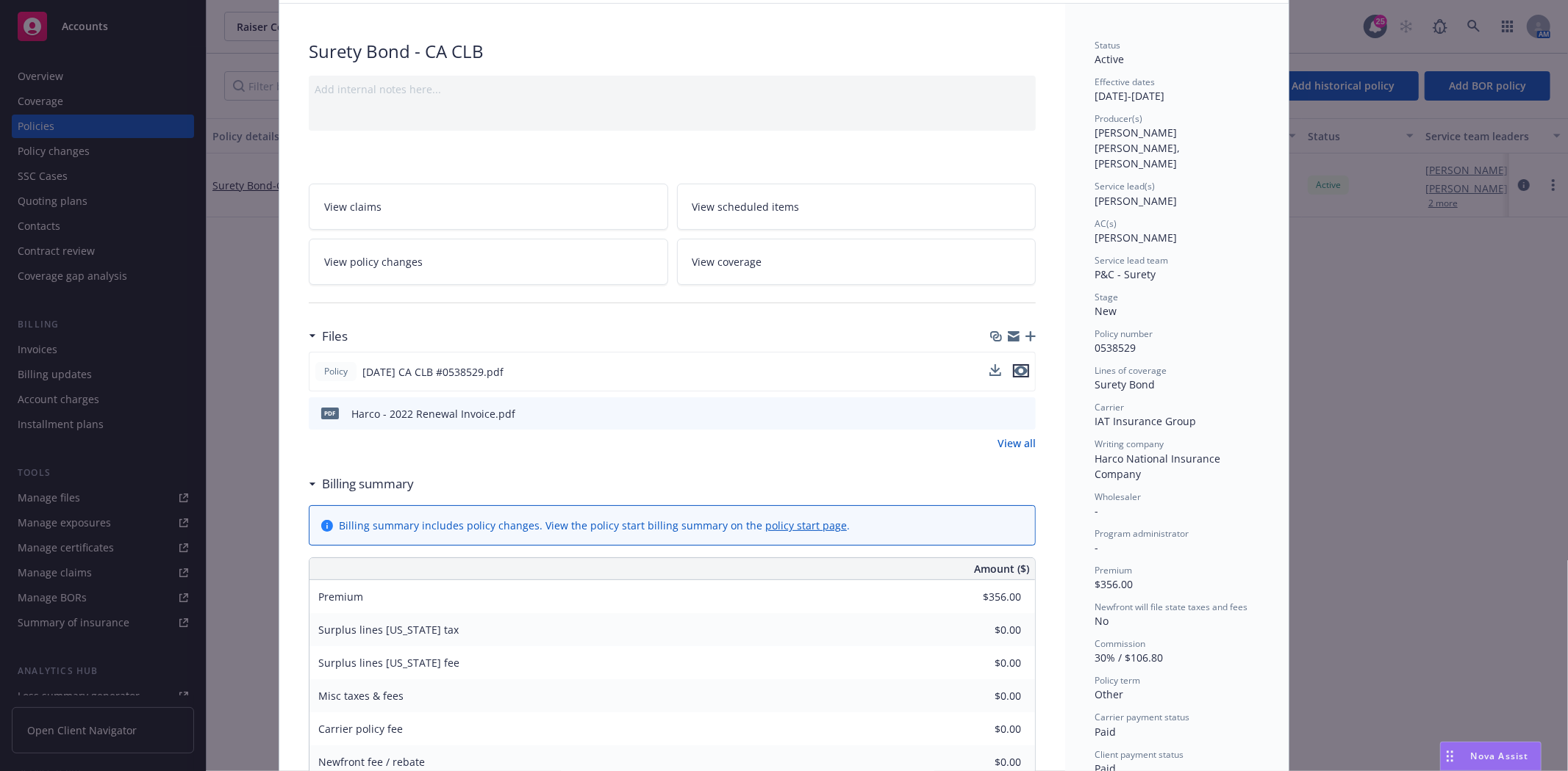
click at [1014, 375] on icon "preview file" at bounding box center [1021, 371] width 13 height 10
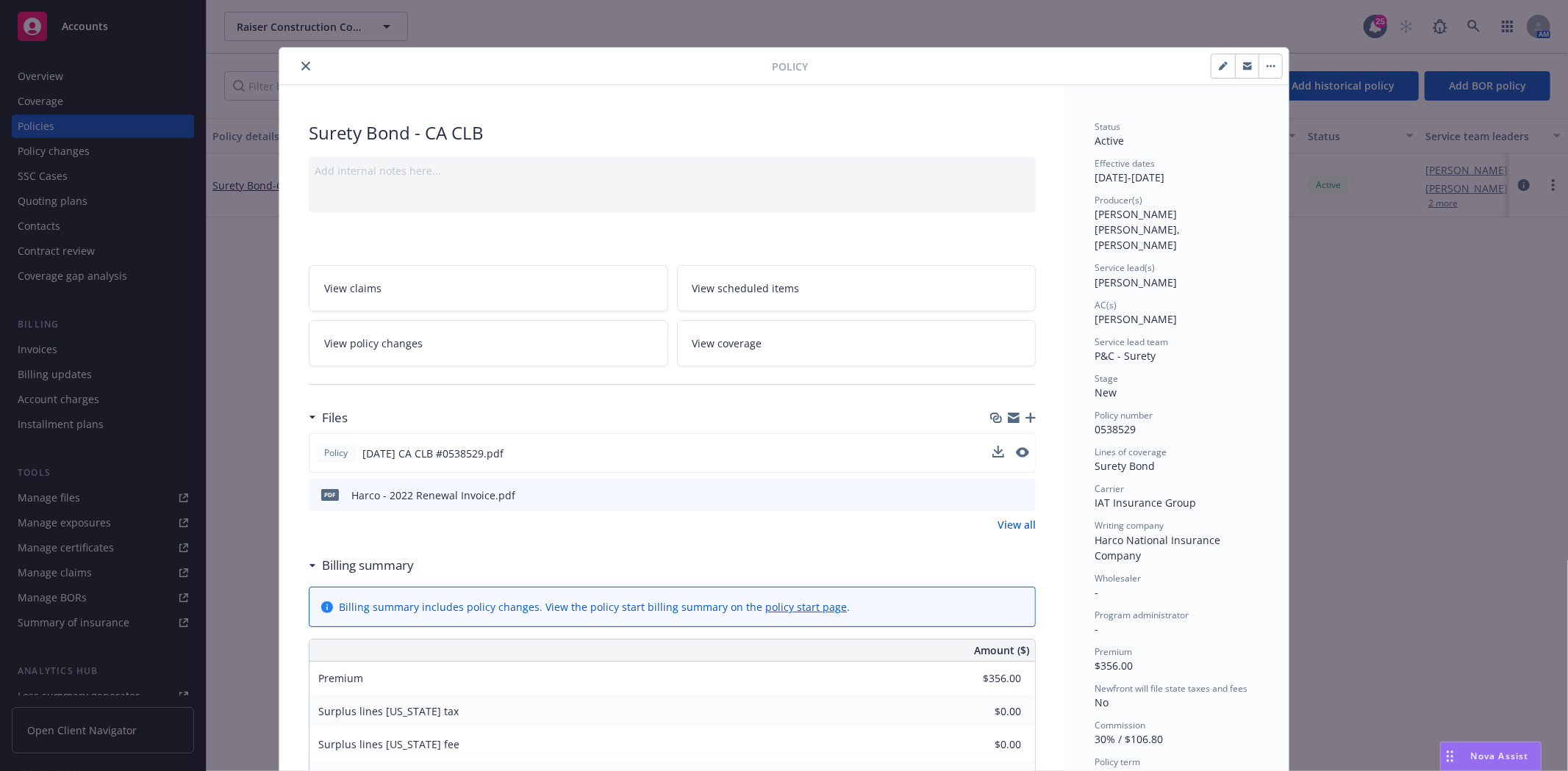
click at [302, 67] on icon "close" at bounding box center [305, 66] width 8 height 8
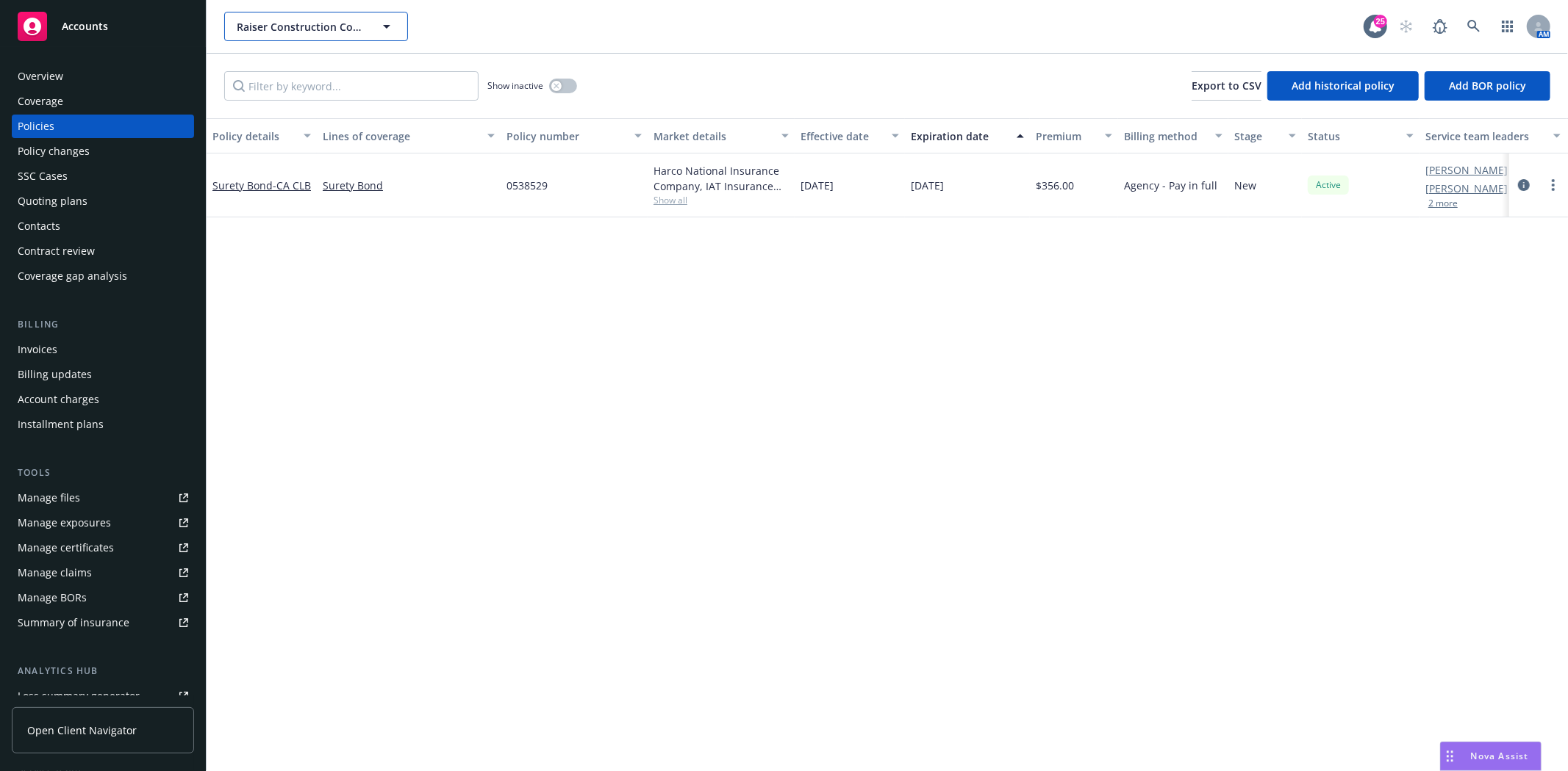
click at [288, 24] on span "Raiser Construction Co., Inc." at bounding box center [300, 27] width 127 height 15
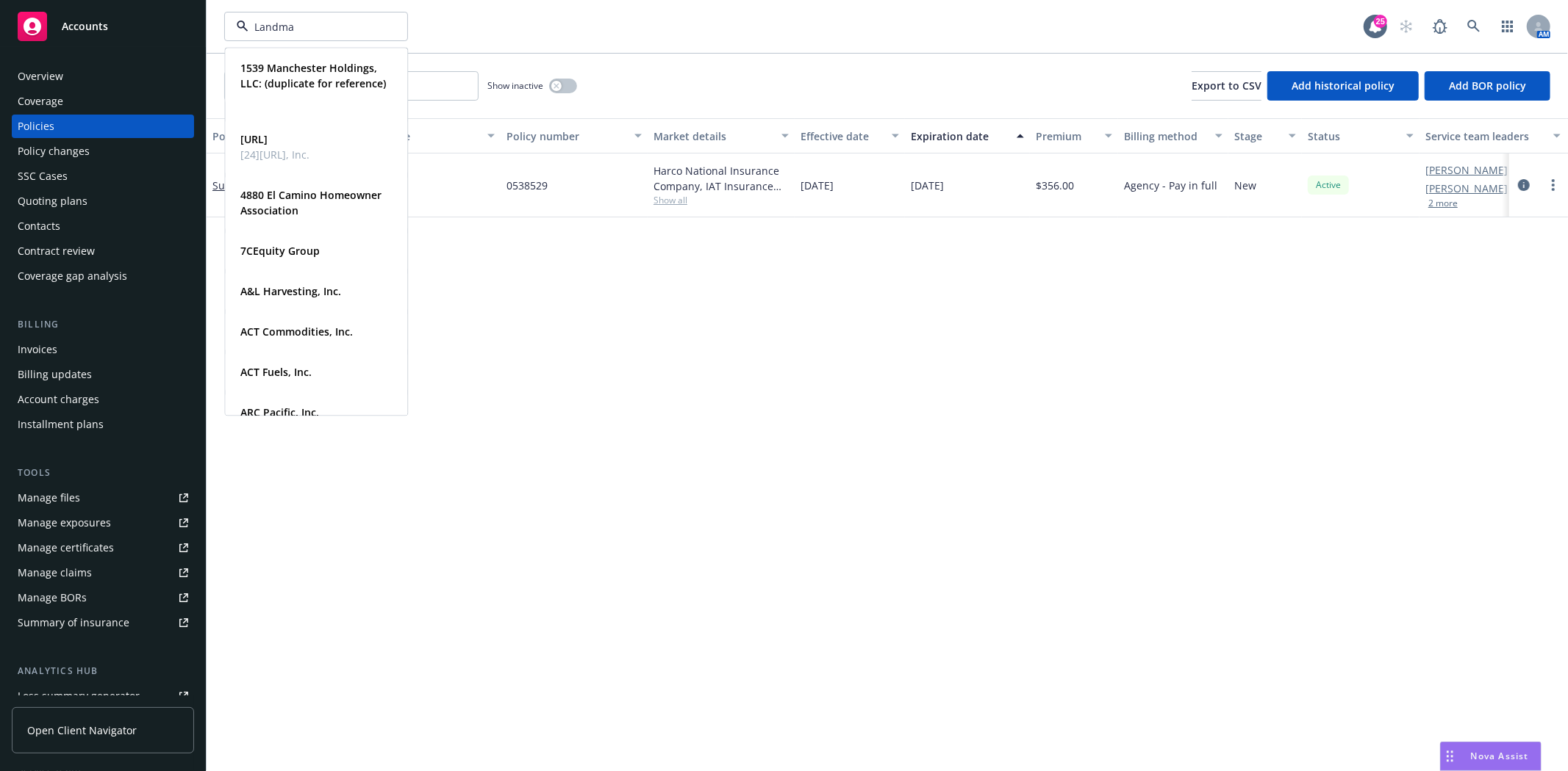
type input "Landmar"
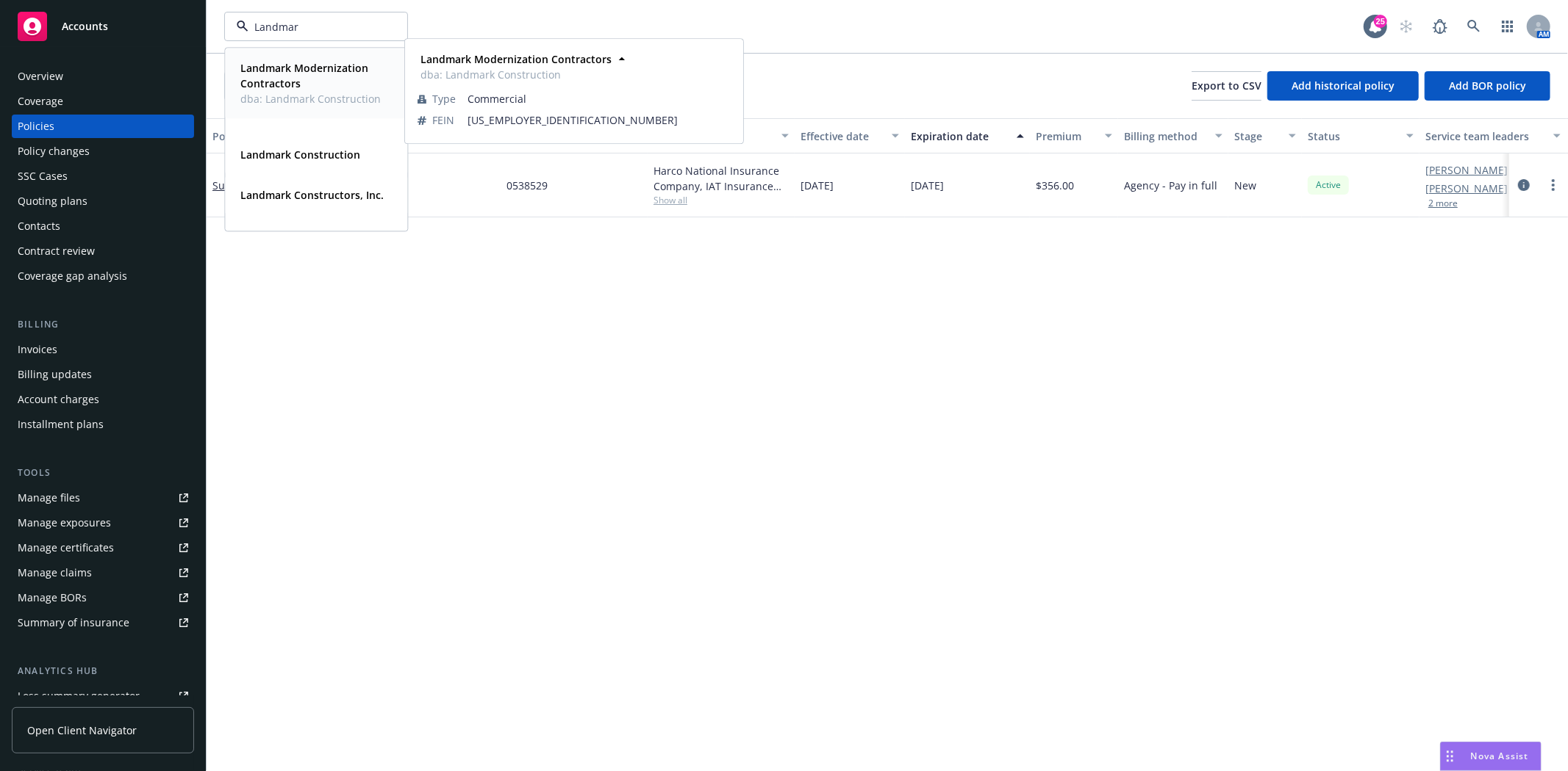
click at [287, 62] on strong "Landmark Modernization Contractors" at bounding box center [304, 75] width 128 height 29
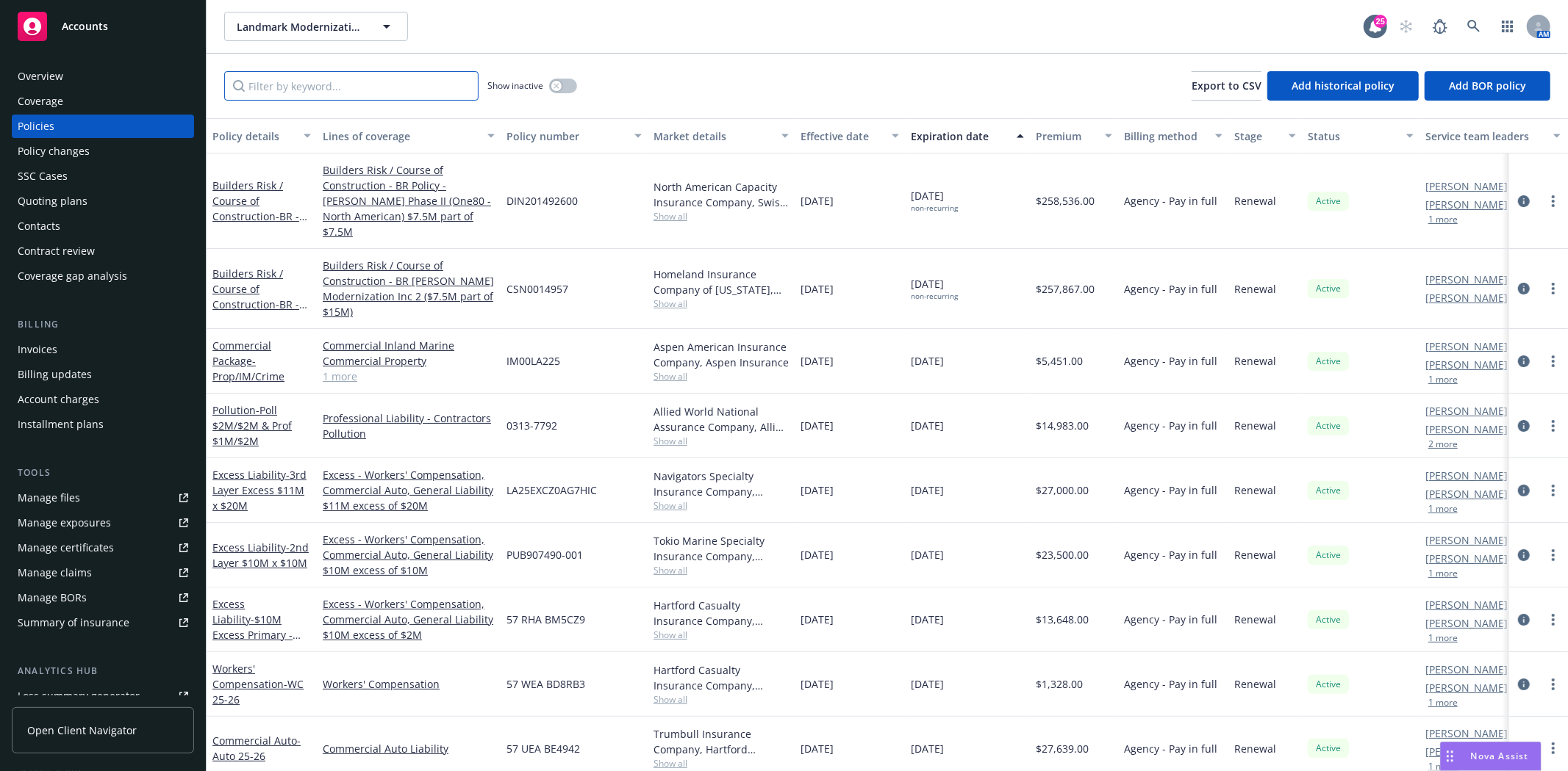
click at [332, 91] on input "Filter by keyword..." at bounding box center [352, 86] width 255 height 29
paste input "9425873"
type input "9425873"
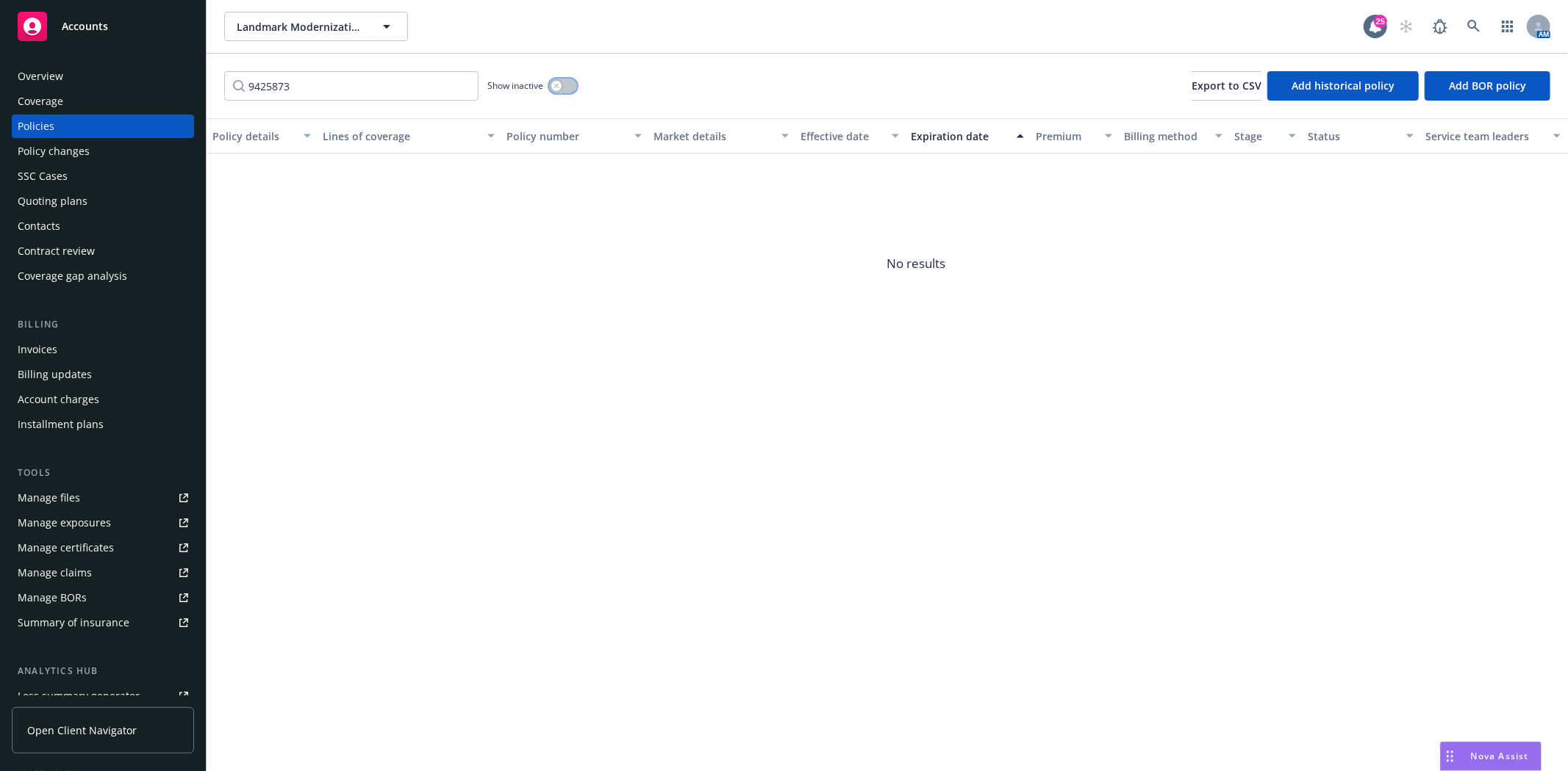
click at [571, 86] on button "button" at bounding box center [562, 85] width 28 height 14
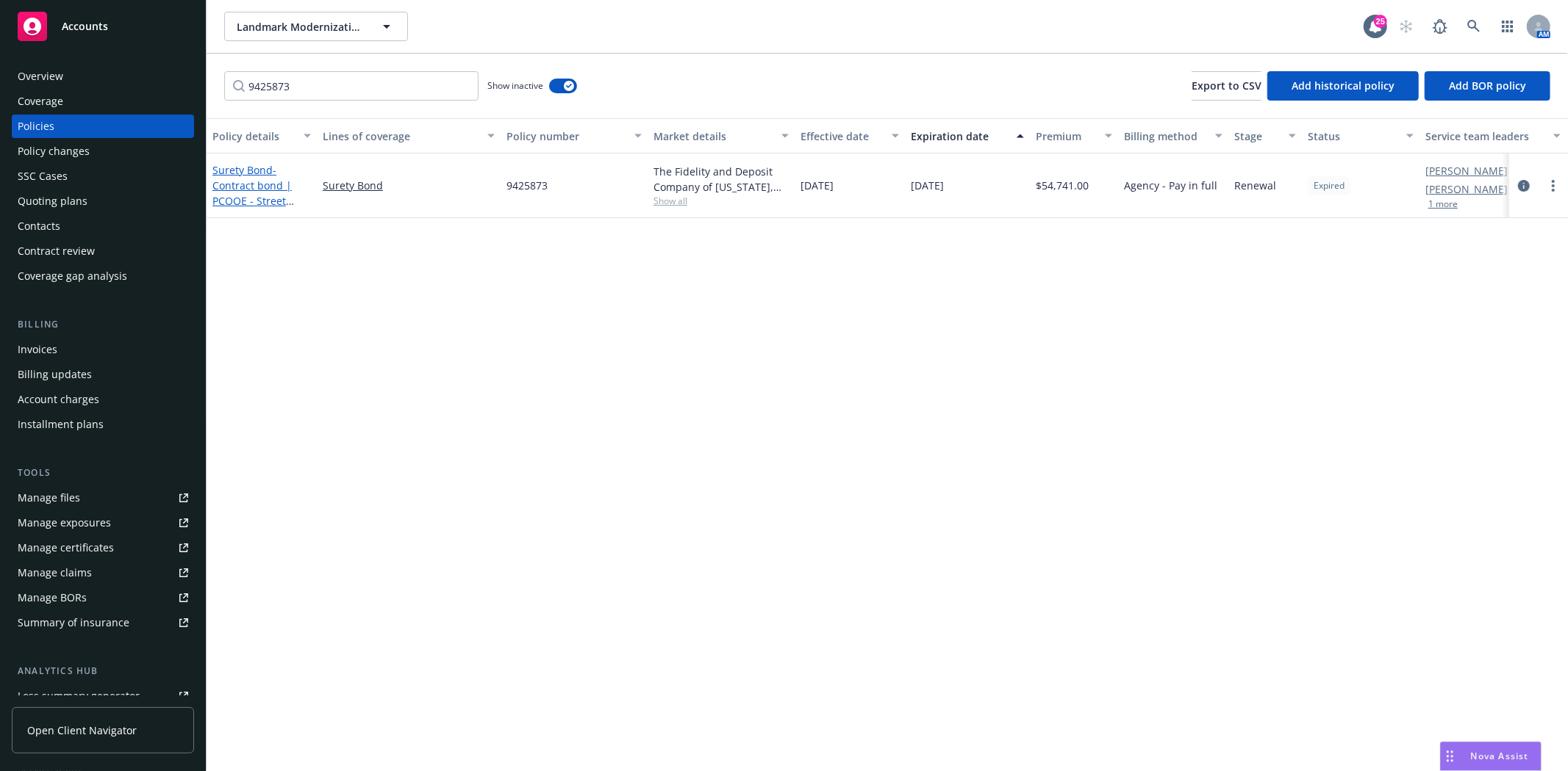
click at [227, 187] on span "- Contract bond | PCOOE - Street Project" at bounding box center [253, 193] width 82 height 60
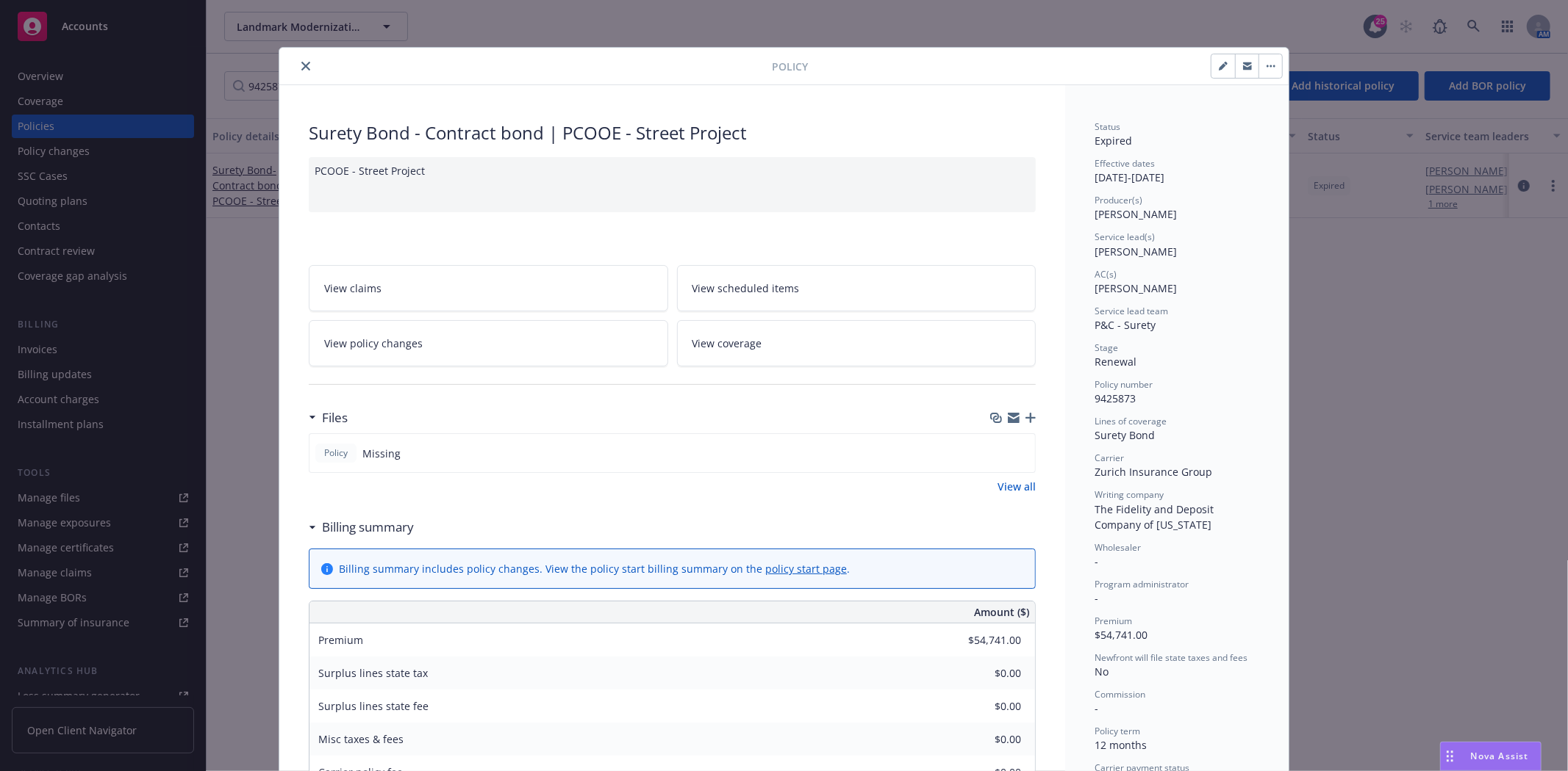
click at [1201, 74] on div at bounding box center [1044, 67] width 475 height 25
click at [1218, 68] on icon "button" at bounding box center [1222, 67] width 8 height 8
select select "RENEWAL"
select select "12"
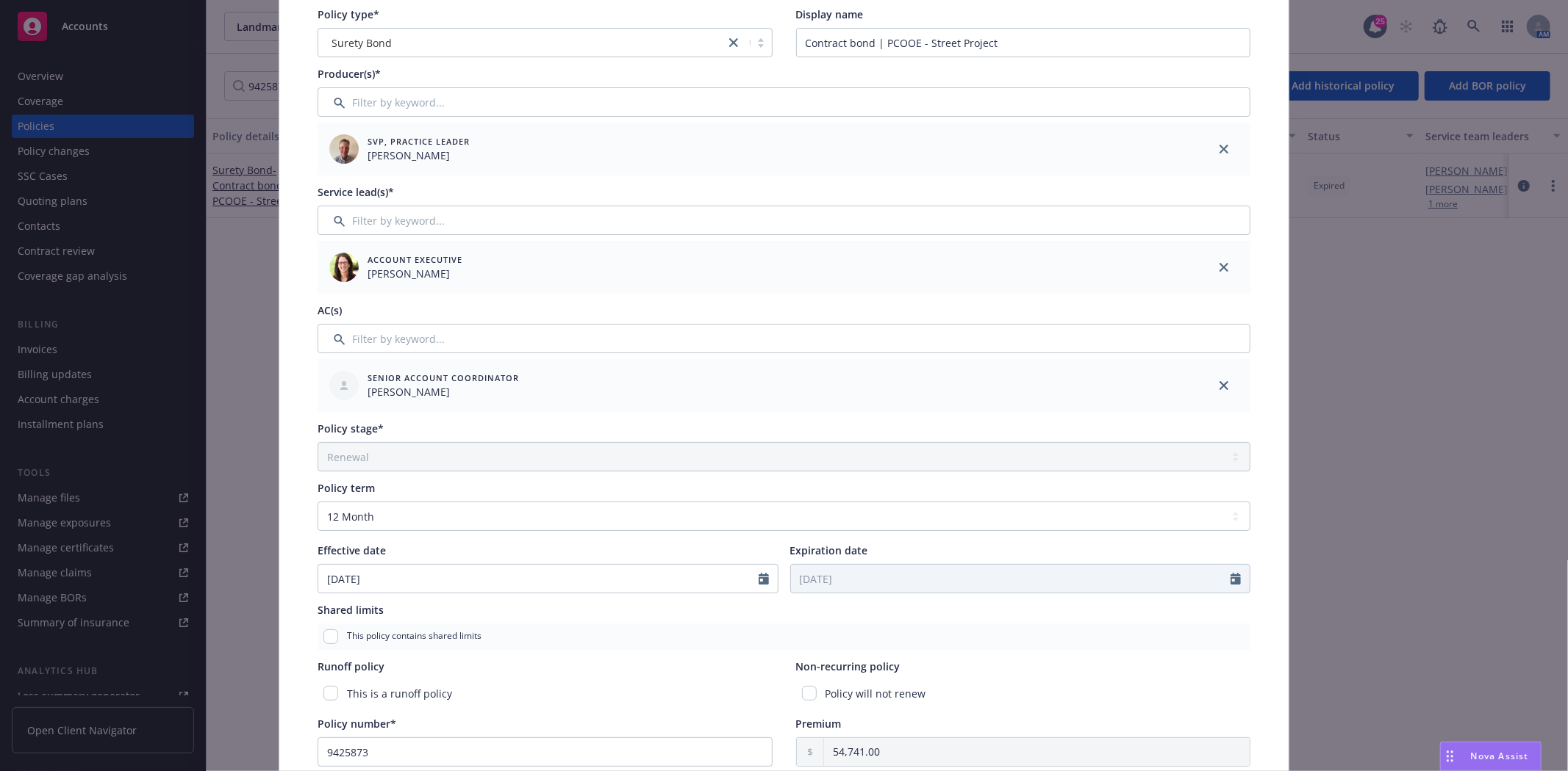
scroll to position [163, 0]
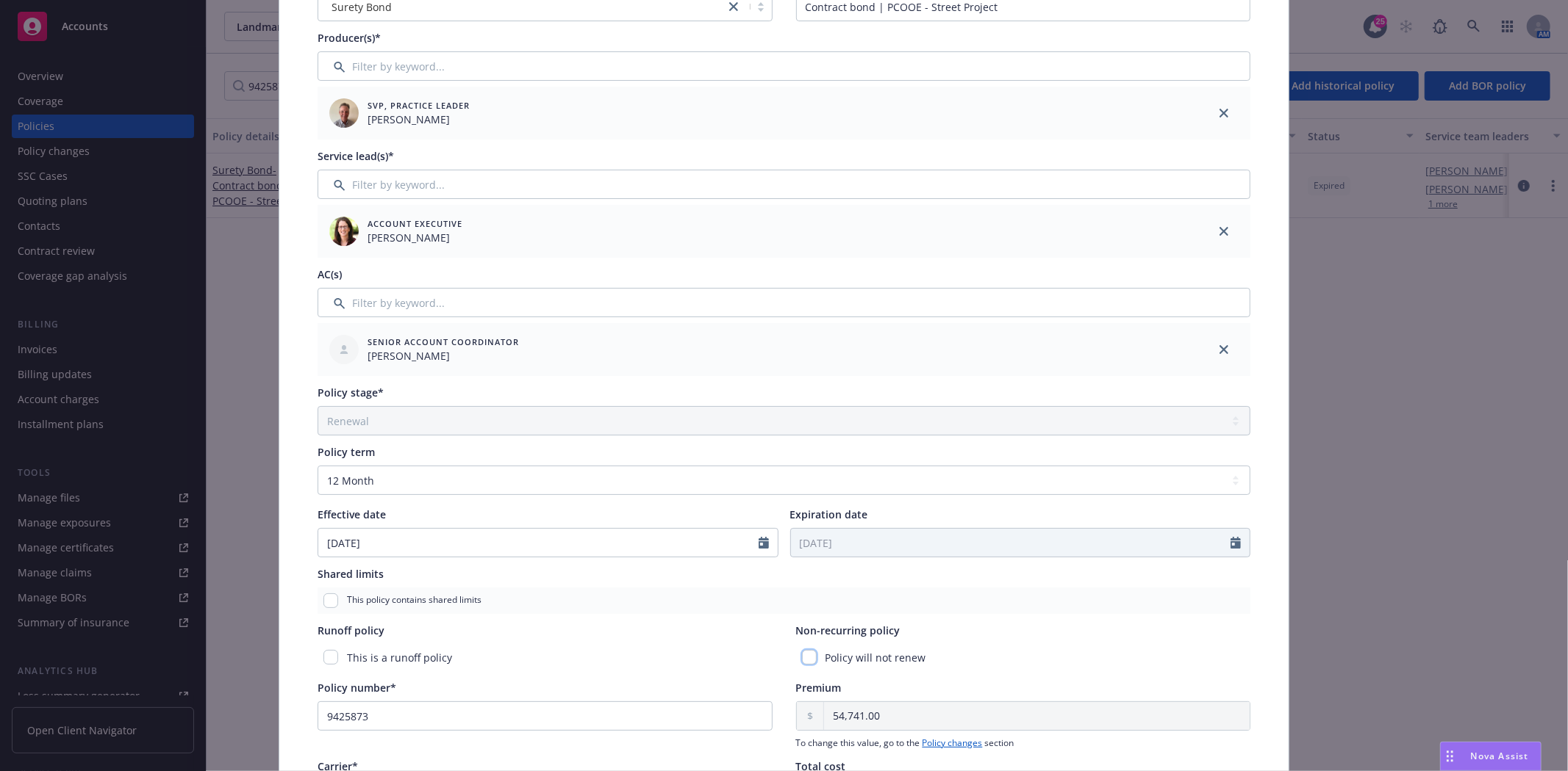
click at [802, 658] on input "checkbox" at bounding box center [808, 657] width 14 height 14
checkbox input "true"
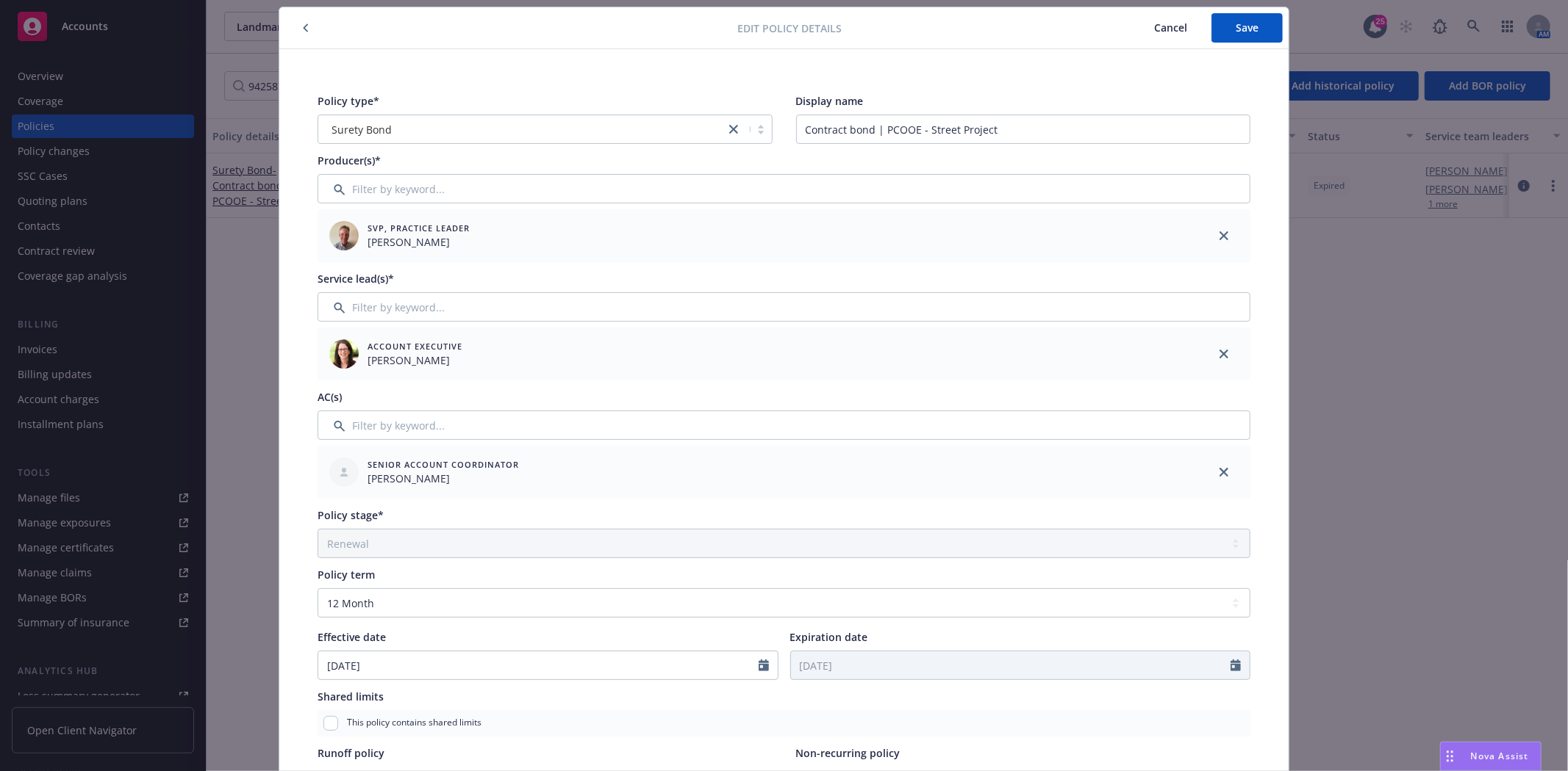
scroll to position [0, 0]
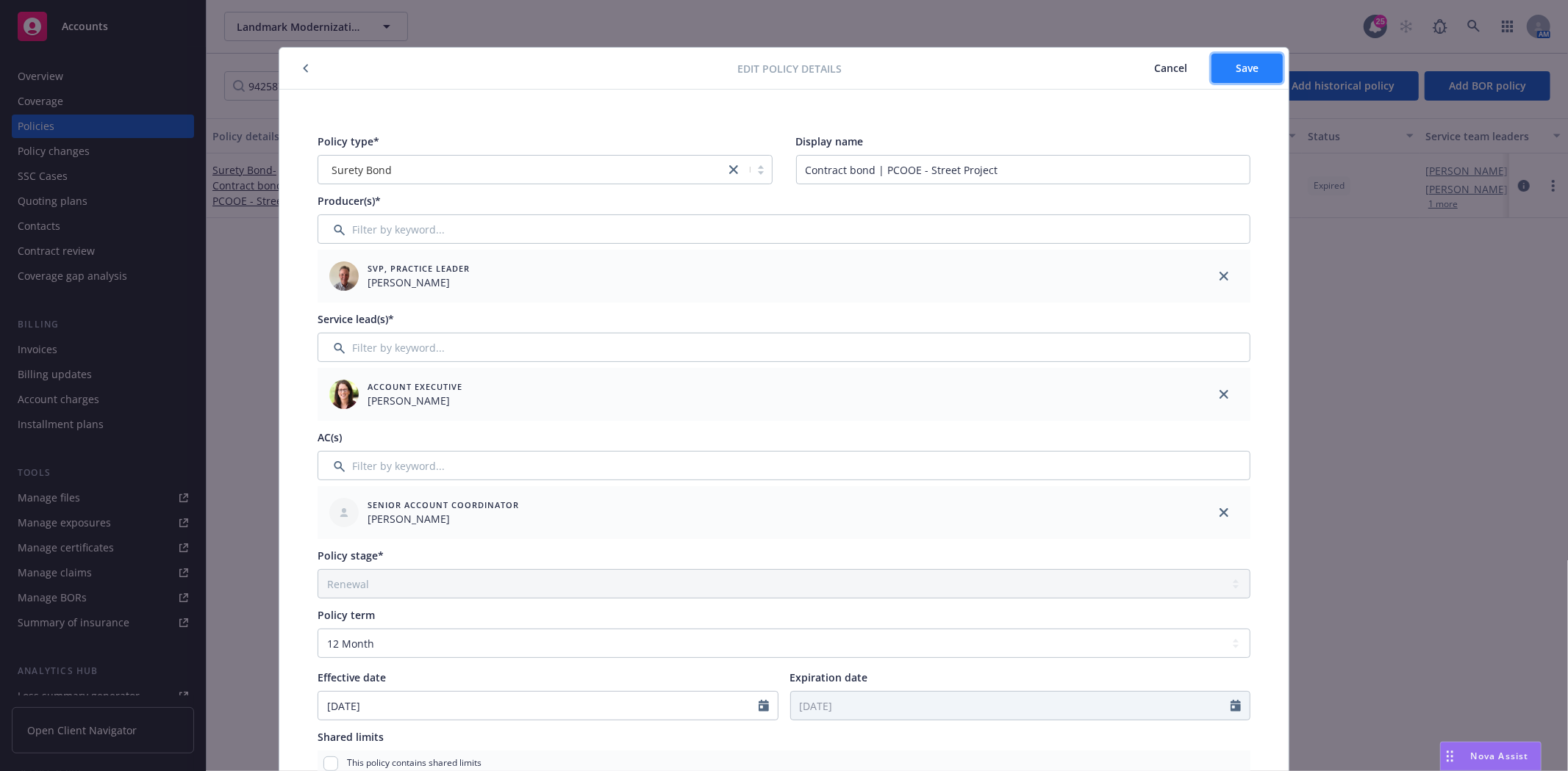
click at [1222, 77] on button "Save" at bounding box center [1247, 68] width 72 height 29
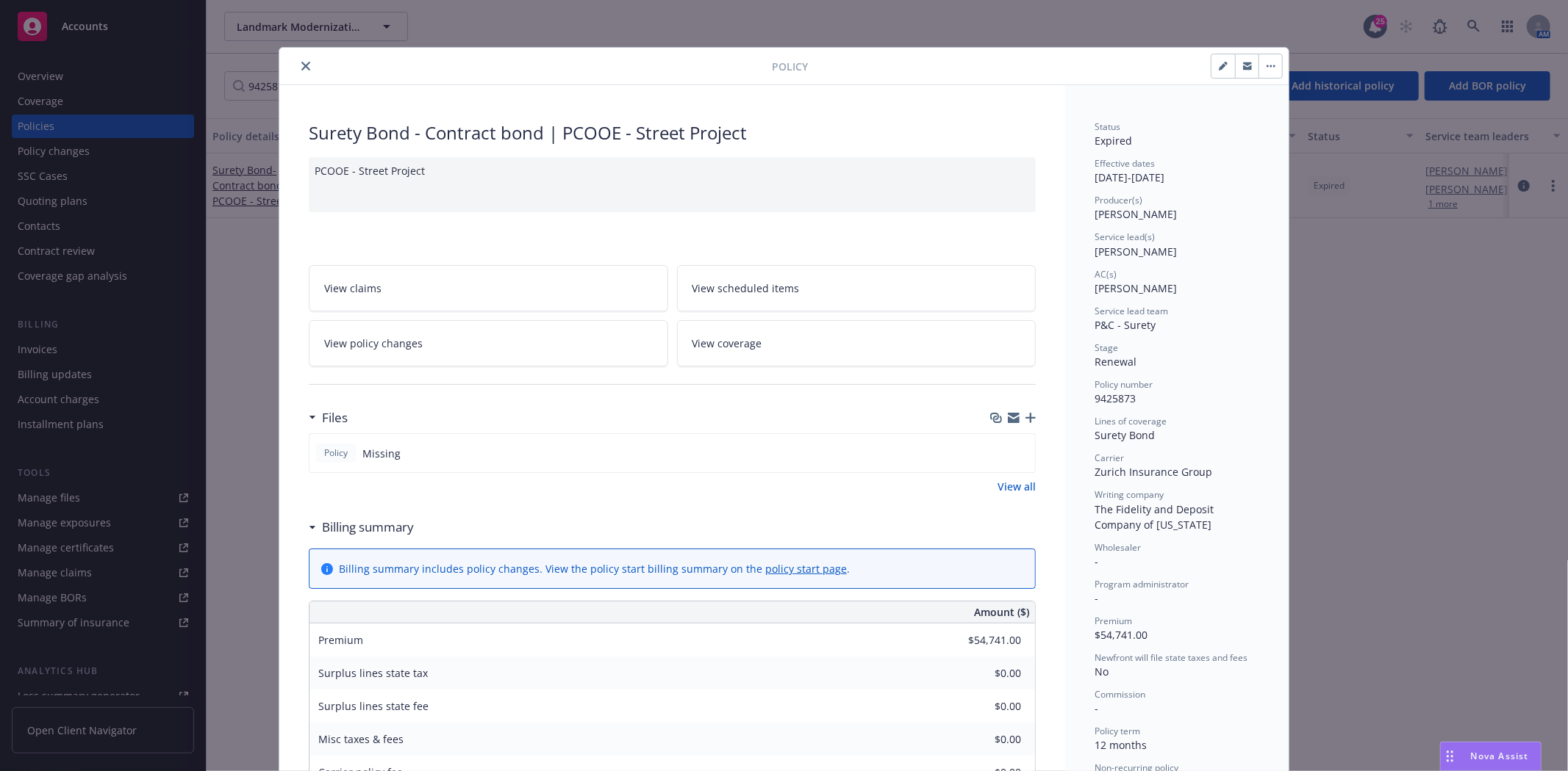
click at [297, 69] on button "close" at bounding box center [305, 66] width 18 height 18
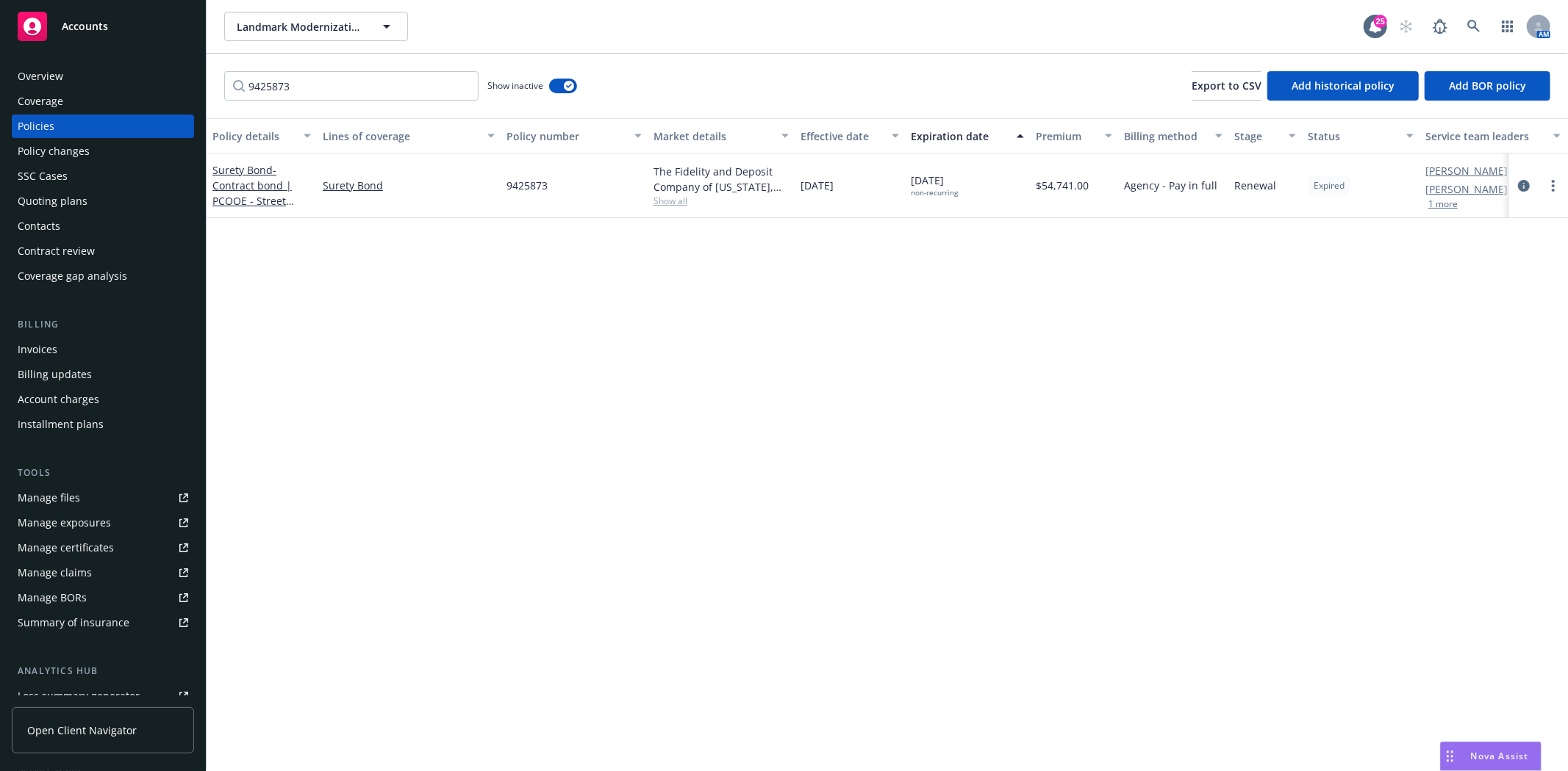
click at [294, 69] on div "9425873 Show inactive Export to CSV Add historical policy Add BOR policy" at bounding box center [887, 86] width 1361 height 65
click at [467, 88] on input "9425873" at bounding box center [352, 86] width 255 height 29
click at [464, 83] on input "9425873" at bounding box center [352, 86] width 255 height 29
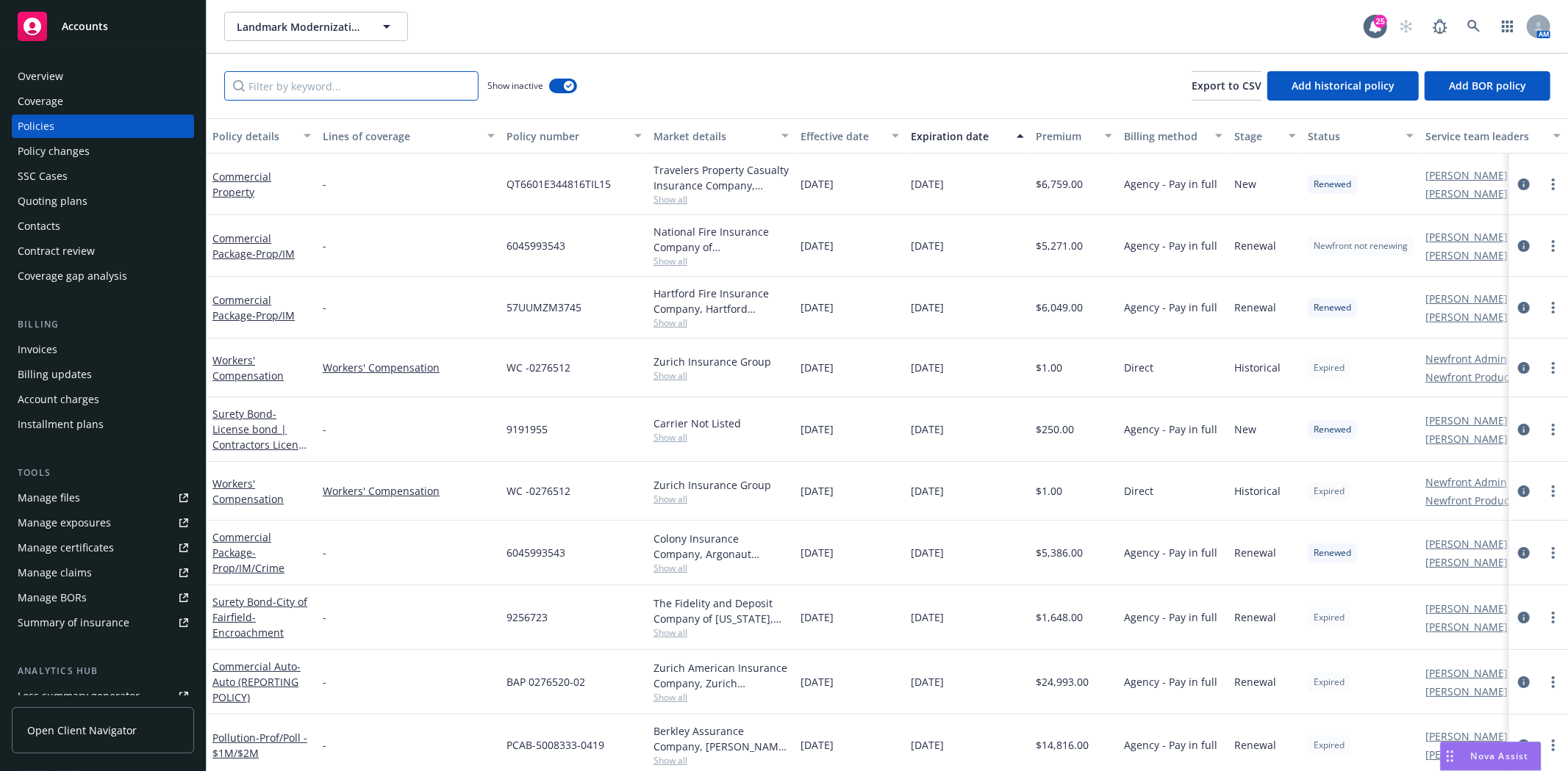
click at [378, 94] on input "Filter by keyword..." at bounding box center [352, 86] width 255 height 29
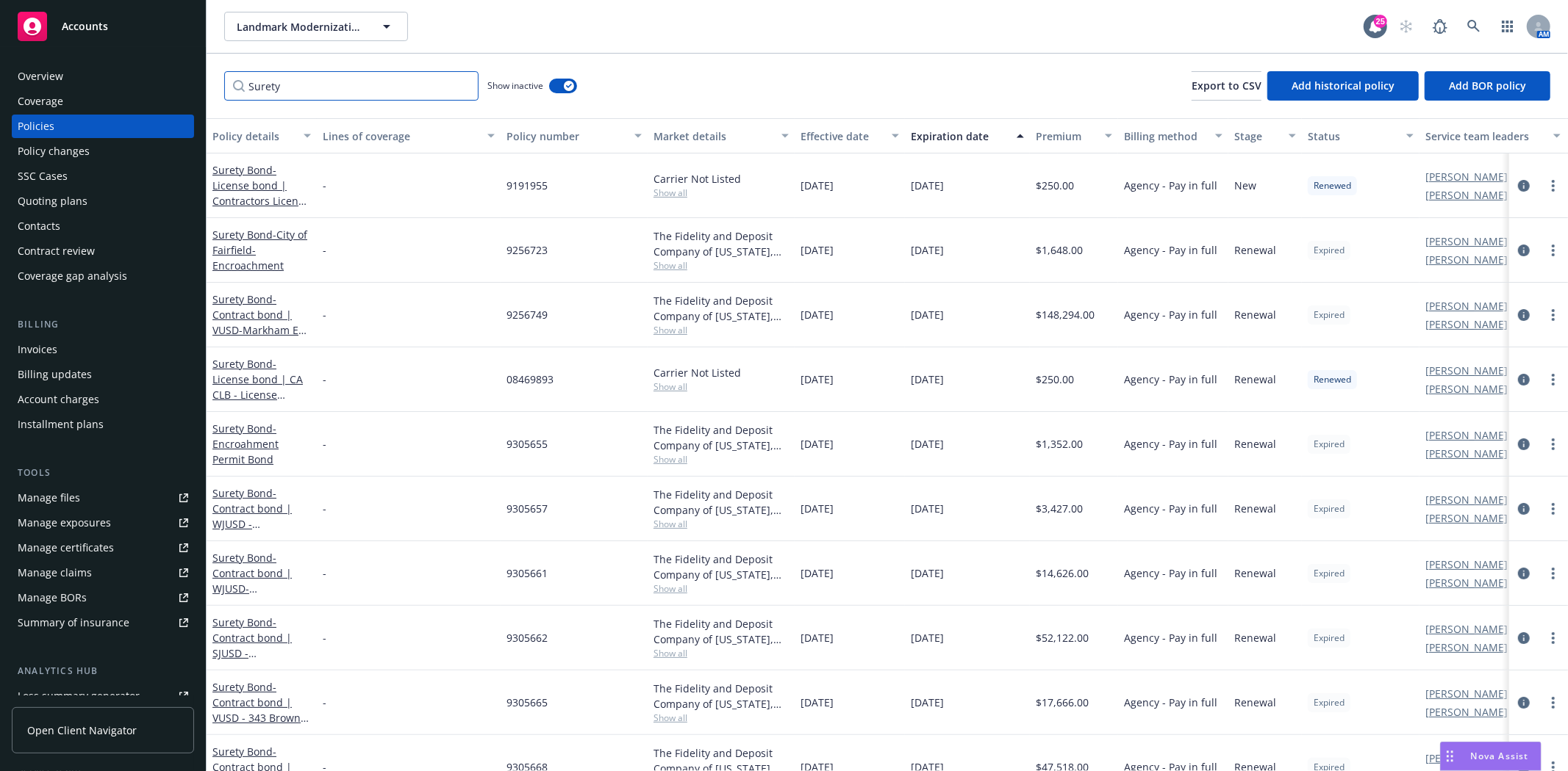
click at [299, 88] on input "Surety" at bounding box center [352, 86] width 255 height 29
paste input "9425880"
type input "9425880"
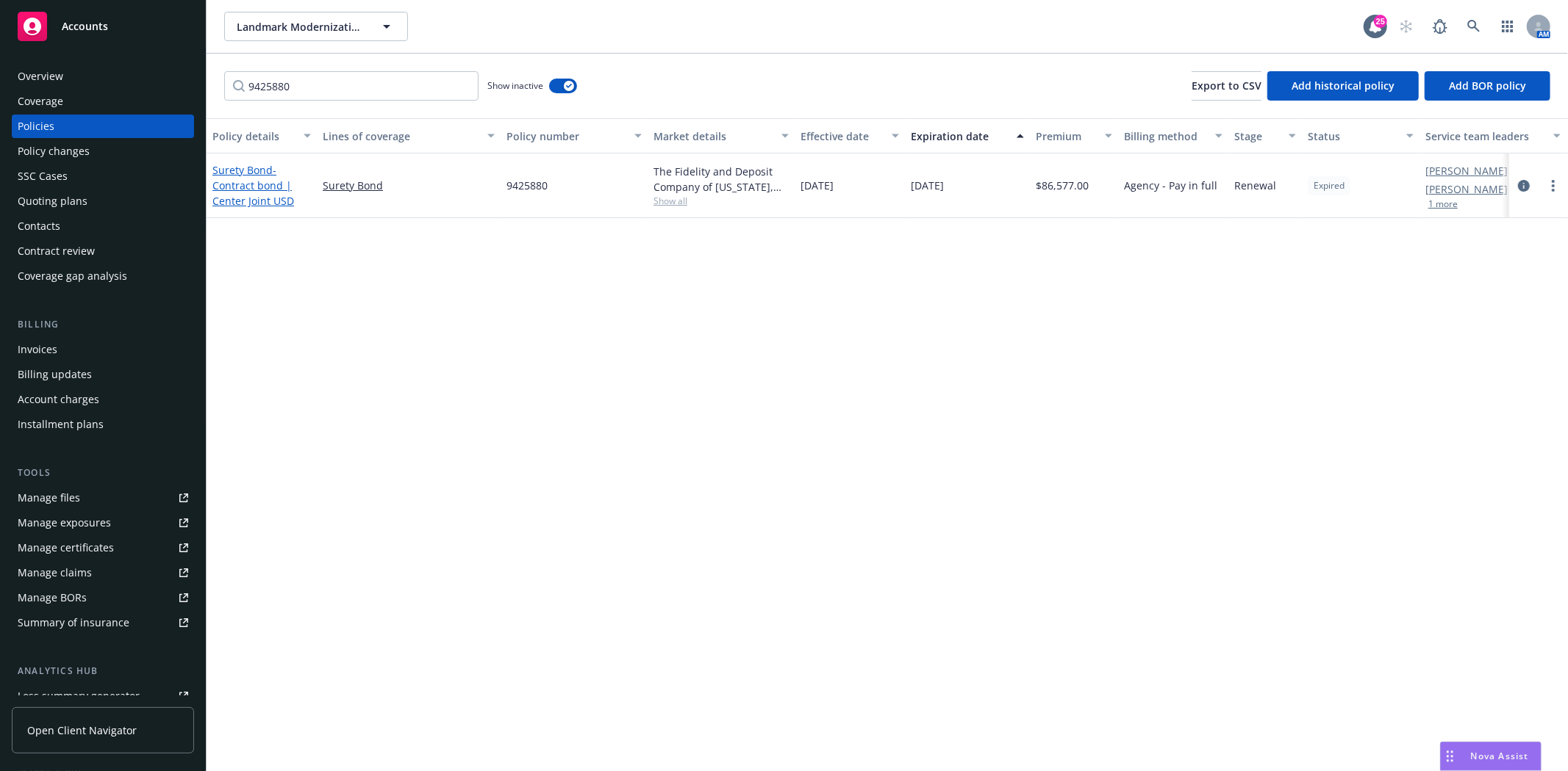
click at [230, 179] on span "- Contract bond | Center Joint USD" at bounding box center [253, 185] width 82 height 45
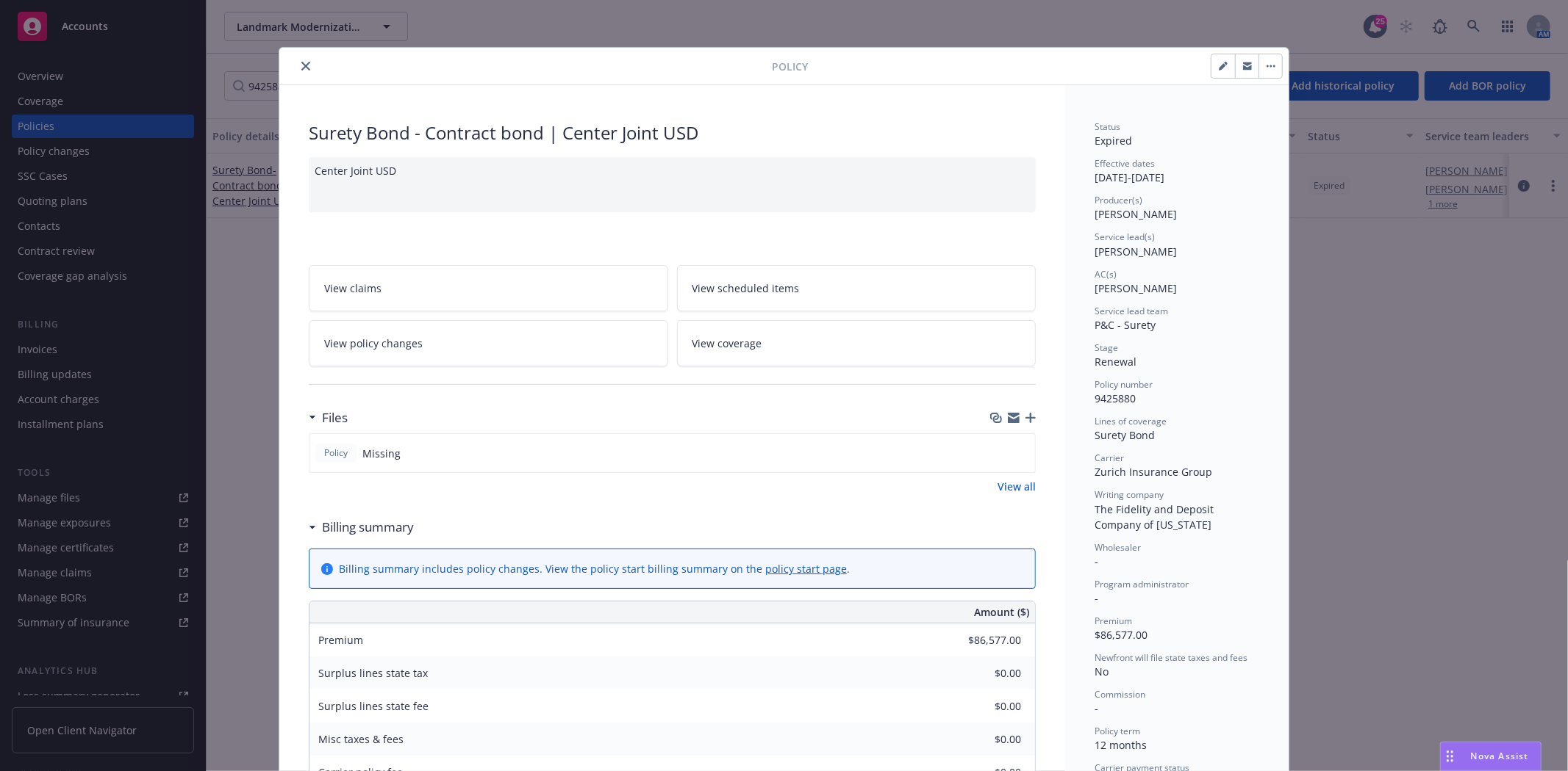
click at [1211, 69] on button "button" at bounding box center [1223, 67] width 24 height 24
select select "RENEWAL"
select select "12"
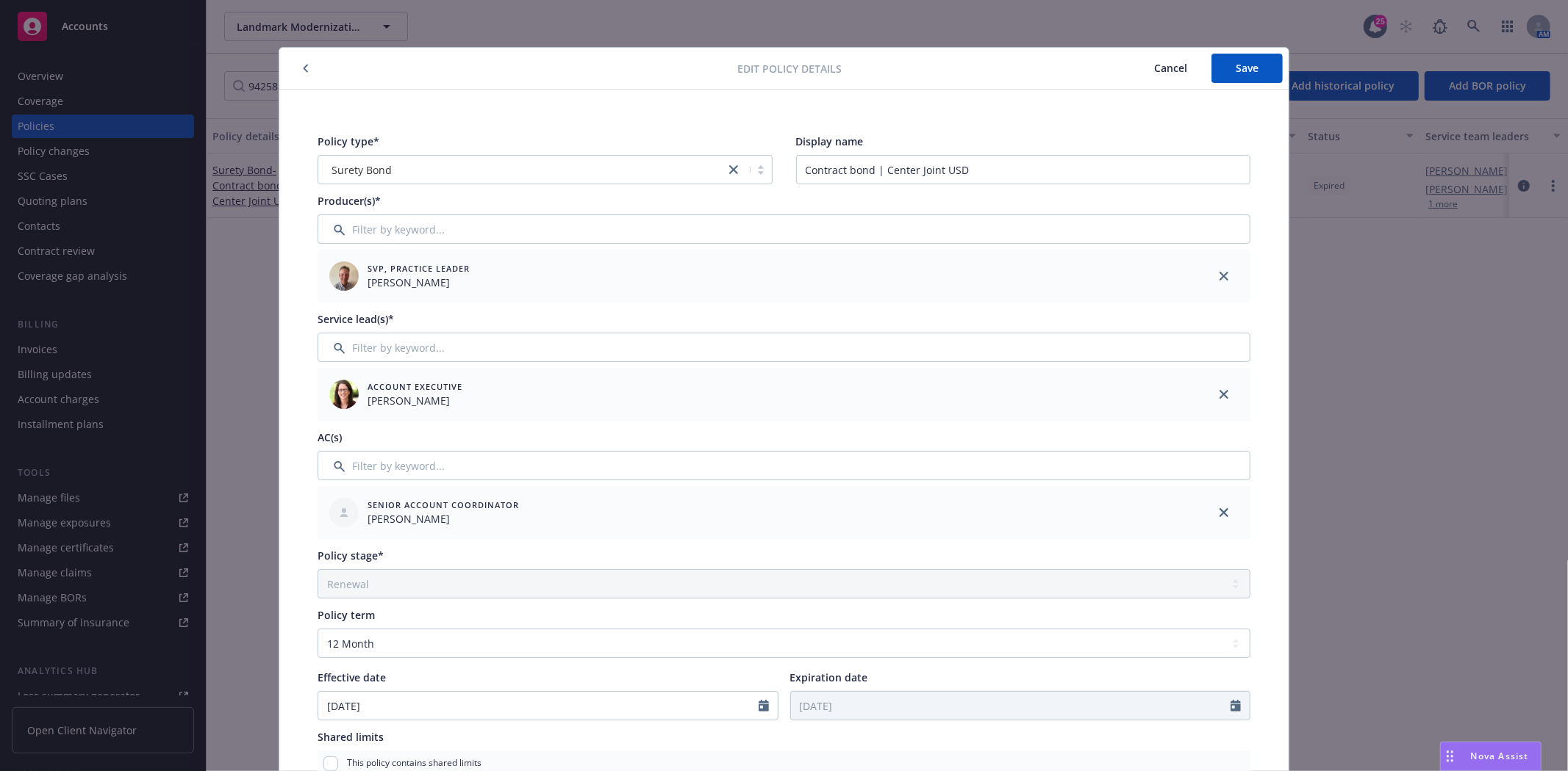
click at [303, 67] on icon "button" at bounding box center [305, 68] width 6 height 8
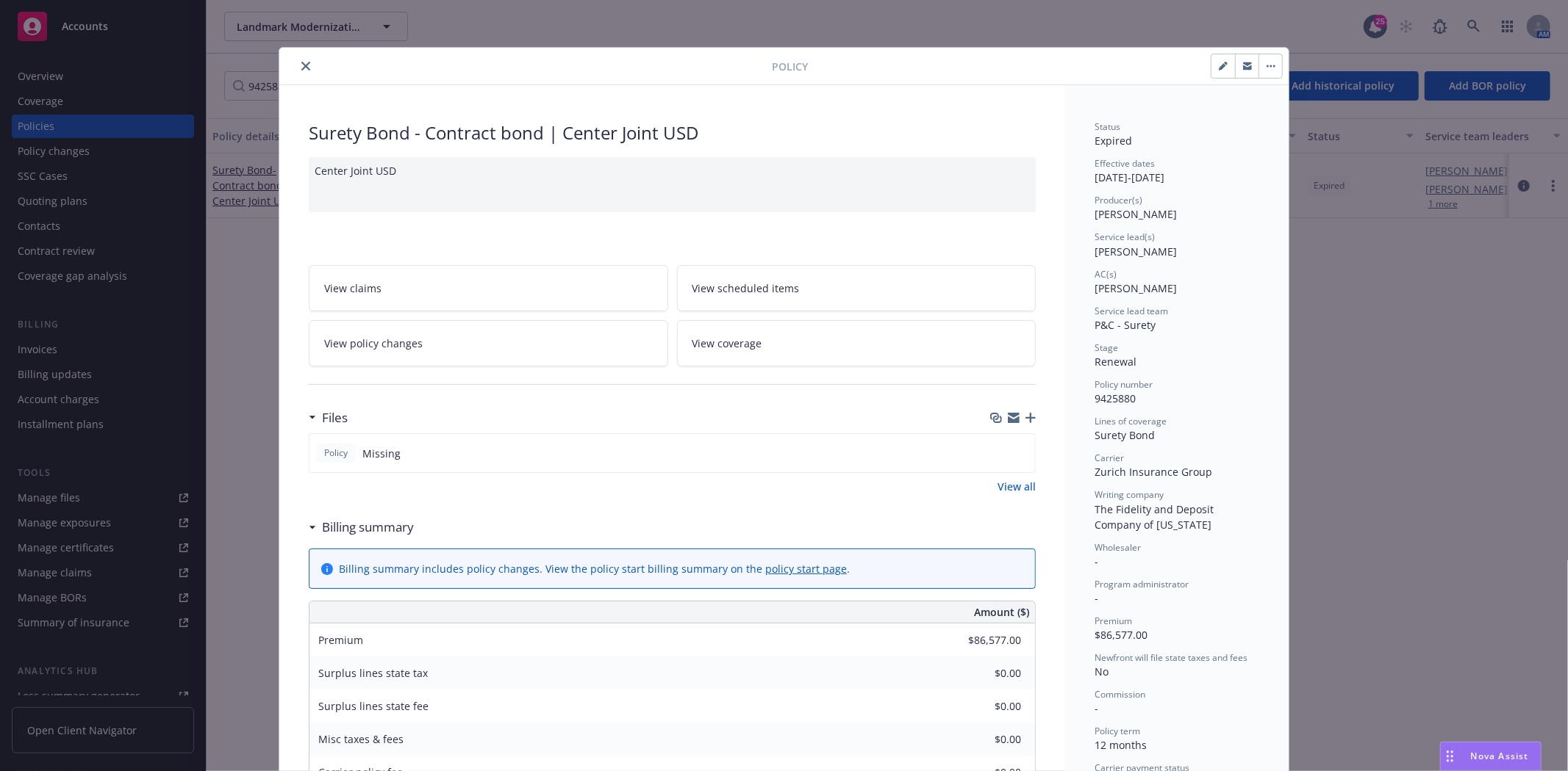
click at [1220, 69] on icon "button" at bounding box center [1222, 66] width 8 height 8
select select "RENEWAL"
select select "12"
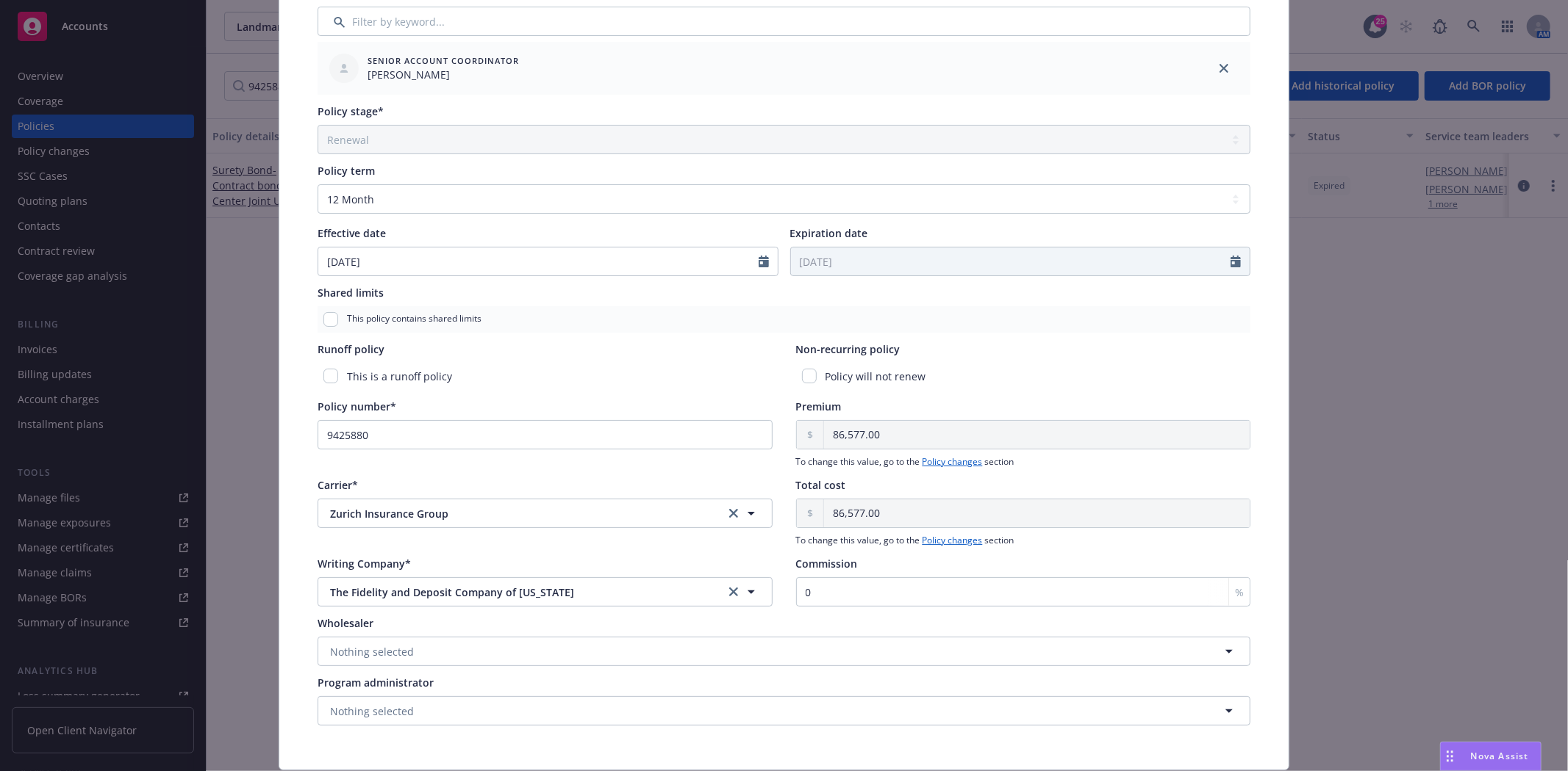
scroll to position [490, 0]
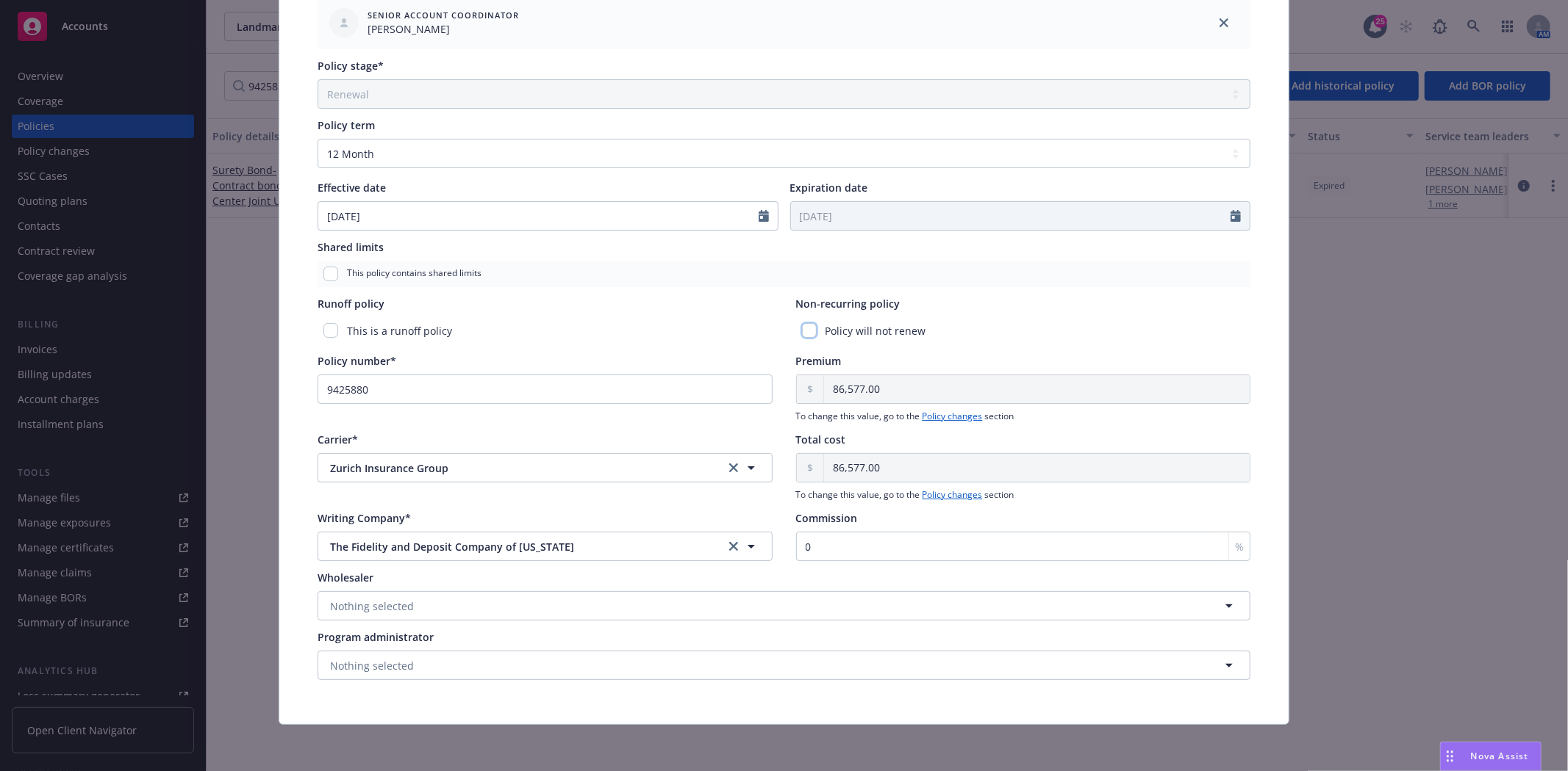
click at [803, 326] on input "checkbox" at bounding box center [808, 330] width 14 height 14
checkbox input "true"
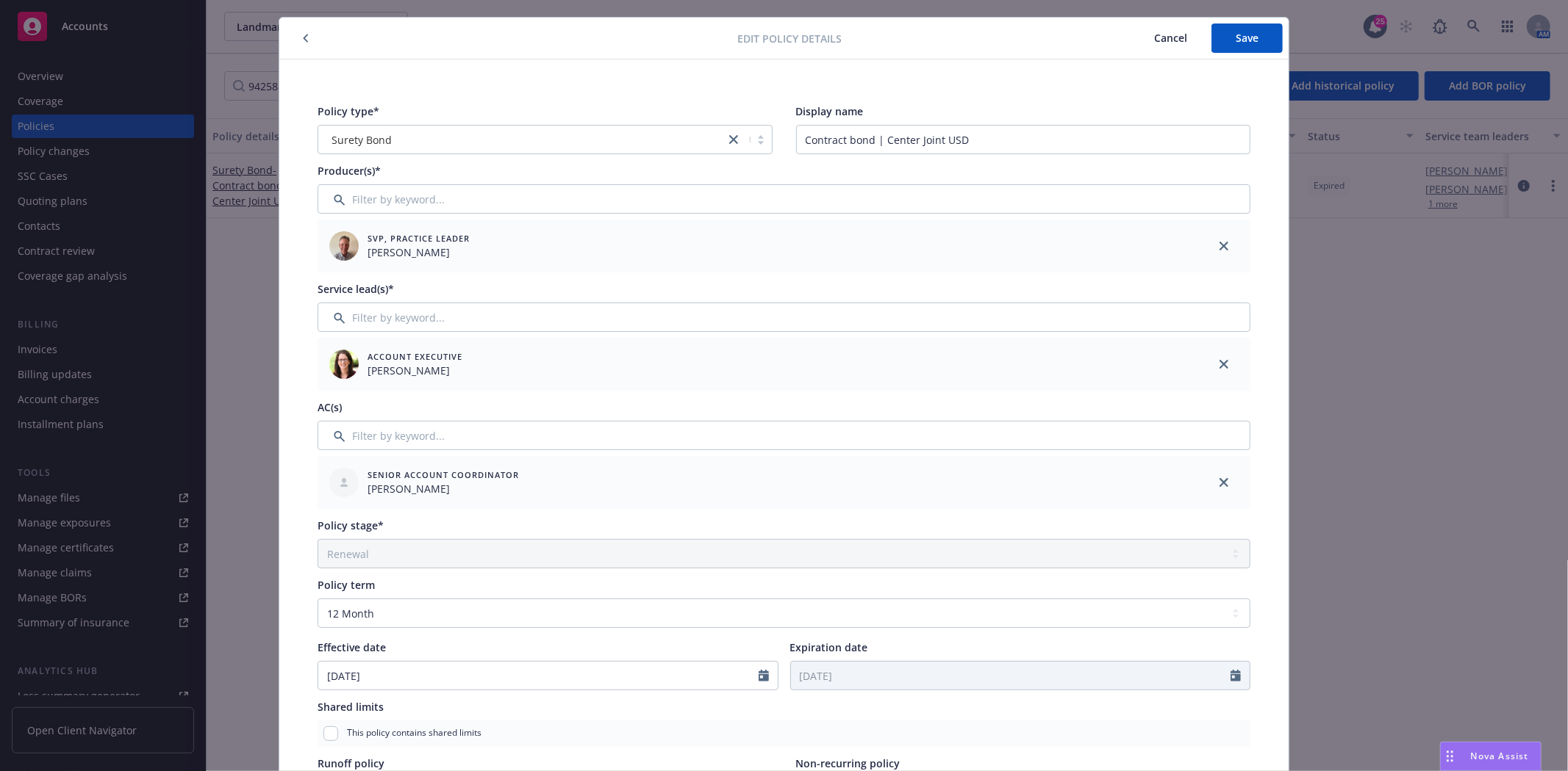
scroll to position [0, 0]
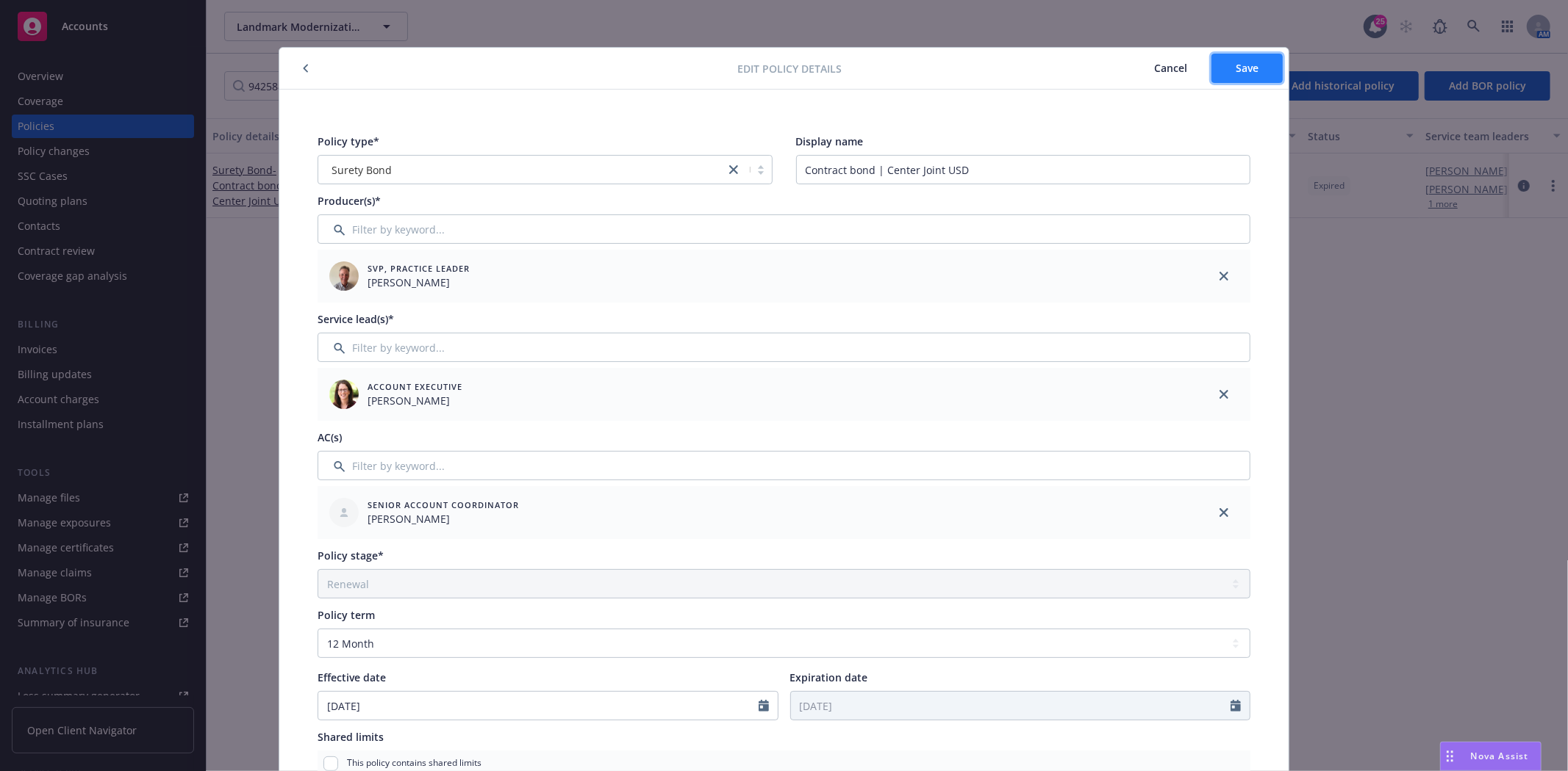
click at [1241, 72] on span "Save" at bounding box center [1246, 67] width 23 height 14
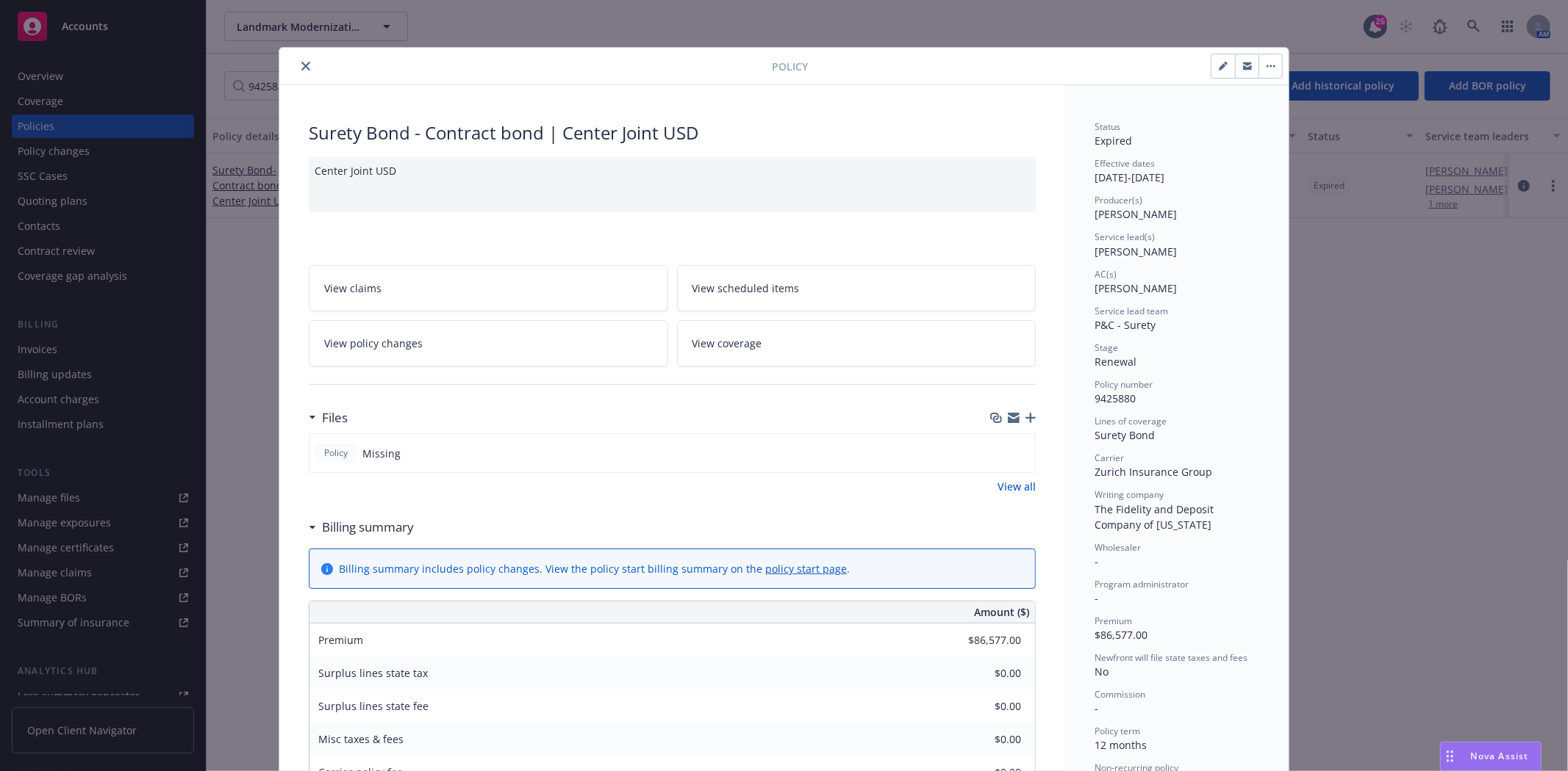
click at [298, 60] on button "close" at bounding box center [305, 66] width 18 height 18
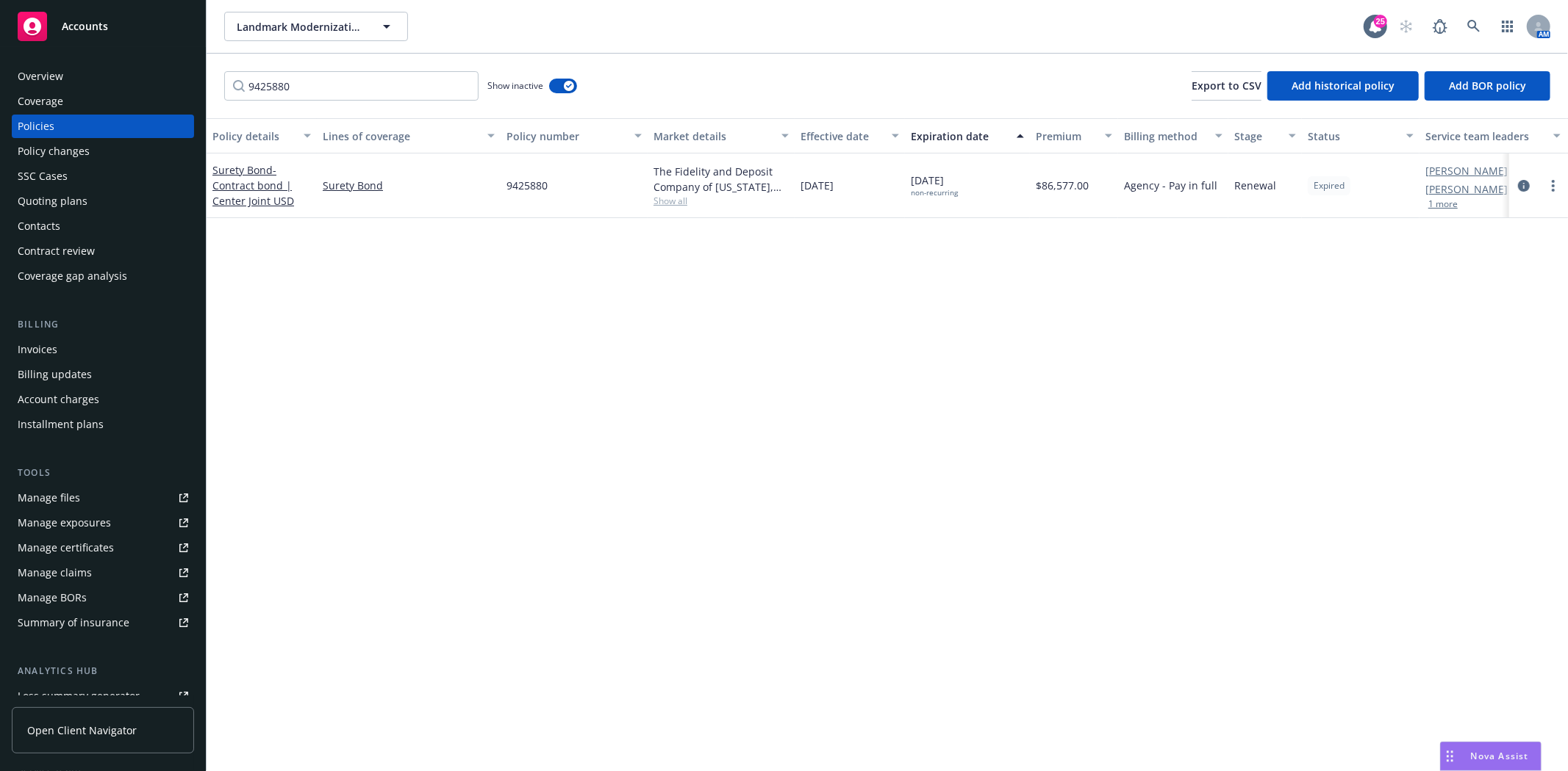
click at [297, 60] on div "9425880 Show inactive Export to CSV Add historical policy Add BOR policy" at bounding box center [887, 86] width 1361 height 65
click at [333, 73] on input "9425880" at bounding box center [352, 86] width 255 height 29
type input "Surety"
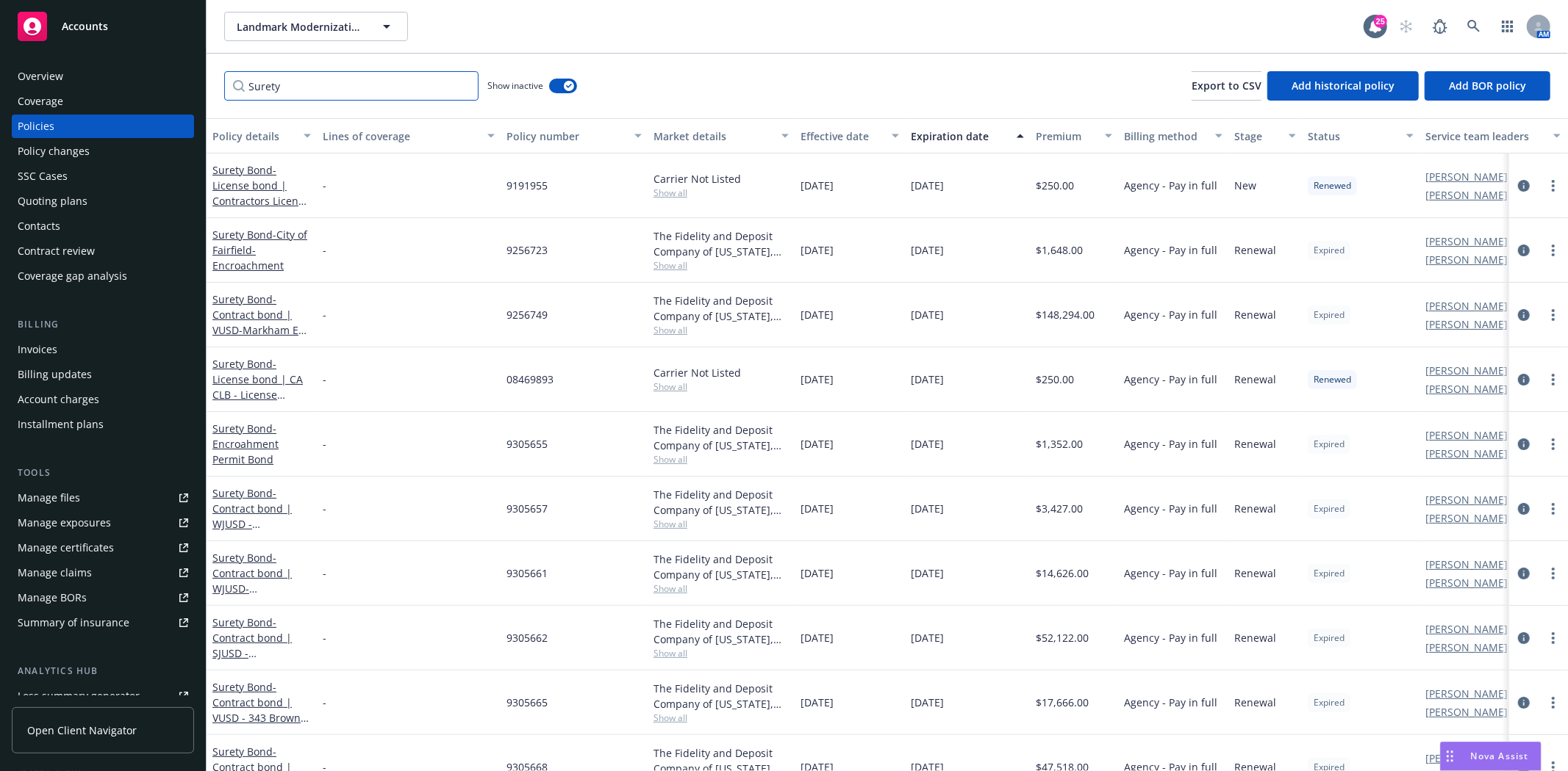
click at [466, 89] on input "Surety" at bounding box center [352, 86] width 255 height 29
click at [464, 84] on input "Surety" at bounding box center [352, 86] width 255 height 29
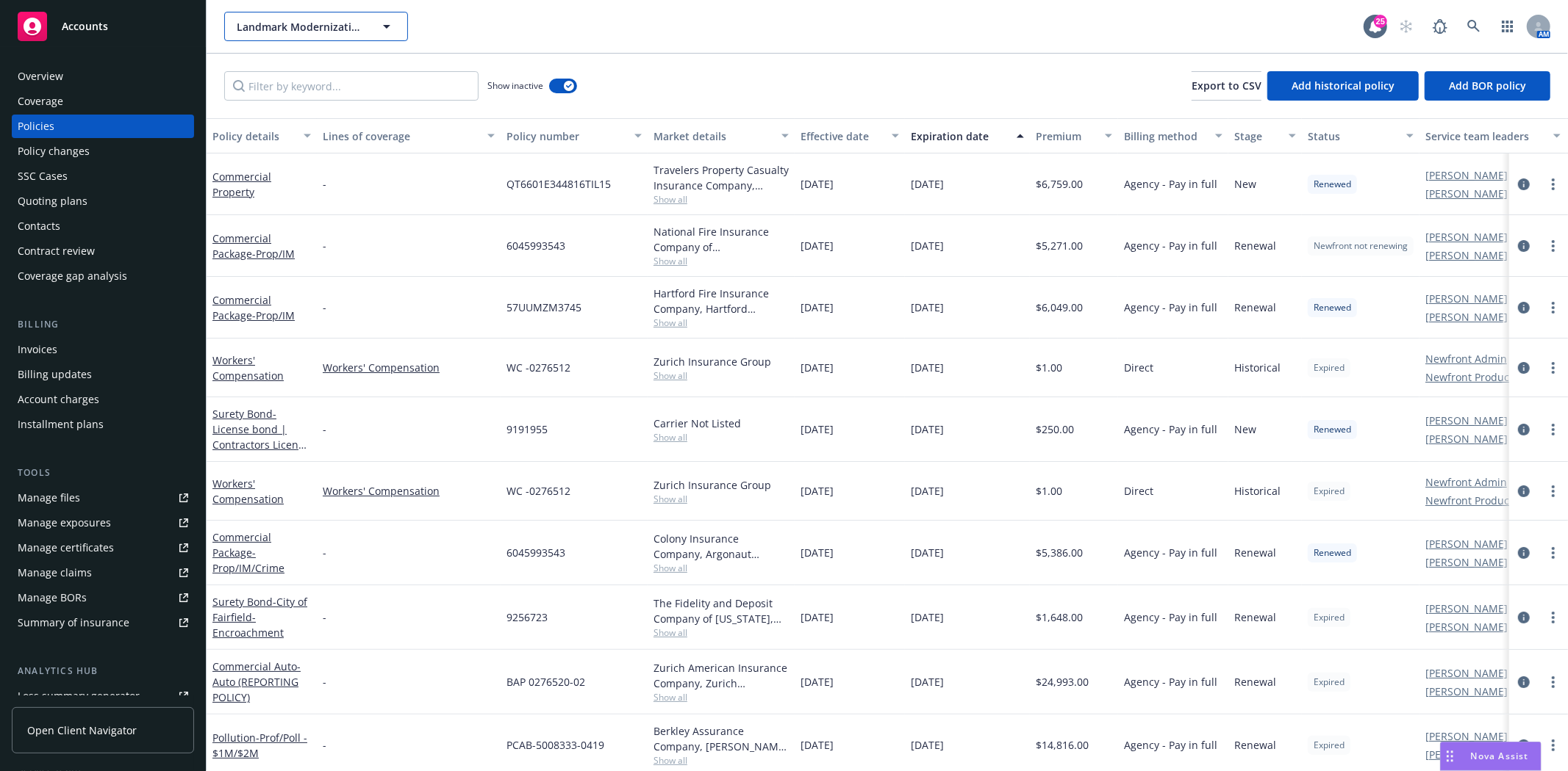
click at [272, 32] on span "Landmark Modernization Contractors" at bounding box center [300, 27] width 127 height 15
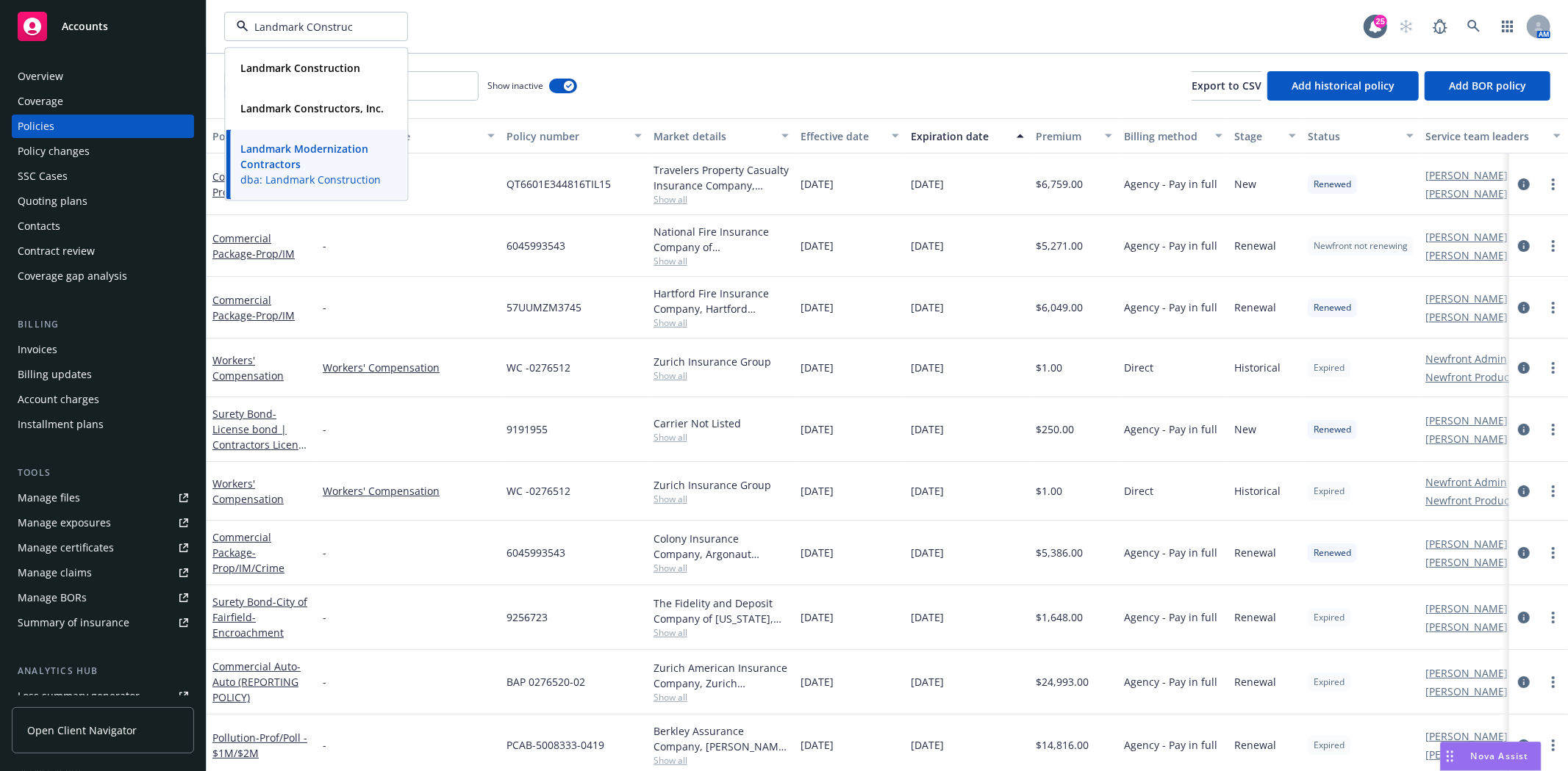
type input "Landmark COnstruct"
click at [260, 73] on strong "Landmark Construction" at bounding box center [300, 67] width 120 height 14
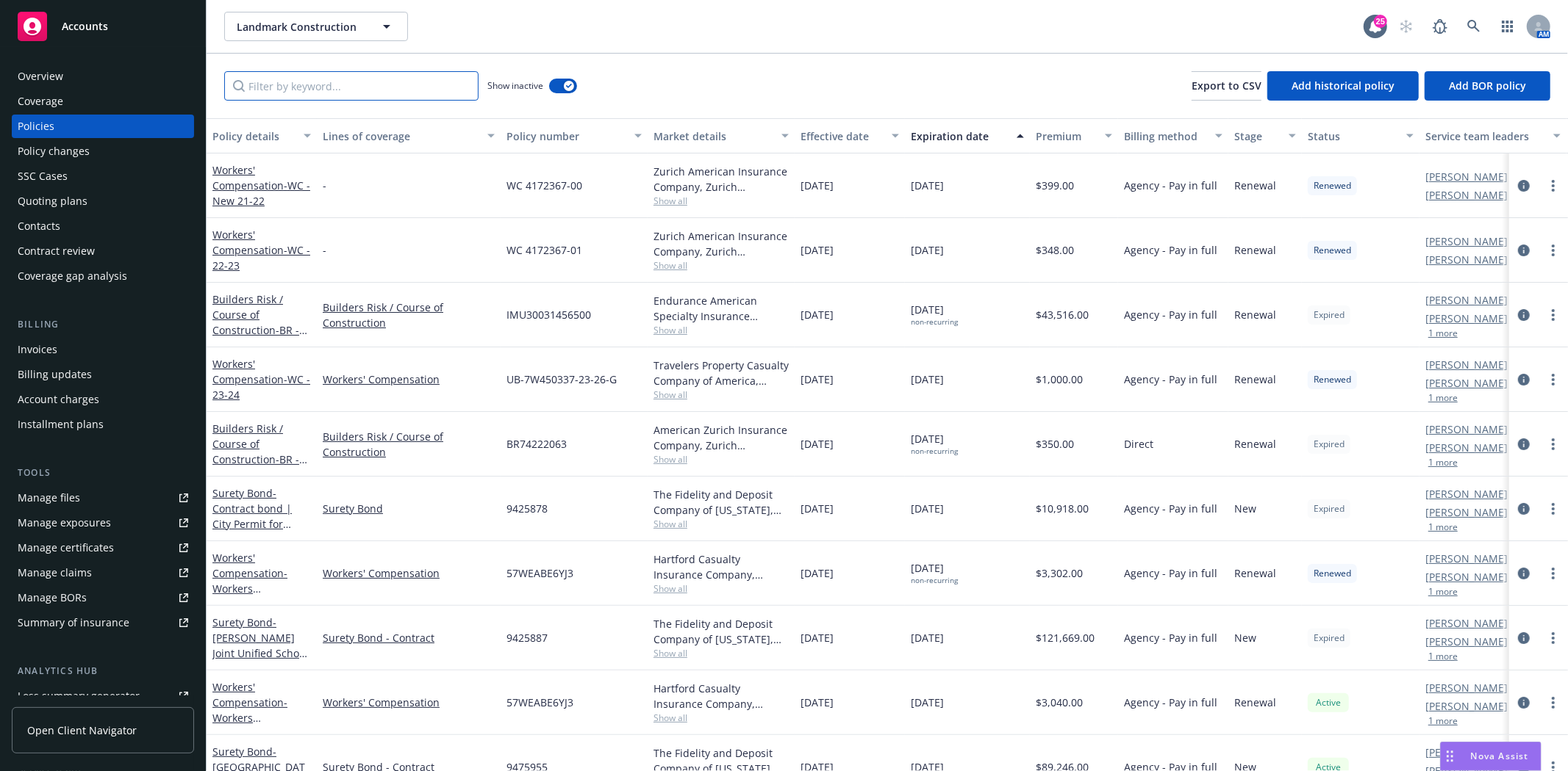
click at [292, 78] on input "Filter by keyword..." at bounding box center [352, 86] width 255 height 29
paste input "9425878"
type input "9425878"
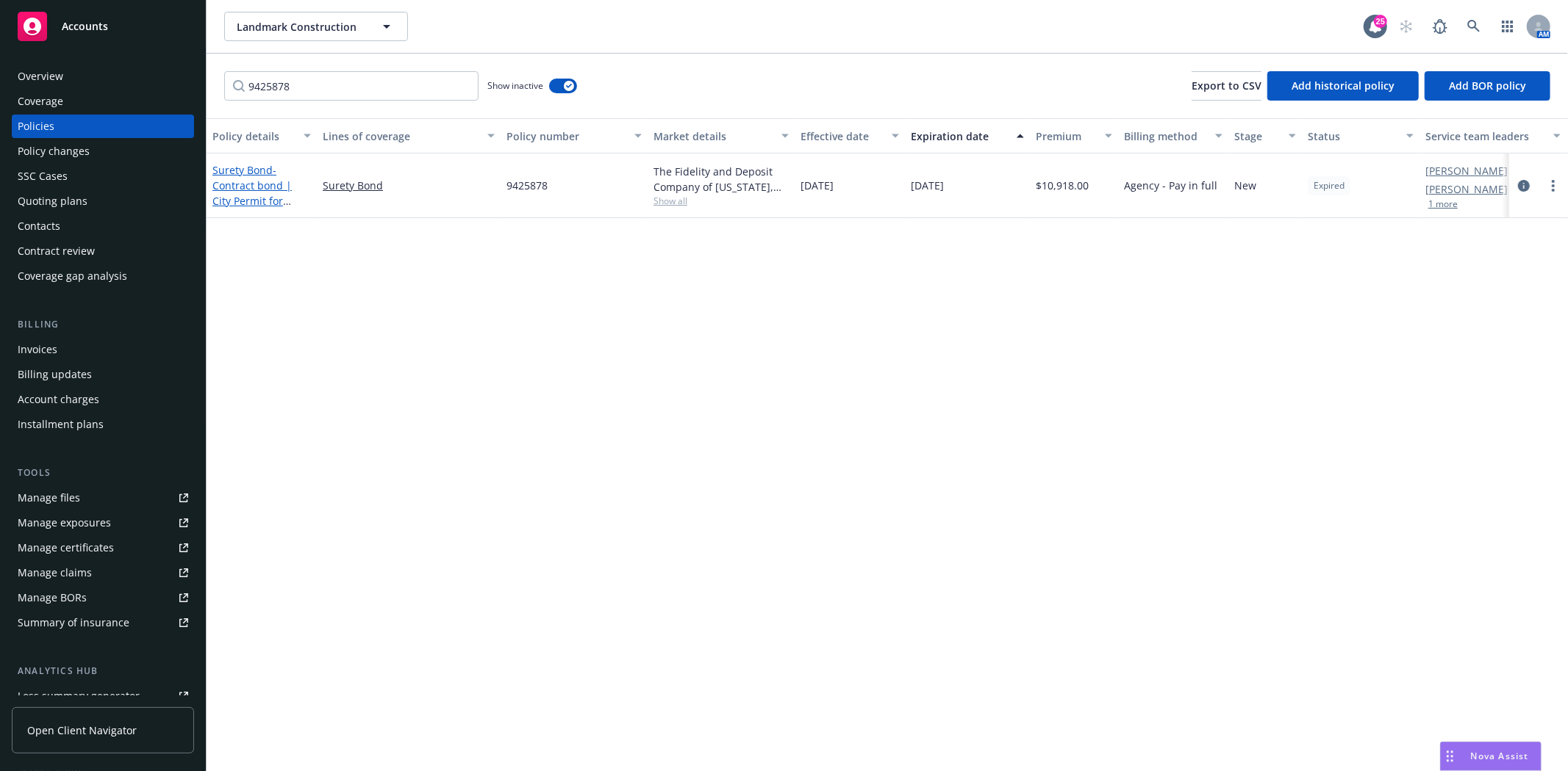
click at [238, 192] on span "- Contract bond | City Permit for Water Service" at bounding box center [252, 193] width 79 height 60
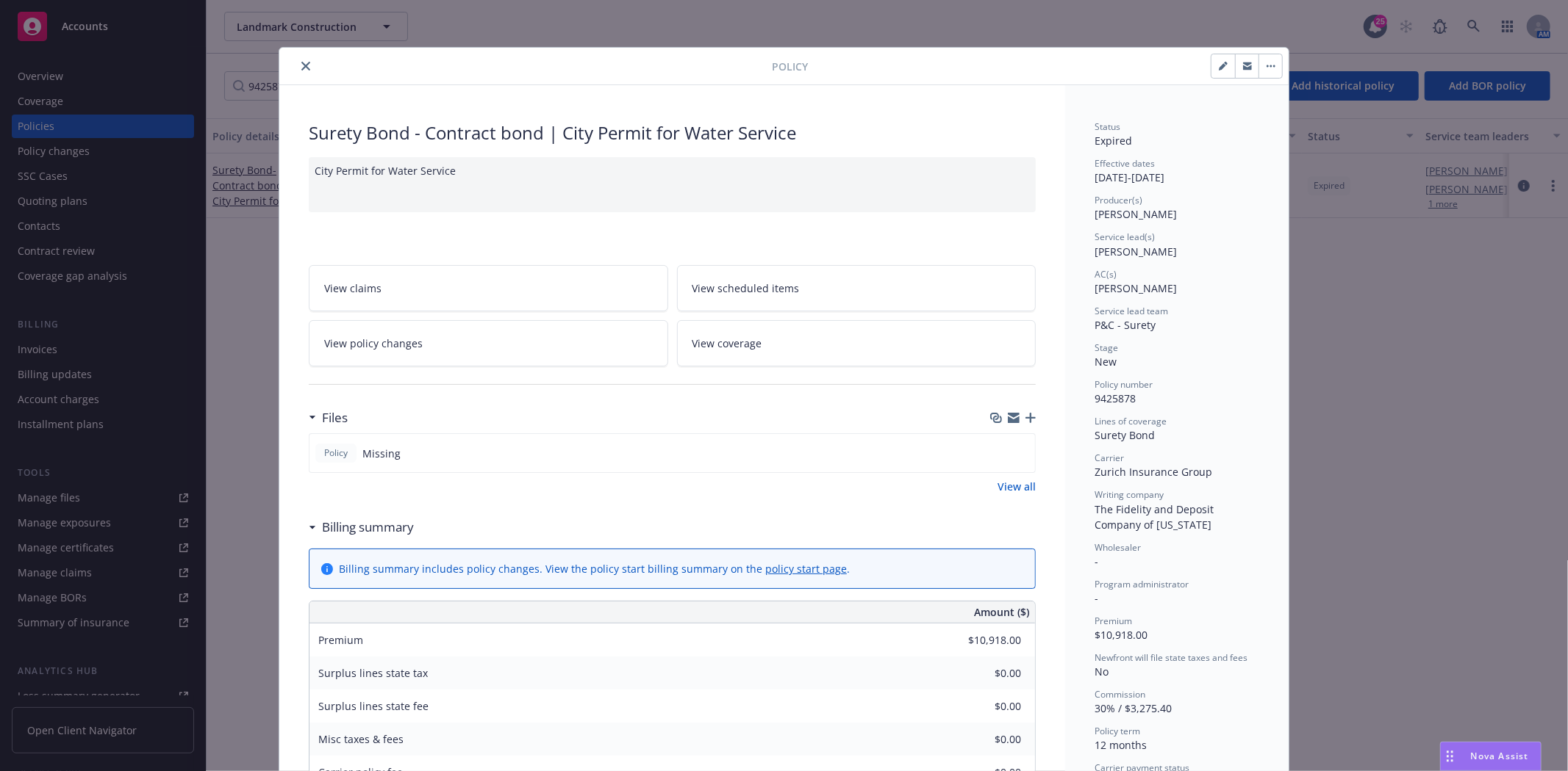
click at [1221, 76] on button "button" at bounding box center [1223, 67] width 24 height 24
select select "NEW"
select select "12"
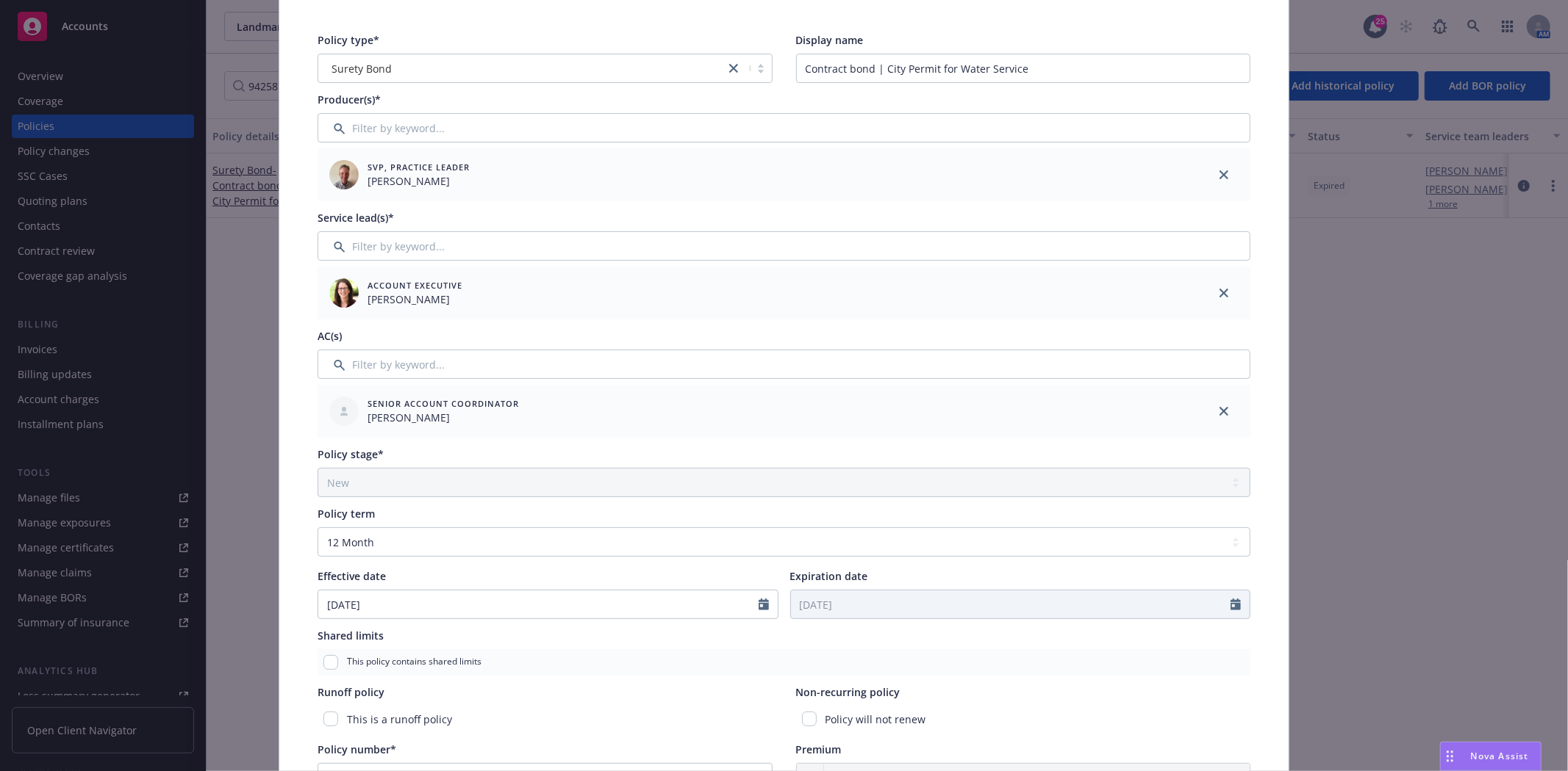
scroll to position [163, 0]
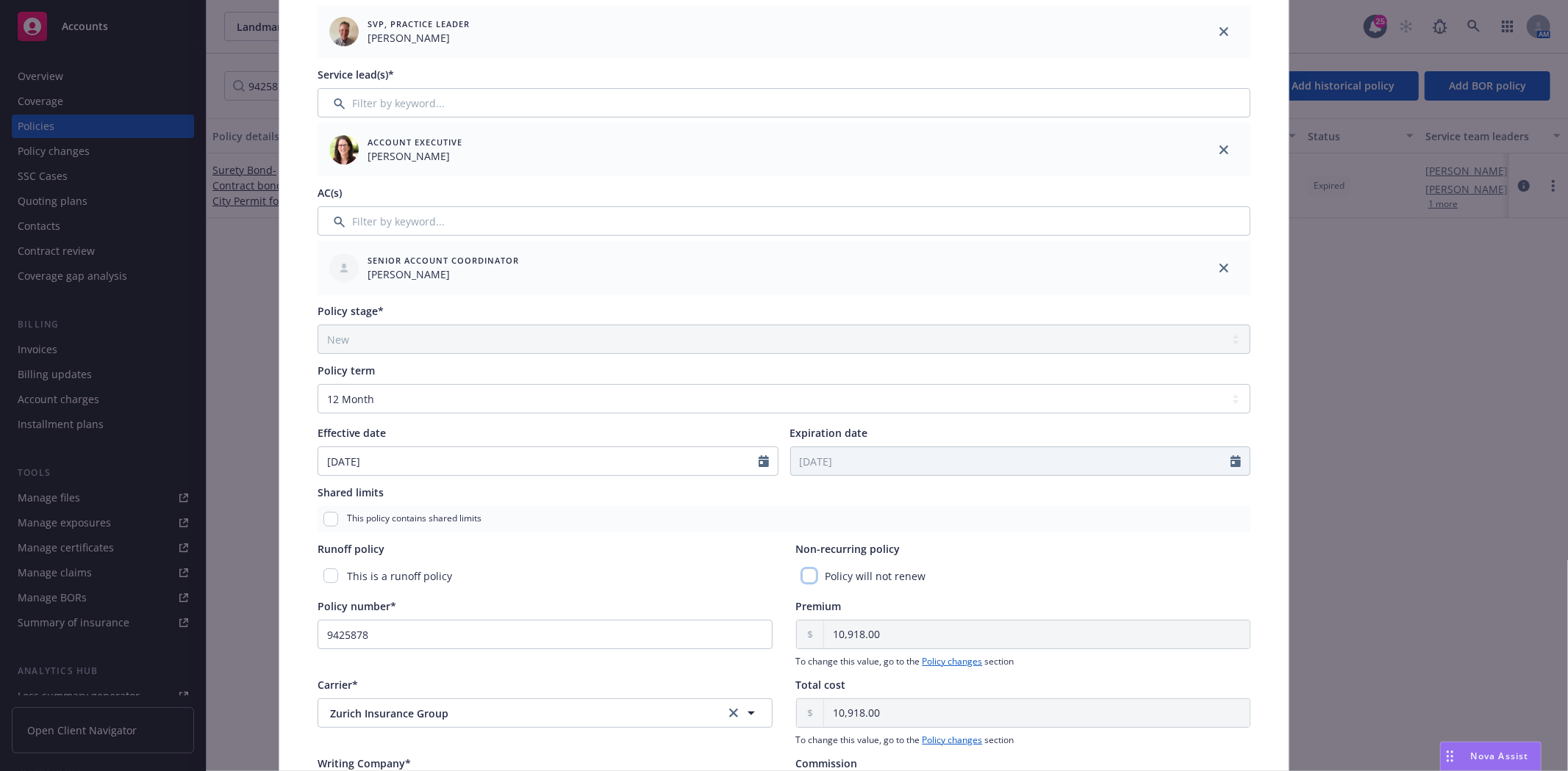
click at [803, 570] on input "checkbox" at bounding box center [808, 576] width 14 height 14
checkbox input "true"
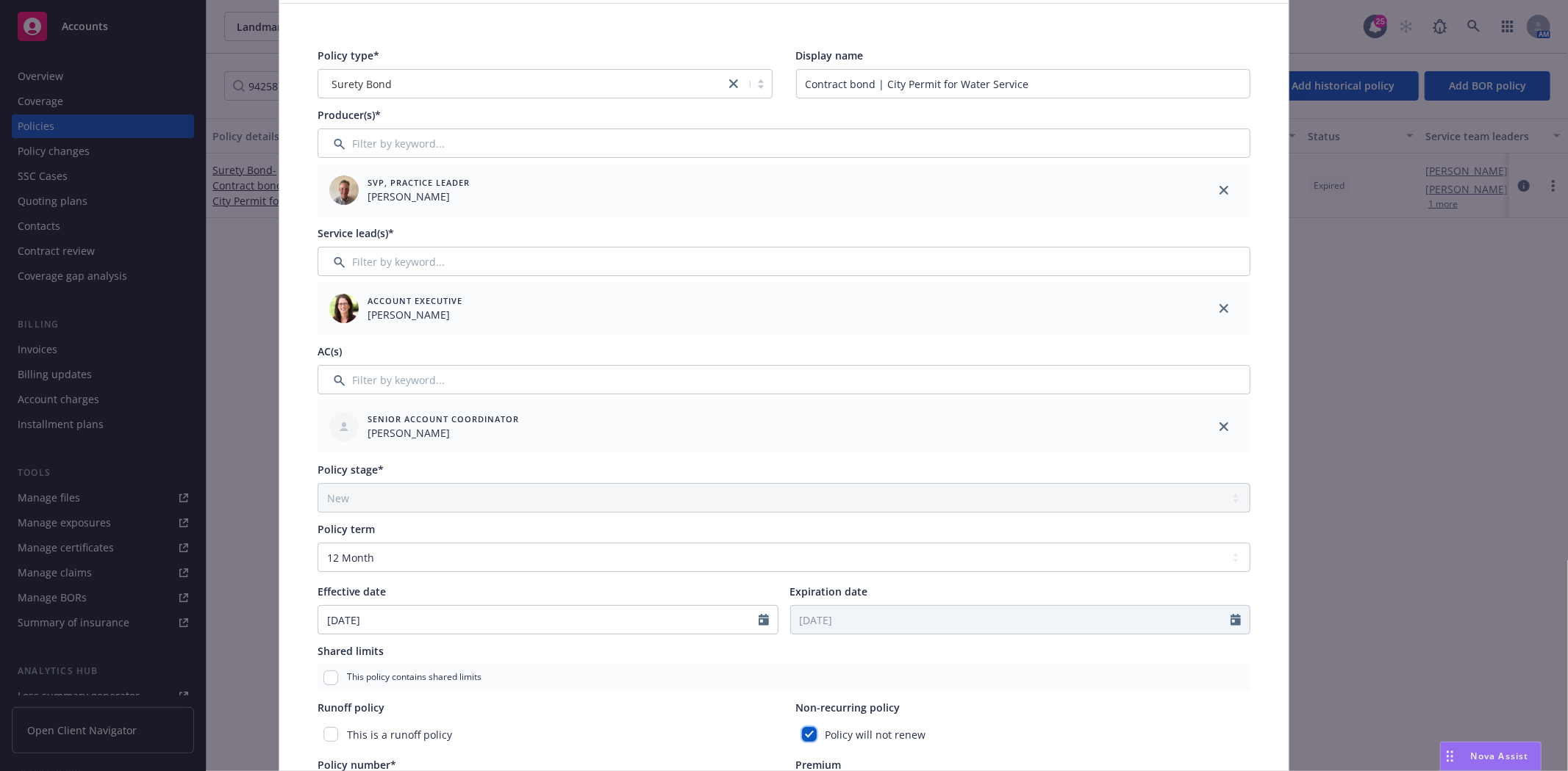
scroll to position [0, 0]
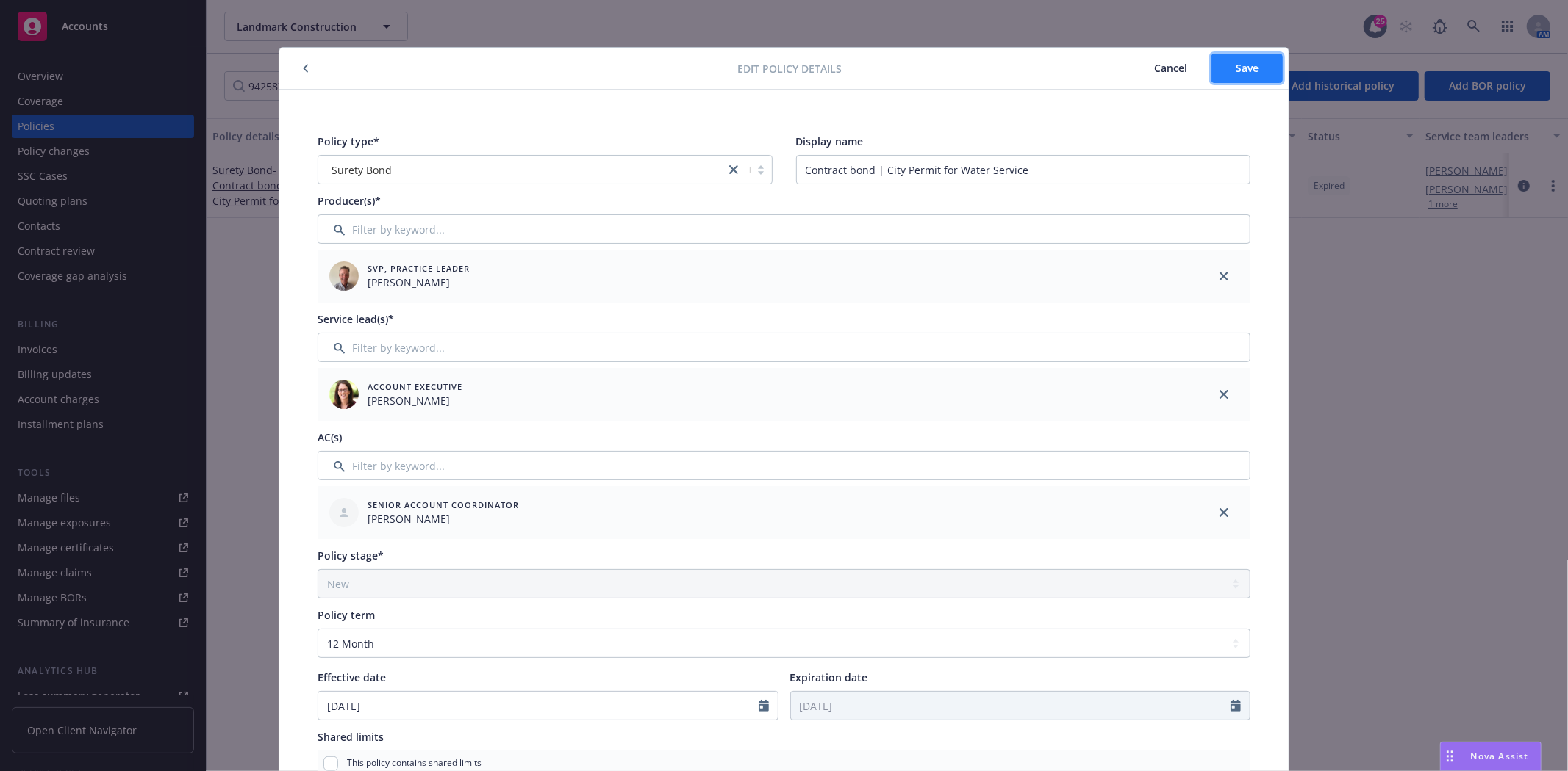
click at [1224, 78] on button "Save" at bounding box center [1247, 68] width 72 height 29
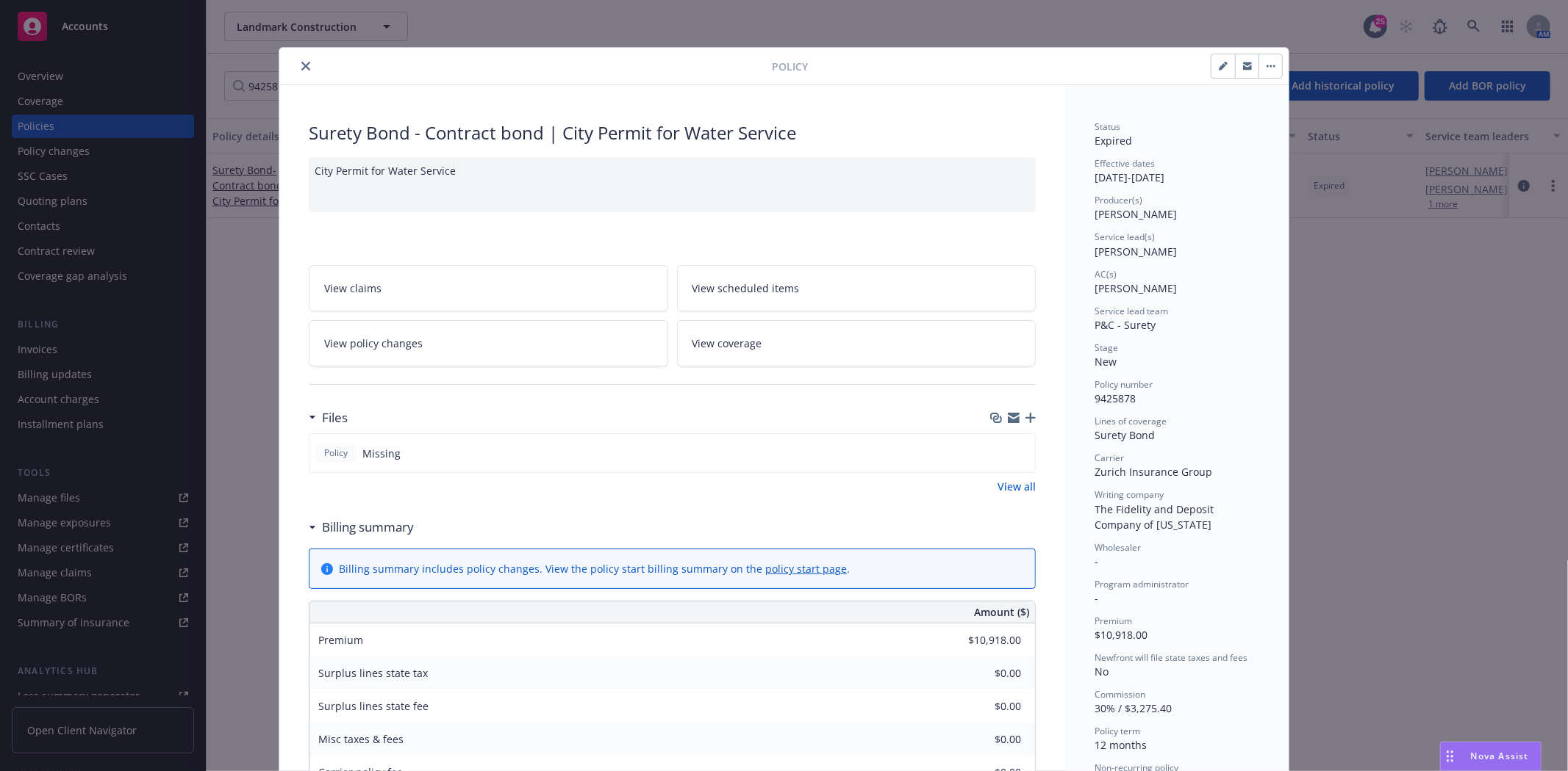
drag, startPoint x: 301, startPoint y: 67, endPoint x: 263, endPoint y: 67, distance: 38.0
click at [301, 67] on icon "close" at bounding box center [305, 66] width 8 height 8
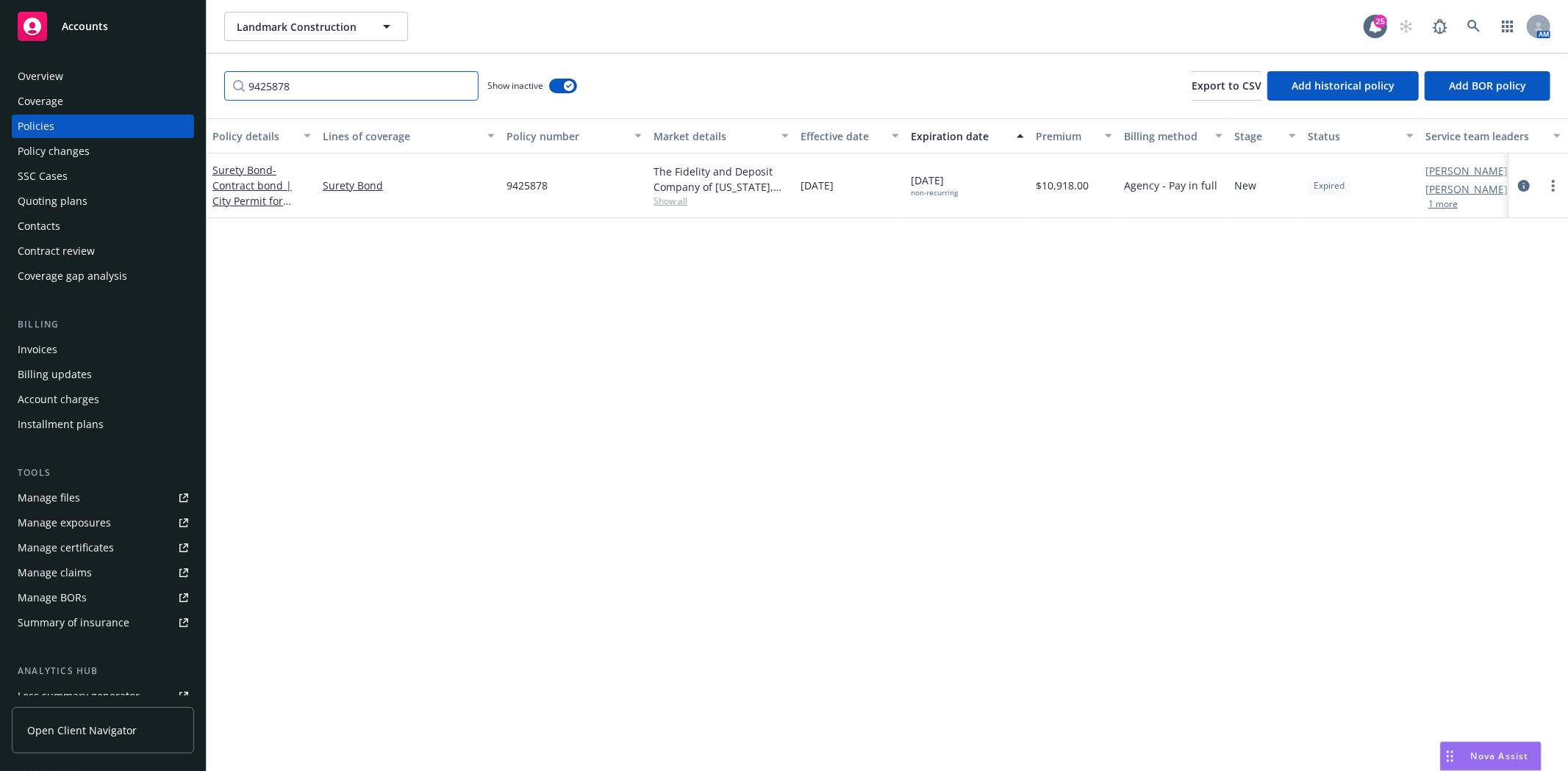
click at [350, 81] on input "9425878" at bounding box center [352, 86] width 255 height 29
paste input "87"
type input "9425887"
click at [259, 186] on span "- [PERSON_NAME] Joint Unified School District" at bounding box center [260, 193] width 95 height 60
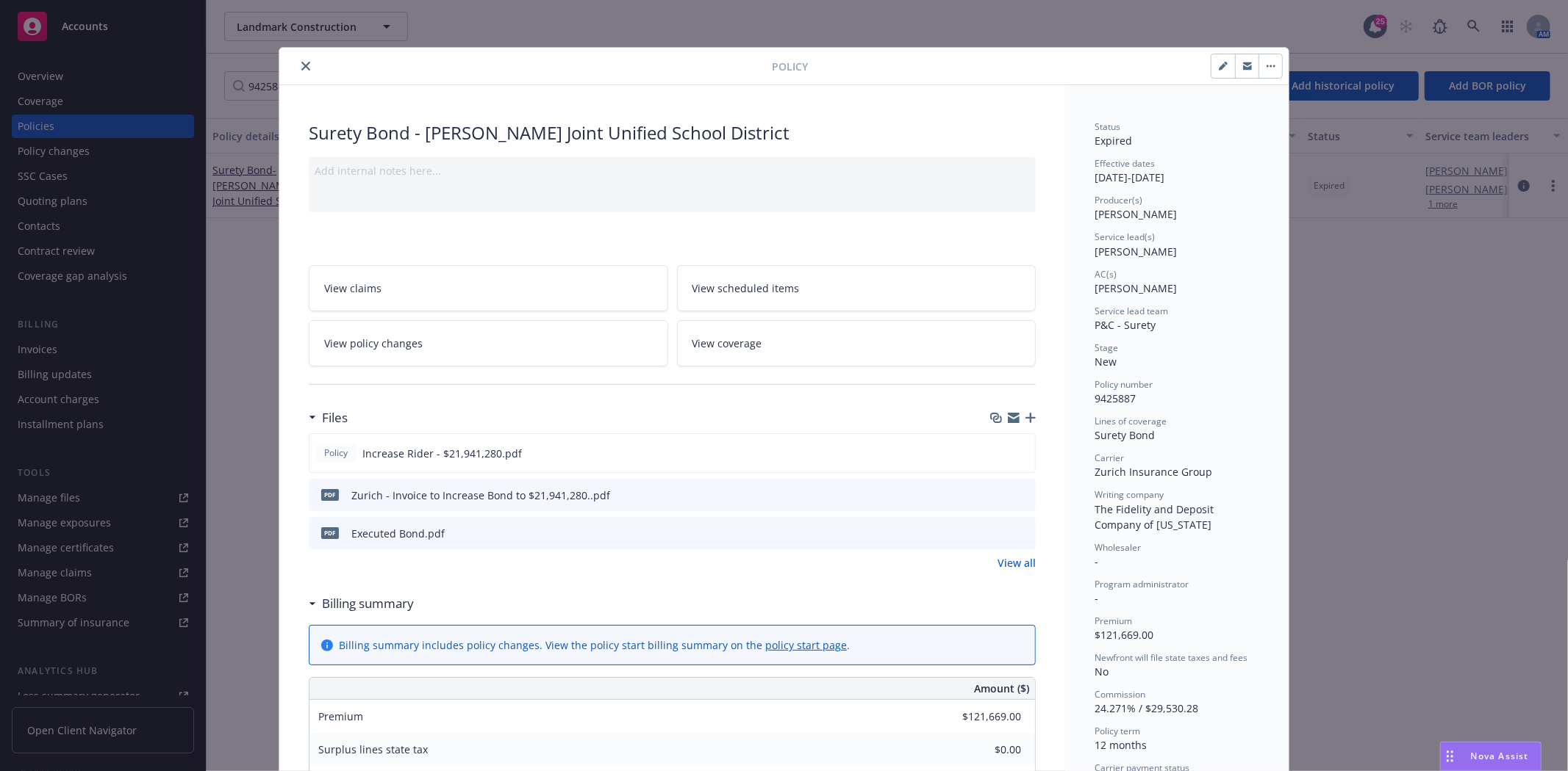
click at [1218, 67] on icon "button" at bounding box center [1222, 67] width 8 height 8
select select "NEW"
select select "12"
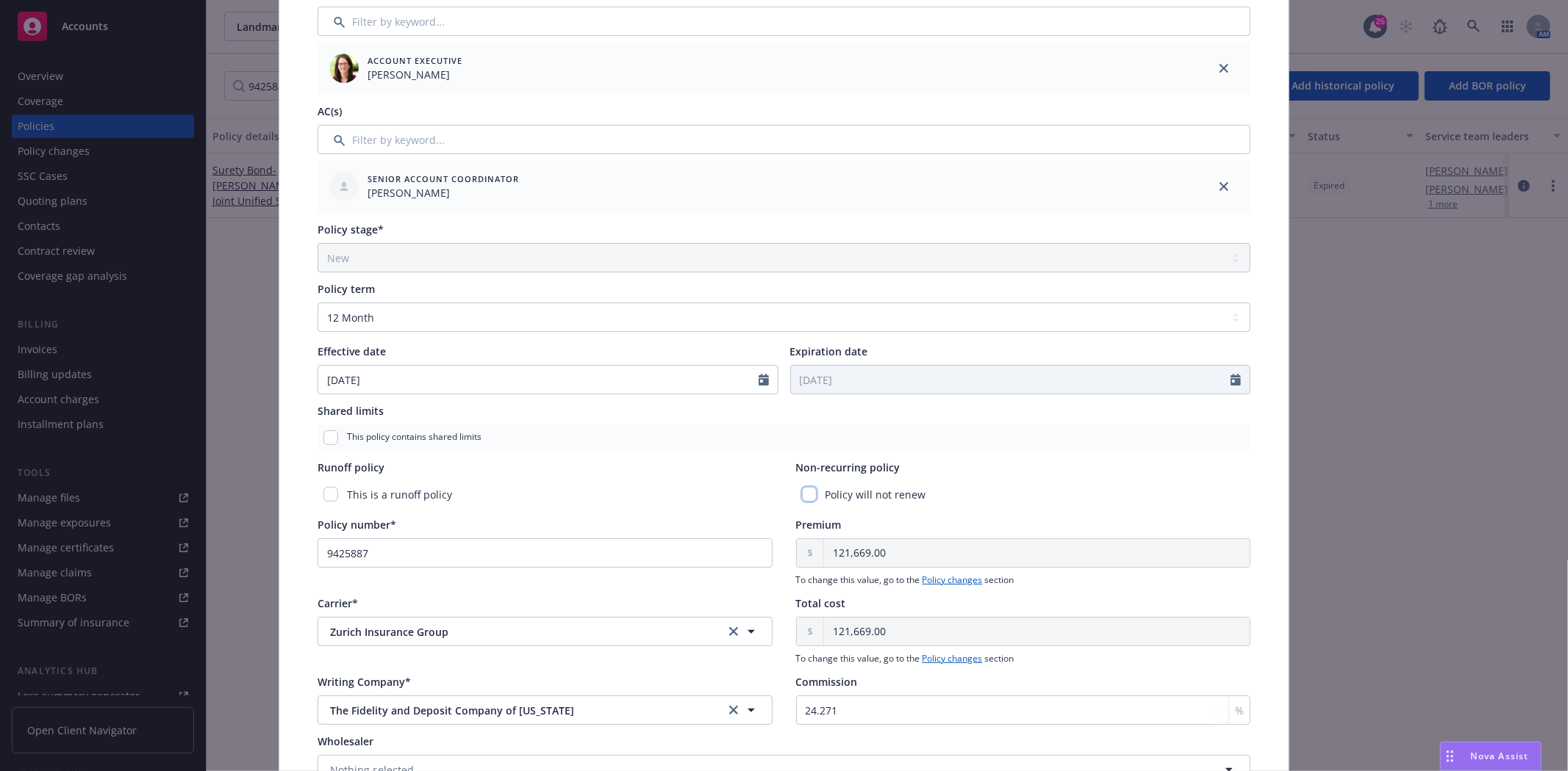
click at [803, 490] on input "checkbox" at bounding box center [808, 494] width 14 height 14
checkbox input "true"
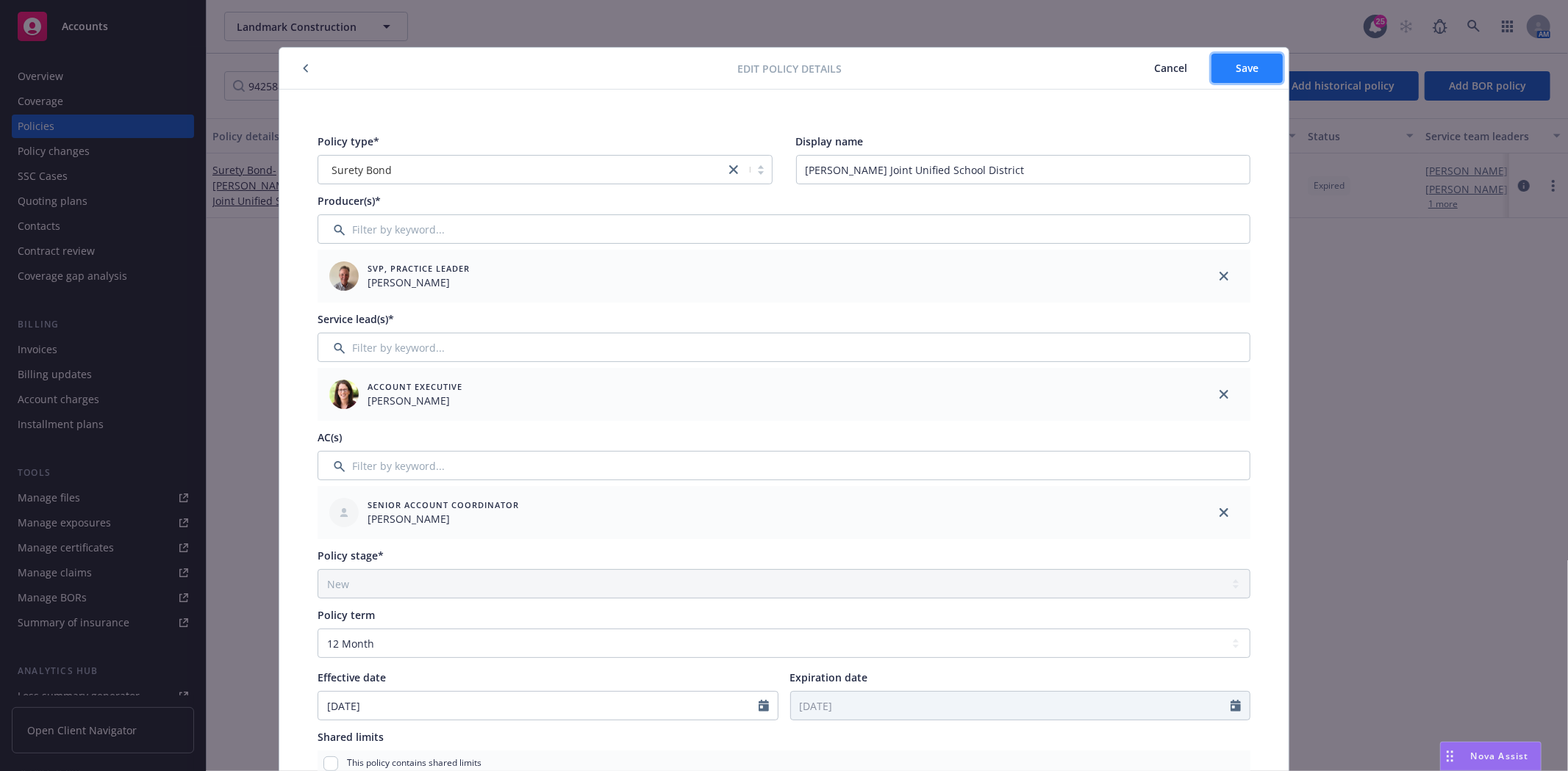
click at [1225, 81] on button "Save" at bounding box center [1247, 68] width 72 height 29
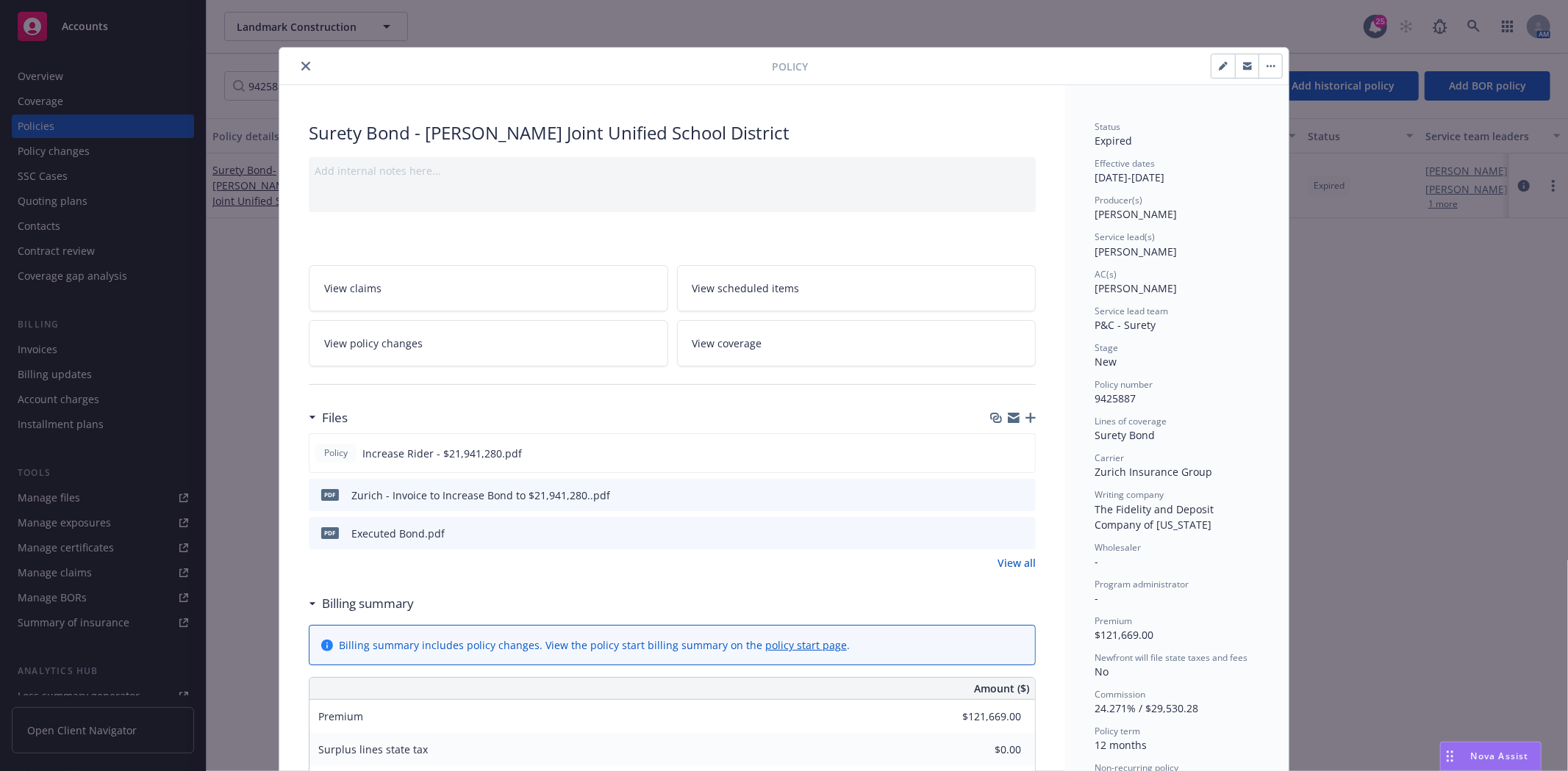
click at [297, 65] on button "close" at bounding box center [305, 66] width 18 height 18
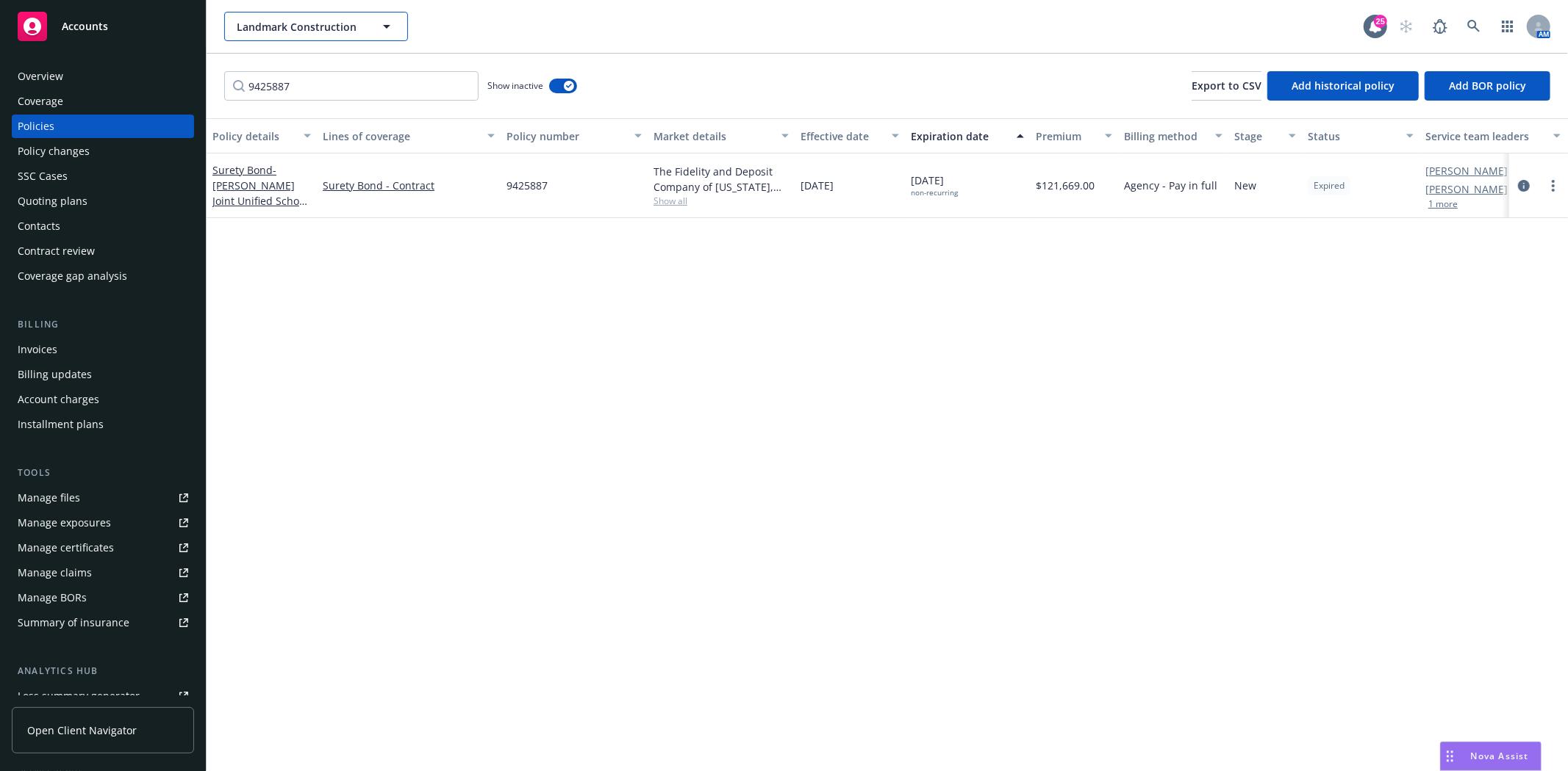
click at [277, 23] on span "Landmark Construction" at bounding box center [300, 27] width 127 height 15
click at [272, 33] on span "Landmark Construction" at bounding box center [300, 27] width 127 height 15
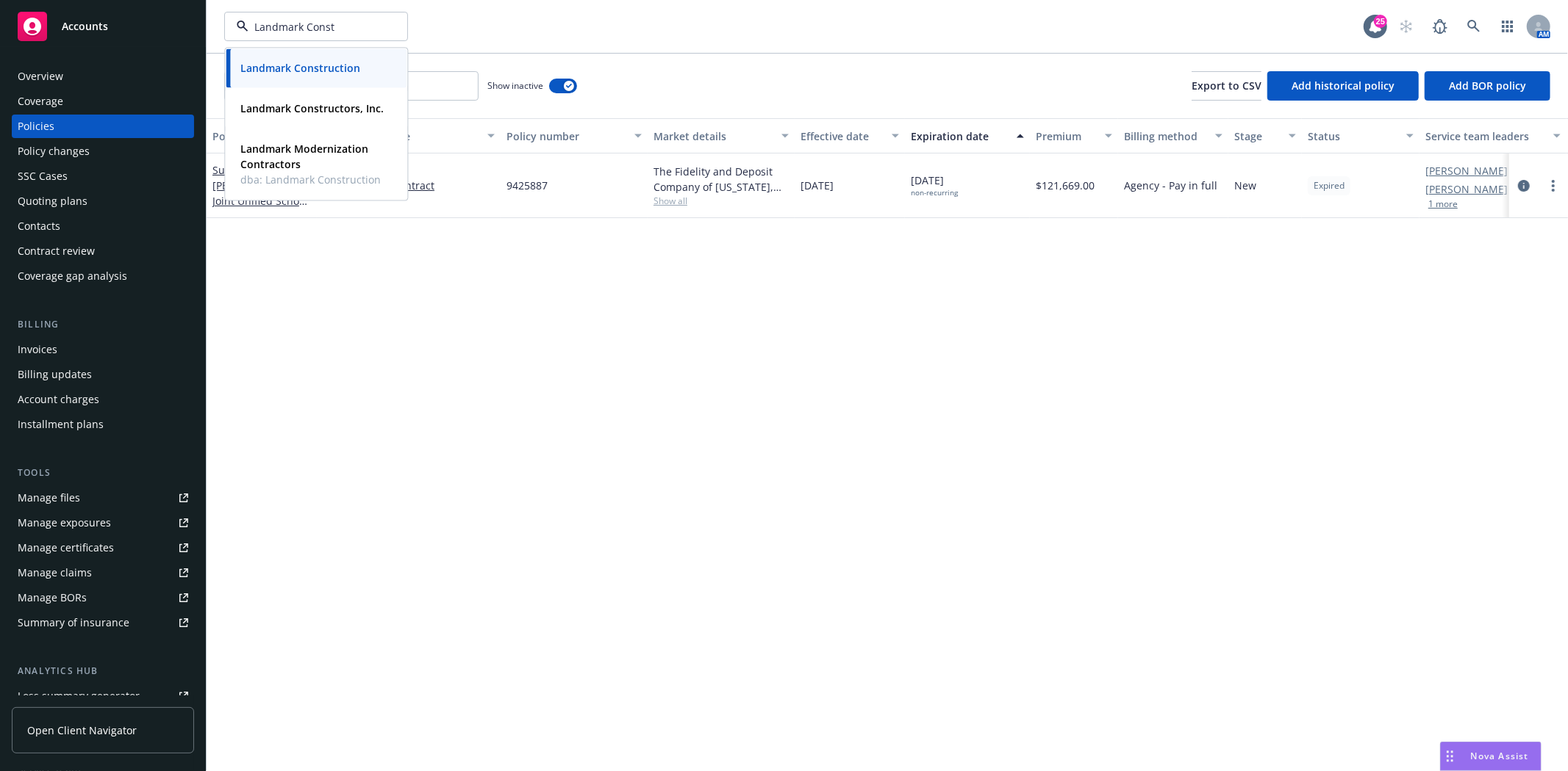
type input "Landmark Constu"
click at [284, 104] on strong "Landmark Constructors, Inc." at bounding box center [312, 108] width 143 height 14
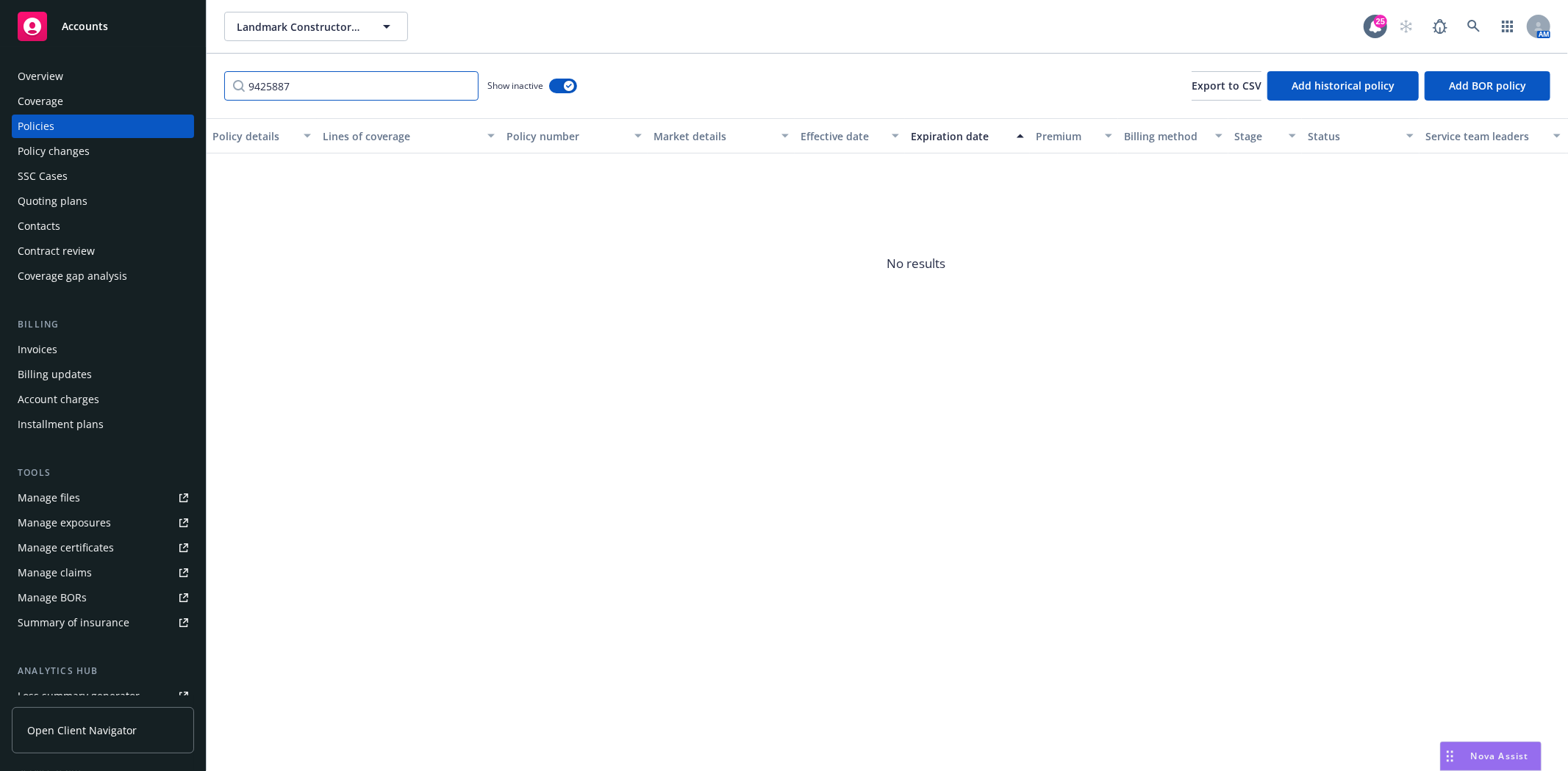
click at [465, 83] on input "9425887" at bounding box center [352, 86] width 255 height 29
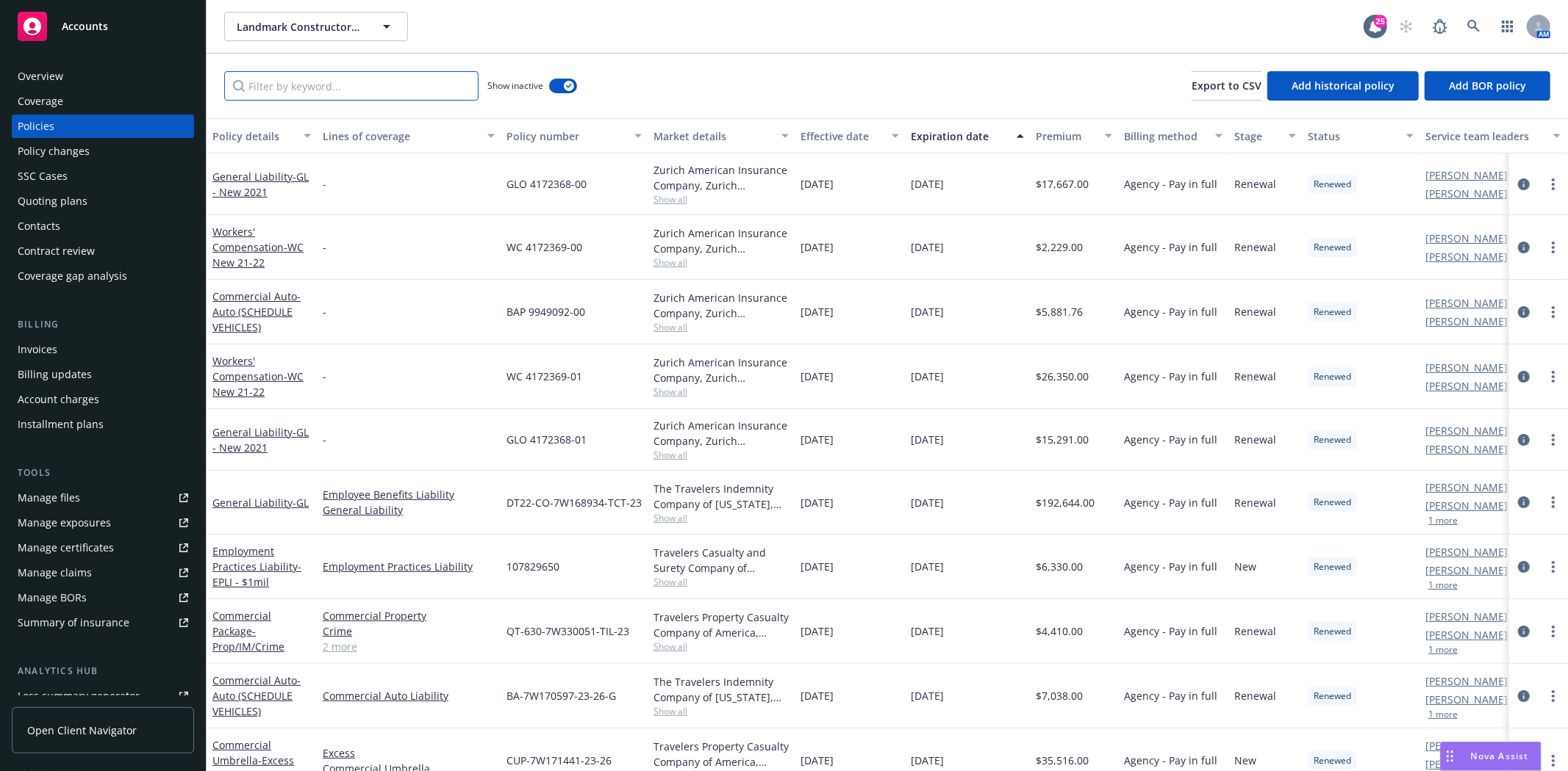
click at [401, 88] on input "Filter by keyword..." at bounding box center [352, 86] width 255 height 29
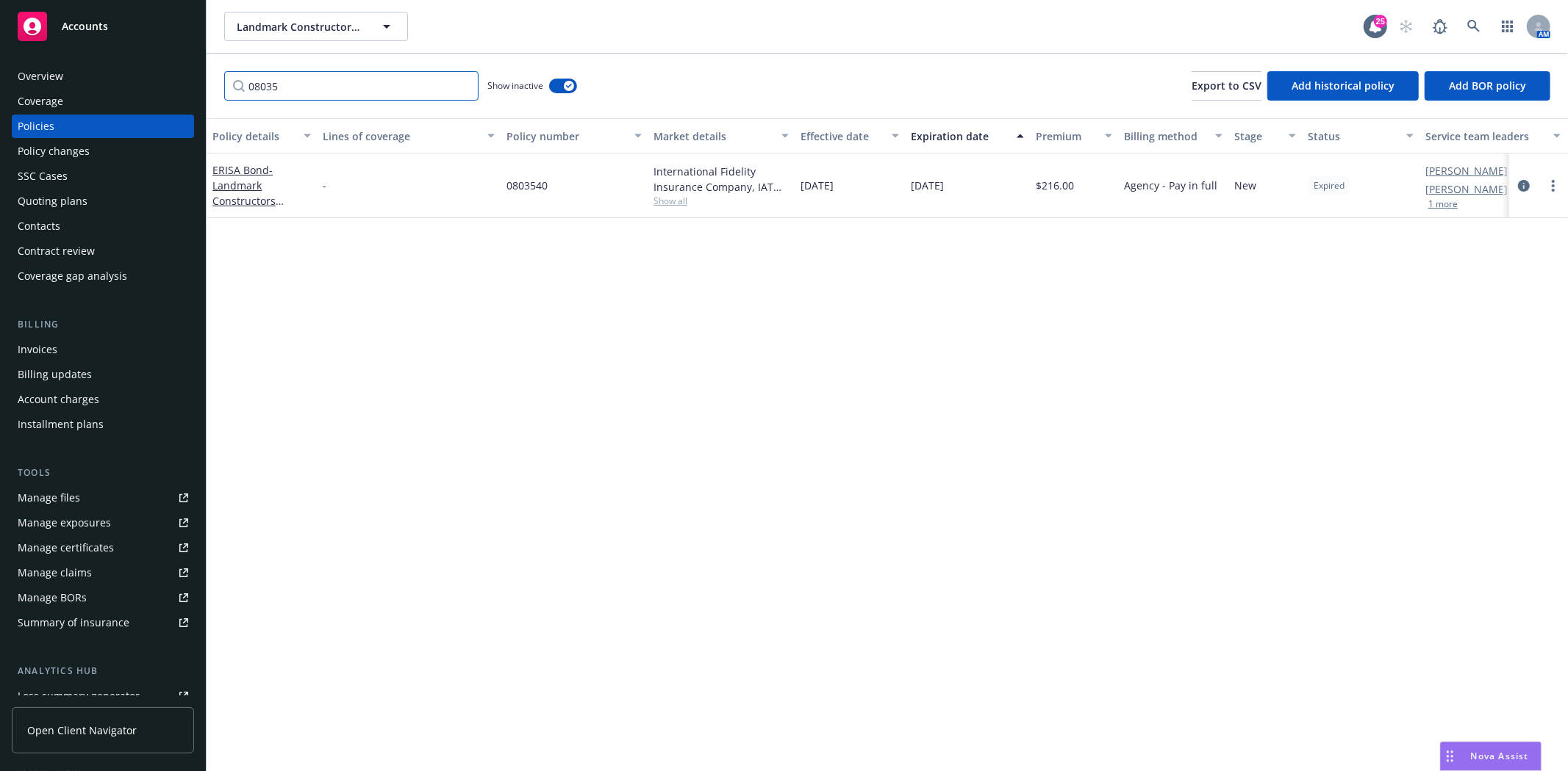
click at [320, 88] on input "08035" at bounding box center [352, 86] width 255 height 29
type input "ERISA"
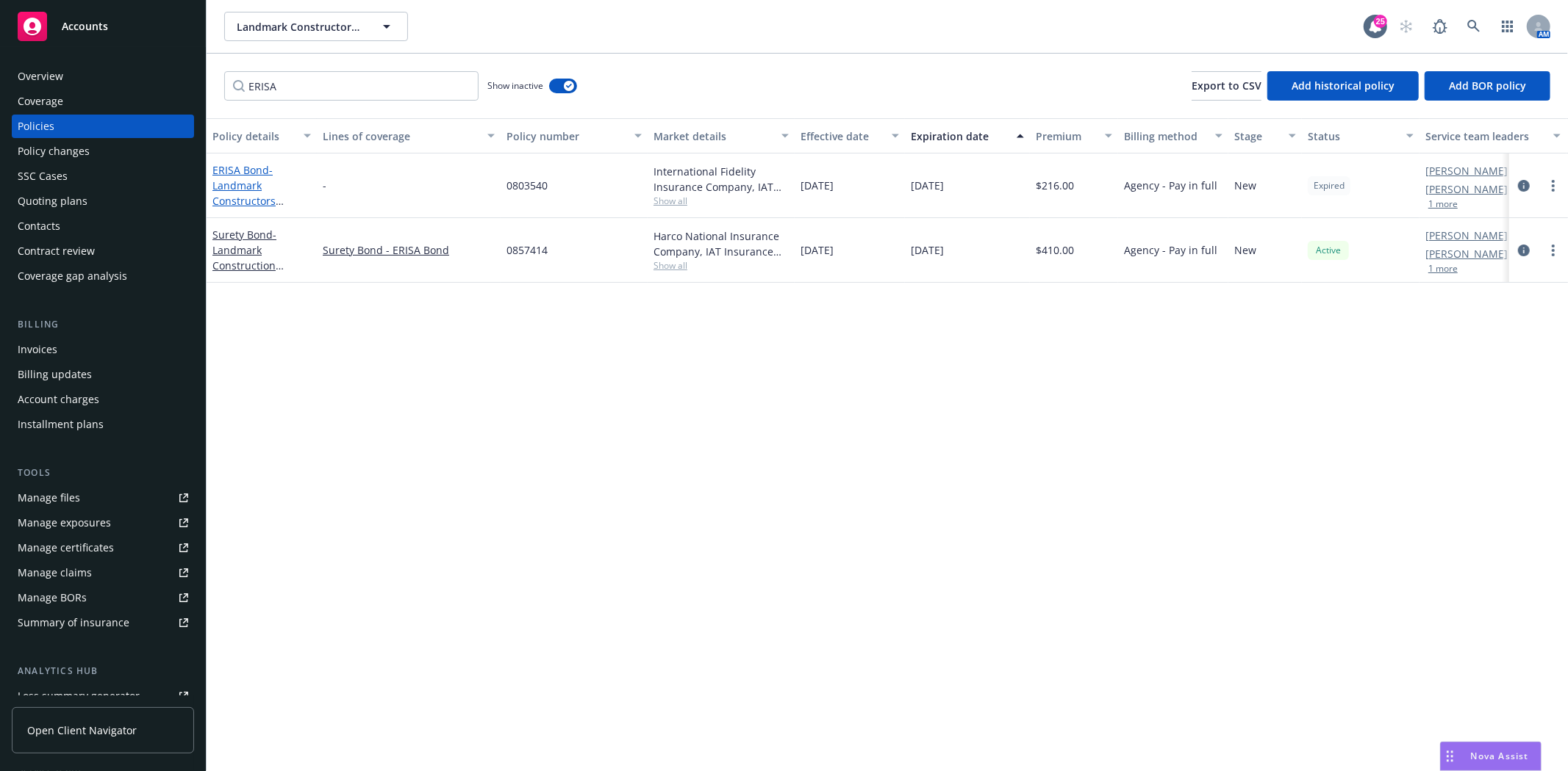
click at [240, 186] on span "- Landmark Constructors Retireme" at bounding box center [248, 193] width 72 height 60
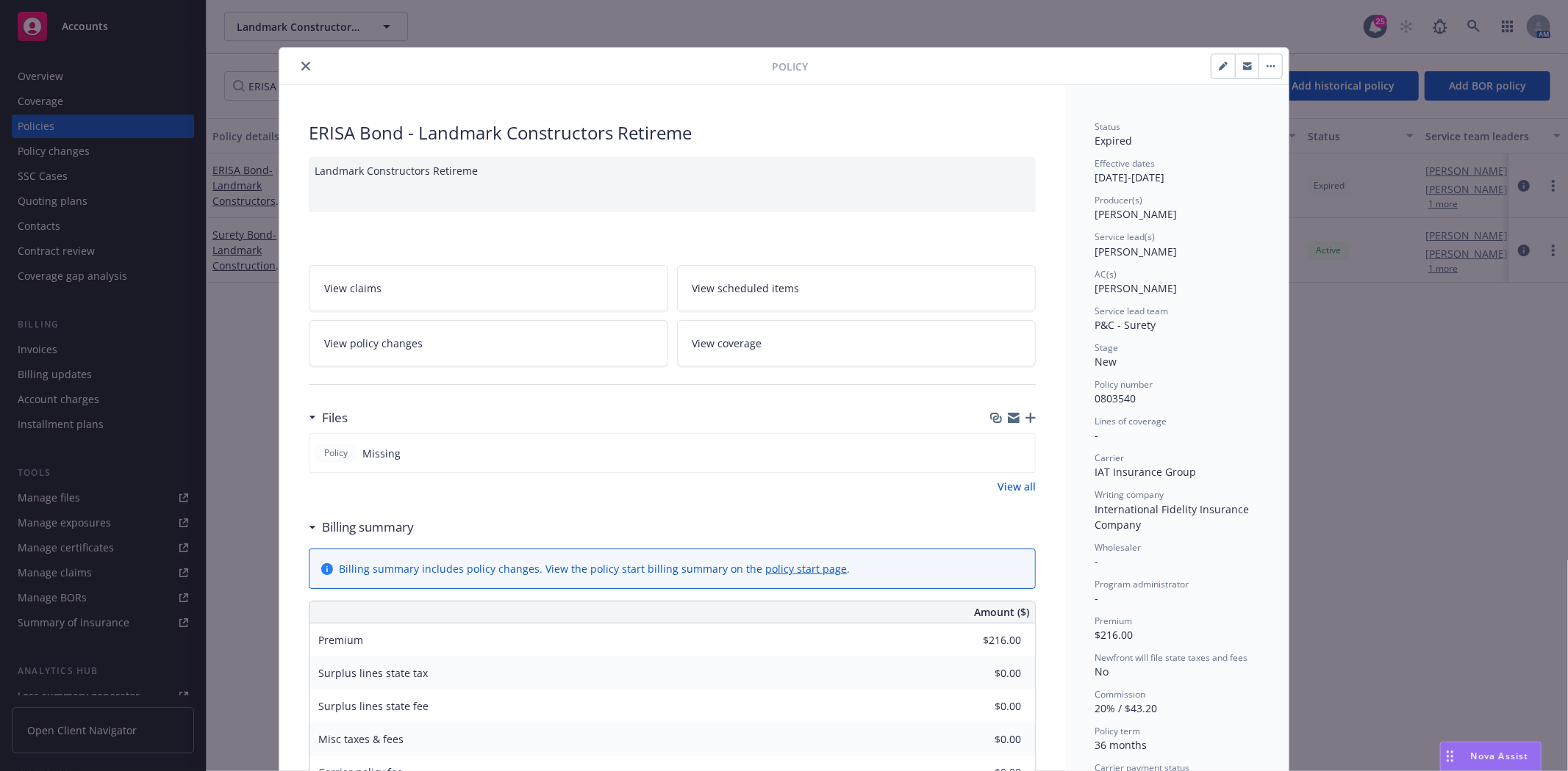
click at [1218, 69] on icon "button" at bounding box center [1222, 66] width 8 height 8
select select "NEW"
select select "36"
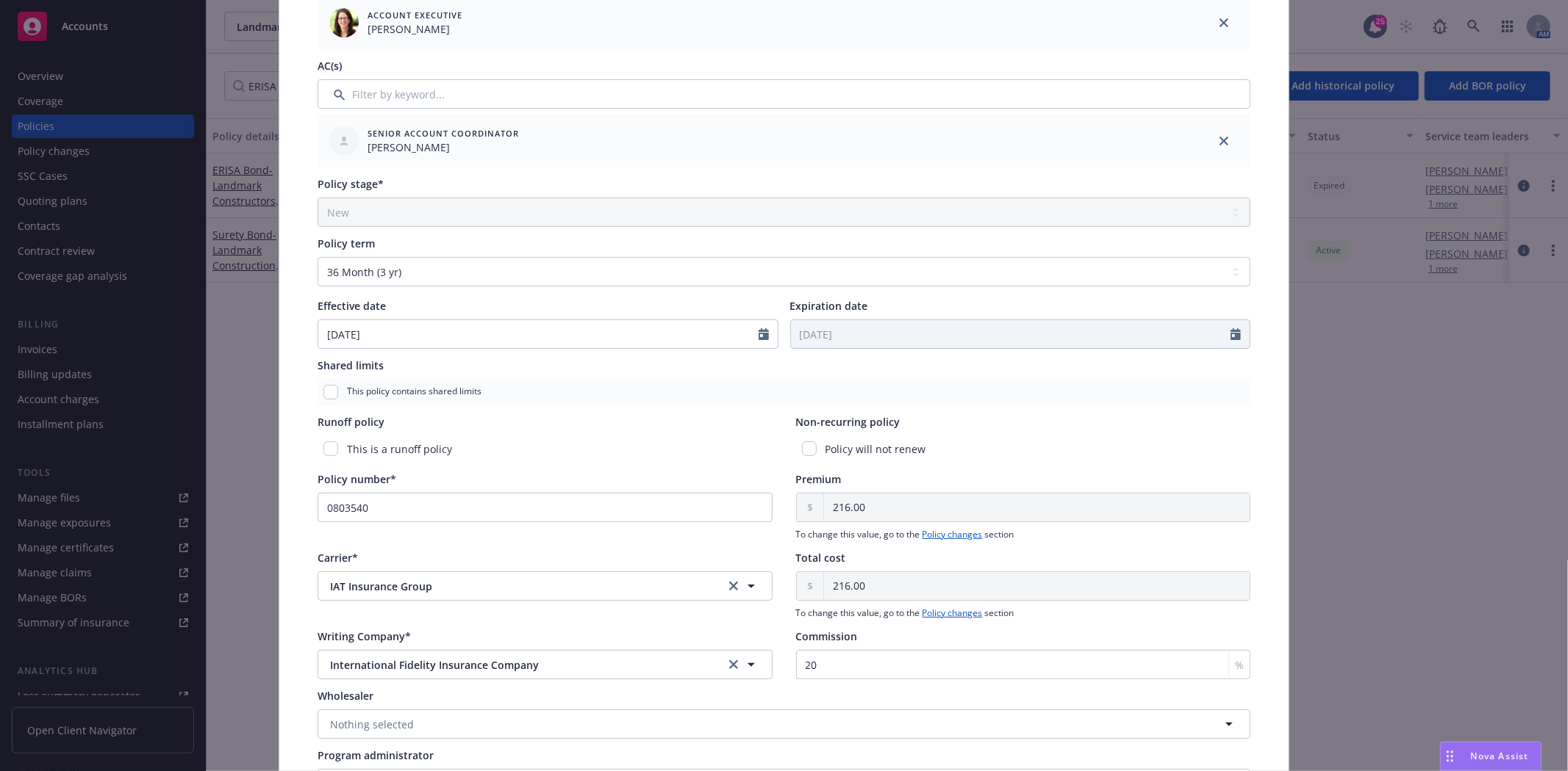
scroll to position [408, 0]
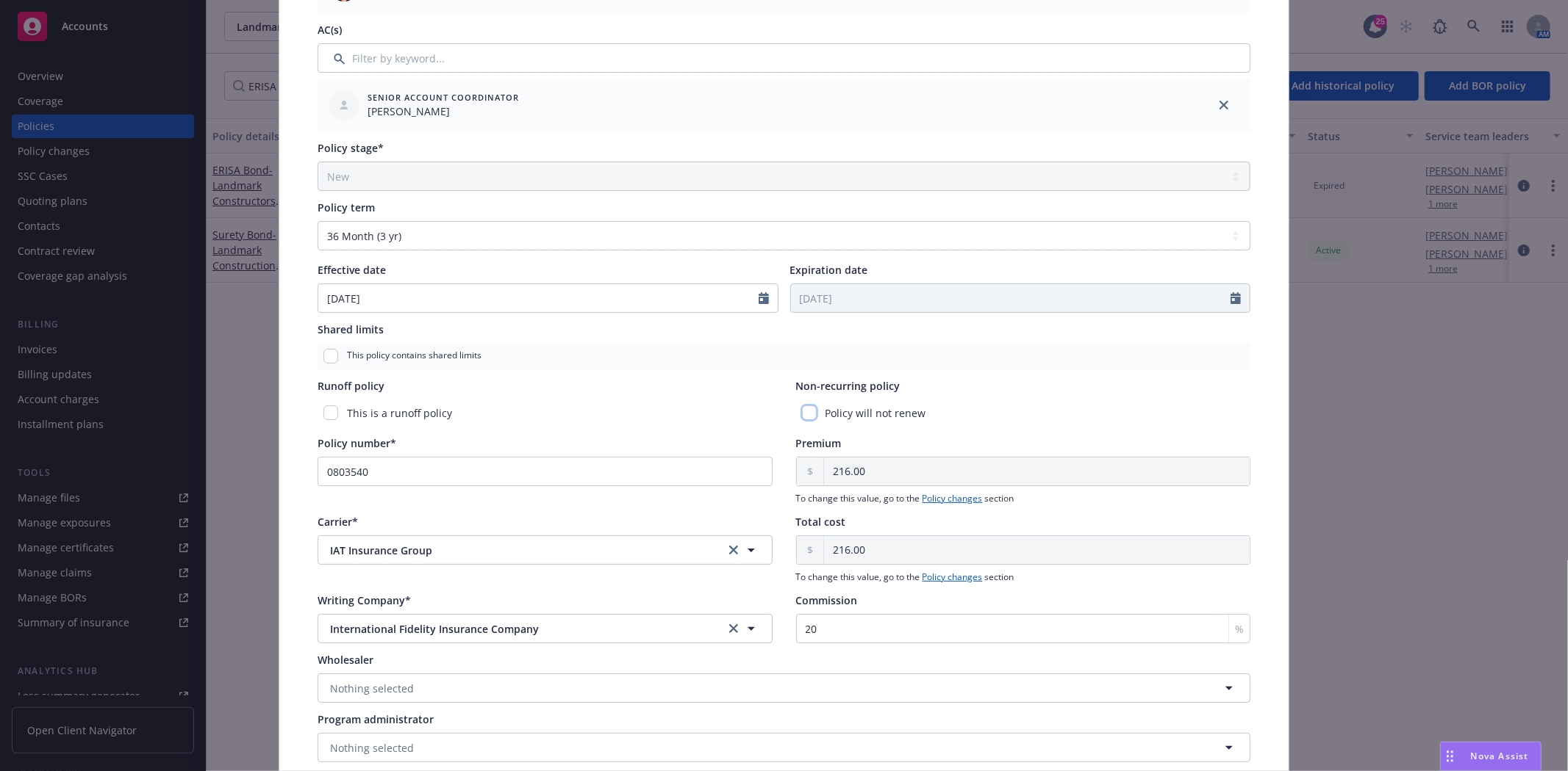
click at [802, 415] on input "checkbox" at bounding box center [808, 412] width 14 height 14
checkbox input "true"
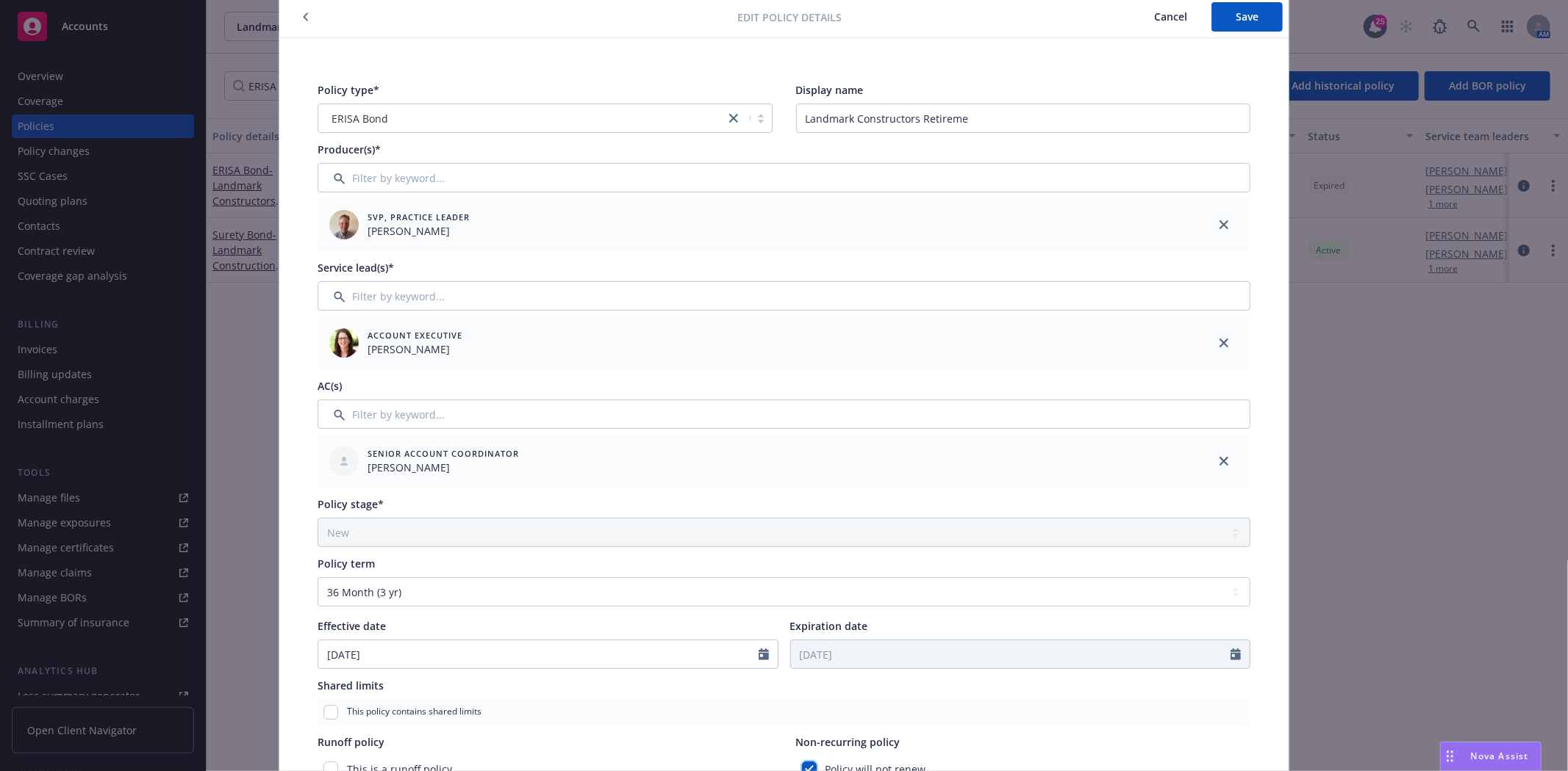
scroll to position [0, 0]
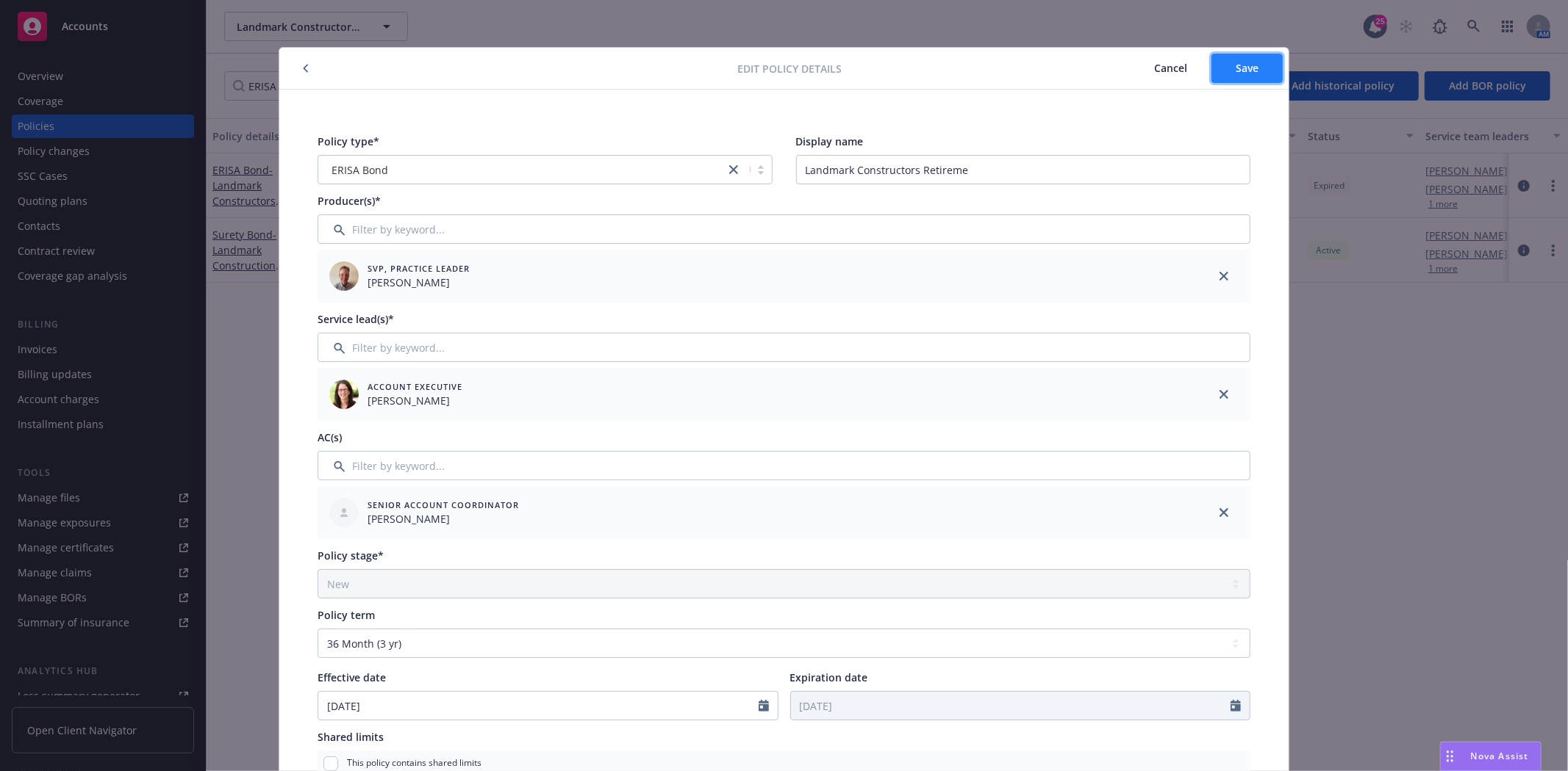
click at [1218, 54] on button "Save" at bounding box center [1247, 68] width 72 height 29
select select "NEW"
select select "36"
click at [297, 68] on button "button" at bounding box center [305, 68] width 18 height 18
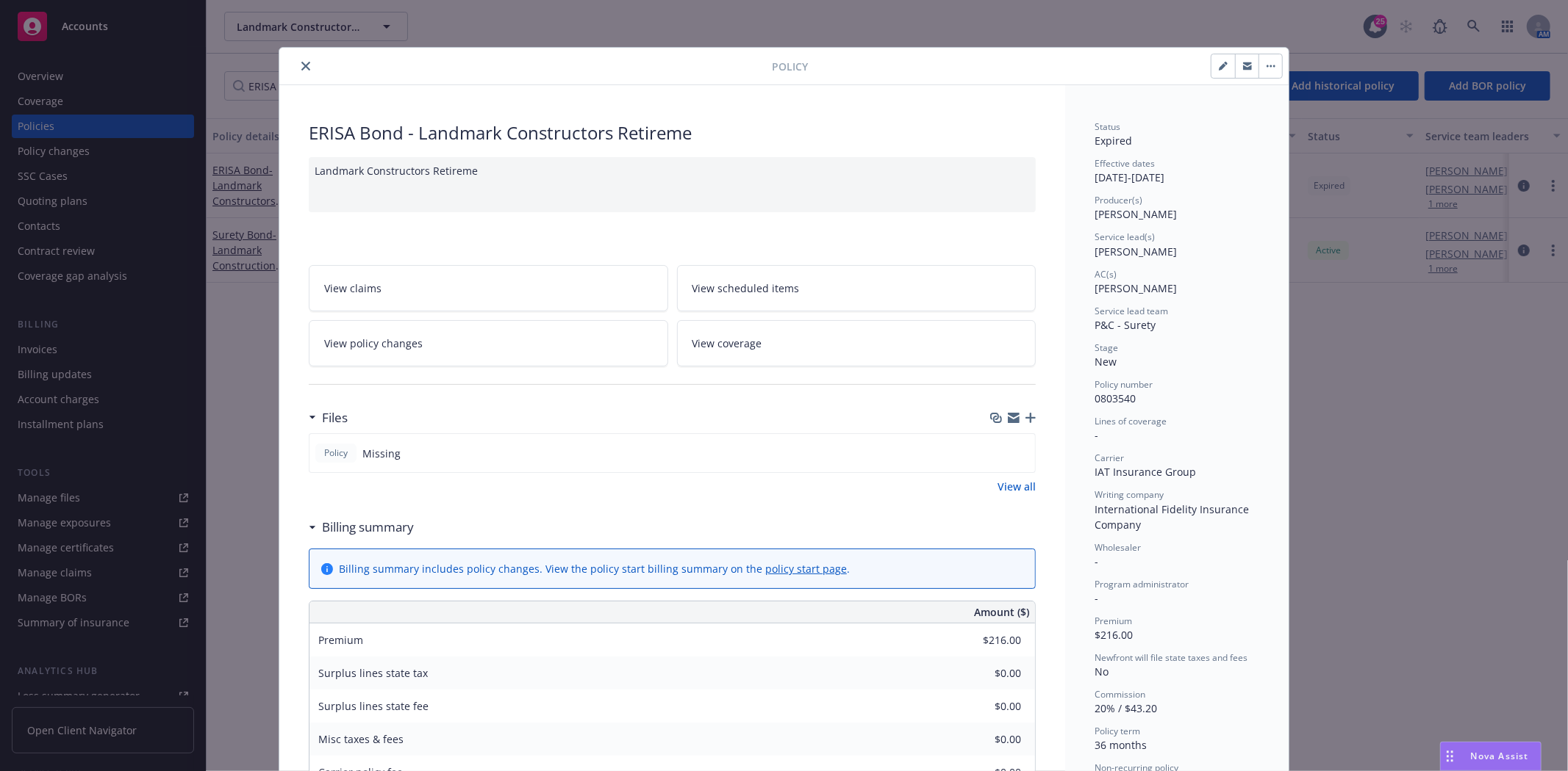
click at [298, 72] on button "close" at bounding box center [305, 66] width 18 height 18
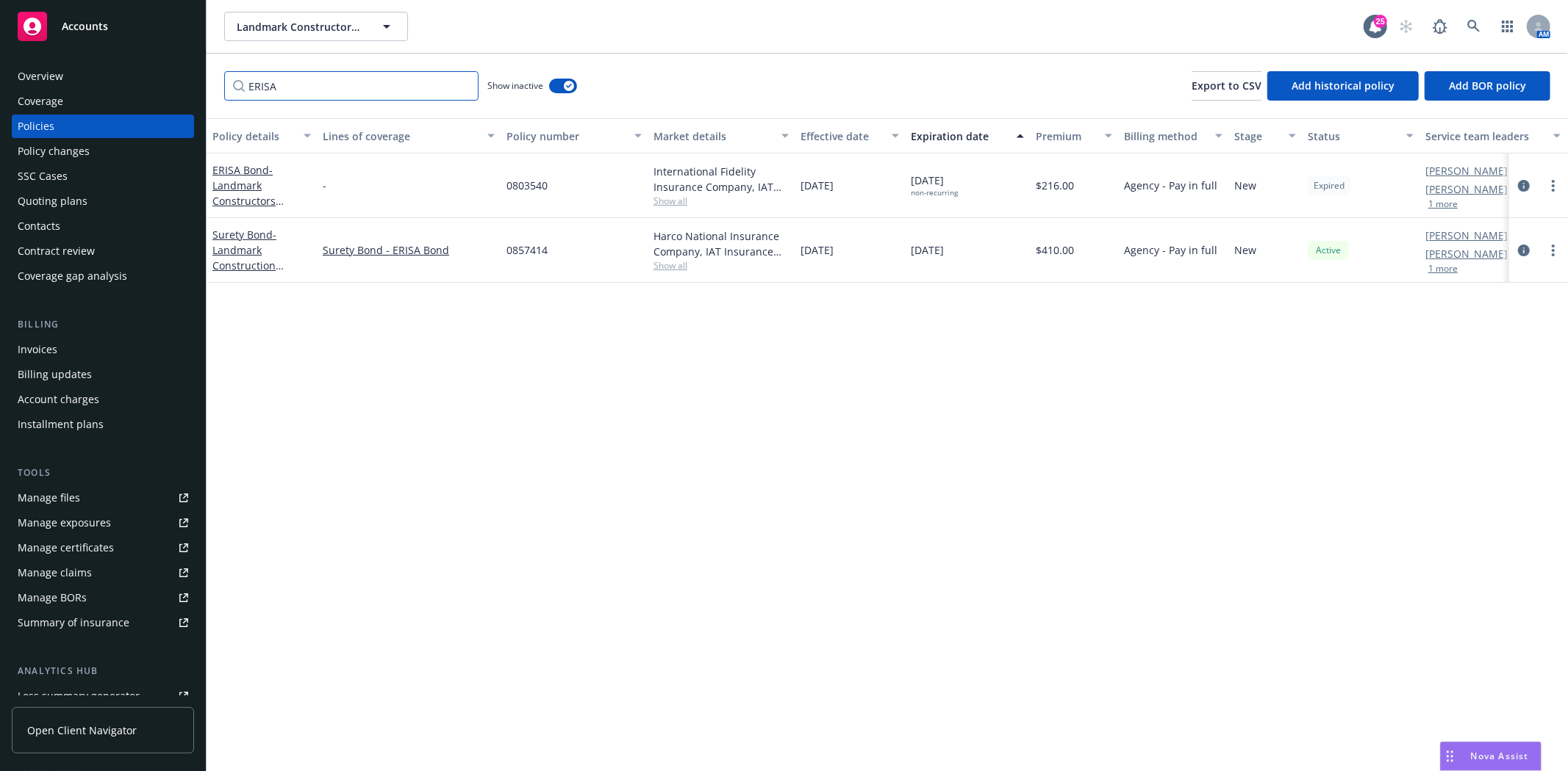
click at [290, 85] on input "ERISA" at bounding box center [352, 86] width 255 height 29
paste input "9425885"
type input "9425885"
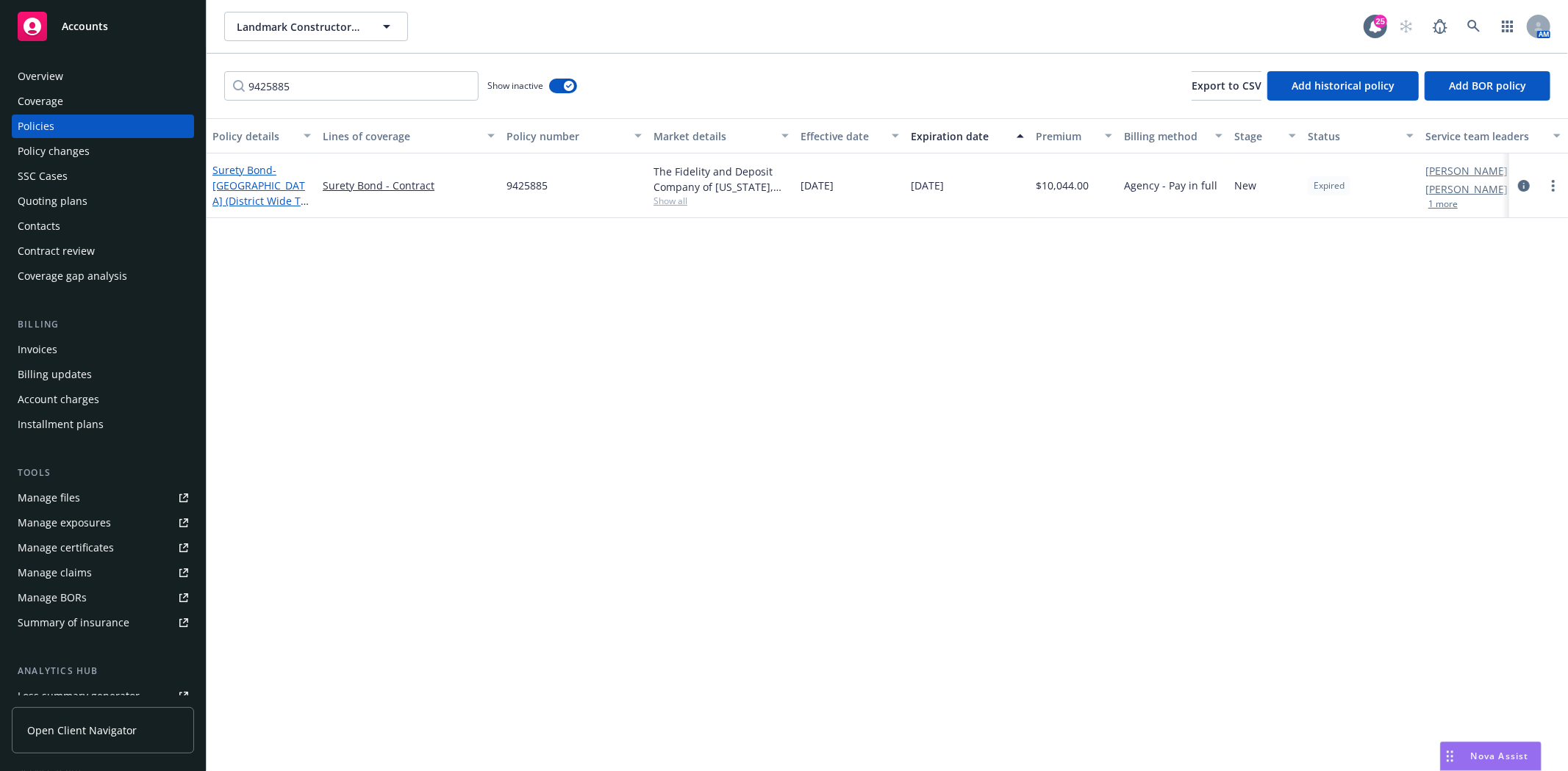
click at [243, 173] on link "Surety Bond - [GEOGRAPHIC_DATA] (District Wide TK Classroom Modernizations)" at bounding box center [260, 201] width 94 height 76
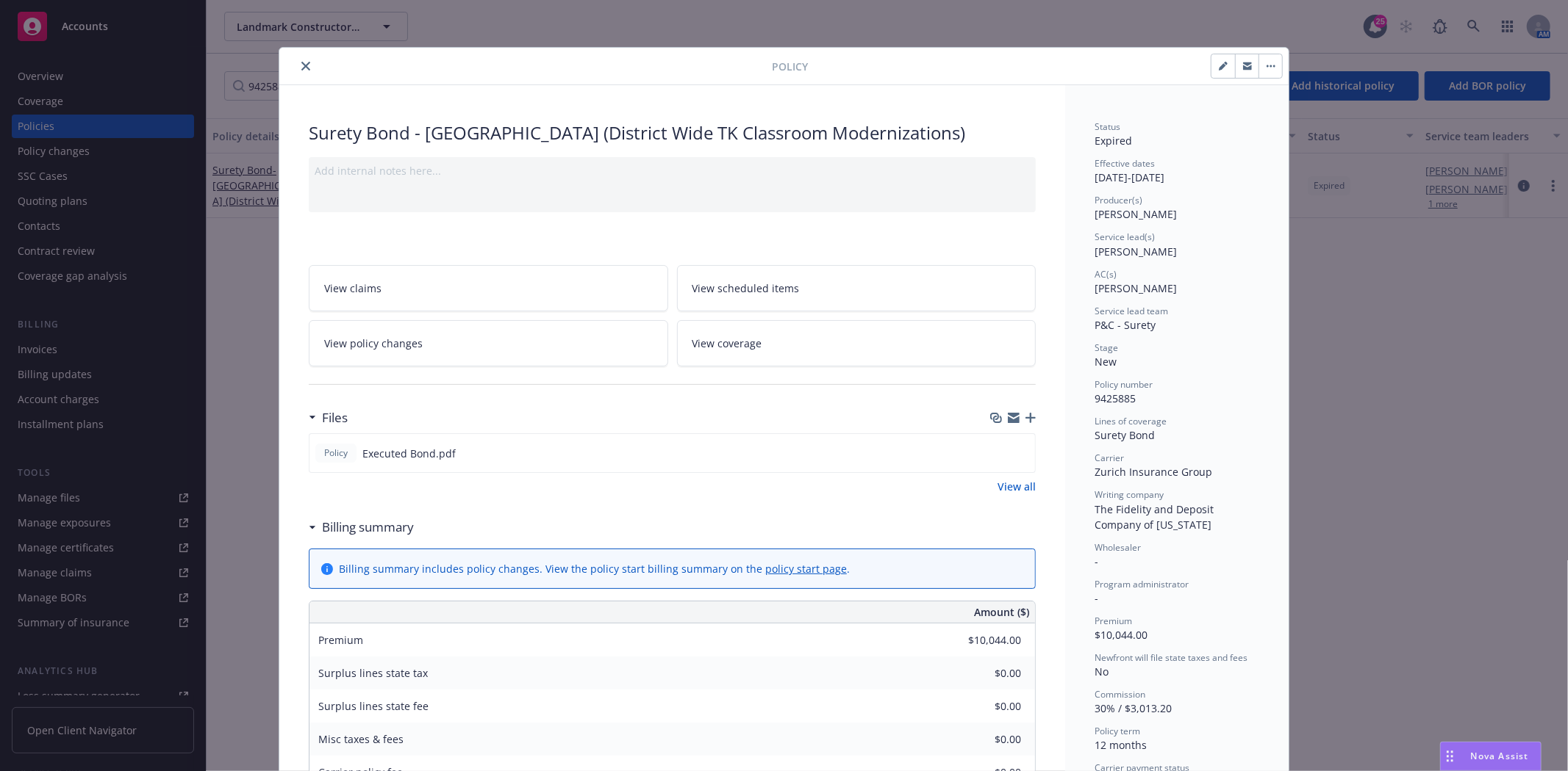
click at [1218, 69] on icon "button" at bounding box center [1222, 66] width 8 height 8
select select "NEW"
select select "12"
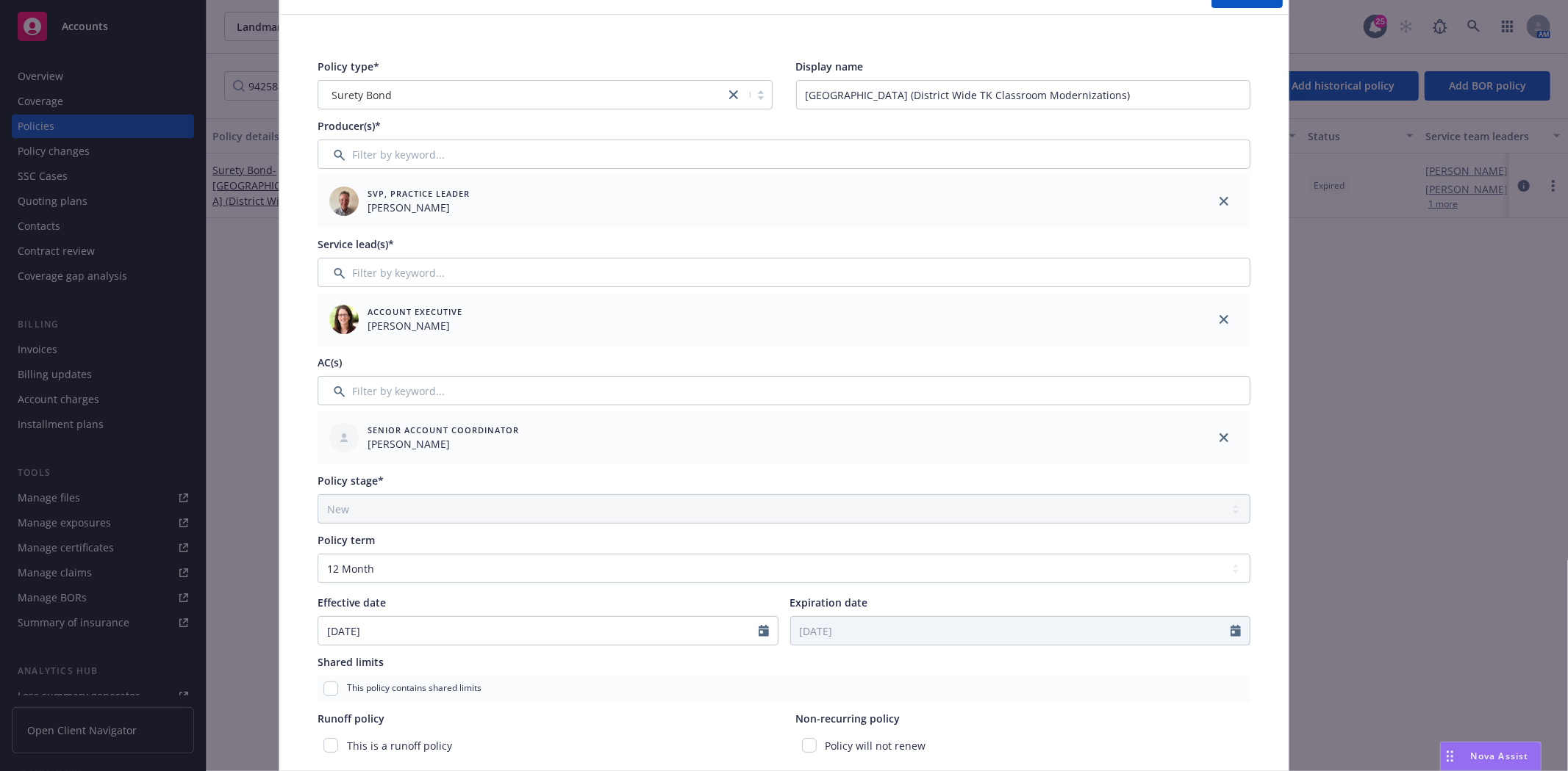
scroll to position [244, 0]
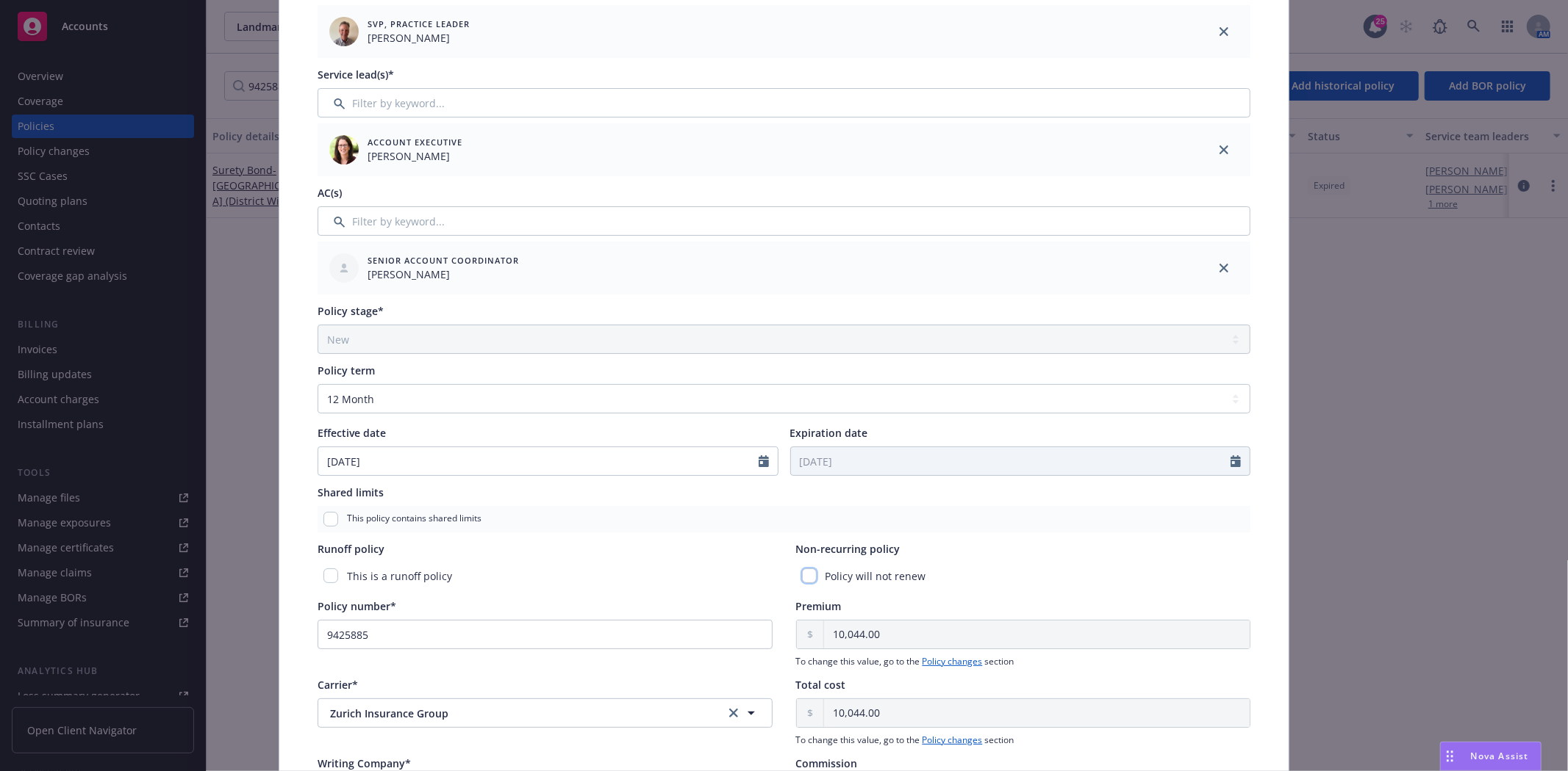
click at [805, 576] on input "checkbox" at bounding box center [808, 576] width 14 height 14
checkbox input "true"
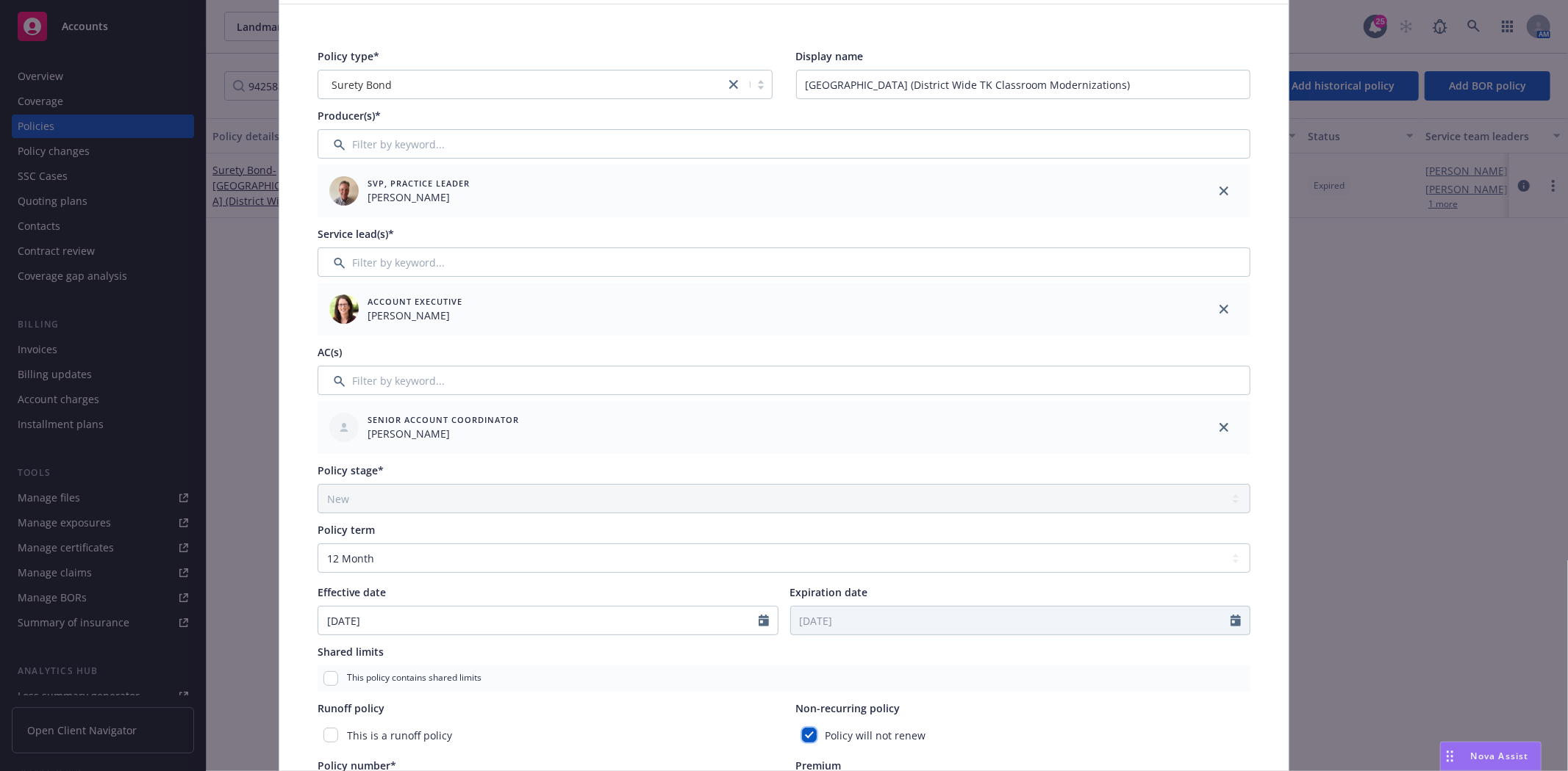
scroll to position [0, 0]
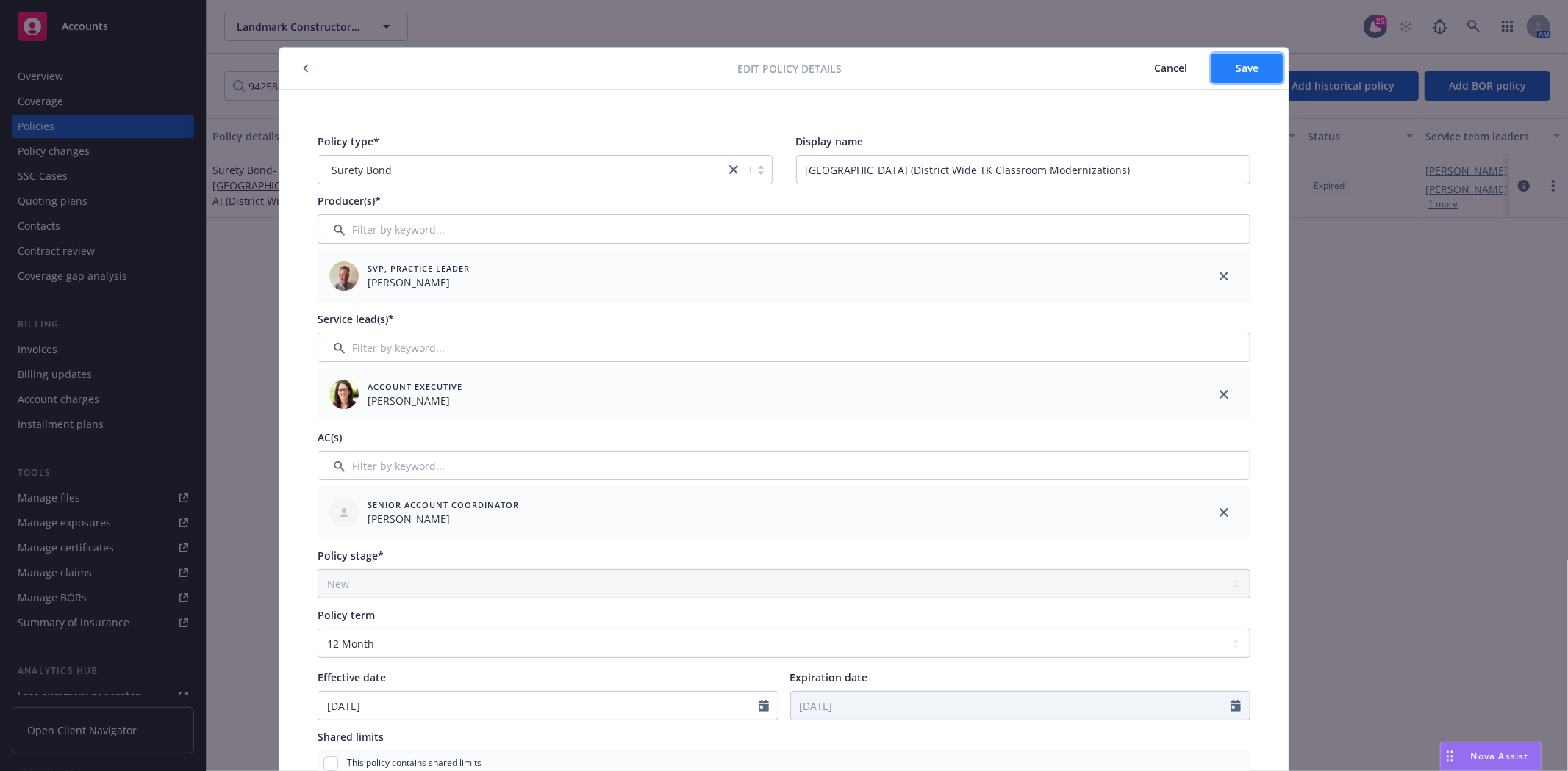
click at [1252, 68] on span "Save" at bounding box center [1246, 67] width 23 height 14
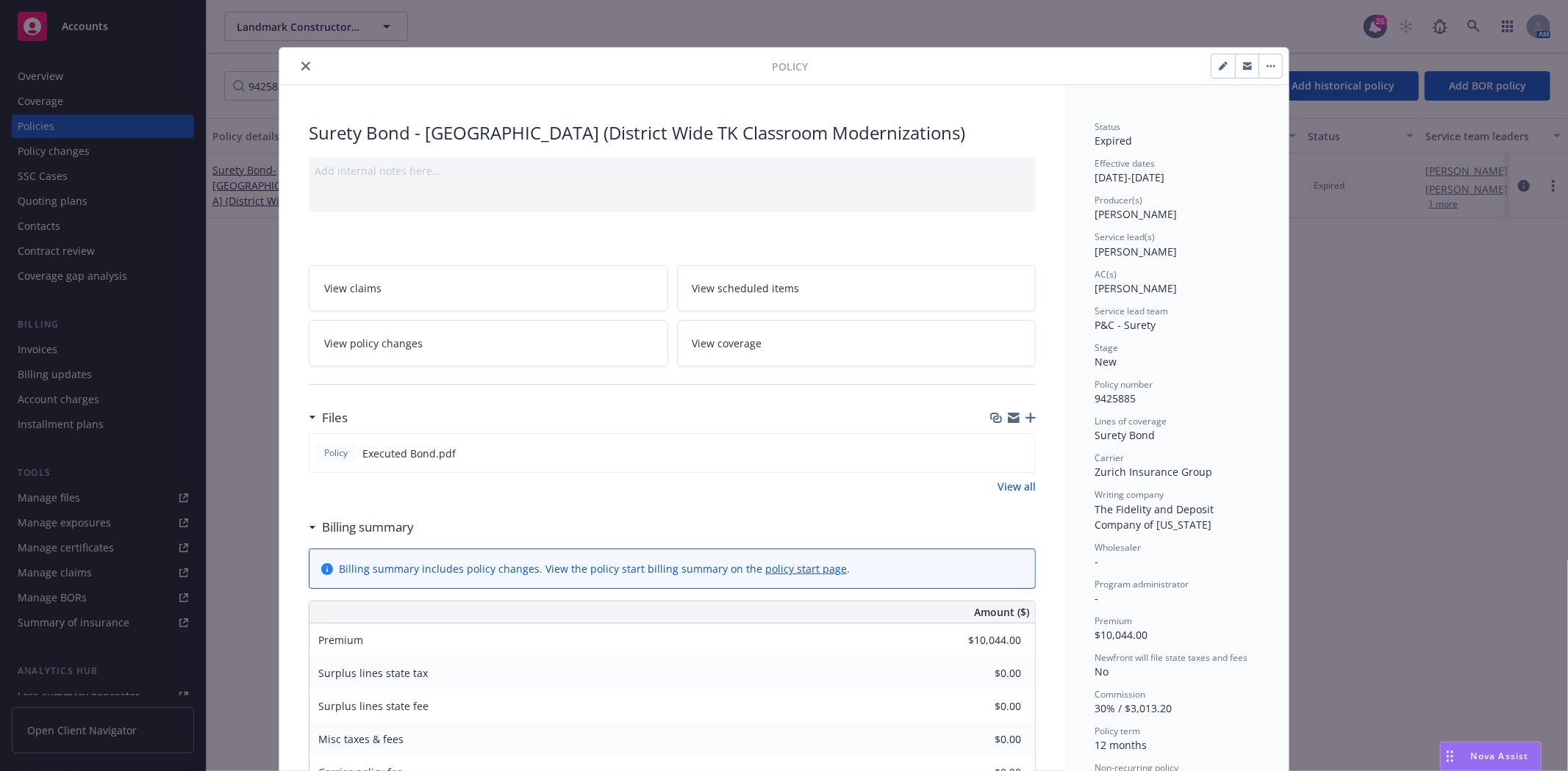
click at [301, 64] on icon "close" at bounding box center [305, 66] width 8 height 8
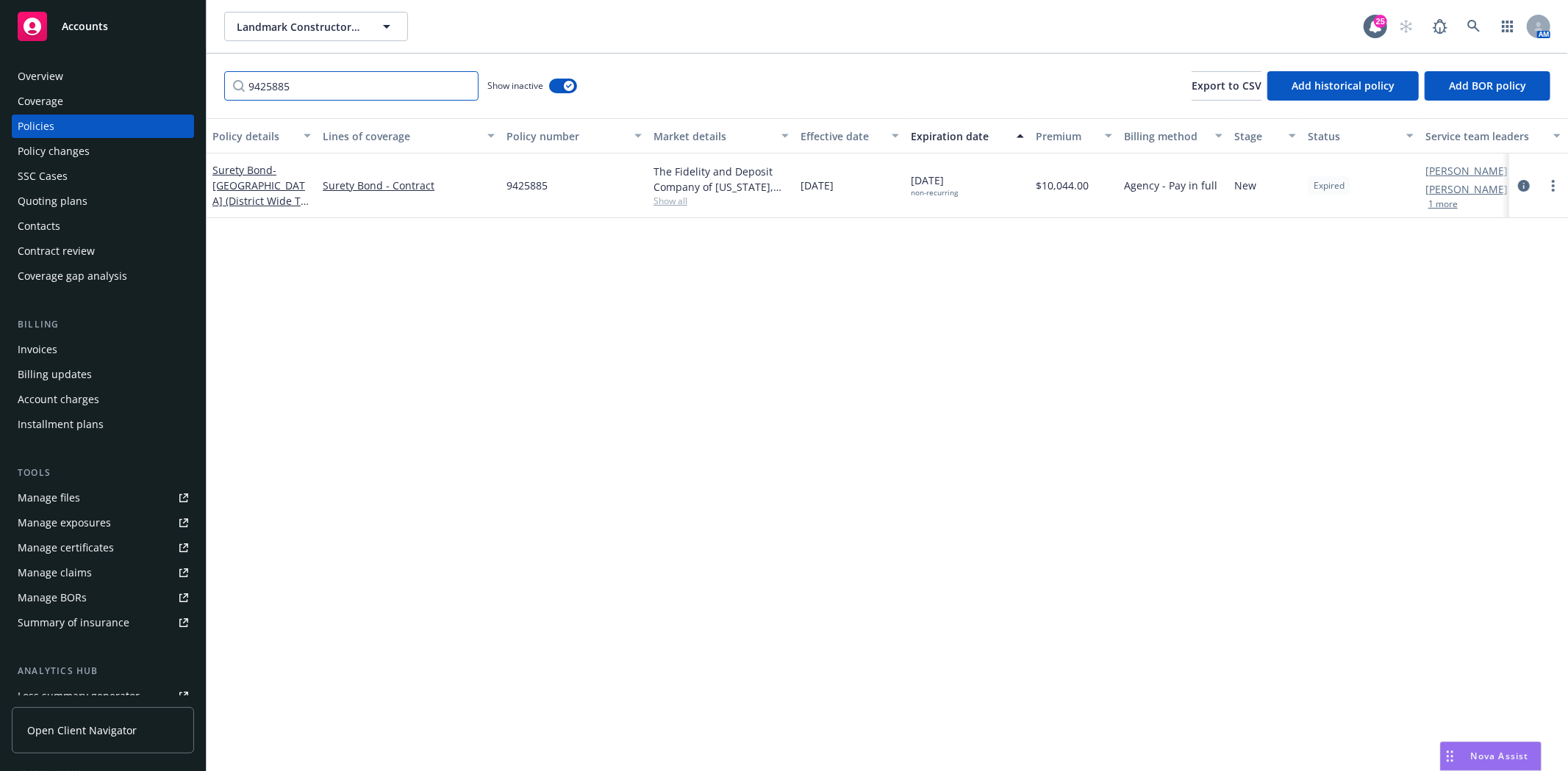
click at [293, 75] on input "9425885" at bounding box center [352, 86] width 255 height 29
click at [293, 76] on input "9425885" at bounding box center [352, 86] width 255 height 29
paste input "6"
type input "9425886"
click at [259, 185] on span "- Calistoga Joint Unified School District" at bounding box center [251, 193] width 78 height 60
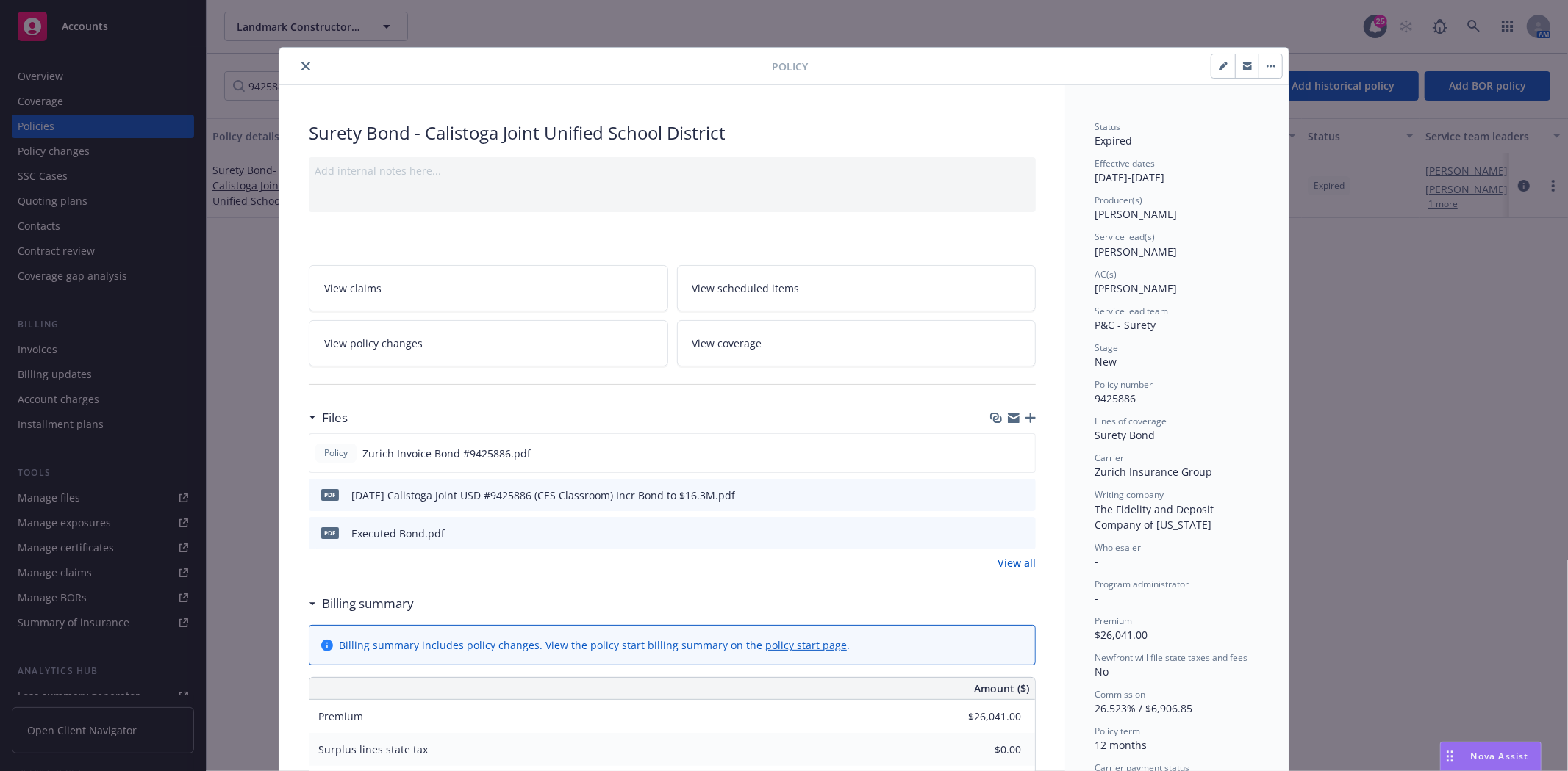
click at [1218, 66] on icon "button" at bounding box center [1222, 67] width 8 height 8
select select "NEW"
select select "12"
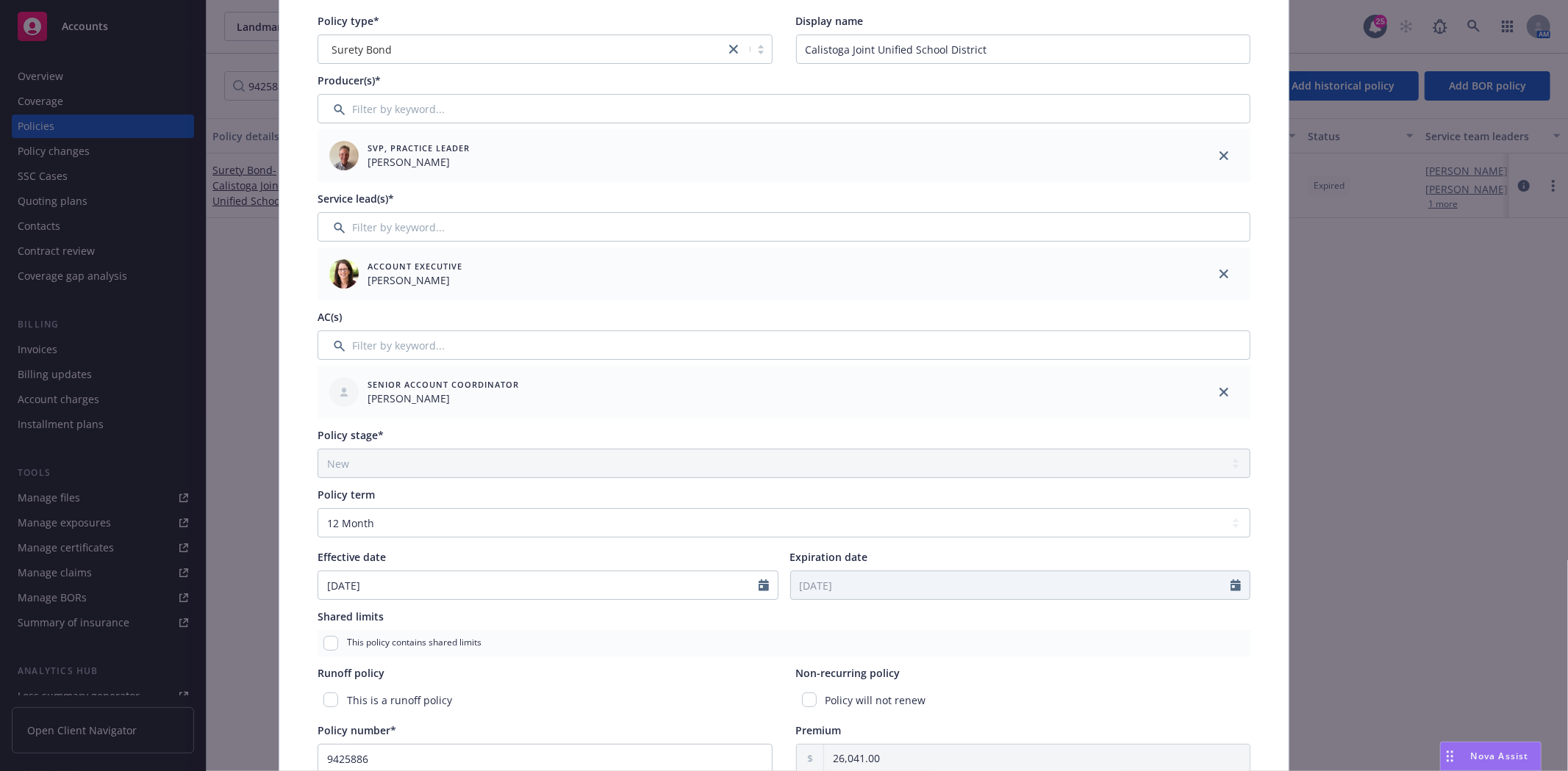
scroll to position [244, 0]
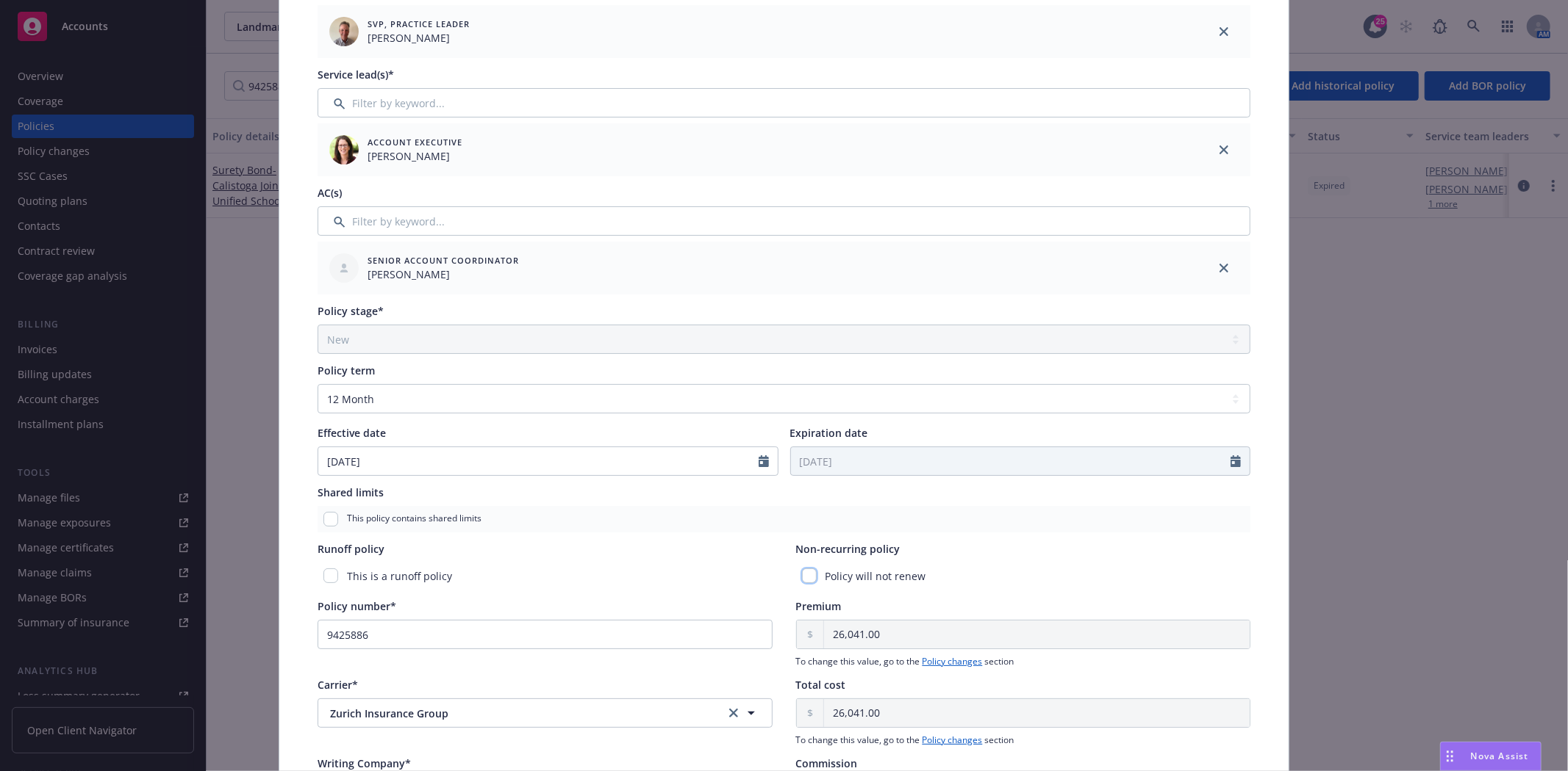
click at [807, 574] on input "checkbox" at bounding box center [808, 576] width 14 height 14
checkbox input "true"
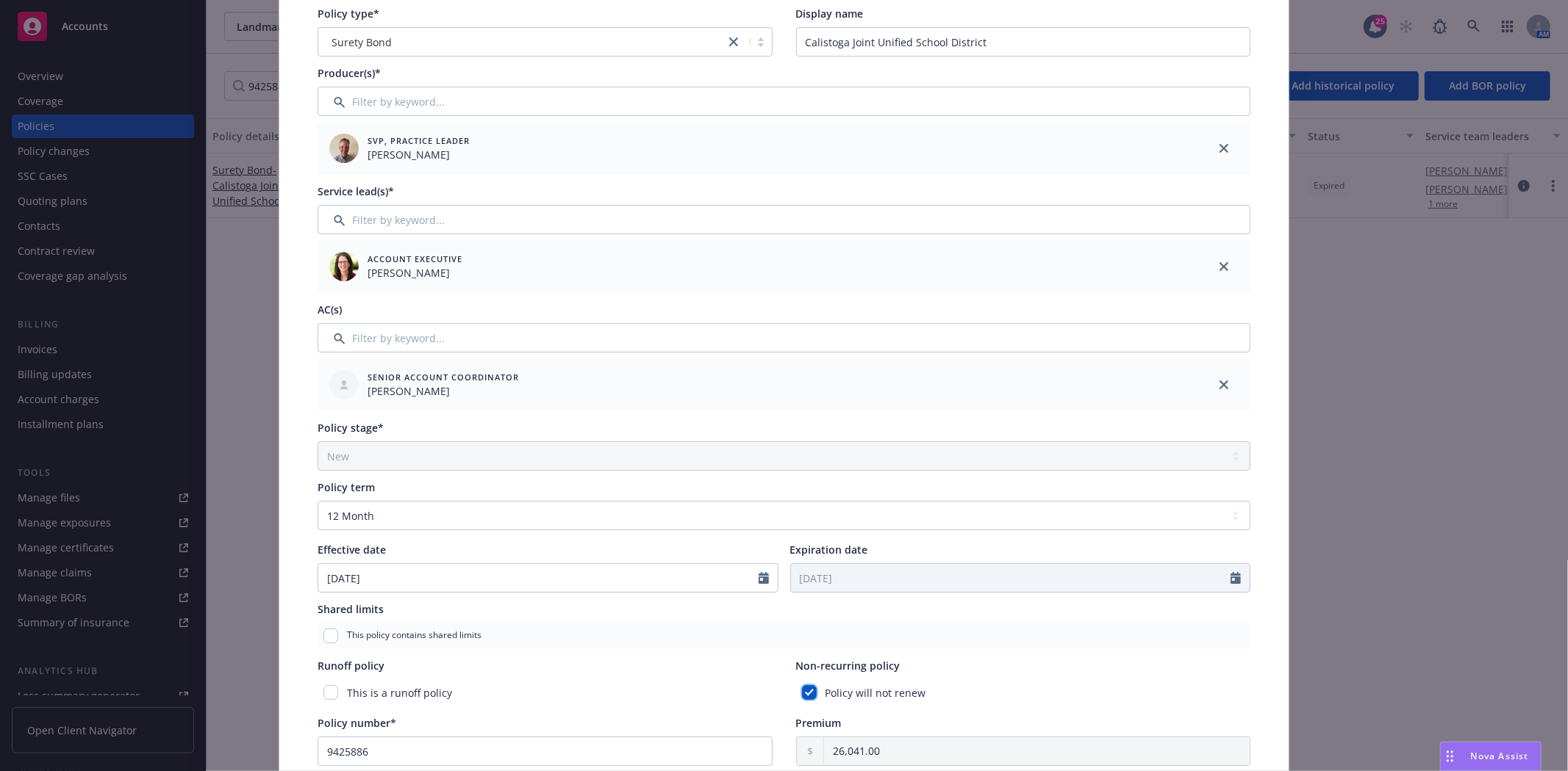
scroll to position [0, 0]
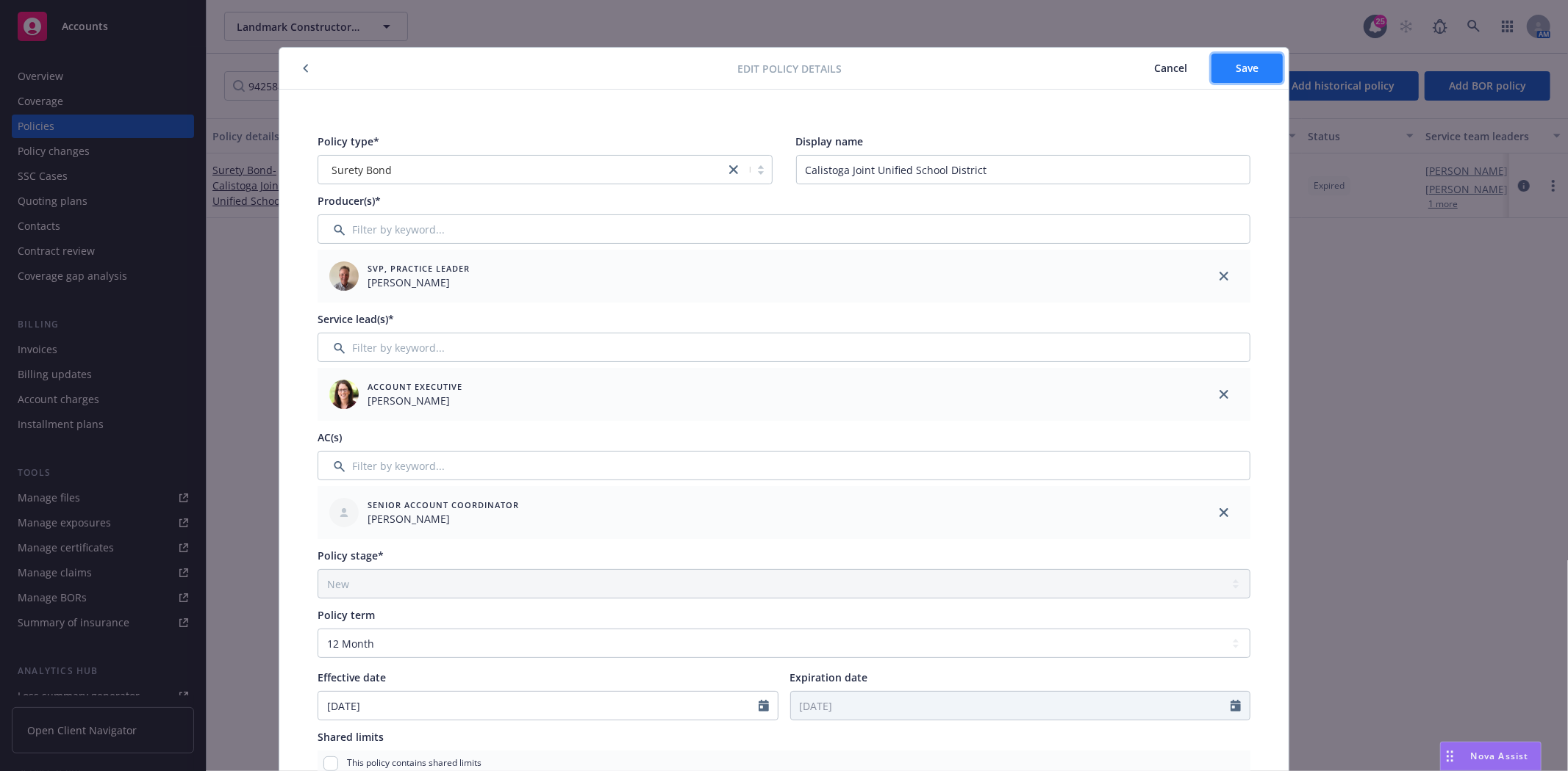
click at [1247, 81] on button "Save" at bounding box center [1247, 68] width 72 height 29
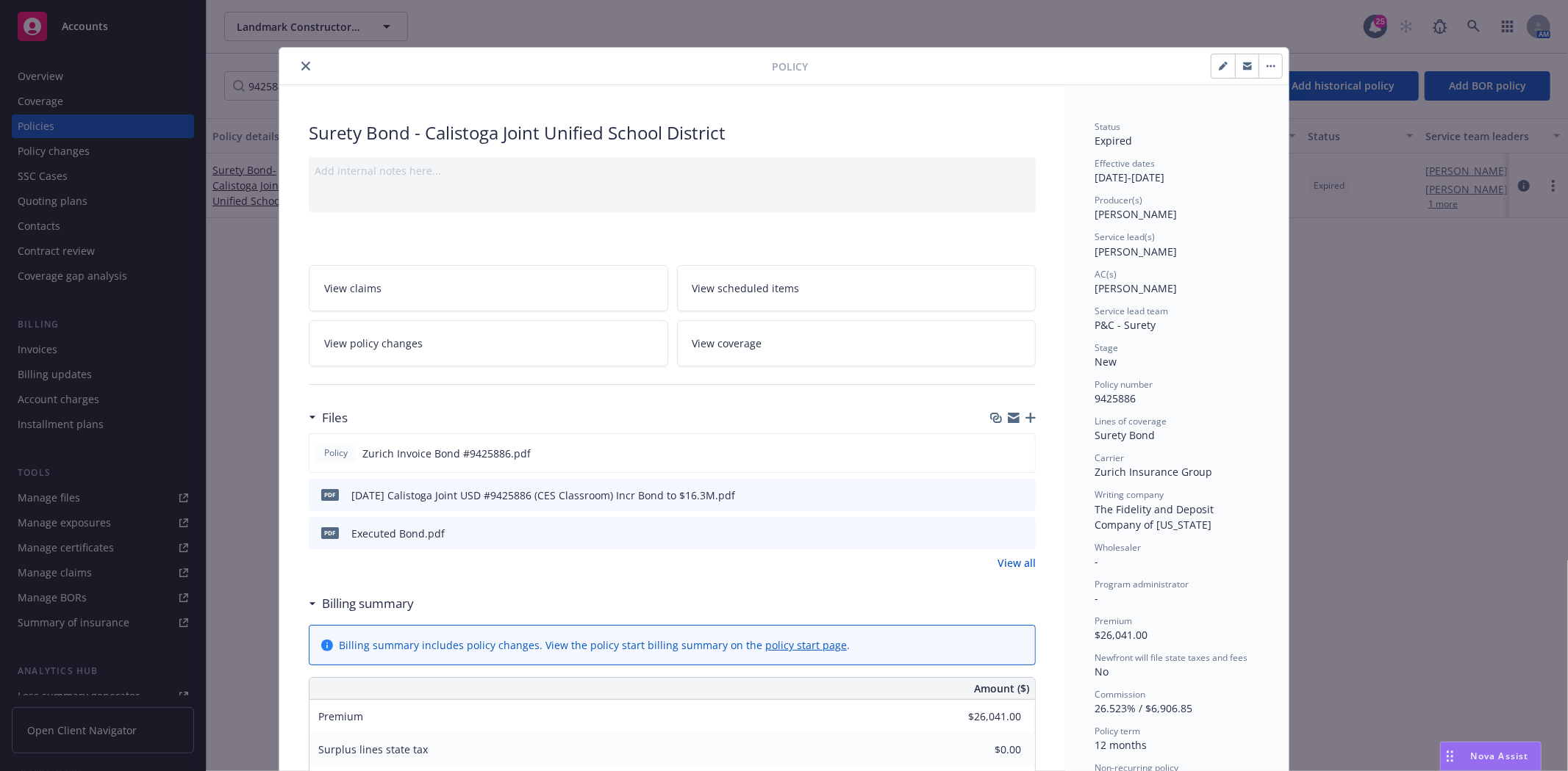
click at [303, 69] on icon "close" at bounding box center [305, 66] width 8 height 8
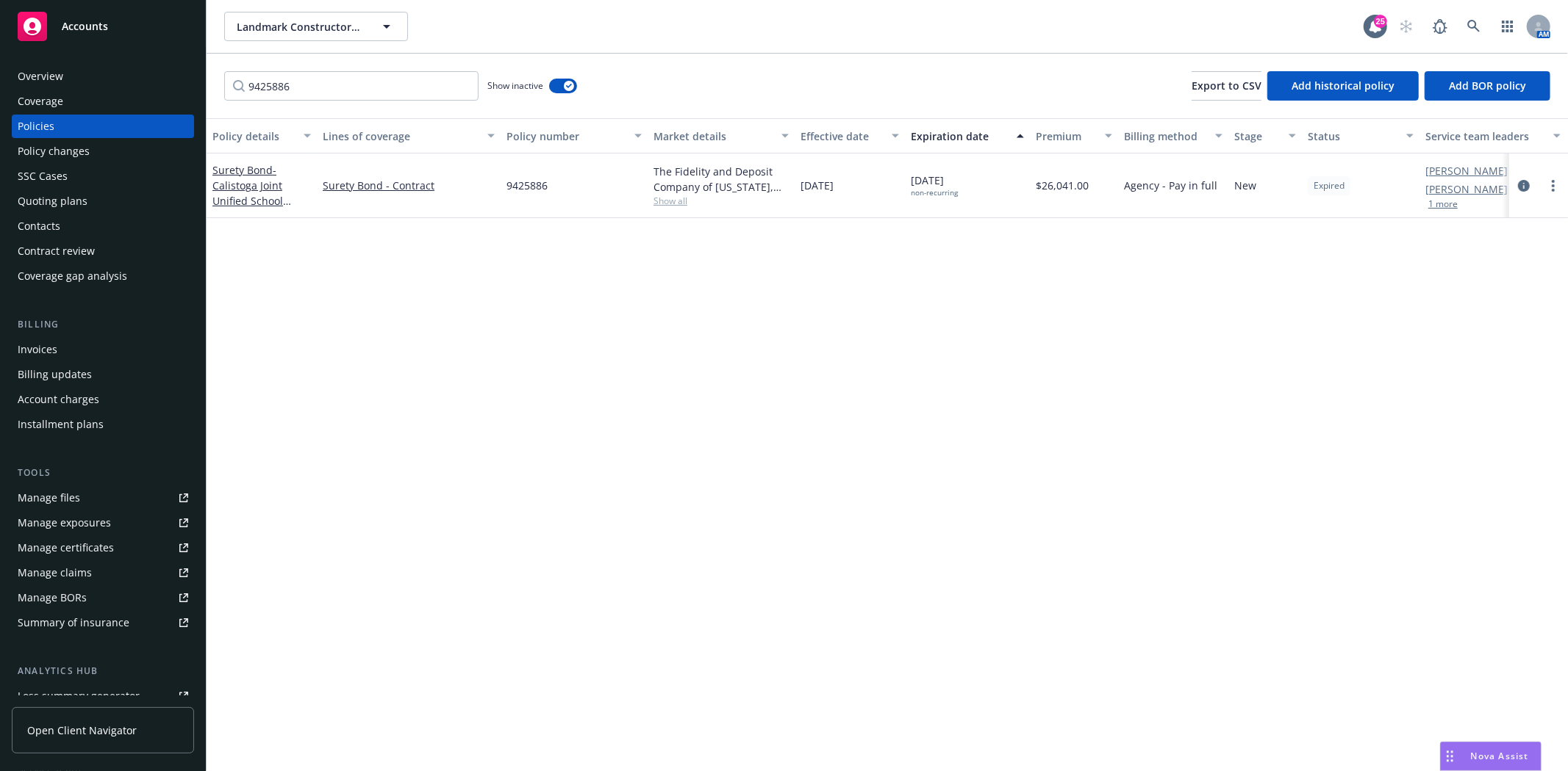
drag, startPoint x: 98, startPoint y: 37, endPoint x: 108, endPoint y: 37, distance: 10.0
click at [99, 37] on div "Accounts" at bounding box center [103, 26] width 170 height 29
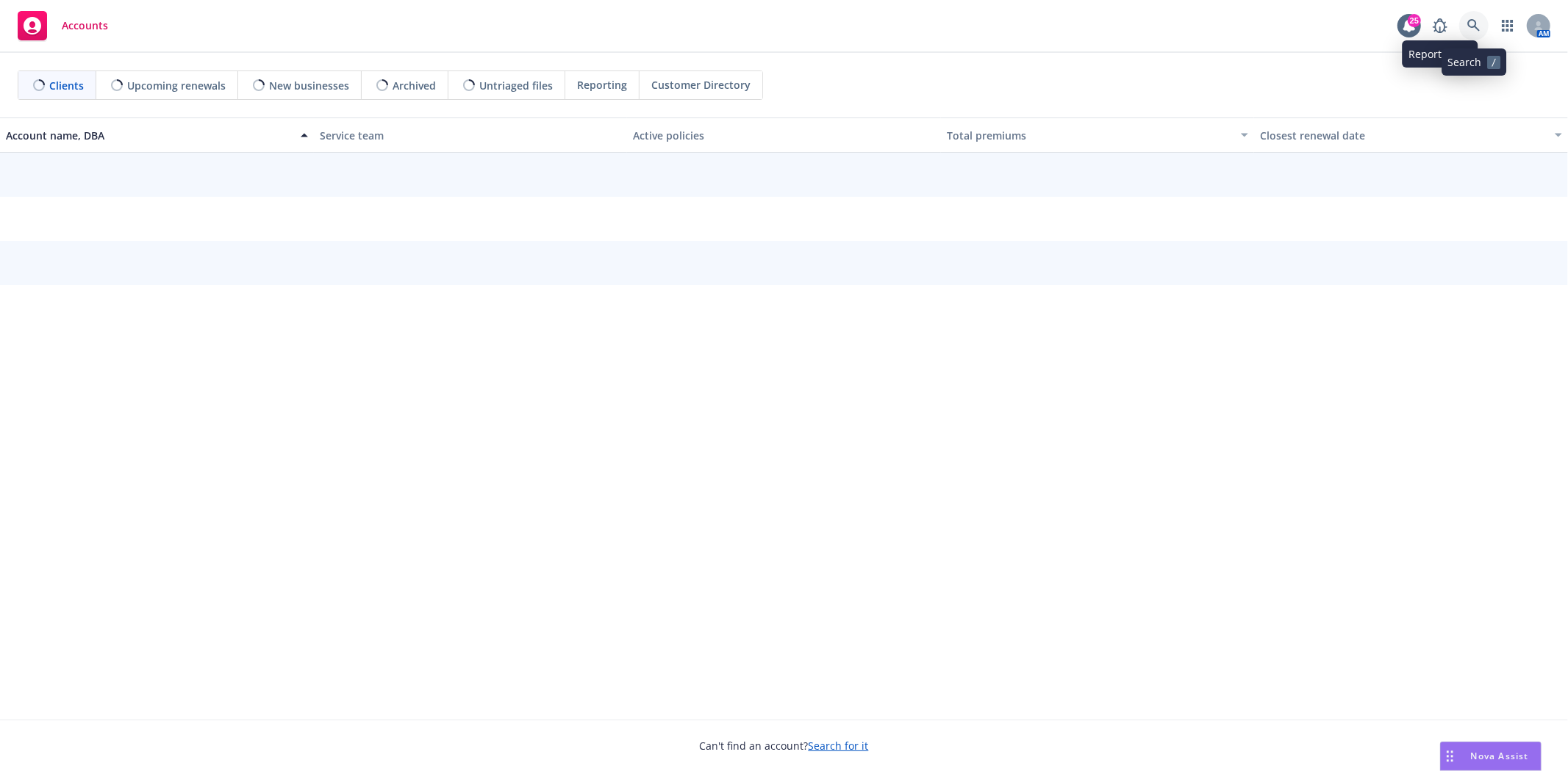
click at [1467, 26] on icon at bounding box center [1474, 26] width 13 height 13
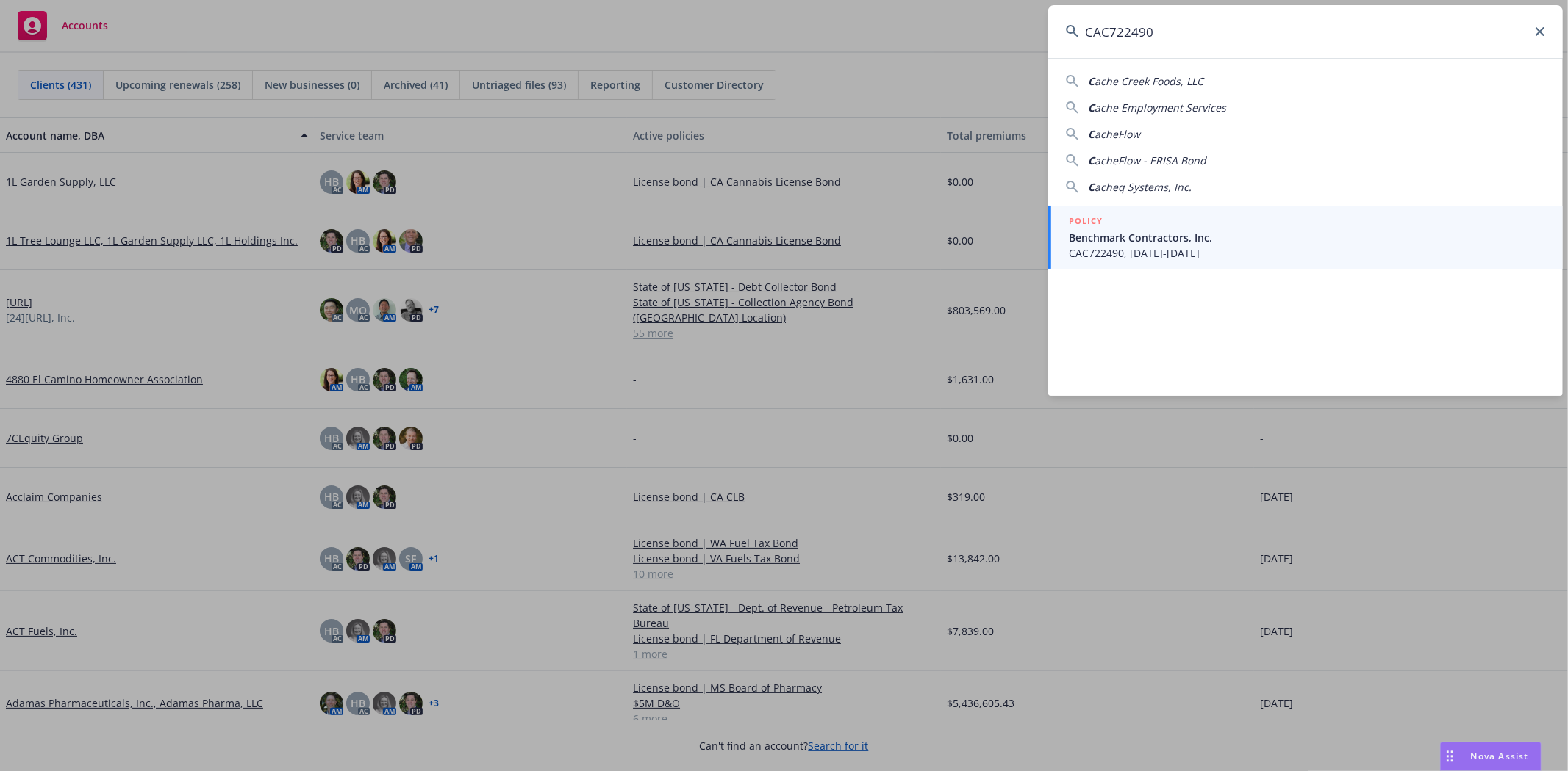
type input "CAC722490"
click at [1227, 245] on span "CAC722490, [DATE]-[DATE]" at bounding box center [1307, 253] width 476 height 15
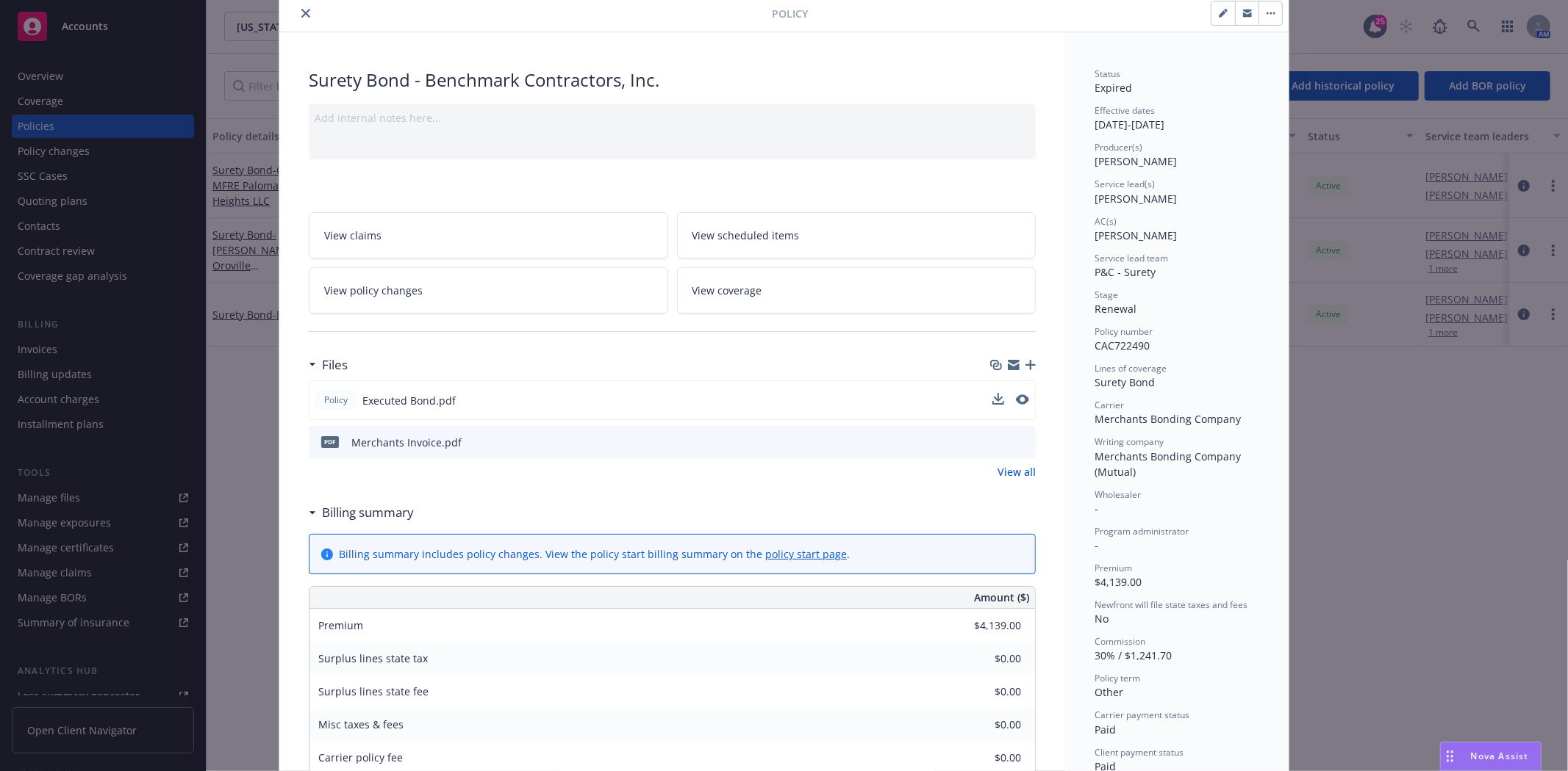
scroll to position [82, 0]
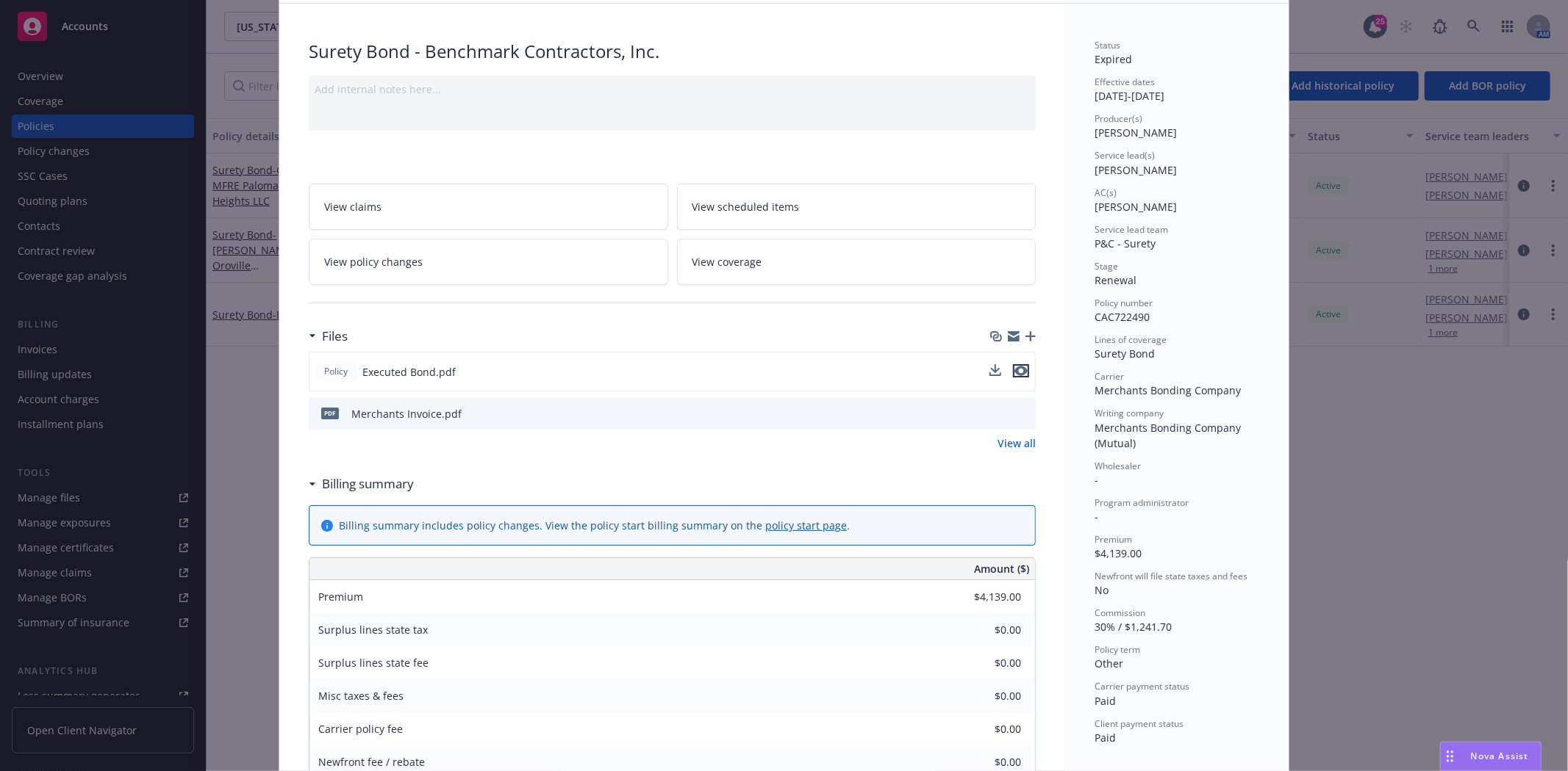
click at [1014, 370] on icon "preview file" at bounding box center [1021, 371] width 13 height 10
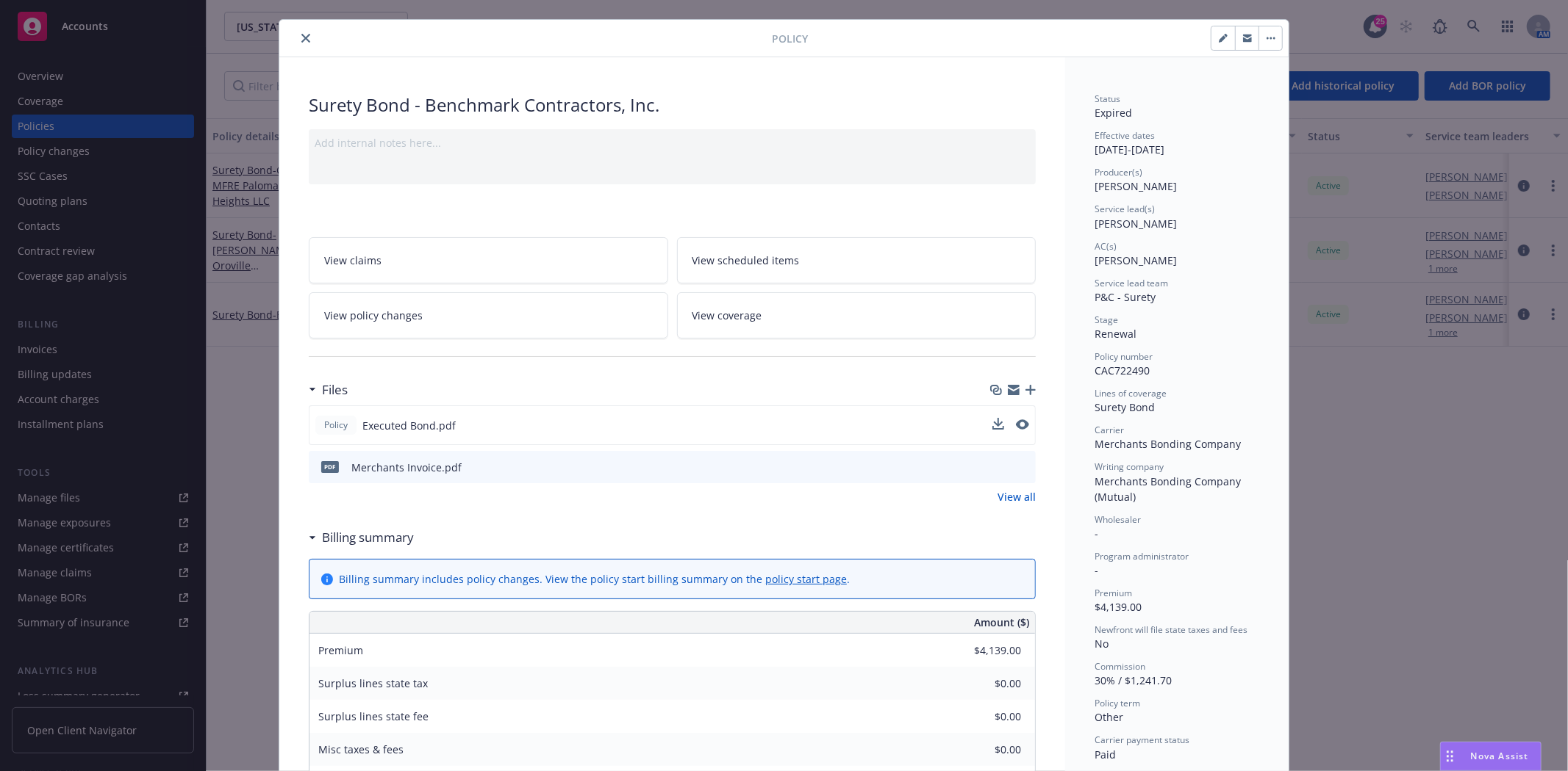
scroll to position [0, 0]
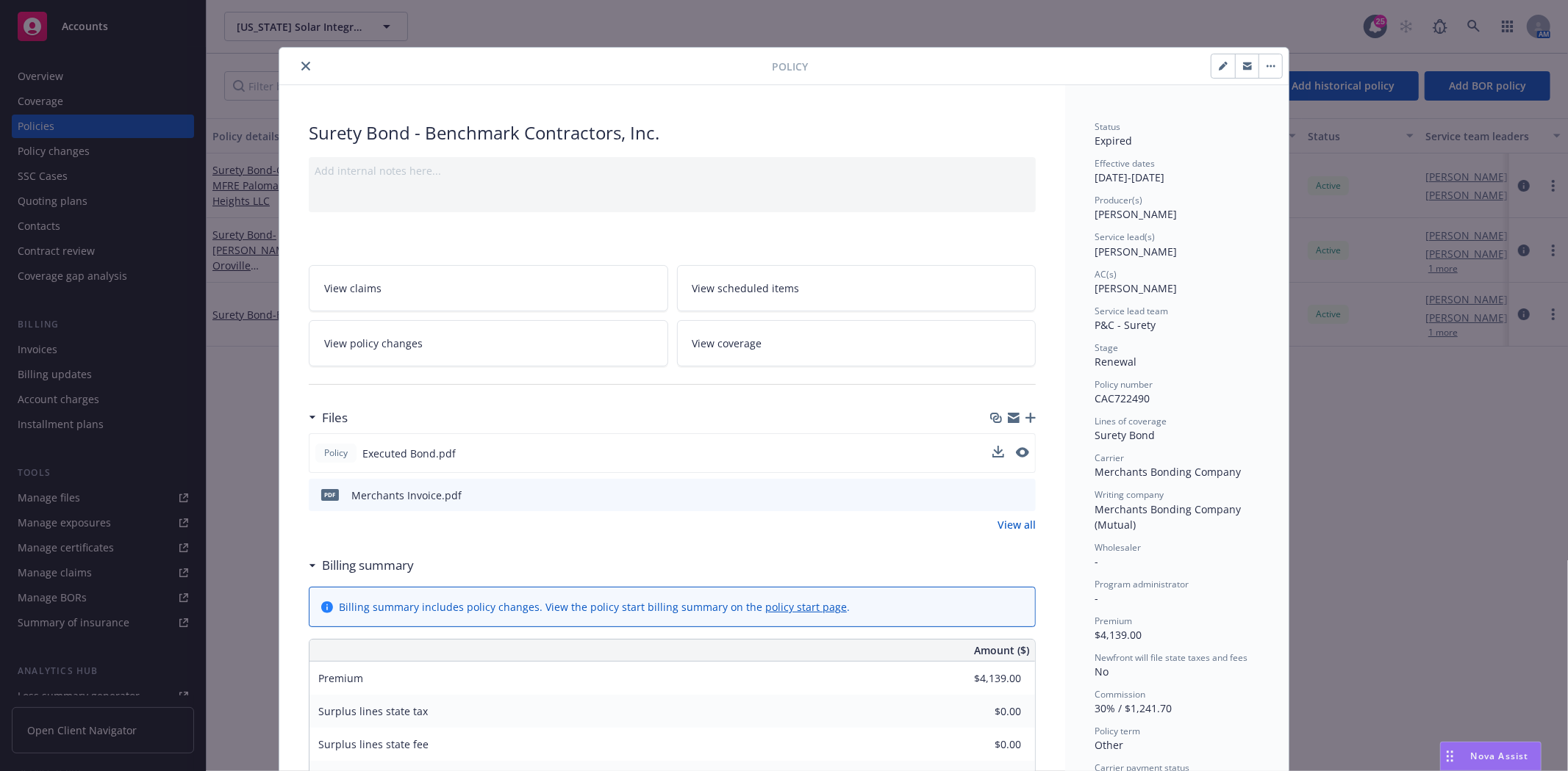
click at [1211, 68] on button "button" at bounding box center [1223, 67] width 24 height 24
select select "RENEWAL"
select select "other"
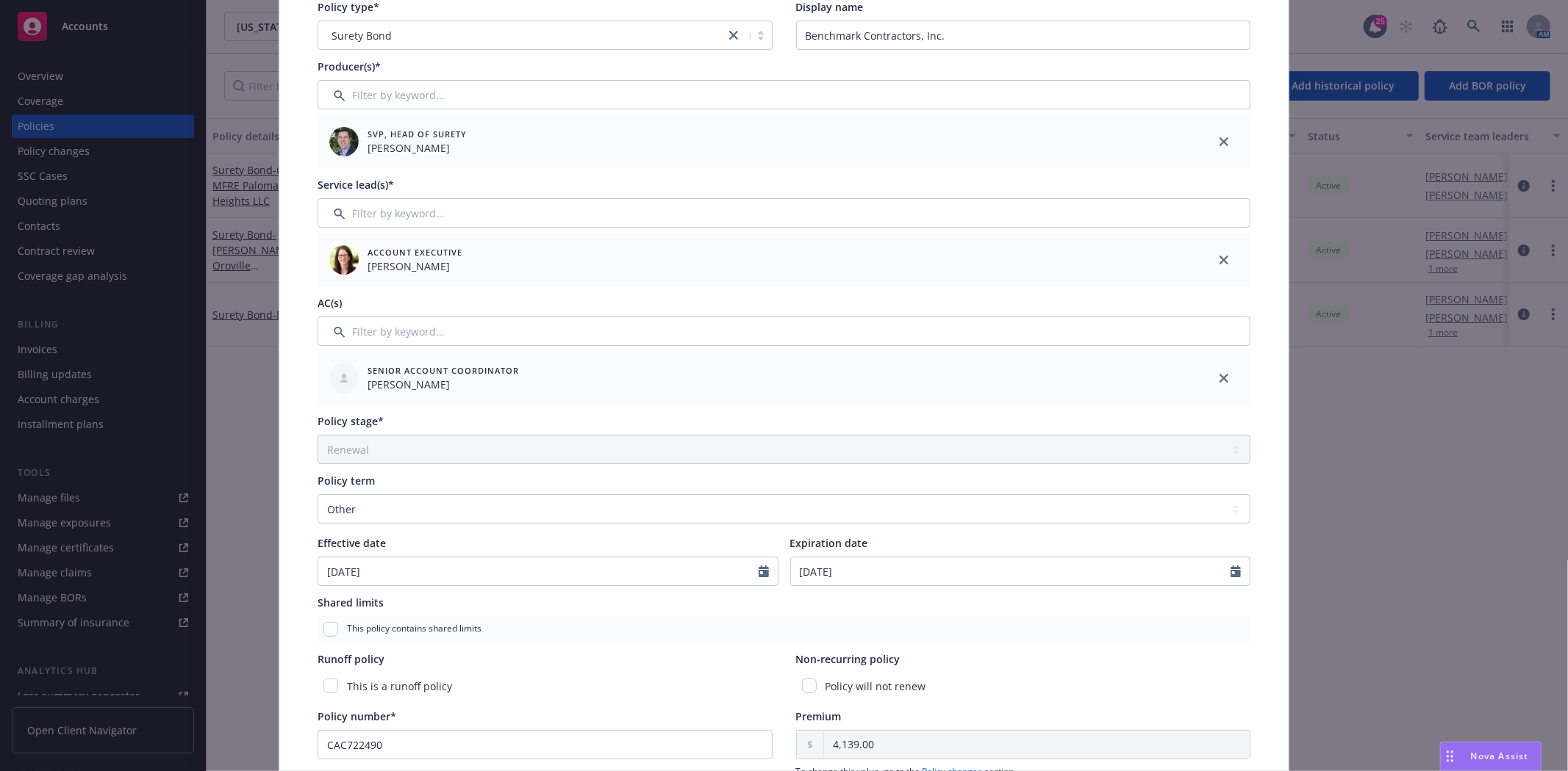
scroll to position [163, 0]
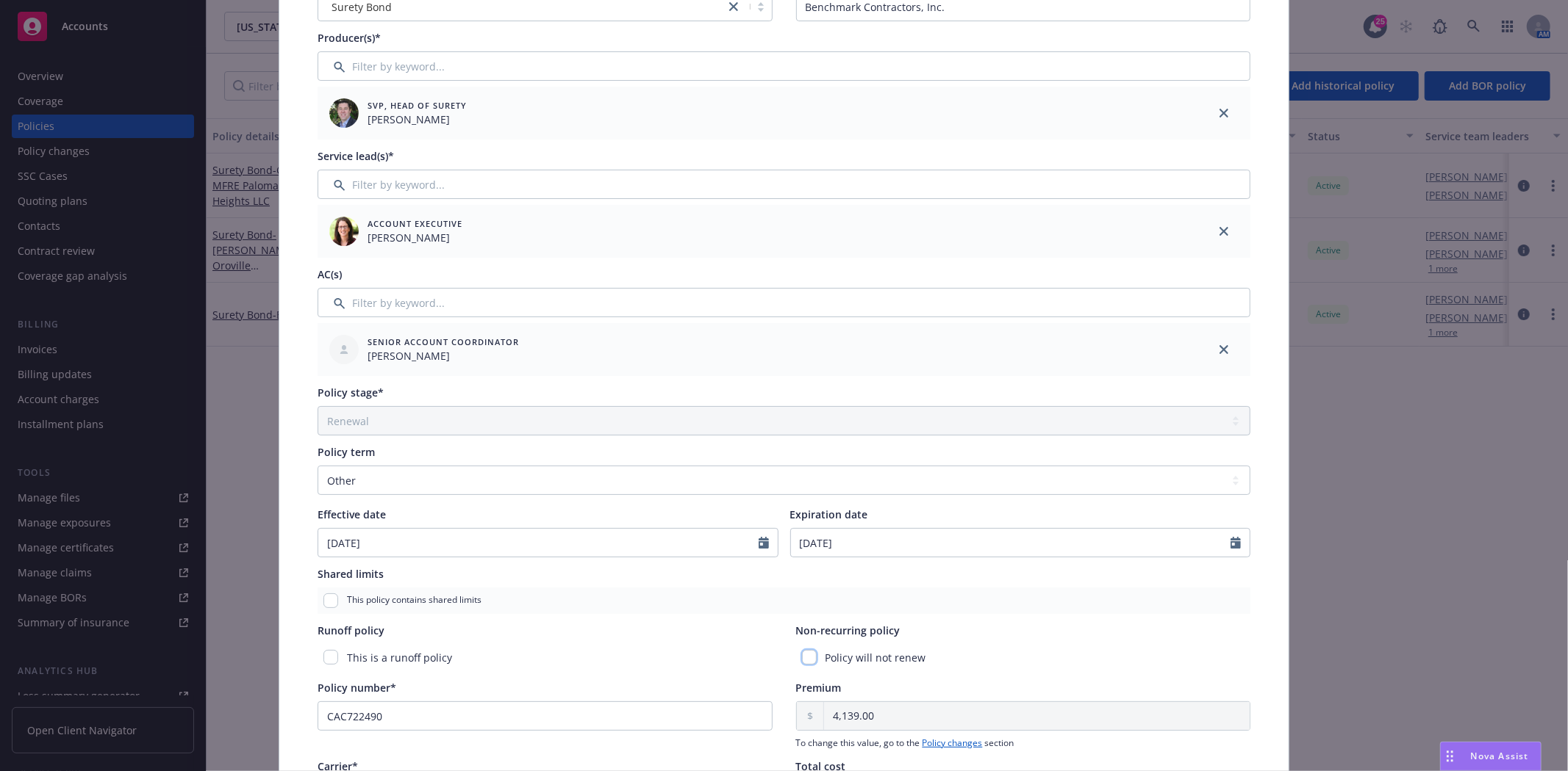
click at [804, 661] on input "checkbox" at bounding box center [808, 657] width 14 height 14
checkbox input "true"
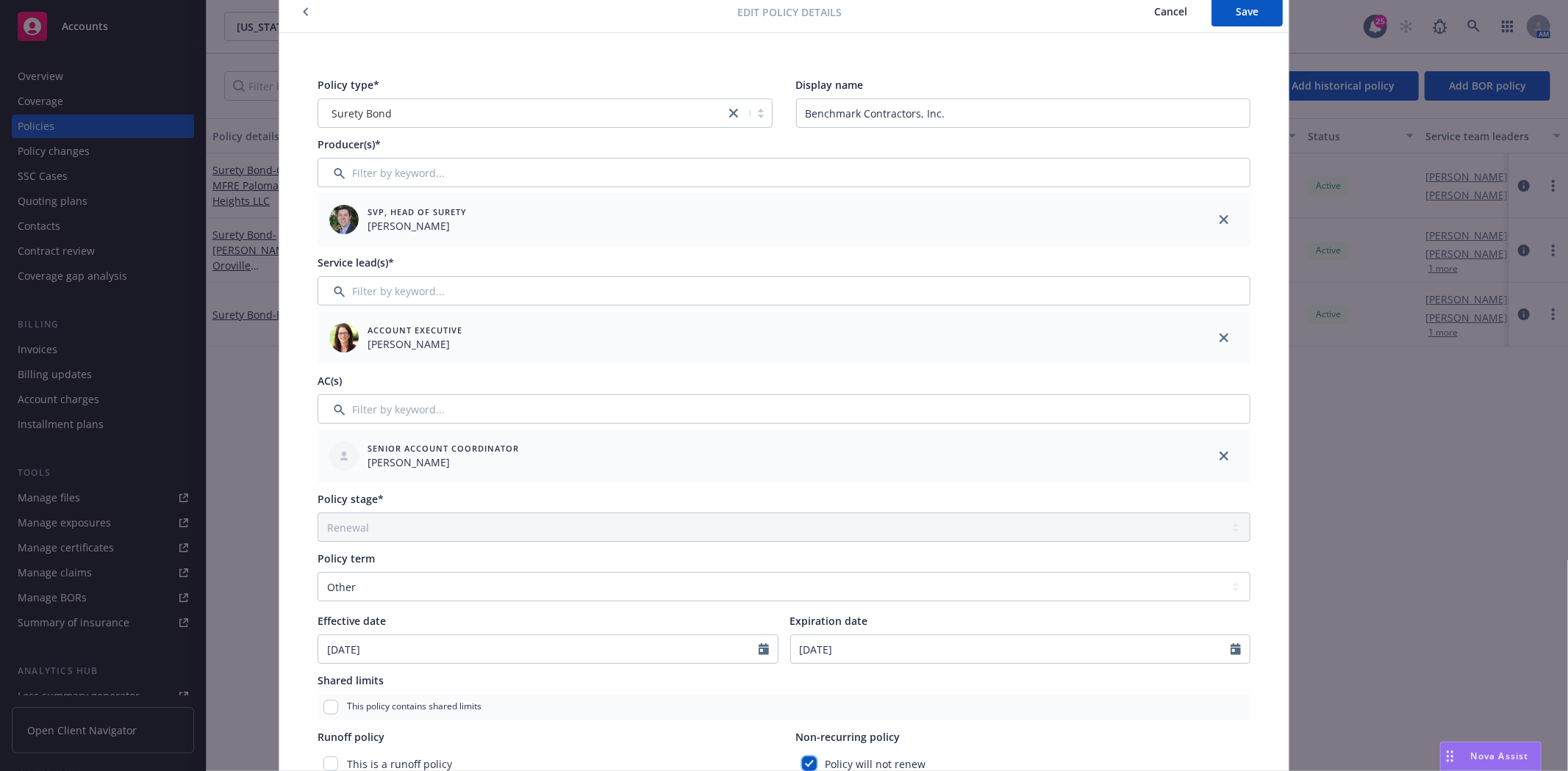
scroll to position [0, 0]
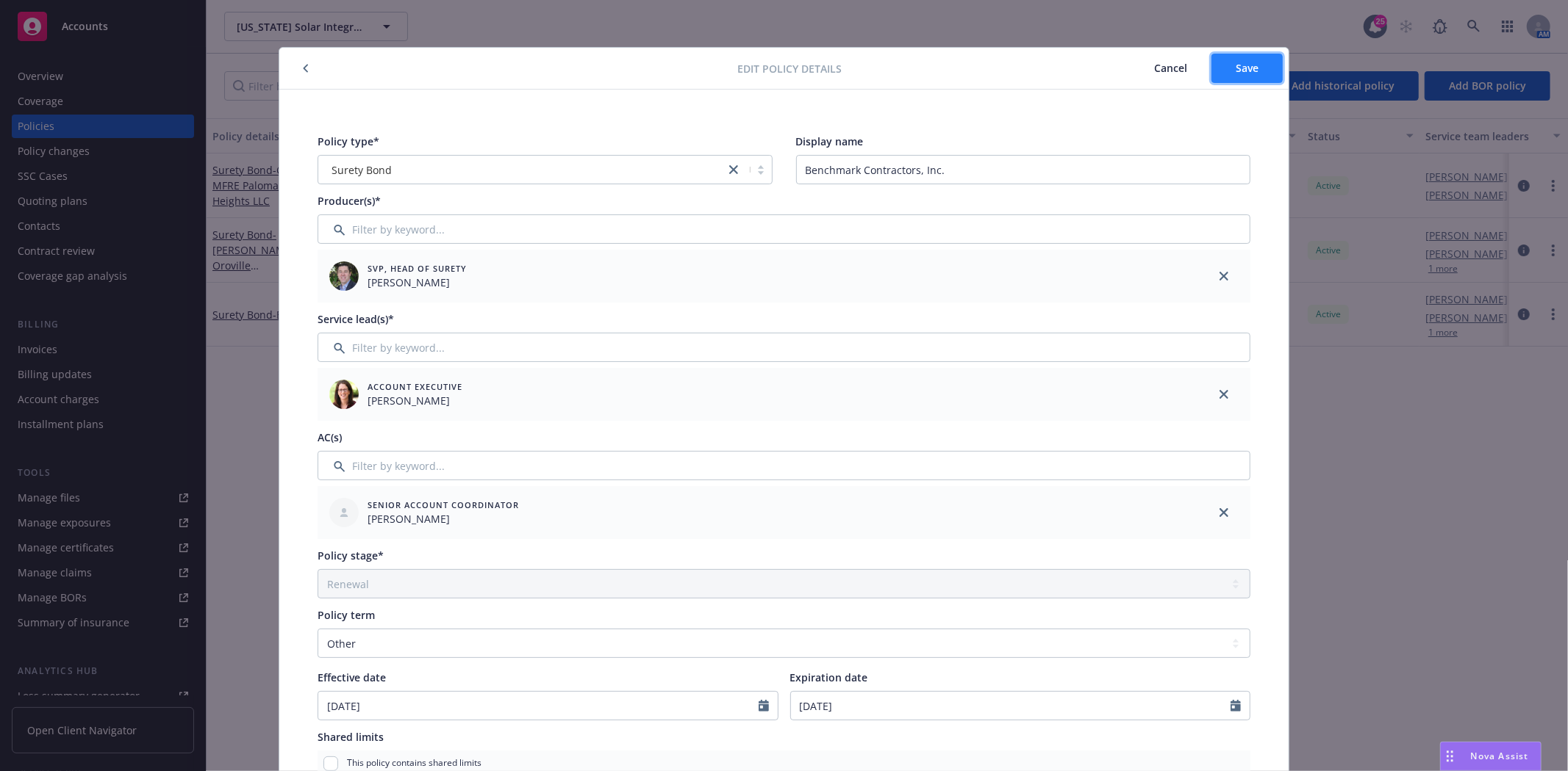
click at [1235, 63] on span "Save" at bounding box center [1246, 67] width 23 height 14
